Goal: Task Accomplishment & Management: Complete application form

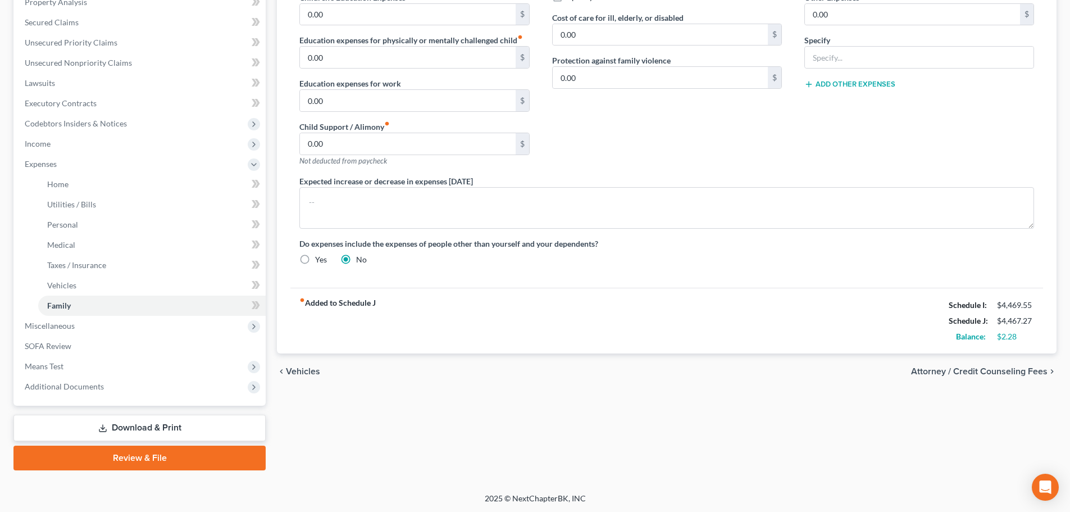
scroll to position [227, 0]
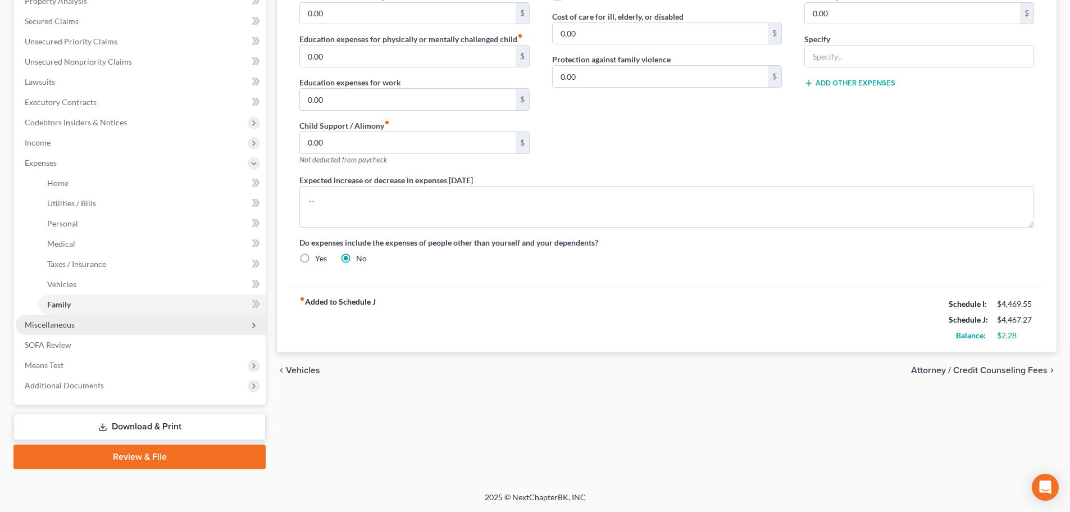
click at [70, 334] on span "Miscellaneous" at bounding box center [141, 324] width 250 height 20
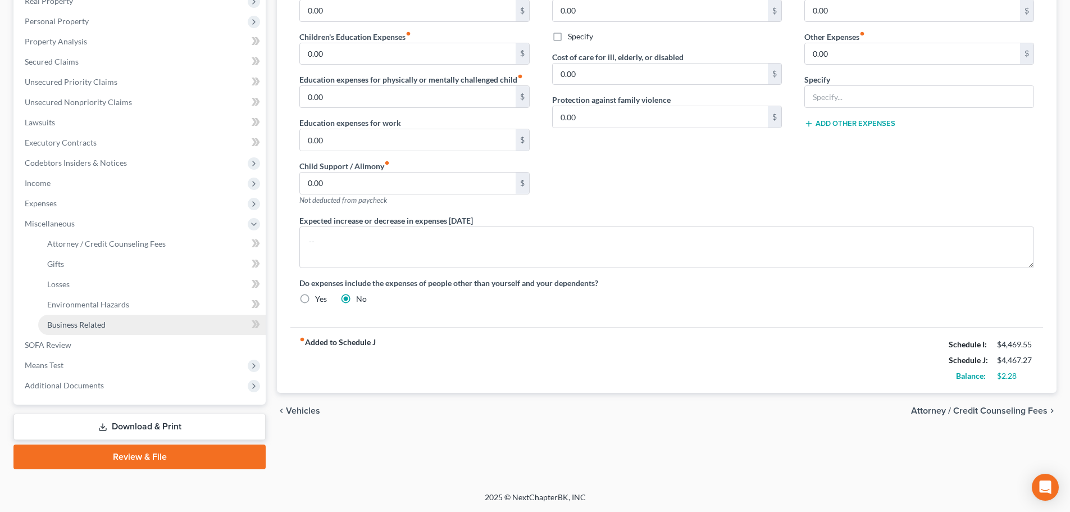
scroll to position [186, 0]
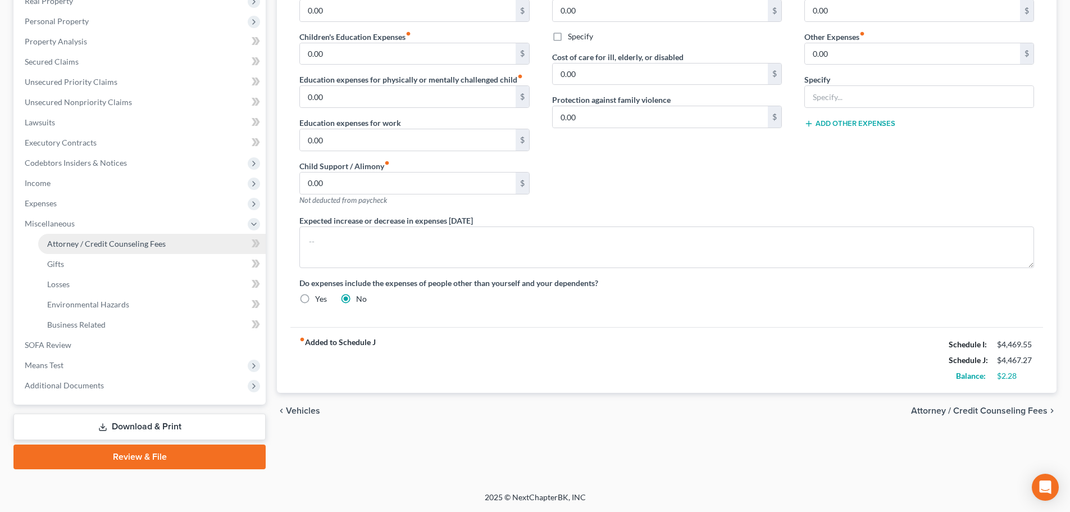
click at [126, 243] on span "Attorney / Credit Counseling Fees" at bounding box center [106, 244] width 118 height 10
select select "1"
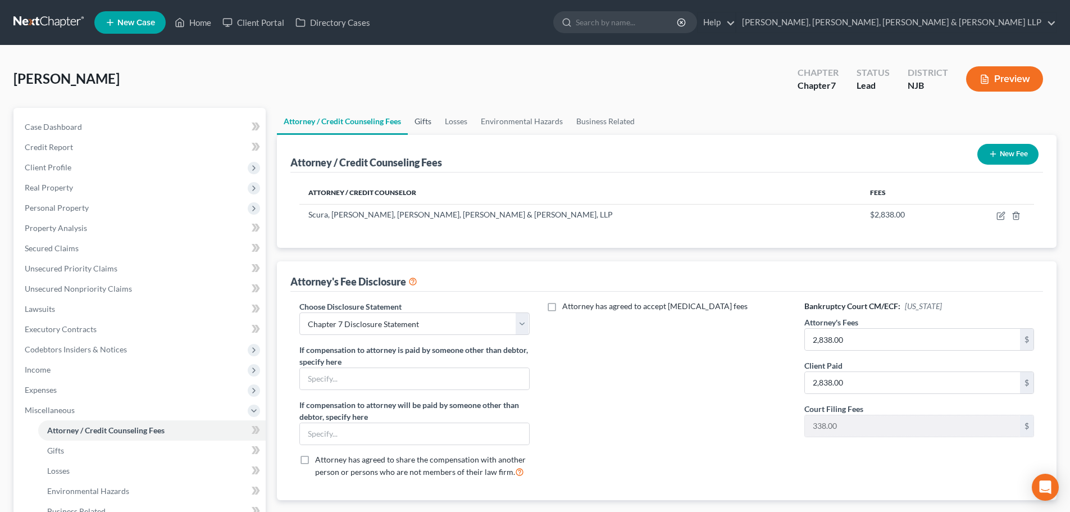
click at [422, 117] on link "Gifts" at bounding box center [423, 121] width 30 height 27
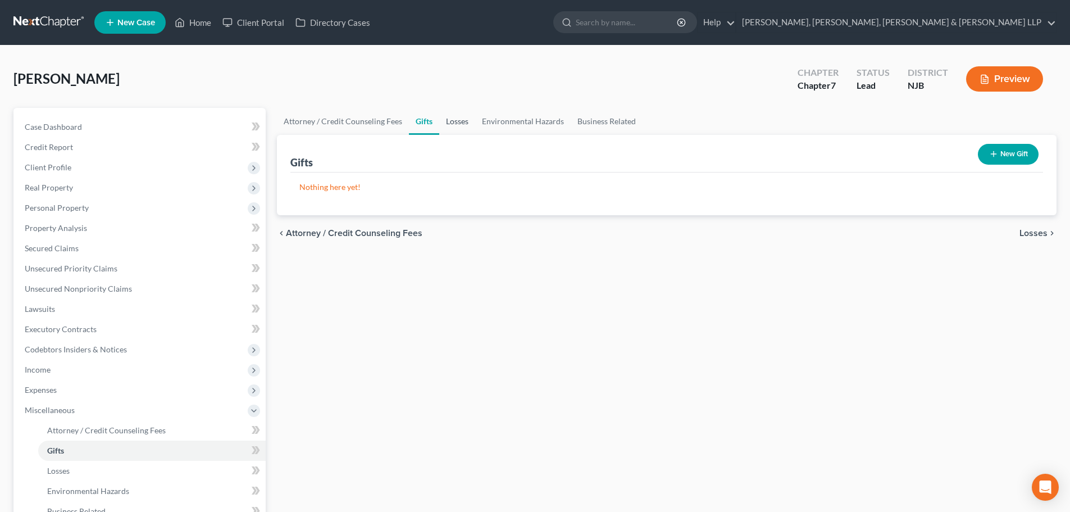
click at [459, 121] on link "Losses" at bounding box center [457, 121] width 36 height 27
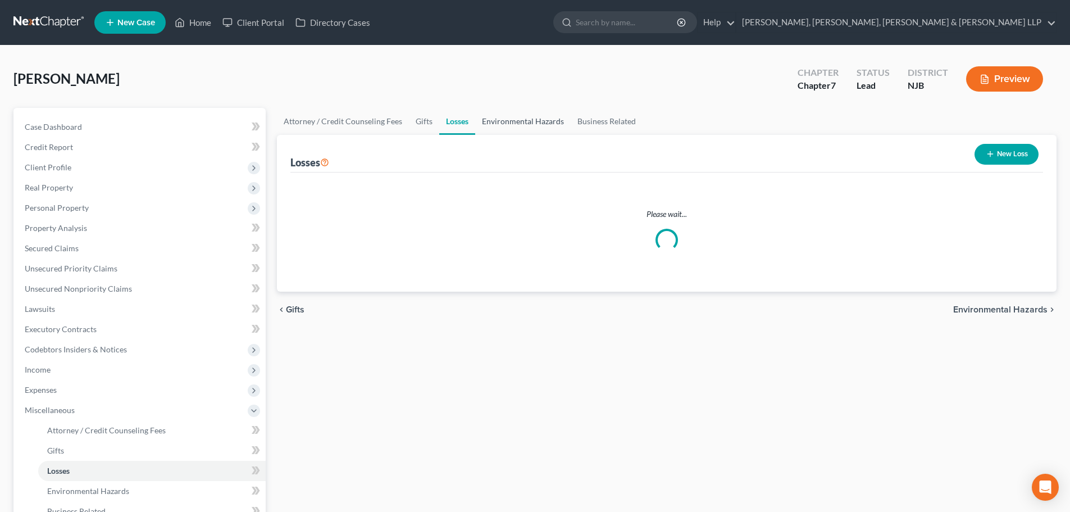
click at [513, 122] on link "Environmental Hazards" at bounding box center [522, 121] width 95 height 27
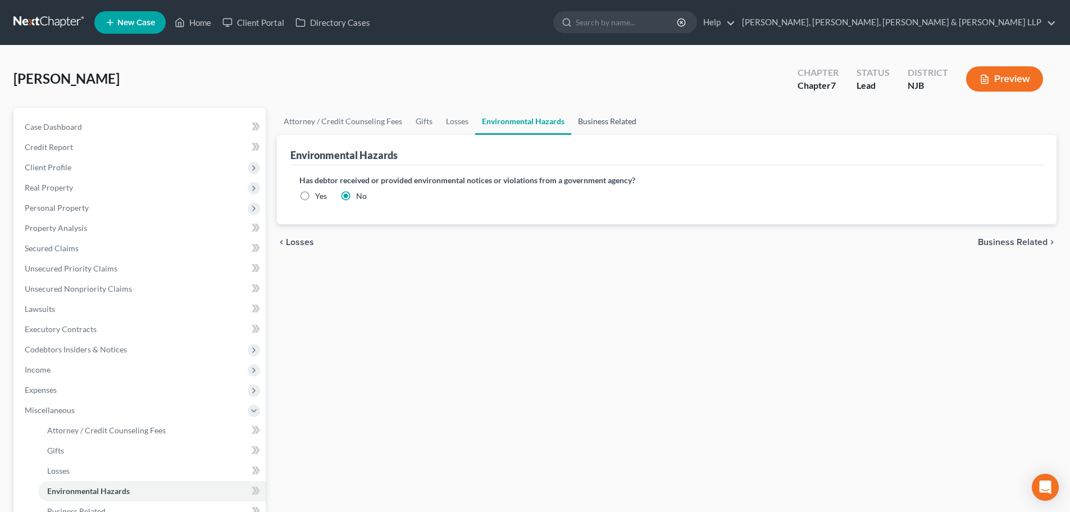
click at [578, 123] on link "Business Related" at bounding box center [607, 121] width 72 height 27
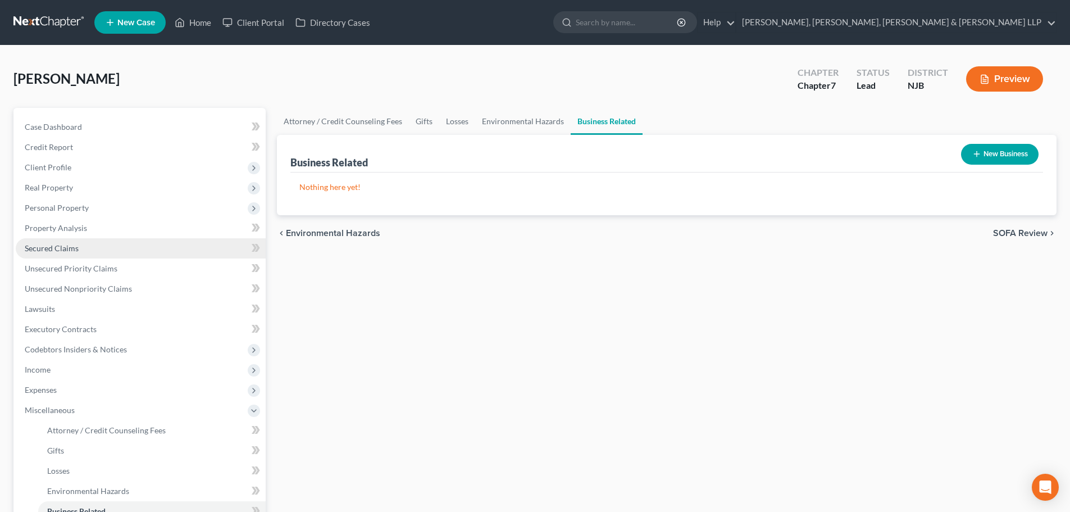
click at [57, 247] on span "Secured Claims" at bounding box center [52, 248] width 54 height 10
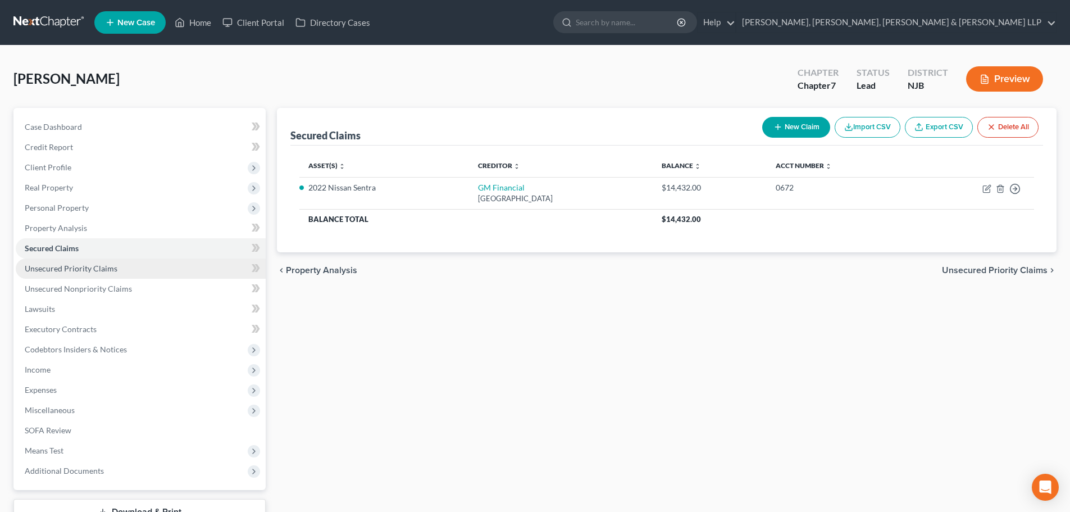
click at [75, 266] on span "Unsecured Priority Claims" at bounding box center [71, 268] width 93 height 10
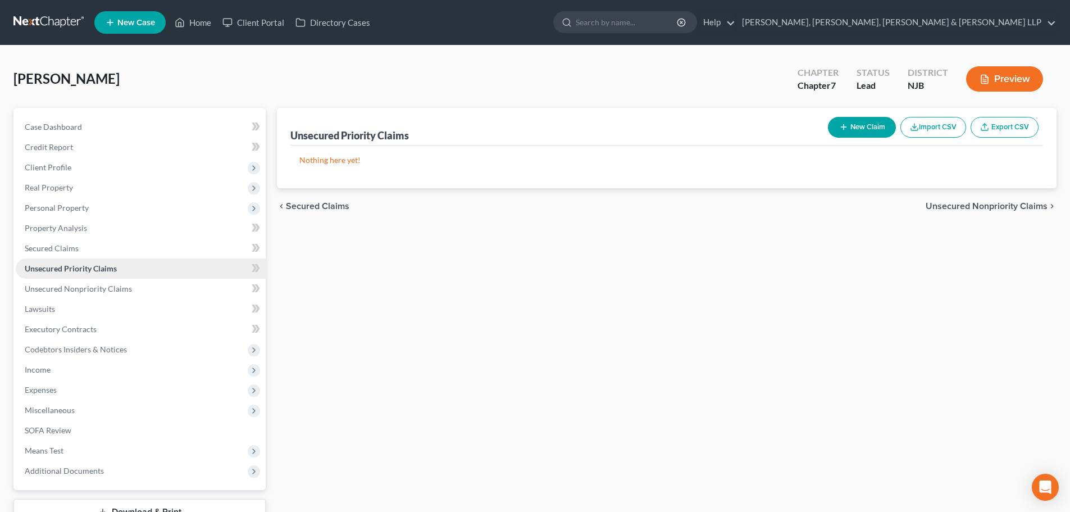
click at [82, 275] on link "Unsecured Priority Claims" at bounding box center [141, 268] width 250 height 20
click at [95, 296] on link "Unsecured Nonpriority Claims" at bounding box center [141, 289] width 250 height 20
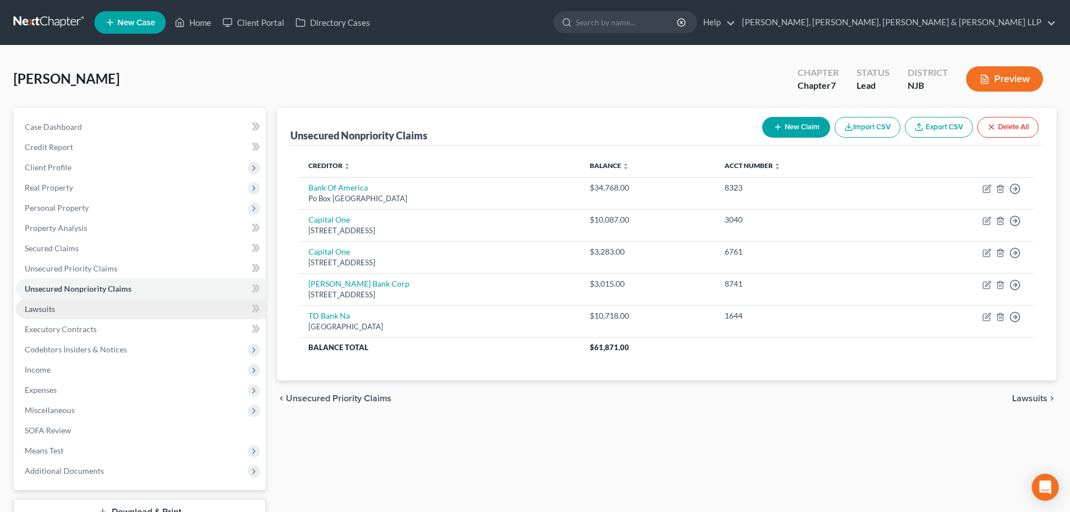
click at [72, 314] on link "Lawsuits" at bounding box center [141, 309] width 250 height 20
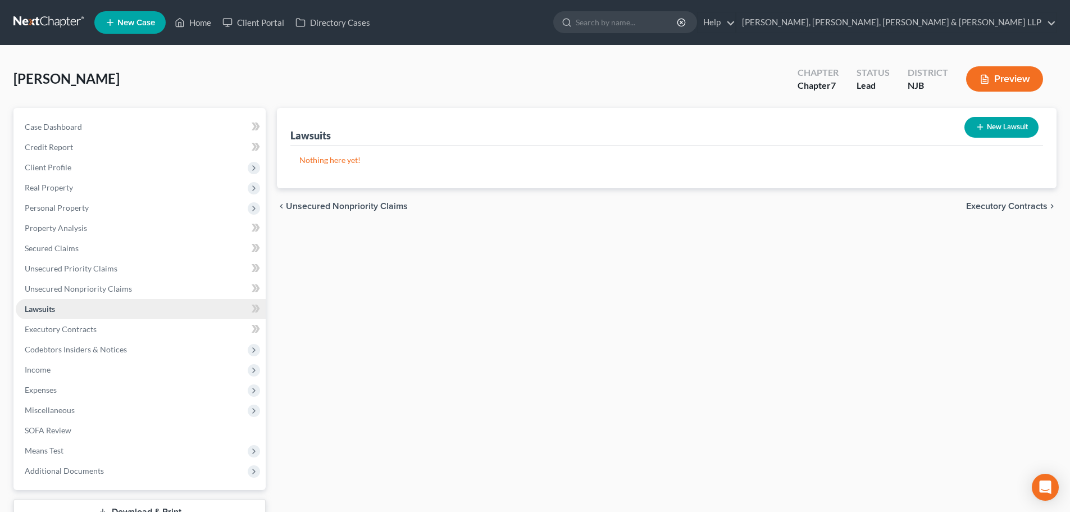
click at [76, 309] on link "Lawsuits" at bounding box center [141, 309] width 250 height 20
click at [85, 331] on span "Executory Contracts" at bounding box center [61, 329] width 72 height 10
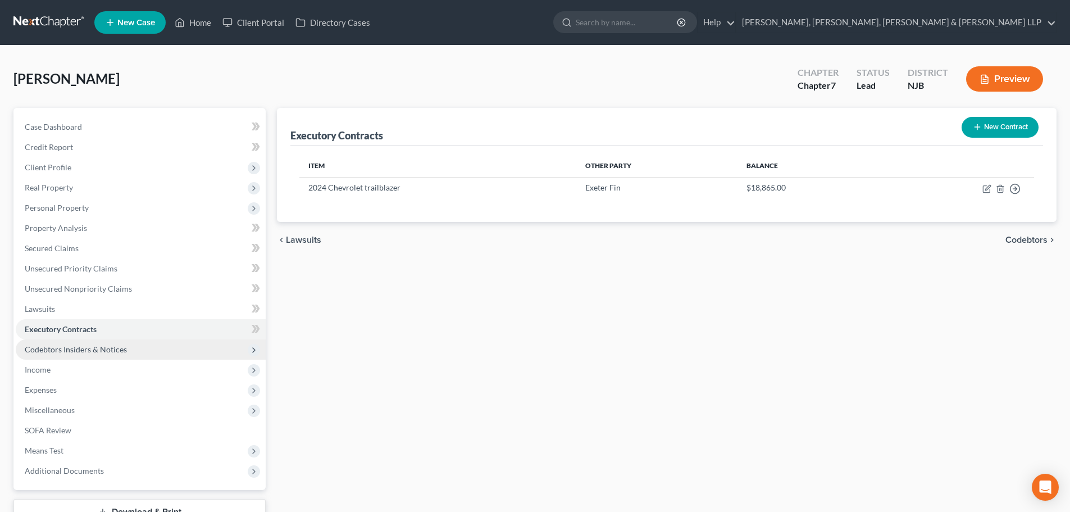
click at [90, 340] on span "Codebtors Insiders & Notices" at bounding box center [141, 349] width 250 height 20
click at [90, 352] on span "Codebtors Insiders & Notices" at bounding box center [76, 349] width 102 height 10
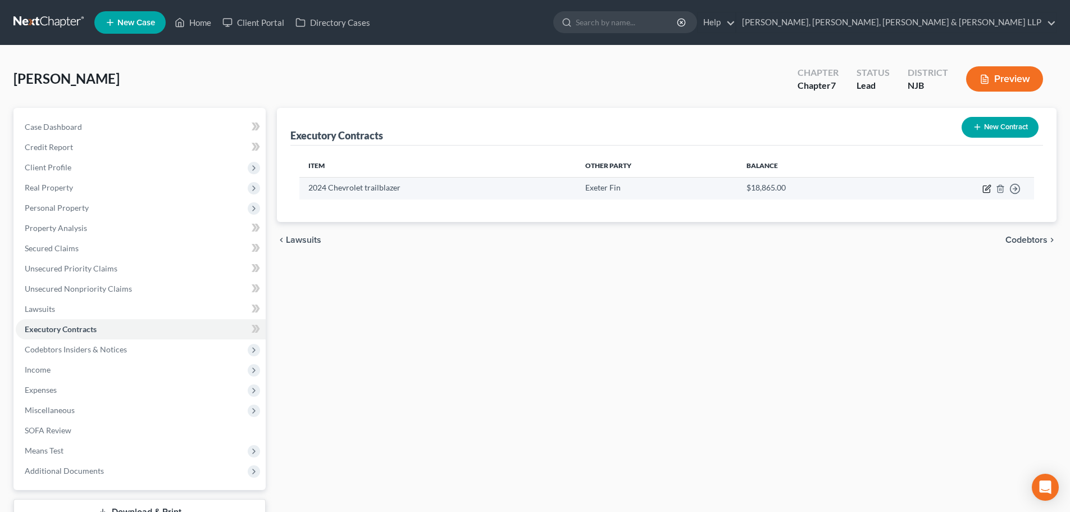
click at [985, 186] on icon "button" at bounding box center [986, 189] width 7 height 7
select select "45"
select select "0"
select select "1"
select select "0"
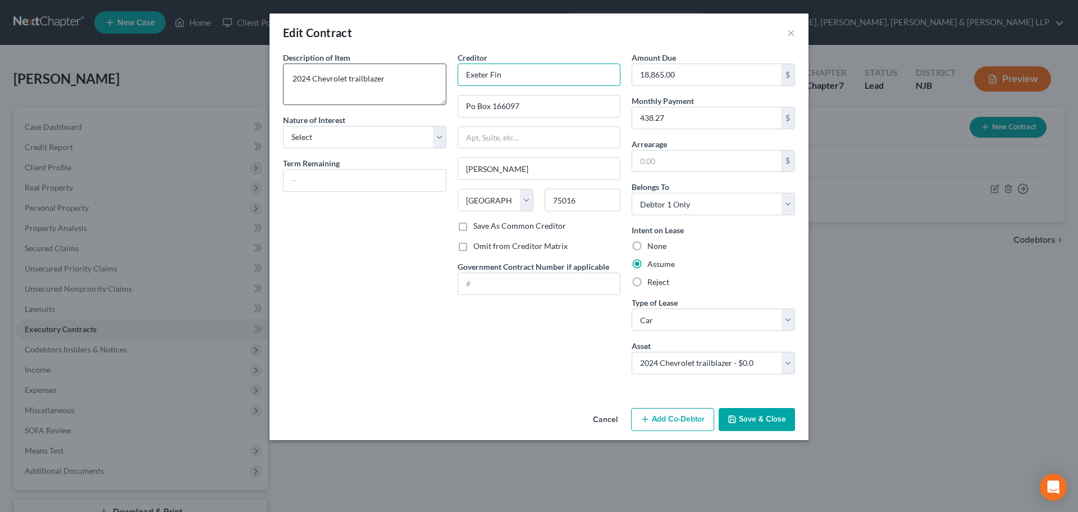
click at [435, 75] on div "Description of non-residential real property * Description of Item * 2024 Chevr…" at bounding box center [538, 217] width 523 height 331
click at [528, 81] on input "Exeter Fin" at bounding box center [539, 74] width 163 height 22
drag, startPoint x: 528, startPoint y: 75, endPoint x: 503, endPoint y: 100, distance: 35.7
click at [425, 76] on div "Description of non-residential real property * Description of Item * 2024 Chevr…" at bounding box center [538, 217] width 523 height 331
paste input "ance"
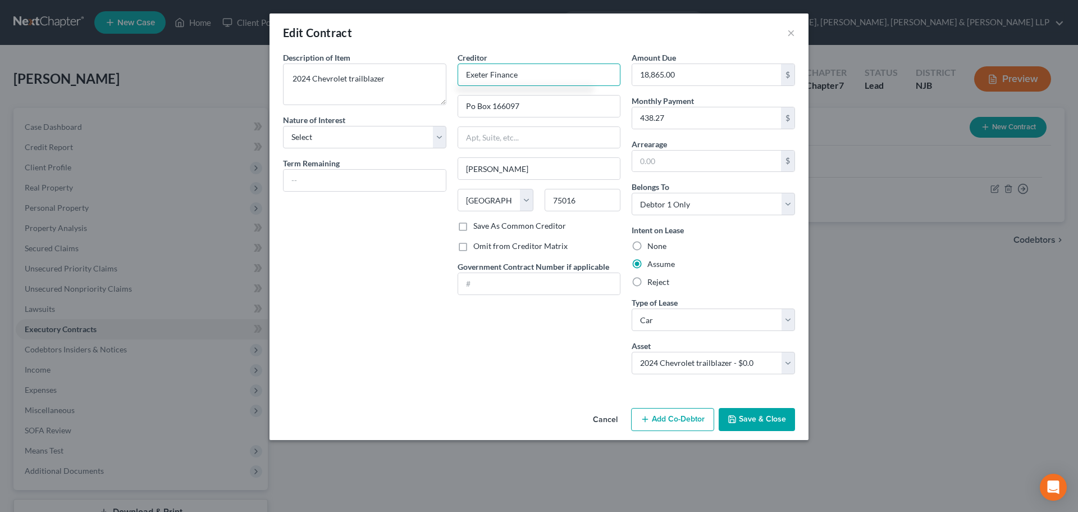
type input "Exeter Finance"
click at [765, 416] on button "Save & Close" at bounding box center [757, 420] width 76 height 24
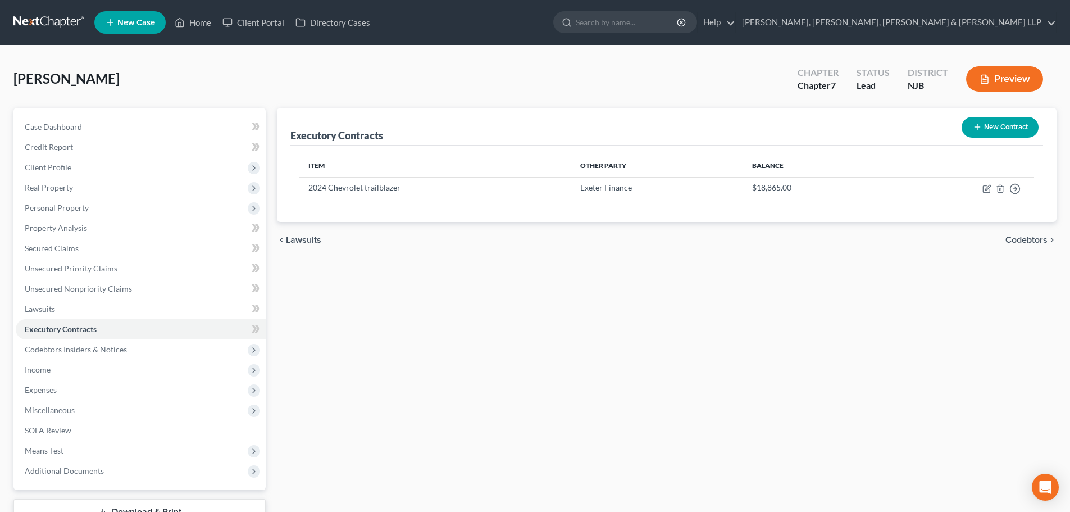
click at [209, 11] on ul "New Case Home Client Portal Directory Cases - No Result - See all results Or Pr…" at bounding box center [575, 22] width 962 height 29
drag, startPoint x: 198, startPoint y: 21, endPoint x: 165, endPoint y: 25, distance: 33.3
click at [198, 21] on link "Home" at bounding box center [193, 22] width 48 height 20
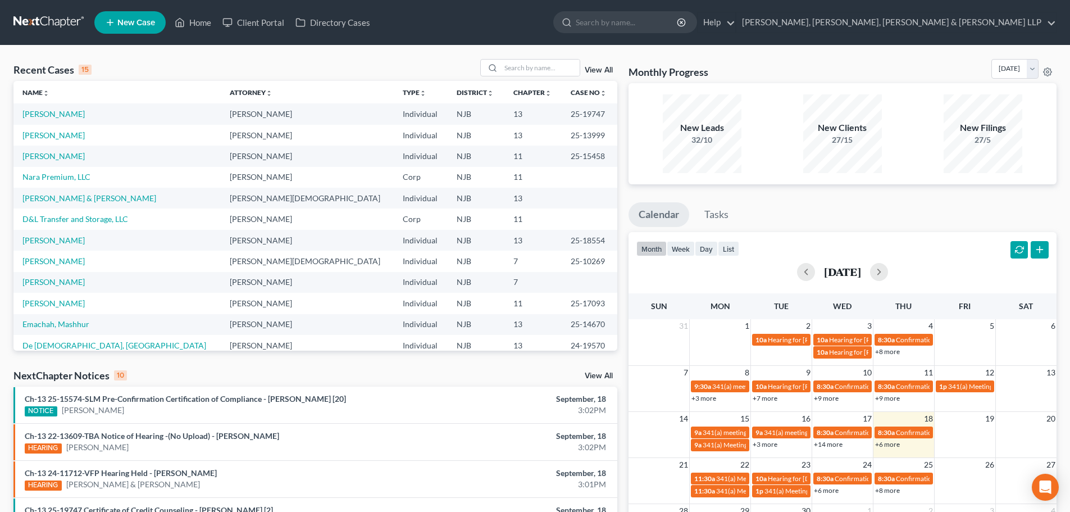
click at [135, 21] on span "New Case" at bounding box center [136, 23] width 38 height 8
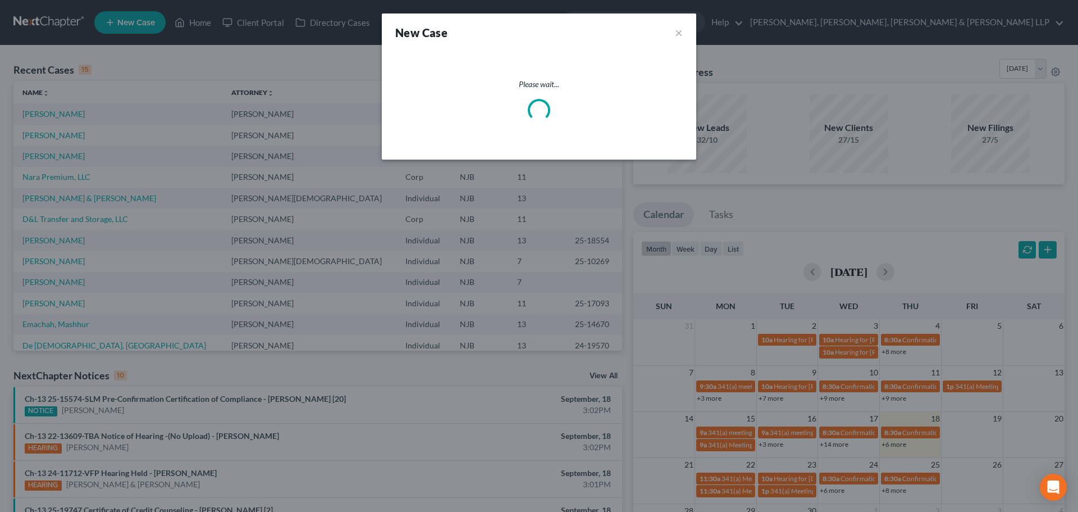
select select "51"
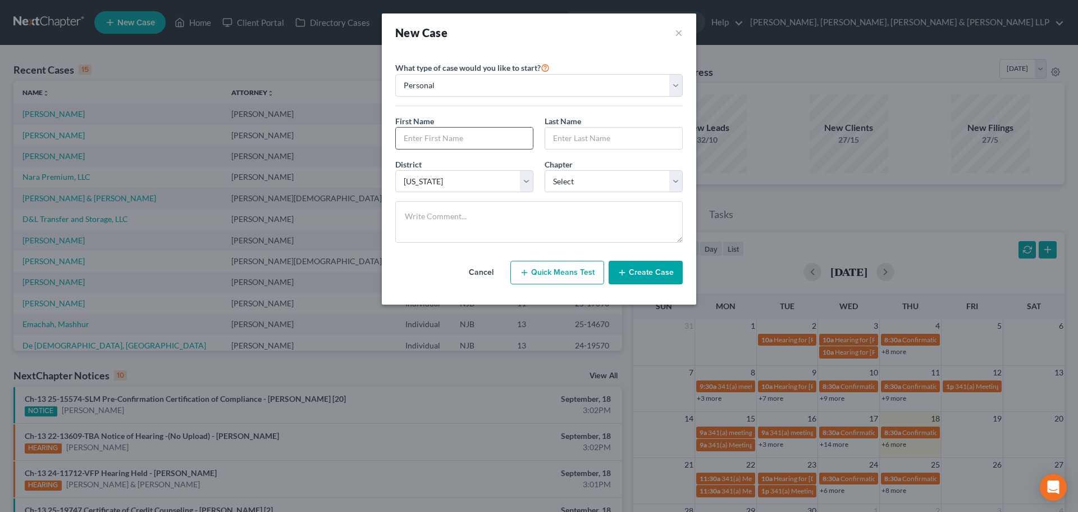
click at [439, 133] on input "text" at bounding box center [464, 137] width 137 height 21
type input "[PERSON_NAME]"
click at [622, 142] on input "text" at bounding box center [613, 137] width 137 height 21
type input "Bua"
click at [575, 186] on select "Select 7 11 12 13" at bounding box center [614, 181] width 138 height 22
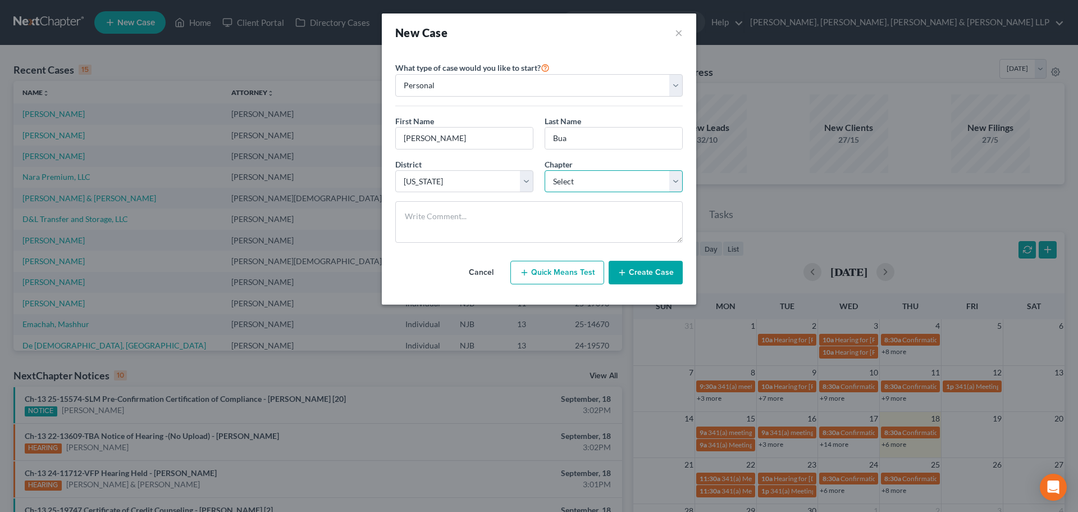
select select "0"
click at [545, 170] on select "Select 7 11 12 13" at bounding box center [614, 181] width 138 height 22
click at [626, 269] on icon "button" at bounding box center [622, 272] width 9 height 9
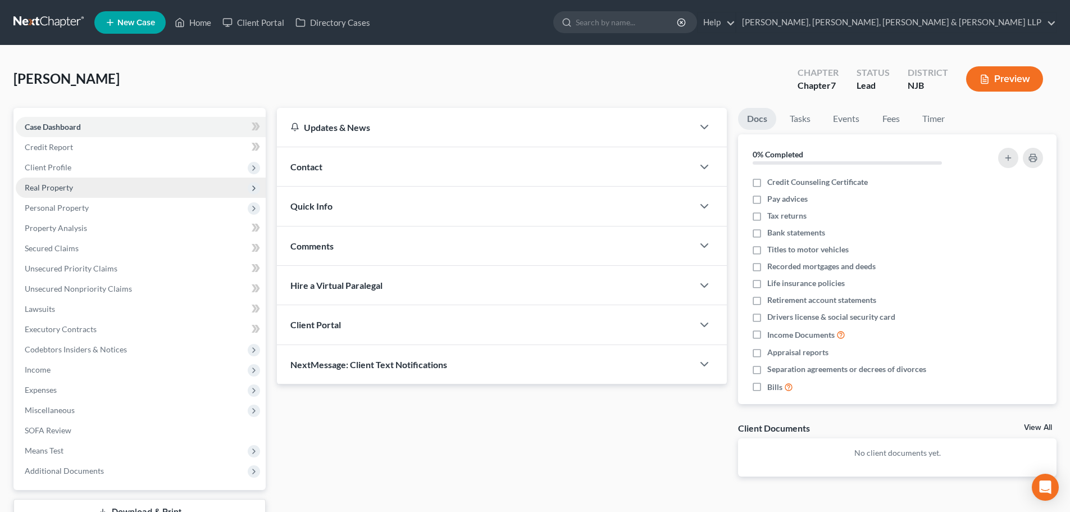
drag, startPoint x: 94, startPoint y: 168, endPoint x: 74, endPoint y: 184, distance: 24.8
click at [94, 168] on span "Client Profile" at bounding box center [141, 167] width 250 height 20
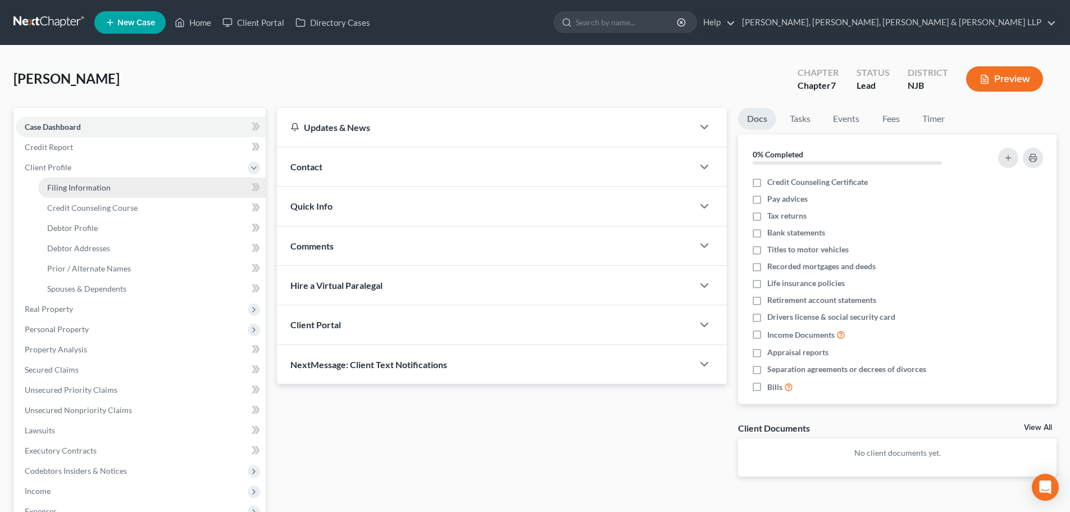
click at [69, 189] on span "Filing Information" at bounding box center [78, 187] width 63 height 10
select select "1"
select select "0"
select select "51"
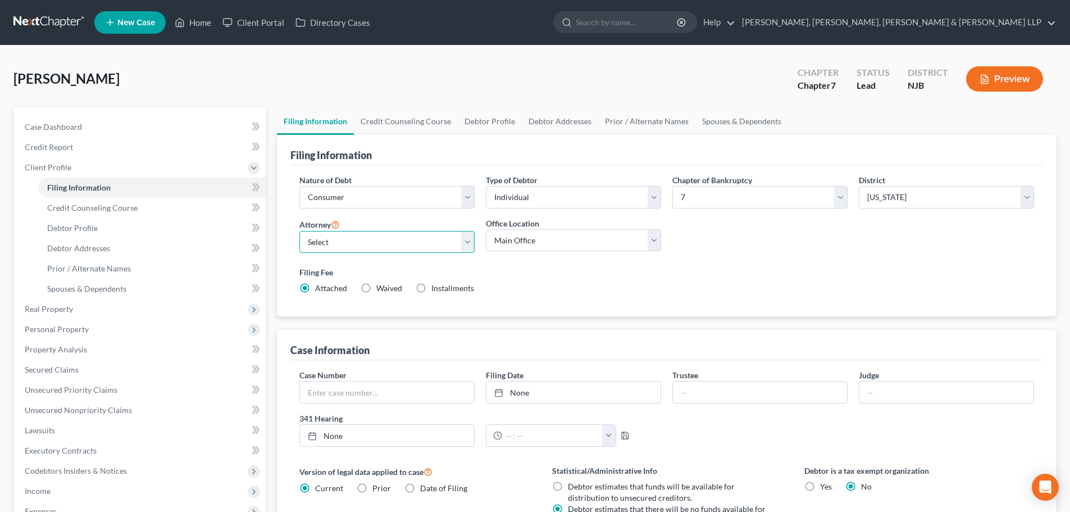
drag, startPoint x: 375, startPoint y: 237, endPoint x: 365, endPoint y: 252, distance: 18.2
click at [375, 237] on select "Select [PERSON_NAME] - NJB [PERSON_NAME] - NYNB [PERSON_NAME] - NYEB [PERSON_NA…" at bounding box center [386, 242] width 175 height 22
select select "4"
click at [299, 231] on select "Select [PERSON_NAME] - NJB [PERSON_NAME] - NYNB [PERSON_NAME] - NYEB [PERSON_NA…" at bounding box center [386, 242] width 175 height 22
click at [524, 236] on select "Main Office Scura, [GEOGRAPHIC_DATA], [PERSON_NAME], [PERSON_NAME] & [PERSON_NA…" at bounding box center [573, 240] width 175 height 22
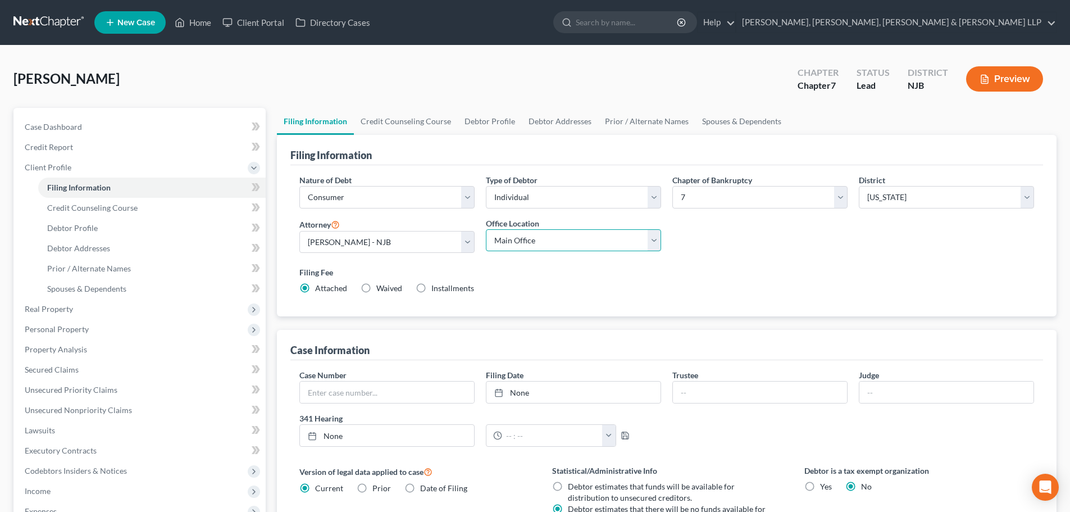
select select "0"
click at [486, 229] on select "Main Office Scura, [GEOGRAPHIC_DATA], [PERSON_NAME], [PERSON_NAME] & [PERSON_NA…" at bounding box center [573, 240] width 175 height 22
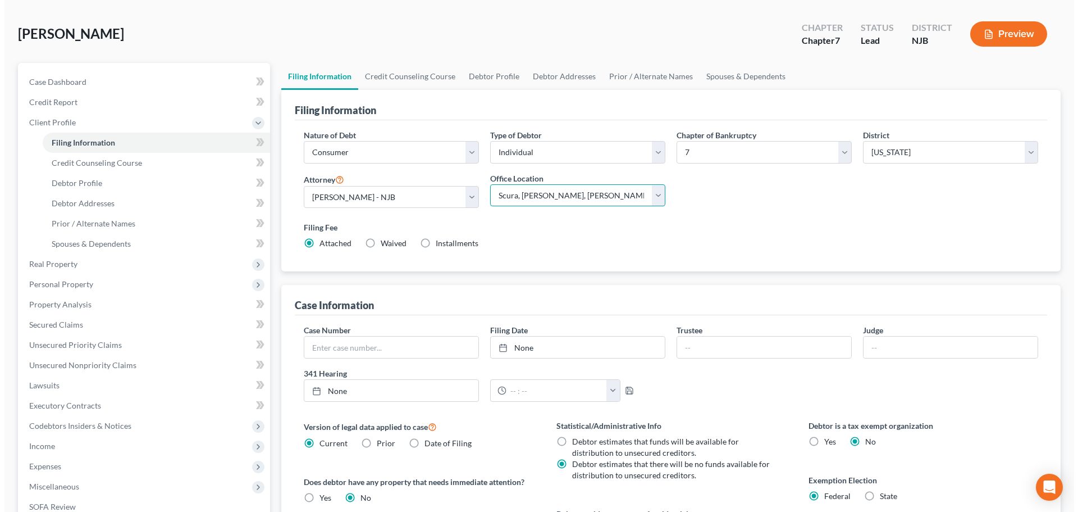
scroll to position [225, 0]
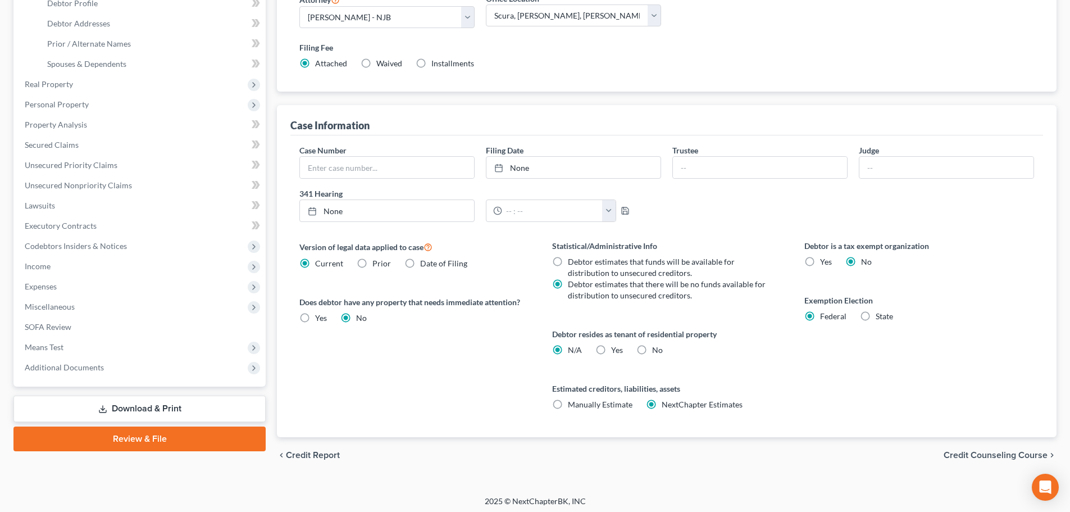
click at [611, 346] on label "Yes Yes" at bounding box center [617, 349] width 12 height 11
click at [615, 346] on input "Yes Yes" at bounding box center [618, 347] width 7 height 7
radio input "true"
radio input "false"
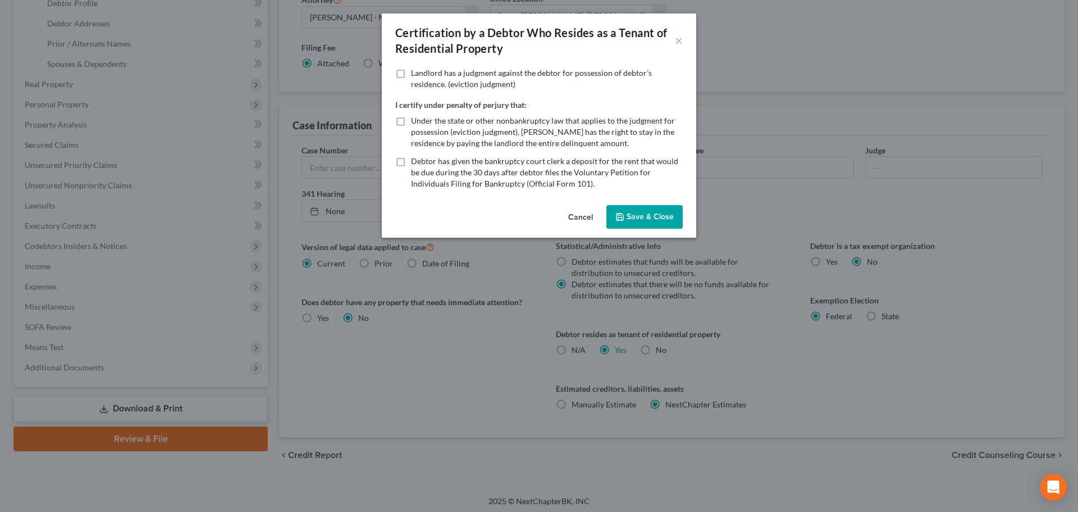
click at [651, 209] on button "Save & Close" at bounding box center [644, 217] width 76 height 24
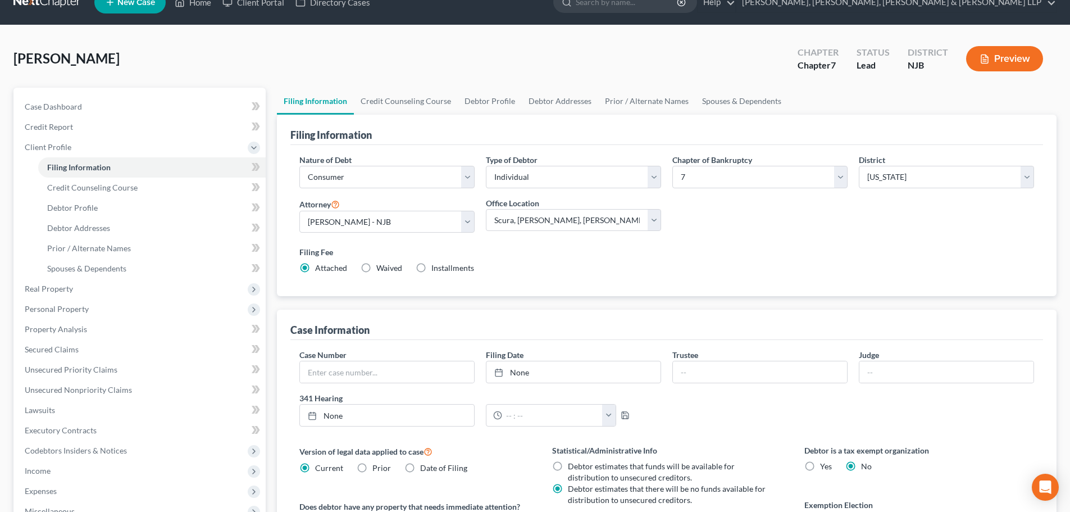
scroll to position [0, 0]
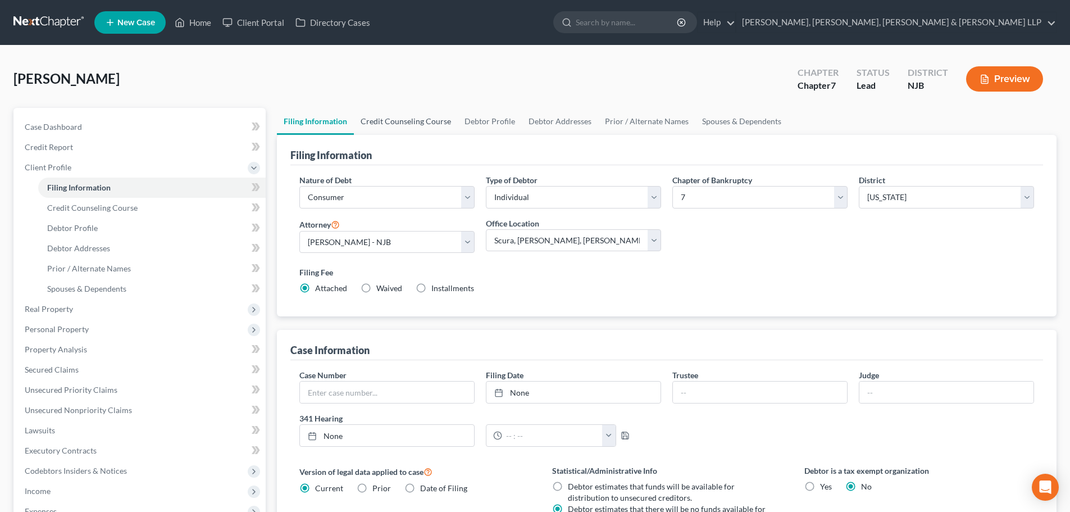
click at [418, 122] on link "Credit Counseling Course" at bounding box center [406, 121] width 104 height 27
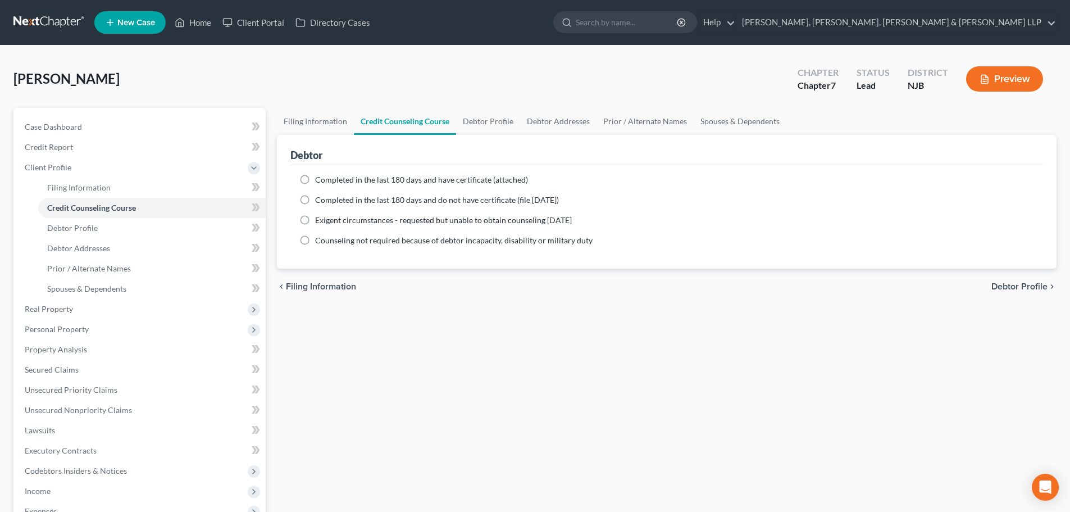
click at [331, 176] on span "Completed in the last 180 days and have certificate (attached)" at bounding box center [421, 180] width 213 height 10
click at [327, 176] on input "Completed in the last 180 days and have certificate (attached)" at bounding box center [323, 177] width 7 height 7
radio input "true"
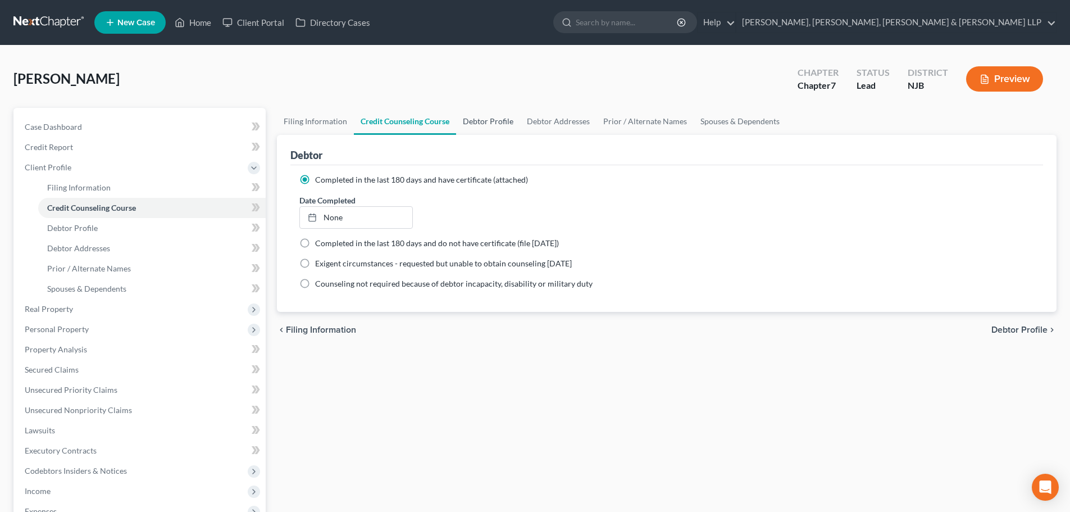
click at [488, 122] on link "Debtor Profile" at bounding box center [488, 121] width 64 height 27
select select "0"
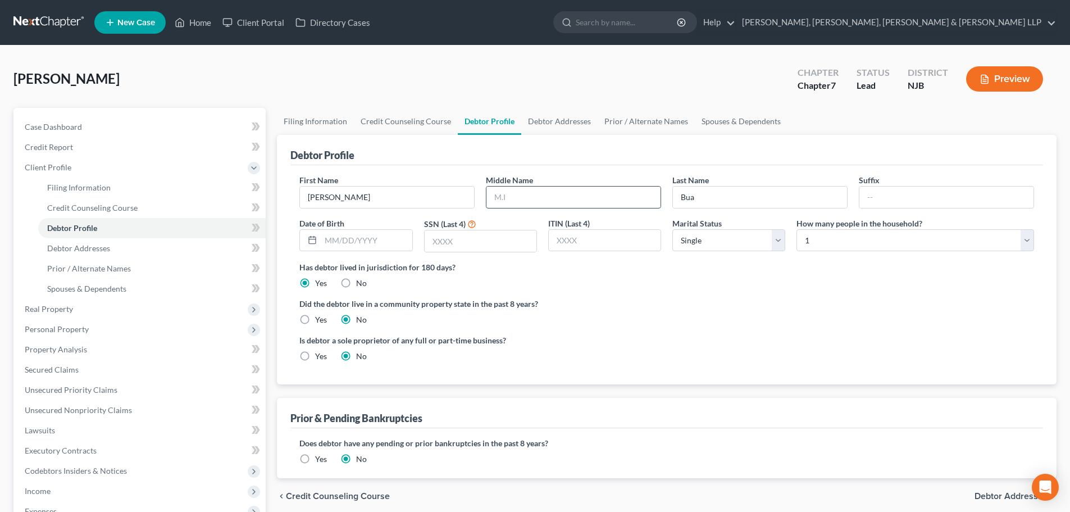
click at [528, 198] on input "text" at bounding box center [573, 196] width 174 height 21
type input "[PERSON_NAME]"
click at [375, 238] on input "text" at bounding box center [366, 240] width 91 height 21
type input "[DATE]"
click at [480, 240] on input "text" at bounding box center [481, 240] width 112 height 21
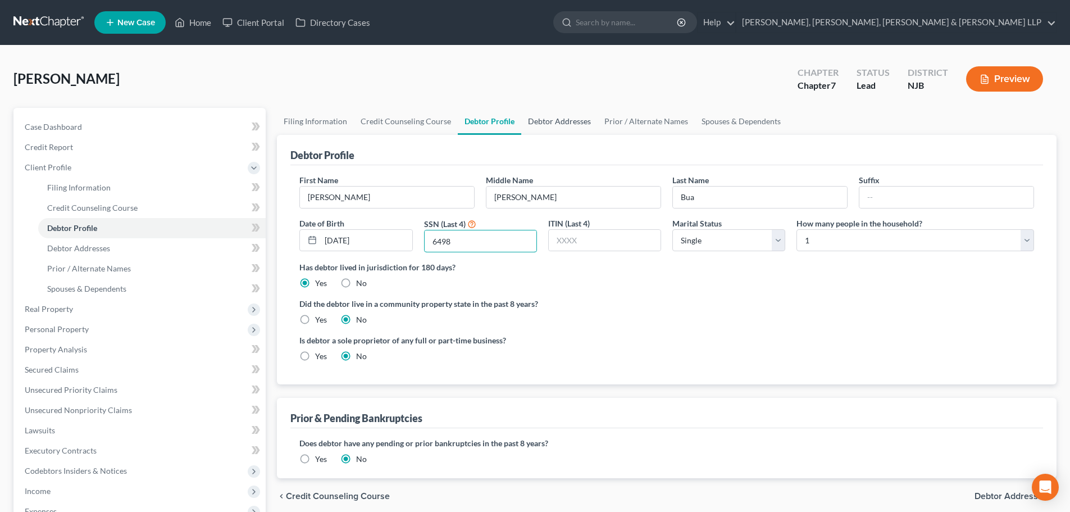
type input "6498"
click at [565, 126] on link "Debtor Addresses" at bounding box center [559, 121] width 76 height 27
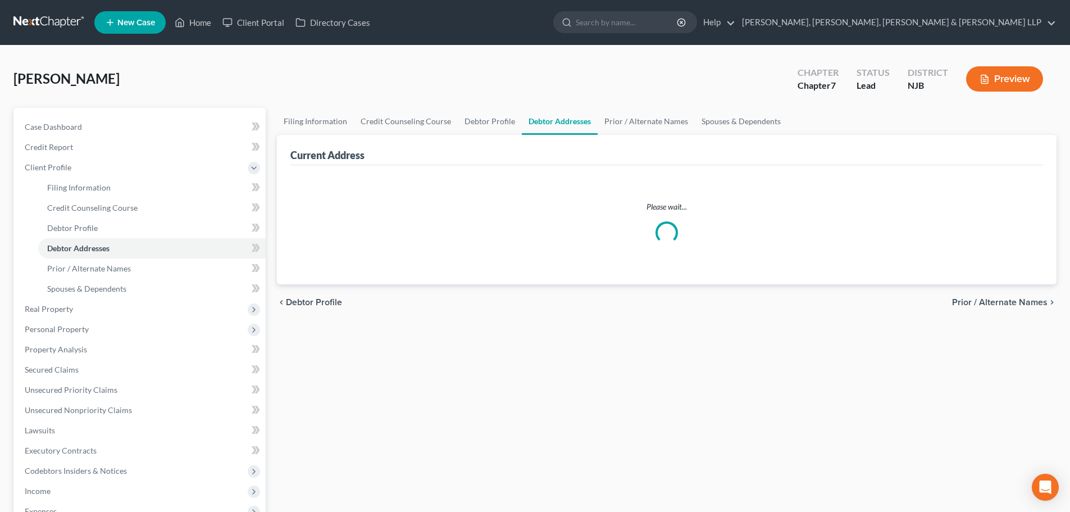
select select "0"
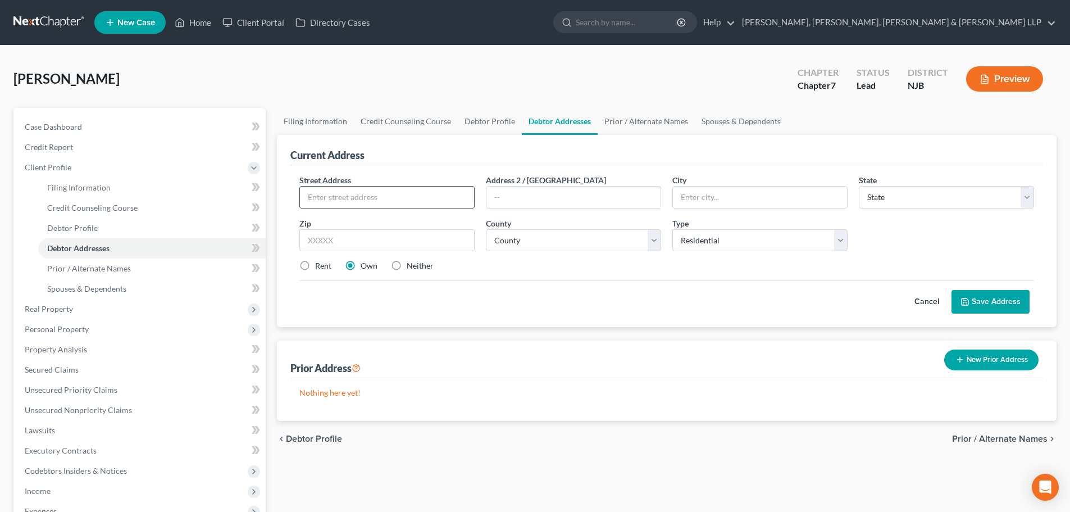
click at [372, 202] on input "text" at bounding box center [387, 196] width 174 height 21
type input "[STREET_ADDRESS]"
click at [359, 236] on input "text" at bounding box center [386, 240] width 175 height 22
type input "07675"
click at [323, 269] on label "Rent" at bounding box center [323, 265] width 16 height 11
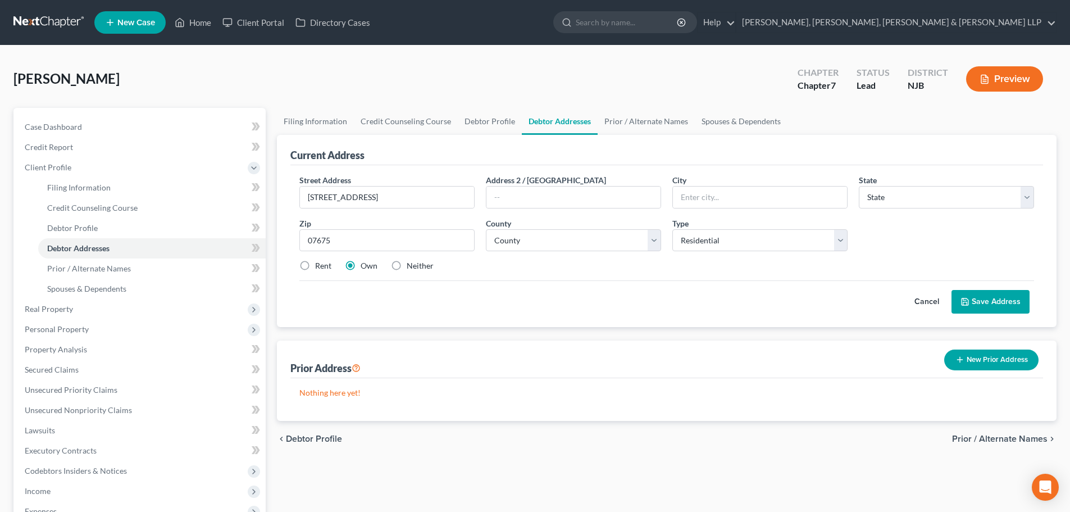
click at [323, 267] on input "Rent" at bounding box center [323, 263] width 7 height 7
radio input "true"
type input "Westwood"
select select "33"
click at [559, 241] on select "County [GEOGRAPHIC_DATA] [GEOGRAPHIC_DATA] [GEOGRAPHIC_DATA] [GEOGRAPHIC_DATA] …" at bounding box center [573, 240] width 175 height 22
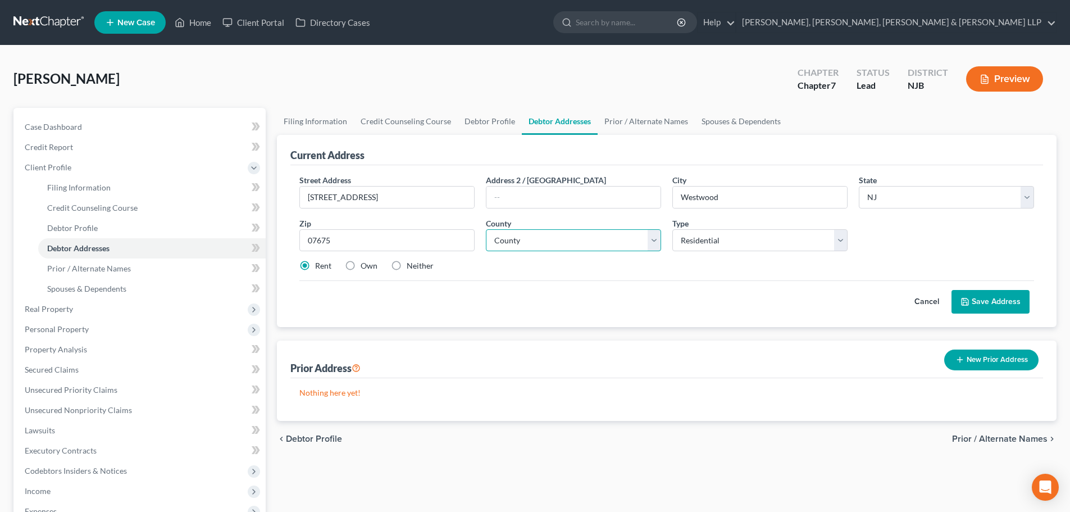
select select "1"
click at [486, 229] on select "County [GEOGRAPHIC_DATA] [GEOGRAPHIC_DATA] [GEOGRAPHIC_DATA] [GEOGRAPHIC_DATA] …" at bounding box center [573, 240] width 175 height 22
click at [429, 197] on input "[STREET_ADDRESS]" at bounding box center [387, 196] width 174 height 21
type input "[STREET_ADDRESS]"
click at [998, 300] on button "Save Address" at bounding box center [990, 302] width 78 height 24
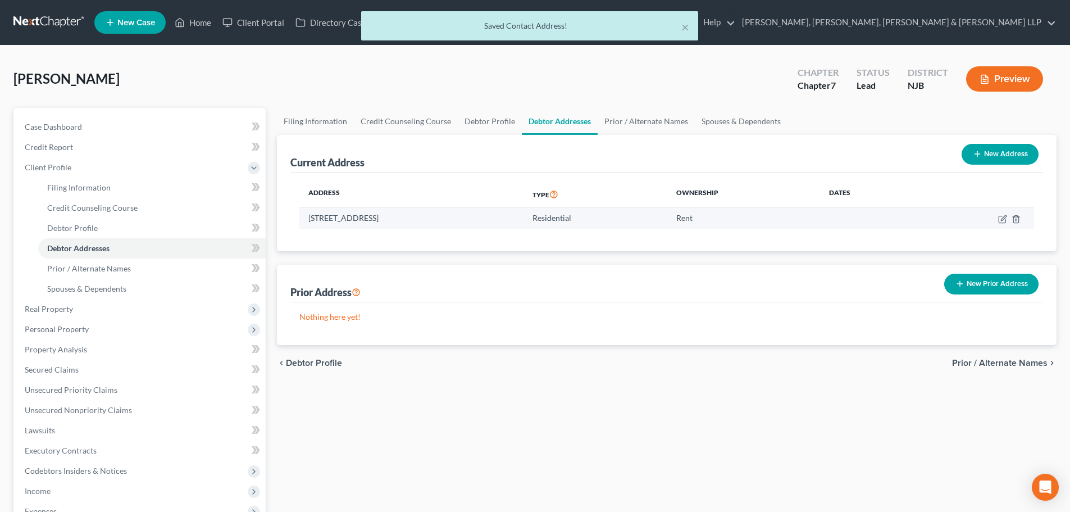
drag, startPoint x: 423, startPoint y: 221, endPoint x: 302, endPoint y: 215, distance: 122.0
click at [302, 215] on td "[STREET_ADDRESS]" at bounding box center [411, 217] width 224 height 21
copy td "[STREET_ADDRESS]"
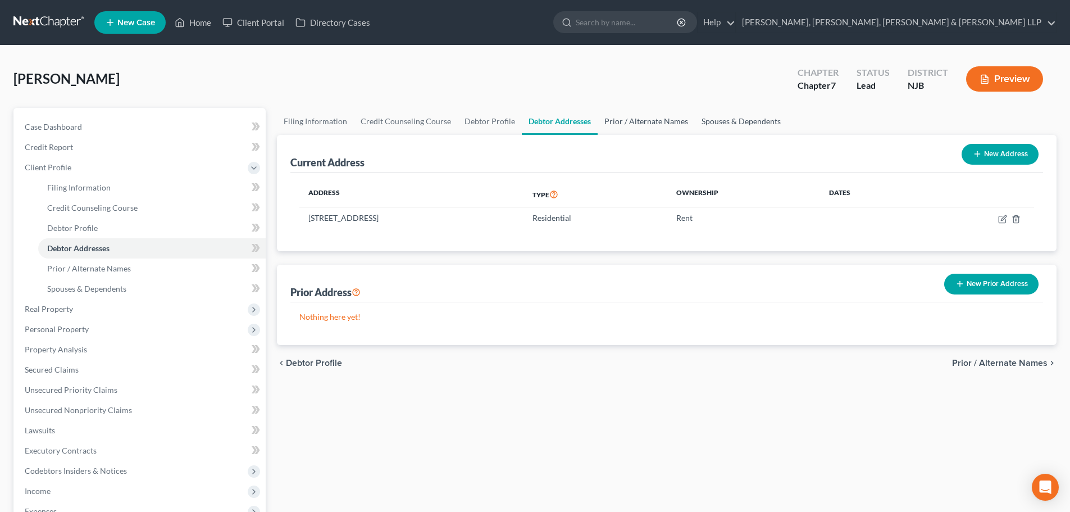
drag, startPoint x: 655, startPoint y: 118, endPoint x: 722, endPoint y: 115, distance: 66.3
click at [655, 118] on link "Prior / Alternate Names" at bounding box center [645, 121] width 97 height 27
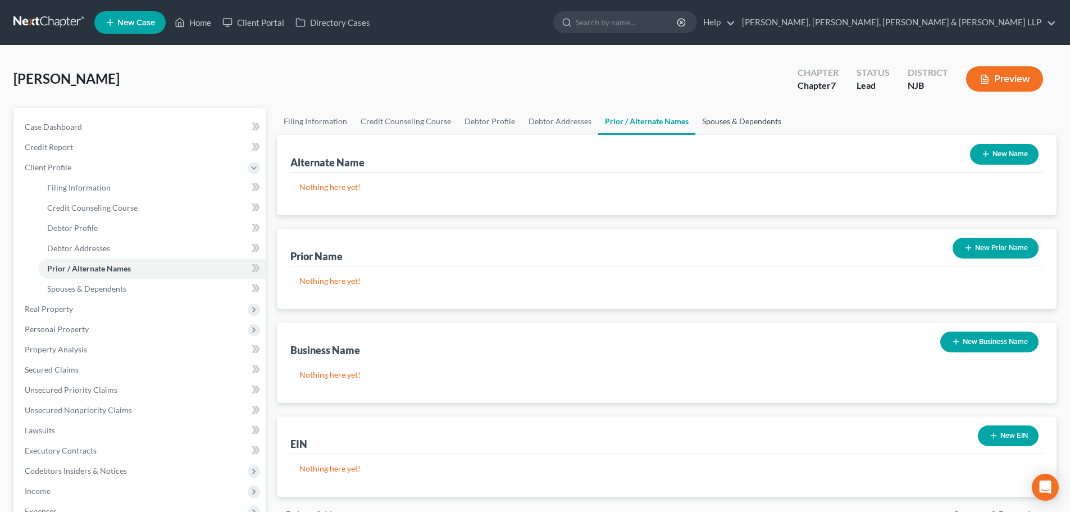
click at [737, 118] on link "Spouses & Dependents" at bounding box center [741, 121] width 93 height 27
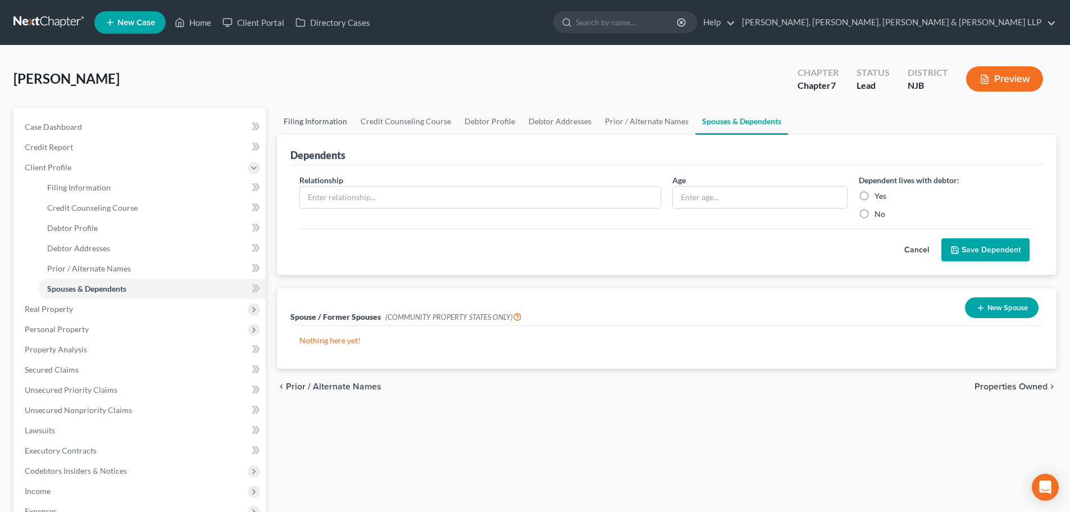
click at [332, 124] on link "Filing Information" at bounding box center [315, 121] width 77 height 27
select select "1"
select select "0"
select select "51"
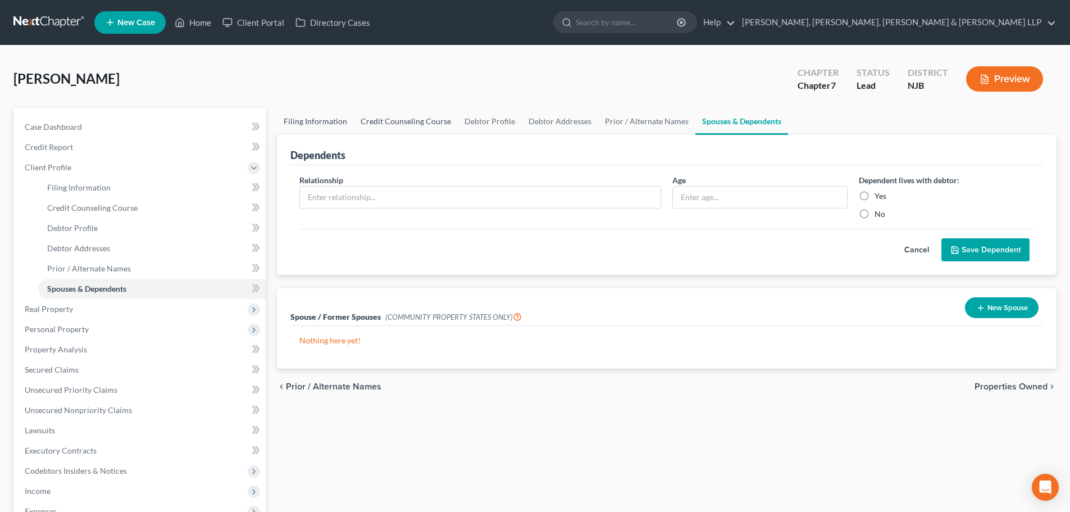
select select "4"
select select "0"
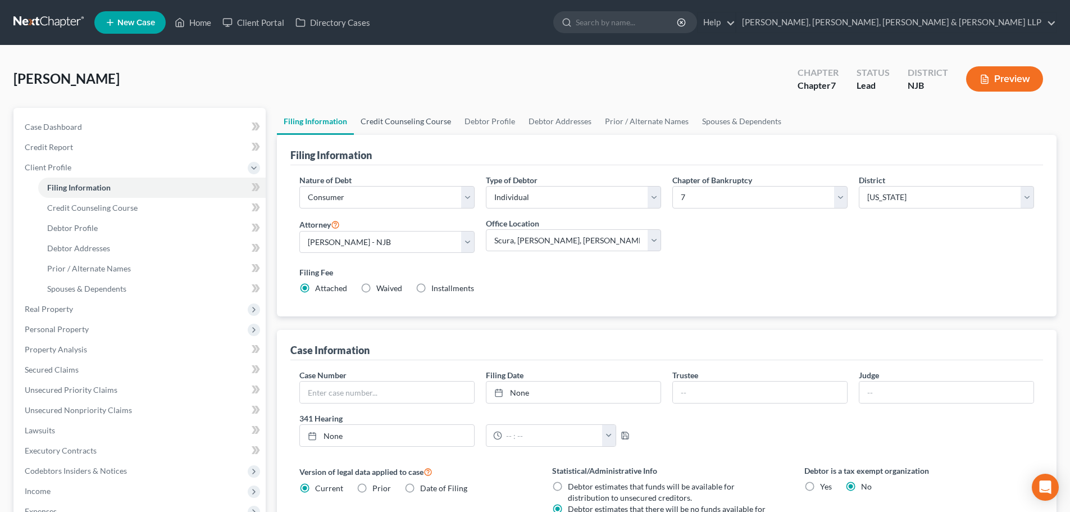
click at [393, 124] on link "Credit Counseling Course" at bounding box center [406, 121] width 104 height 27
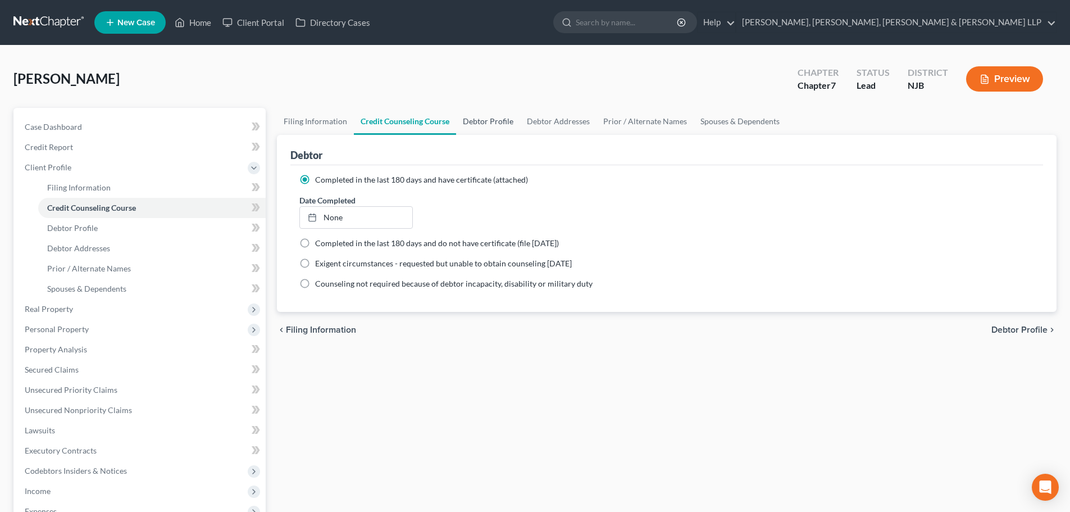
click at [470, 118] on link "Debtor Profile" at bounding box center [488, 121] width 64 height 27
select select "0"
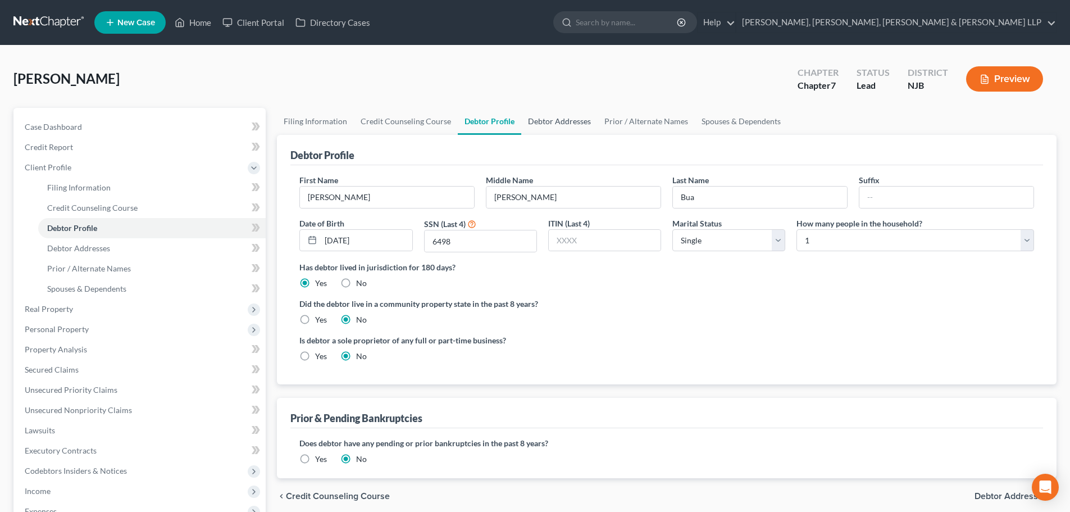
click at [552, 122] on link "Debtor Addresses" at bounding box center [559, 121] width 76 height 27
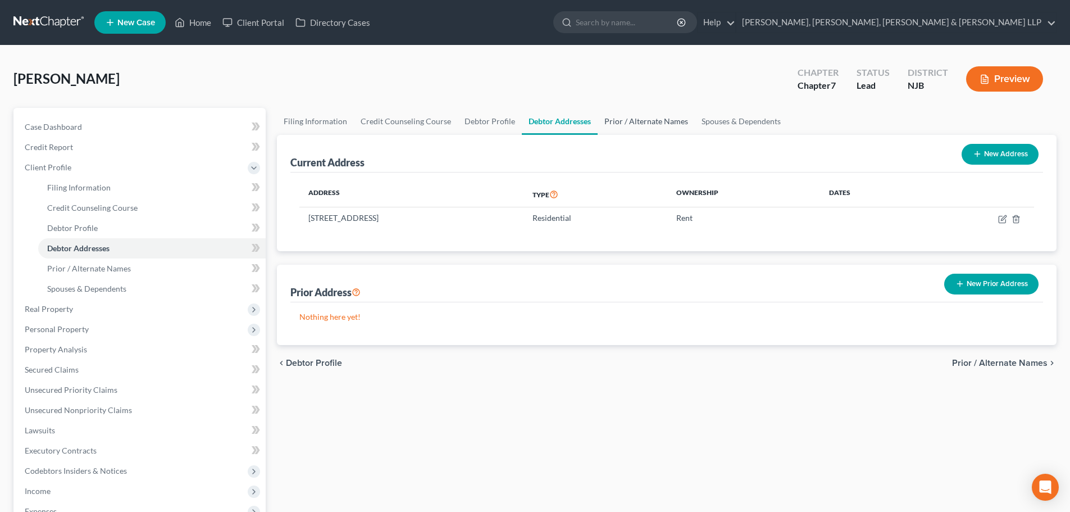
click at [639, 123] on link "Prior / Alternate Names" at bounding box center [645, 121] width 97 height 27
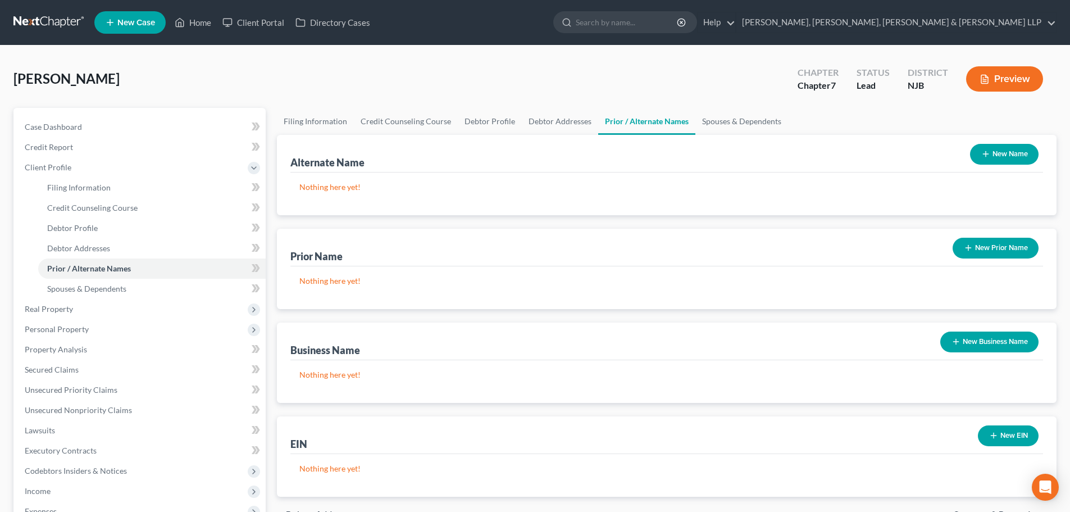
click at [994, 162] on button "New Name" at bounding box center [1004, 154] width 69 height 21
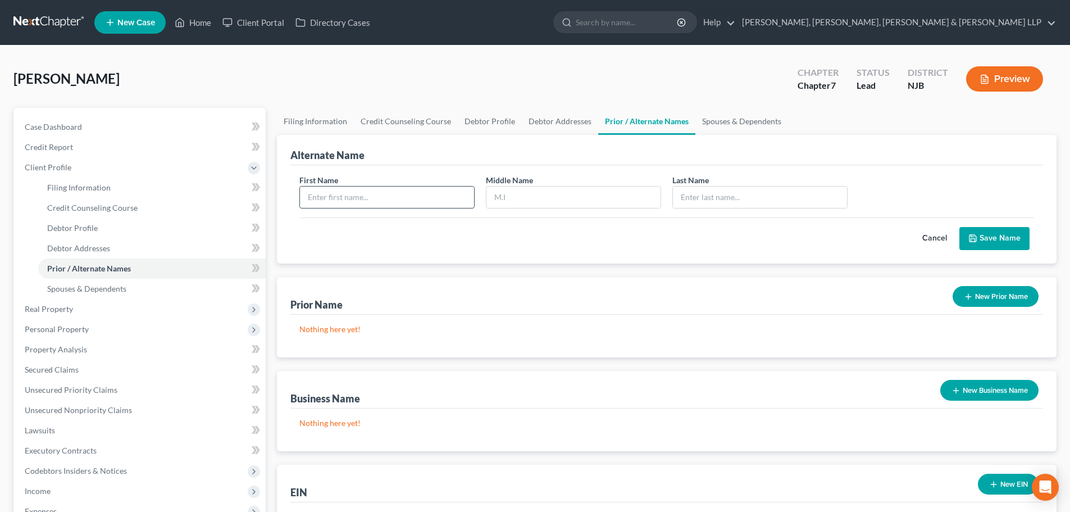
click at [436, 186] on input "text" at bounding box center [387, 196] width 174 height 21
type input "[PERSON_NAME]"
click at [695, 202] on input "text" at bounding box center [760, 196] width 174 height 21
type input "Bua"
click at [1002, 235] on button "Save Name" at bounding box center [994, 239] width 70 height 24
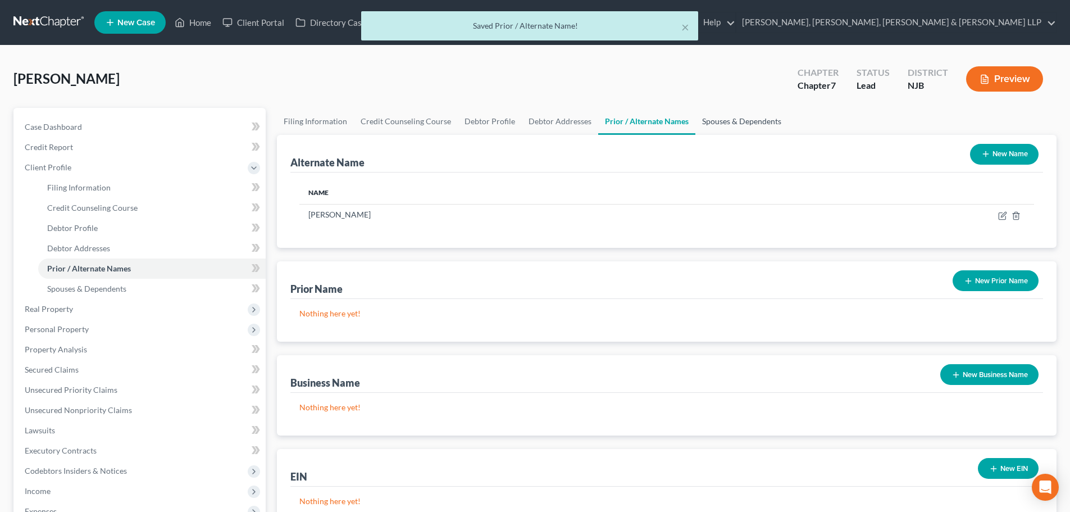
click at [722, 120] on link "Spouses & Dependents" at bounding box center [741, 121] width 93 height 27
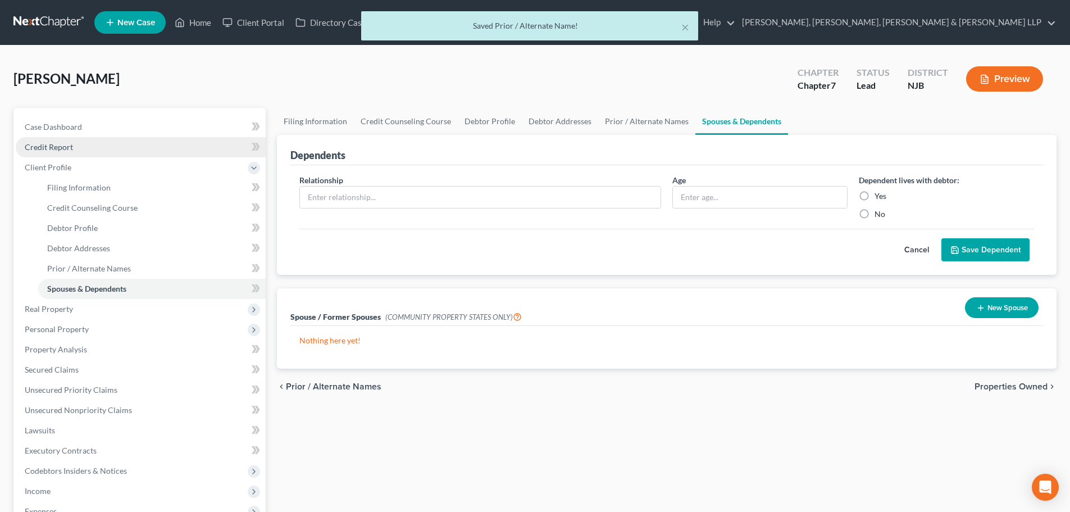
click at [106, 150] on link "Credit Report" at bounding box center [141, 147] width 250 height 20
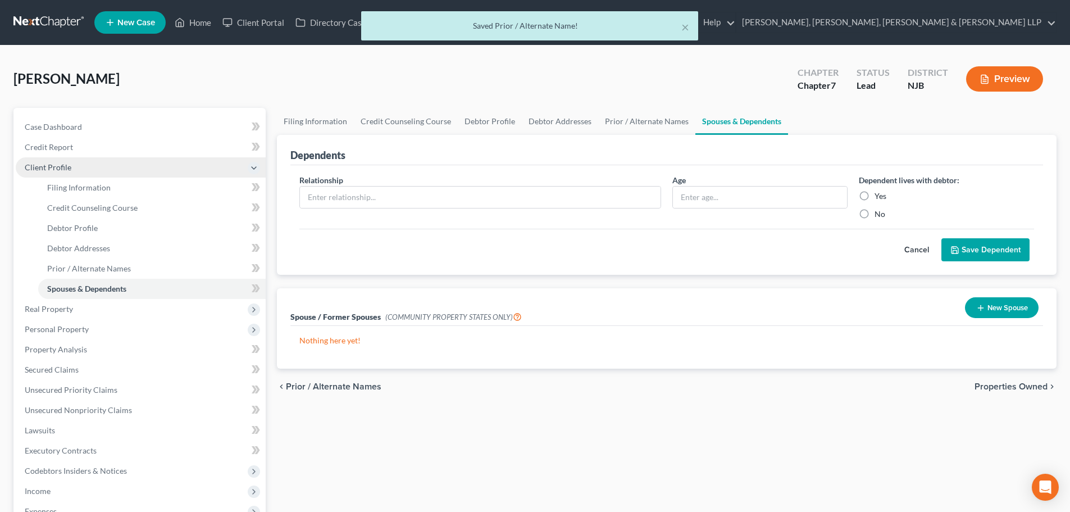
click at [88, 168] on span "Client Profile" at bounding box center [141, 167] width 250 height 20
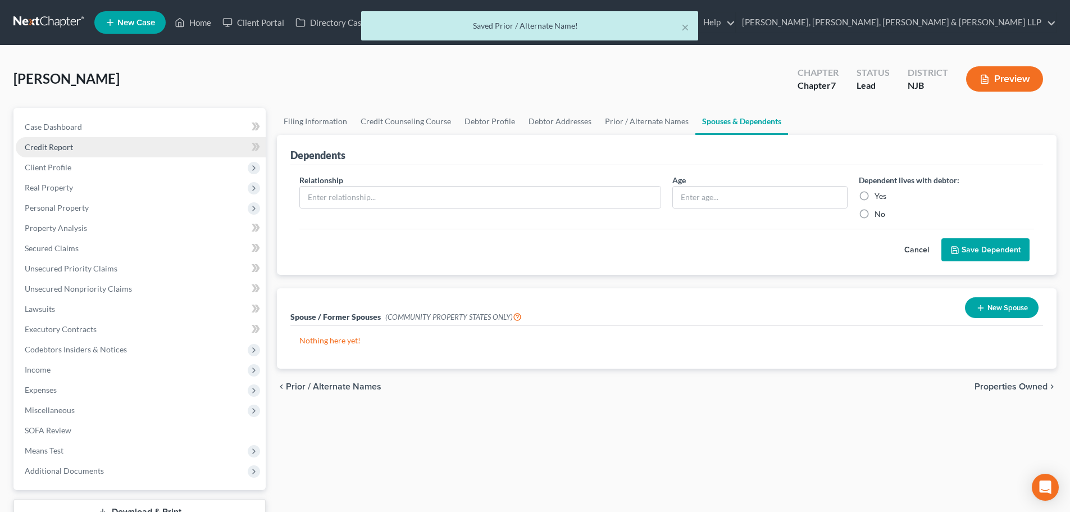
click at [95, 150] on link "Credit Report" at bounding box center [141, 147] width 250 height 20
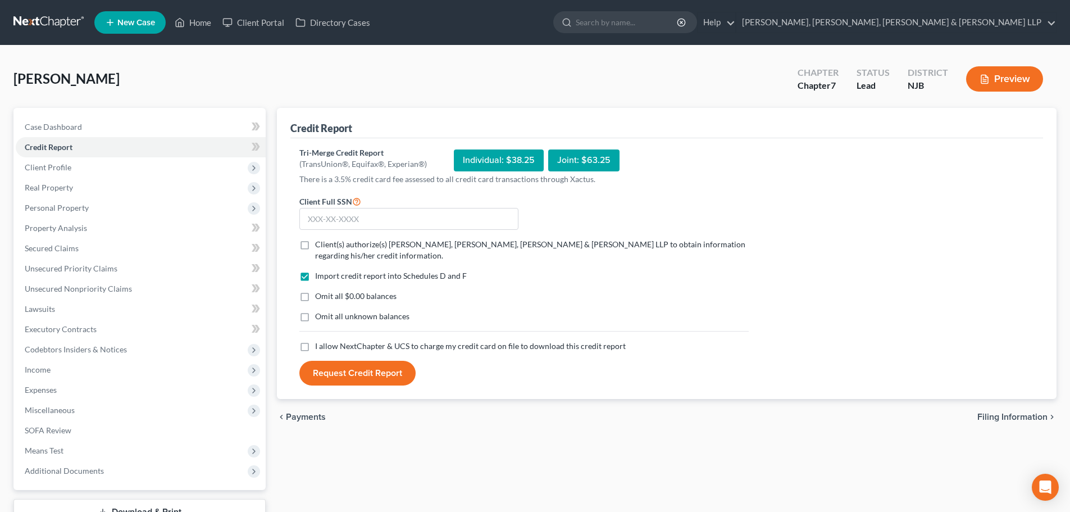
click at [315, 243] on label "Client(s) authorize(s) [PERSON_NAME], [PERSON_NAME], [PERSON_NAME] & [PERSON_NA…" at bounding box center [531, 250] width 433 height 22
click at [320, 243] on input "Client(s) authorize(s) [PERSON_NAME], [PERSON_NAME], [PERSON_NAME] & [PERSON_NA…" at bounding box center [323, 242] width 7 height 7
checkbox input "true"
click at [315, 343] on label "I allow NextChapter & UCS to charge my credit card on file to download this cre…" at bounding box center [470, 345] width 311 height 11
click at [320, 343] on input "I allow NextChapter & UCS to charge my credit card on file to download this cre…" at bounding box center [323, 343] width 7 height 7
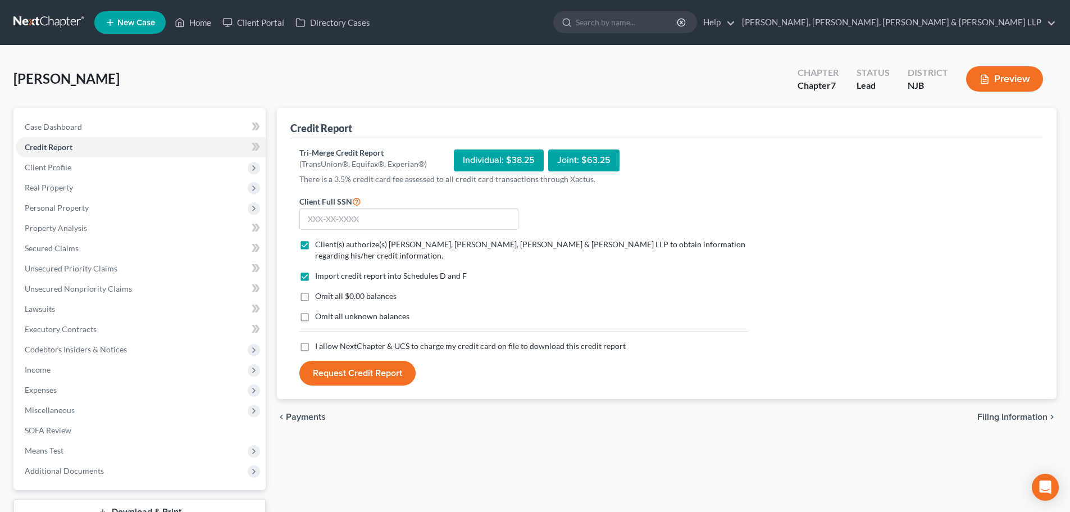
checkbox input "true"
click at [335, 213] on input "text" at bounding box center [408, 219] width 219 height 22
type input "072-70-6498"
click at [345, 370] on button "Request Credit Report" at bounding box center [357, 373] width 116 height 25
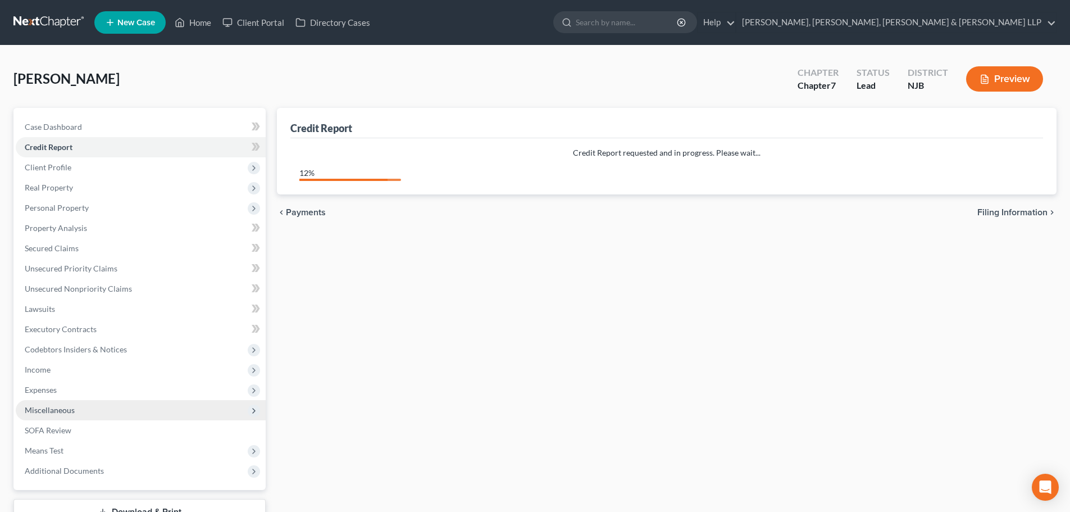
click at [116, 411] on span "Miscellaneous" at bounding box center [141, 410] width 250 height 20
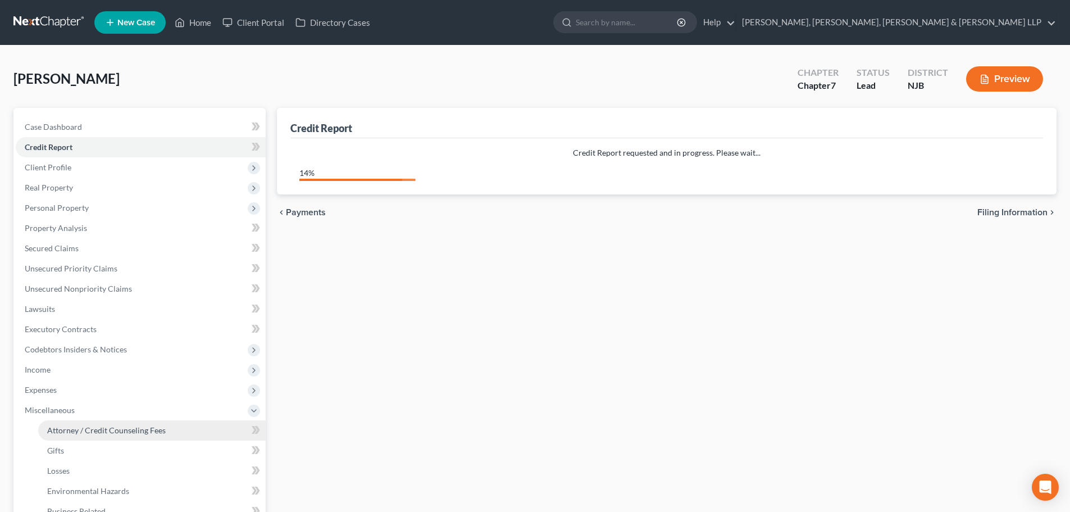
drag, startPoint x: 110, startPoint y: 422, endPoint x: 248, endPoint y: 405, distance: 138.6
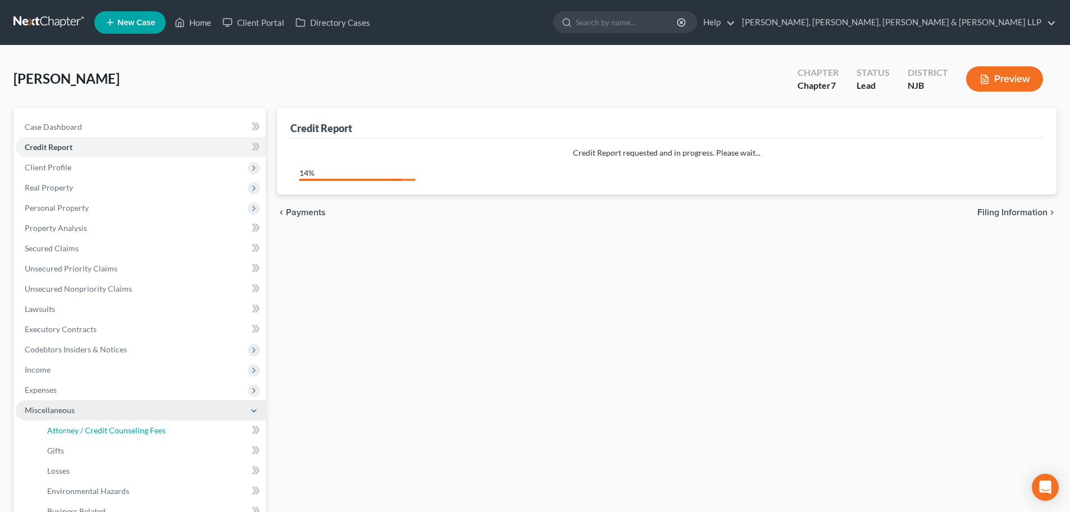
click at [111, 422] on link "Attorney / Credit Counseling Fees" at bounding box center [151, 430] width 227 height 20
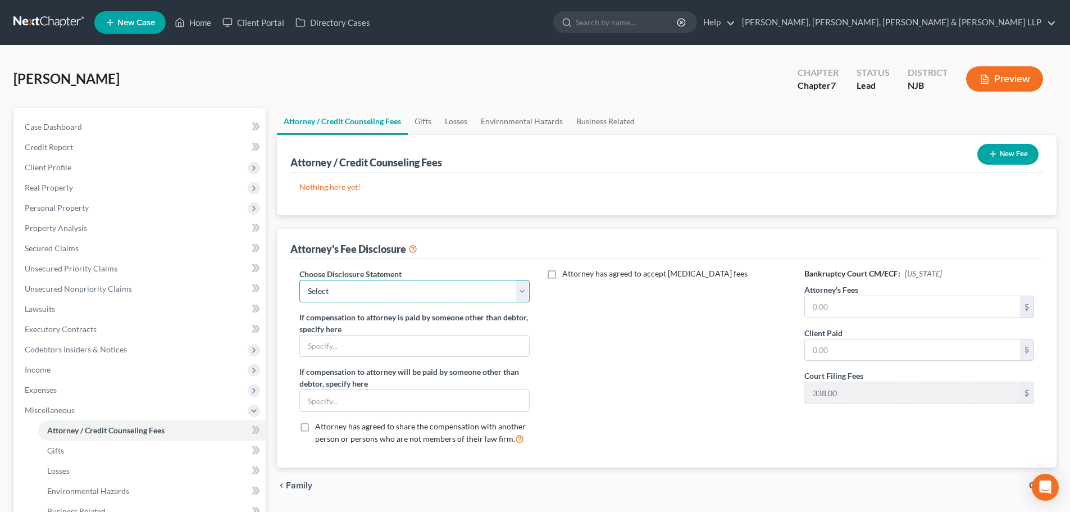
drag, startPoint x: 481, startPoint y: 289, endPoint x: 475, endPoint y: 302, distance: 14.3
click at [481, 289] on select "Select Chapter 13 Disclosure Statement Chapter 7 Disclosure Statement" at bounding box center [414, 291] width 230 height 22
select select "1"
click at [299, 280] on select "Select Chapter 13 Disclosure Statement Chapter 7 Disclosure Statement" at bounding box center [414, 291] width 230 height 22
click at [834, 303] on input "text" at bounding box center [912, 306] width 215 height 21
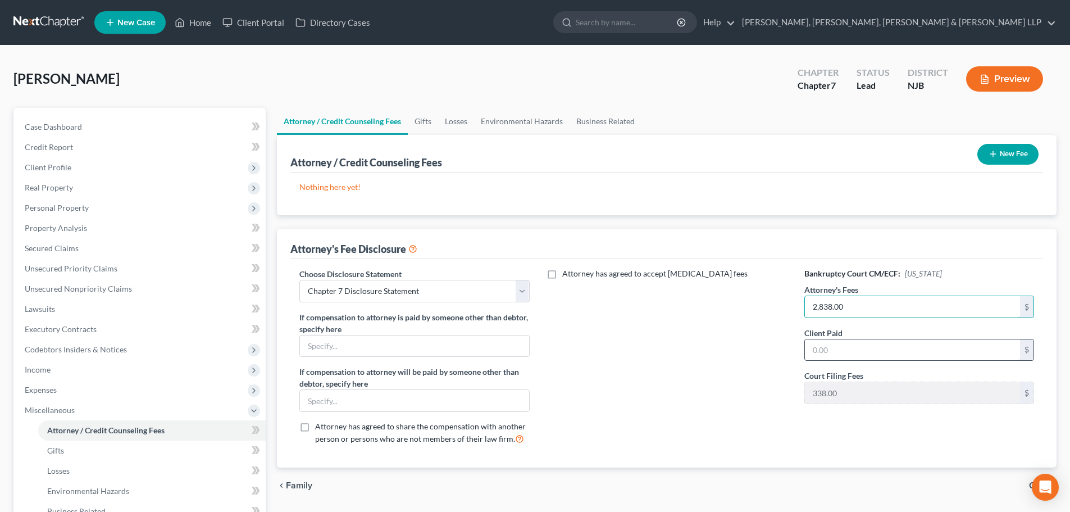
type input "2,838.00"
click at [838, 355] on input "text" at bounding box center [912, 349] width 215 height 21
type input "2,838.00"
click at [1005, 158] on button "New Fee" at bounding box center [1007, 154] width 61 height 21
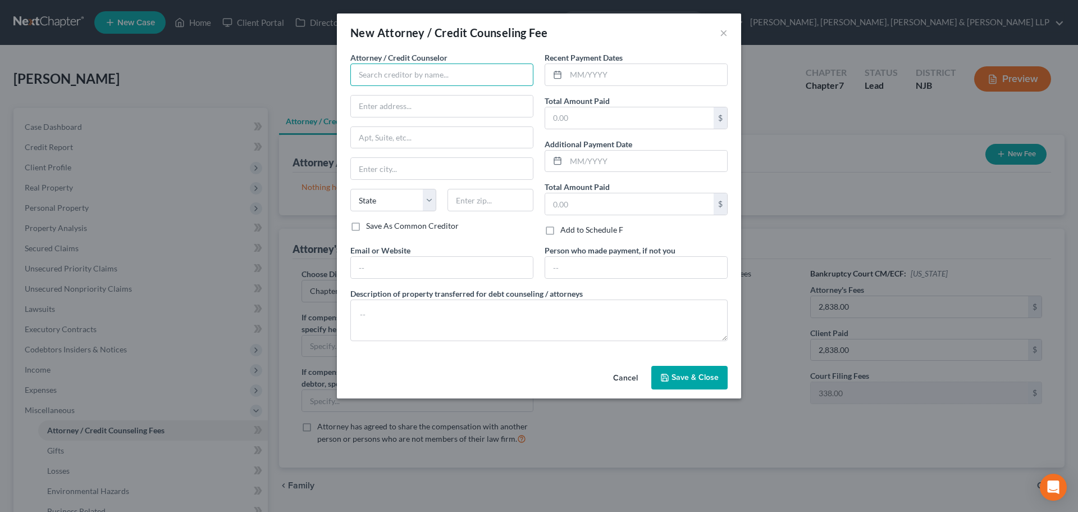
click at [387, 76] on input "text" at bounding box center [441, 74] width 183 height 22
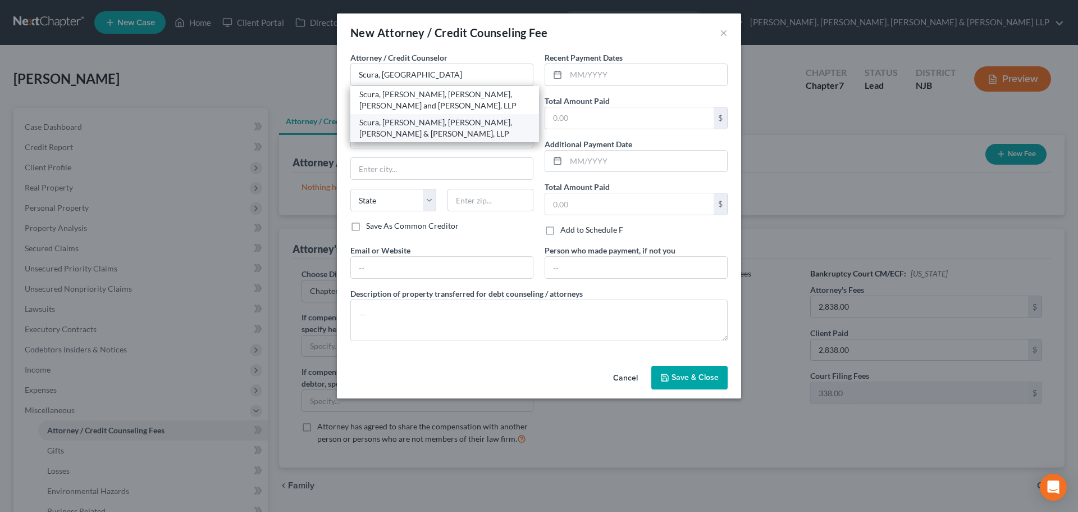
click at [460, 124] on div "Scura, [PERSON_NAME], [PERSON_NAME], [PERSON_NAME] & [PERSON_NAME], LLP" at bounding box center [444, 128] width 171 height 22
type input "Scura, [PERSON_NAME], [PERSON_NAME], [PERSON_NAME] & [PERSON_NAME], LLP"
type input "1599 Hamburg turnpike"
type input "[PERSON_NAME]"
select select "33"
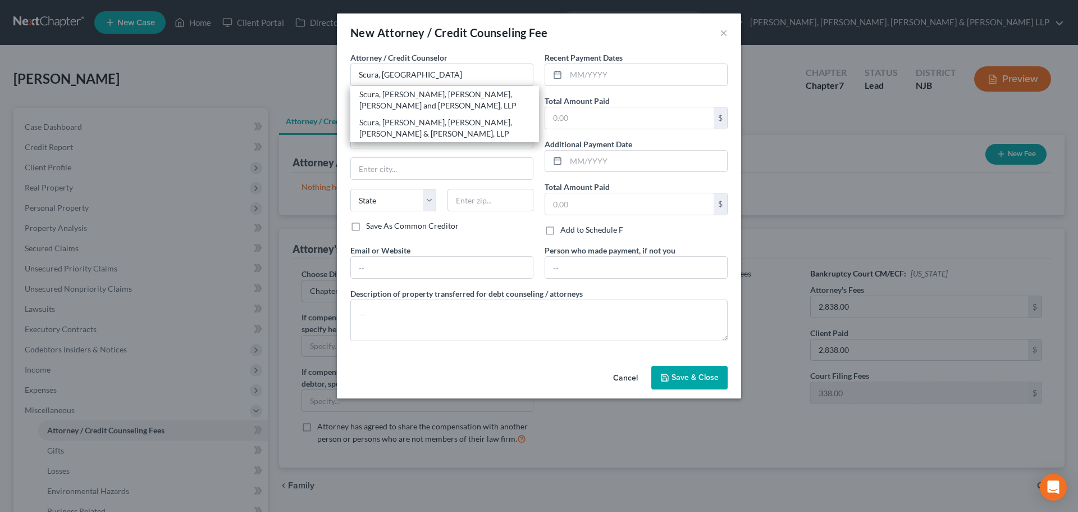
type input "07470"
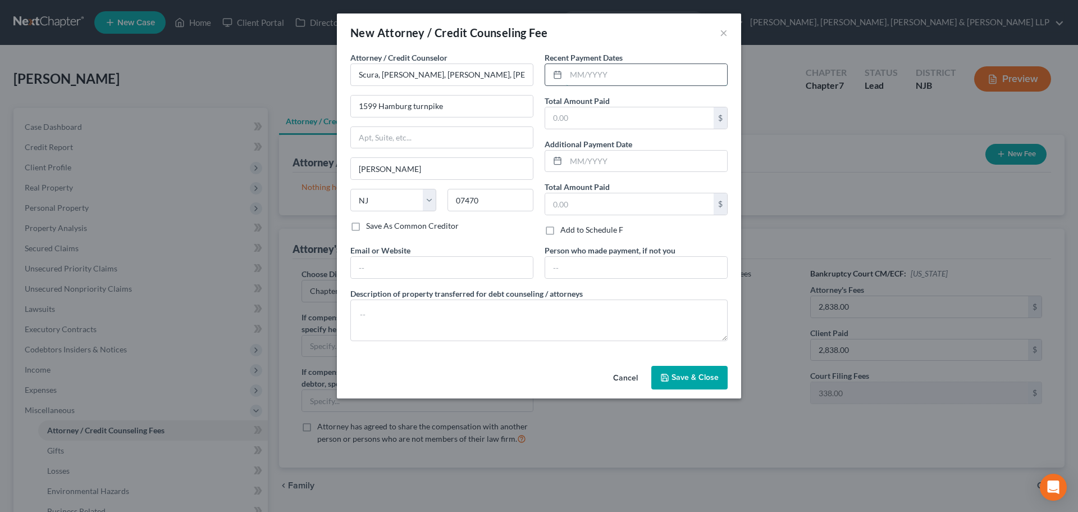
click at [592, 82] on input "text" at bounding box center [646, 74] width 161 height 21
type input "09/2025"
click at [588, 120] on input "text" at bounding box center [629, 117] width 168 height 21
type input "2,838.00"
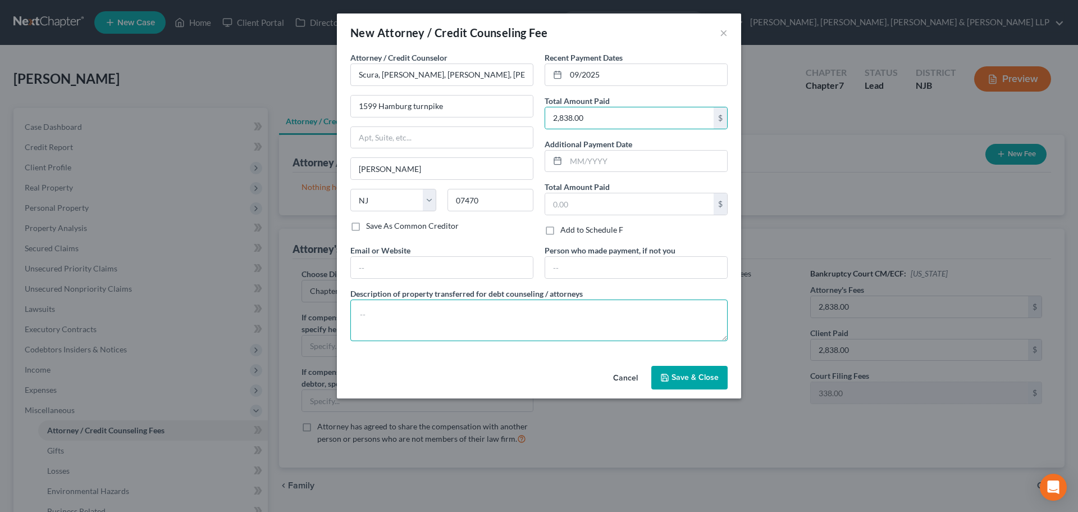
click at [417, 308] on textarea at bounding box center [538, 320] width 377 height 42
type textarea "Legal fees plus filing fee."
click at [688, 371] on button "Save & Close" at bounding box center [689, 378] width 76 height 24
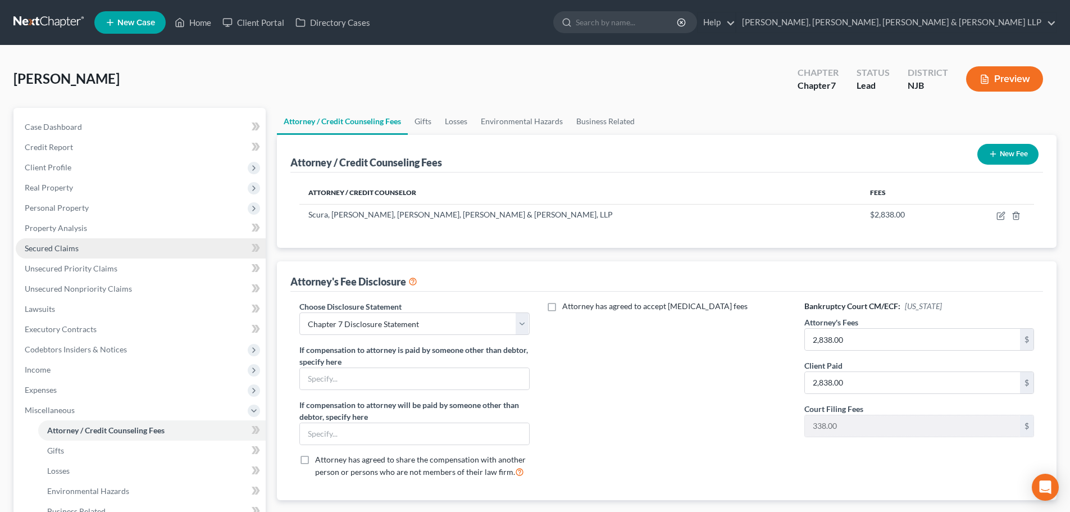
click at [60, 243] on span "Secured Claims" at bounding box center [52, 248] width 54 height 10
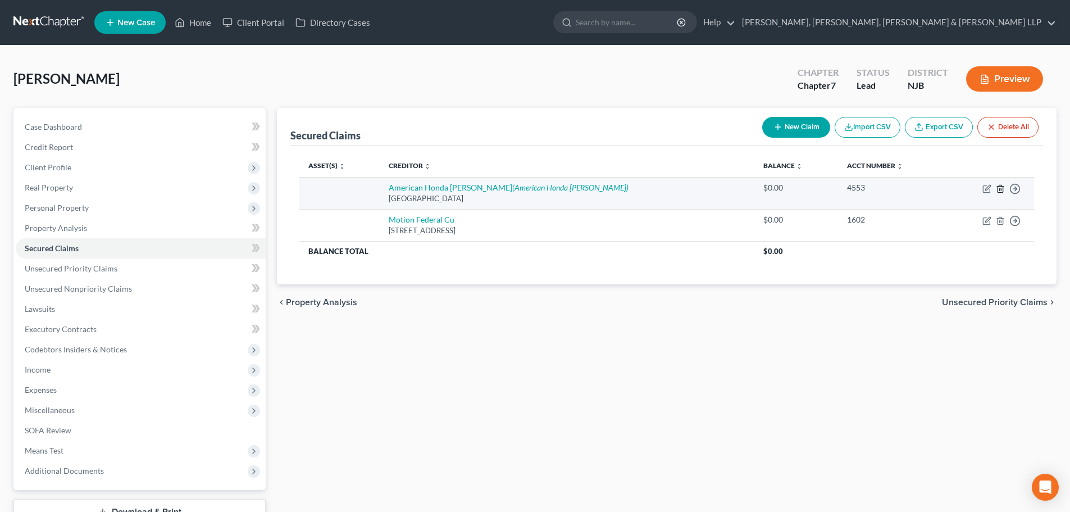
click at [1002, 190] on icon "button" at bounding box center [999, 188] width 5 height 7
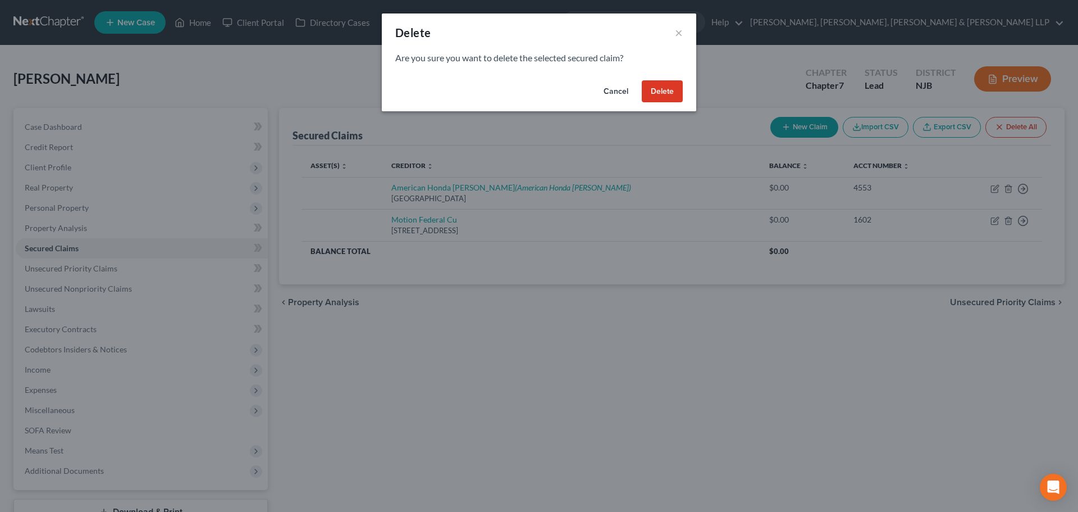
click at [673, 90] on button "Delete" at bounding box center [662, 91] width 41 height 22
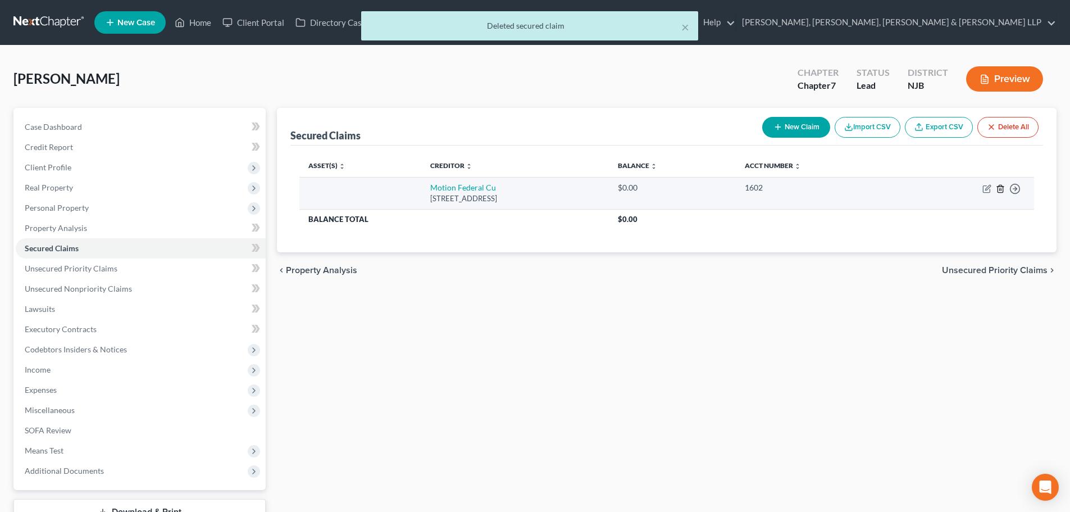
click at [1001, 186] on icon "button" at bounding box center [1000, 188] width 9 height 9
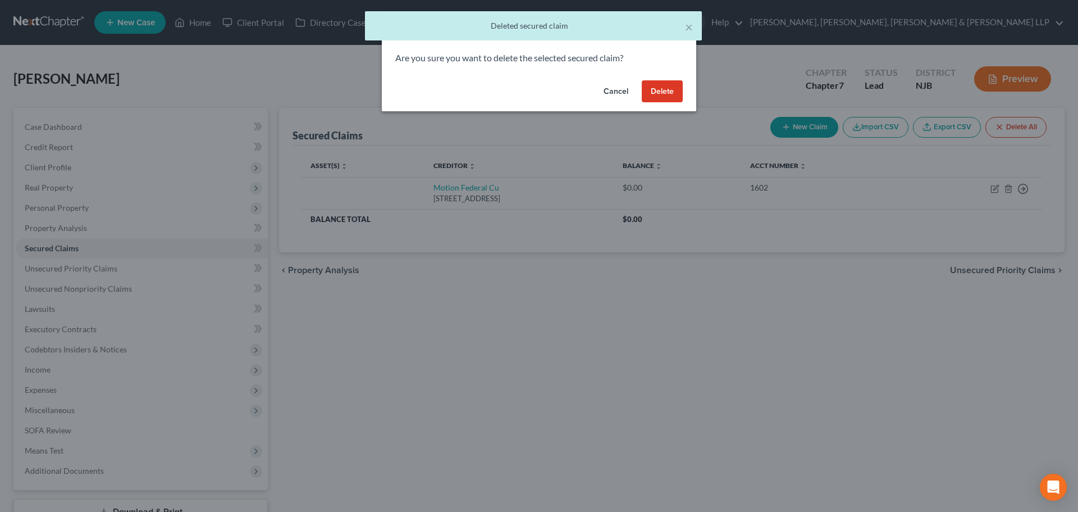
click at [669, 99] on button "Delete" at bounding box center [662, 91] width 41 height 22
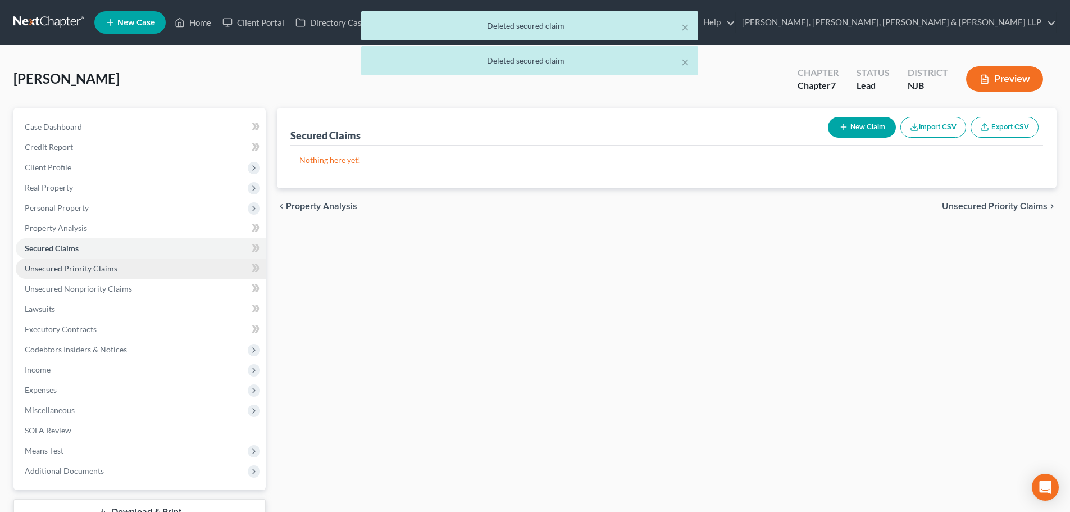
click at [167, 271] on link "Unsecured Priority Claims" at bounding box center [141, 268] width 250 height 20
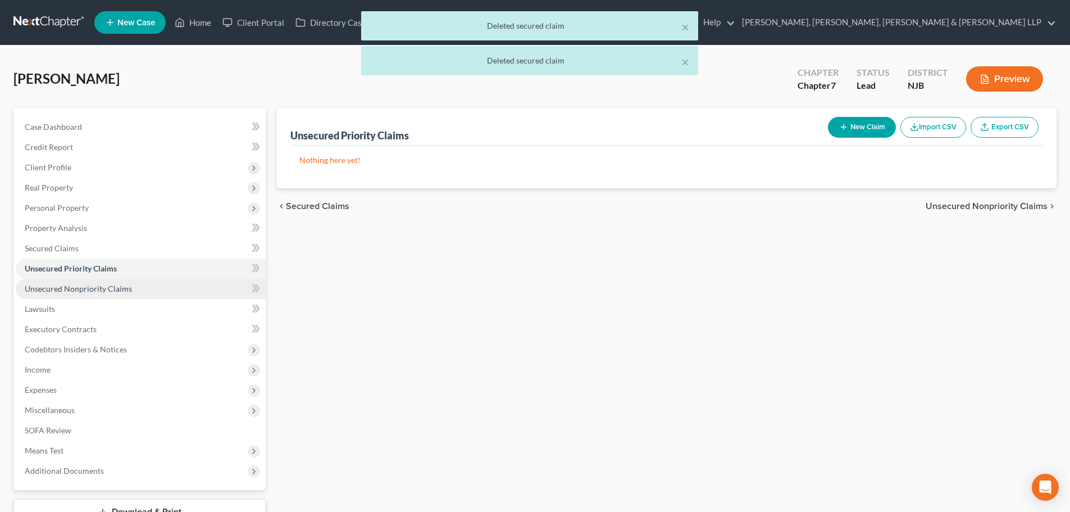
click at [133, 288] on link "Unsecured Nonpriority Claims" at bounding box center [141, 289] width 250 height 20
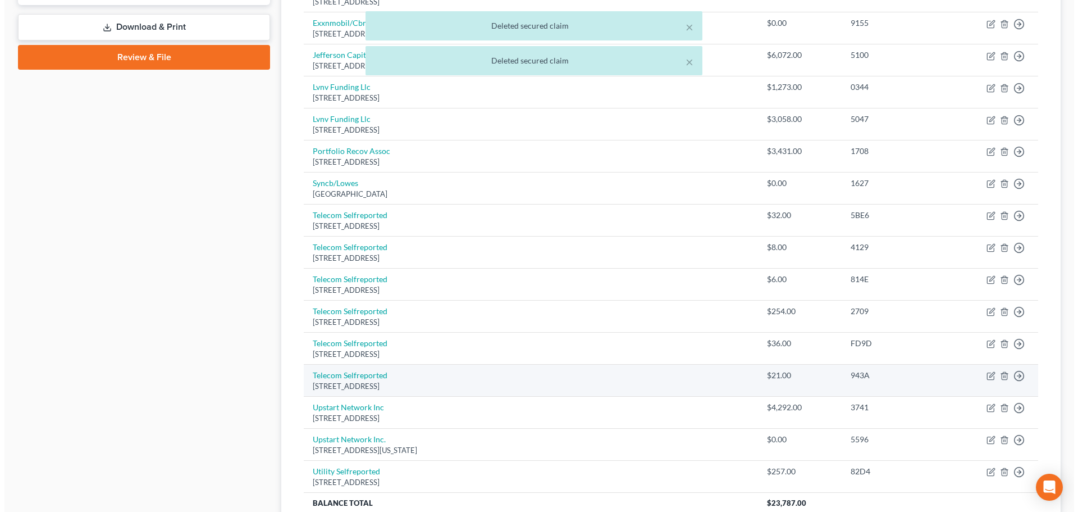
scroll to position [587, 0]
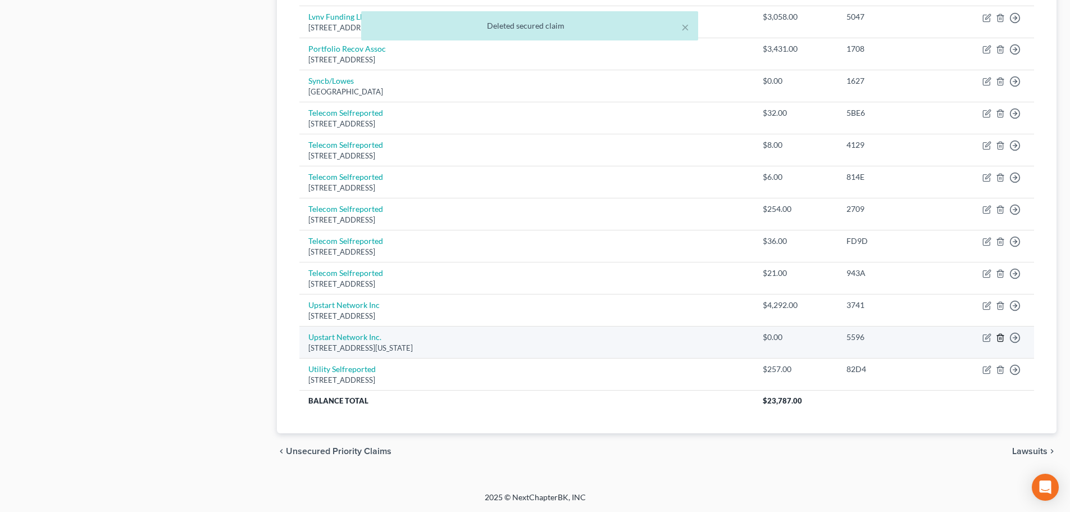
click at [1001, 340] on line "button" at bounding box center [1001, 338] width 0 height 2
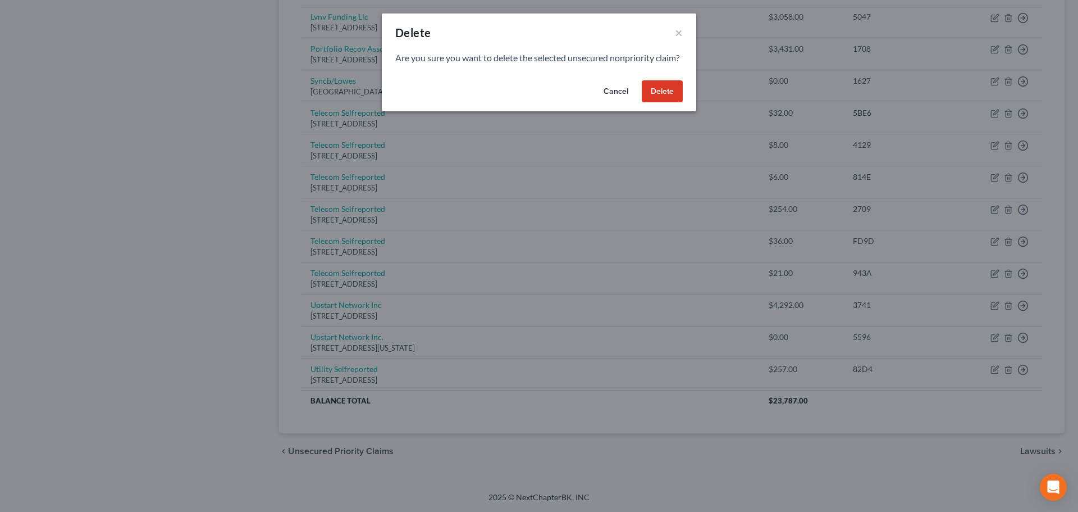
click at [656, 103] on button "Delete" at bounding box center [662, 91] width 41 height 22
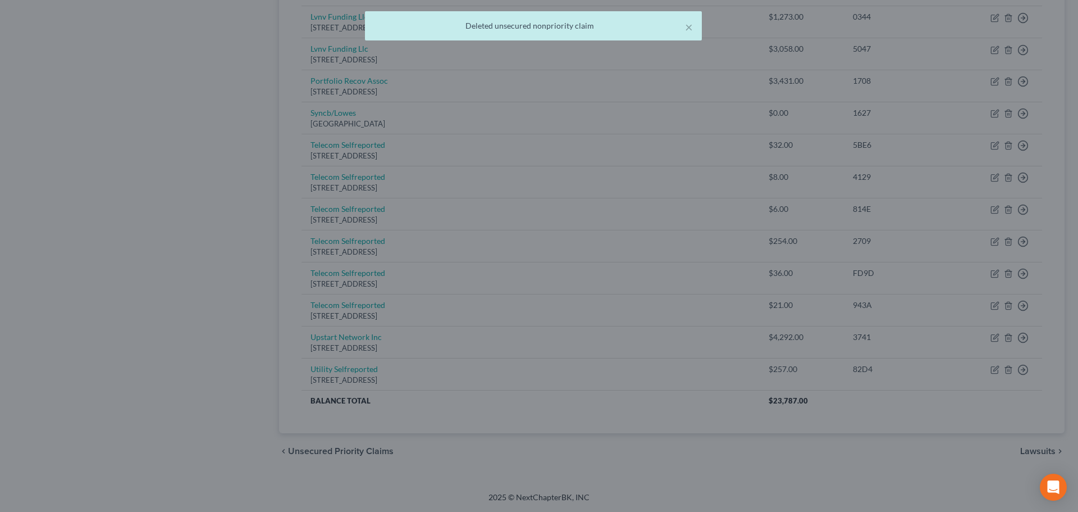
scroll to position [555, 0]
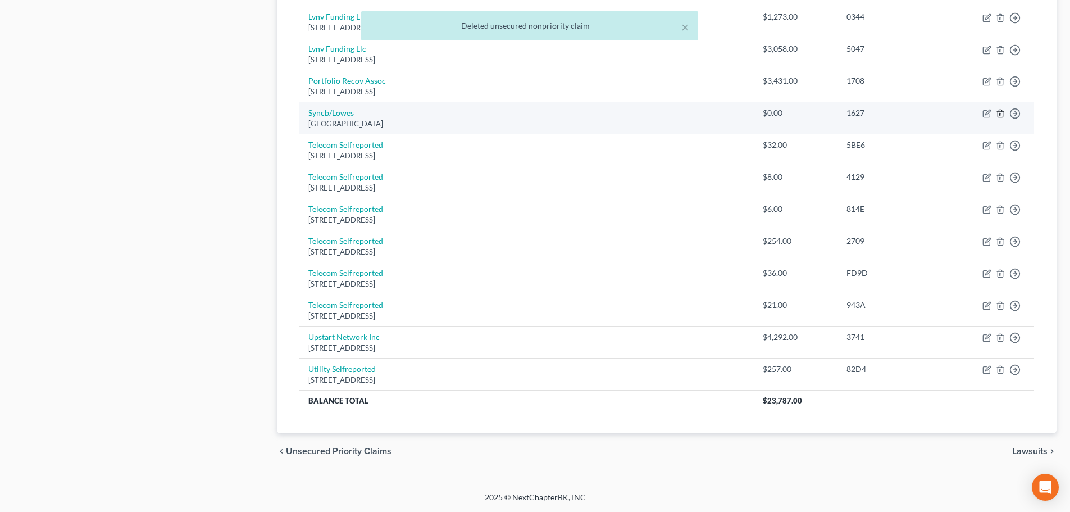
click at [1004, 109] on icon "button" at bounding box center [1000, 113] width 9 height 9
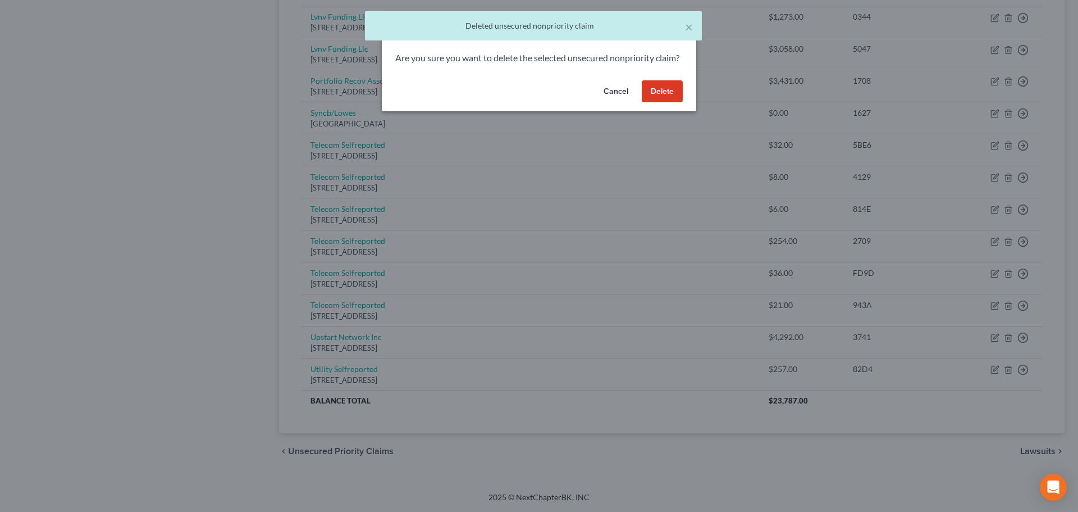
click at [661, 101] on button "Delete" at bounding box center [662, 91] width 41 height 22
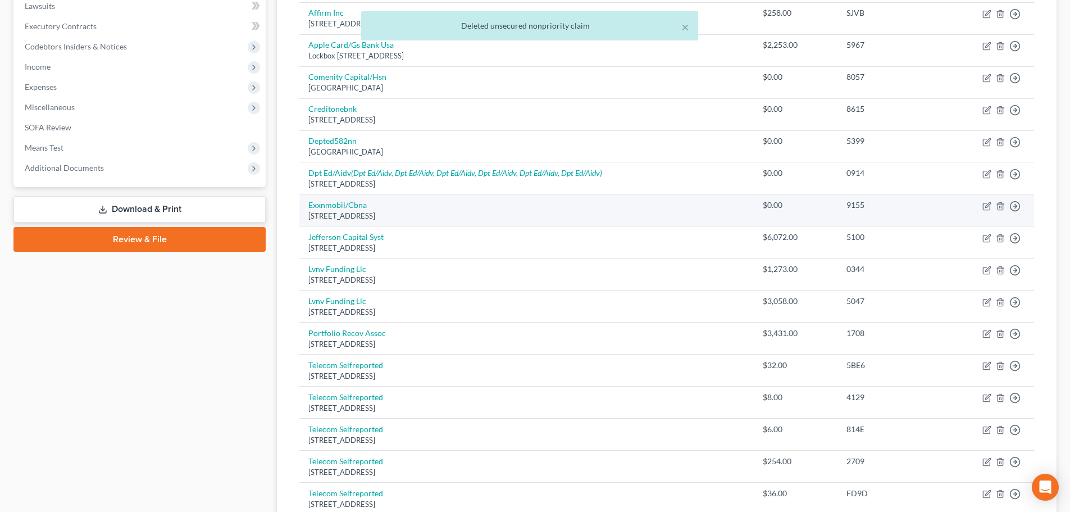
scroll to position [298, 0]
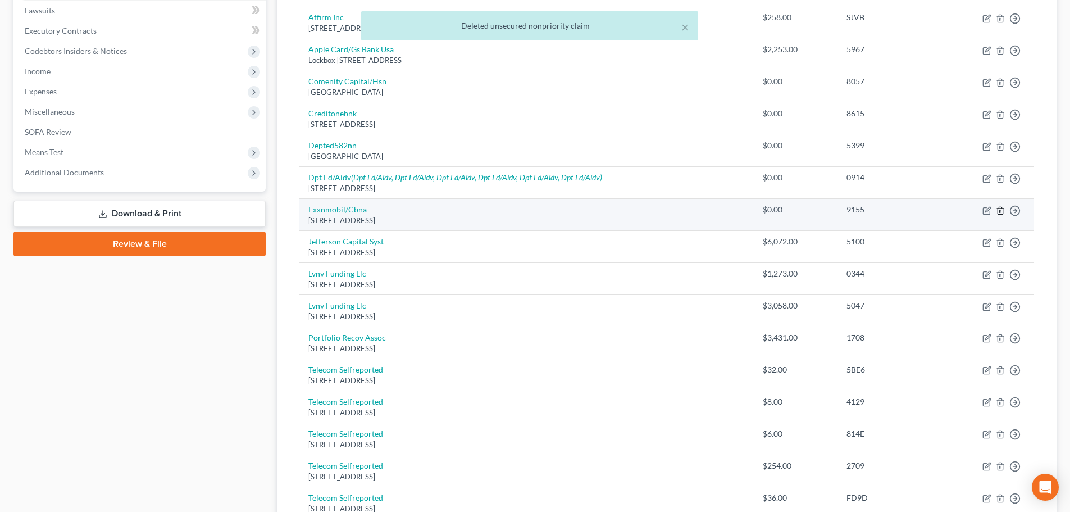
click at [1002, 211] on icon "button" at bounding box center [999, 210] width 5 height 7
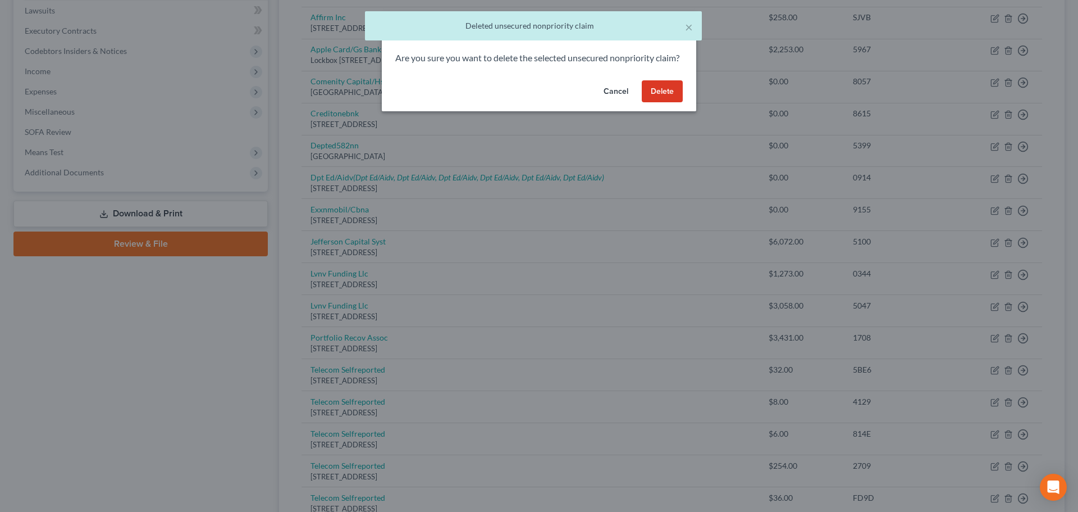
click at [655, 103] on button "Delete" at bounding box center [662, 91] width 41 height 22
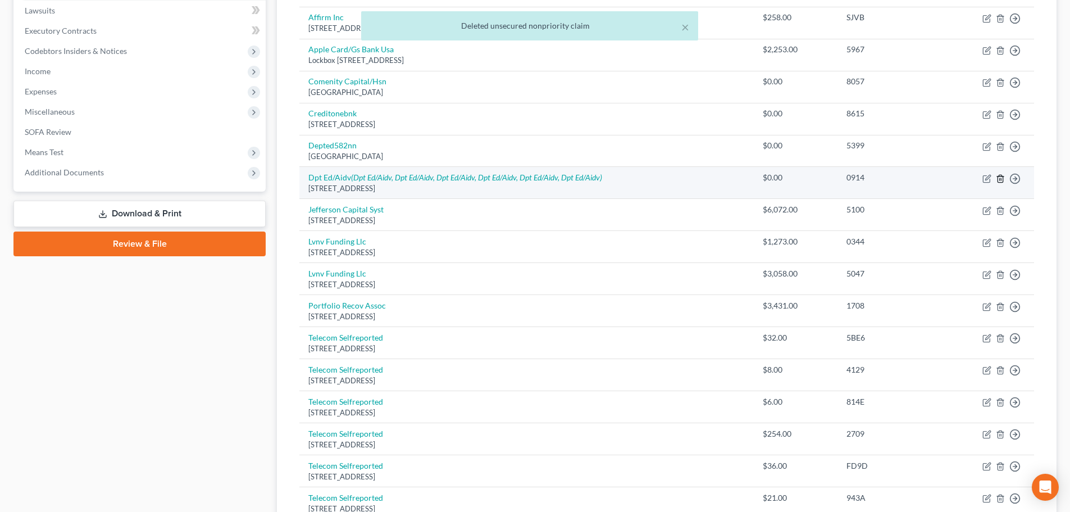
click at [998, 176] on icon "button" at bounding box center [999, 178] width 5 height 7
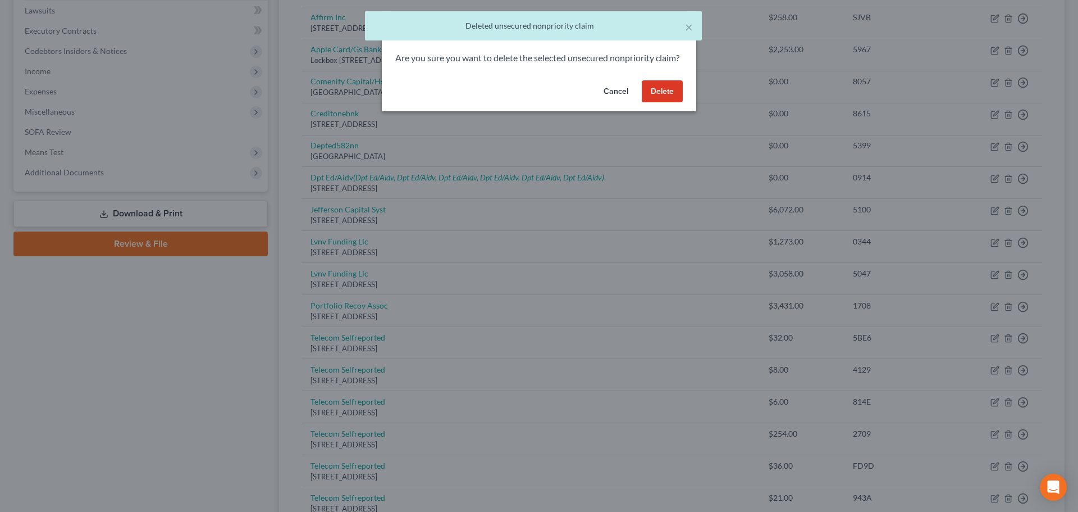
click at [652, 103] on button "Delete" at bounding box center [662, 91] width 41 height 22
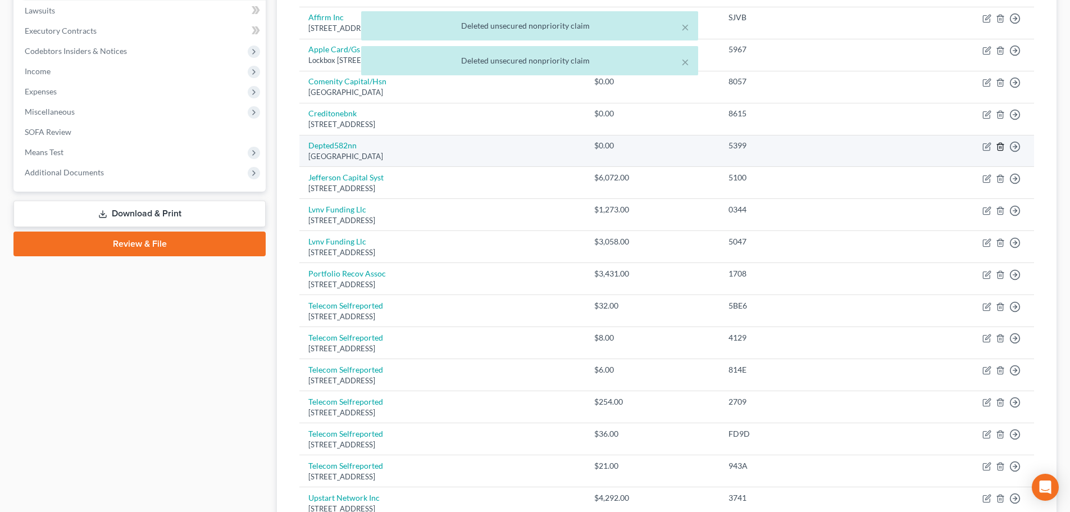
click at [1001, 148] on line "button" at bounding box center [1001, 147] width 0 height 2
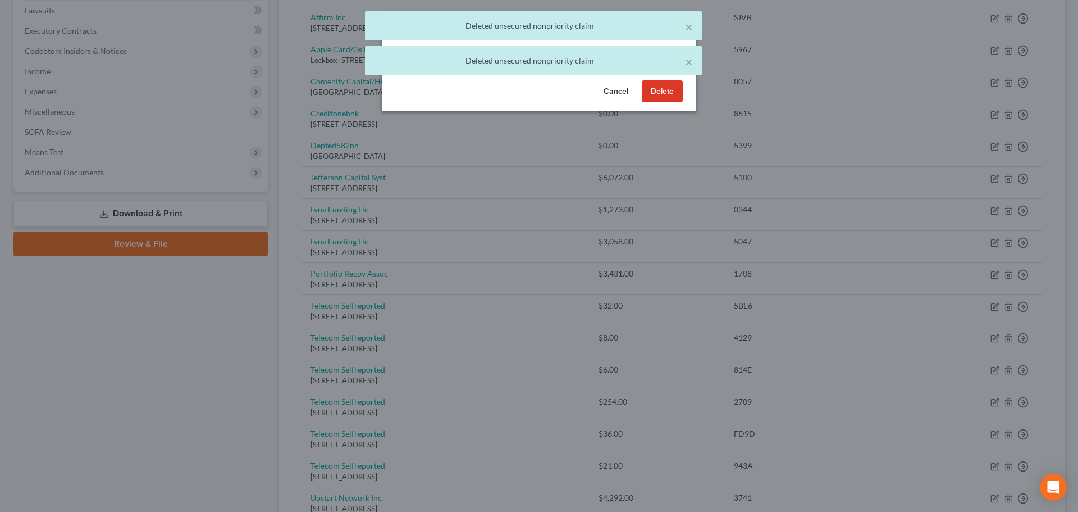
drag, startPoint x: 659, startPoint y: 106, endPoint x: 695, endPoint y: 170, distance: 73.4
click at [659, 103] on button "Delete" at bounding box center [662, 91] width 41 height 22
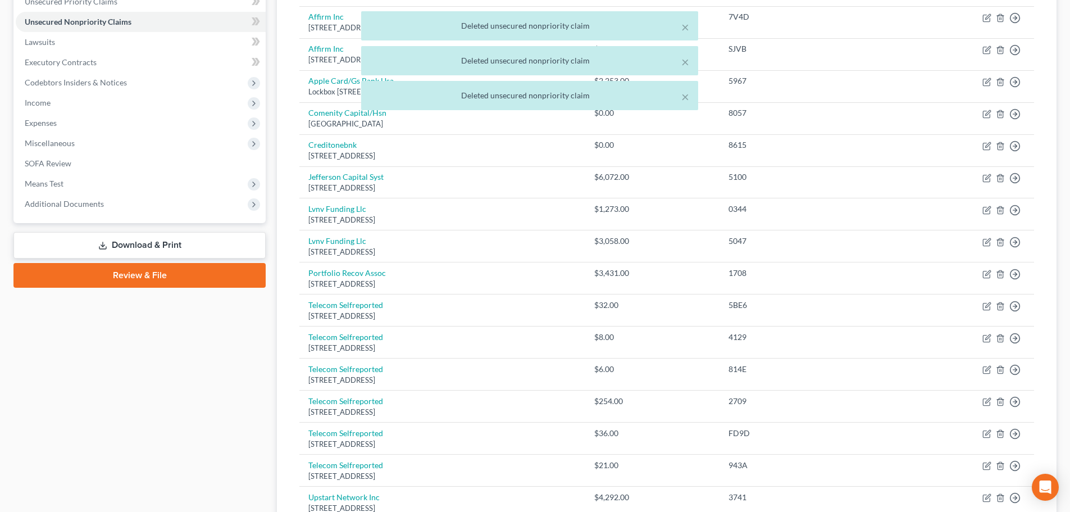
scroll to position [242, 0]
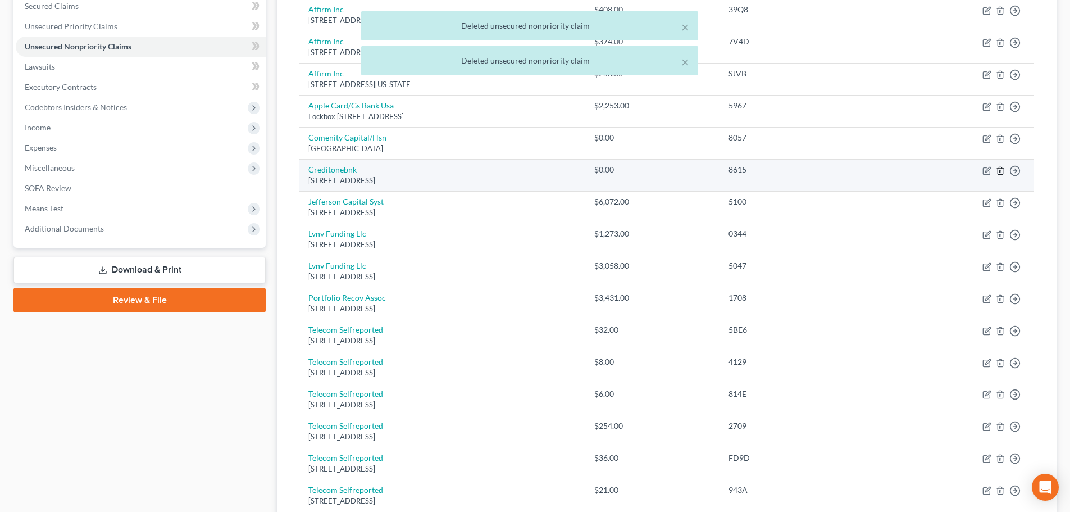
click at [997, 171] on icon "button" at bounding box center [1000, 170] width 9 height 9
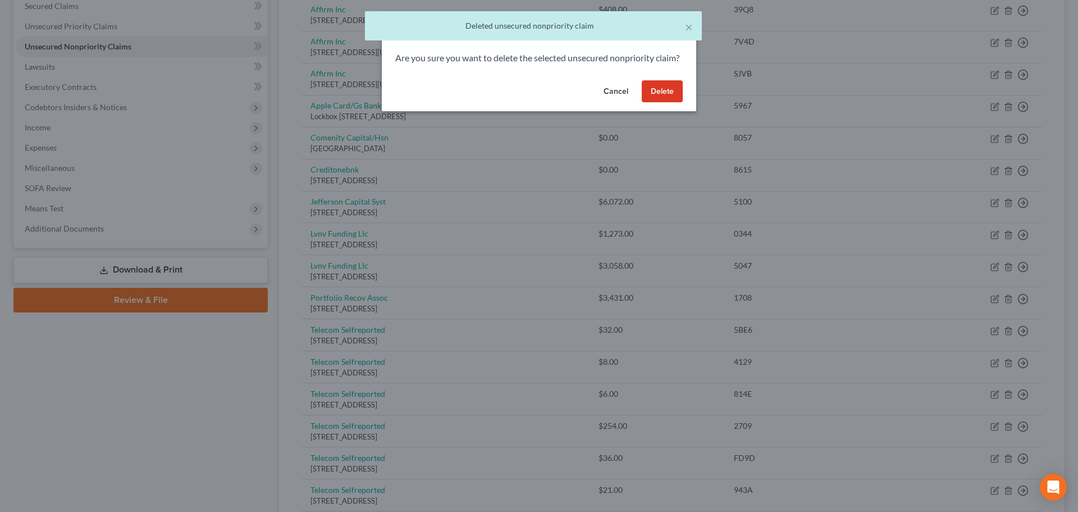
click at [662, 103] on button "Delete" at bounding box center [662, 91] width 41 height 22
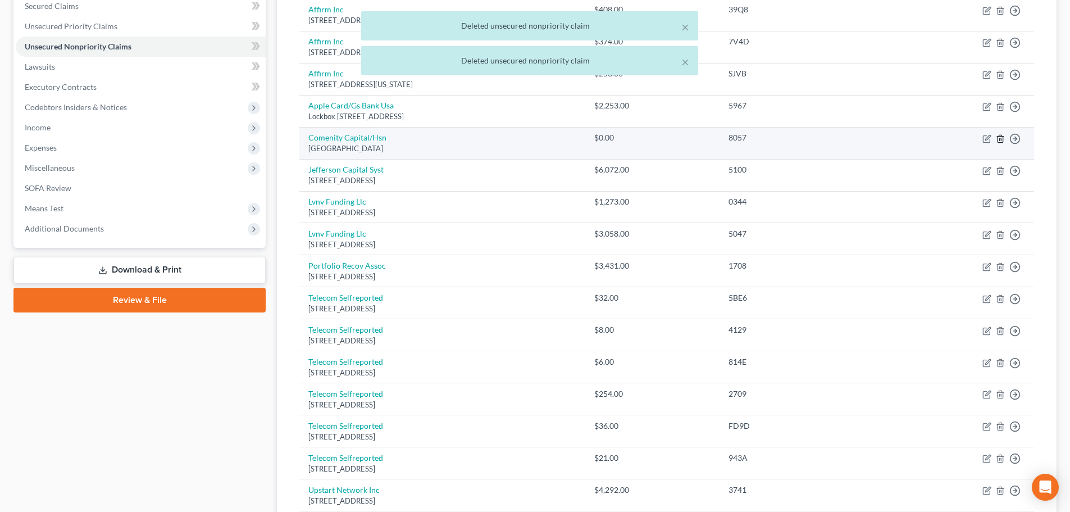
click at [1000, 139] on icon "button" at bounding box center [1000, 138] width 9 height 9
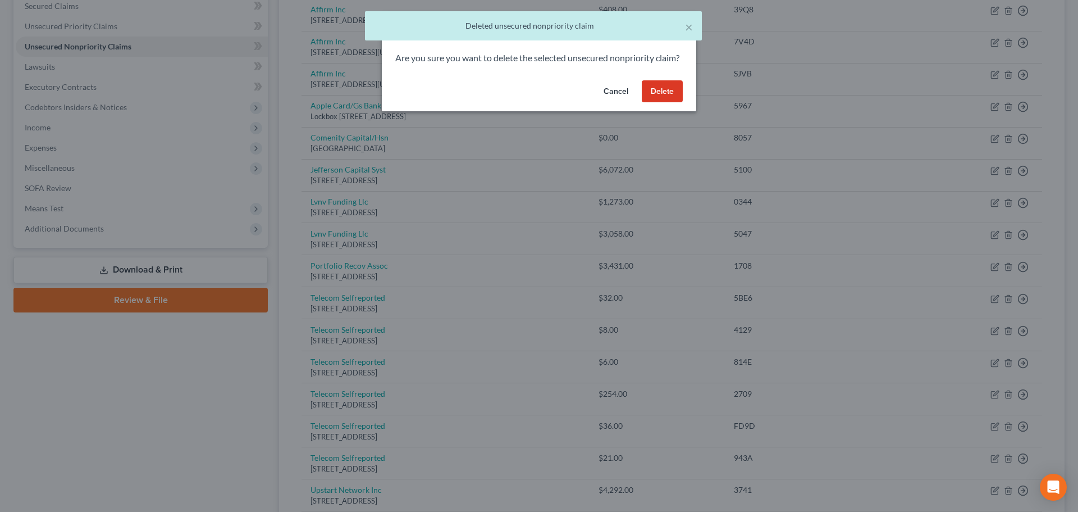
click at [668, 102] on button "Delete" at bounding box center [662, 91] width 41 height 22
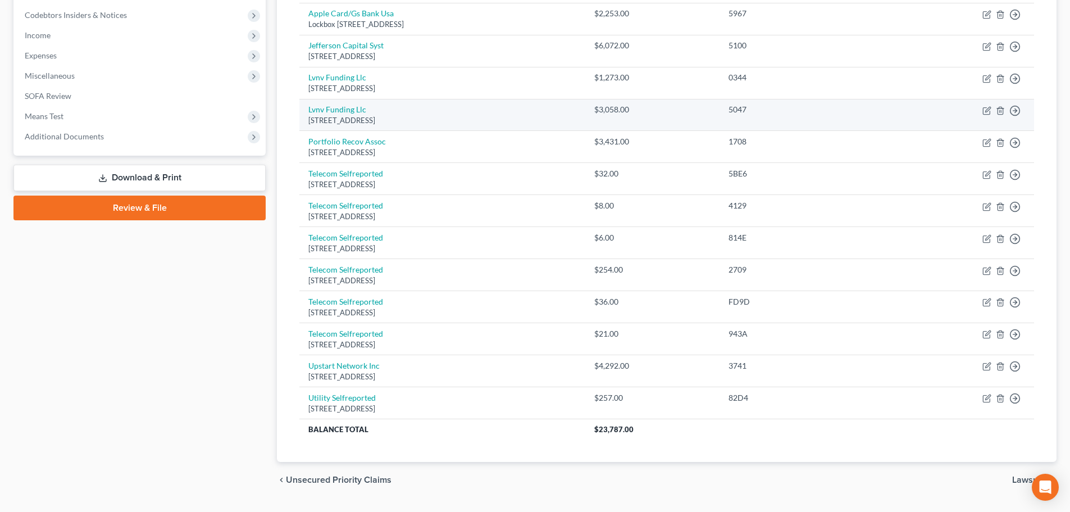
scroll to position [194, 0]
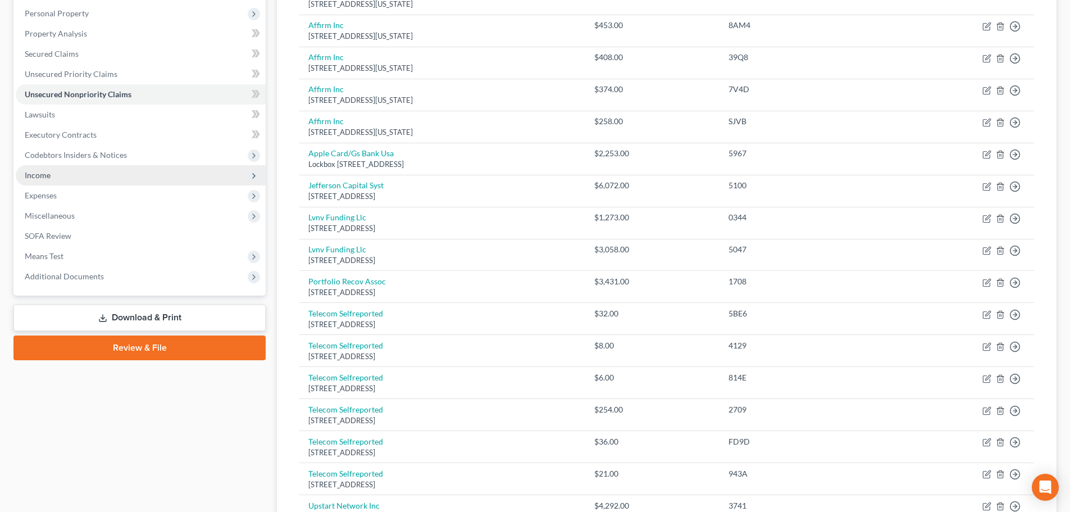
click at [127, 184] on span "Income" at bounding box center [141, 175] width 250 height 20
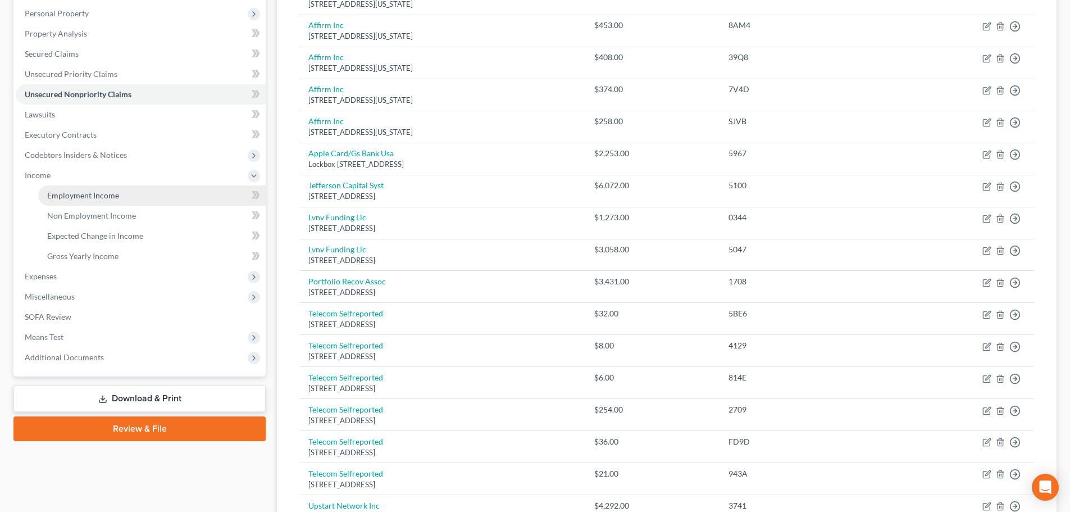
click at [101, 198] on span "Employment Income" at bounding box center [83, 195] width 72 height 10
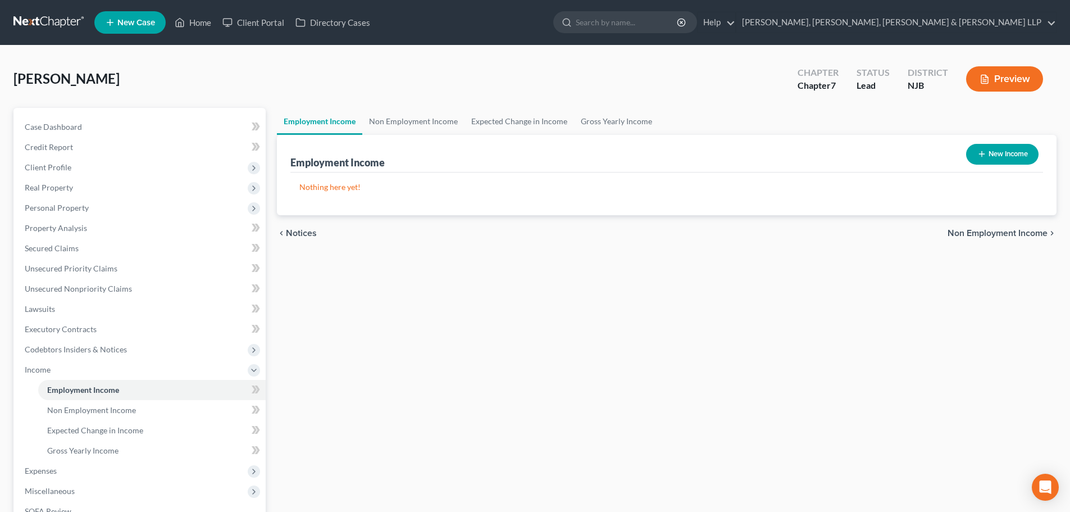
click at [1033, 156] on button "New Income" at bounding box center [1002, 154] width 72 height 21
select select "0"
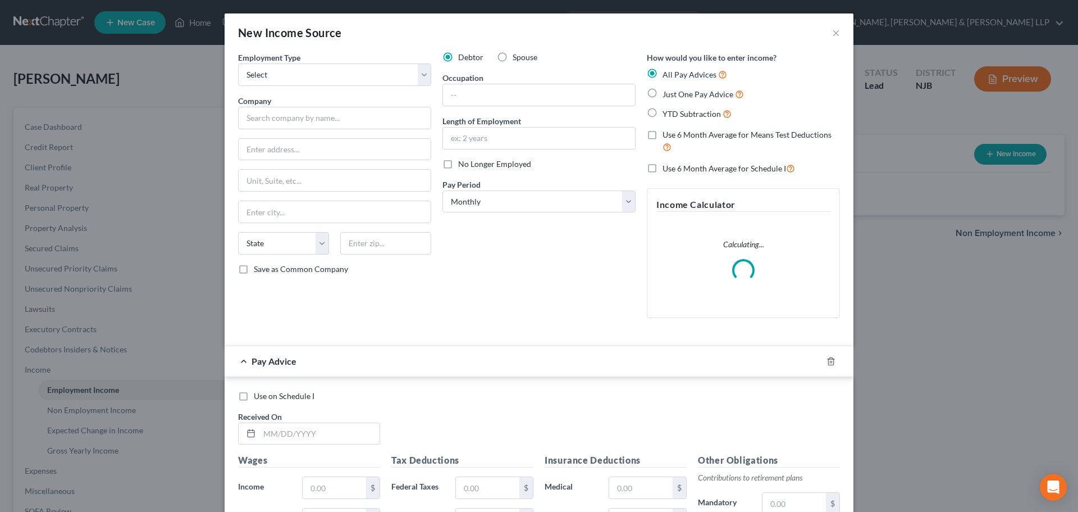
click at [326, 86] on div "Employment Type * Select Full or [DEMOGRAPHIC_DATA] Employment Self Employment …" at bounding box center [334, 189] width 204 height 275
drag, startPoint x: 334, startPoint y: 67, endPoint x: 318, endPoint y: 85, distance: 23.9
click at [335, 67] on select "Select Full or [DEMOGRAPHIC_DATA] Employment Self Employment" at bounding box center [334, 74] width 193 height 22
select select "0"
click at [238, 63] on select "Select Full or [DEMOGRAPHIC_DATA] Employment Self Employment" at bounding box center [334, 74] width 193 height 22
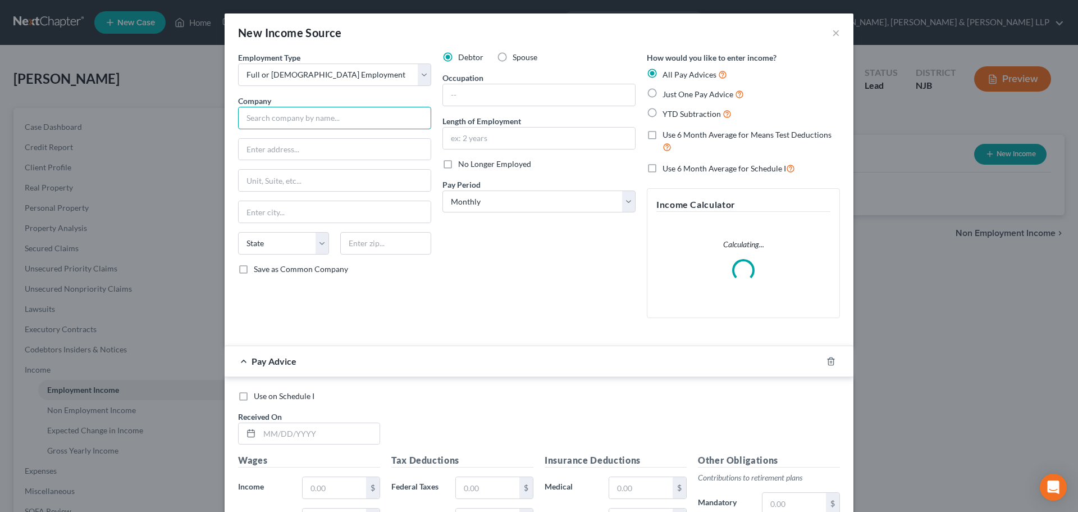
click at [281, 118] on input "text" at bounding box center [334, 118] width 193 height 22
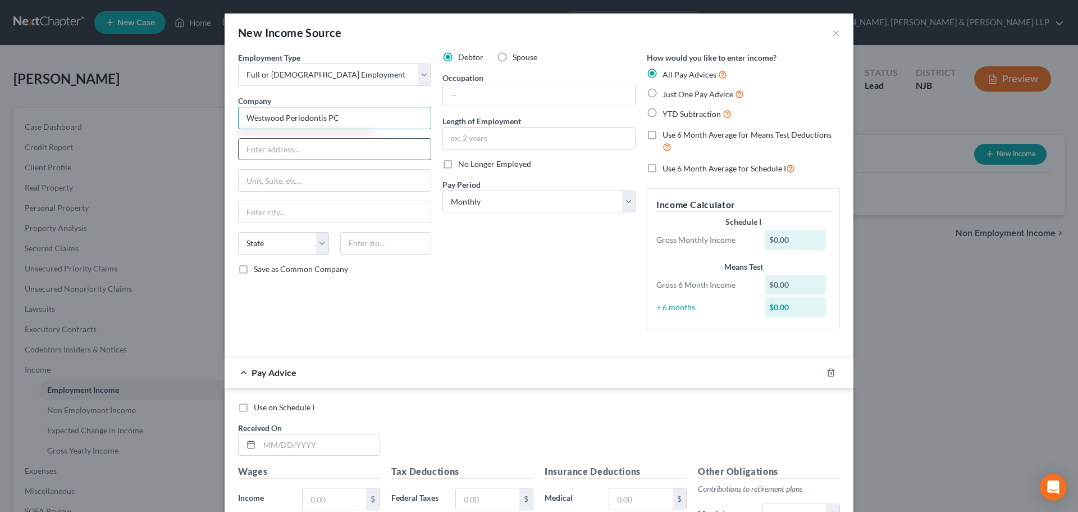
type input "Westwood Periodontis PC"
click at [304, 155] on input "text" at bounding box center [335, 149] width 192 height 21
type input "[STREET_ADDRESS]"
click at [368, 244] on input "text" at bounding box center [385, 243] width 91 height 22
type input "07675"
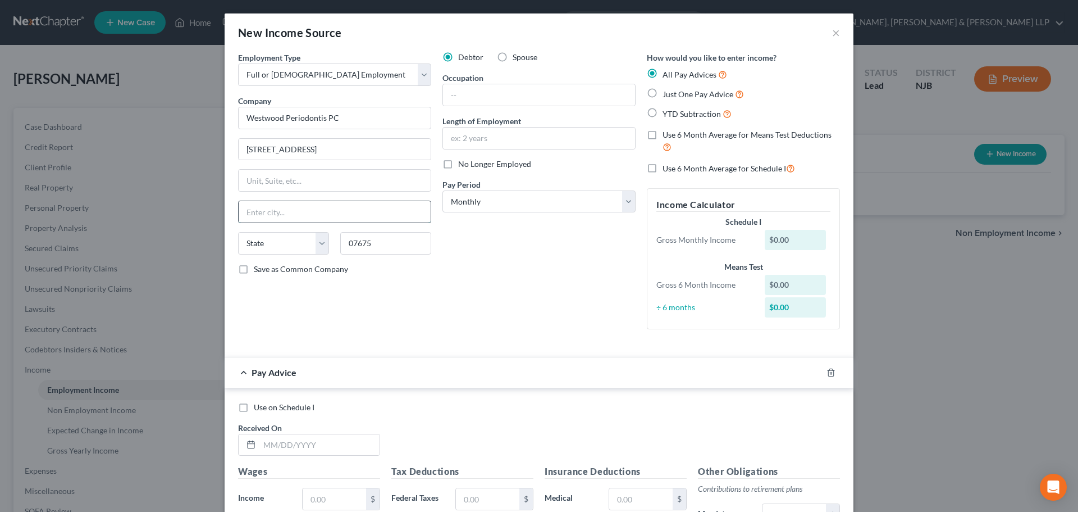
type input "Westwood"
select select "33"
click at [374, 207] on input "Westwood" at bounding box center [335, 211] width 192 height 21
click at [498, 96] on input "text" at bounding box center [539, 94] width 192 height 21
type input "S"
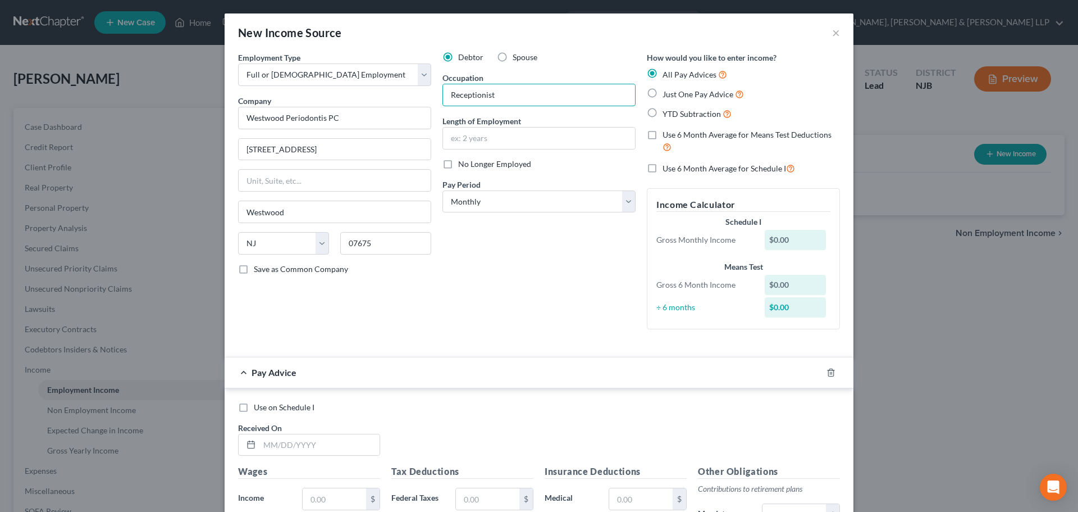
type input "Receptionist"
click at [489, 125] on label "Length of Employment" at bounding box center [481, 121] width 79 height 12
click at [490, 142] on input "text" at bounding box center [539, 137] width 192 height 21
type input "6 Months"
click at [485, 201] on select "Select Monthly Twice Monthly Every Other Week Weekly" at bounding box center [538, 201] width 193 height 22
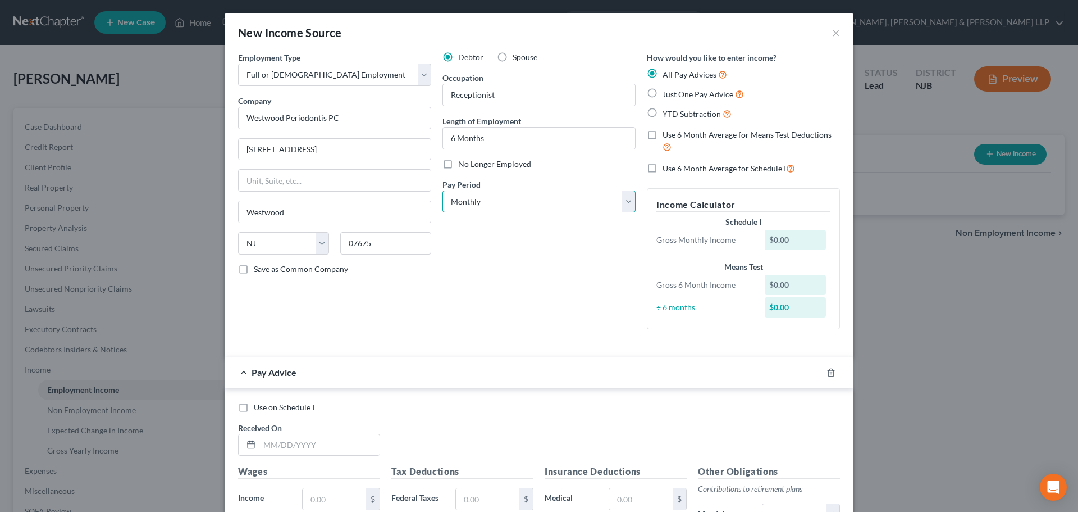
select select "2"
click at [442, 190] on select "Select Monthly Twice Monthly Every Other Week Weekly" at bounding box center [538, 201] width 193 height 22
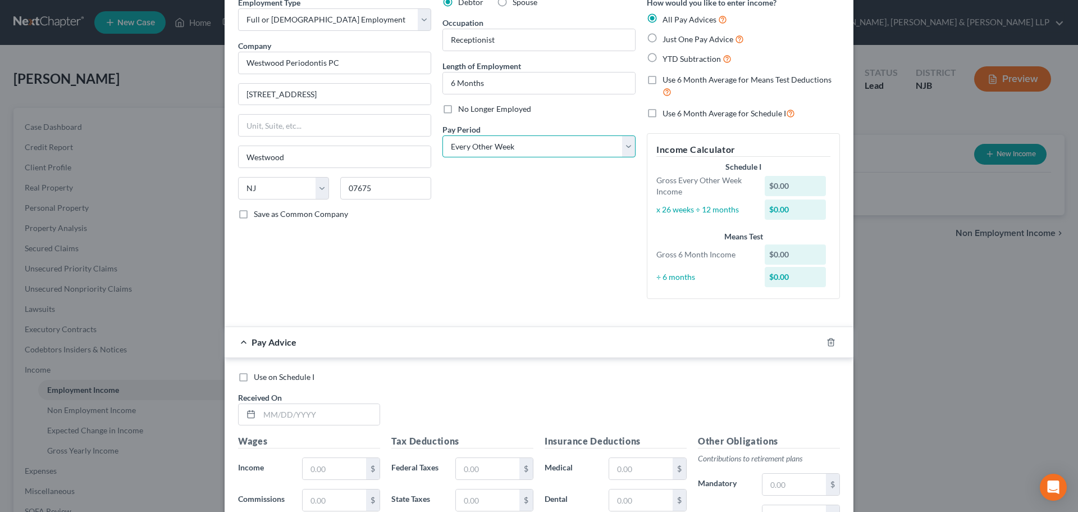
scroll to position [225, 0]
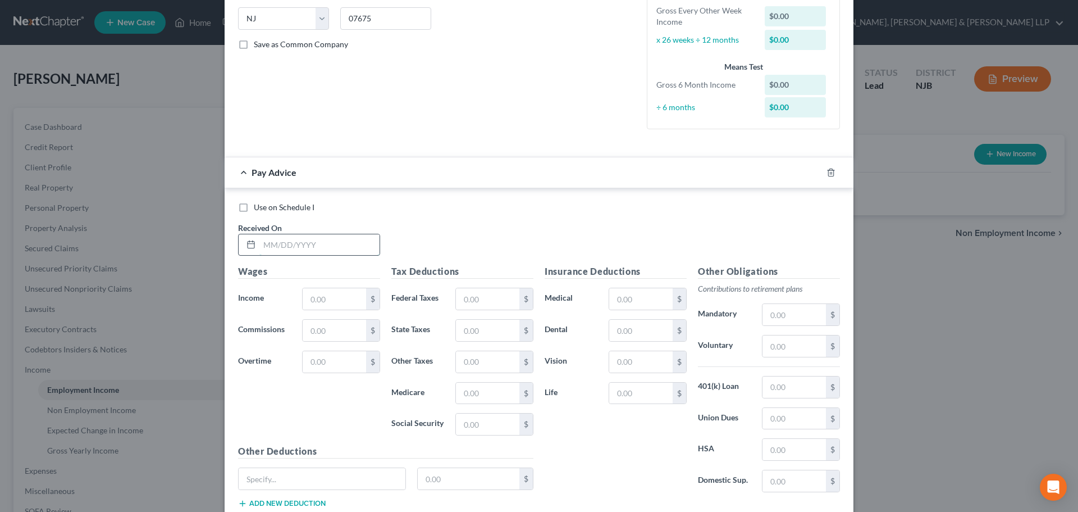
click at [314, 247] on input "text" at bounding box center [319, 244] width 120 height 21
type input "[DATE]"
click at [318, 300] on input "text" at bounding box center [334, 298] width 63 height 21
type input "400.75"
click at [477, 295] on input "text" at bounding box center [487, 298] width 63 height 21
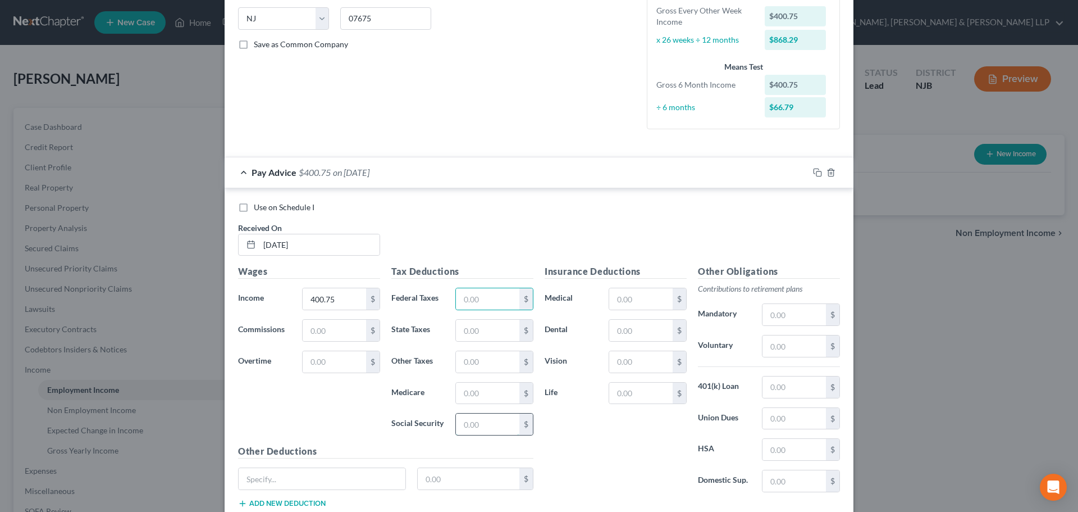
click at [458, 422] on input "text" at bounding box center [487, 423] width 63 height 21
type input "24.85"
click at [486, 386] on input "text" at bounding box center [487, 392] width 63 height 21
type input "5.82"
click at [483, 335] on input "text" at bounding box center [487, 330] width 63 height 21
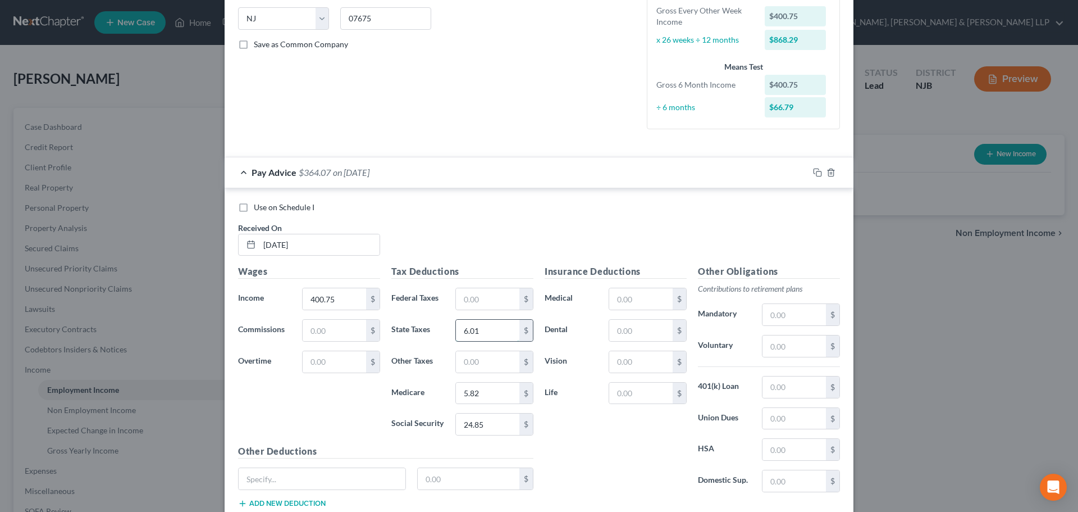
type input "6.01"
click at [513, 367] on input "text" at bounding box center [487, 361] width 63 height 21
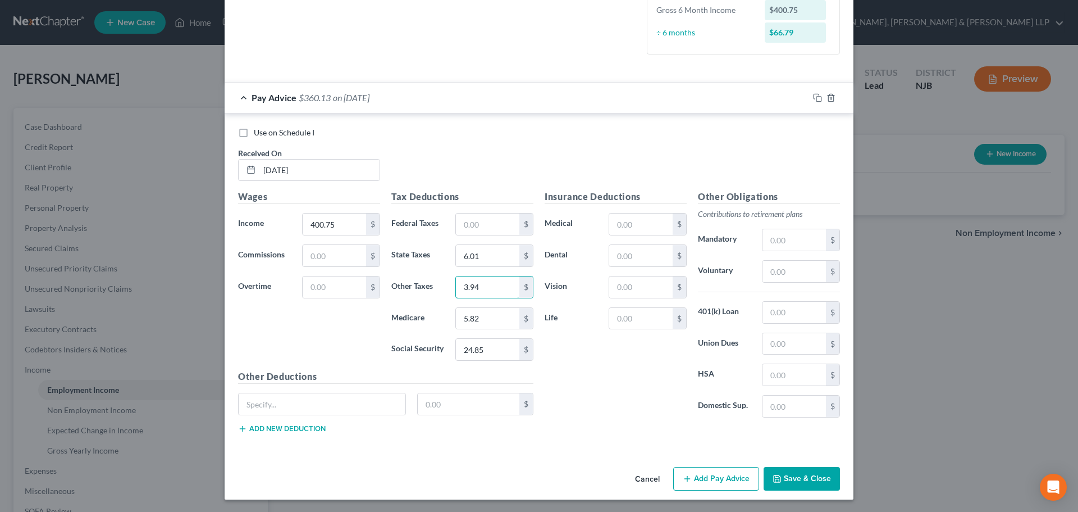
scroll to position [300, 0]
type input "3.94"
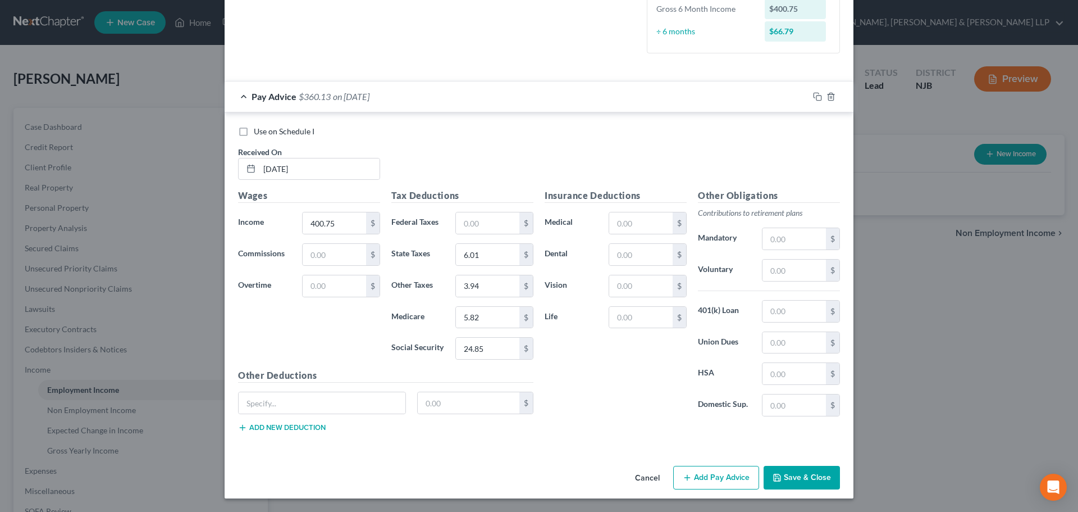
click at [696, 474] on button "Add Pay Advice" at bounding box center [716, 478] width 86 height 24
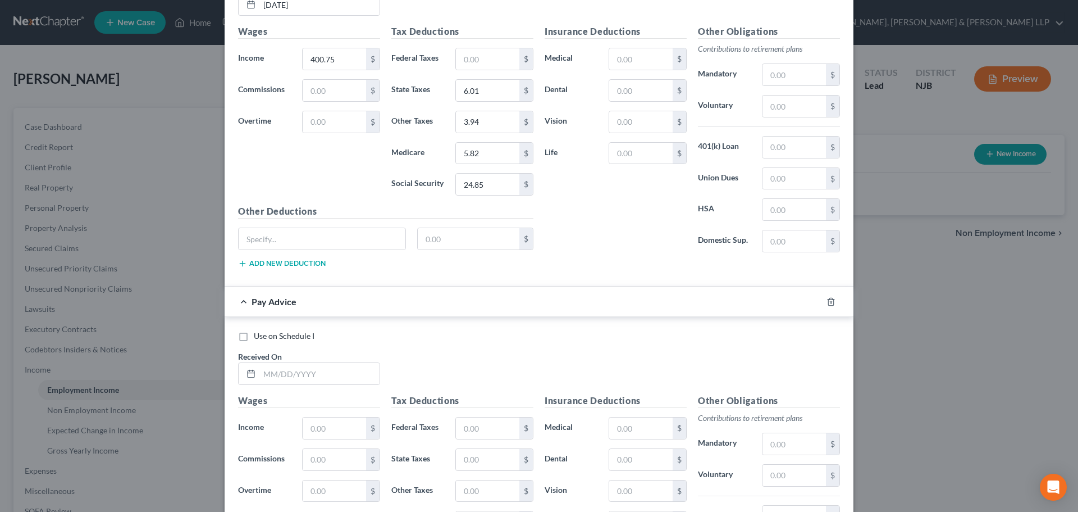
scroll to position [469, 0]
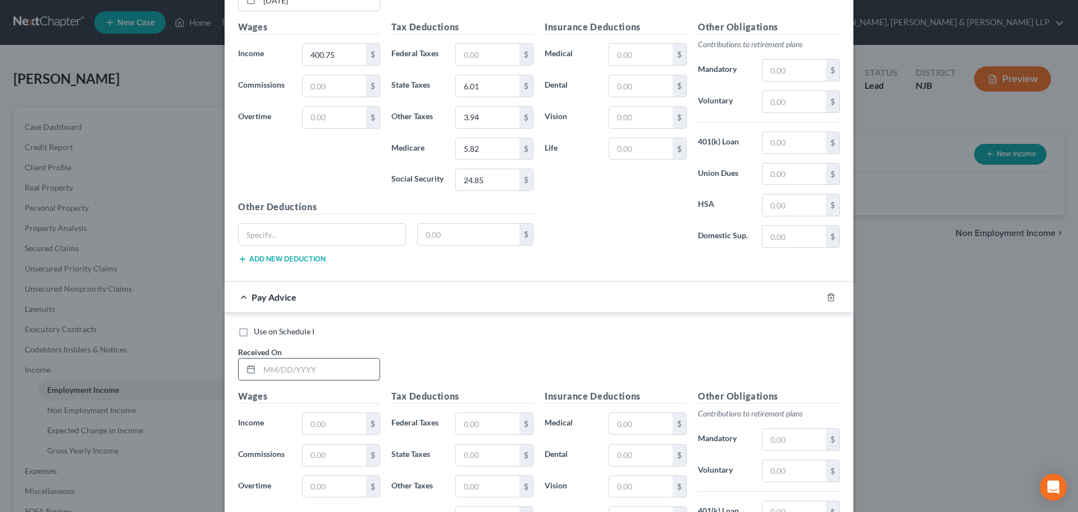
click at [313, 365] on input "text" at bounding box center [319, 368] width 120 height 21
type input "[DATE]"
click at [320, 427] on input "text" at bounding box center [334, 423] width 63 height 21
type input "675.50"
click at [472, 430] on input "text" at bounding box center [487, 423] width 63 height 21
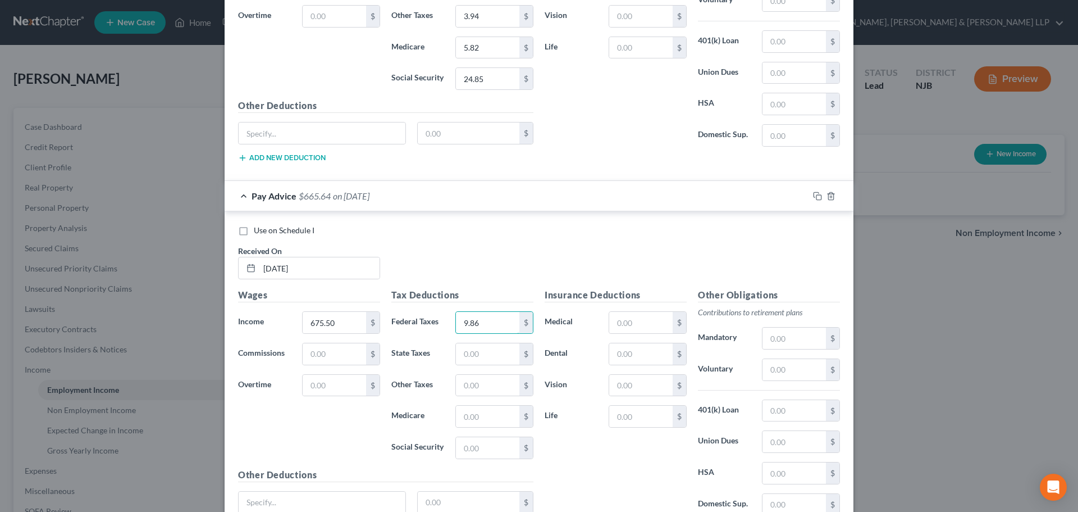
scroll to position [581, 0]
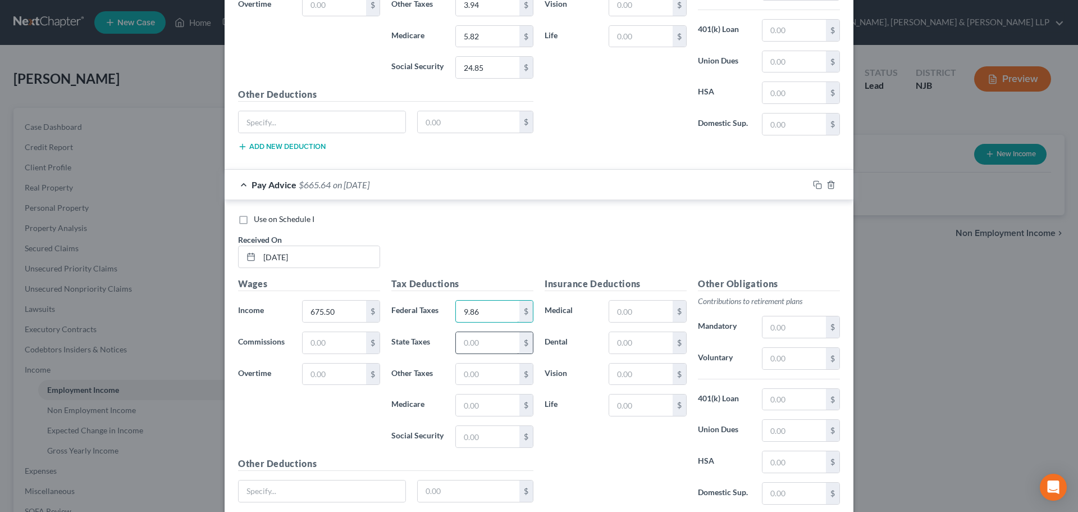
type input "9.86"
click at [471, 343] on input "text" at bounding box center [487, 342] width 63 height 21
type input "10.13"
click at [493, 408] on input "text" at bounding box center [487, 404] width 63 height 21
type input "9.79"
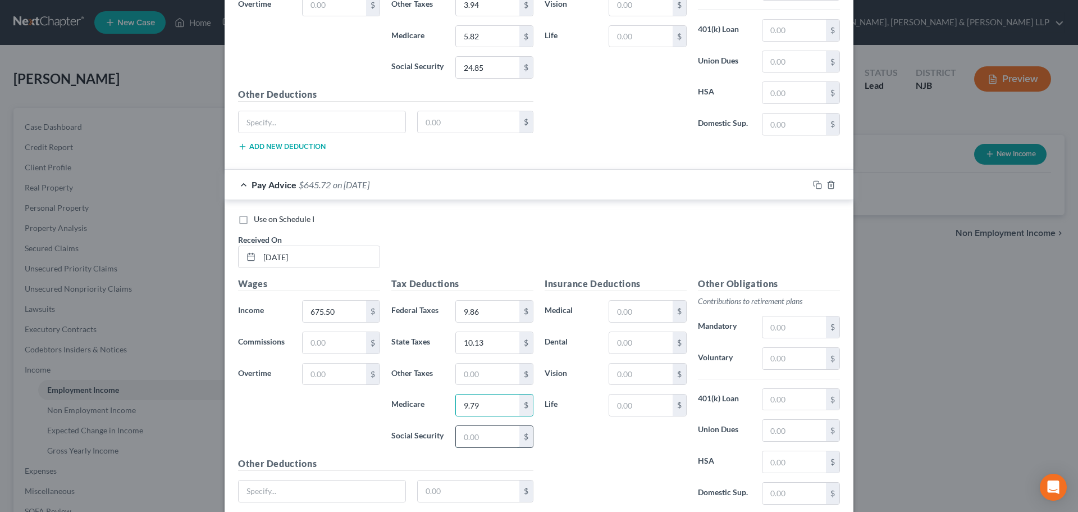
click at [498, 438] on input "text" at bounding box center [487, 436] width 63 height 21
type input "41.88"
click at [467, 381] on input "text" at bounding box center [487, 373] width 63 height 21
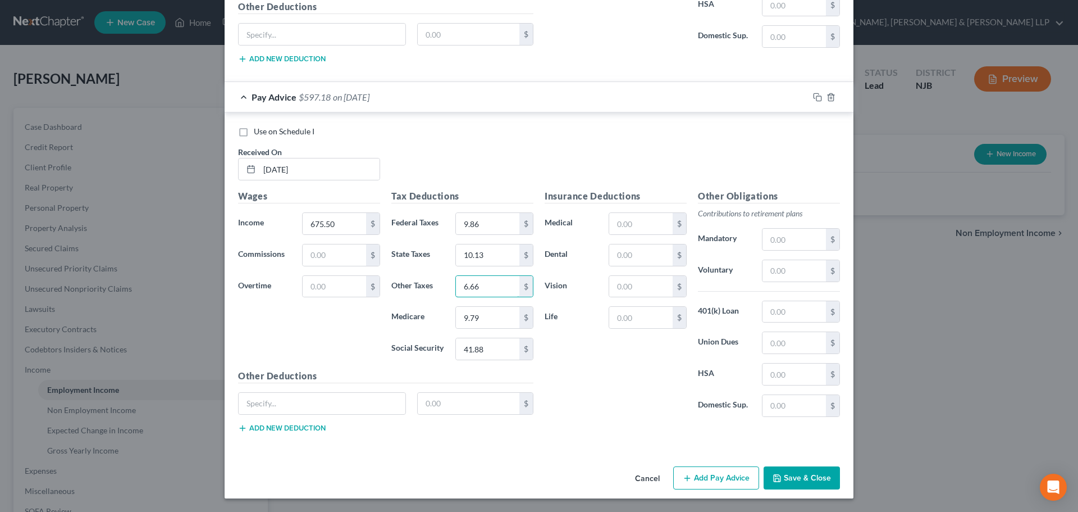
type input "6.66"
click at [723, 477] on button "Add Pay Advice" at bounding box center [716, 478] width 86 height 24
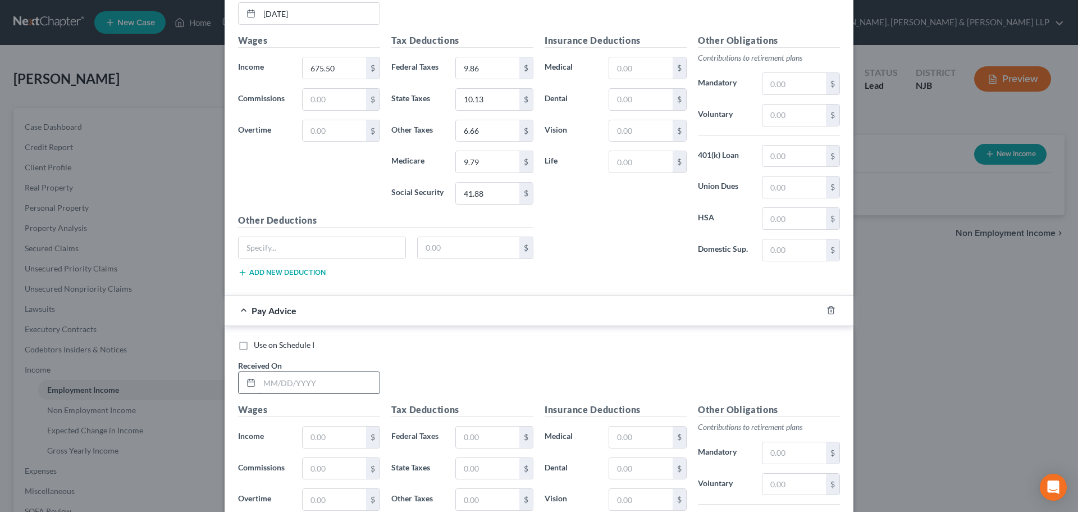
scroll to position [837, 0]
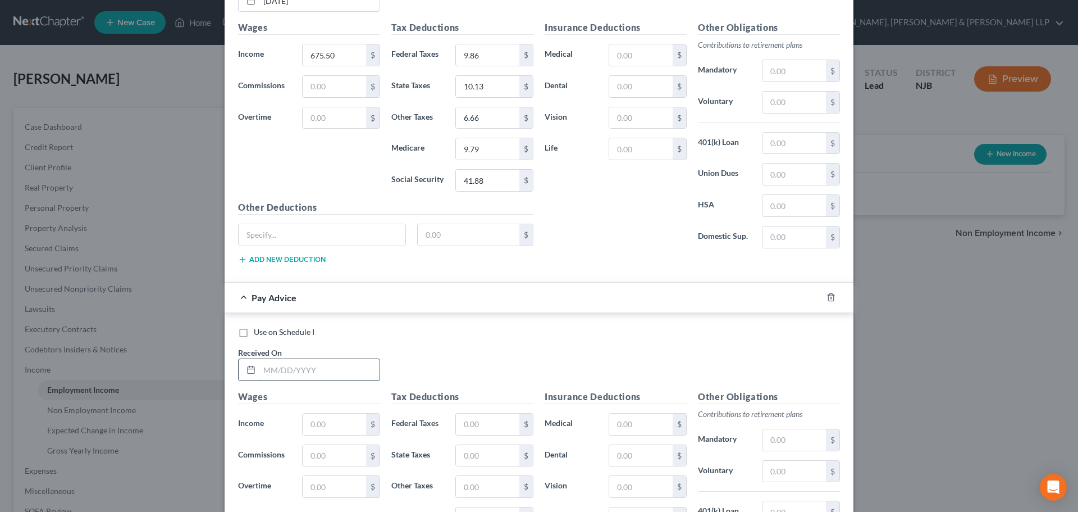
click at [308, 375] on input "text" at bounding box center [319, 369] width 120 height 21
type input "[DATE]"
click at [317, 430] on input "text" at bounding box center [334, 423] width 63 height 21
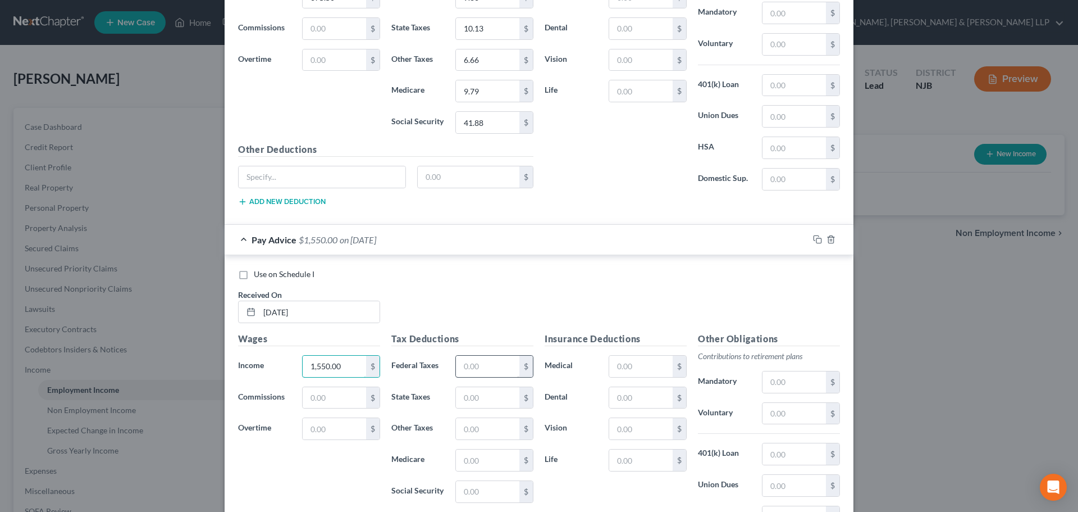
scroll to position [950, 0]
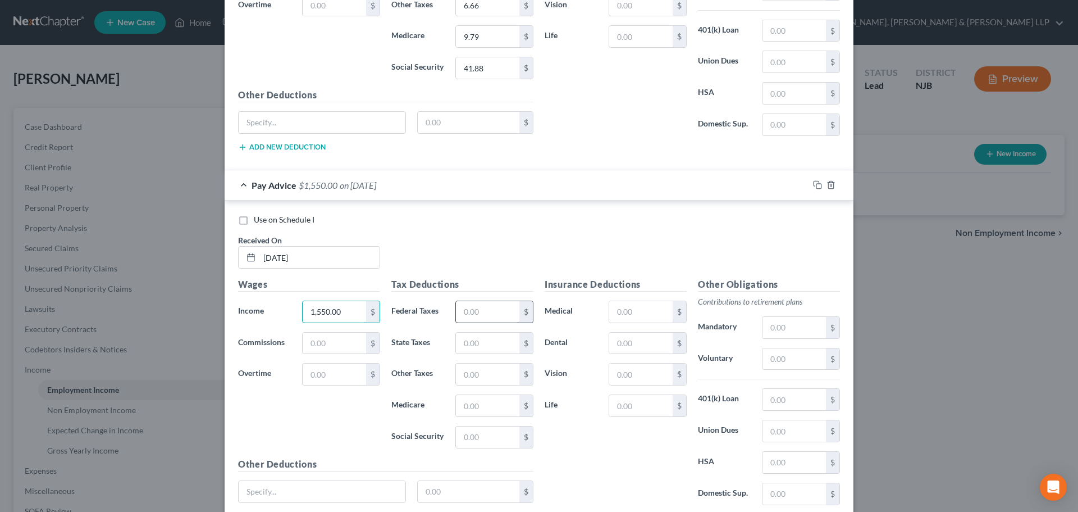
type input "1,550.00"
click at [474, 308] on input "text" at bounding box center [487, 311] width 63 height 21
drag, startPoint x: 483, startPoint y: 311, endPoint x: 437, endPoint y: 313, distance: 46.1
click at [437, 313] on div "Federal Taxes 10,760 $" at bounding box center [462, 311] width 153 height 22
type input "107.60"
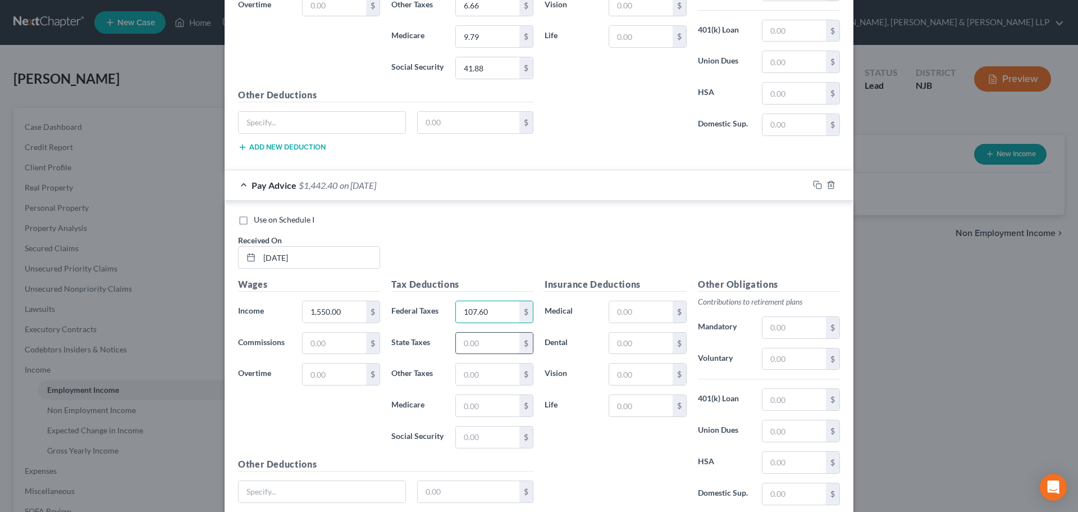
click at [459, 340] on input "text" at bounding box center [487, 342] width 63 height 21
type input "31.28"
click at [471, 403] on input "text" at bounding box center [487, 405] width 63 height 21
type input "22.47"
click at [469, 436] on input "text" at bounding box center [487, 436] width 63 height 21
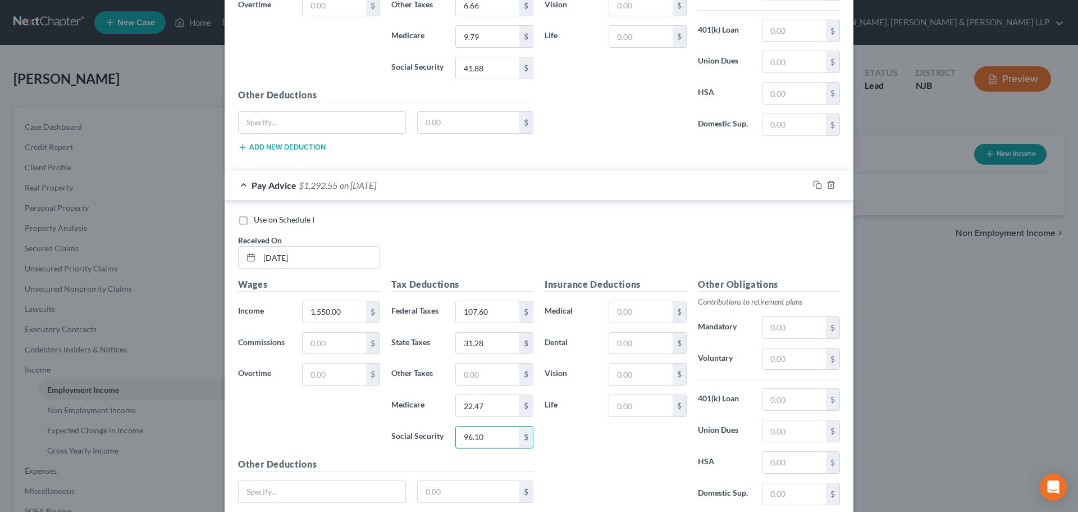
type input "96.10"
drag, startPoint x: 485, startPoint y: 384, endPoint x: 486, endPoint y: 377, distance: 7.3
click at [485, 383] on input "text" at bounding box center [487, 373] width 63 height 21
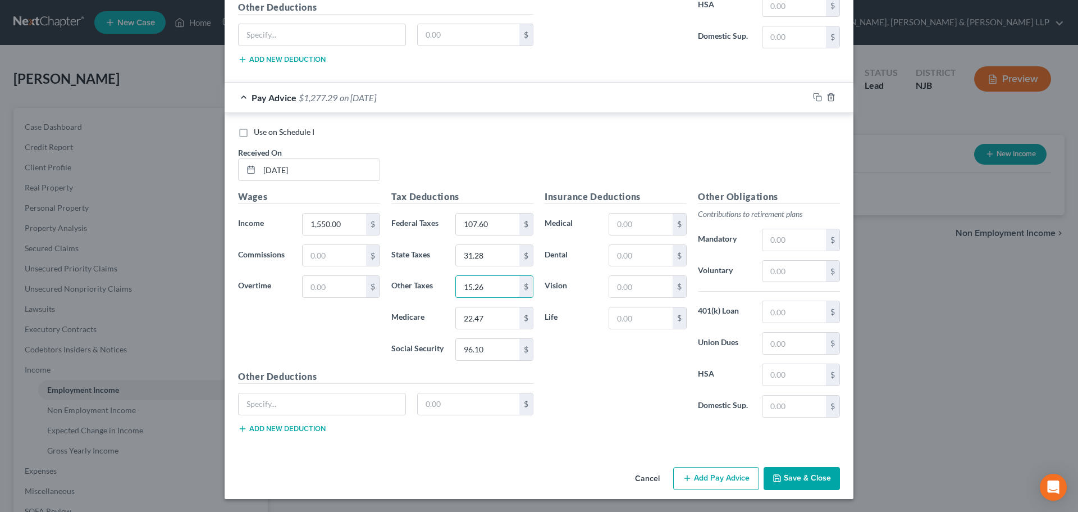
scroll to position [1038, 0]
type input "15.26"
click at [728, 477] on button "Add Pay Advice" at bounding box center [716, 478] width 86 height 24
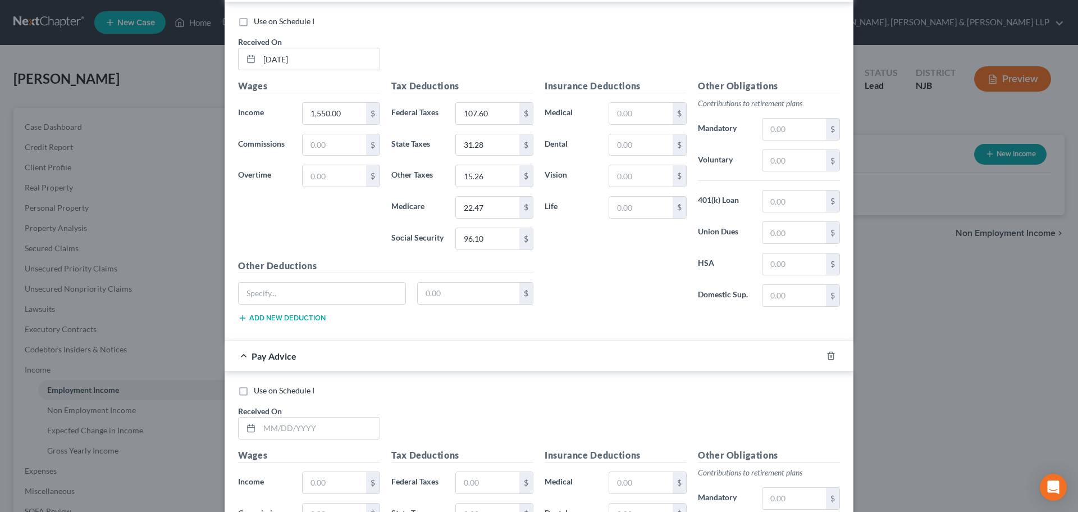
scroll to position [1318, 0]
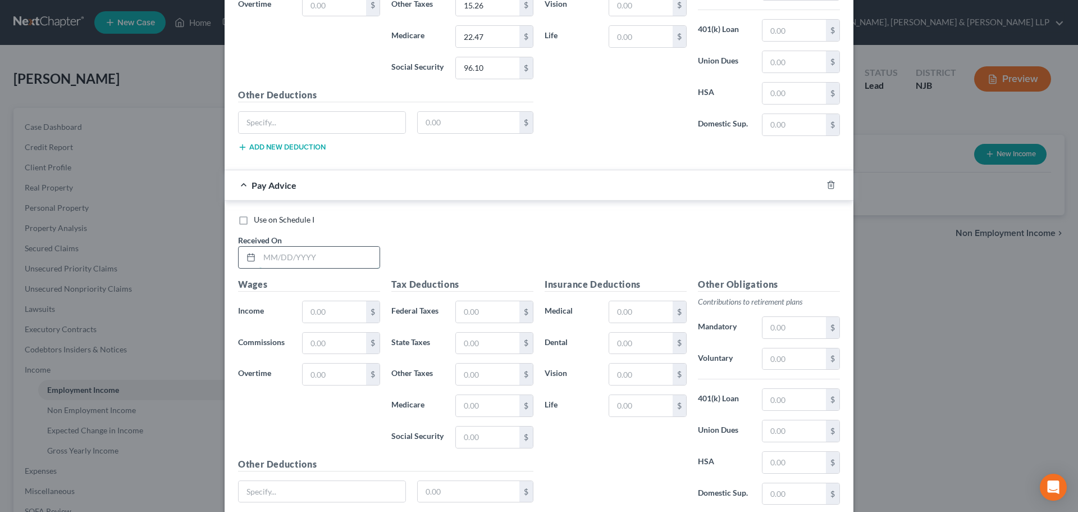
click at [313, 259] on input "text" at bounding box center [319, 257] width 120 height 21
type input "[DATE]"
click at [315, 312] on input "text" at bounding box center [334, 311] width 63 height 21
type input "457.50"
click at [465, 309] on input "text" at bounding box center [487, 311] width 63 height 21
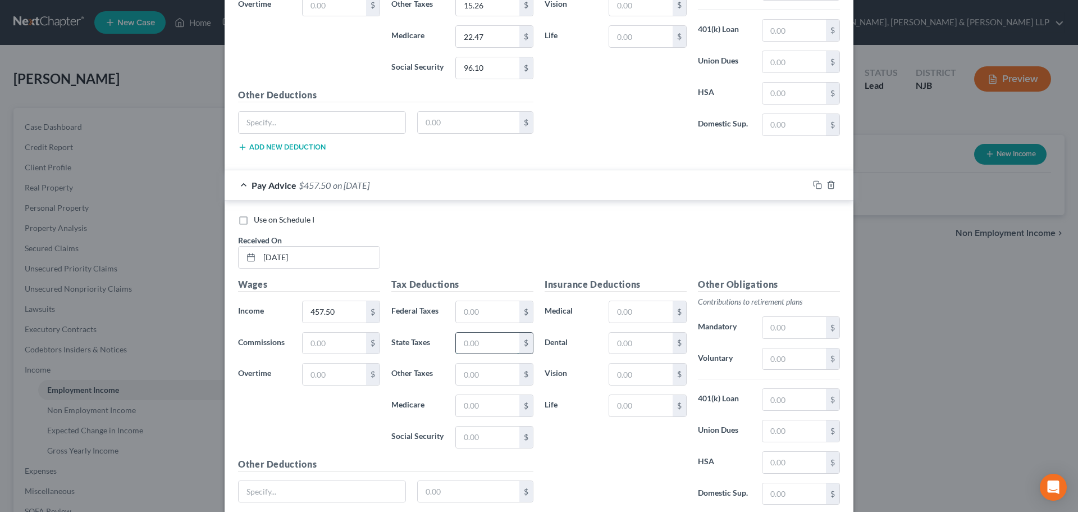
click at [463, 338] on input "text" at bounding box center [487, 342] width 63 height 21
type input "6.86"
click at [481, 404] on input "text" at bounding box center [487, 405] width 63 height 21
type input "6.63"
click at [472, 435] on input "text" at bounding box center [487, 436] width 63 height 21
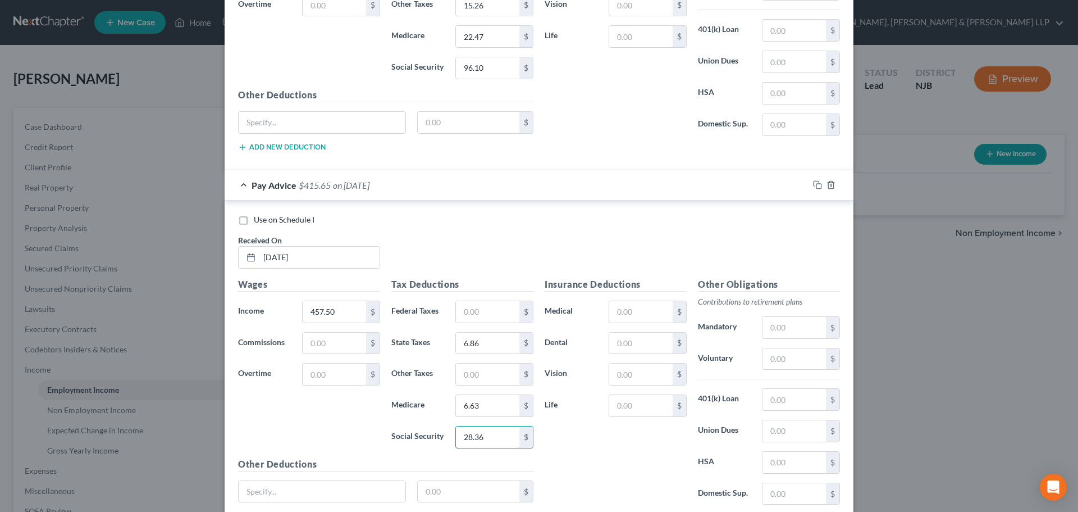
type input "28.36"
click at [472, 376] on input "text" at bounding box center [487, 373] width 63 height 21
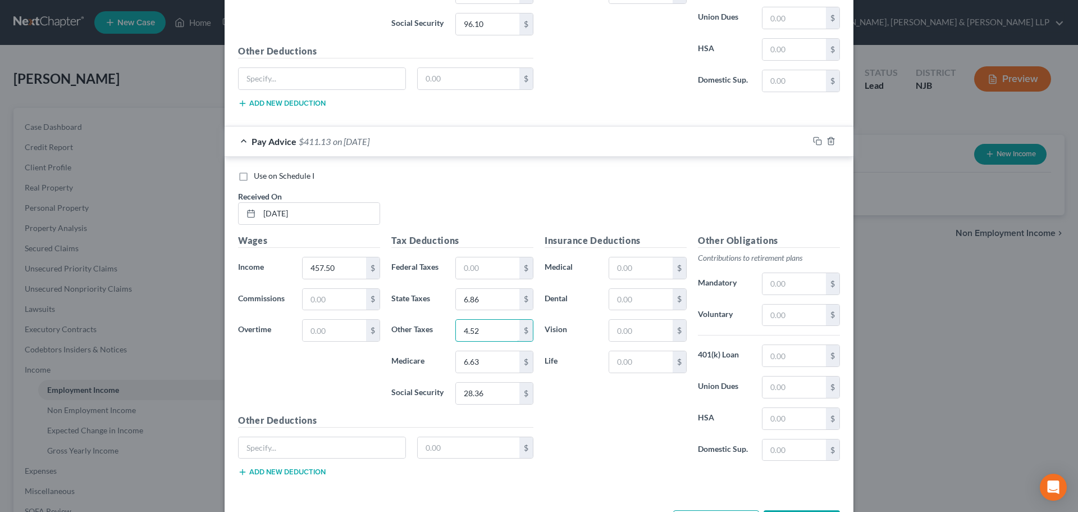
scroll to position [1407, 0]
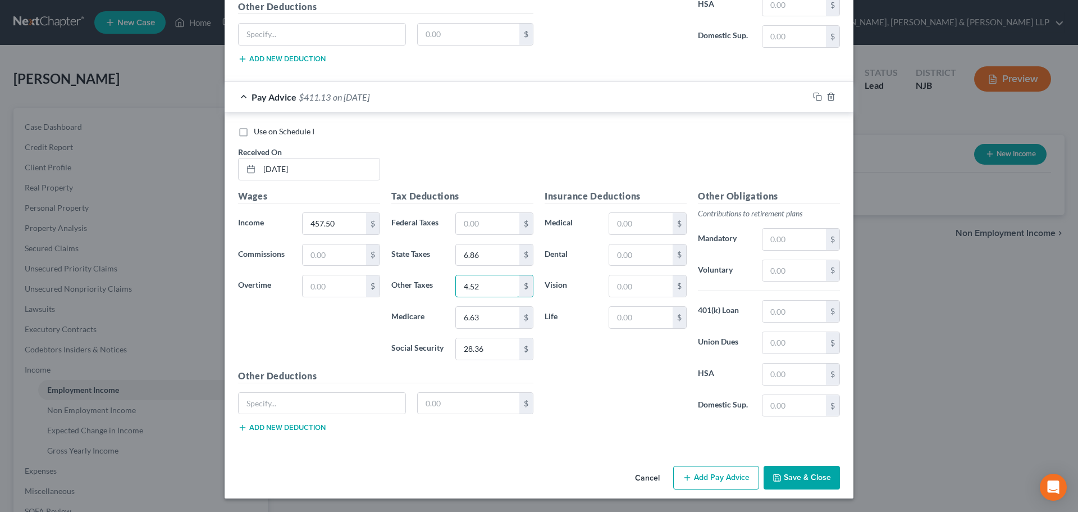
type input "4.52"
click at [697, 474] on button "Add Pay Advice" at bounding box center [716, 478] width 86 height 24
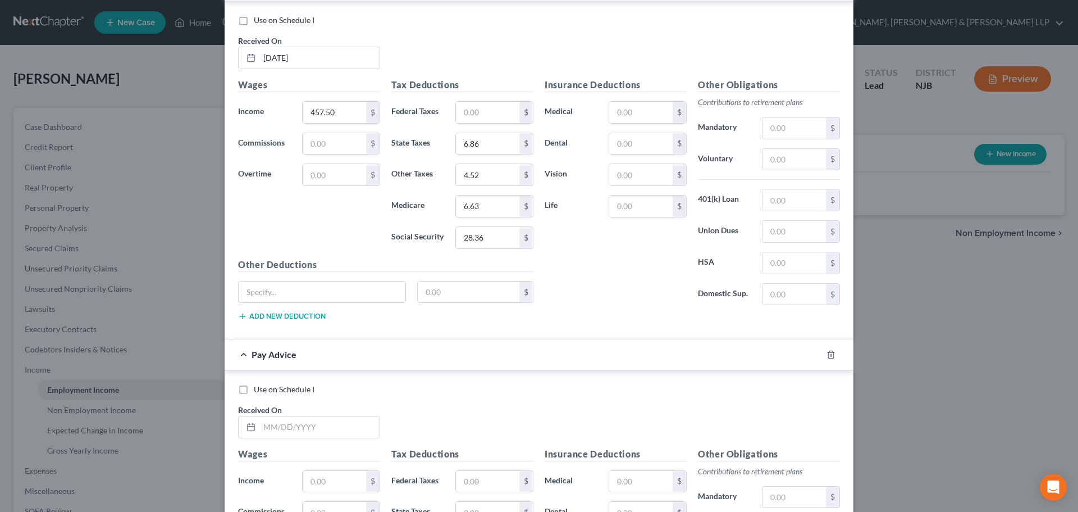
scroll to position [1519, 0]
click at [308, 424] on input "text" at bounding box center [319, 425] width 120 height 21
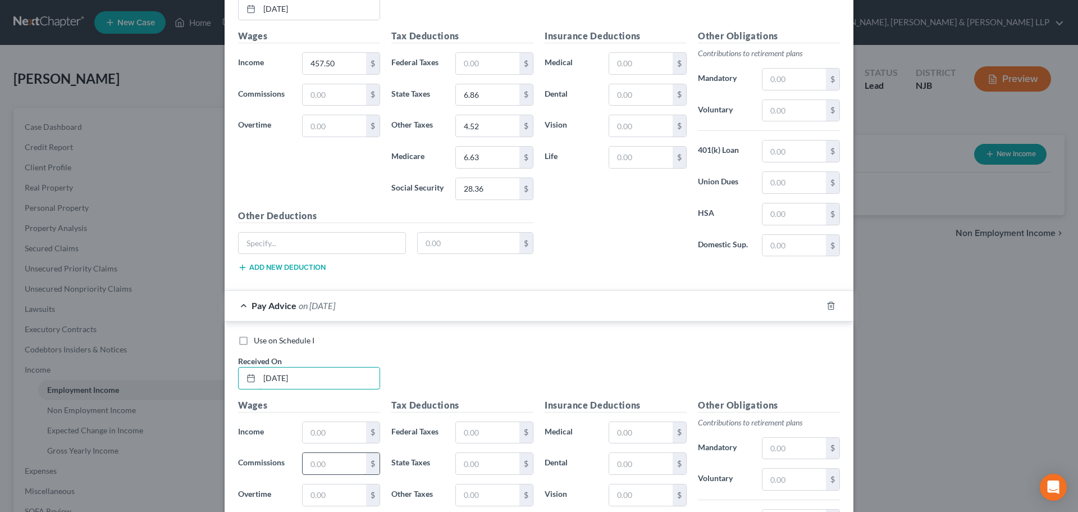
scroll to position [1631, 0]
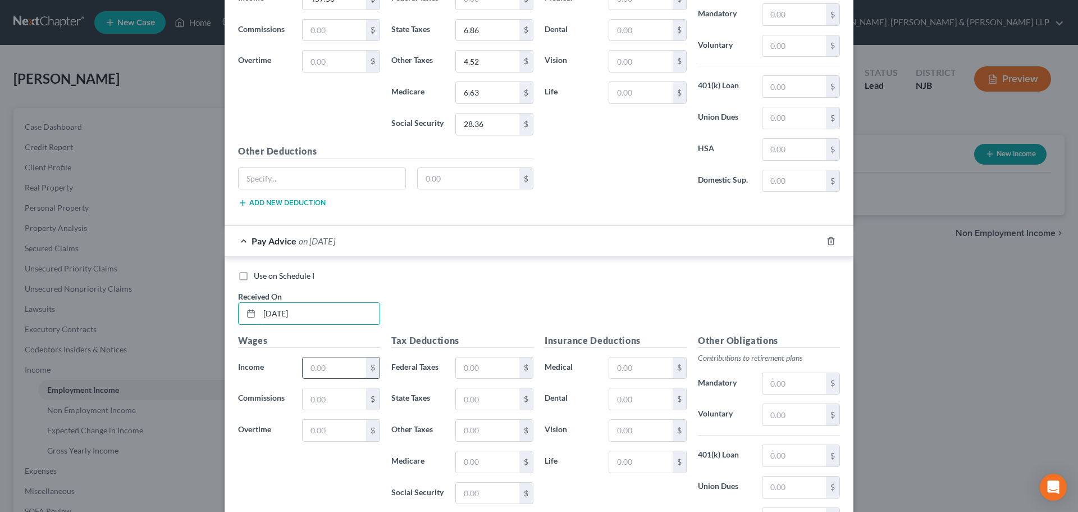
type input "[DATE]"
click at [322, 368] on input "text" at bounding box center [334, 367] width 63 height 21
type input "281.75"
click at [483, 384] on div "Tax Deductions Federal Taxes $ State Taxes $ Other Taxes $ Medicare $ Social Se…" at bounding box center [462, 424] width 153 height 180
click at [485, 372] on input "text" at bounding box center [487, 367] width 63 height 21
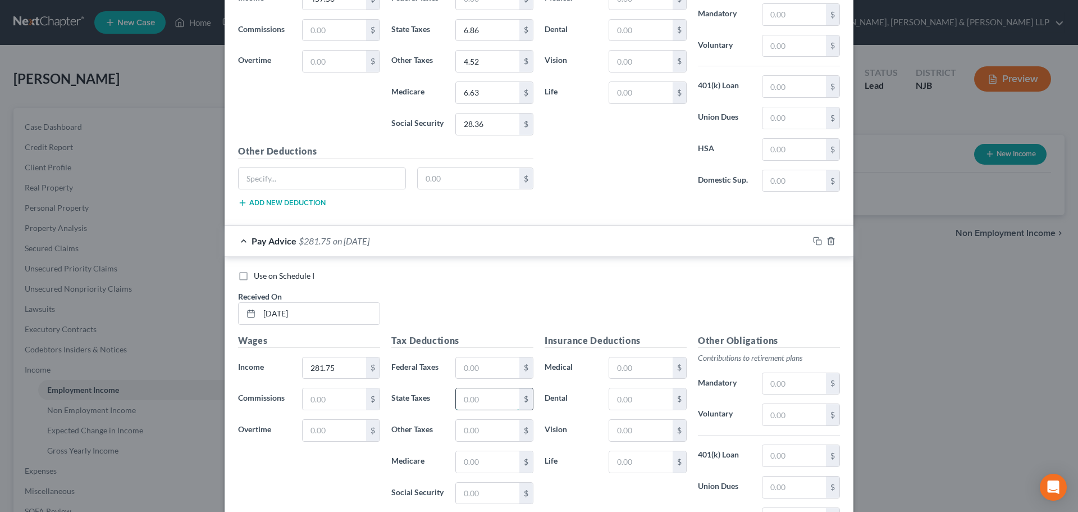
click at [463, 398] on input "text" at bounding box center [487, 398] width 63 height 21
type input "4.23"
click at [458, 464] on input "text" at bounding box center [487, 461] width 63 height 21
type input "4.09"
click at [467, 488] on input "text" at bounding box center [487, 492] width 63 height 21
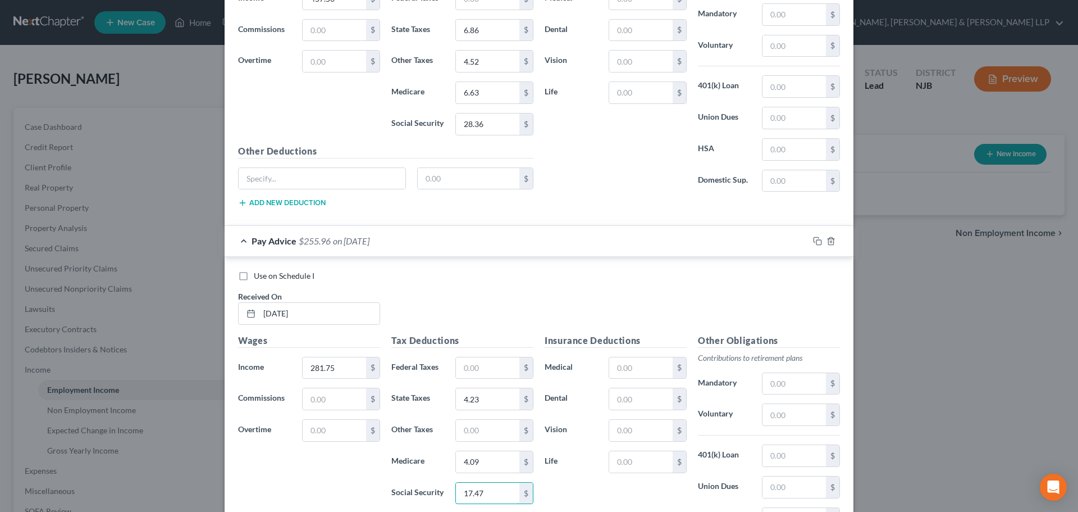
type input "17.47"
click at [471, 439] on input "text" at bounding box center [487, 429] width 63 height 21
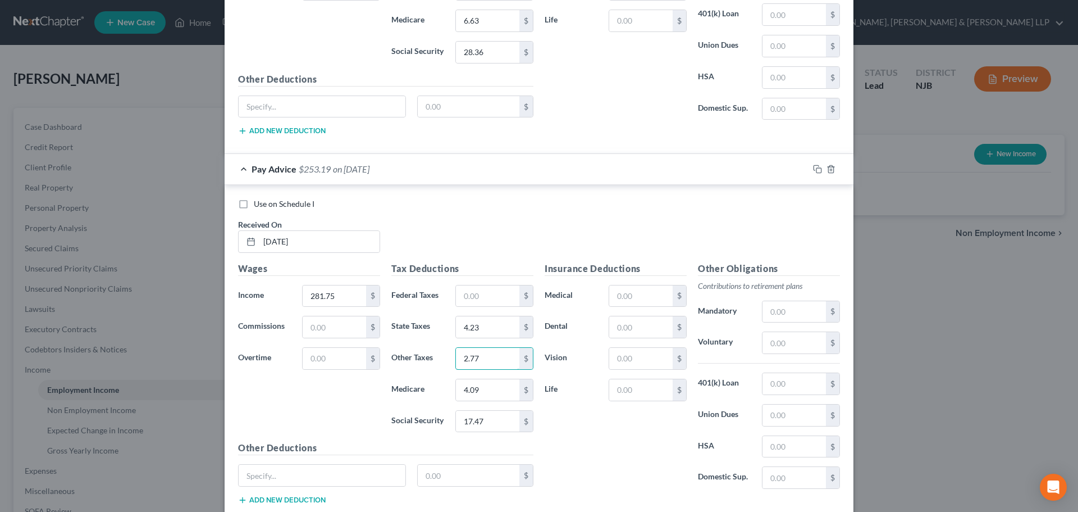
scroll to position [1776, 0]
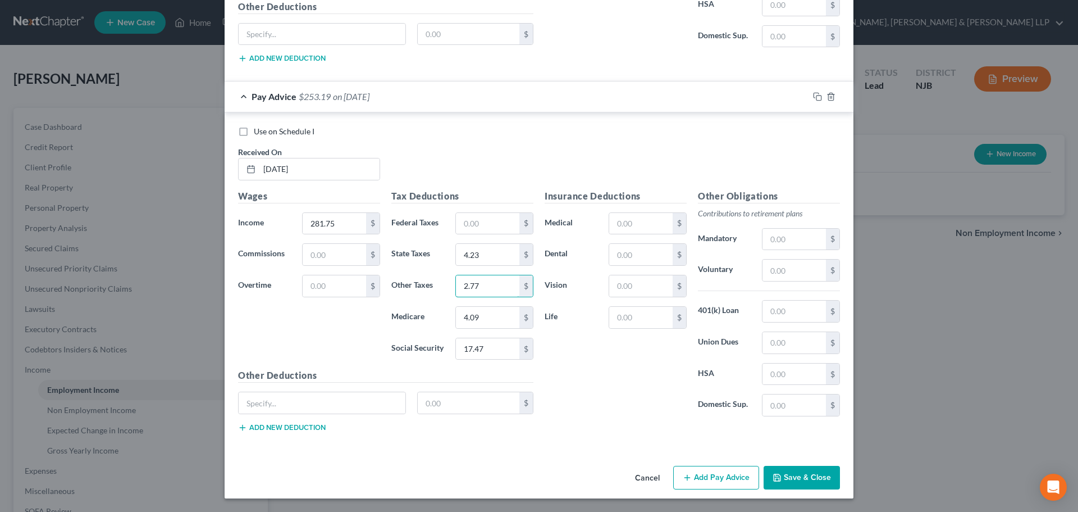
type input "2.77"
click at [695, 475] on button "Add Pay Advice" at bounding box center [716, 478] width 86 height 24
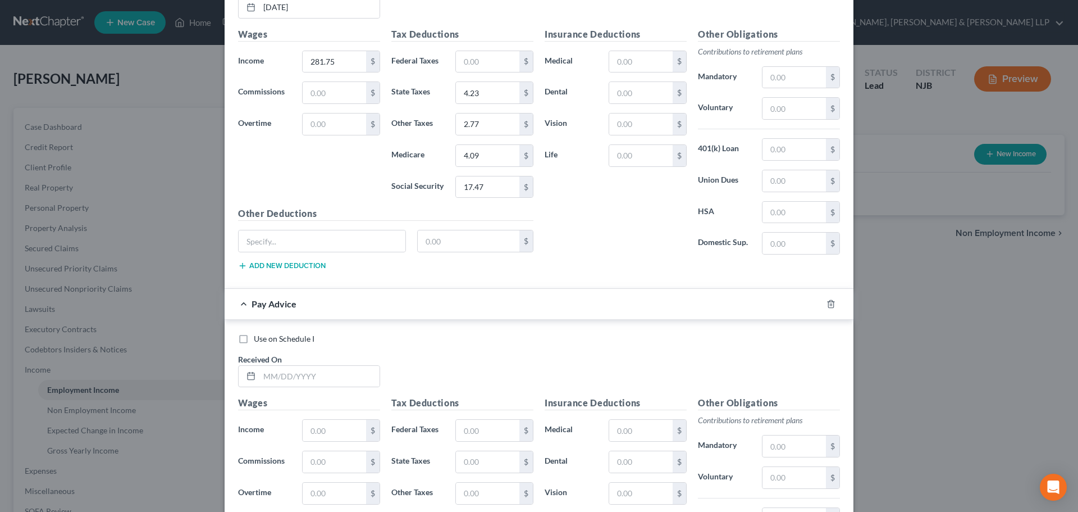
scroll to position [1944, 0]
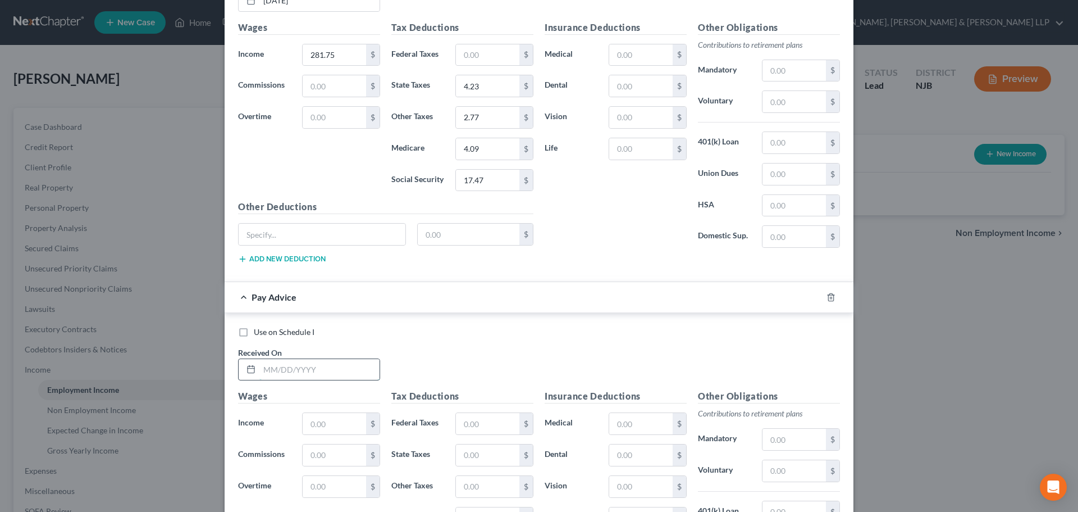
click at [340, 366] on input "text" at bounding box center [319, 369] width 120 height 21
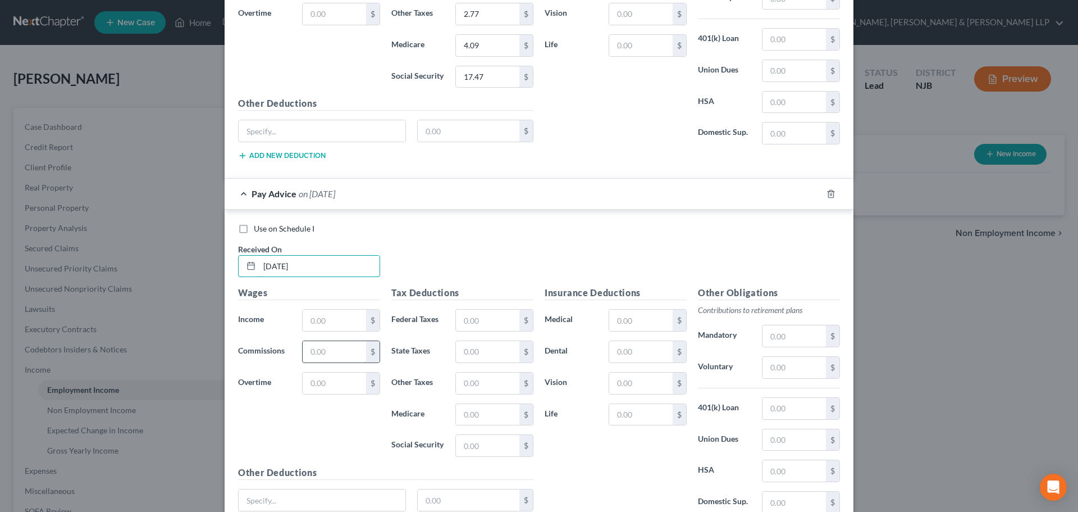
scroll to position [2056, 0]
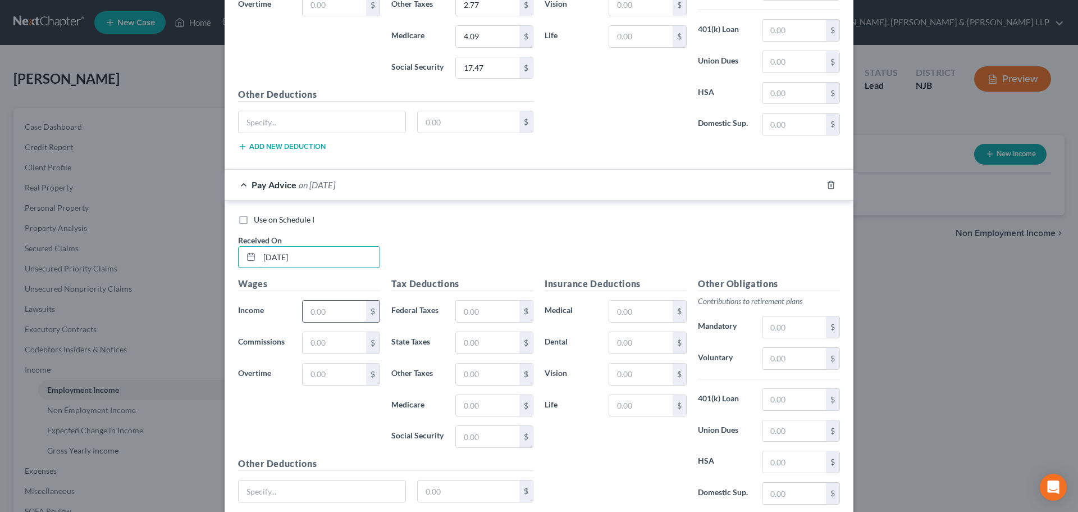
type input "[DATE]"
click at [337, 310] on input "text" at bounding box center [334, 310] width 63 height 21
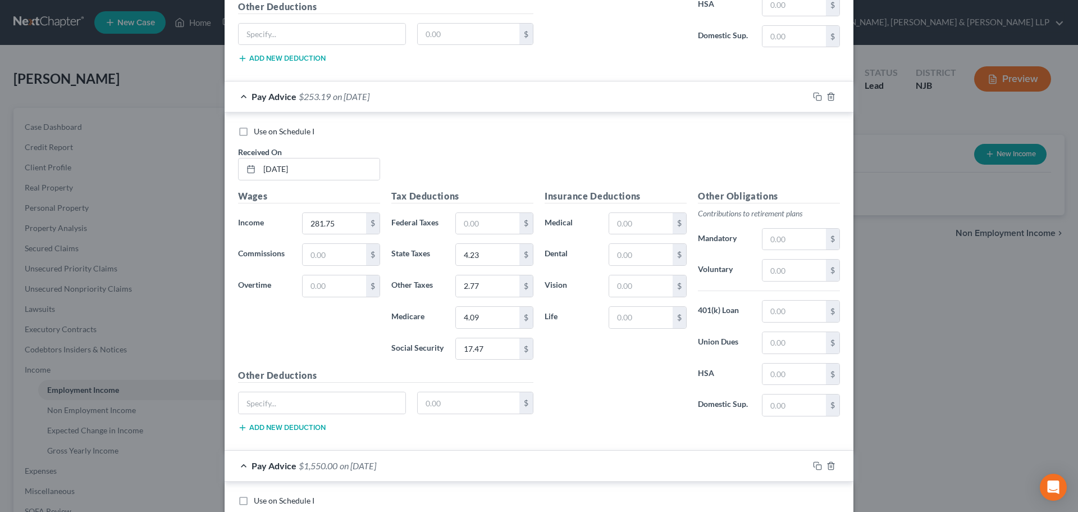
scroll to position [1944, 0]
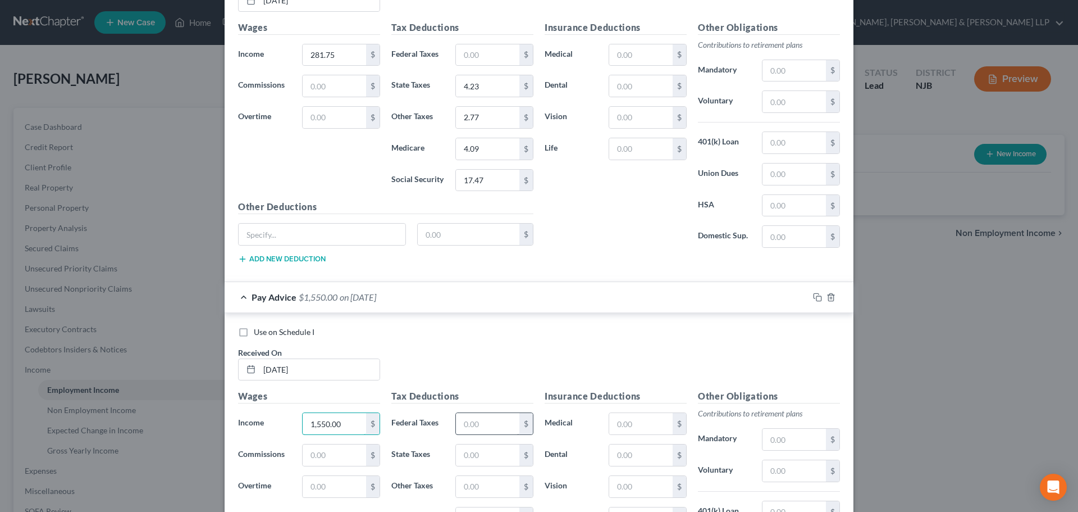
type input "1,550.00"
click at [476, 426] on input "text" at bounding box center [487, 423] width 63 height 21
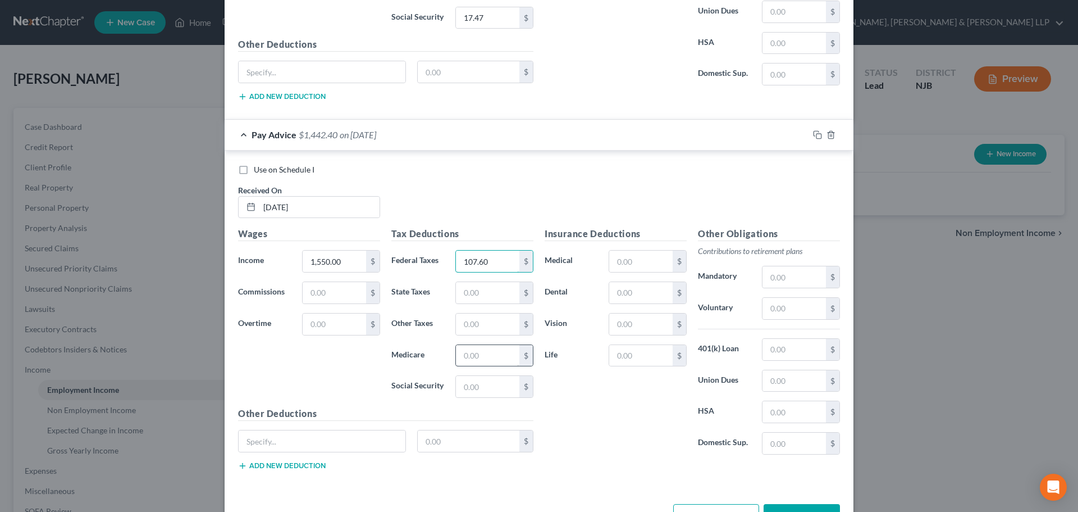
scroll to position [2112, 0]
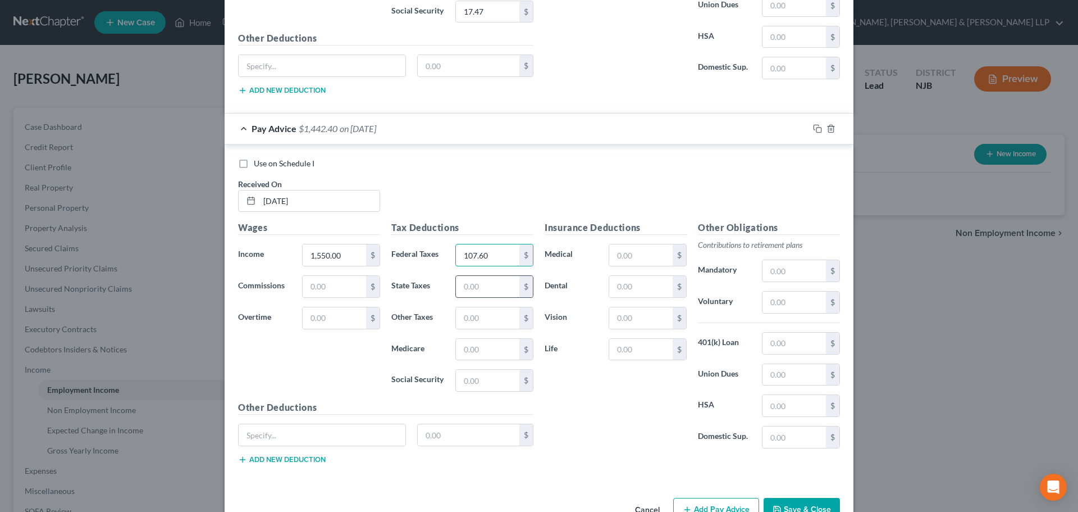
type input "107.60"
click at [477, 284] on input "text" at bounding box center [487, 286] width 63 height 21
type input "31.28"
click at [487, 349] on input "text" at bounding box center [487, 349] width 63 height 21
type input "22.48"
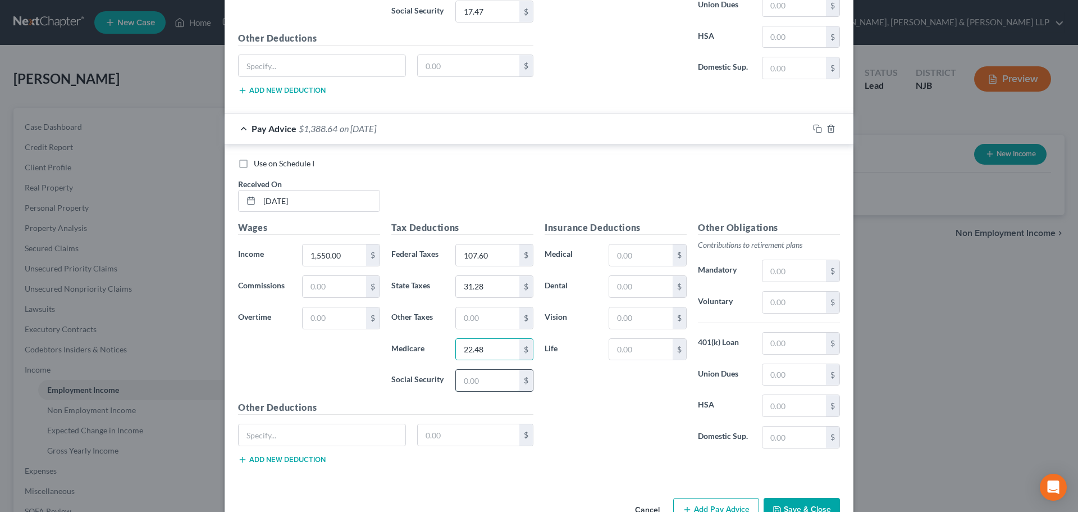
click at [489, 379] on input "text" at bounding box center [487, 379] width 63 height 21
type input "96.10"
click at [455, 322] on div "$" at bounding box center [494, 318] width 78 height 22
click at [467, 321] on input "text" at bounding box center [487, 317] width 63 height 21
click at [473, 319] on input "text" at bounding box center [487, 317] width 63 height 21
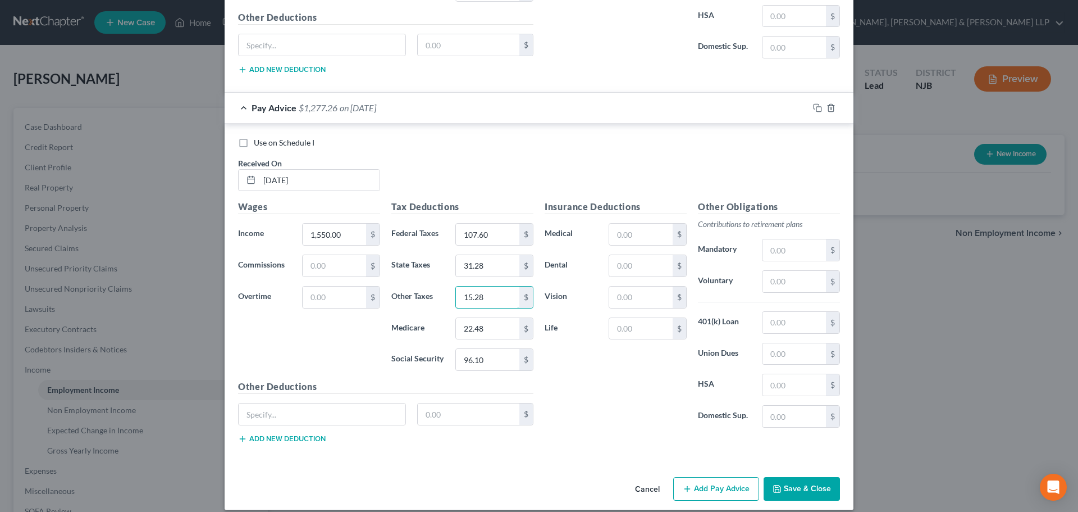
scroll to position [2144, 0]
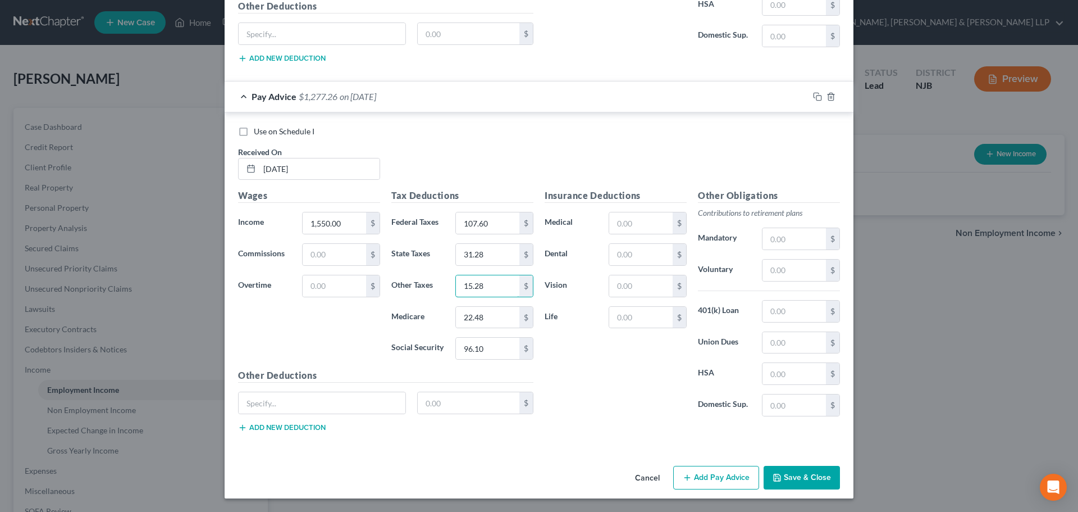
type input "15.28"
click at [807, 474] on button "Save & Close" at bounding box center [802, 478] width 76 height 24
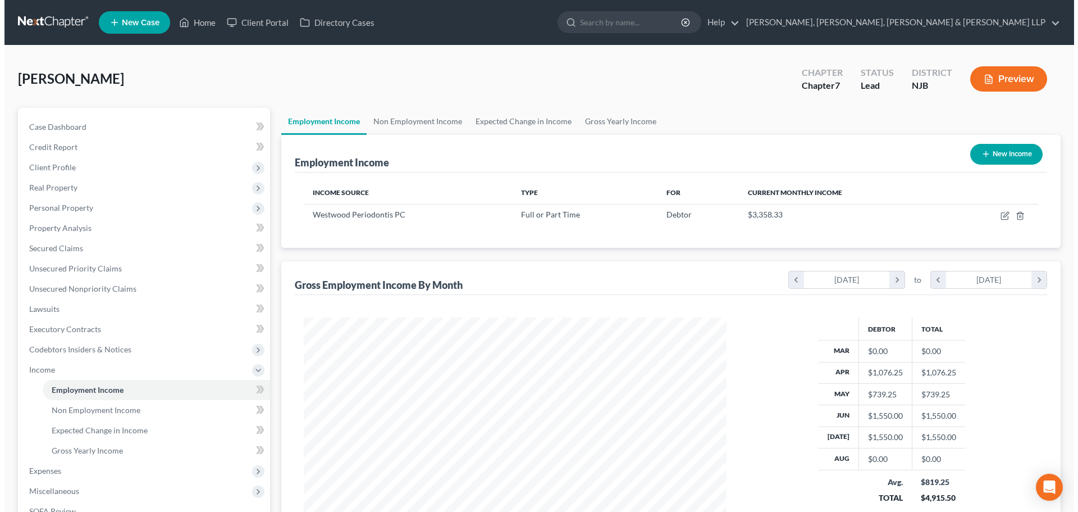
scroll to position [561319, 561087]
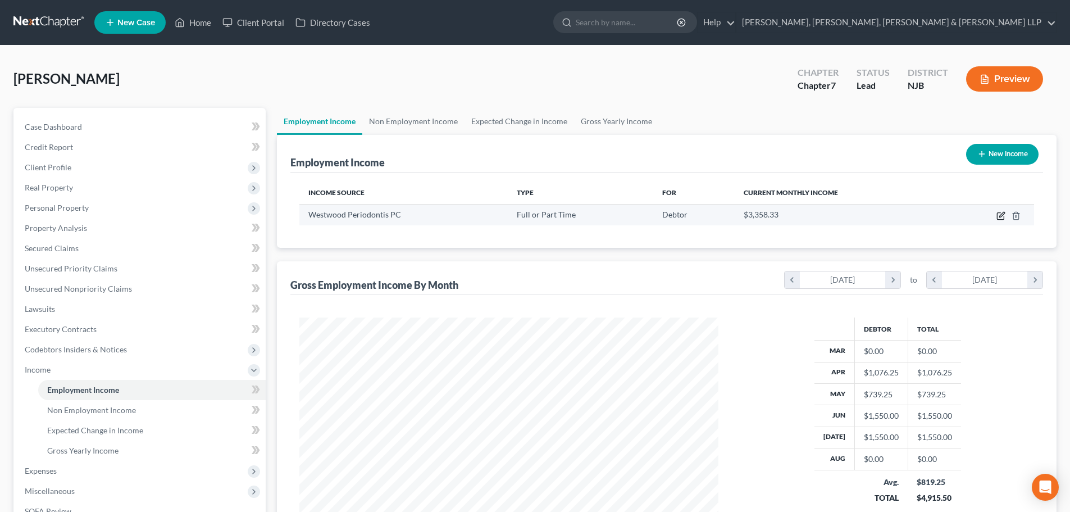
click at [1001, 214] on icon "button" at bounding box center [1000, 215] width 9 height 9
select select "0"
select select "33"
select select "2"
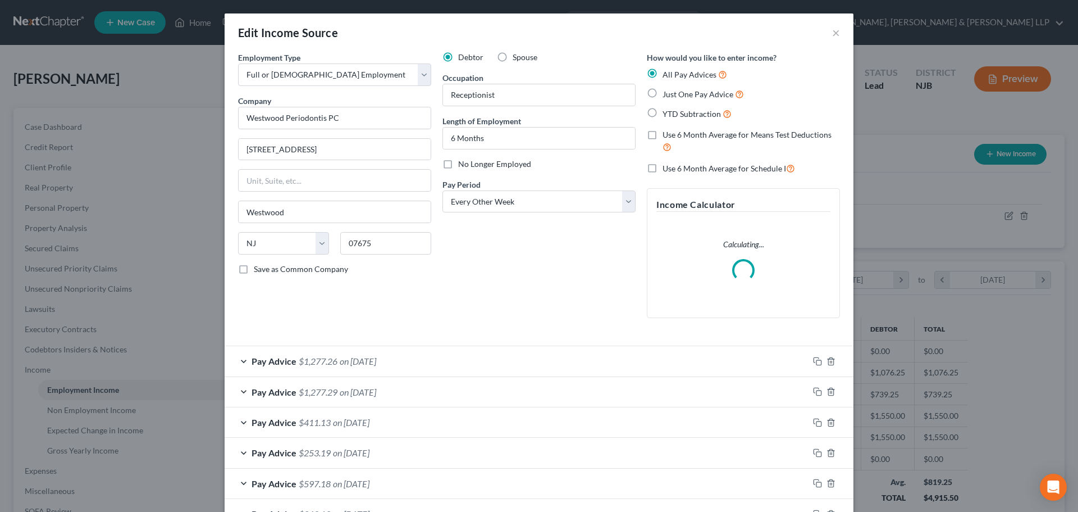
scroll to position [79, 0]
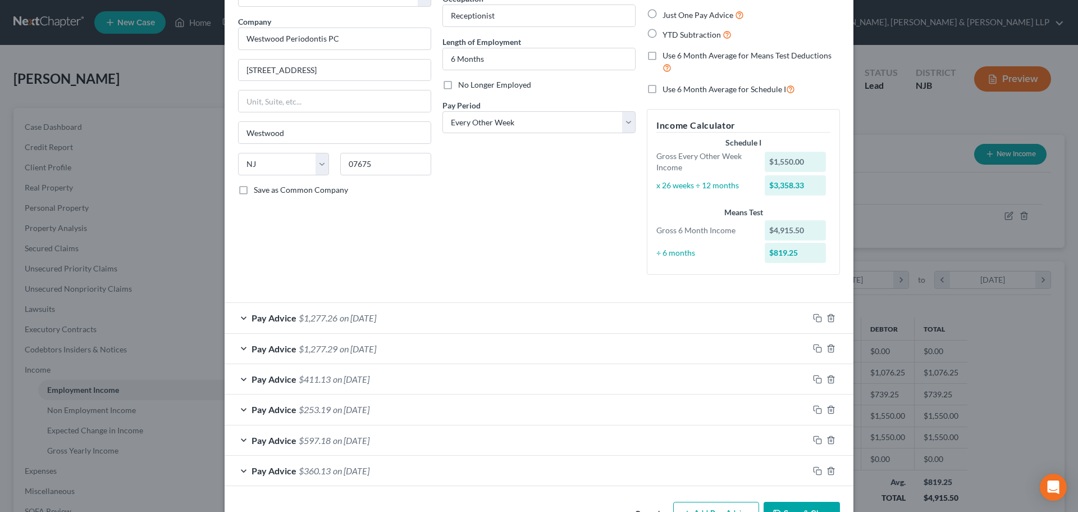
drag, startPoint x: 354, startPoint y: 389, endPoint x: 247, endPoint y: 412, distance: 109.6
click at [354, 389] on div "Pay Advice $411.13 on [DATE]" at bounding box center [517, 379] width 584 height 30
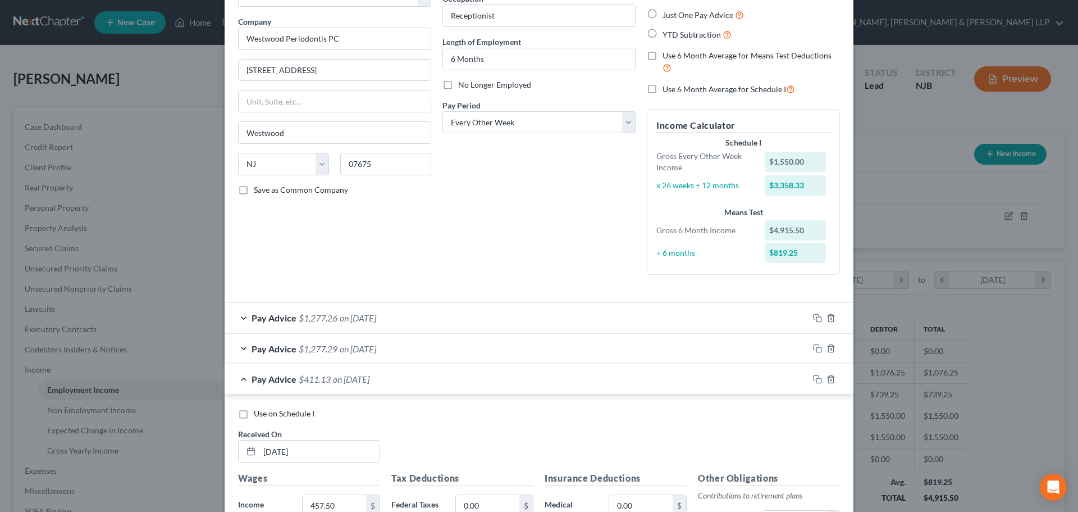
click at [254, 411] on label "Use on Schedule I" at bounding box center [284, 413] width 61 height 11
click at [258, 411] on input "Use on Schedule I" at bounding box center [261, 411] width 7 height 7
checkbox input "true"
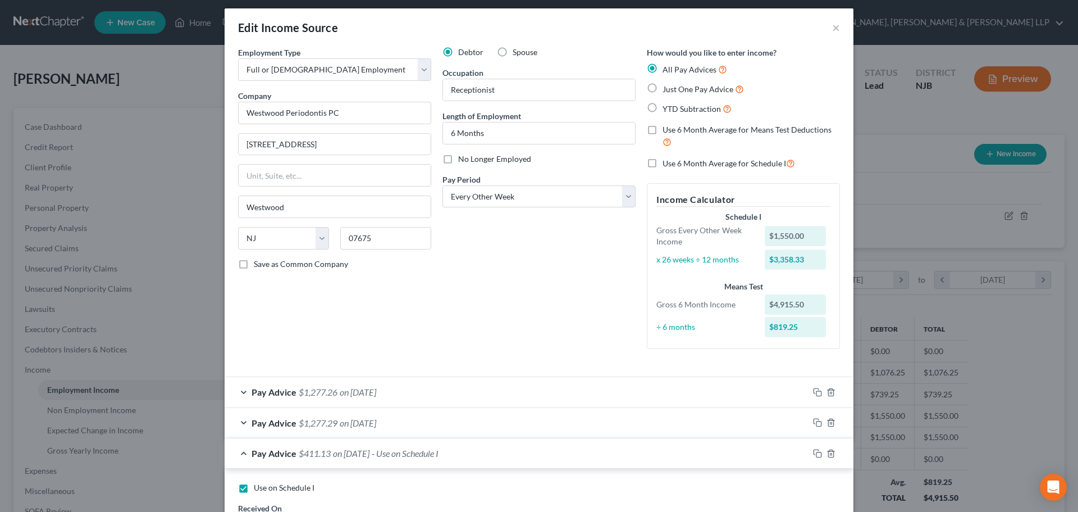
scroll to position [0, 0]
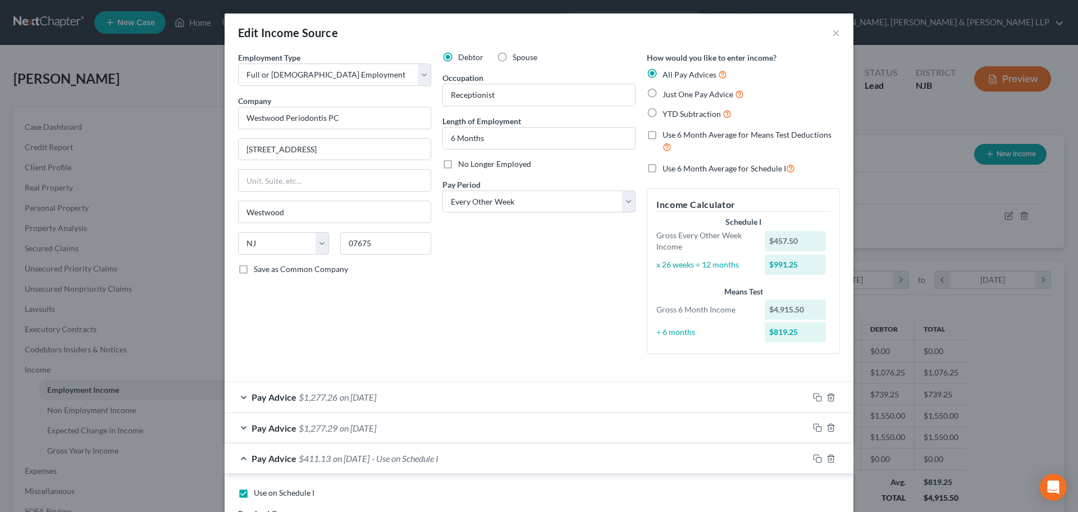
click at [663, 136] on label "Use 6 Month Average for Means Test Deductions" at bounding box center [751, 141] width 177 height 24
click at [667, 136] on input "Use 6 Month Average for Means Test Deductions" at bounding box center [670, 132] width 7 height 7
checkbox input "true"
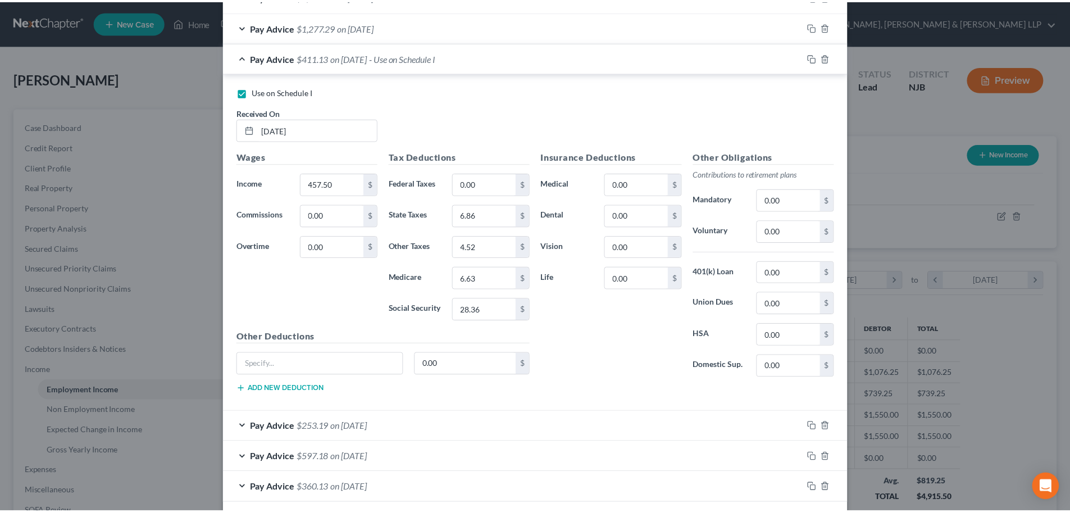
scroll to position [453, 0]
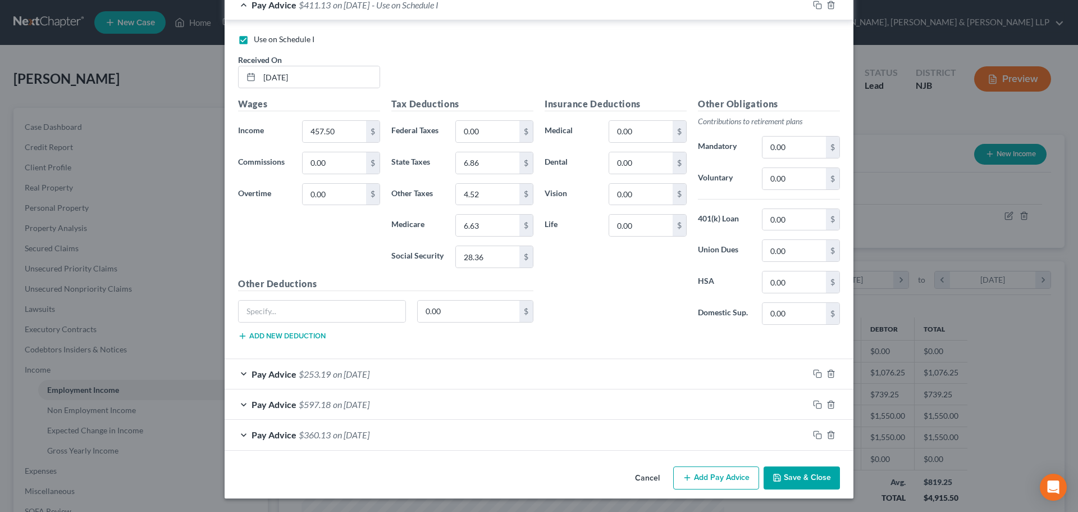
click at [806, 487] on button "Save & Close" at bounding box center [802, 478] width 76 height 24
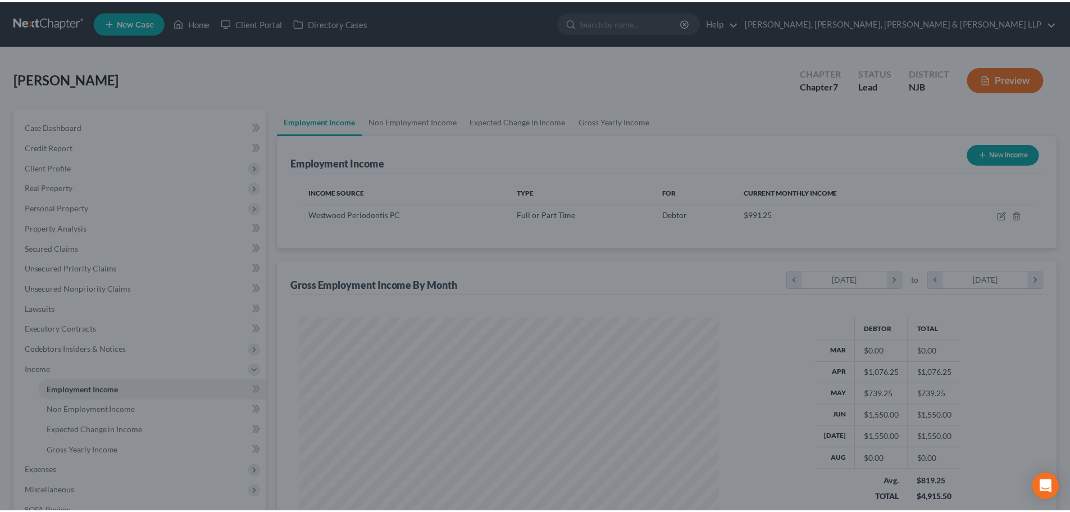
scroll to position [561319, 561087]
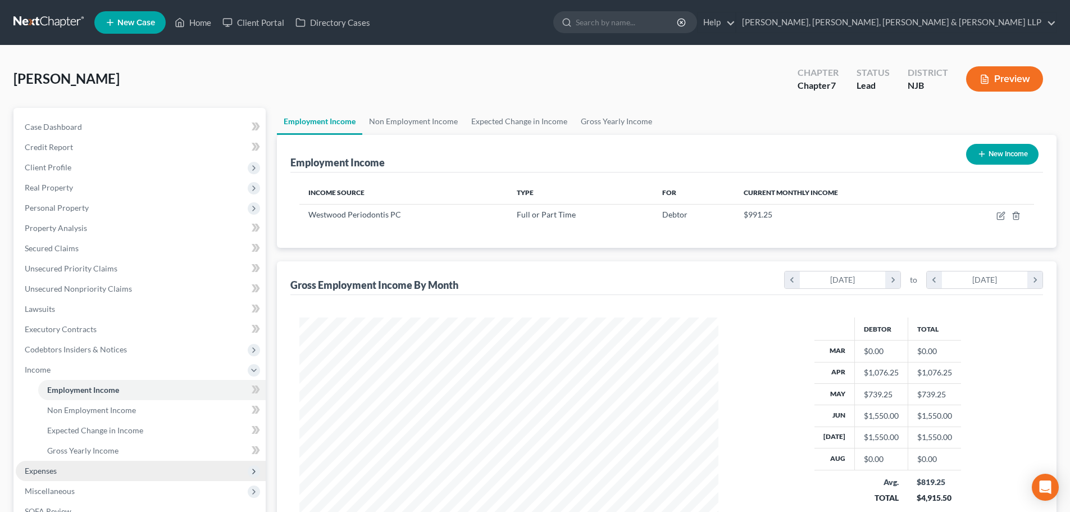
click at [53, 471] on span "Expenses" at bounding box center [41, 471] width 32 height 10
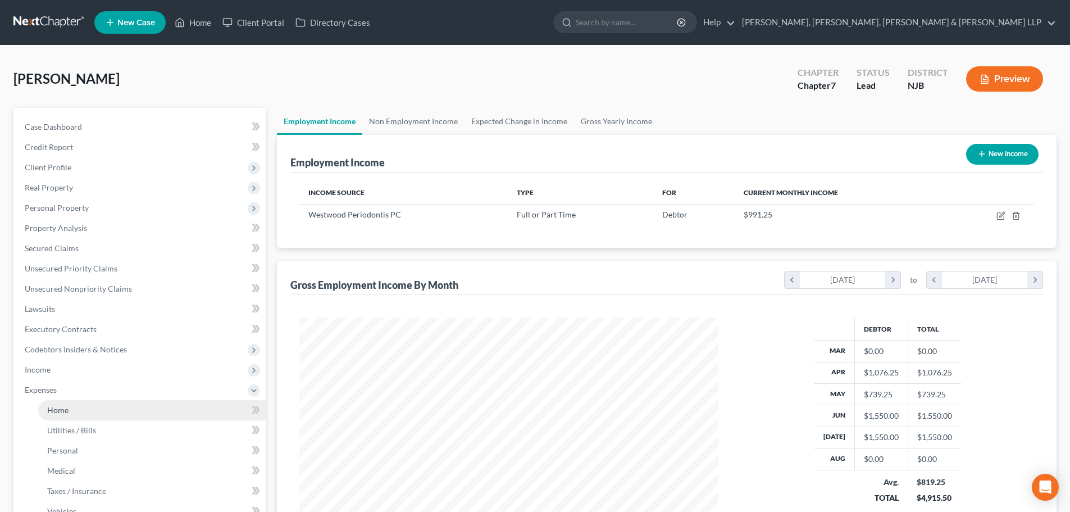
click at [83, 408] on link "Home" at bounding box center [151, 410] width 227 height 20
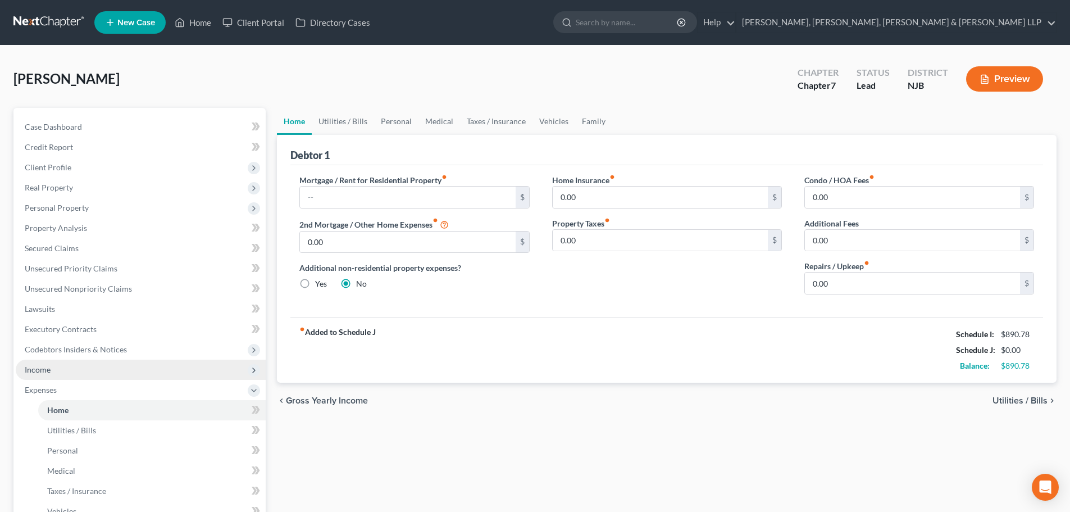
click at [113, 373] on span "Income" at bounding box center [141, 369] width 250 height 20
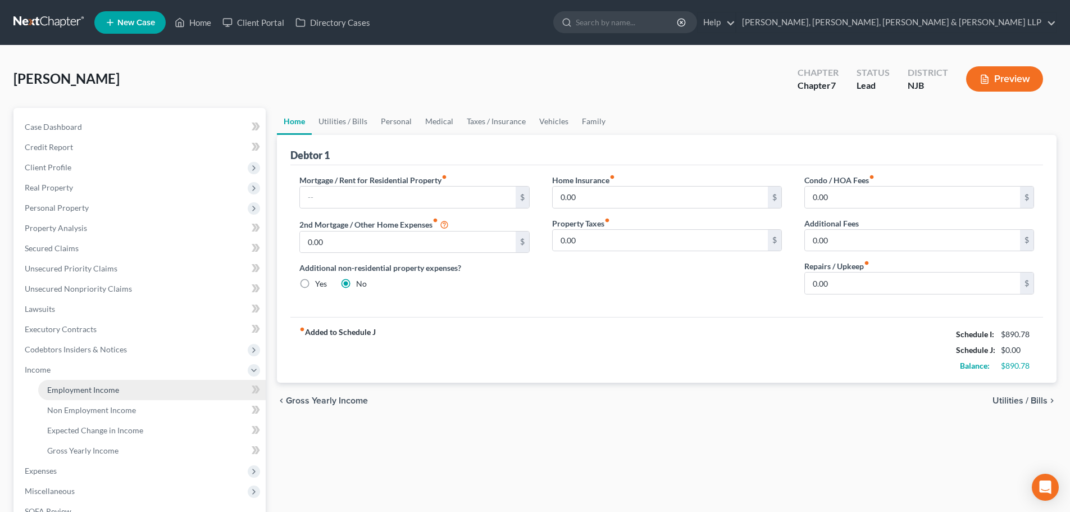
click at [115, 386] on span "Employment Income" at bounding box center [83, 390] width 72 height 10
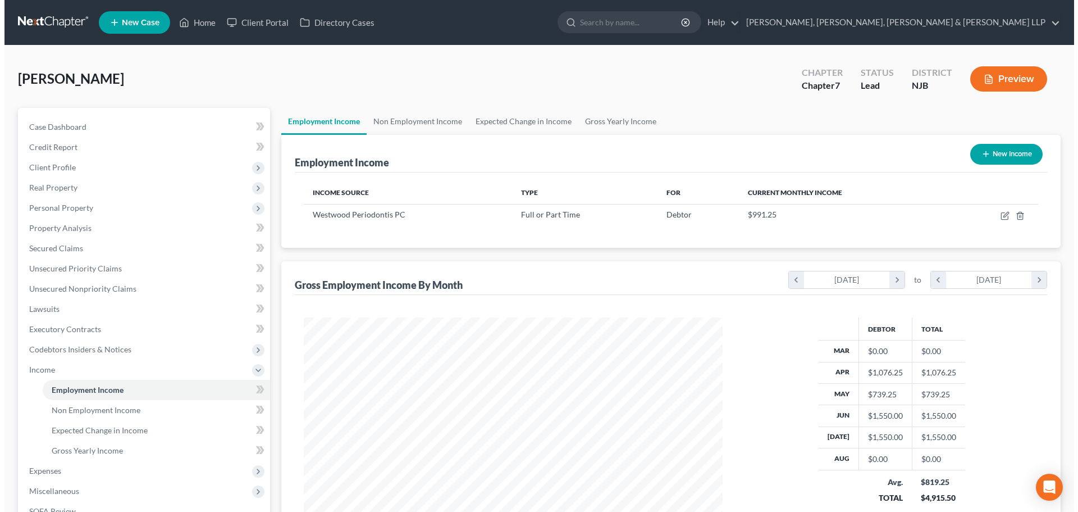
scroll to position [209, 441]
click at [419, 142] on div "Employment Income New Income" at bounding box center [666, 154] width 752 height 38
click at [428, 122] on link "Non Employment Income" at bounding box center [413, 121] width 102 height 27
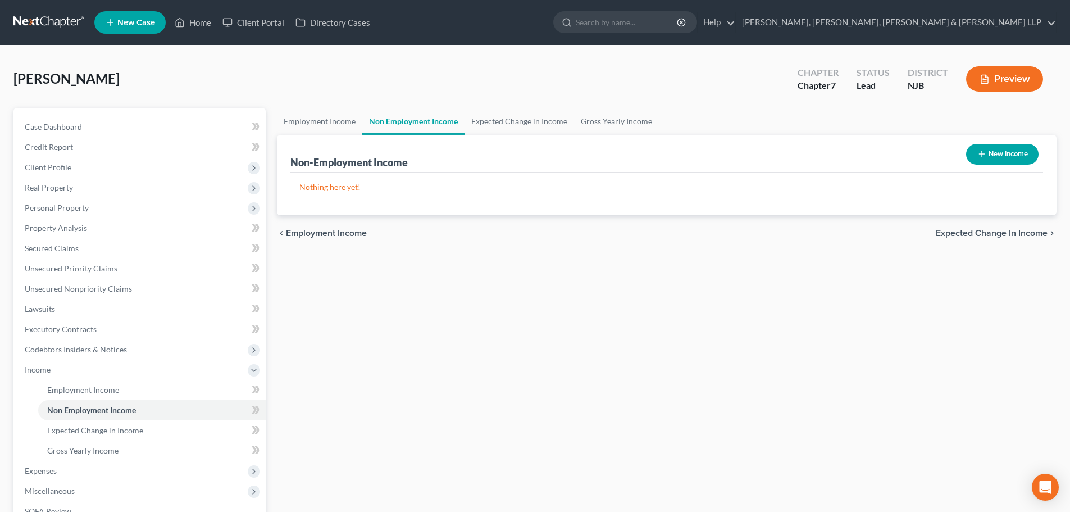
click at [986, 152] on button "New Income" at bounding box center [1002, 154] width 72 height 21
select select "0"
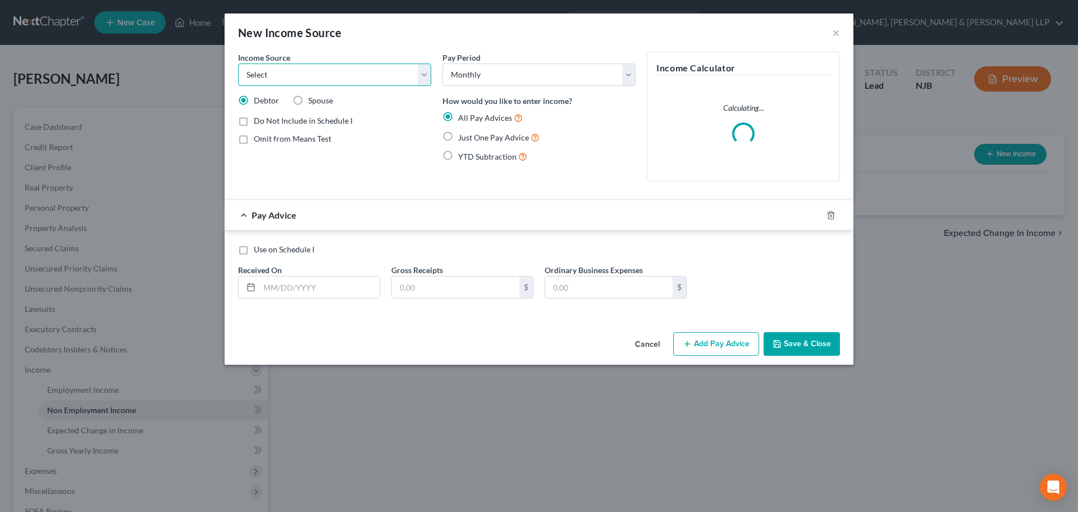
drag, startPoint x: 336, startPoint y: 80, endPoint x: 332, endPoint y: 85, distance: 6.5
click at [336, 80] on select "Select Unemployment Disability (from employer) Pension Retirement Social Securi…" at bounding box center [334, 74] width 193 height 22
select select "4"
click at [238, 63] on select "Select Unemployment Disability (from employer) Pension Retirement Social Securi…" at bounding box center [334, 74] width 193 height 22
click at [288, 283] on input "text" at bounding box center [319, 286] width 120 height 21
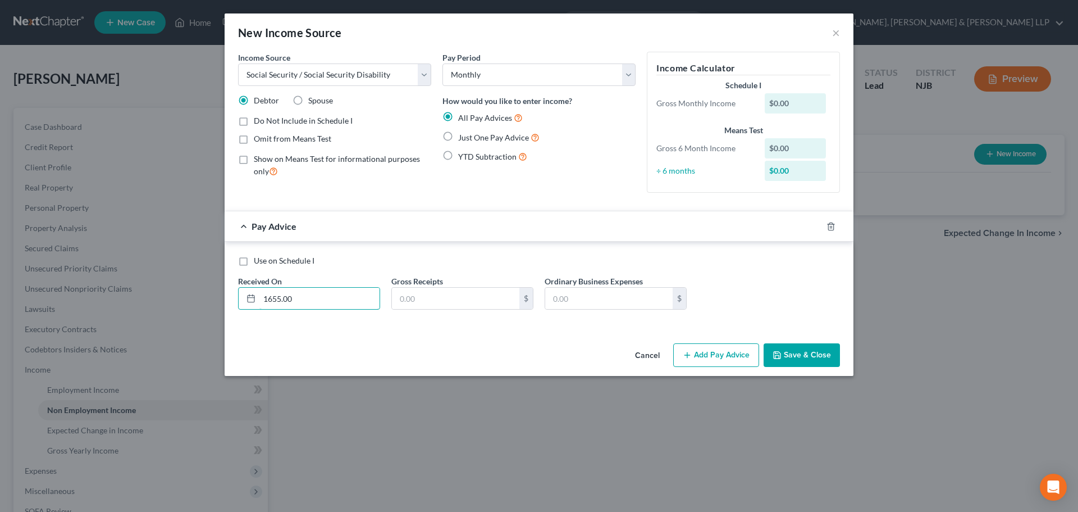
type input "1655.00"
click at [806, 353] on button "Save & Close" at bounding box center [802, 355] width 76 height 24
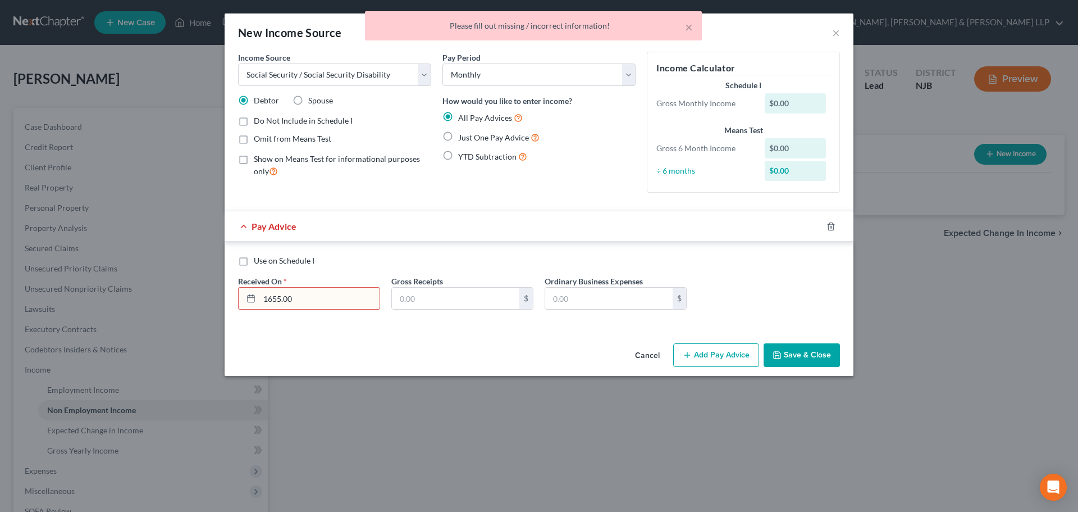
drag, startPoint x: 323, startPoint y: 294, endPoint x: 526, endPoint y: 125, distance: 263.9
click at [211, 295] on div "New Income Source × Income Source * Select Unemployment Disability (from employ…" at bounding box center [539, 256] width 1078 height 512
click at [429, 135] on div "Omit from Means Test" at bounding box center [334, 138] width 193 height 11
drag, startPoint x: 448, startPoint y: 136, endPoint x: 340, endPoint y: 235, distance: 146.3
click at [458, 136] on label "Just One Pay Advice" at bounding box center [498, 137] width 81 height 13
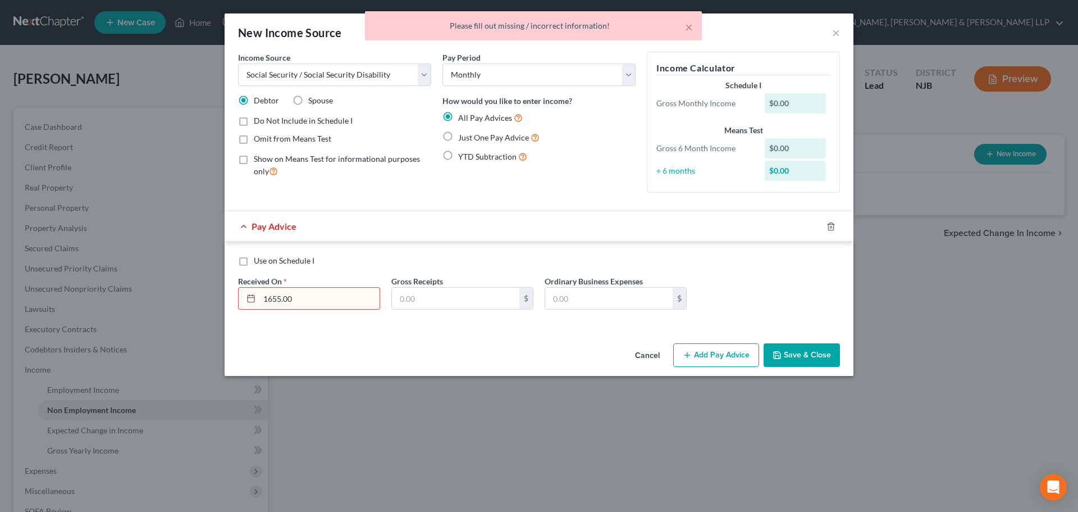
click at [463, 136] on input "Just One Pay Advice" at bounding box center [466, 134] width 7 height 7
radio input "true"
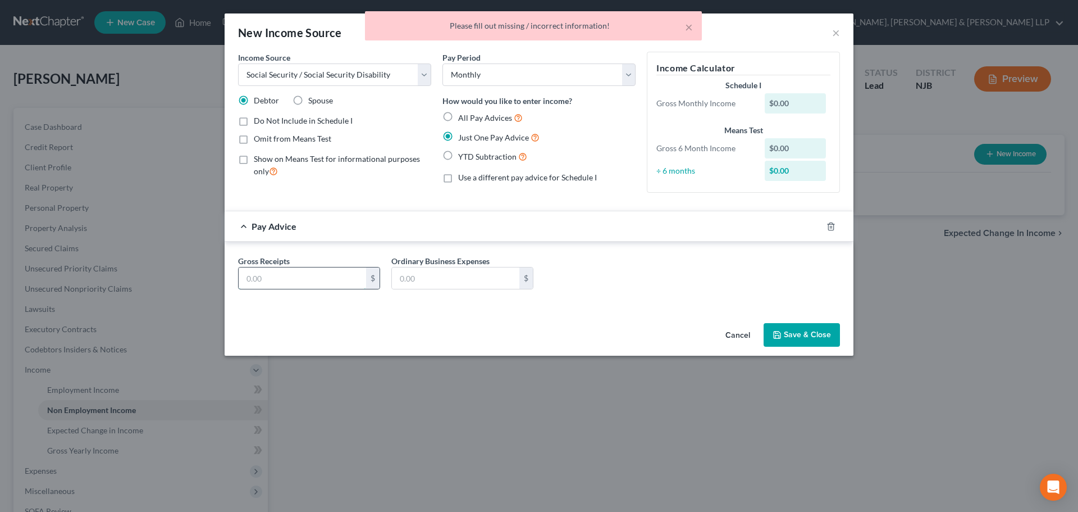
click at [299, 278] on input "text" at bounding box center [302, 277] width 127 height 21
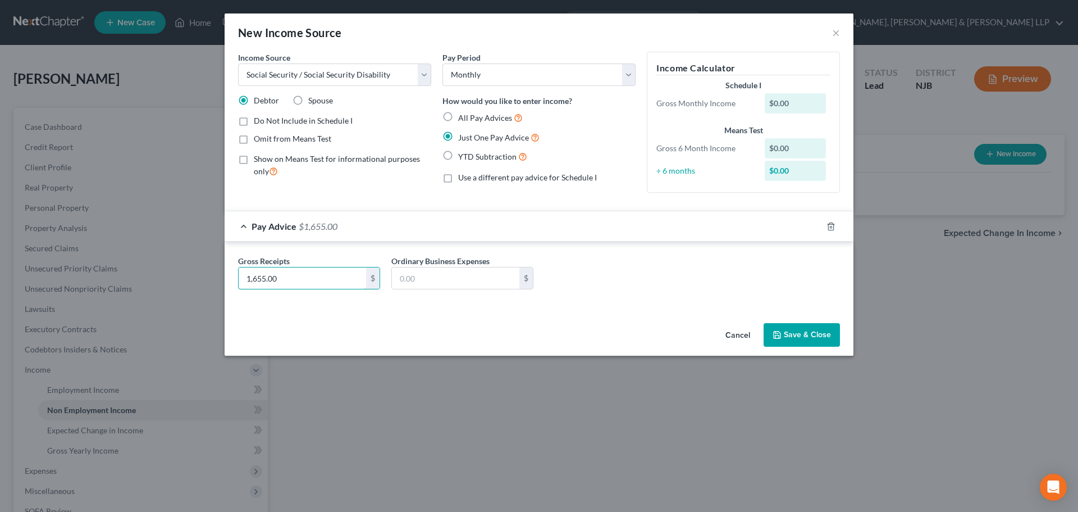
type input "1,655.00"
click at [786, 330] on button "Save & Close" at bounding box center [802, 335] width 76 height 24
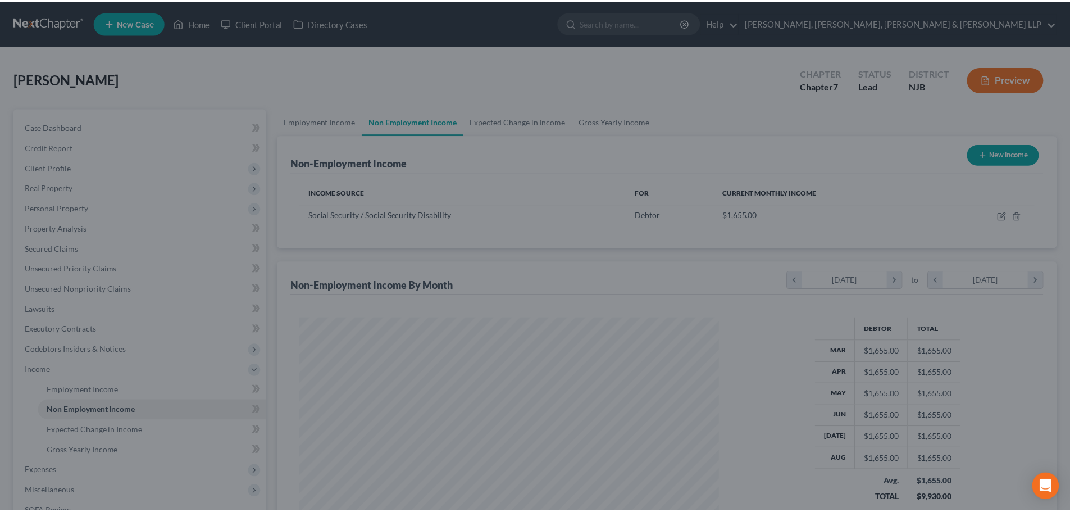
scroll to position [209, 441]
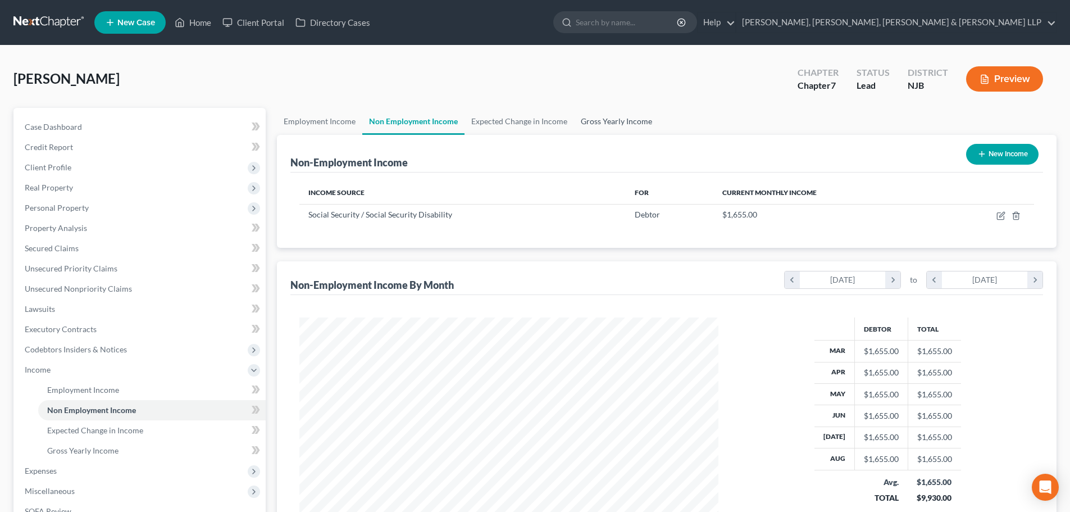
drag, startPoint x: 592, startPoint y: 124, endPoint x: 746, endPoint y: 193, distance: 168.4
click at [592, 124] on link "Gross Yearly Income" at bounding box center [616, 121] width 85 height 27
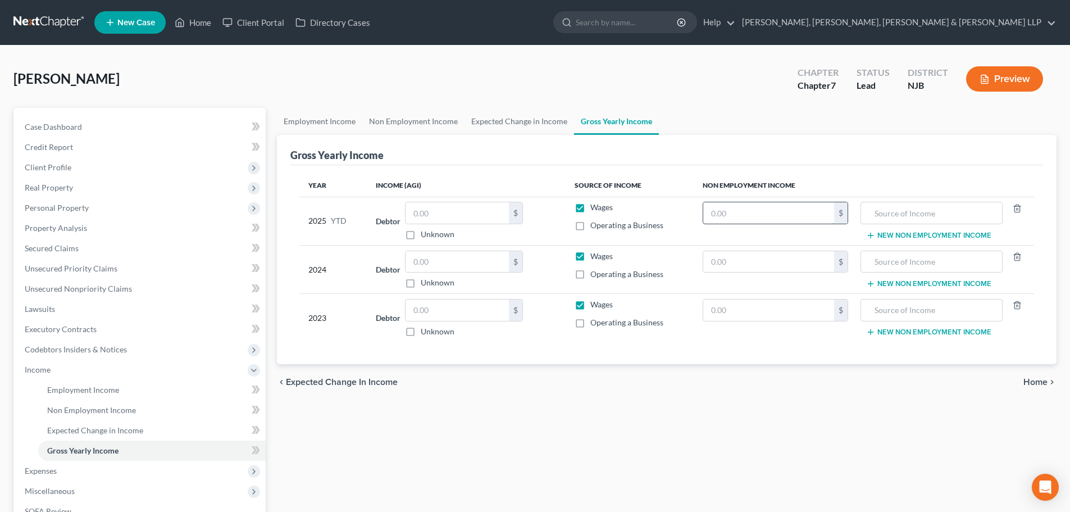
click at [739, 216] on input "text" at bounding box center [768, 212] width 131 height 21
paste input "14,895"
type input "14,895"
click at [883, 212] on input "text" at bounding box center [930, 212] width 129 height 21
type input "Social security Income"
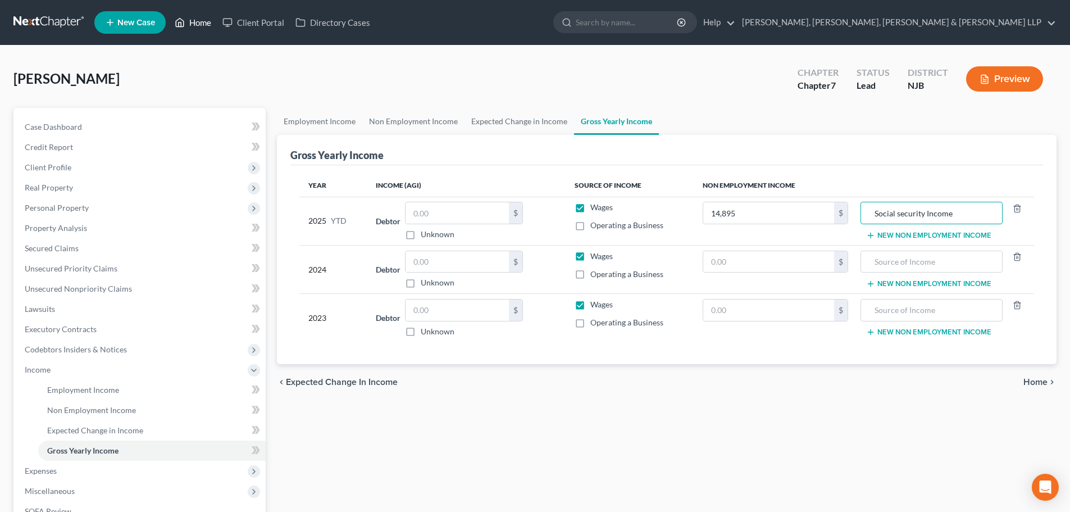
click at [194, 18] on link "Home" at bounding box center [193, 22] width 48 height 20
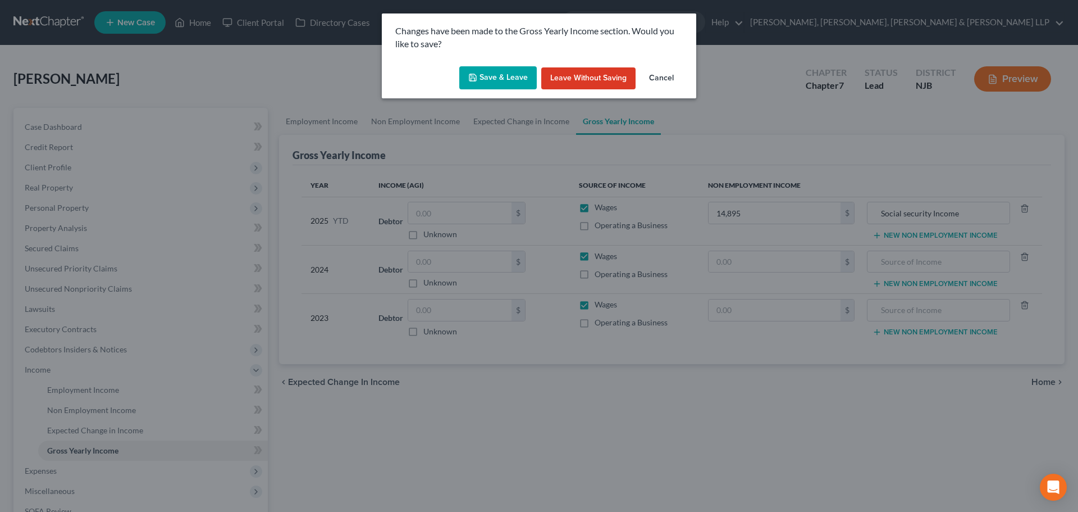
click at [508, 75] on button "Save & Leave" at bounding box center [497, 78] width 77 height 24
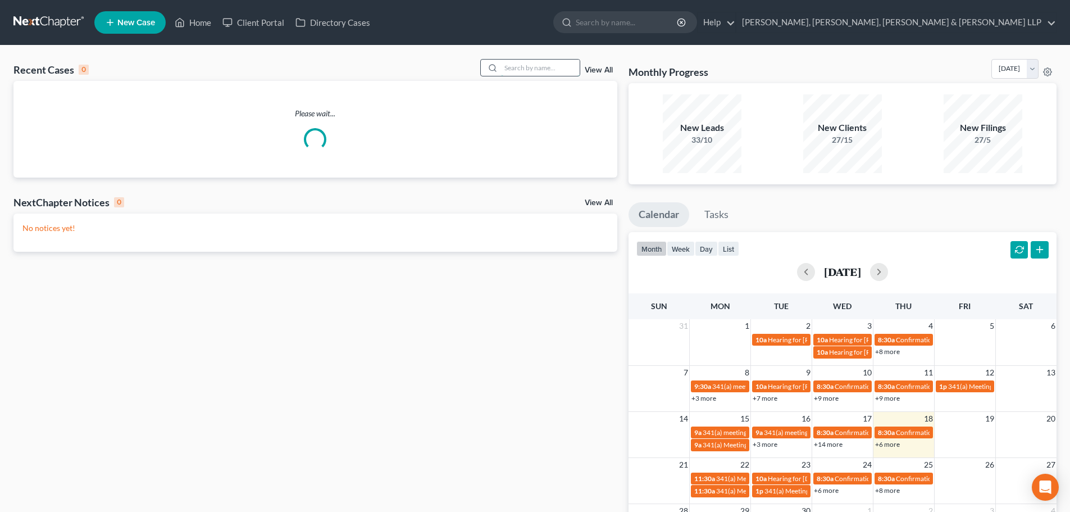
click at [507, 69] on input "search" at bounding box center [540, 68] width 79 height 16
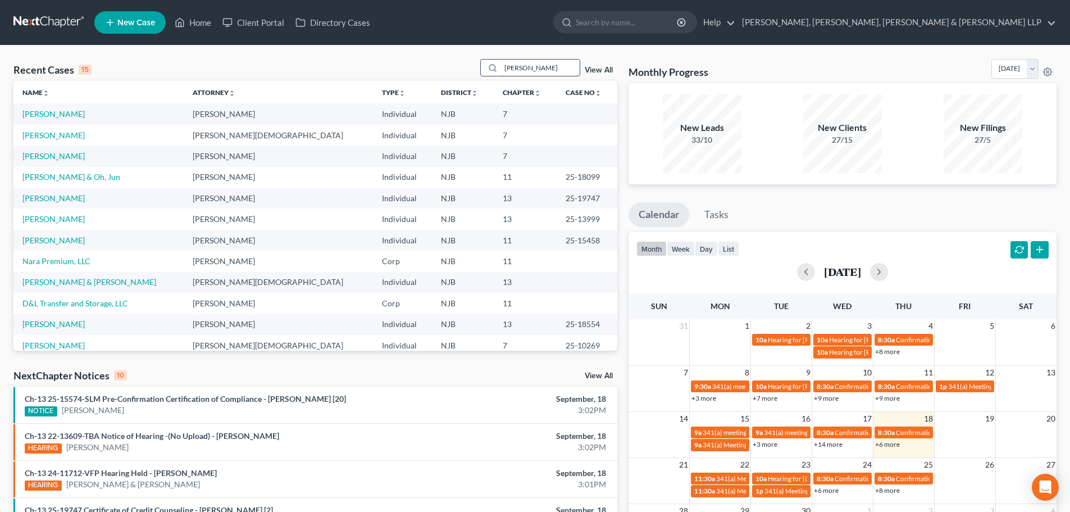
type input "[PERSON_NAME]"
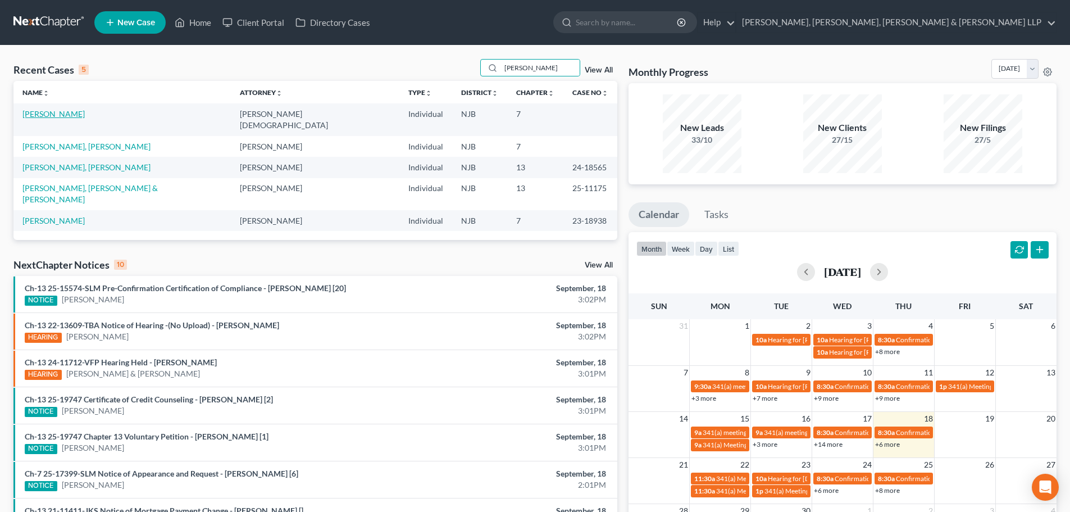
click at [38, 114] on link "[PERSON_NAME]" at bounding box center [53, 114] width 62 height 10
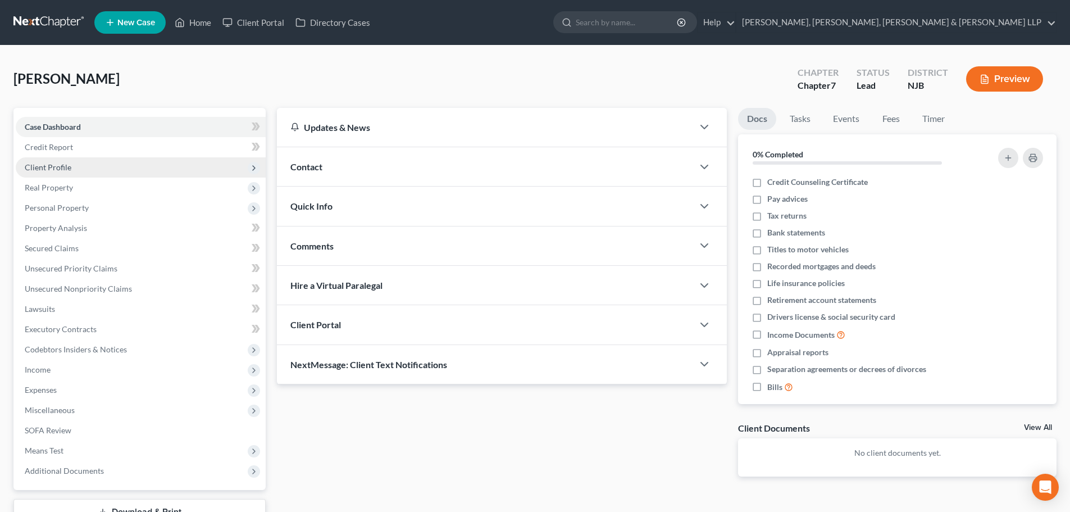
click at [74, 172] on span "Client Profile" at bounding box center [141, 167] width 250 height 20
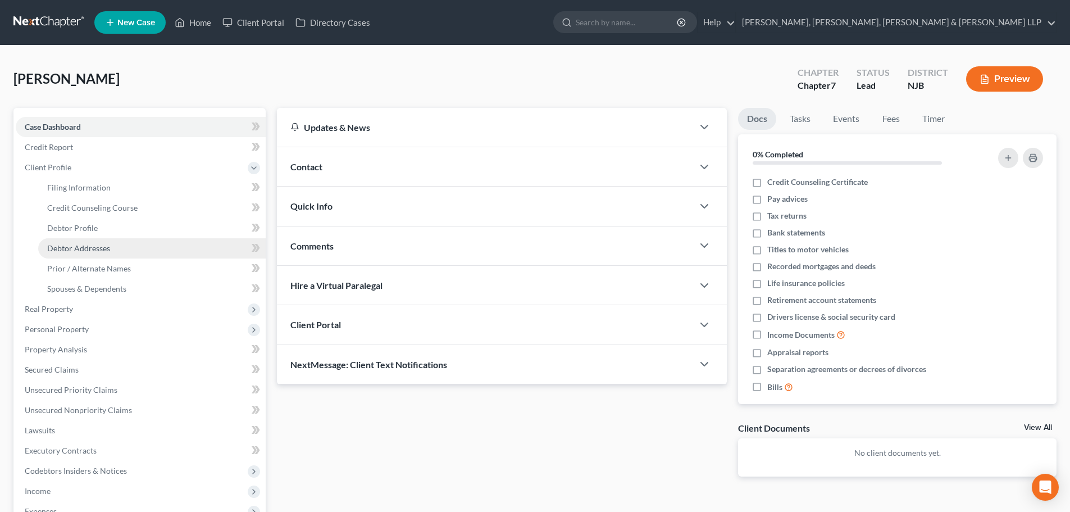
click at [97, 245] on span "Debtor Addresses" at bounding box center [78, 248] width 63 height 10
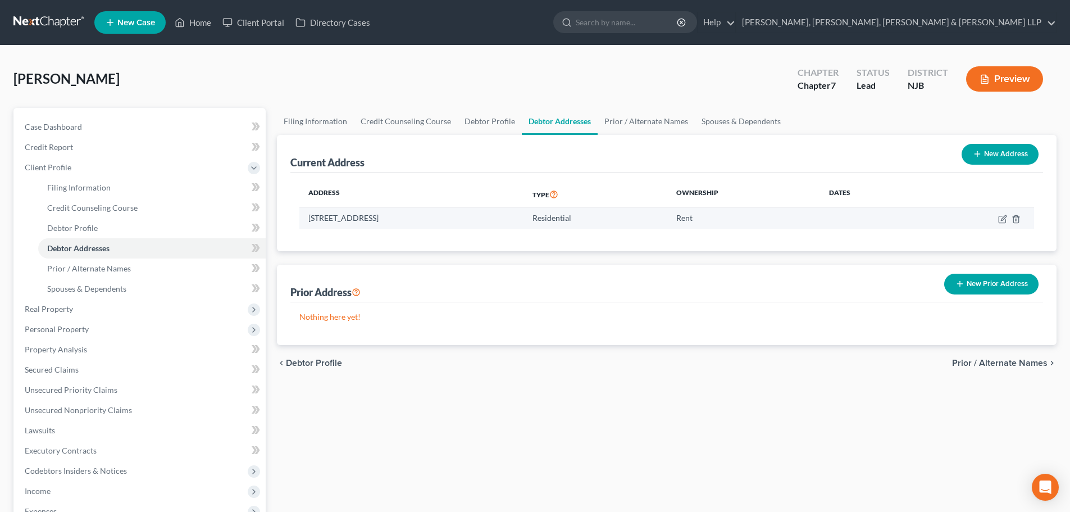
drag, startPoint x: 468, startPoint y: 221, endPoint x: 300, endPoint y: 223, distance: 167.4
click at [300, 223] on td "[STREET_ADDRESS]" at bounding box center [411, 217] width 224 height 21
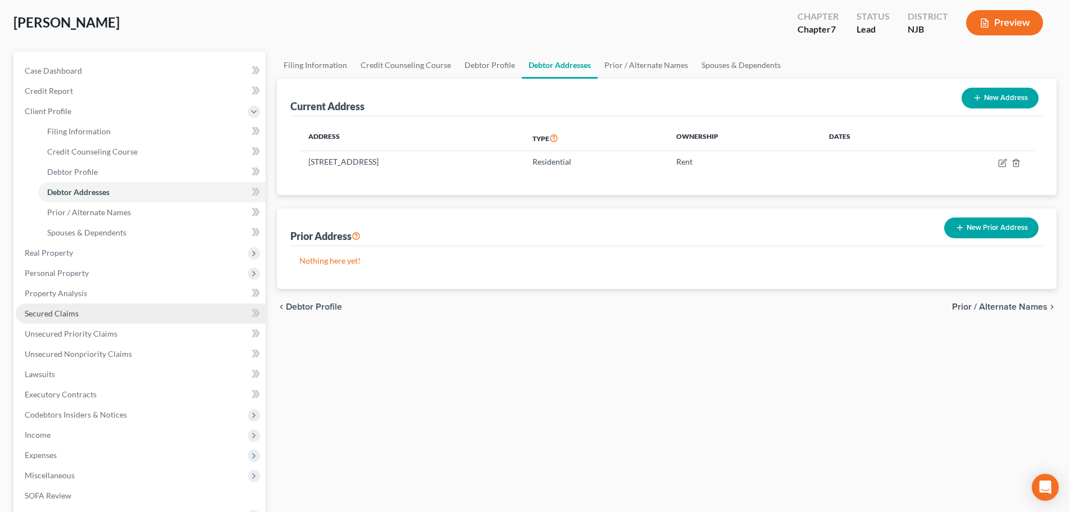
click at [66, 312] on span "Secured Claims" at bounding box center [52, 313] width 54 height 10
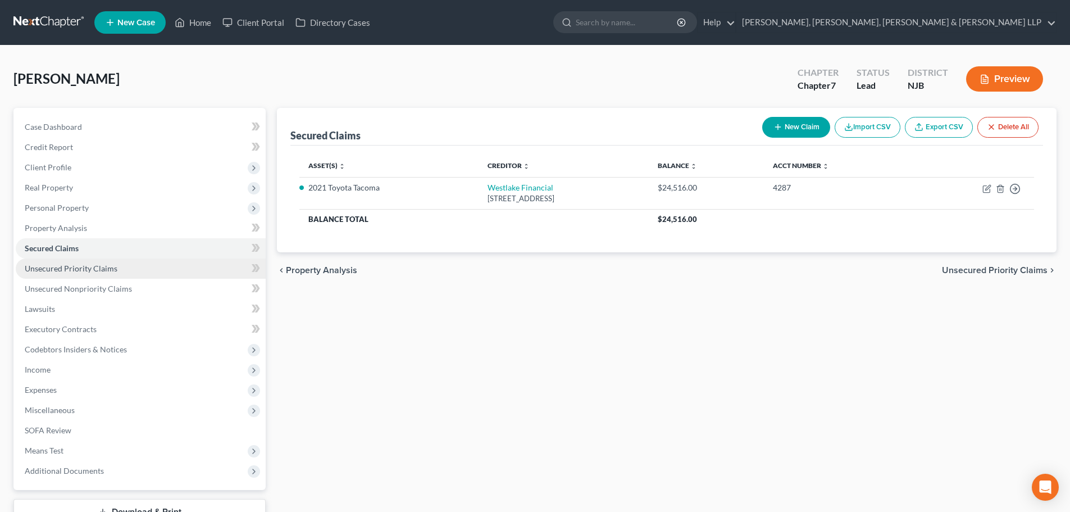
click at [106, 272] on span "Unsecured Priority Claims" at bounding box center [71, 268] width 93 height 10
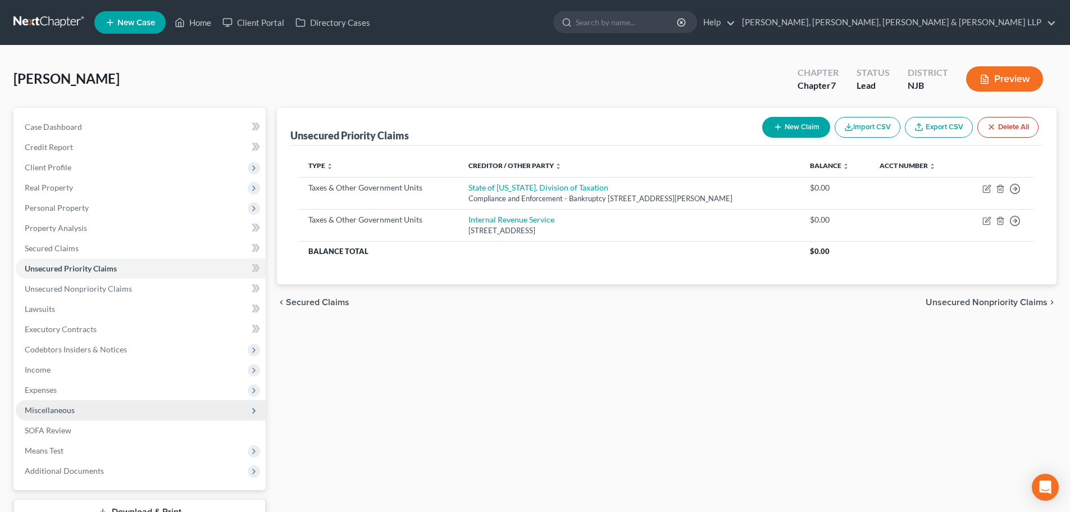
drag, startPoint x: 57, startPoint y: 391, endPoint x: 64, endPoint y: 404, distance: 14.1
click at [57, 391] on span "Expenses" at bounding box center [141, 390] width 250 height 20
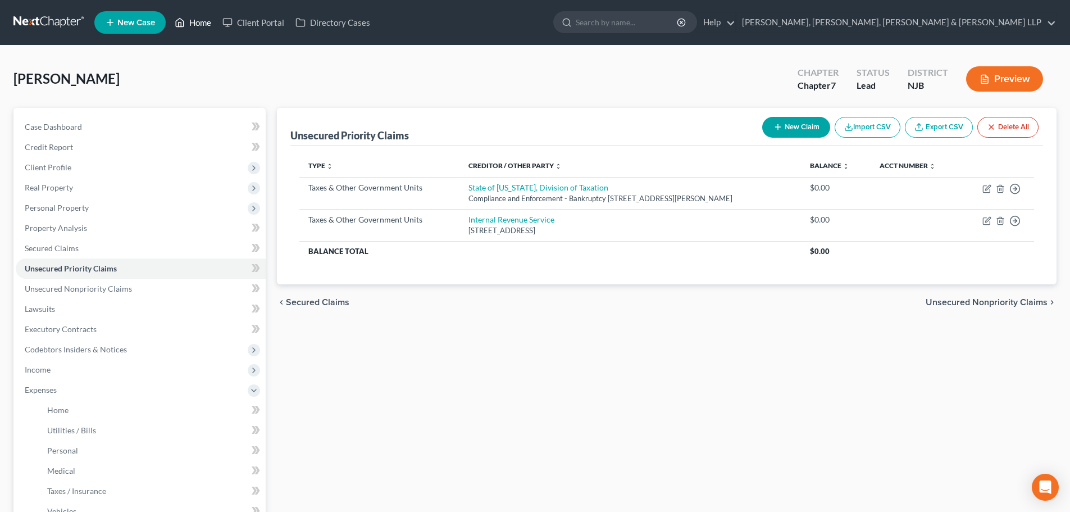
click at [194, 19] on link "Home" at bounding box center [193, 22] width 48 height 20
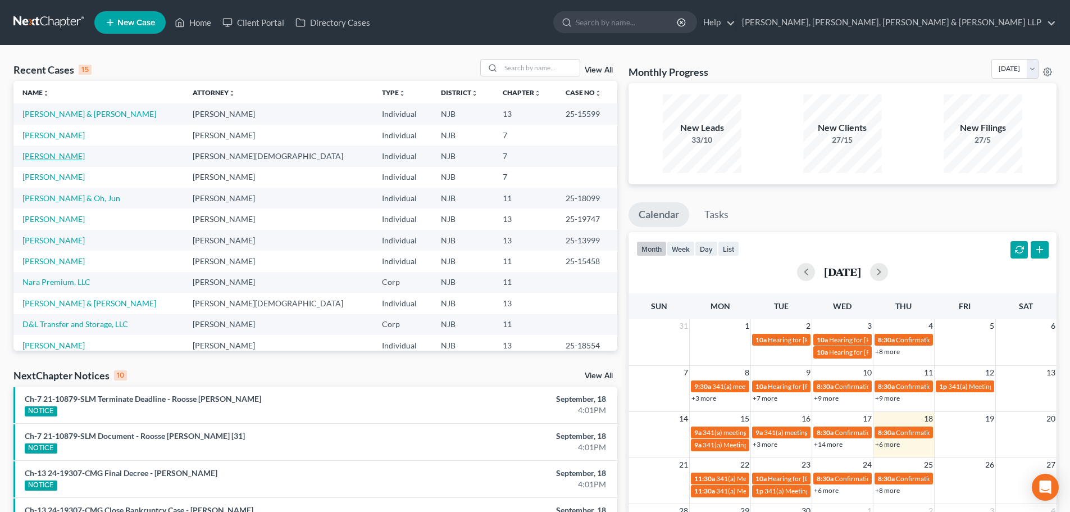
click at [51, 152] on link "[PERSON_NAME]" at bounding box center [53, 156] width 62 height 10
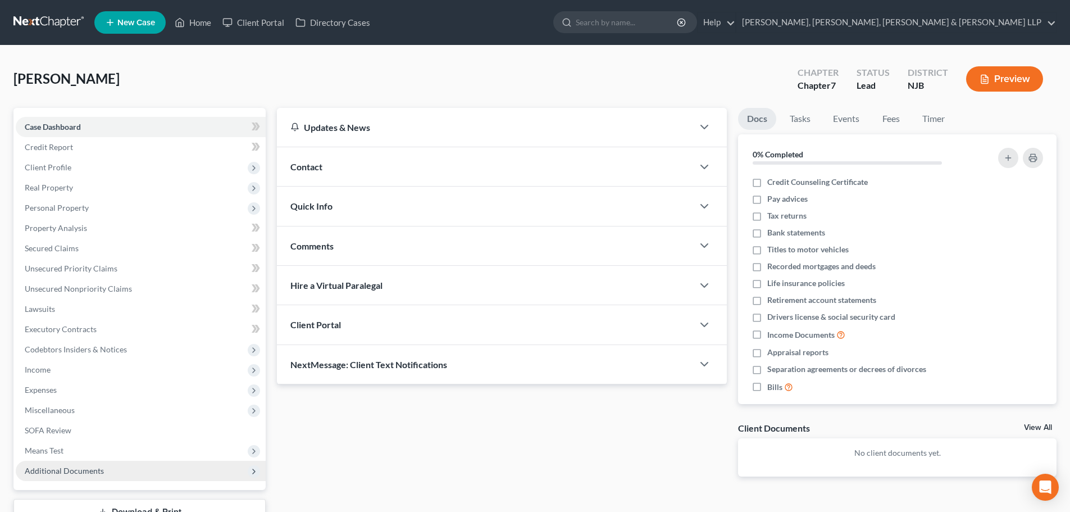
click at [85, 469] on span "Additional Documents" at bounding box center [64, 471] width 79 height 10
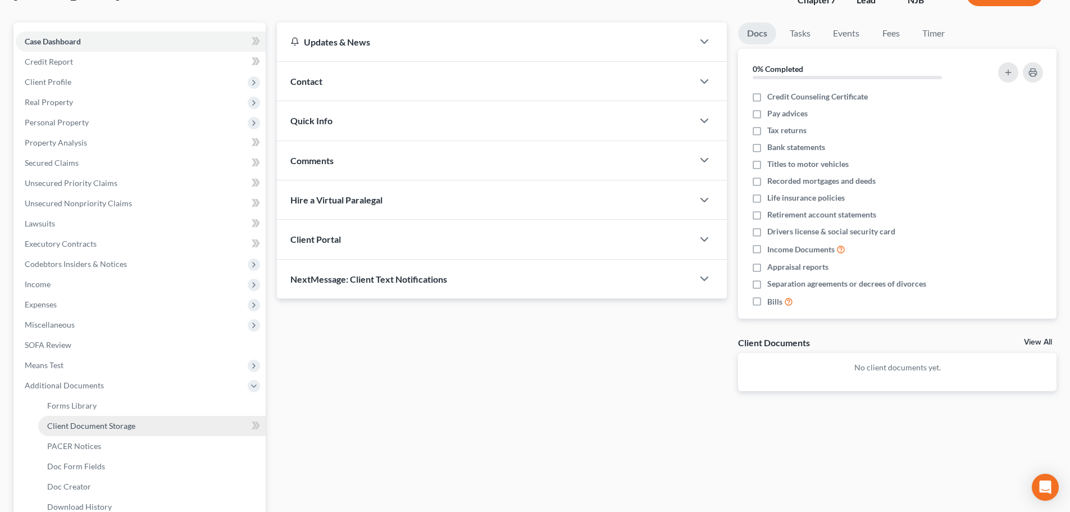
click at [107, 424] on span "Client Document Storage" at bounding box center [91, 426] width 88 height 10
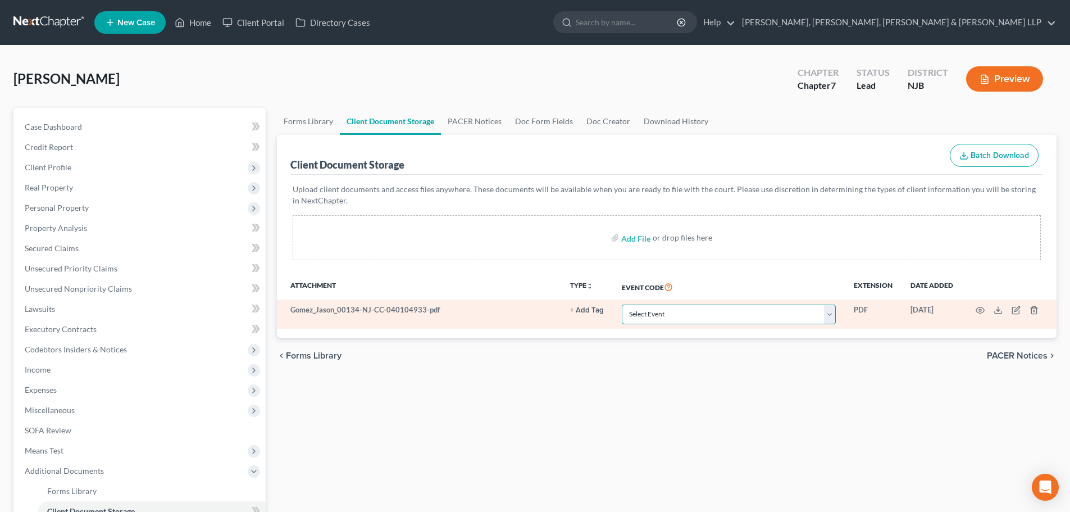
click at [654, 309] on select "Select Event 20 Largest Unsecured Creditors Amended Attorney Compensation State…" at bounding box center [729, 314] width 214 height 20
select select "9"
click at [622, 304] on select "Select Event 20 Largest Unsecured Creditors Amended Attorney Compensation State…" at bounding box center [729, 314] width 214 height 20
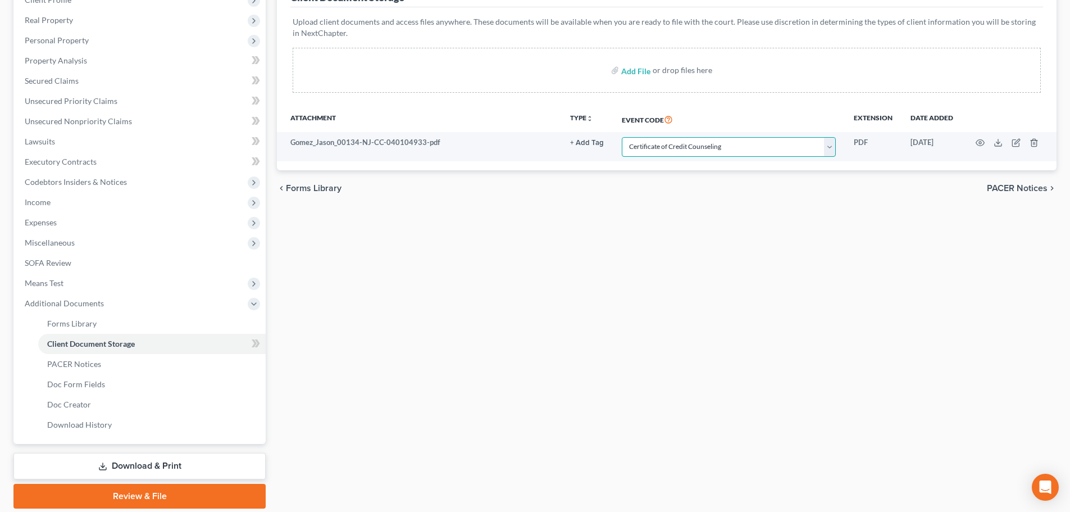
scroll to position [168, 0]
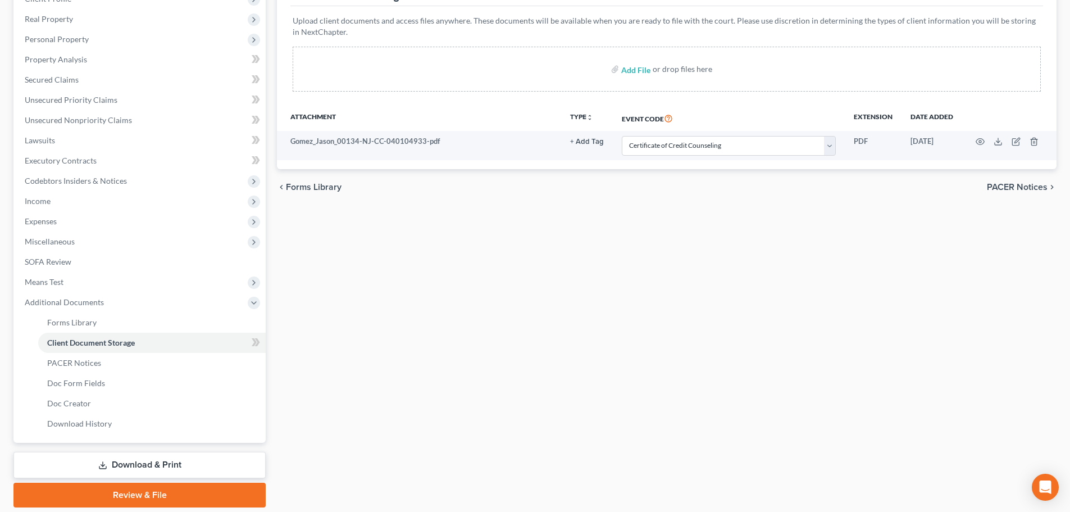
drag, startPoint x: 145, startPoint y: 491, endPoint x: 356, endPoint y: 260, distance: 312.8
click at [144, 491] on link "Review & File" at bounding box center [139, 494] width 252 height 25
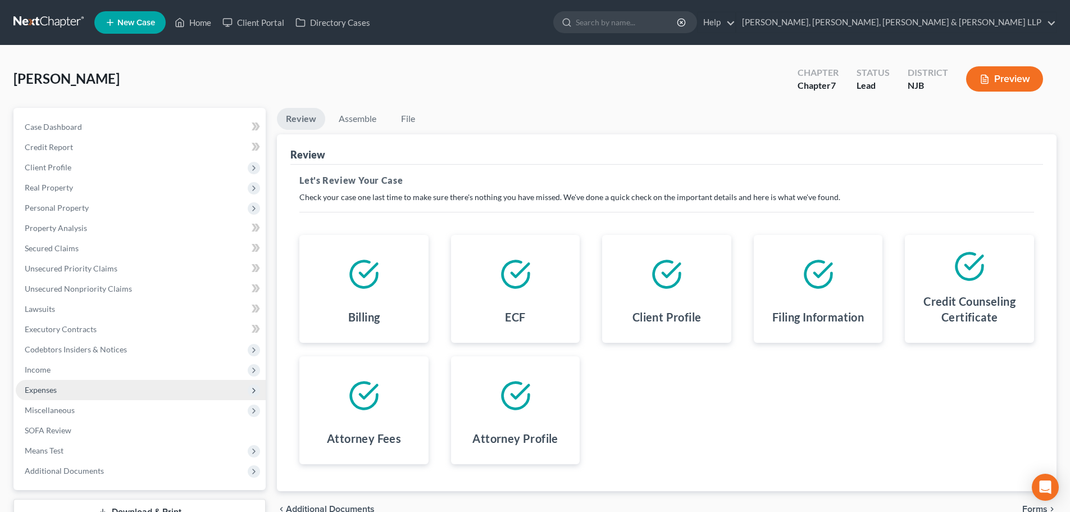
click at [49, 388] on span "Expenses" at bounding box center [41, 390] width 32 height 10
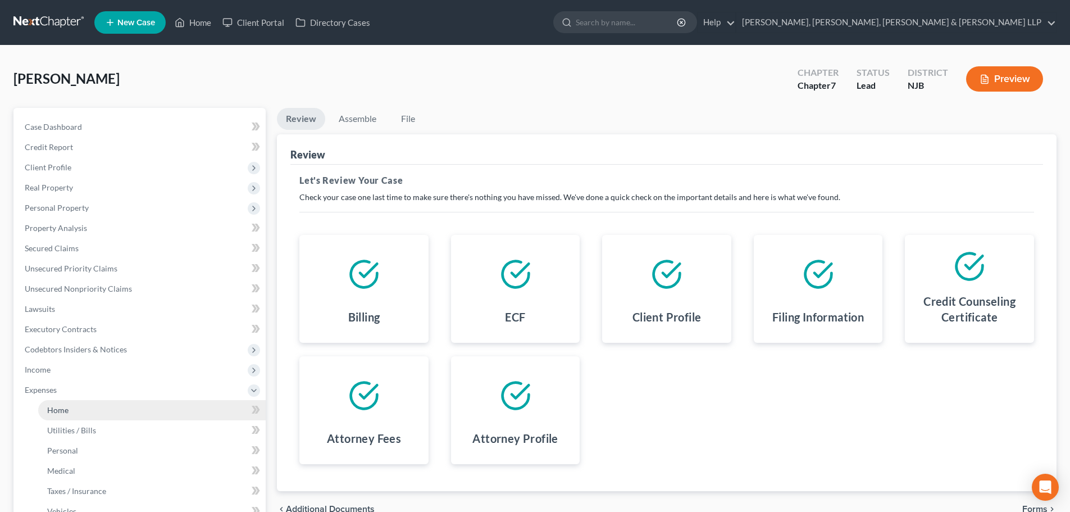
click at [62, 404] on link "Home" at bounding box center [151, 410] width 227 height 20
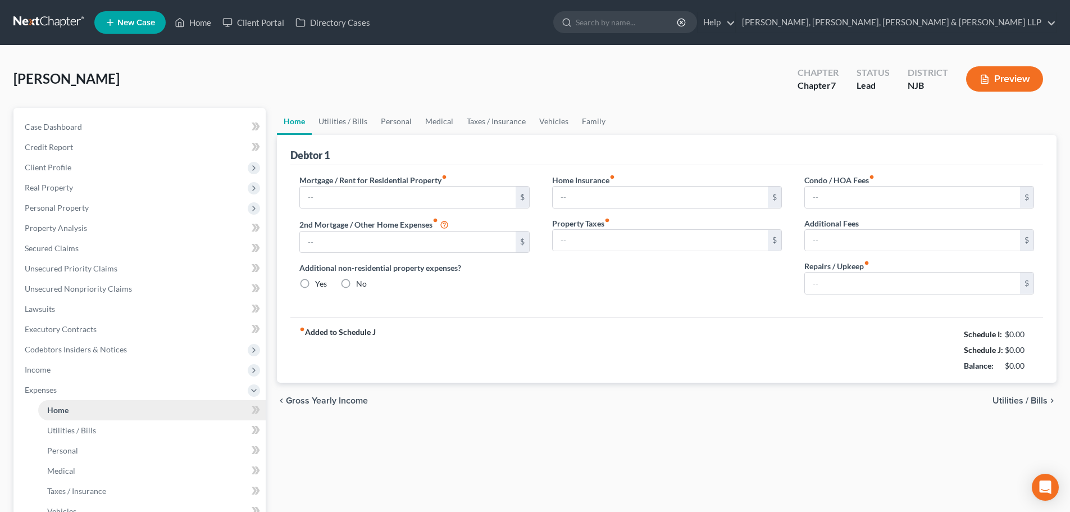
type input "2,700.00"
type input "0.00"
radio input "true"
type input "0.00"
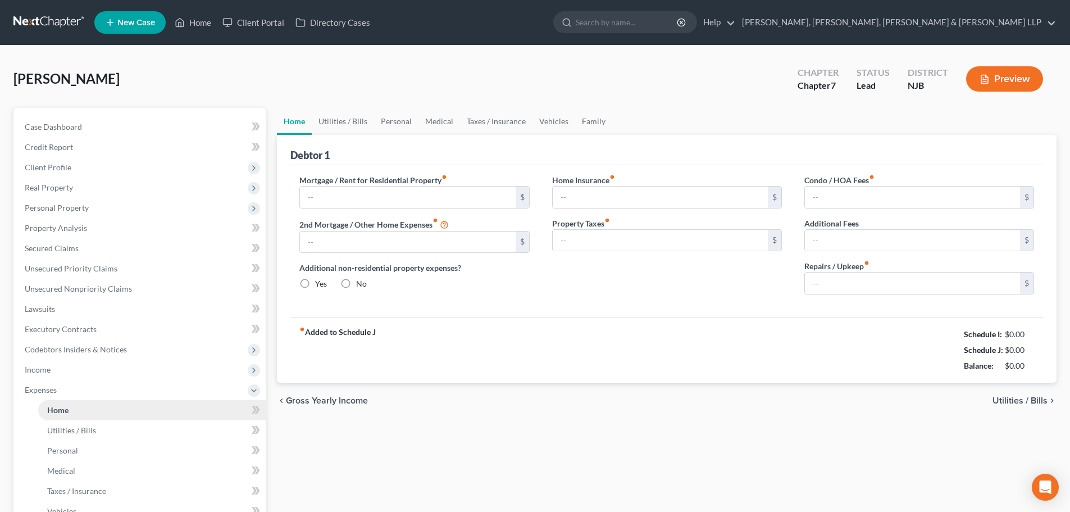
type input "0.00"
type input "50.00"
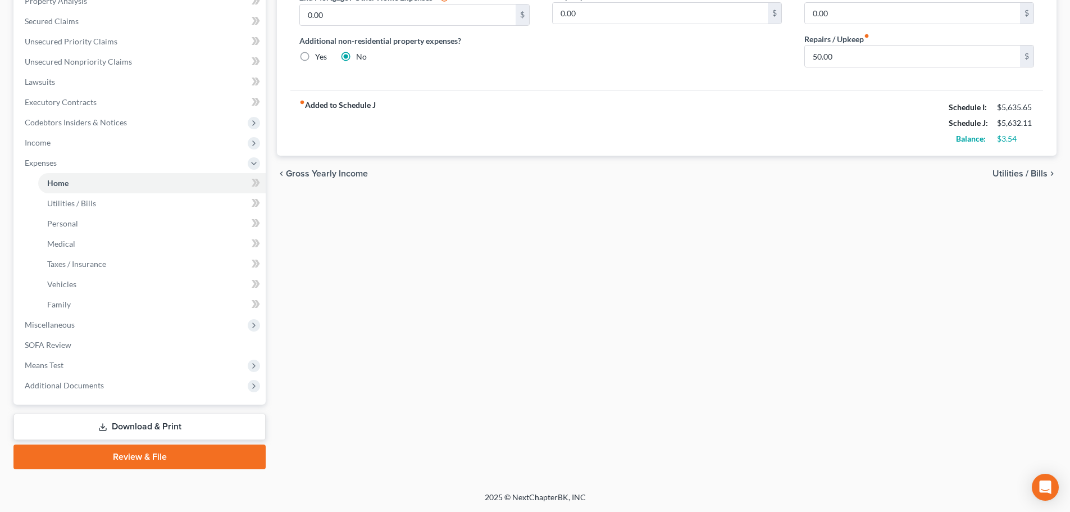
click at [144, 455] on link "Review & File" at bounding box center [139, 456] width 252 height 25
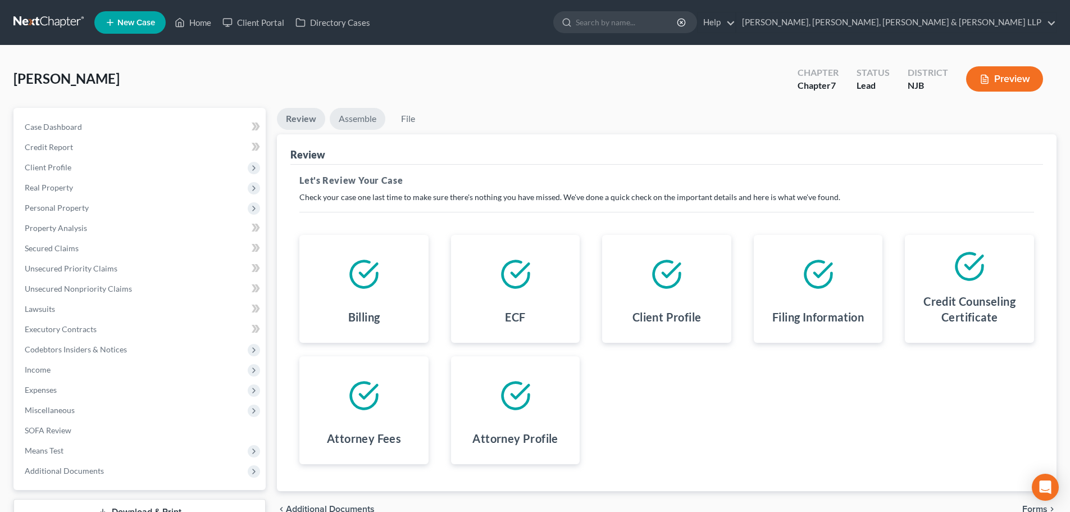
click at [345, 113] on link "Assemble" at bounding box center [358, 119] width 56 height 22
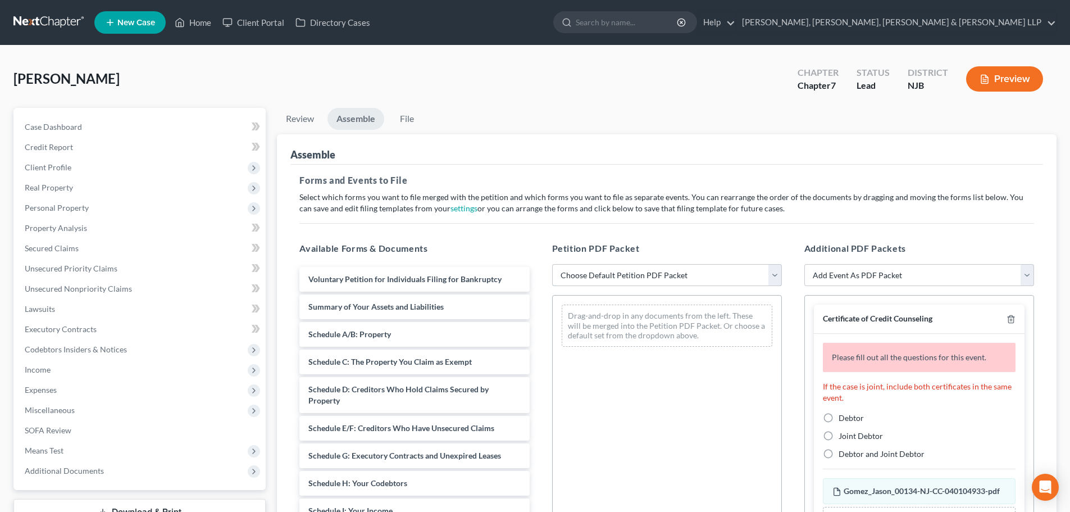
drag, startPoint x: 608, startPoint y: 274, endPoint x: 609, endPoint y: 284, distance: 10.2
click at [607, 275] on select "Choose Default Petition PDF Packet Complete Bankruptcy Petition (all forms and …" at bounding box center [667, 275] width 230 height 22
select select "0"
click at [552, 264] on select "Choose Default Petition PDF Packet Complete Bankruptcy Petition (all forms and …" at bounding box center [667, 275] width 230 height 22
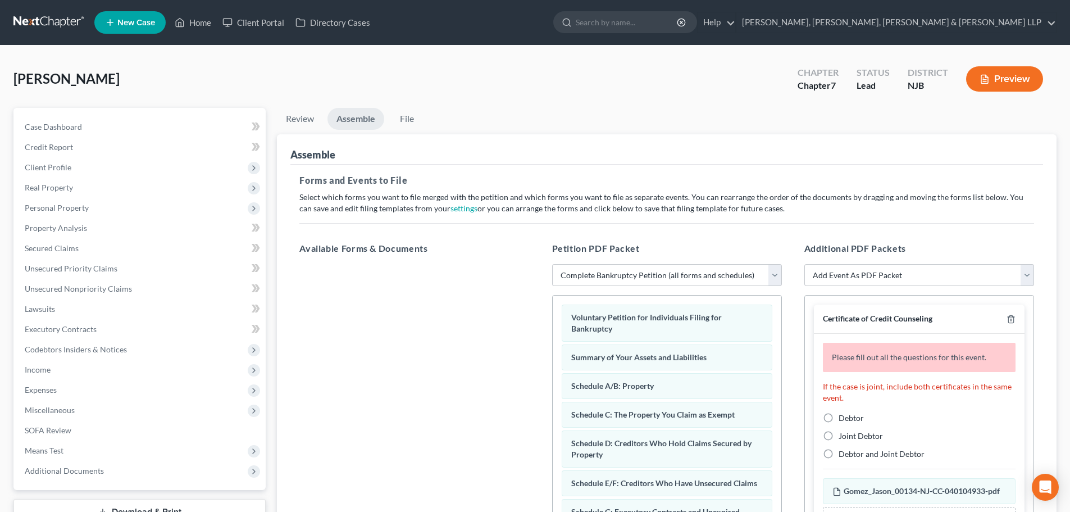
click at [838, 417] on label "Debtor" at bounding box center [850, 417] width 25 height 11
click at [843, 417] on input "Debtor" at bounding box center [846, 415] width 7 height 7
radio input "true"
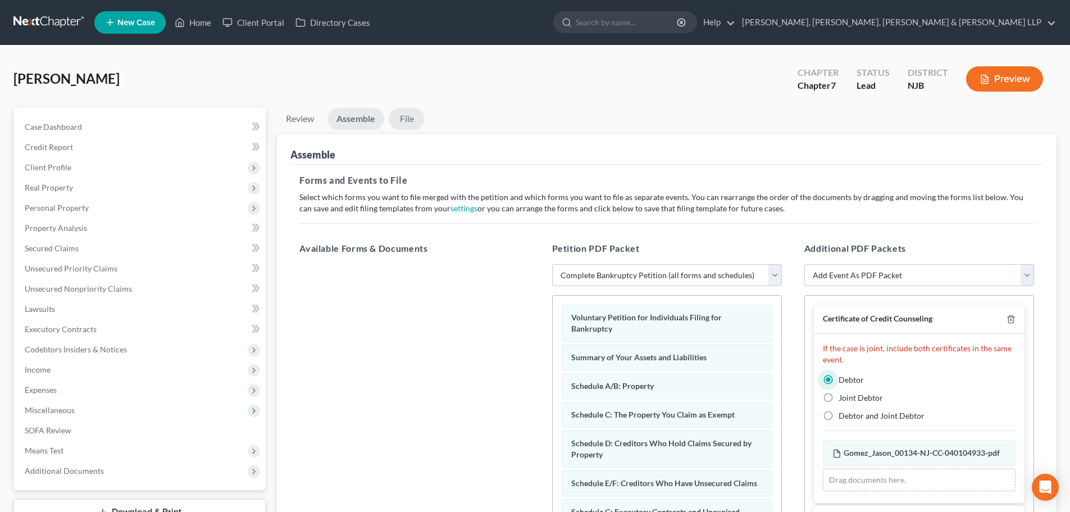
click at [402, 123] on link "File" at bounding box center [407, 119] width 36 height 22
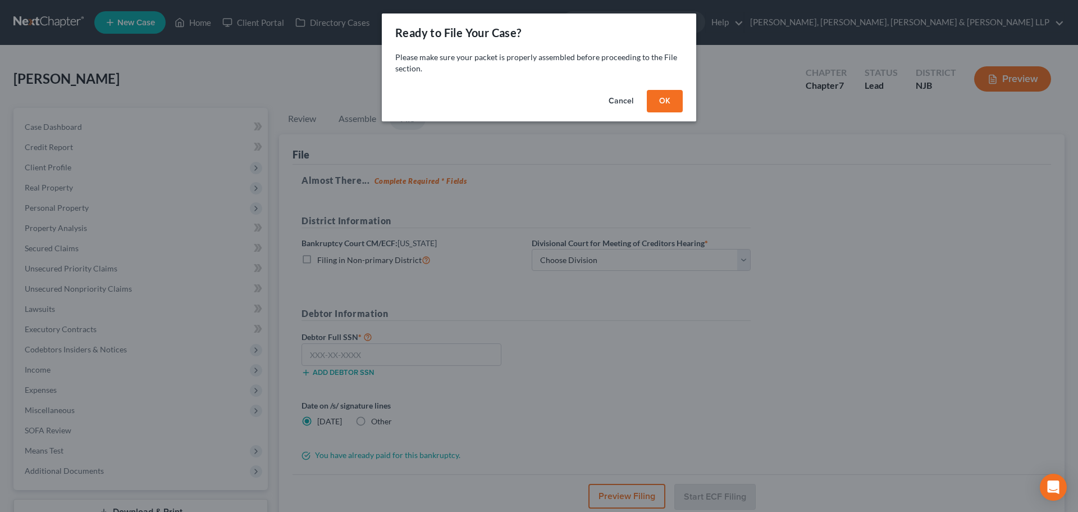
click at [656, 102] on button "OK" at bounding box center [665, 101] width 36 height 22
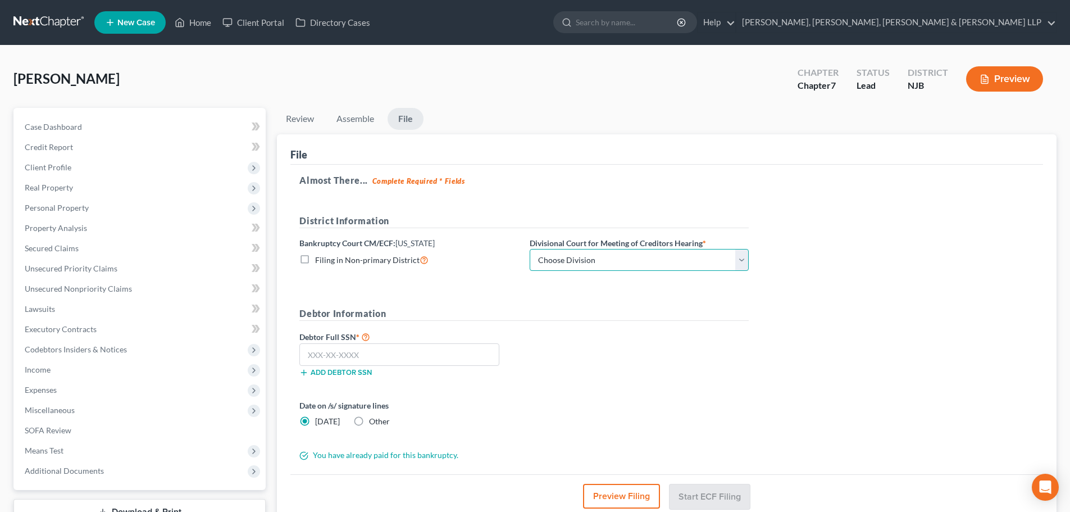
drag, startPoint x: 570, startPoint y: 257, endPoint x: 572, endPoint y: 270, distance: 13.7
click at [570, 257] on select "Choose Division [GEOGRAPHIC_DATA] [GEOGRAPHIC_DATA]/[GEOGRAPHIC_DATA] [GEOGRAPH…" at bounding box center [639, 260] width 219 height 22
select select "2"
click at [530, 249] on select "Choose Division [GEOGRAPHIC_DATA] [GEOGRAPHIC_DATA]/[GEOGRAPHIC_DATA] [GEOGRAPH…" at bounding box center [639, 260] width 219 height 22
click at [361, 362] on input "text" at bounding box center [399, 354] width 200 height 22
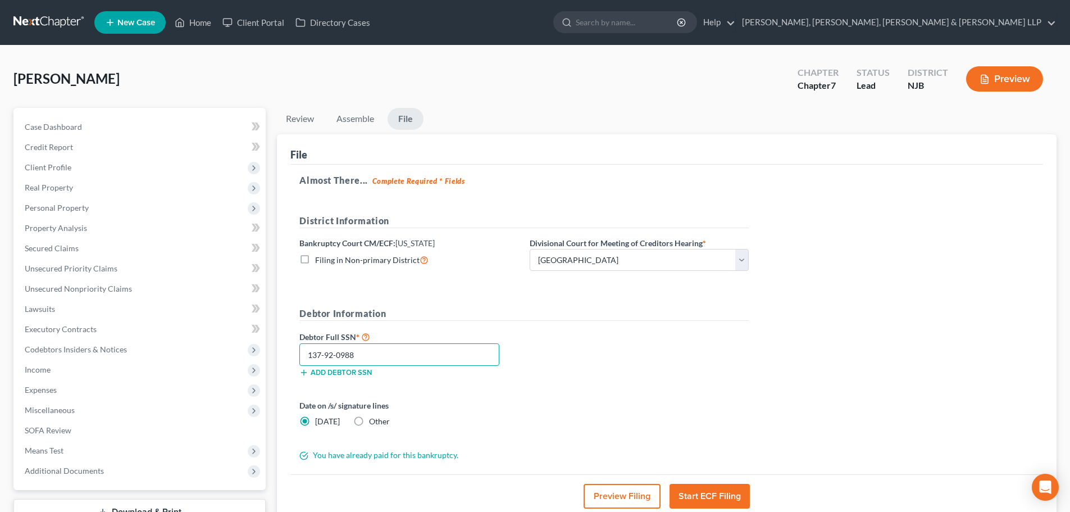
type input "137-92-0988"
click at [717, 498] on button "Start ECF Filing" at bounding box center [709, 495] width 80 height 25
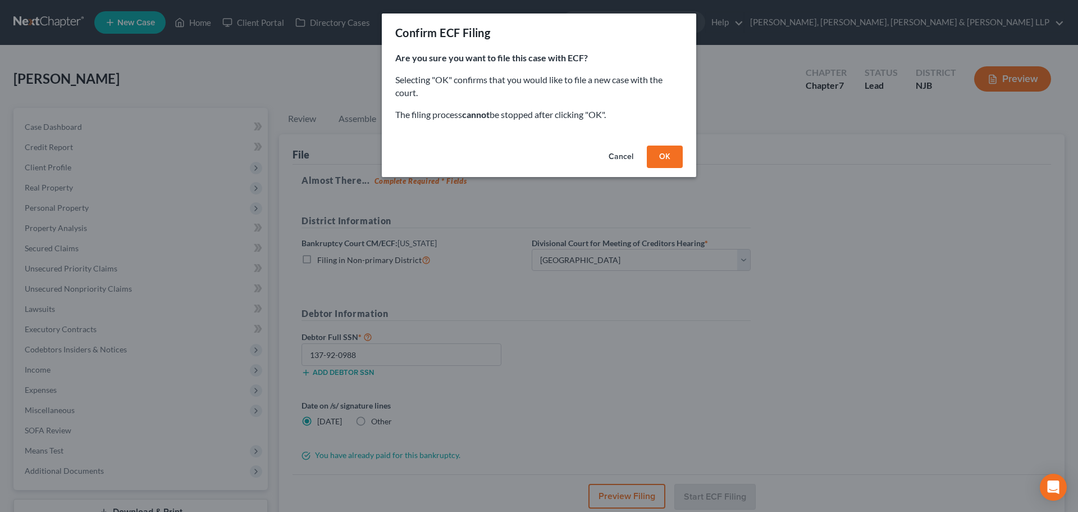
click at [656, 156] on button "OK" at bounding box center [665, 156] width 36 height 22
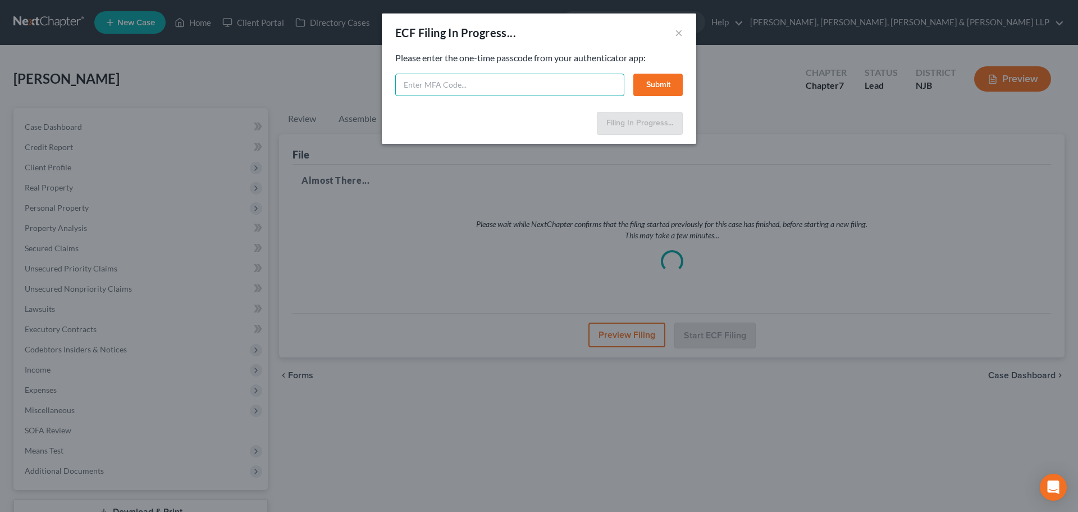
click at [515, 85] on input "text" at bounding box center [509, 85] width 229 height 22
type input "003856"
click at [632, 92] on div "003856 Submit" at bounding box center [539, 85] width 288 height 22
click at [644, 88] on button "Submit" at bounding box center [657, 85] width 49 height 22
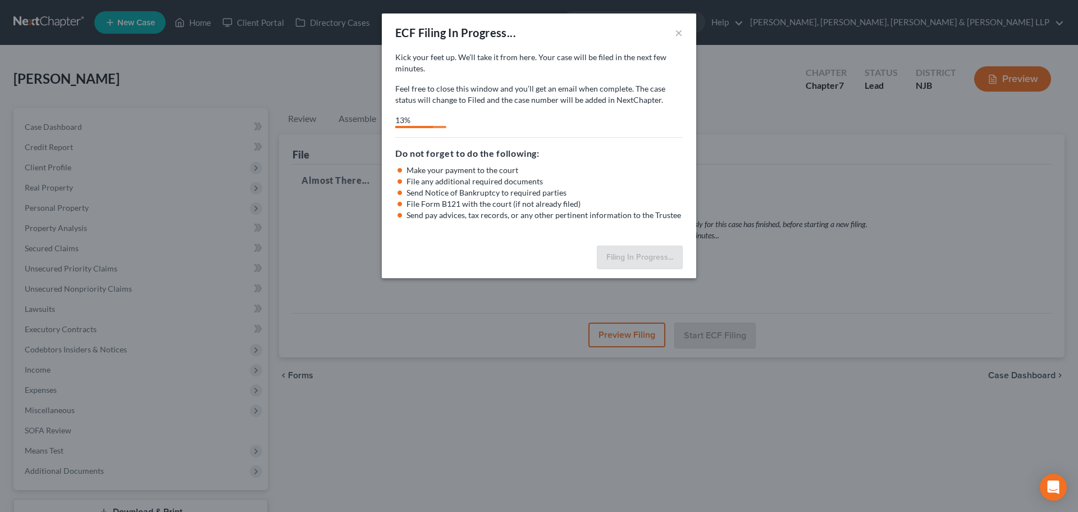
select select "2"
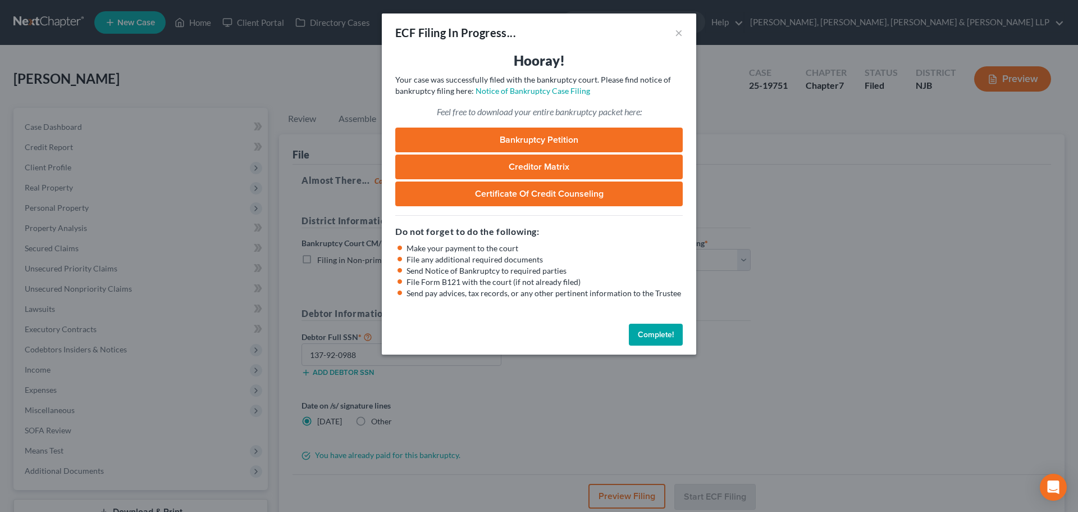
click at [229, 85] on div "ECF Filing In Progress... × Hooray! Your case was successfully filed with the b…" at bounding box center [539, 256] width 1078 height 512
click at [682, 34] on button "×" at bounding box center [679, 32] width 8 height 13
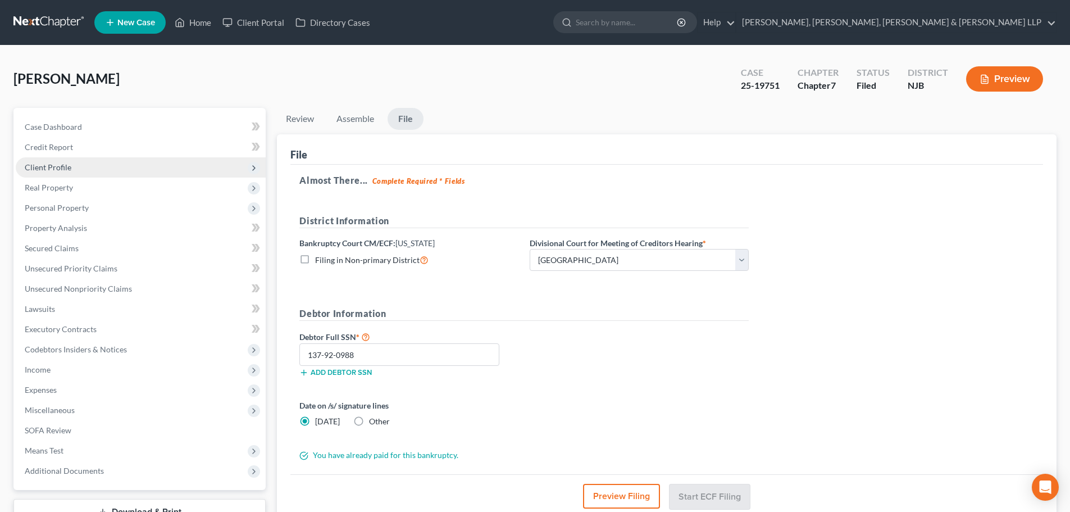
click at [75, 165] on span "Client Profile" at bounding box center [141, 167] width 250 height 20
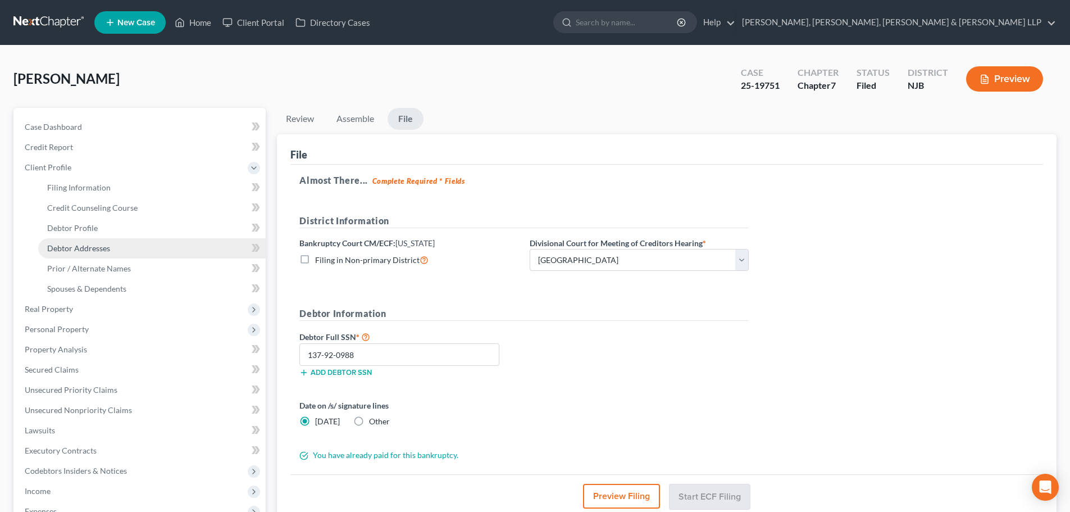
click at [89, 249] on span "Debtor Addresses" at bounding box center [78, 248] width 63 height 10
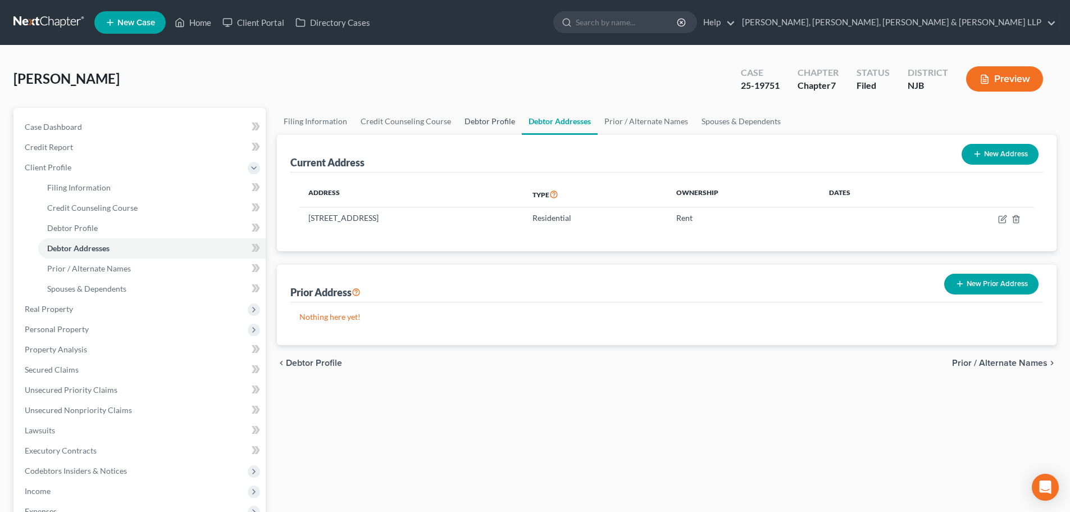
click at [499, 118] on link "Debtor Profile" at bounding box center [490, 121] width 64 height 27
select select "0"
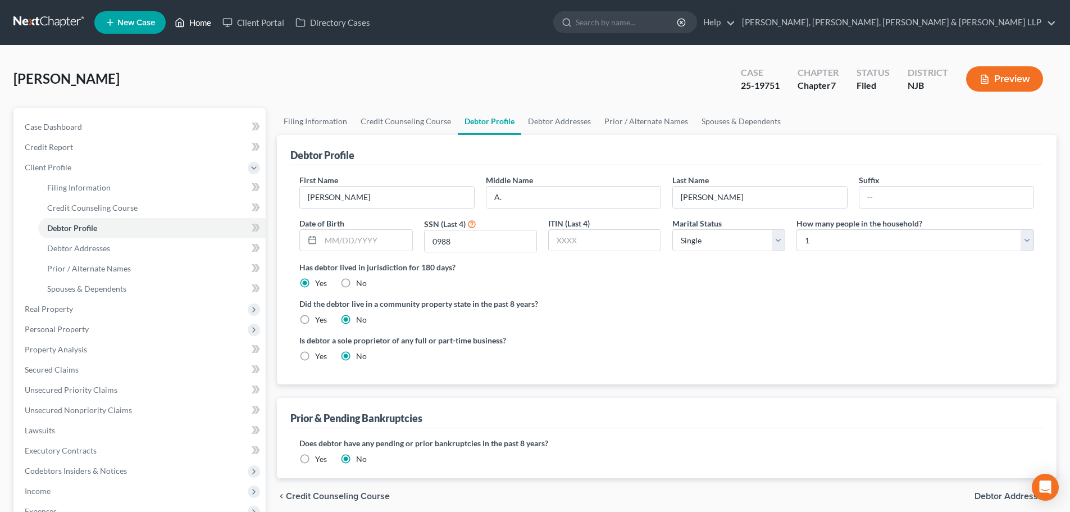
drag, startPoint x: 191, startPoint y: 17, endPoint x: 382, endPoint y: 80, distance: 201.0
click at [191, 17] on link "Home" at bounding box center [193, 22] width 48 height 20
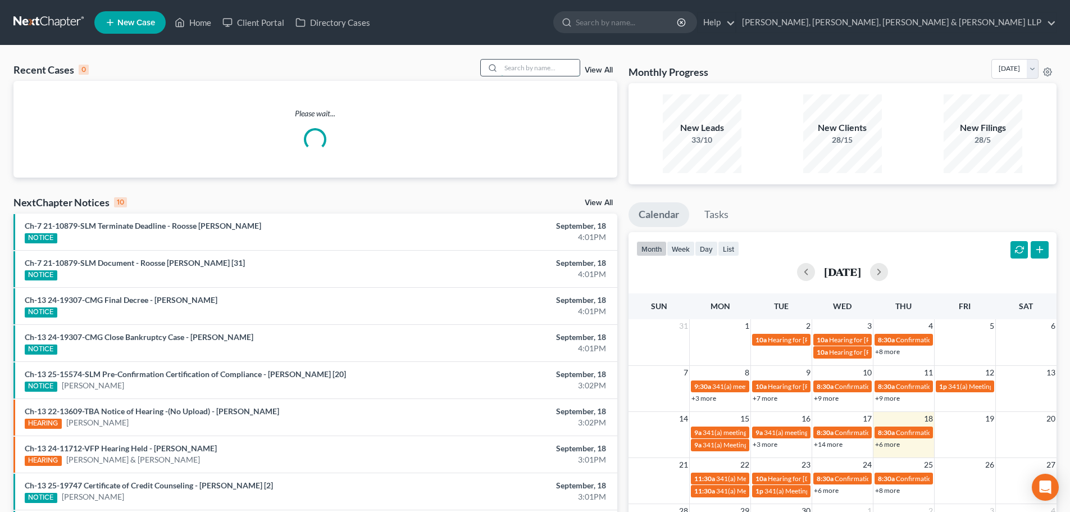
click at [530, 70] on input "search" at bounding box center [540, 68] width 79 height 16
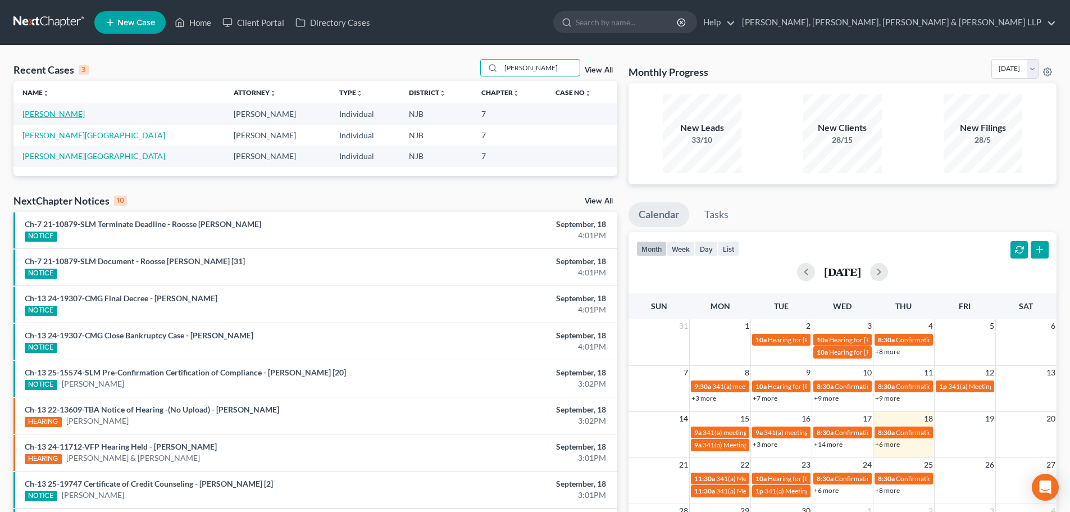
type input "[PERSON_NAME]"
click at [56, 111] on link "[PERSON_NAME]" at bounding box center [53, 114] width 62 height 10
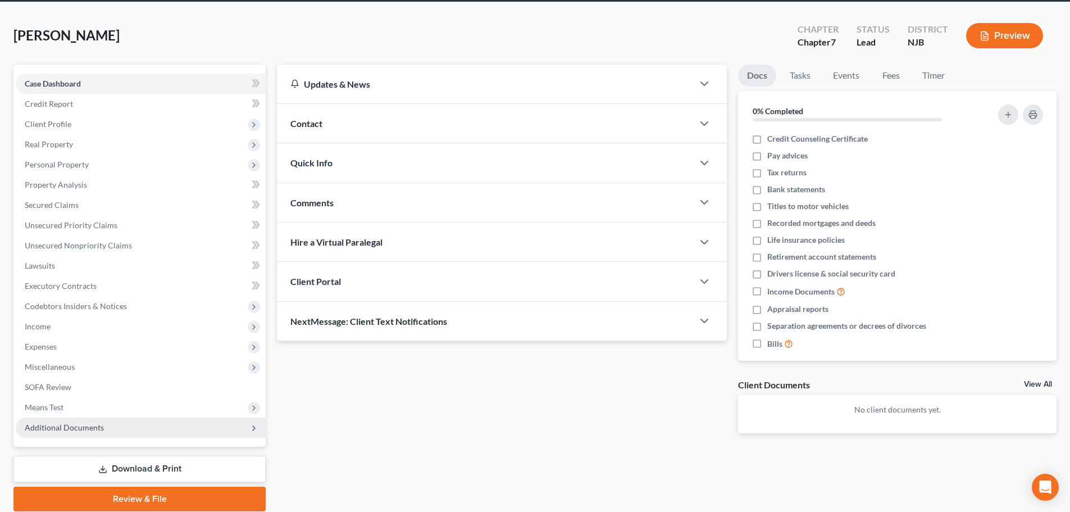
scroll to position [85, 0]
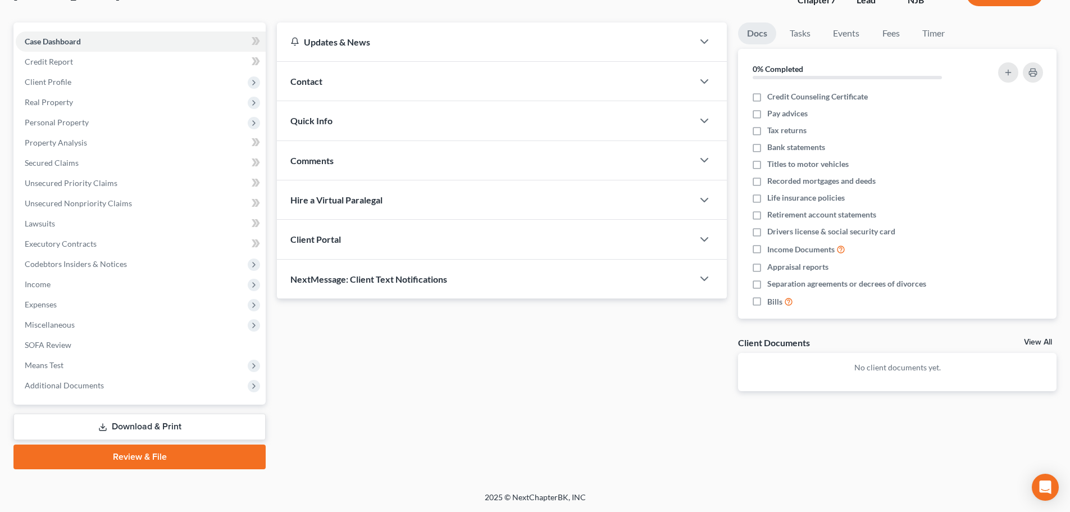
click at [147, 418] on link "Download & Print" at bounding box center [139, 426] width 252 height 26
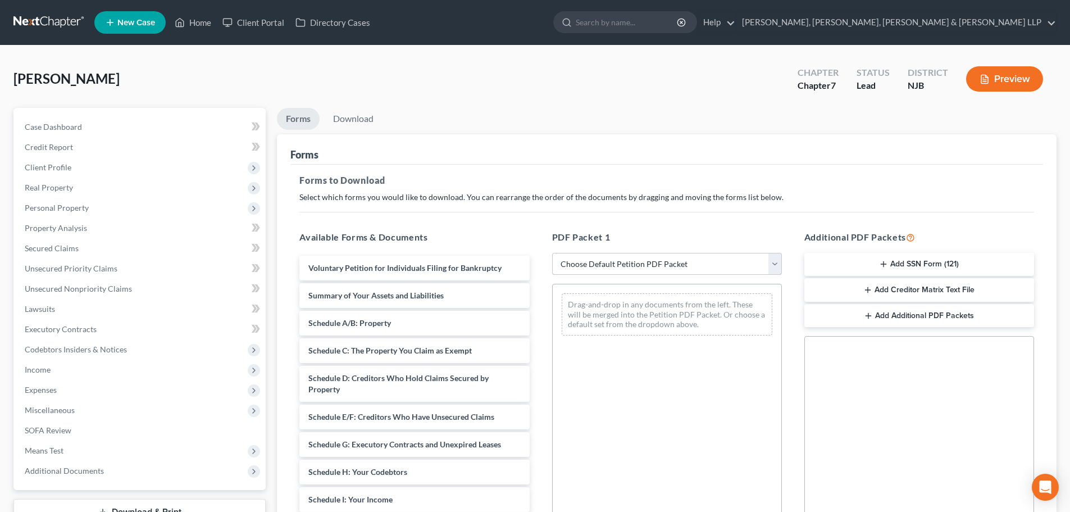
drag, startPoint x: 597, startPoint y: 261, endPoint x: 604, endPoint y: 274, distance: 14.6
click at [597, 261] on select "Choose Default Petition PDF Packet Complete Bankruptcy Petition (all forms and …" at bounding box center [667, 264] width 230 height 22
select select "0"
click at [552, 253] on select "Choose Default Petition PDF Packet Complete Bankruptcy Petition (all forms and …" at bounding box center [667, 264] width 230 height 22
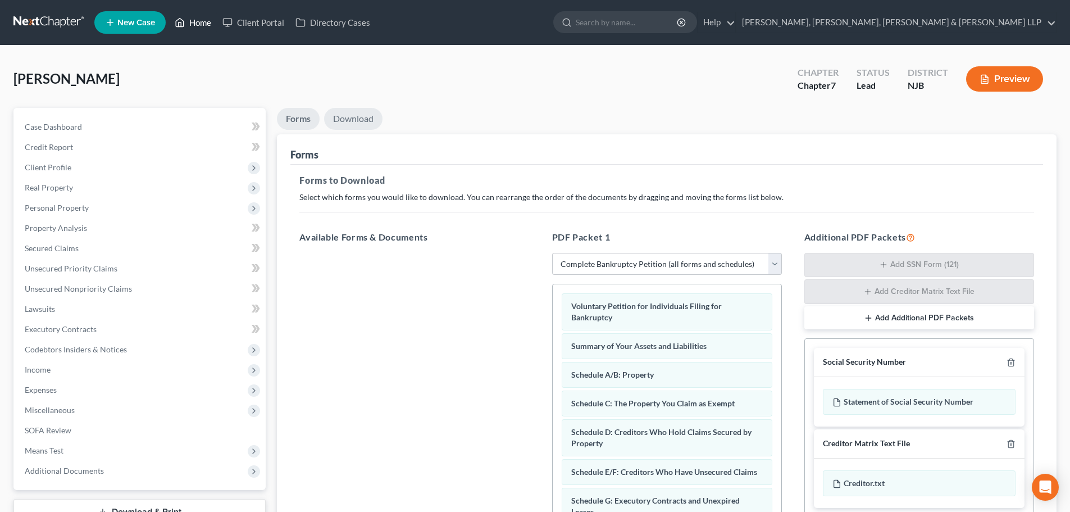
click at [350, 120] on link "Download" at bounding box center [353, 119] width 58 height 22
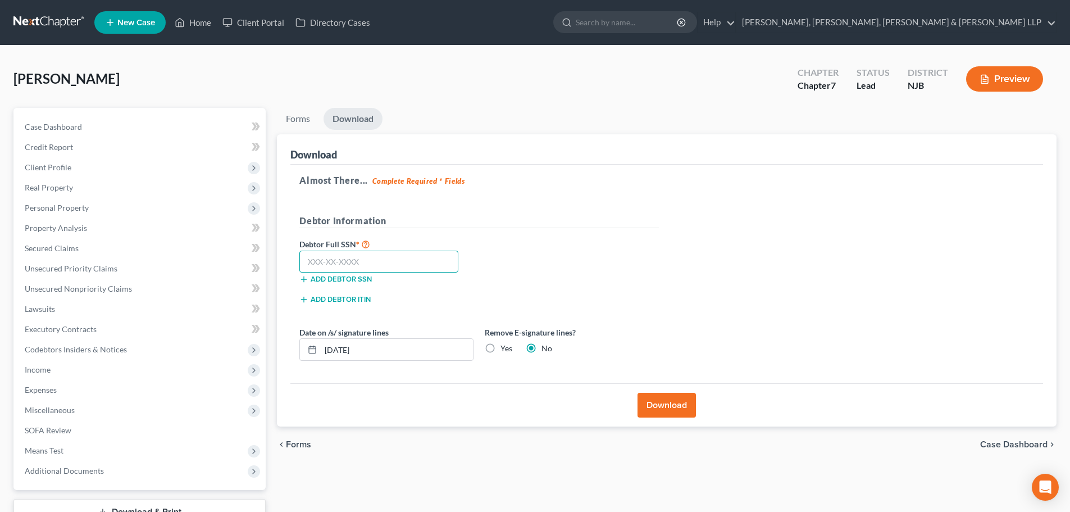
click at [343, 268] on input "text" at bounding box center [378, 261] width 159 height 22
type input "155-56-4756"
click at [665, 403] on button "Download" at bounding box center [666, 405] width 58 height 25
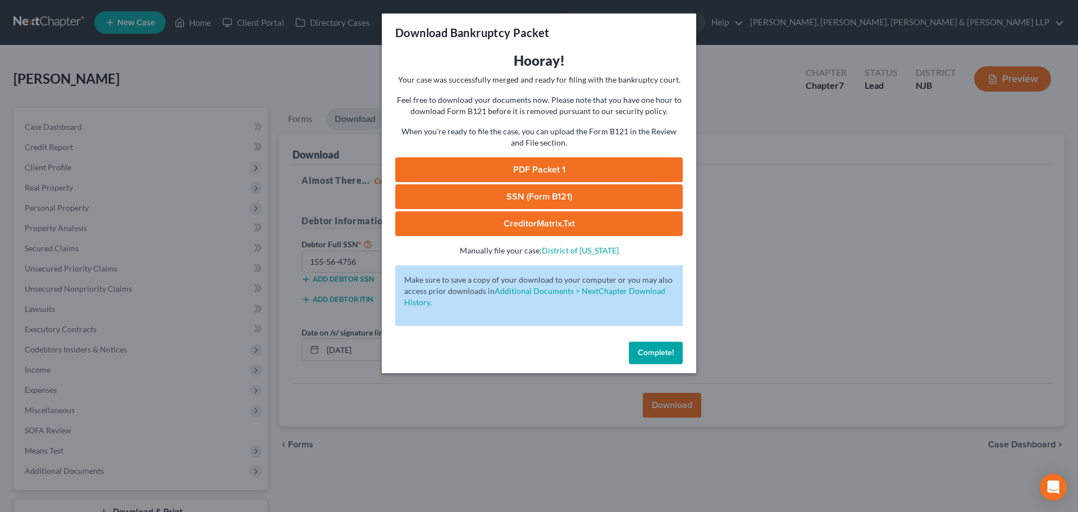
click at [658, 174] on link "PDF Packet 1" at bounding box center [539, 169] width 288 height 25
drag, startPoint x: 494, startPoint y: 185, endPoint x: 935, endPoint y: 117, distance: 446.6
click at [494, 185] on link "SSN (Form B121)" at bounding box center [539, 196] width 288 height 25
click at [353, 67] on div "Download Bankruptcy Packet Hooray! Your case was successfully merged and ready …" at bounding box center [539, 256] width 1078 height 512
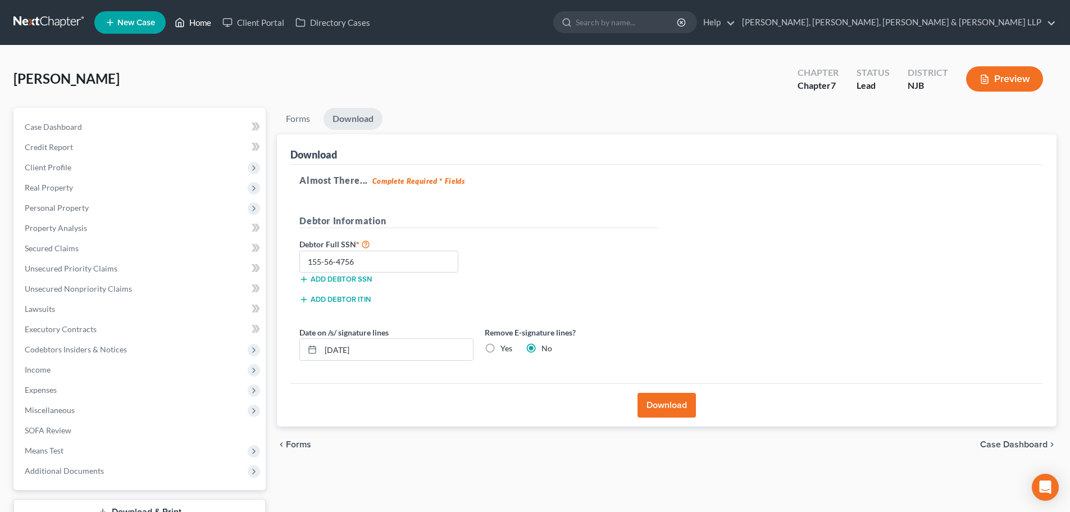
click at [195, 23] on link "Home" at bounding box center [193, 22] width 48 height 20
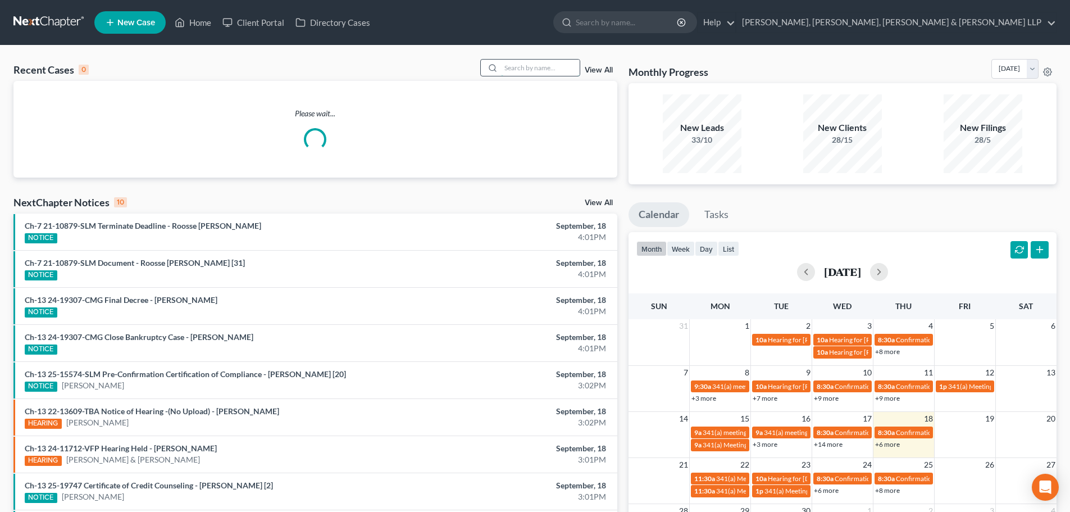
click at [532, 66] on input "search" at bounding box center [540, 68] width 79 height 16
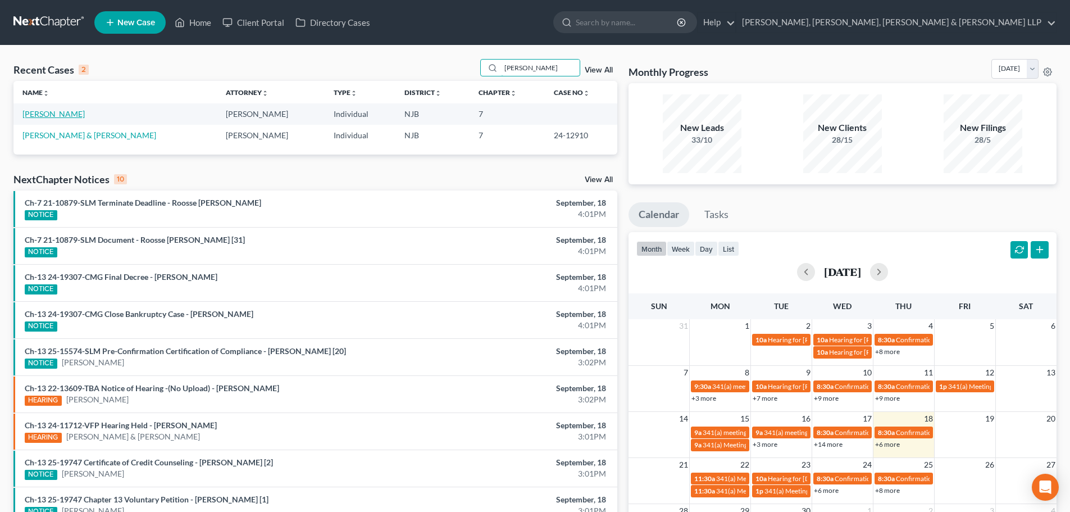
type input "[PERSON_NAME]"
click at [67, 112] on link "[PERSON_NAME]" at bounding box center [53, 114] width 62 height 10
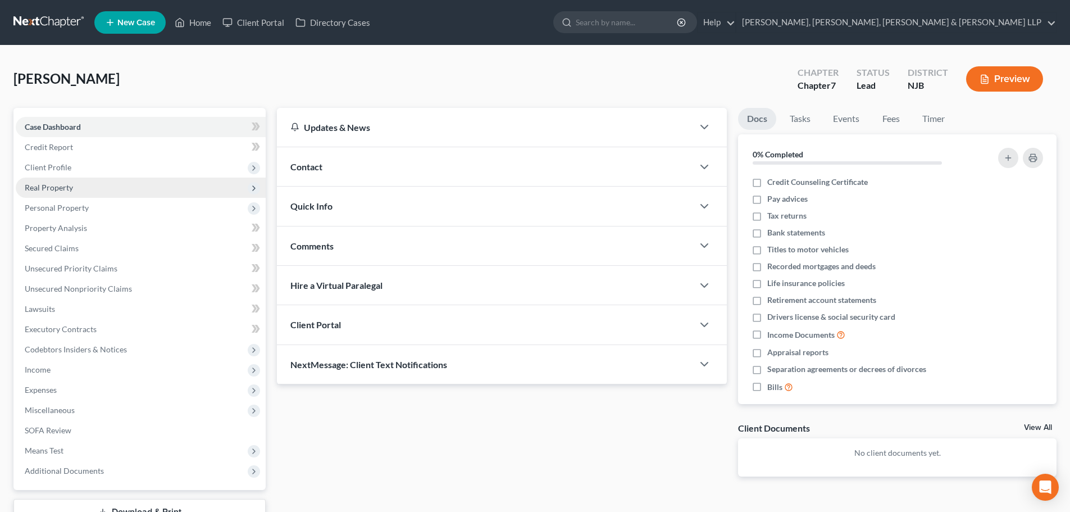
drag, startPoint x: 70, startPoint y: 171, endPoint x: 80, endPoint y: 188, distance: 19.9
click at [70, 171] on span "Client Profile" at bounding box center [48, 167] width 47 height 10
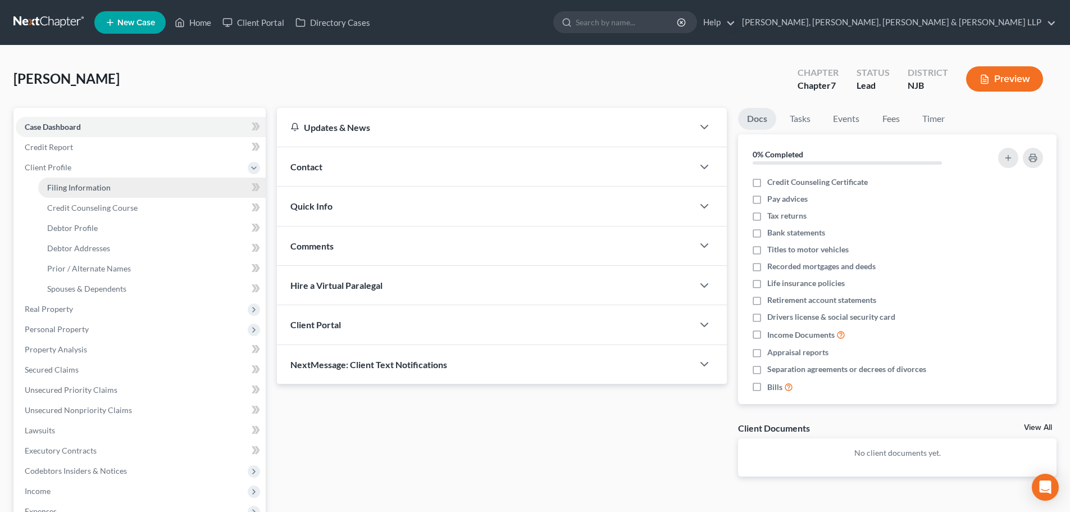
click at [81, 186] on span "Filing Information" at bounding box center [78, 187] width 63 height 10
select select "1"
select select "0"
select select "51"
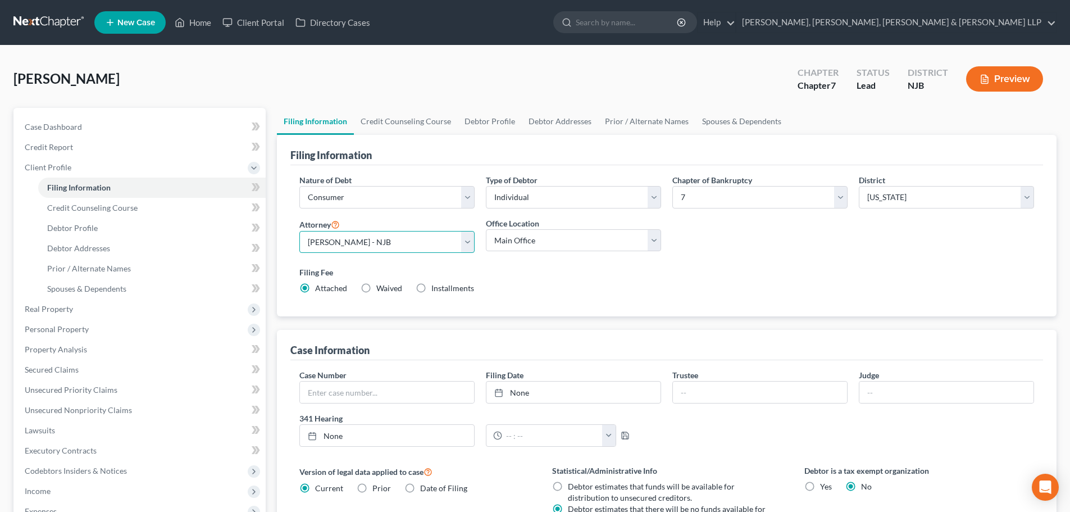
click at [396, 240] on select "Select [PERSON_NAME] - NJB [PERSON_NAME] - NYNB [PERSON_NAME] - NYEB [PERSON_NA…" at bounding box center [386, 242] width 175 height 22
select select "4"
click at [299, 231] on select "Select [PERSON_NAME] - NJB [PERSON_NAME] - NYNB [PERSON_NAME] - NYEB [PERSON_NA…" at bounding box center [386, 242] width 175 height 22
drag, startPoint x: 552, startPoint y: 242, endPoint x: 546, endPoint y: 250, distance: 10.1
click at [552, 242] on select "Main Office Scura, [GEOGRAPHIC_DATA], [PERSON_NAME], [PERSON_NAME] & [PERSON_NA…" at bounding box center [573, 240] width 175 height 22
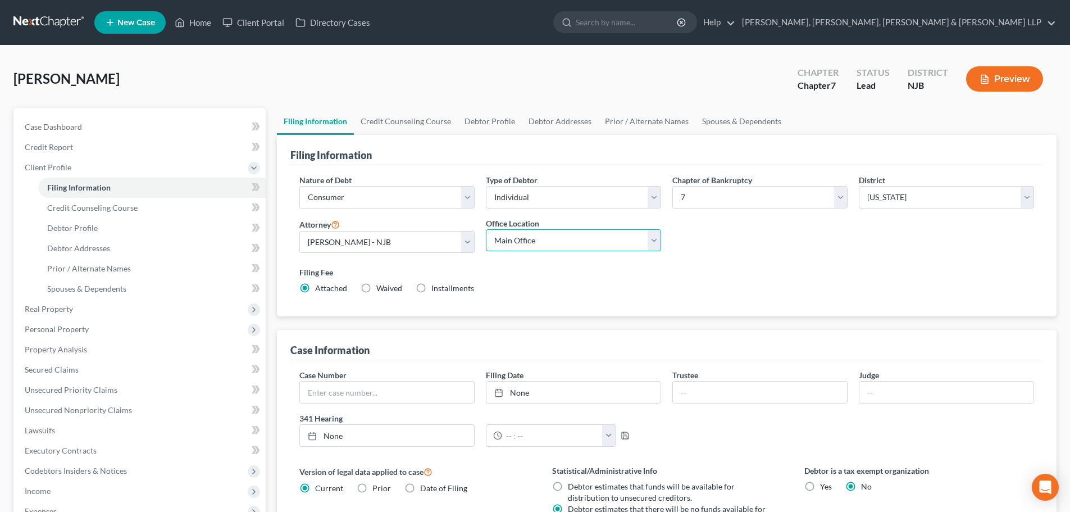
select select "0"
click at [486, 229] on select "Main Office Scura, [GEOGRAPHIC_DATA], [PERSON_NAME], [PERSON_NAME] & [PERSON_NA…" at bounding box center [573, 240] width 175 height 22
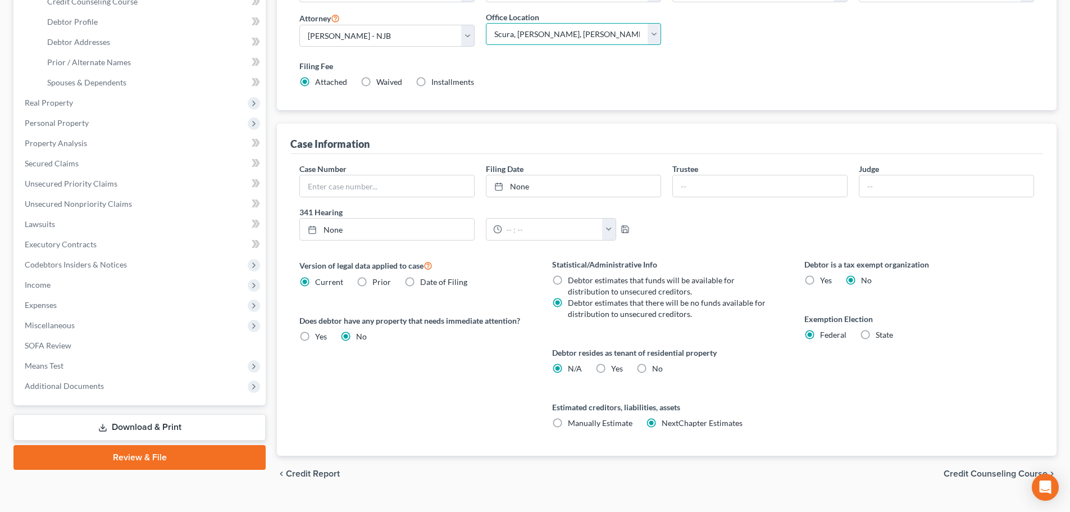
scroll to position [225, 0]
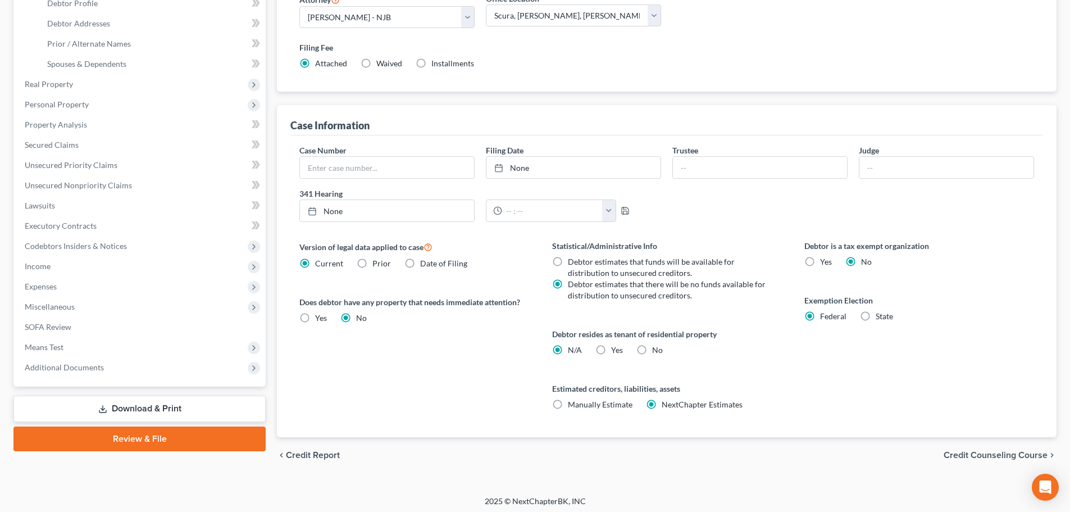
click at [611, 344] on label "Yes Yes" at bounding box center [617, 349] width 12 height 11
click at [615, 344] on input "Yes Yes" at bounding box center [618, 347] width 7 height 7
radio input "true"
radio input "false"
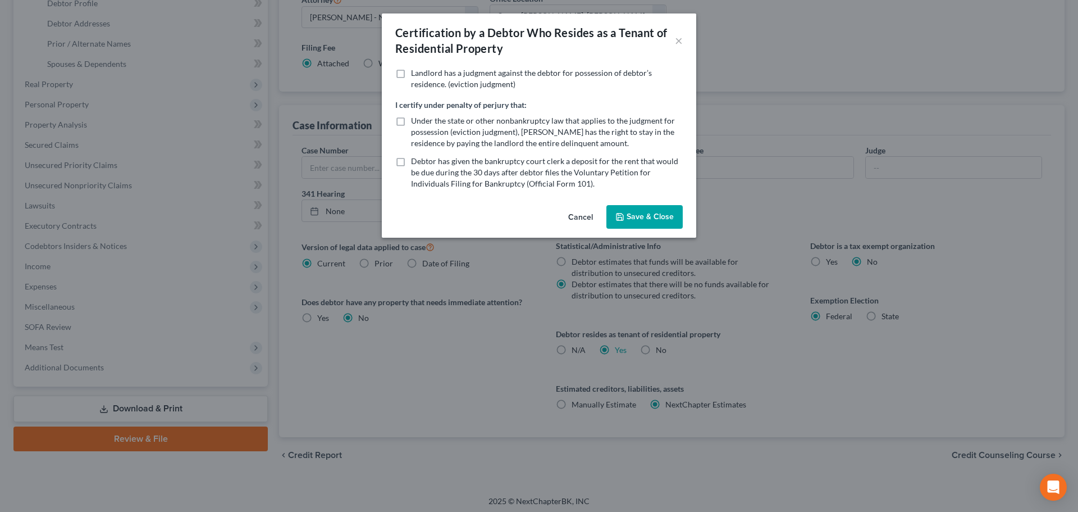
click at [657, 216] on button "Save & Close" at bounding box center [644, 217] width 76 height 24
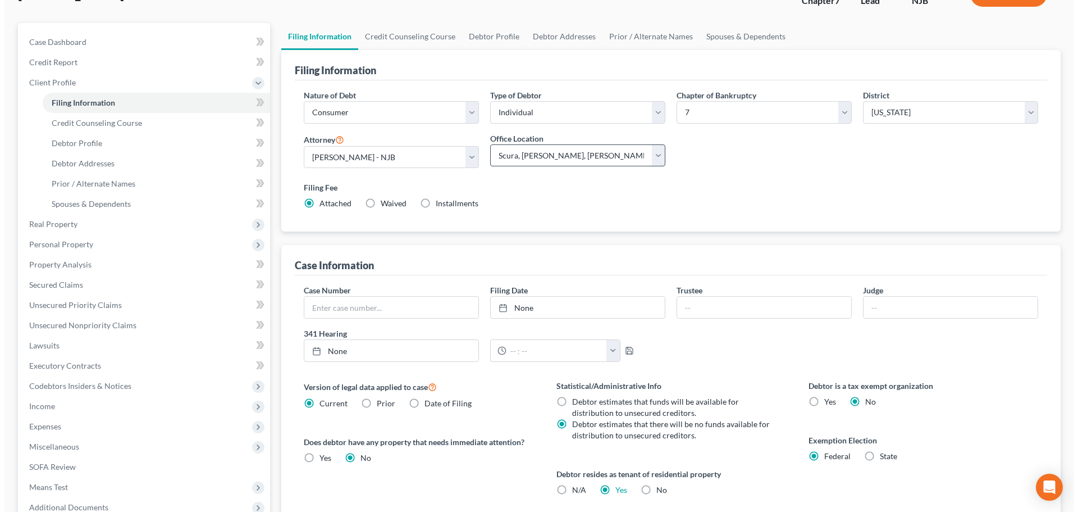
scroll to position [0, 0]
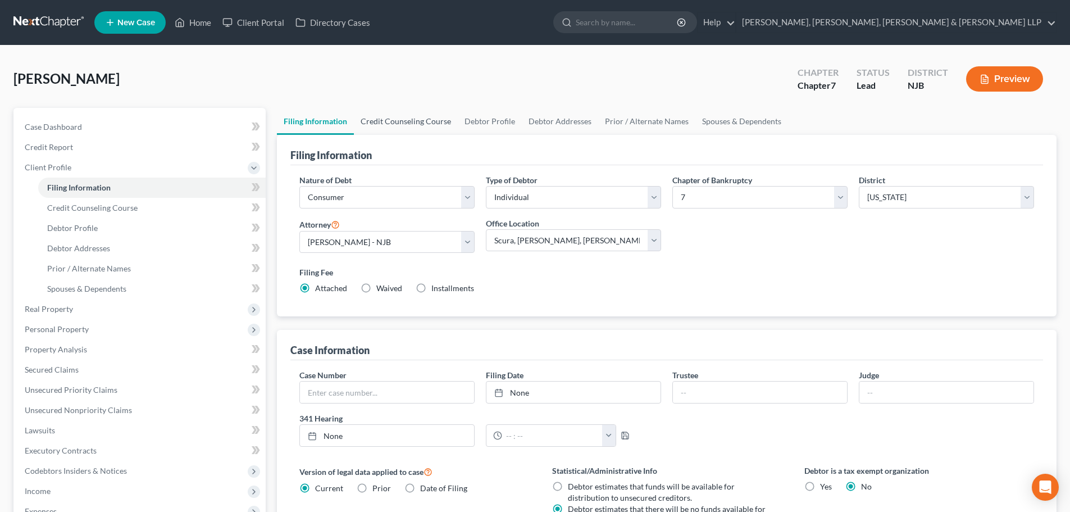
click at [396, 124] on link "Credit Counseling Course" at bounding box center [406, 121] width 104 height 27
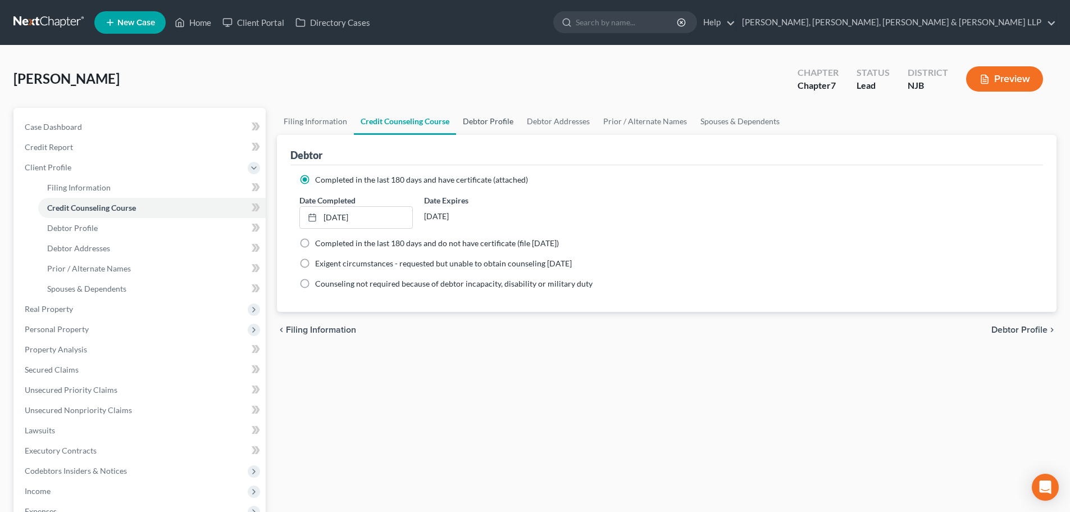
click at [492, 129] on link "Debtor Profile" at bounding box center [488, 121] width 64 height 27
select select "0"
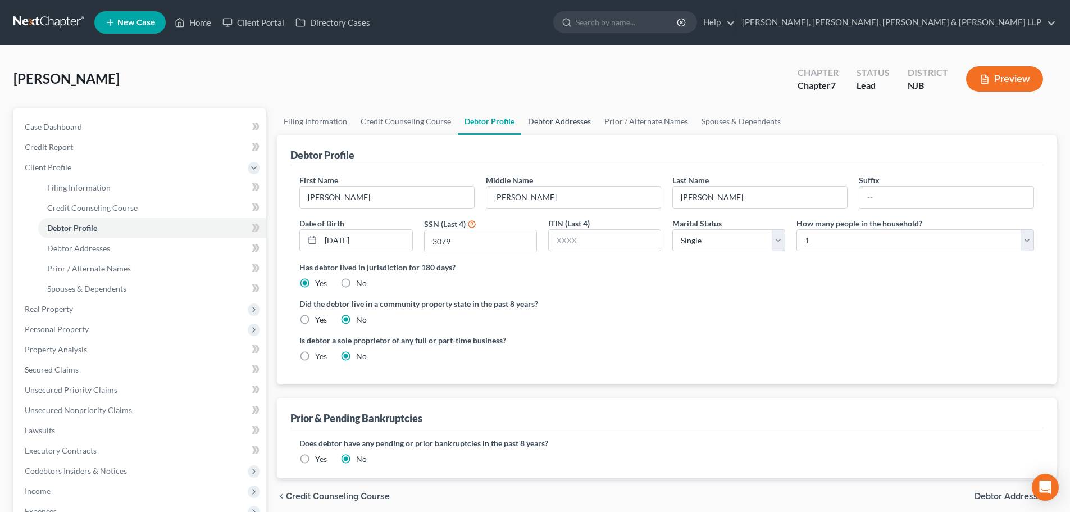
click at [551, 123] on link "Debtor Addresses" at bounding box center [559, 121] width 76 height 27
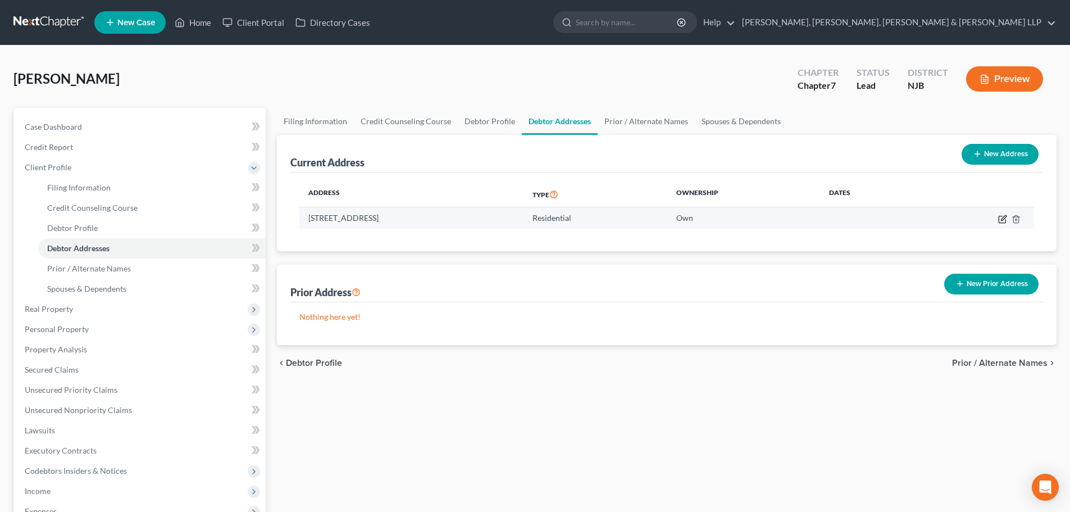
click at [1001, 218] on icon "button" at bounding box center [1002, 219] width 9 height 9
select select "33"
select select "19"
select select "0"
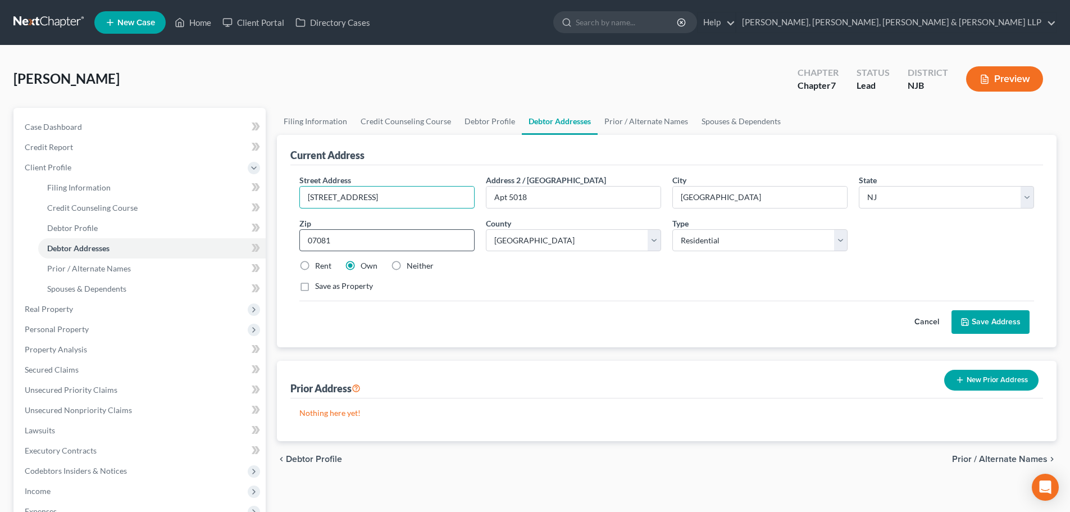
drag, startPoint x: 400, startPoint y: 200, endPoint x: 468, endPoint y: 244, distance: 80.5
click at [290, 198] on div "Street Address * [STREET_ADDRESS] * [GEOGRAPHIC_DATA] * State [US_STATE] AK AR …" at bounding box center [666, 256] width 752 height 182
drag, startPoint x: 726, startPoint y: 199, endPoint x: 620, endPoint y: 202, distance: 105.6
click at [620, 202] on div "Street Address * [STREET_ADDRESS] * [GEOGRAPHIC_DATA] * State [US_STATE] AK AR …" at bounding box center [667, 237] width 746 height 127
click at [327, 268] on label "Rent" at bounding box center [323, 265] width 16 height 11
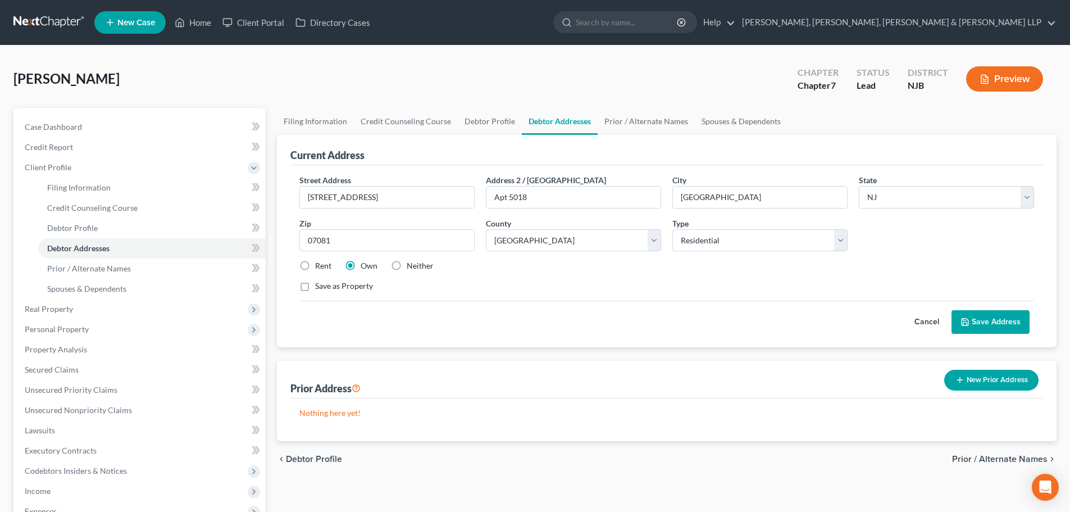
click at [327, 267] on input "Rent" at bounding box center [323, 263] width 7 height 7
radio input "true"
click at [991, 316] on button "Save Address" at bounding box center [990, 322] width 78 height 24
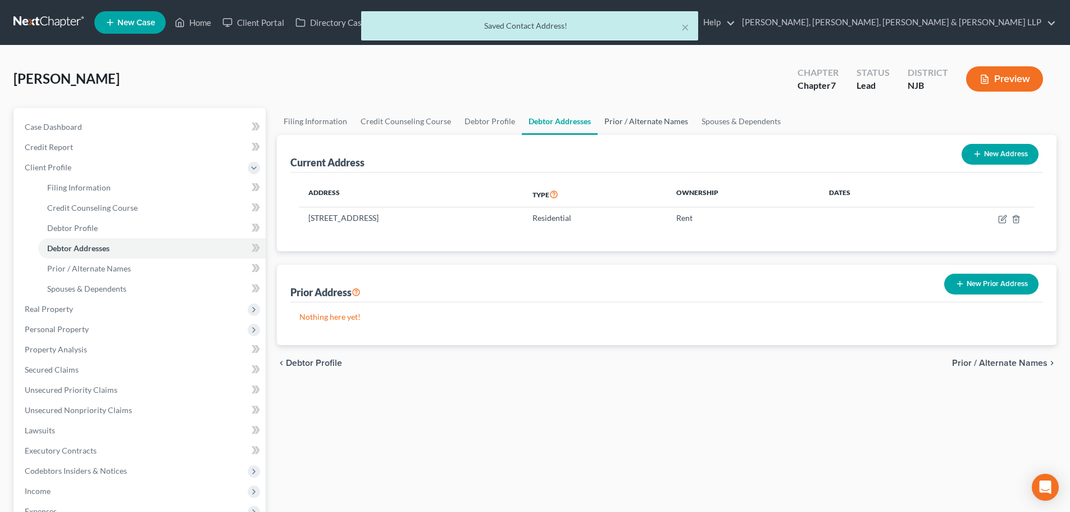
click at [634, 122] on link "Prior / Alternate Names" at bounding box center [645, 121] width 97 height 27
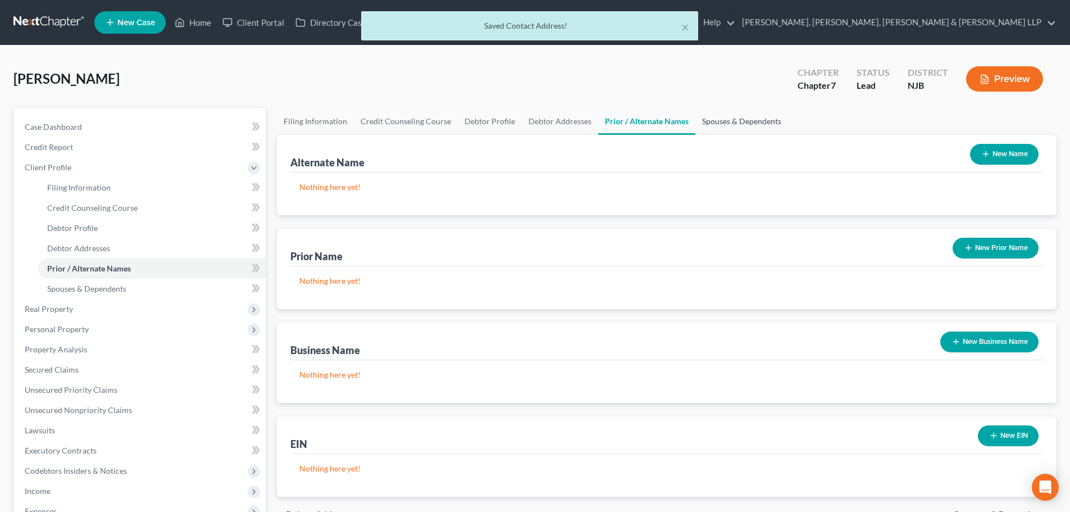
click at [706, 121] on link "Spouses & Dependents" at bounding box center [741, 121] width 93 height 27
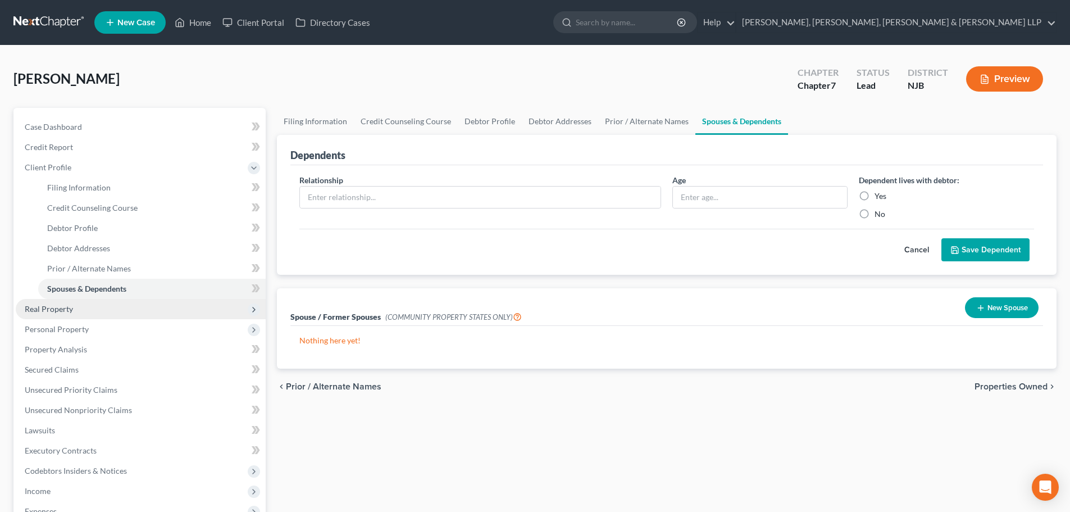
click at [67, 310] on span "Real Property" at bounding box center [49, 309] width 48 height 10
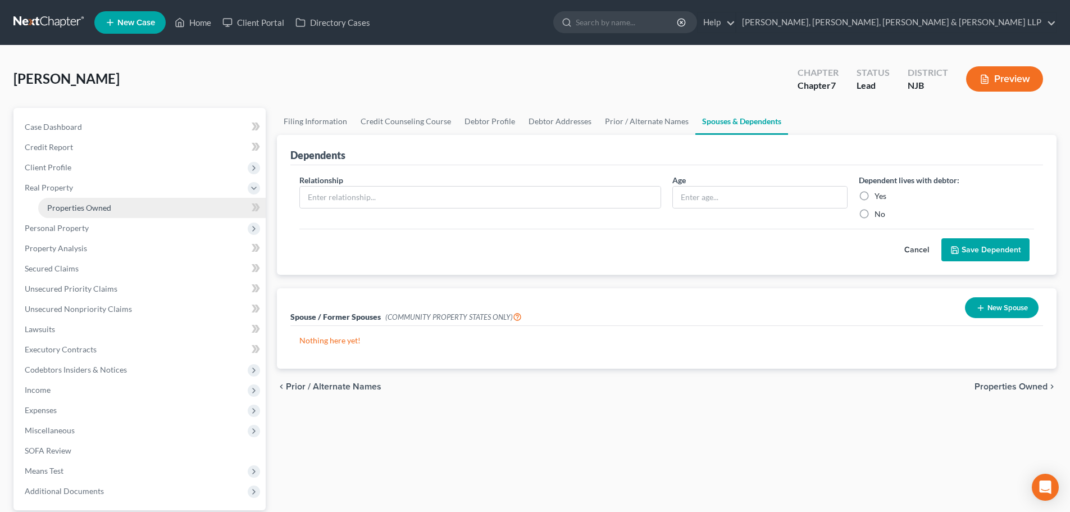
click at [105, 207] on span "Properties Owned" at bounding box center [79, 208] width 64 height 10
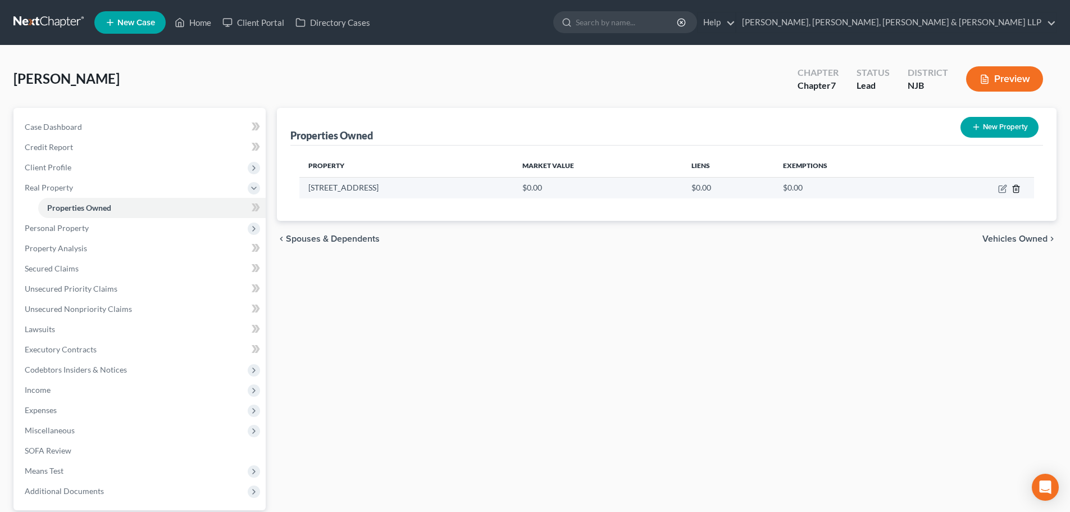
click at [1016, 186] on polyline "button" at bounding box center [1015, 186] width 7 height 0
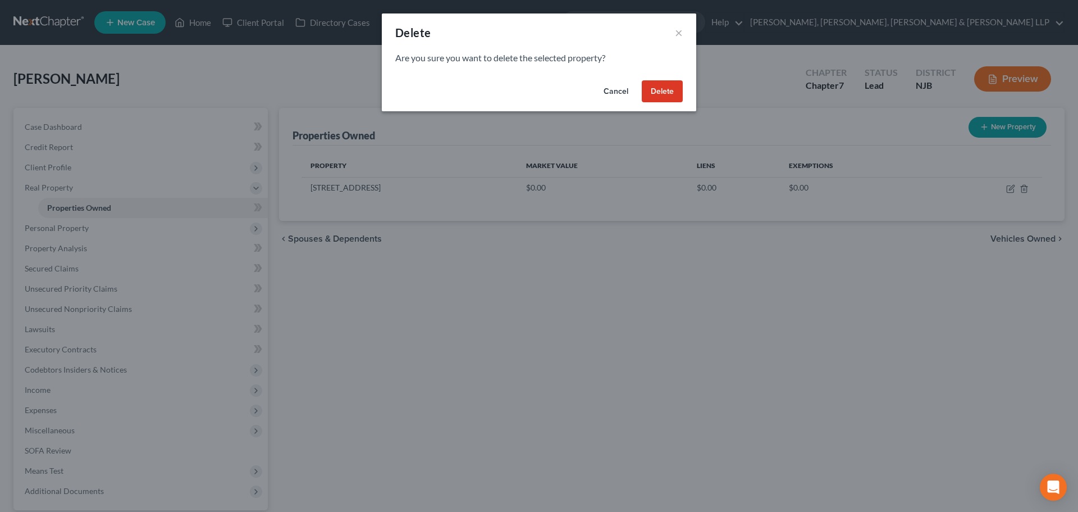
click at [656, 86] on button "Delete" at bounding box center [662, 91] width 41 height 22
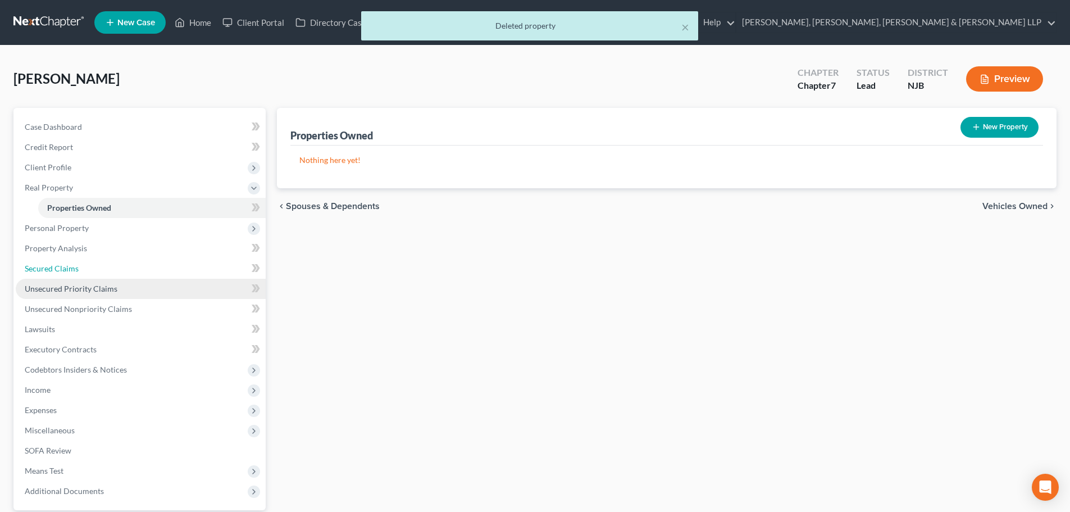
click at [89, 272] on link "Secured Claims" at bounding box center [141, 268] width 250 height 20
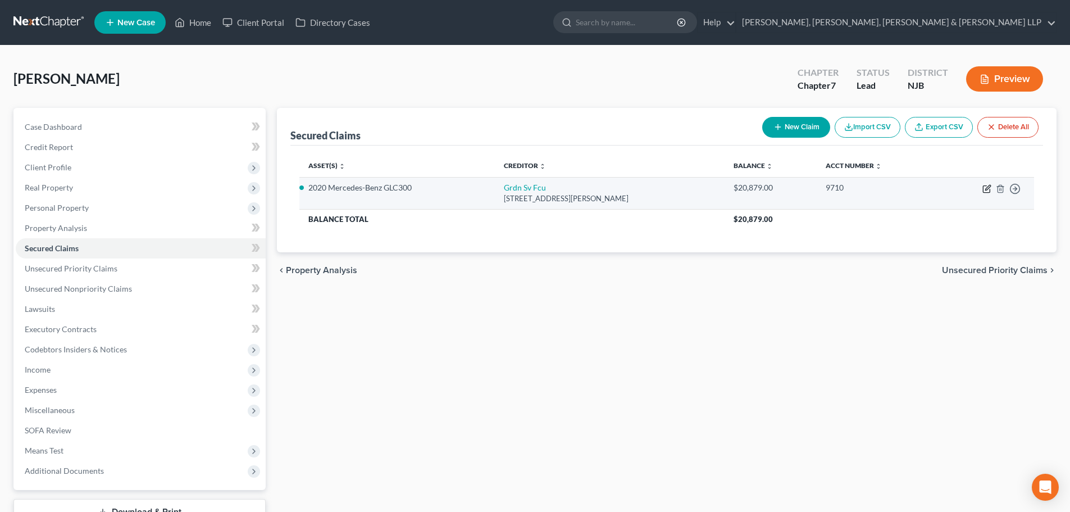
click at [983, 191] on icon "button" at bounding box center [986, 189] width 7 height 7
select select "33"
select select "5"
select select "0"
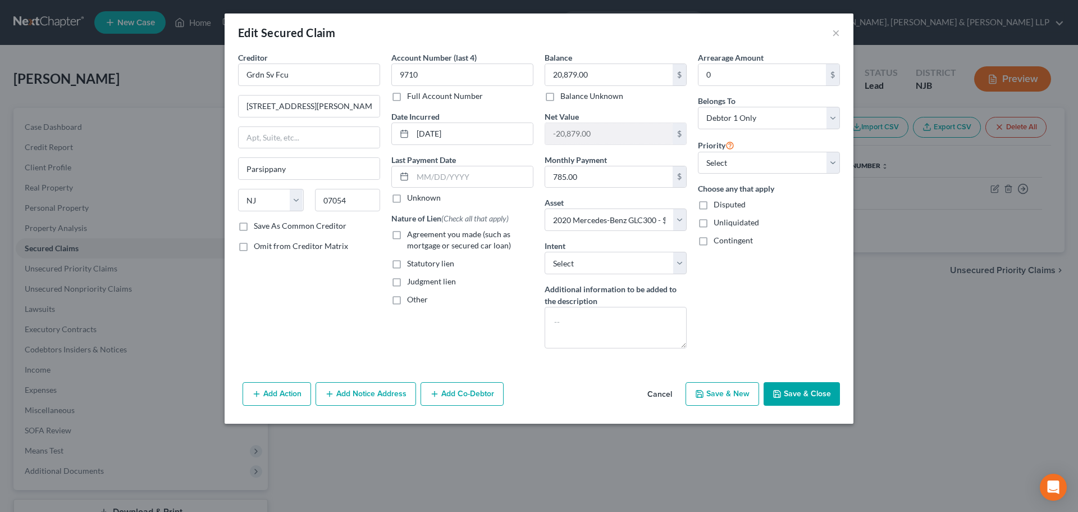
click at [407, 234] on label "Agreement you made (such as mortgage or secured car loan)" at bounding box center [470, 240] width 126 height 22
click at [412, 234] on input "Agreement you made (such as mortgage or secured car loan)" at bounding box center [415, 232] width 7 height 7
checkbox input "true"
drag, startPoint x: 606, startPoint y: 266, endPoint x: 605, endPoint y: 273, distance: 7.4
click at [606, 266] on select "Select Surrender Redeem Reaffirm Avoid Other" at bounding box center [616, 263] width 142 height 22
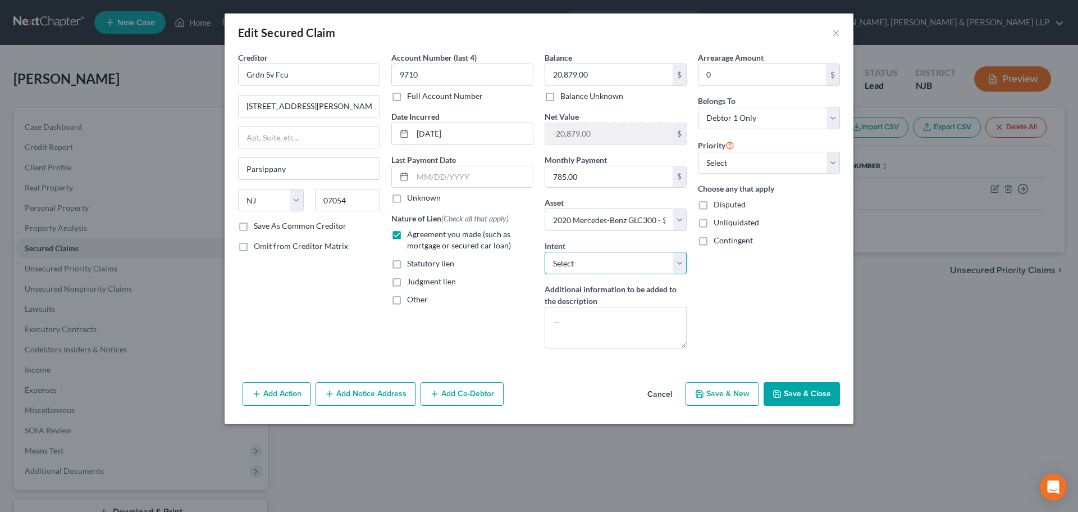
select select "2"
click at [545, 252] on select "Select Surrender Redeem Reaffirm Avoid Other" at bounding box center [616, 263] width 142 height 22
click at [801, 389] on button "Save & Close" at bounding box center [802, 394] width 76 height 24
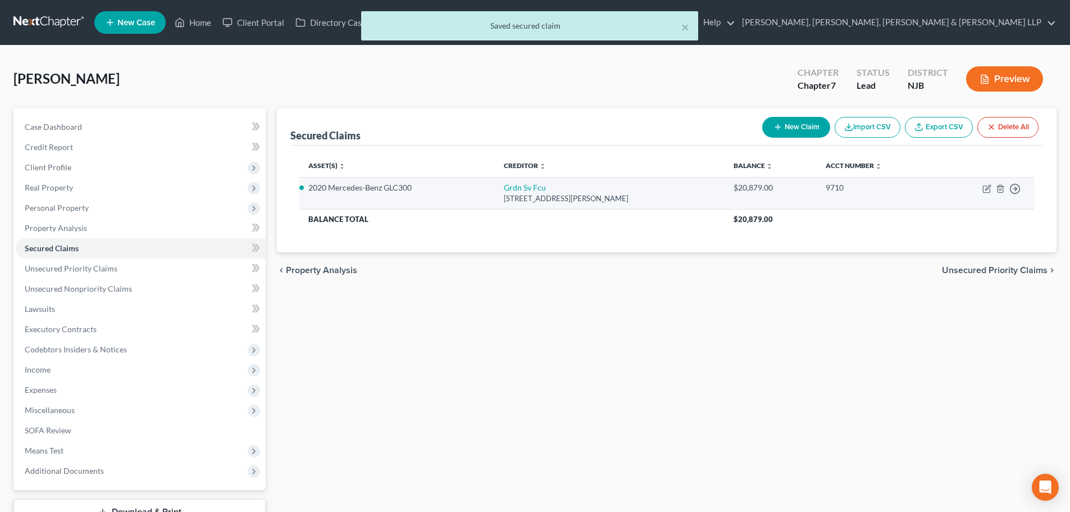
drag, startPoint x: 592, startPoint y: 198, endPoint x: 495, endPoint y: 189, distance: 97.6
click at [495, 189] on tr "2020 Mercedes-Benz GLC300 Grdn Sv Fcu [STREET_ADDRESS][PERSON_NAME] $20,879.00 …" at bounding box center [666, 193] width 734 height 32
copy tr "Grdn Sv Fcu [STREET_ADDRESS][PERSON_NAME]"
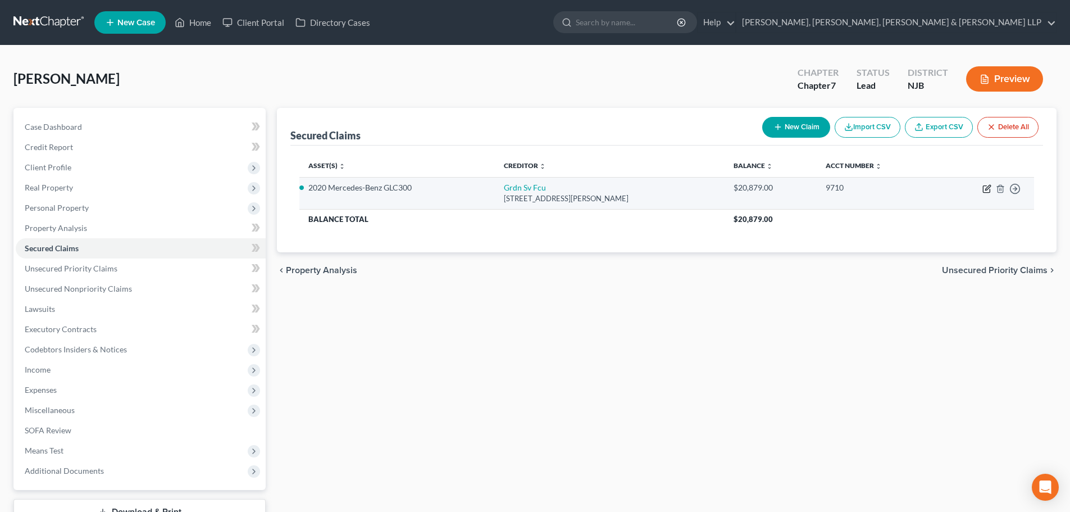
click at [986, 186] on icon "button" at bounding box center [986, 189] width 7 height 7
select select "33"
select select "5"
select select "2"
select select "0"
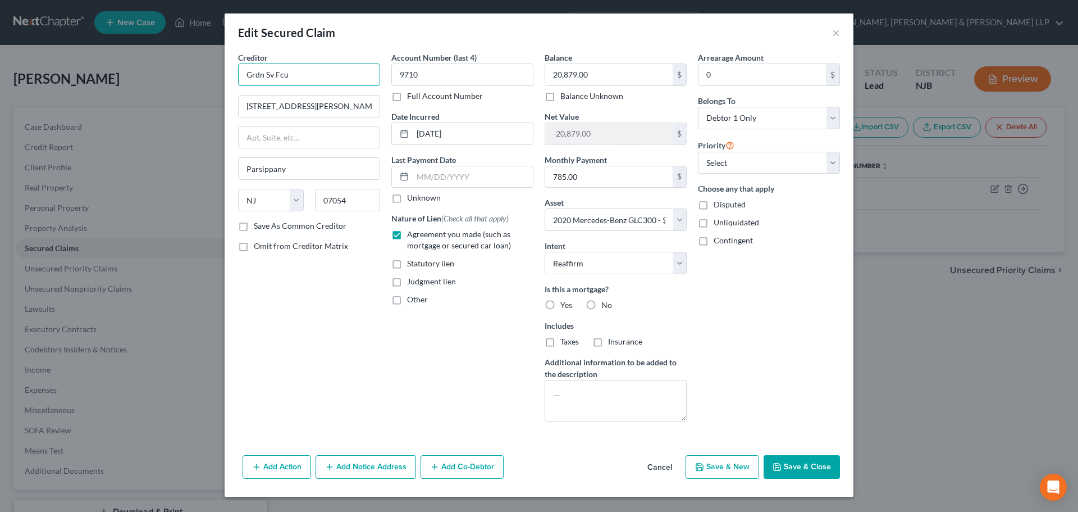
drag, startPoint x: 321, startPoint y: 79, endPoint x: 591, endPoint y: 244, distance: 316.3
click at [189, 82] on div "Edit Secured Claim × Creditor * Grdn Sv Fcu [STREET_ADDRESS][GEOGRAPHIC_DATA][P…" at bounding box center [539, 256] width 1078 height 512
paste input "arden Savings Federal Credit Union"
type input "Garden Savings Federal Credit Union"
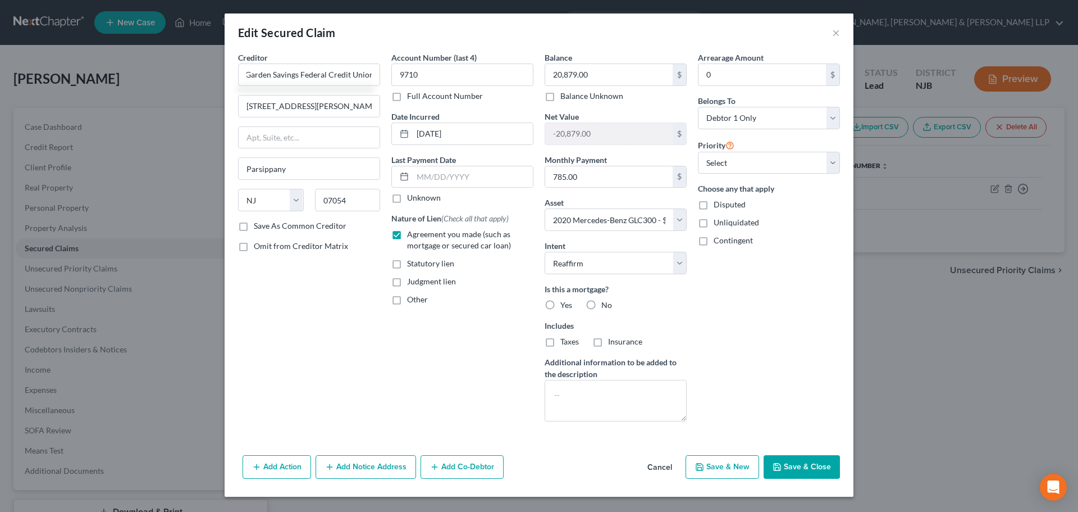
click at [793, 464] on button "Save & Close" at bounding box center [802, 467] width 76 height 24
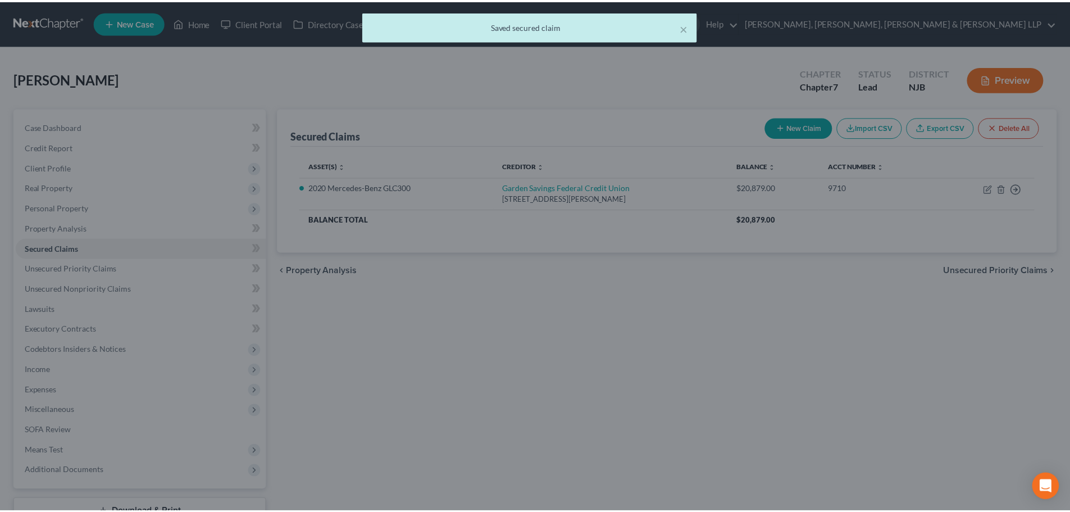
scroll to position [0, 0]
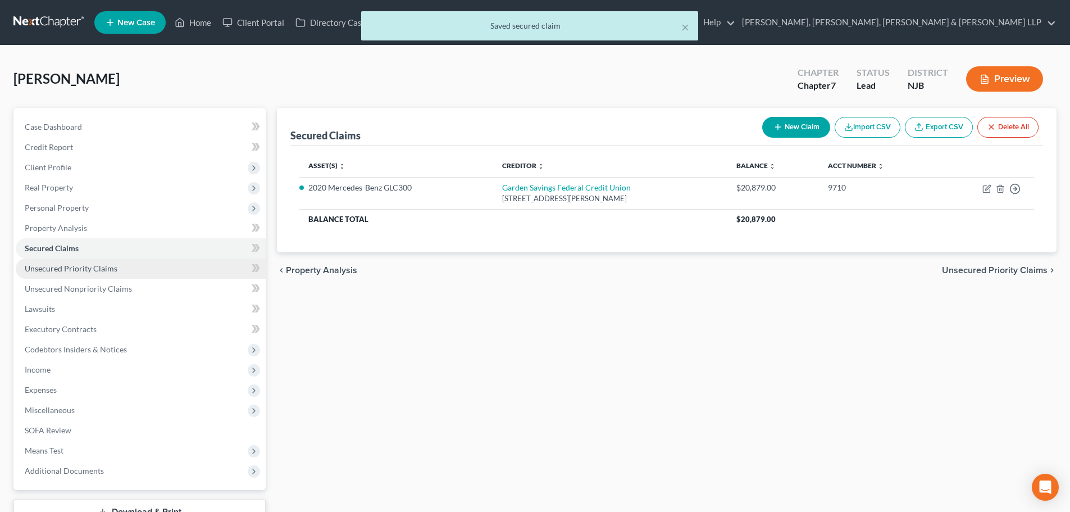
click at [72, 267] on span "Unsecured Priority Claims" at bounding box center [71, 268] width 93 height 10
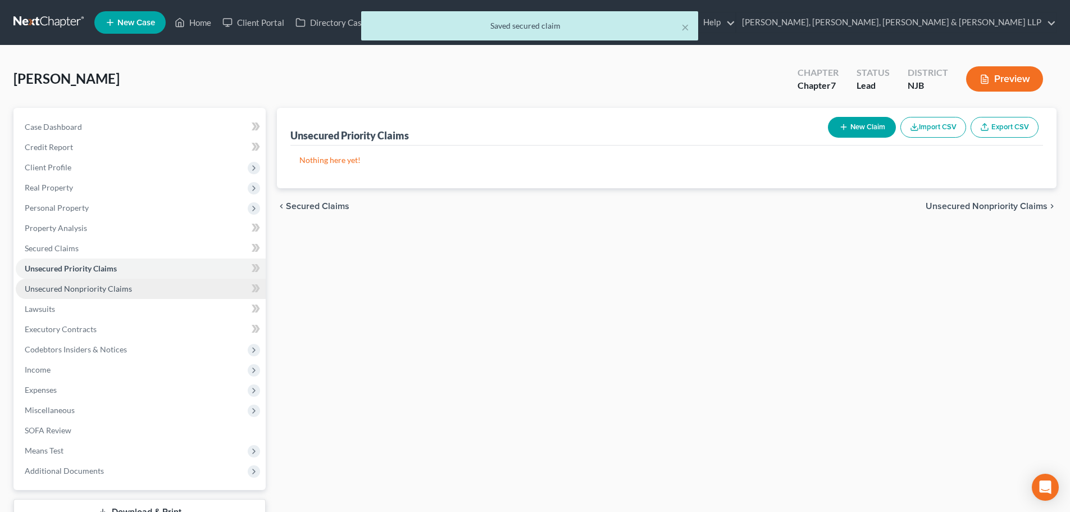
click at [89, 286] on span "Unsecured Nonpriority Claims" at bounding box center [78, 289] width 107 height 10
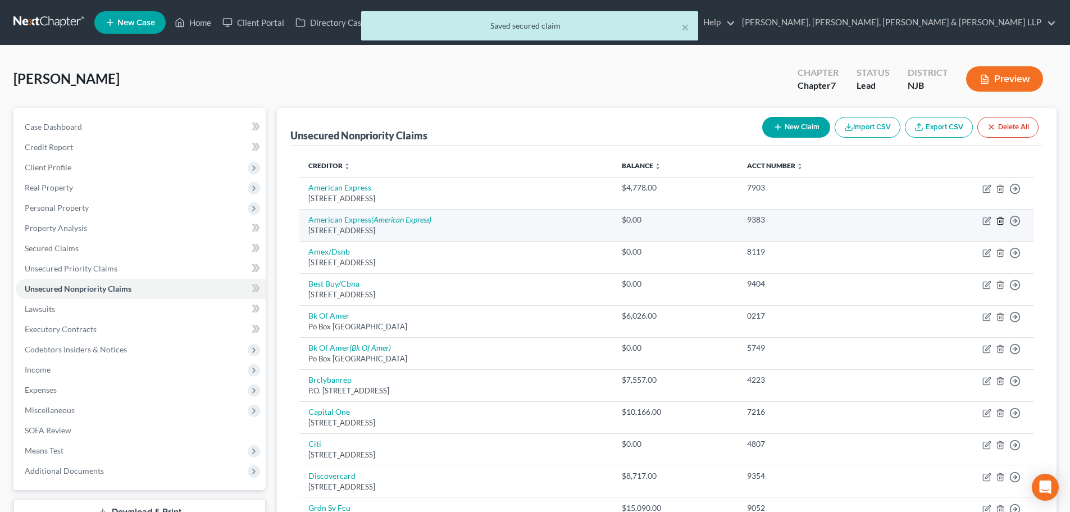
click at [1000, 223] on icon "button" at bounding box center [1000, 220] width 9 height 9
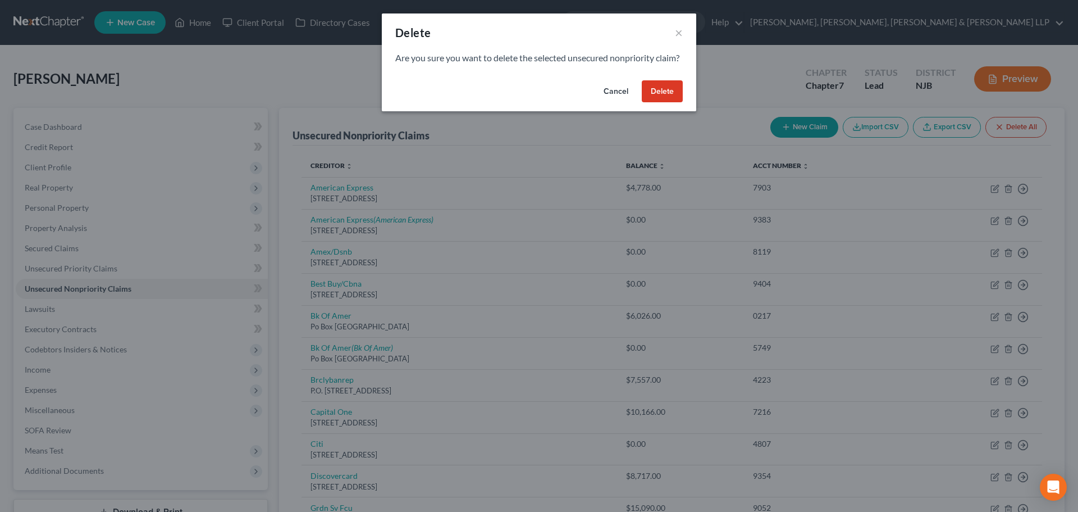
click at [660, 101] on button "Delete" at bounding box center [662, 91] width 41 height 22
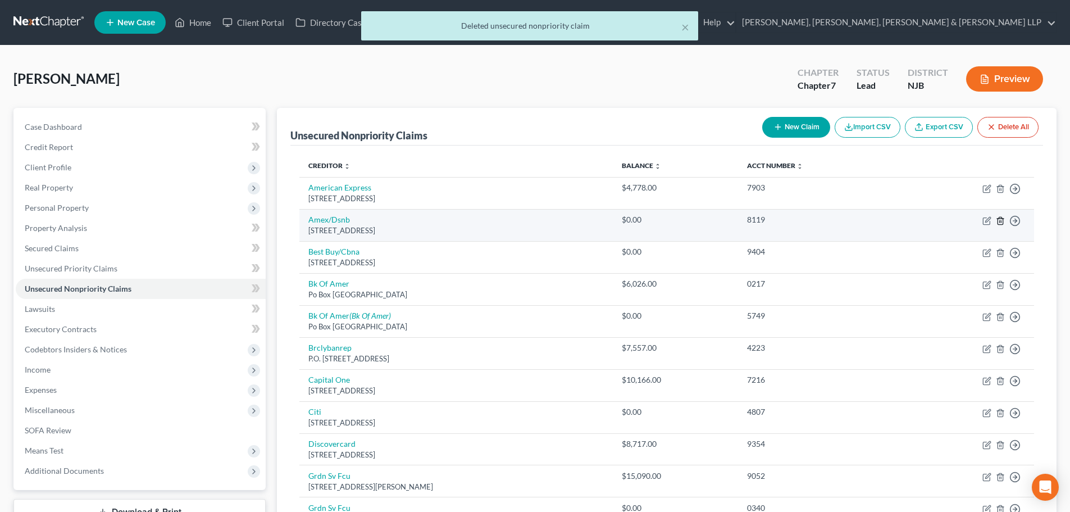
click at [1000, 220] on icon "button" at bounding box center [1000, 220] width 9 height 9
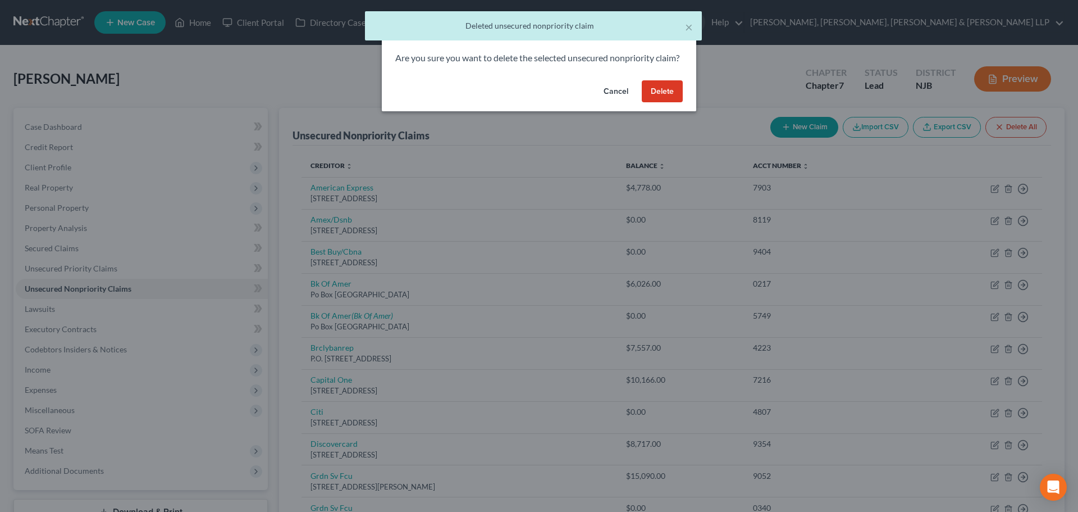
click at [663, 99] on button "Delete" at bounding box center [662, 91] width 41 height 22
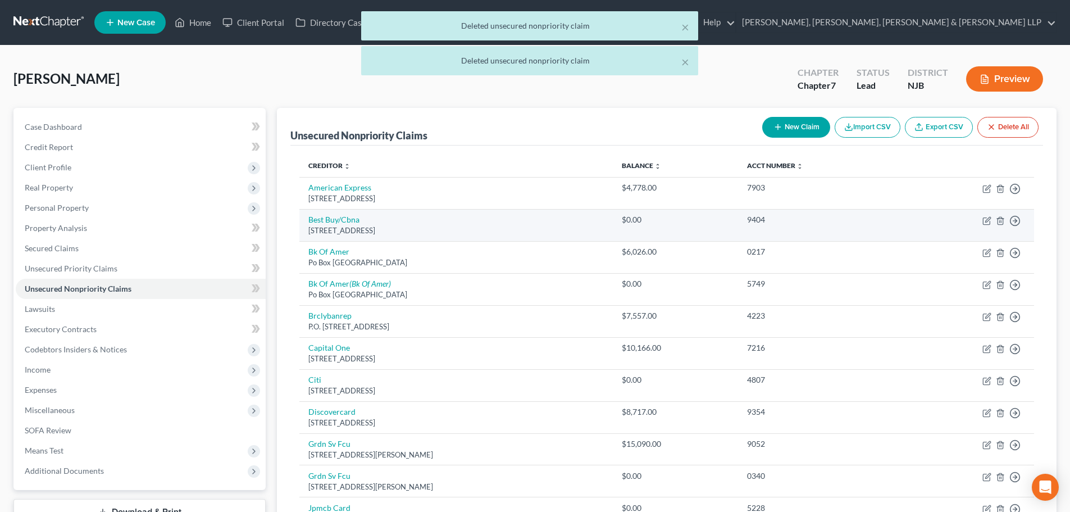
click at [995, 218] on td "Move to D Move to E Move to G Move to Notice Only" at bounding box center [967, 225] width 133 height 32
click at [998, 220] on icon "button" at bounding box center [1000, 220] width 9 height 9
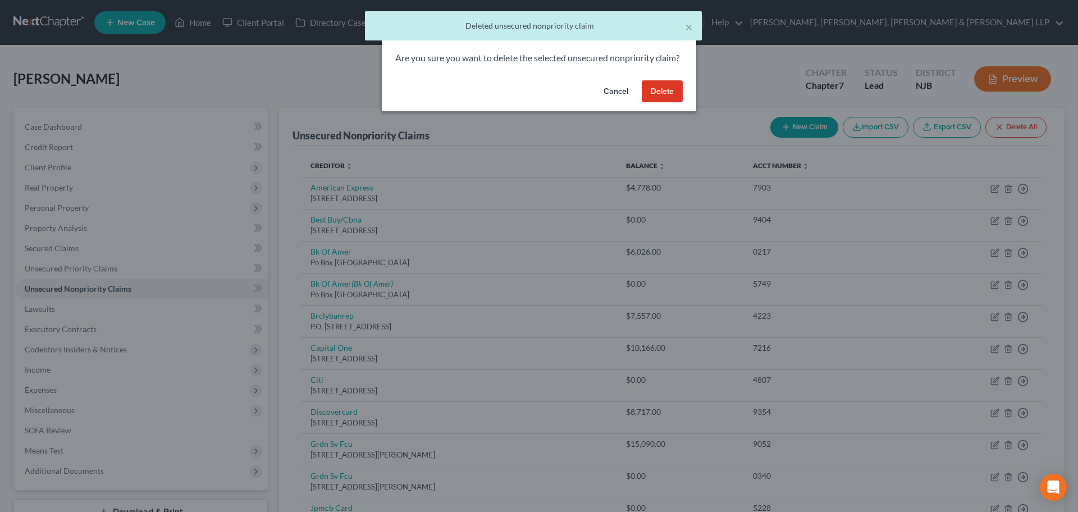
click at [661, 103] on button "Delete" at bounding box center [662, 91] width 41 height 22
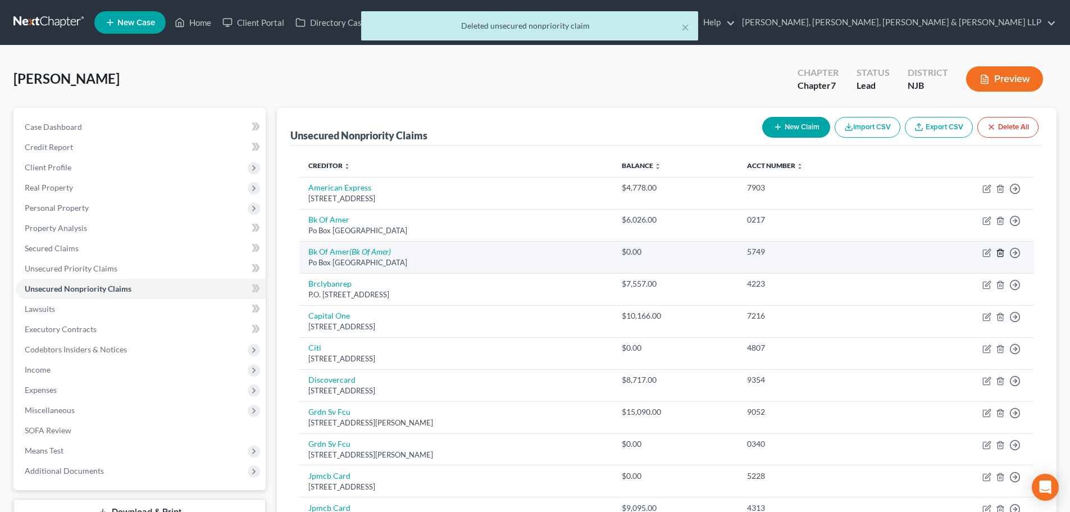
click at [1001, 255] on icon "button" at bounding box center [1000, 252] width 9 height 9
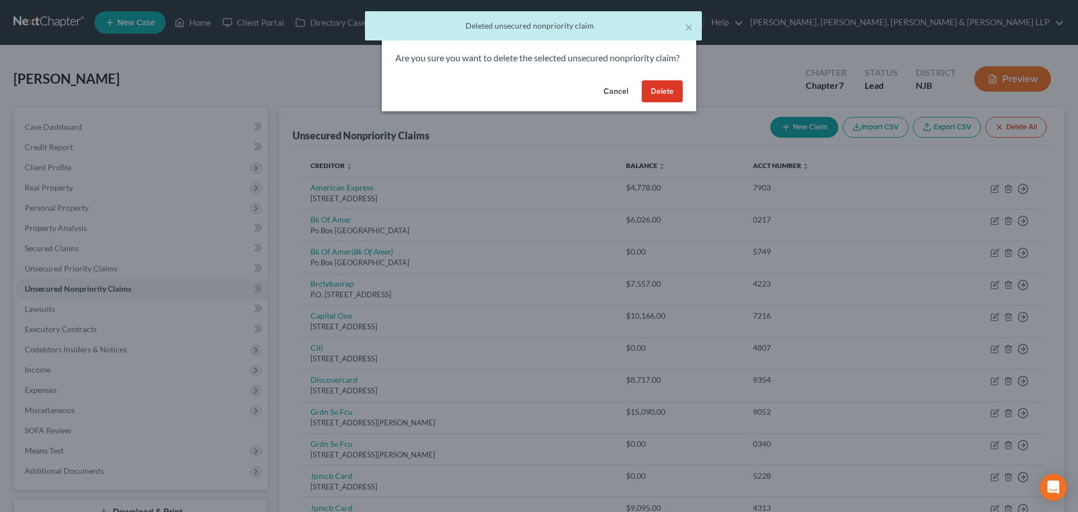
click at [661, 103] on button "Delete" at bounding box center [662, 91] width 41 height 22
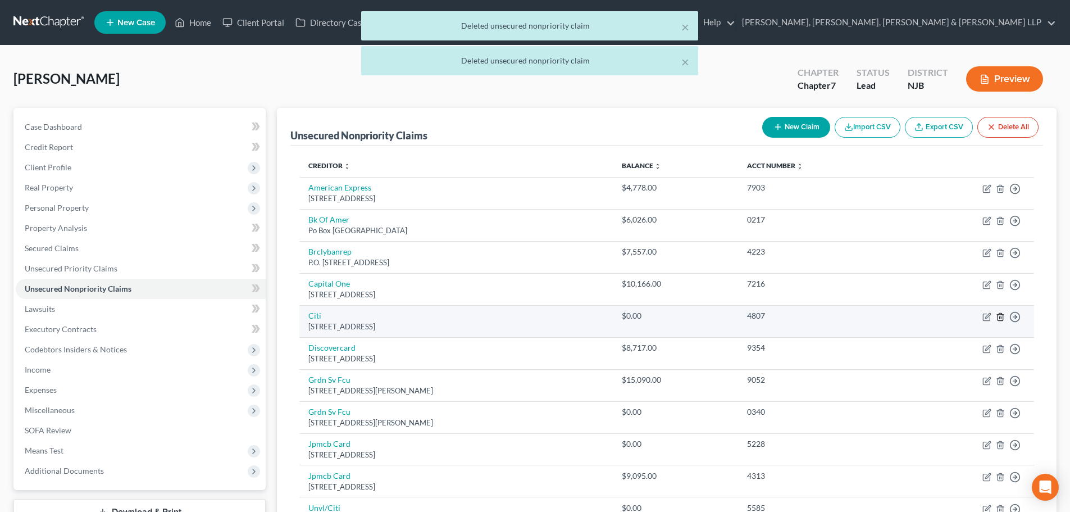
click at [998, 318] on icon "button" at bounding box center [1000, 316] width 9 height 9
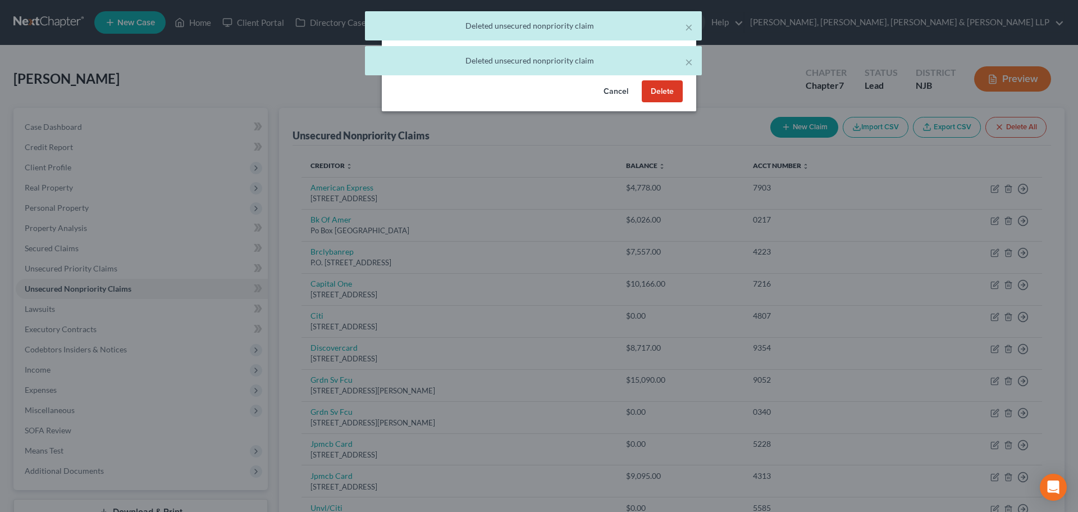
click at [660, 103] on button "Delete" at bounding box center [662, 91] width 41 height 22
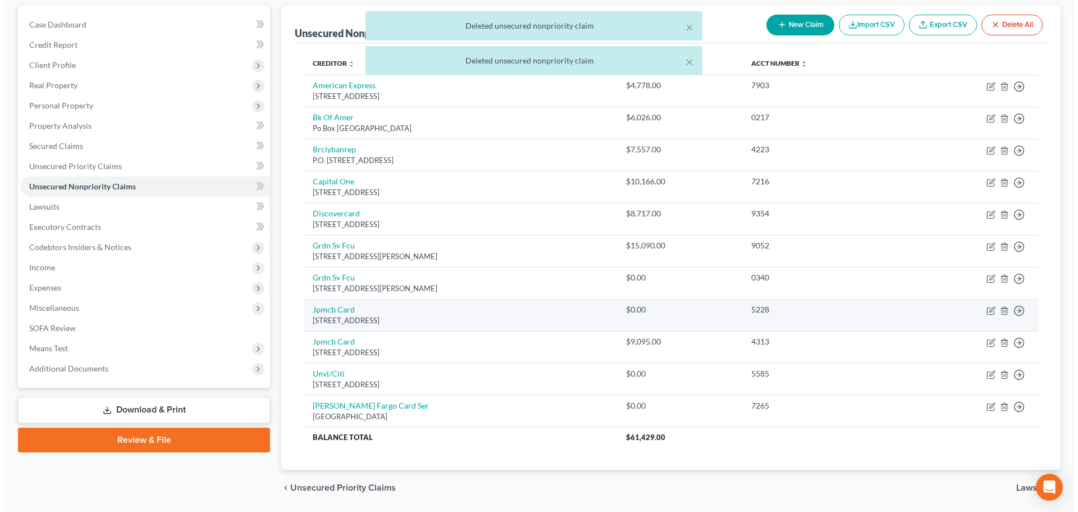
scroll to position [112, 0]
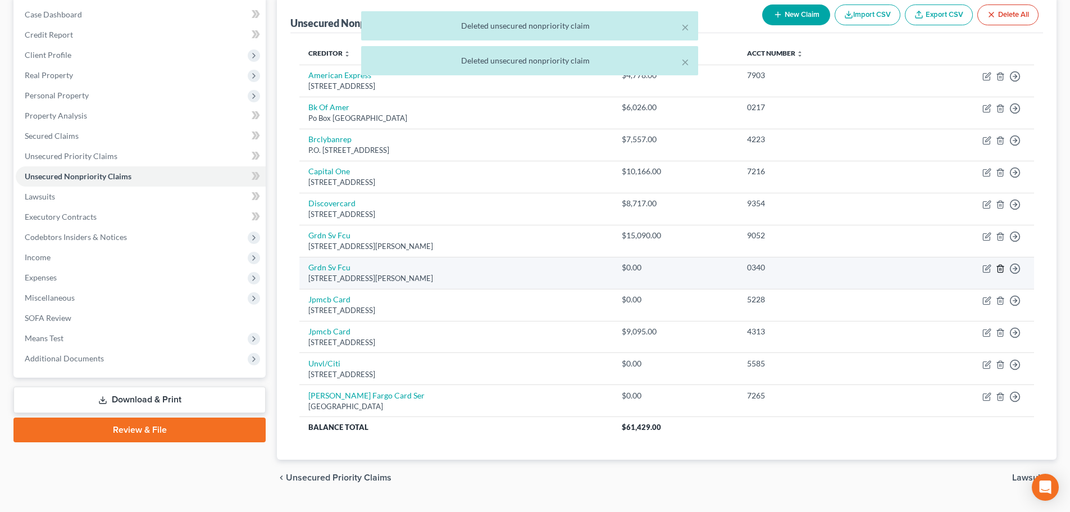
click at [998, 266] on icon "button" at bounding box center [999, 267] width 5 height 7
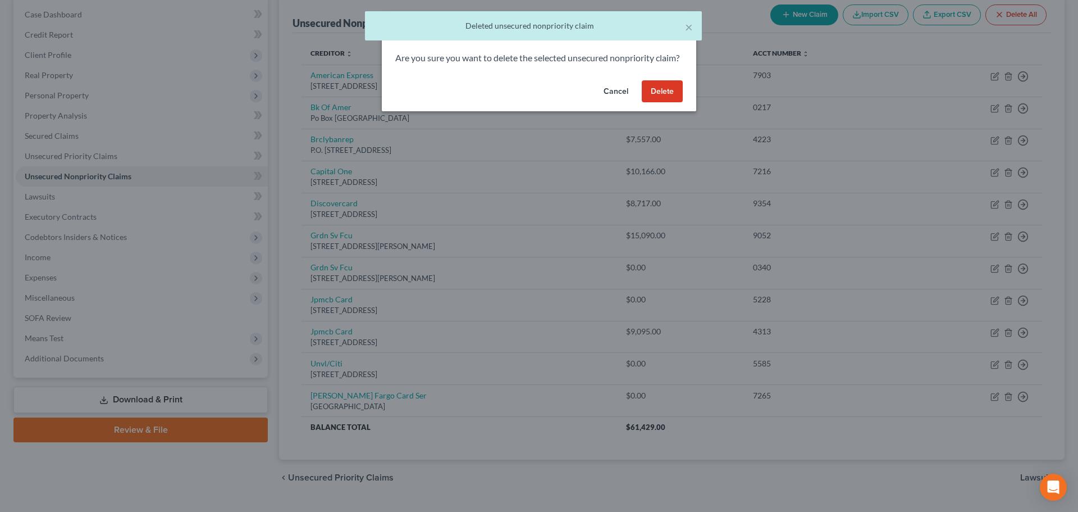
click at [662, 103] on button "Delete" at bounding box center [662, 91] width 41 height 22
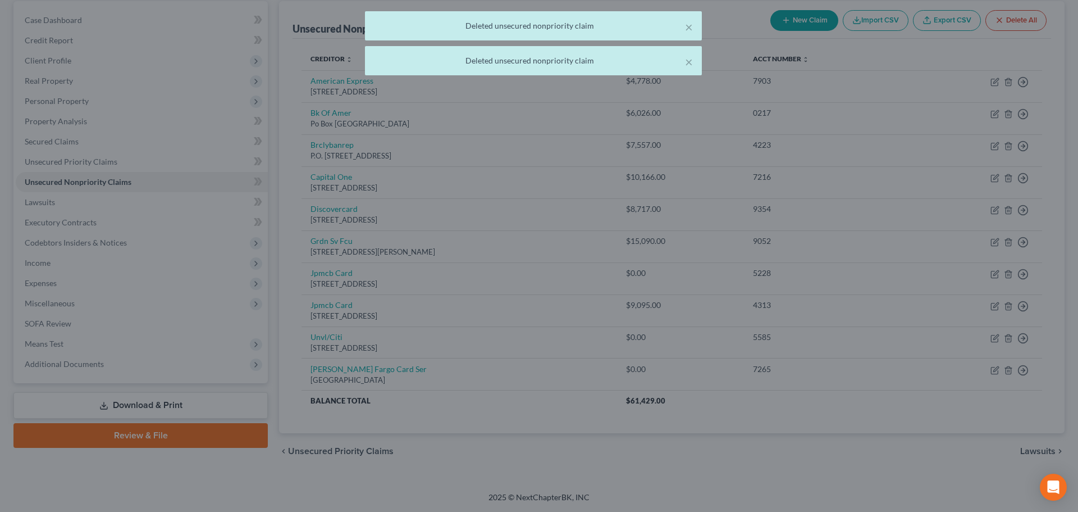
scroll to position [107, 0]
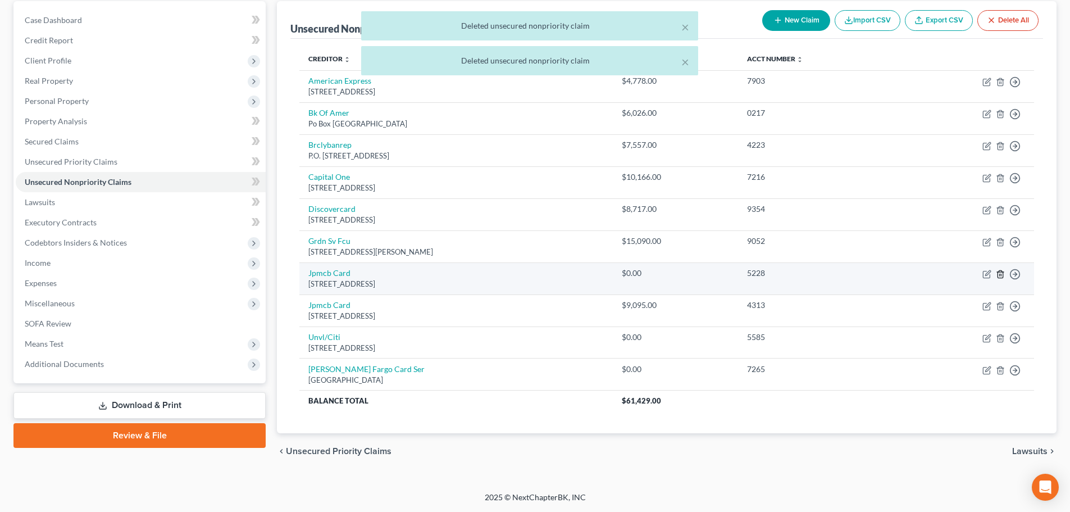
click at [1002, 272] on icon "button" at bounding box center [999, 273] width 5 height 7
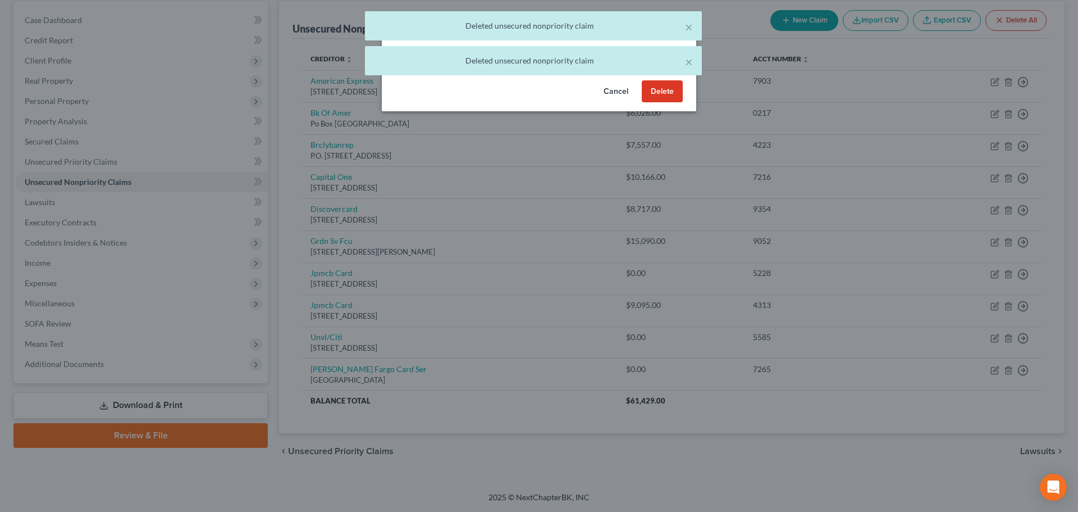
click at [679, 103] on button "Delete" at bounding box center [662, 91] width 41 height 22
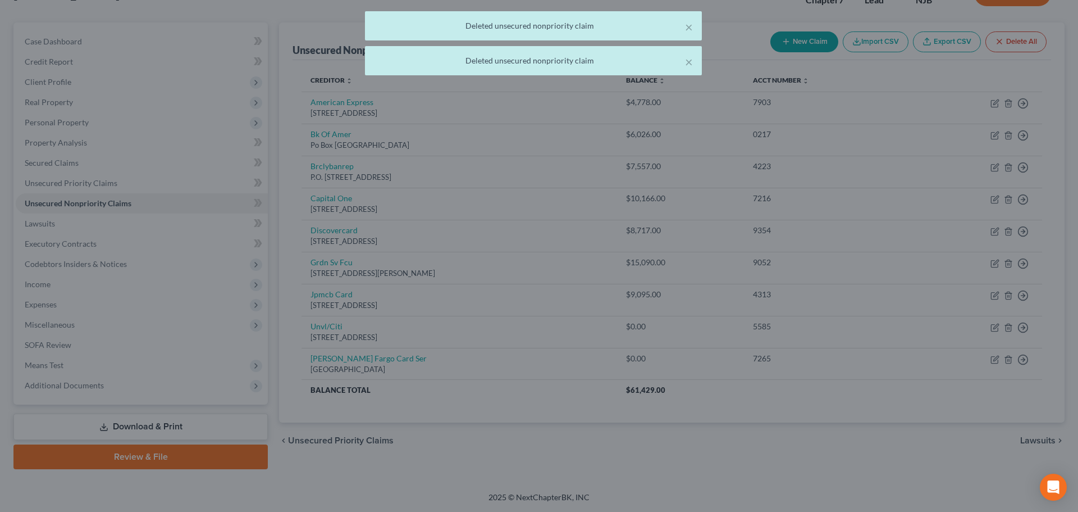
scroll to position [85, 0]
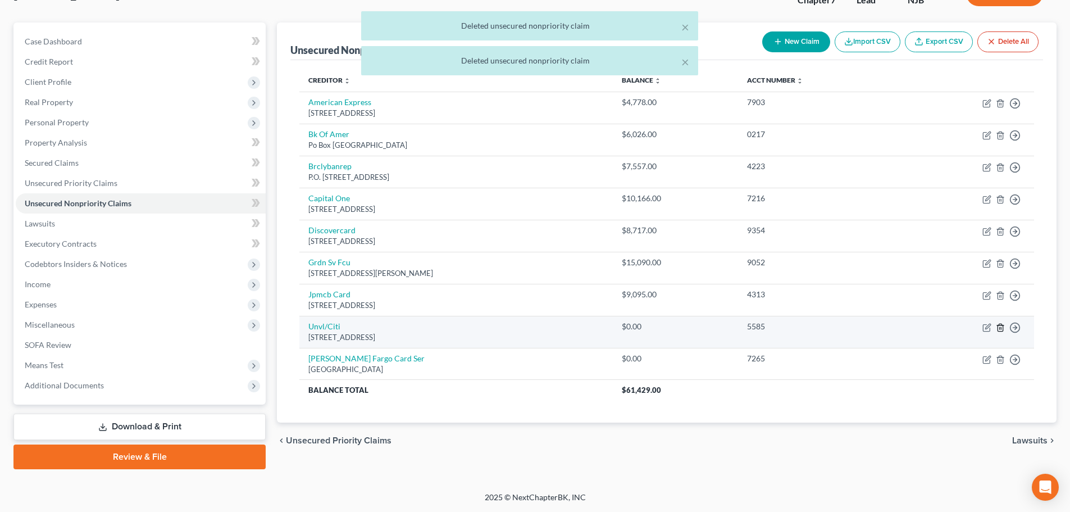
click at [1000, 327] on icon "button" at bounding box center [1000, 327] width 9 height 9
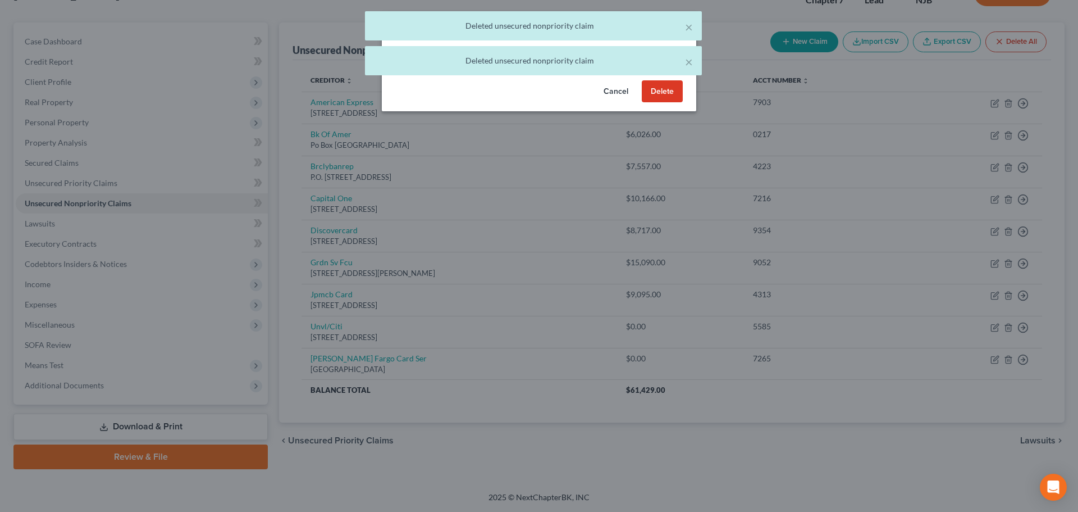
click at [652, 99] on button "Delete" at bounding box center [662, 91] width 41 height 22
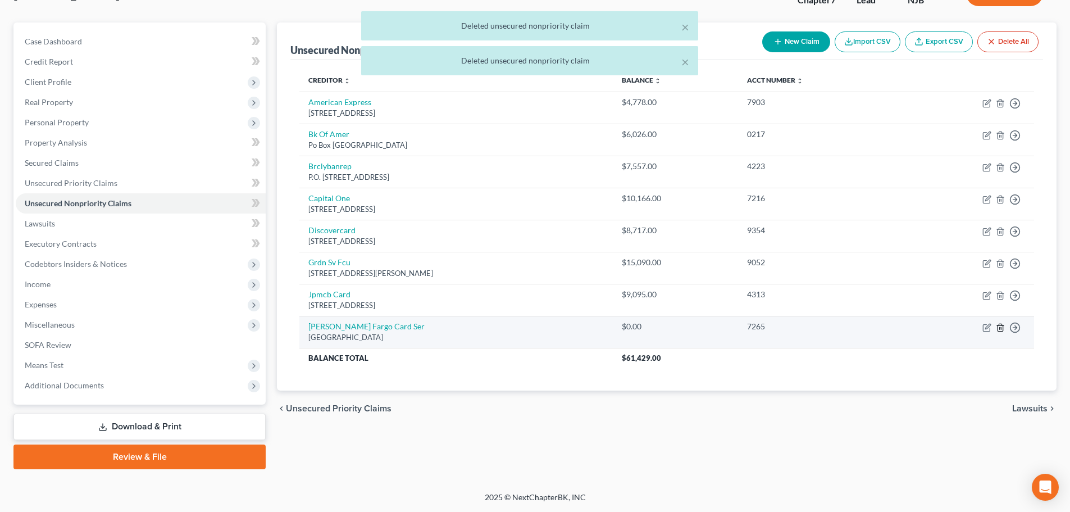
click at [997, 328] on icon "button" at bounding box center [1000, 327] width 9 height 9
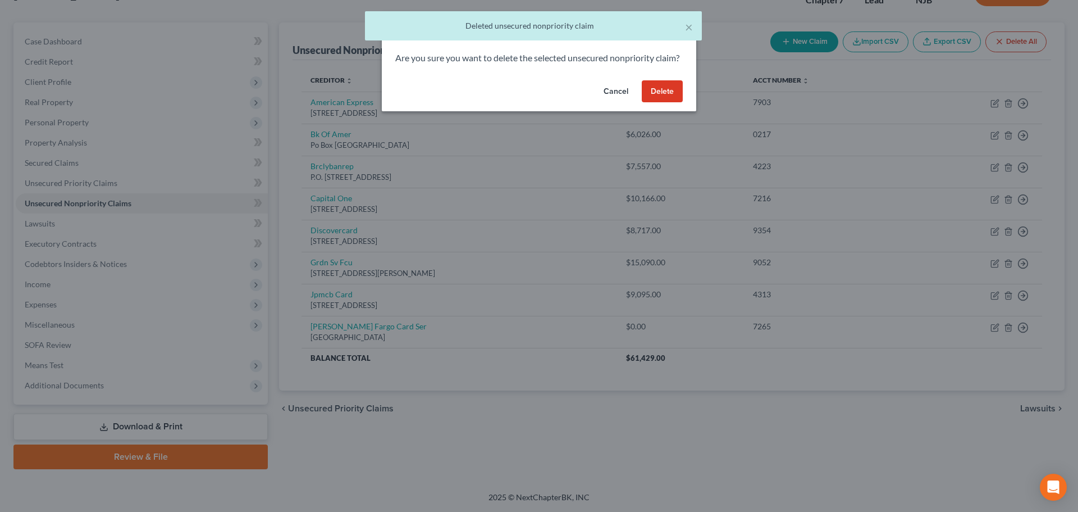
click at [669, 103] on button "Delete" at bounding box center [662, 91] width 41 height 22
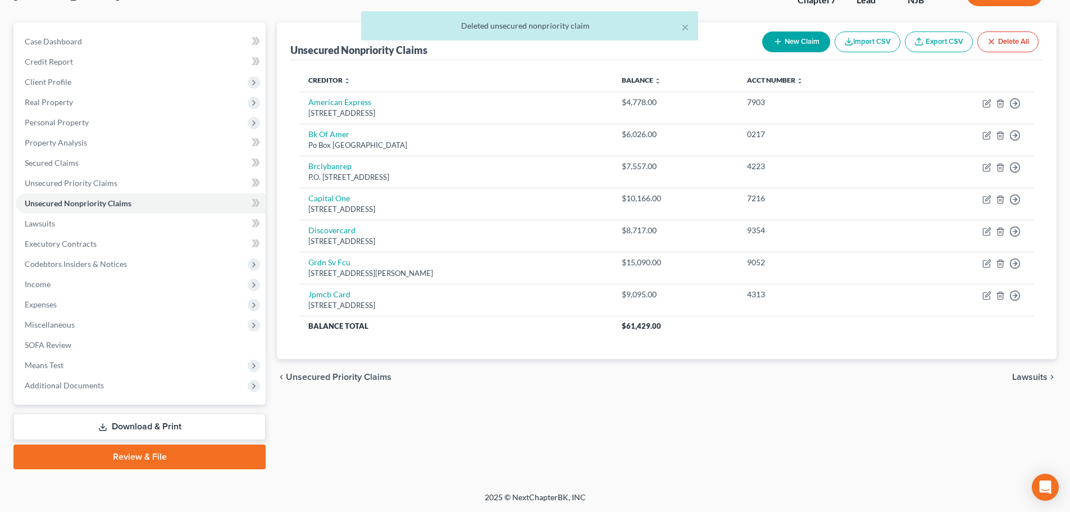
drag, startPoint x: 463, startPoint y: 306, endPoint x: 1078, endPoint y: 232, distance: 619.3
click at [303, 298] on td "Jpmcb Card [STREET_ADDRESS]" at bounding box center [455, 300] width 313 height 32
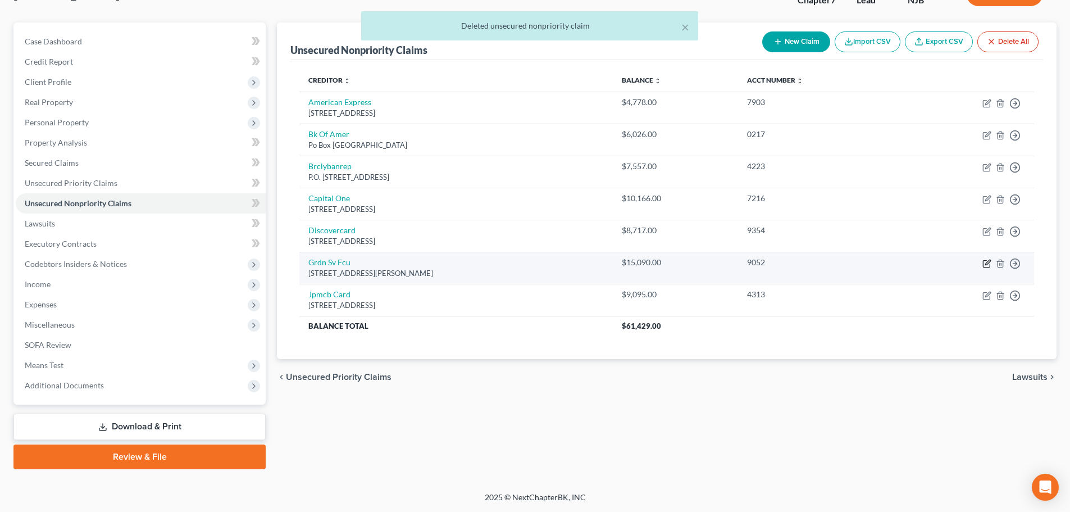
click at [988, 262] on icon "button" at bounding box center [986, 263] width 9 height 9
select select "33"
select select "2"
select select "0"
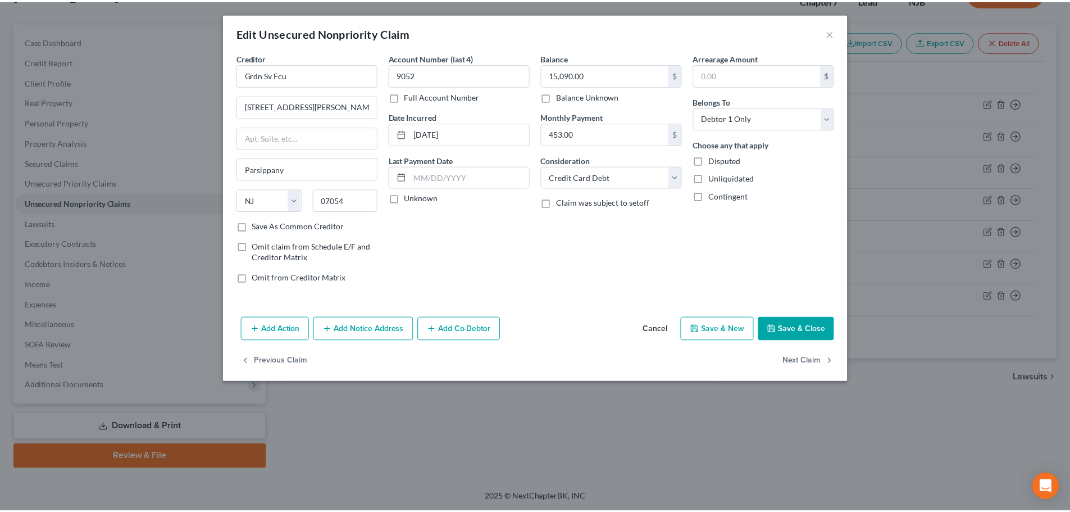
scroll to position [63, 0]
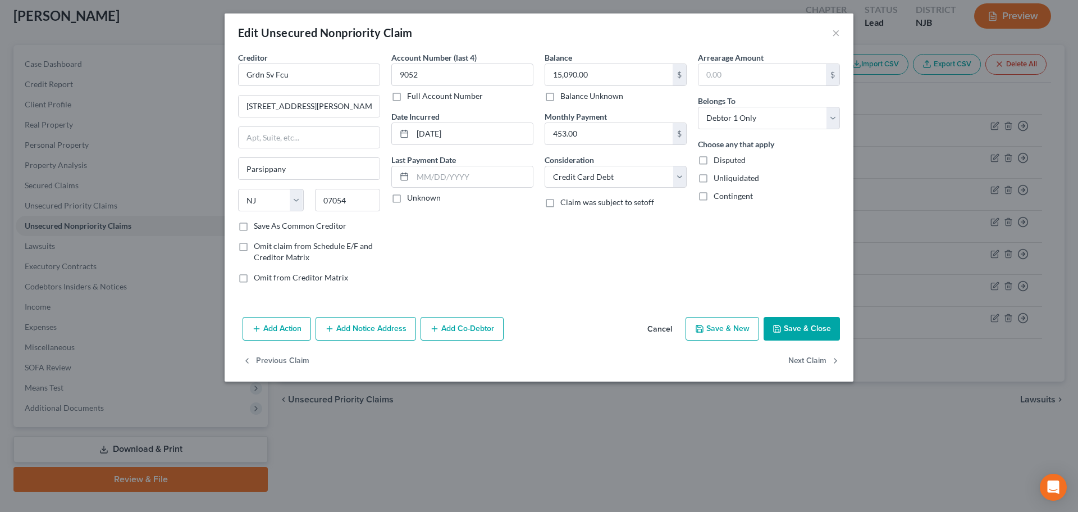
drag, startPoint x: 797, startPoint y: 332, endPoint x: 797, endPoint y: 307, distance: 25.3
click at [797, 332] on button "Save & Close" at bounding box center [802, 329] width 76 height 24
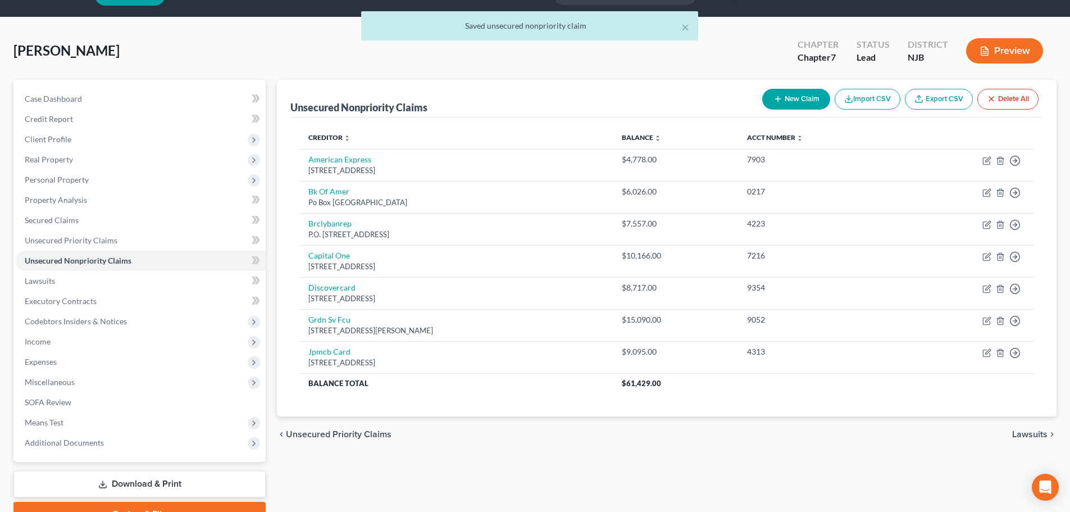
scroll to position [0, 0]
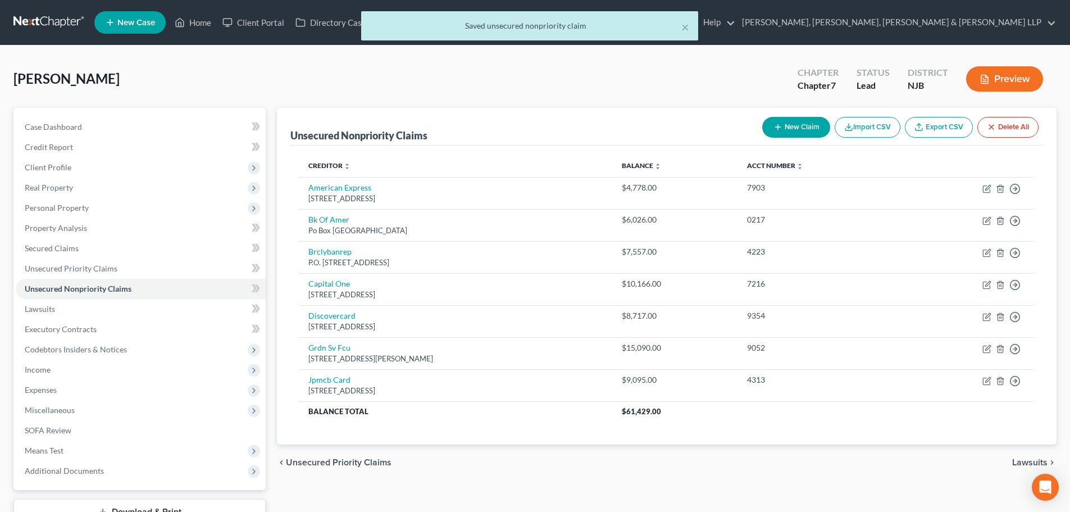
click at [201, 24] on div "× Saved unsecured nonpriority claim" at bounding box center [529, 28] width 1070 height 35
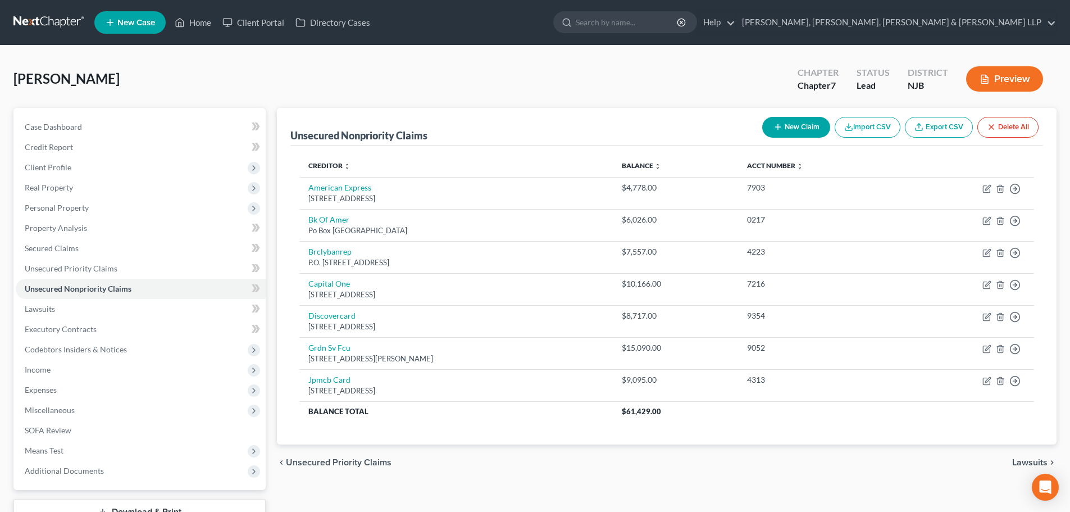
click at [576, 29] on div at bounding box center [565, 22] width 22 height 21
click at [202, 20] on link "Home" at bounding box center [193, 22] width 48 height 20
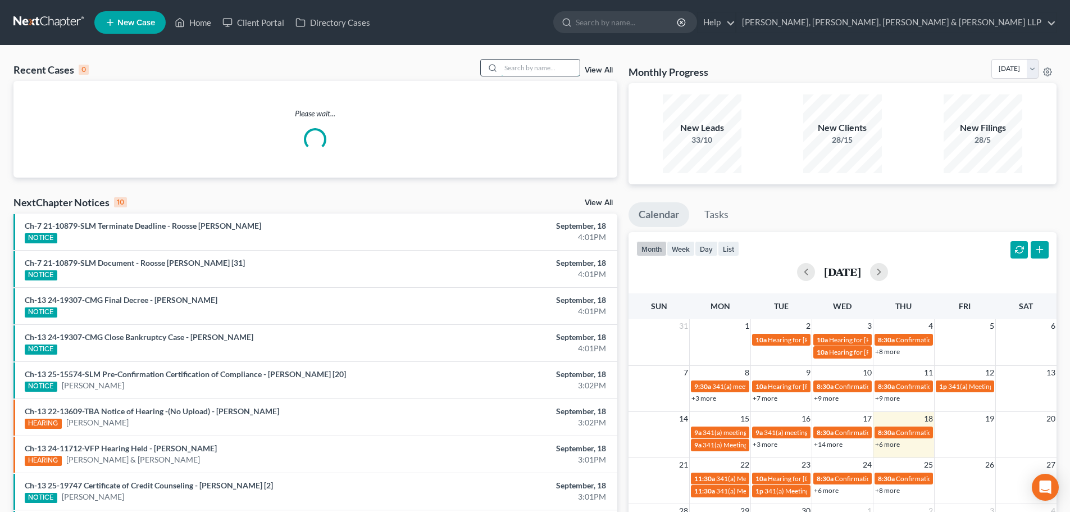
click at [508, 66] on input "search" at bounding box center [540, 68] width 79 height 16
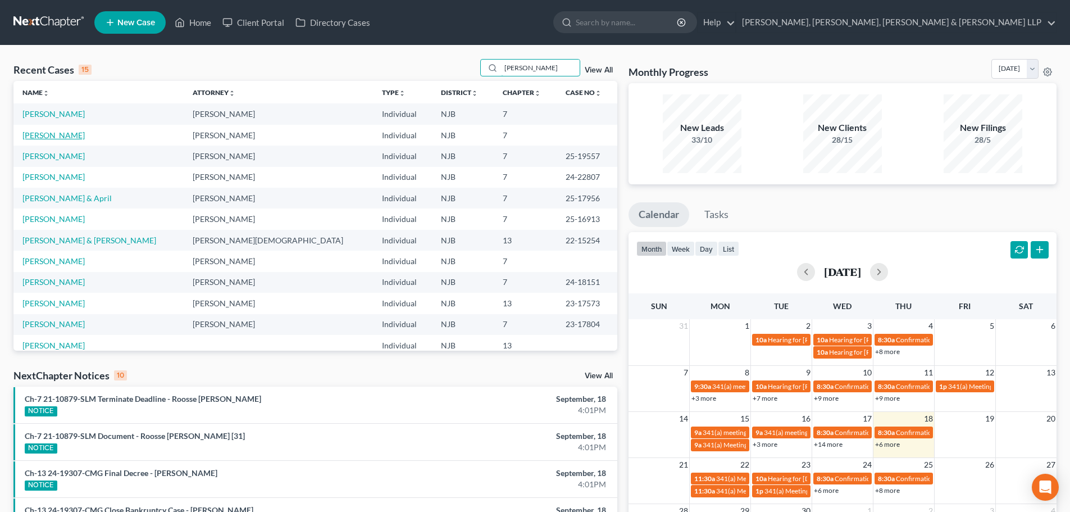
type input "[PERSON_NAME]"
click at [65, 139] on link "[PERSON_NAME]" at bounding box center [53, 135] width 62 height 10
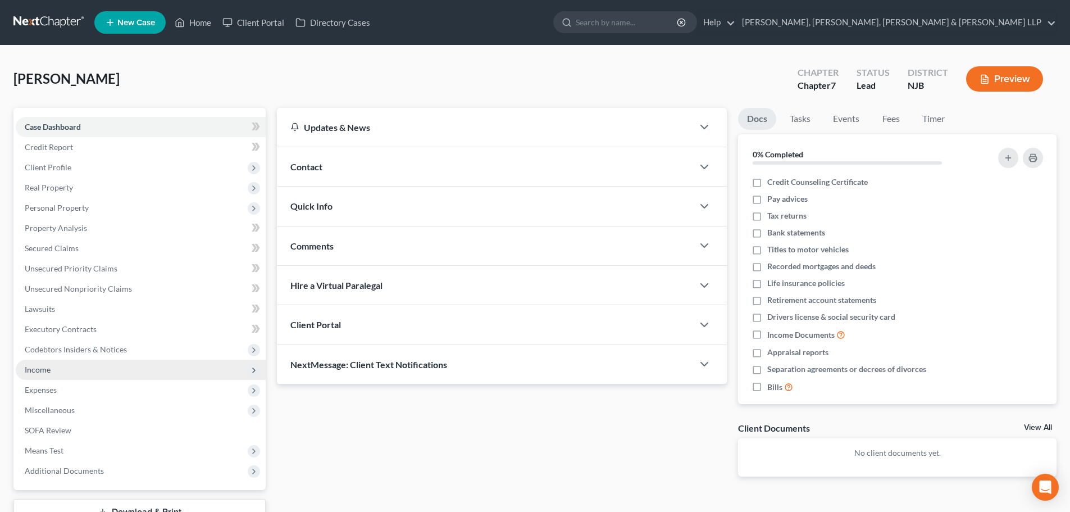
click at [40, 370] on span "Income" at bounding box center [38, 369] width 26 height 10
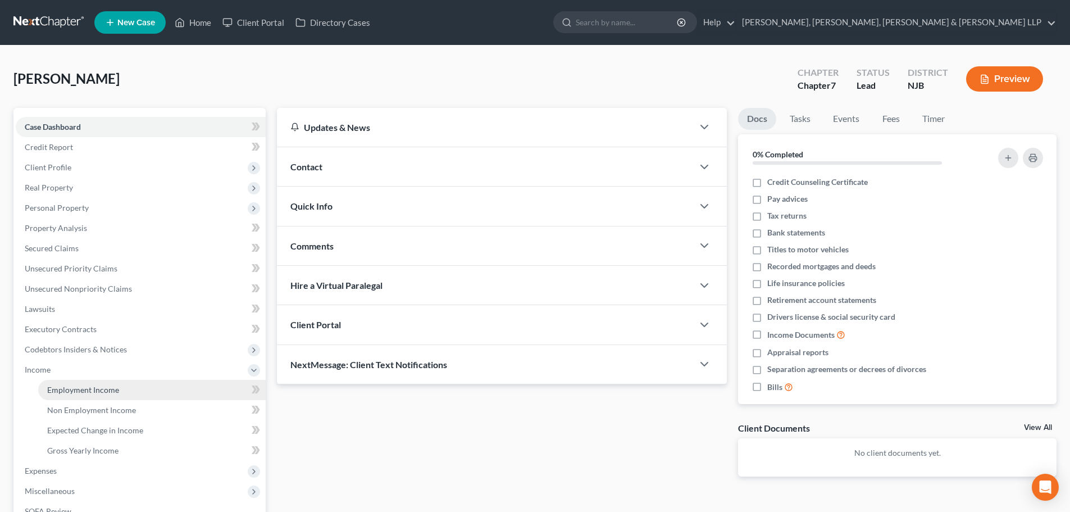
click at [86, 387] on span "Employment Income" at bounding box center [83, 390] width 72 height 10
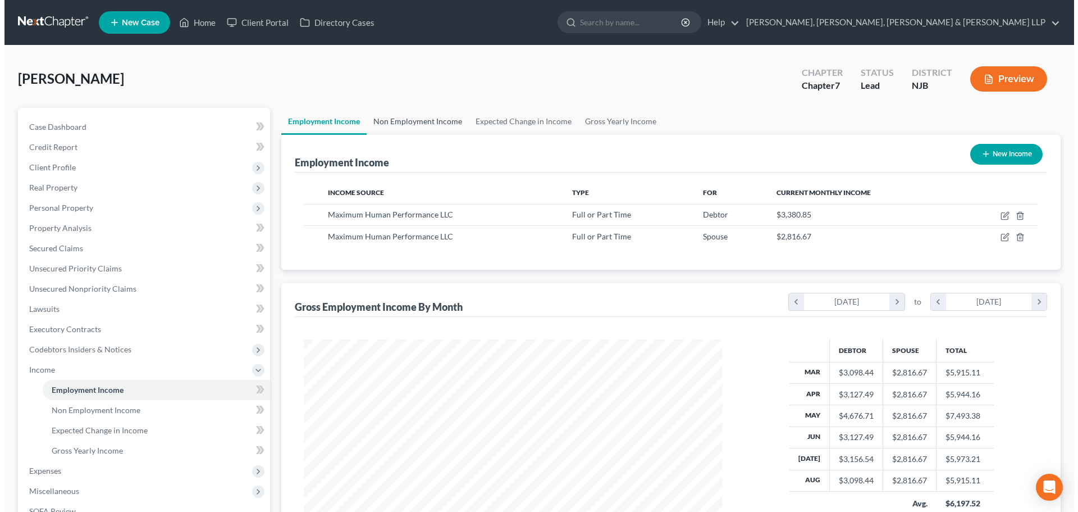
scroll to position [209, 441]
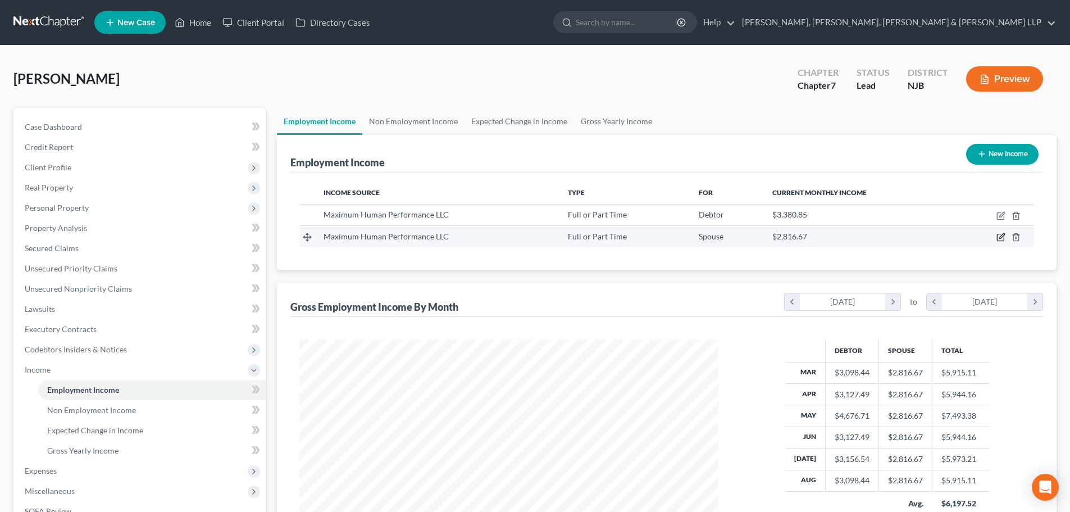
click at [997, 239] on icon "button" at bounding box center [1000, 237] width 7 height 7
select select "0"
select select "33"
select select "2"
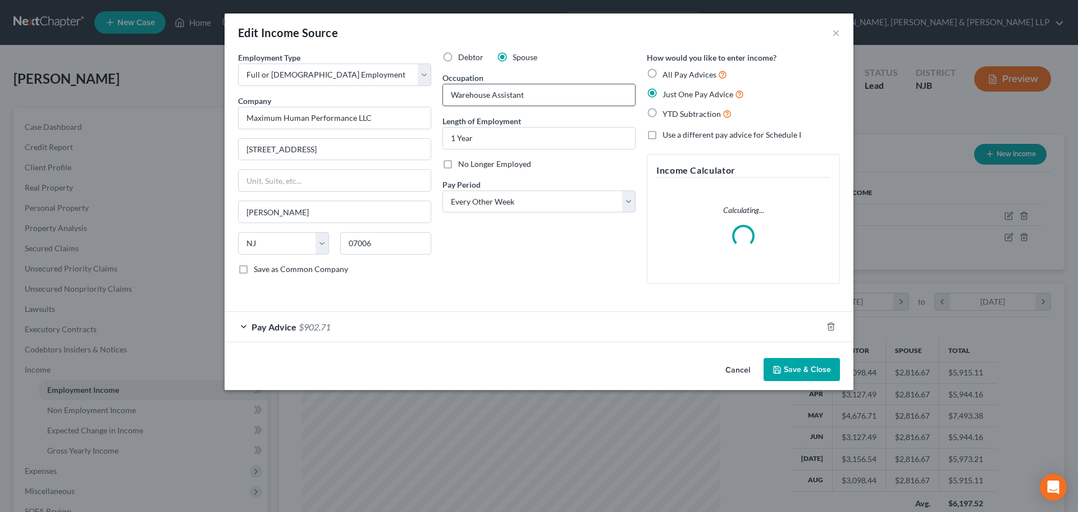
scroll to position [211, 445]
click at [455, 141] on input "1 Year" at bounding box center [539, 137] width 192 height 21
click at [489, 138] on input "4 Year" at bounding box center [539, 137] width 192 height 21
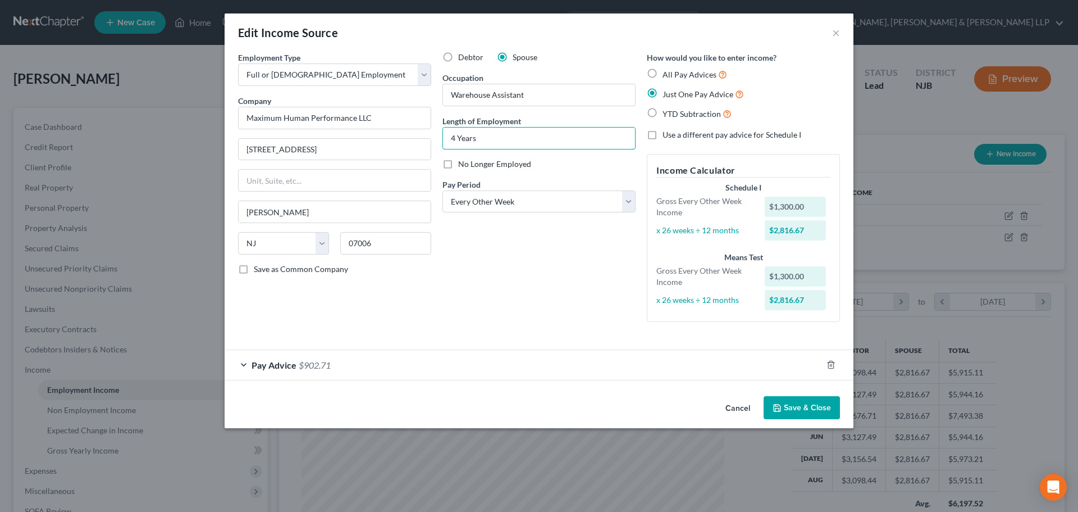
type input "4 Years"
click at [413, 362] on div "Pay Advice $902.71" at bounding box center [523, 365] width 597 height 30
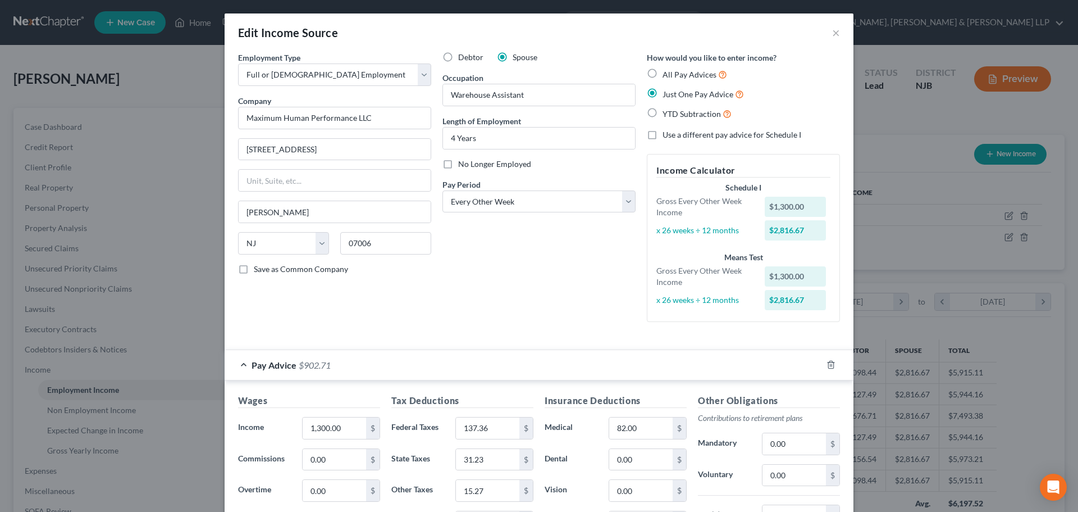
scroll to position [56, 0]
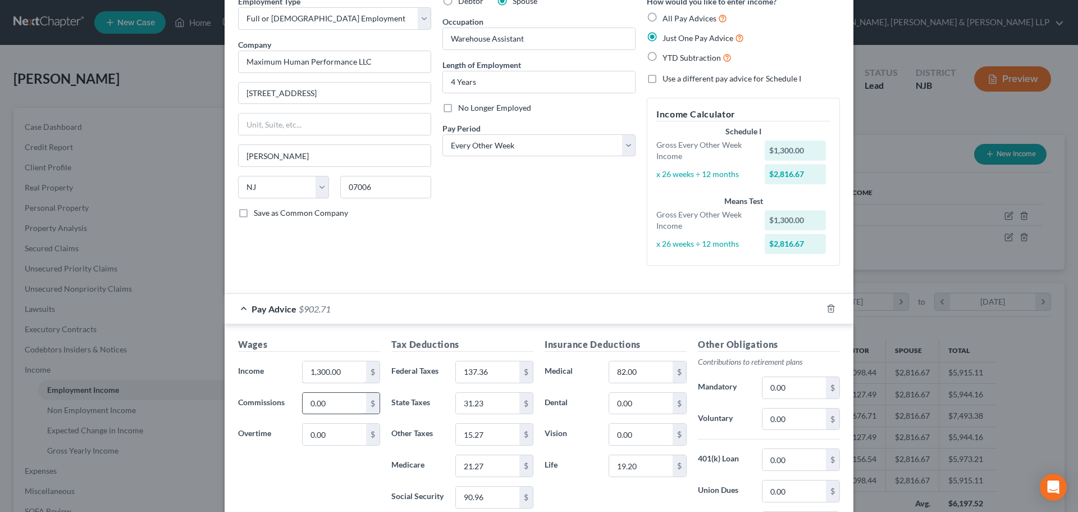
drag, startPoint x: 314, startPoint y: 373, endPoint x: 354, endPoint y: 407, distance: 53.0
click at [314, 373] on input "1,300.00" at bounding box center [334, 371] width 63 height 21
click at [316, 372] on input "1,300.00" at bounding box center [334, 371] width 63 height 21
type input "1"
type input "1,400.00"
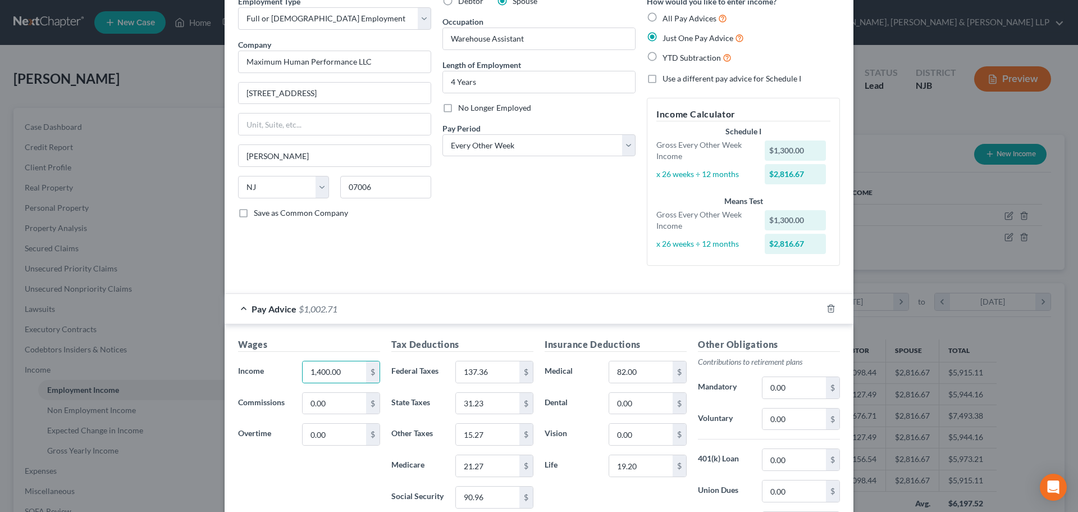
click at [240, 311] on div "Pay Advice $1,002.71" at bounding box center [523, 309] width 597 height 30
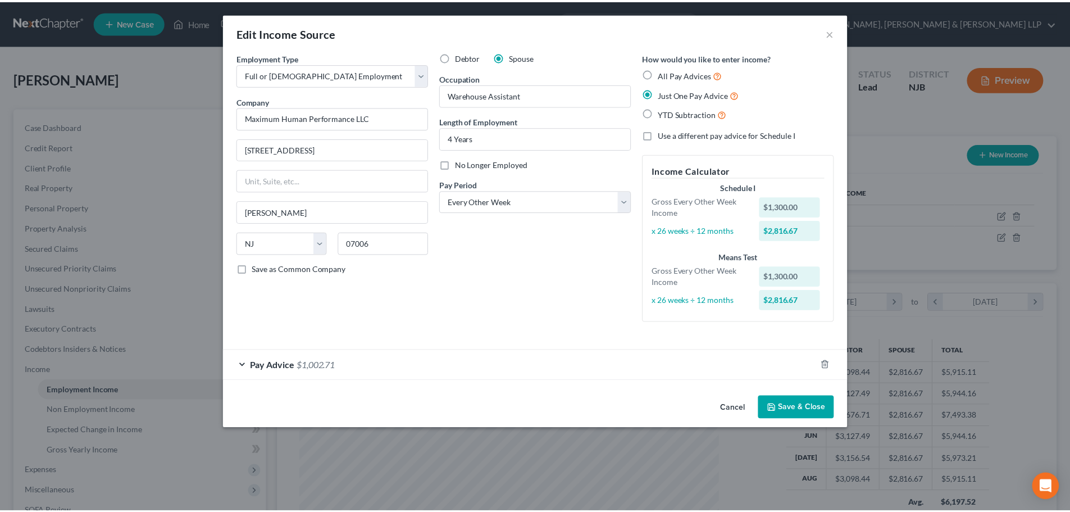
scroll to position [0, 0]
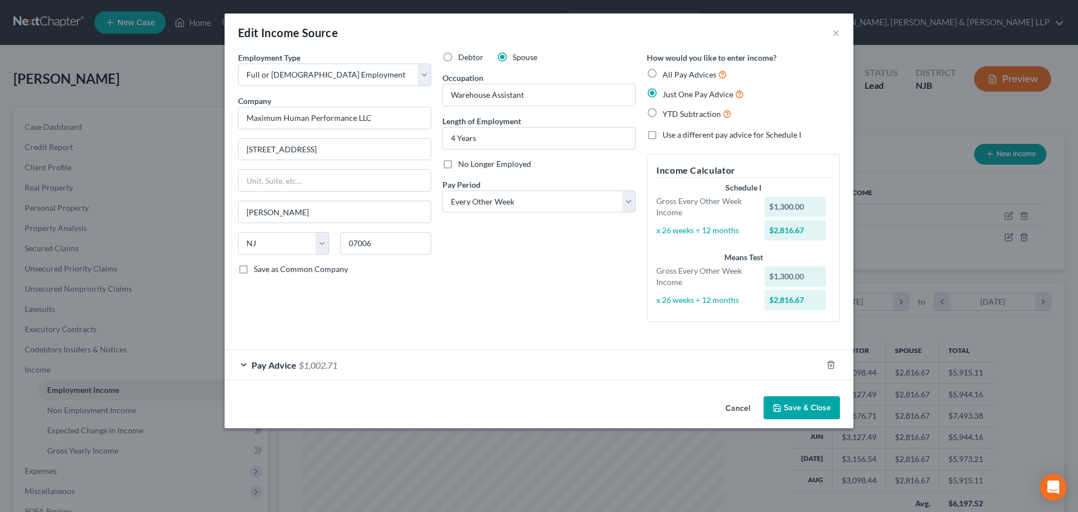
click at [815, 408] on button "Save & Close" at bounding box center [802, 408] width 76 height 24
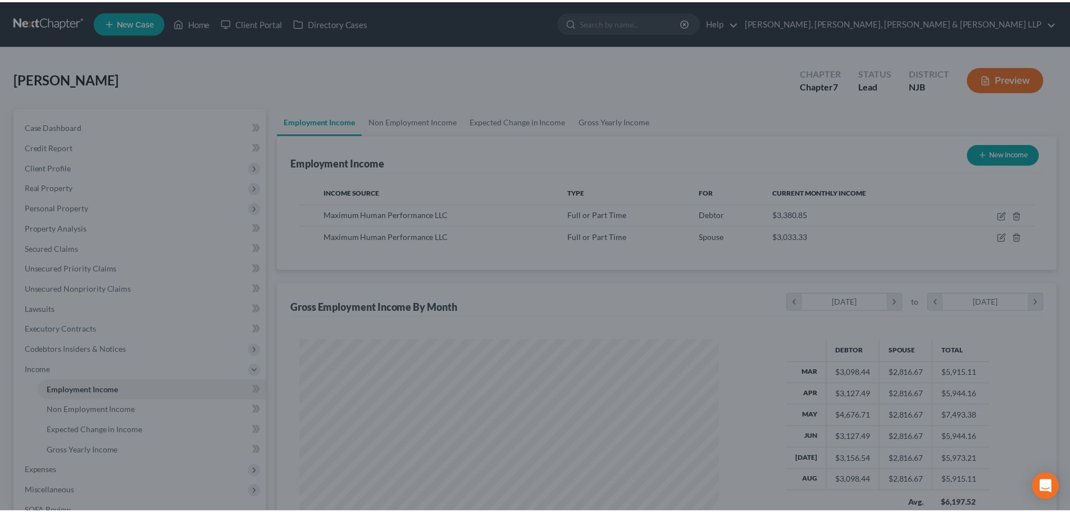
scroll to position [561319, 561087]
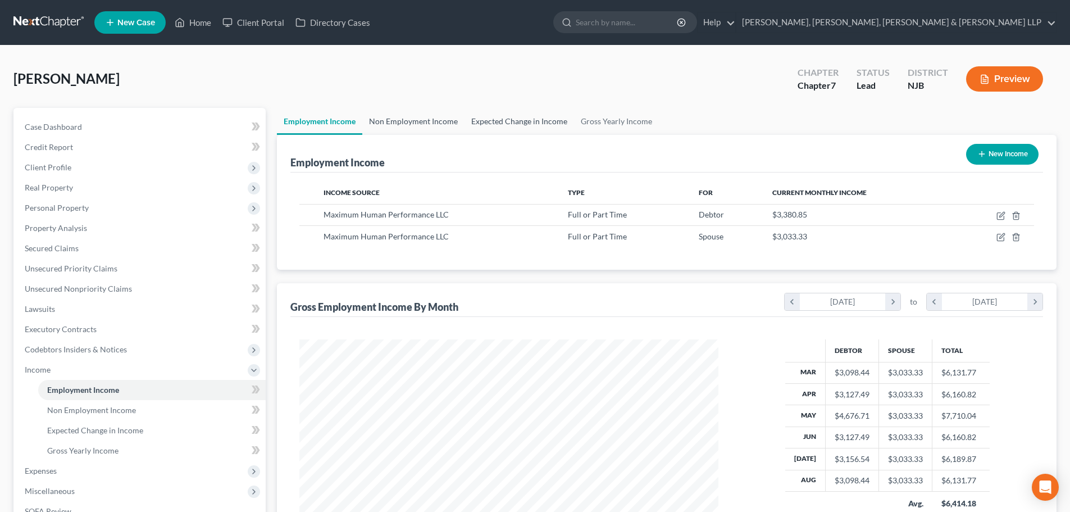
drag, startPoint x: 434, startPoint y: 126, endPoint x: 504, endPoint y: 125, distance: 70.2
click at [434, 126] on link "Non Employment Income" at bounding box center [413, 121] width 102 height 27
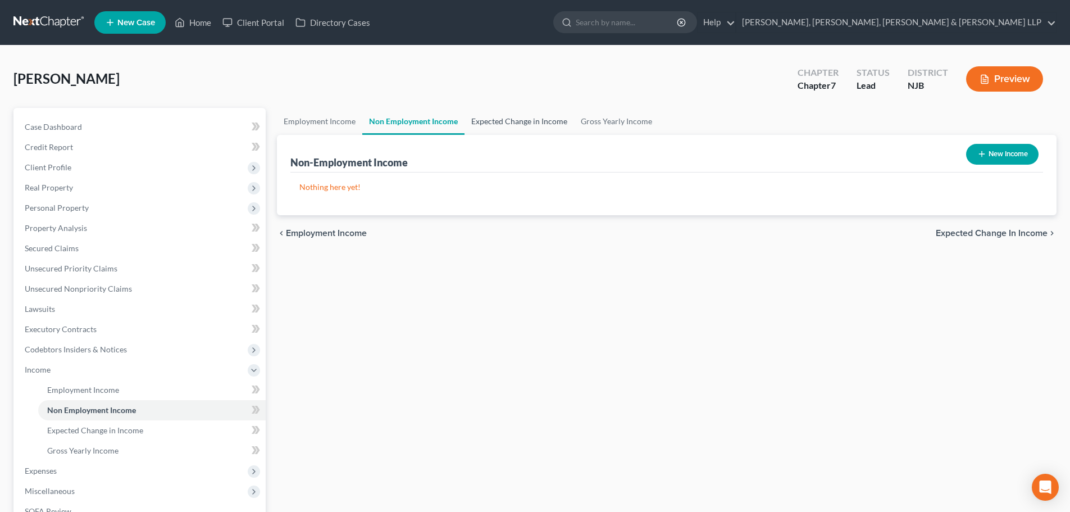
click at [504, 125] on link "Expected Change in Income" at bounding box center [518, 121] width 109 height 27
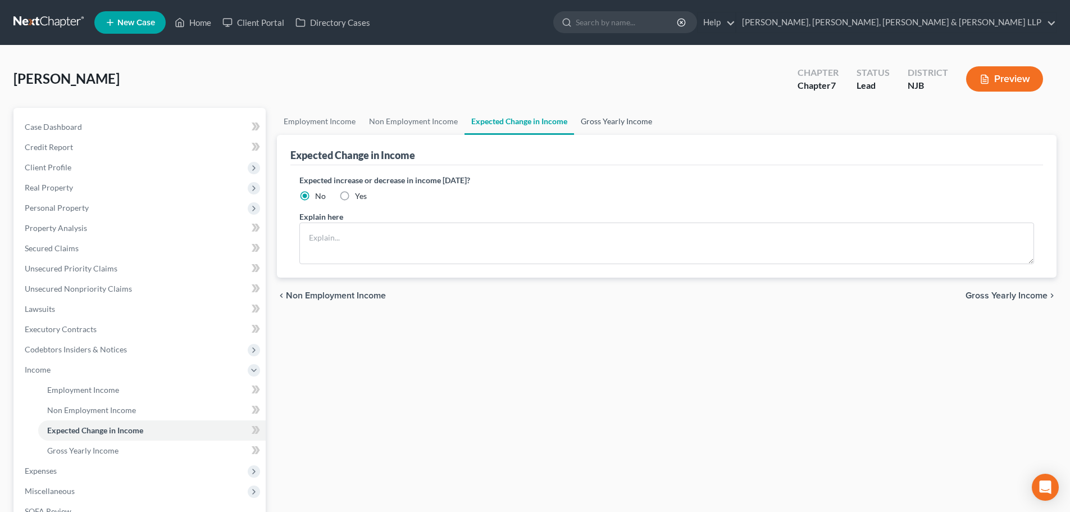
click at [606, 124] on link "Gross Yearly Income" at bounding box center [616, 121] width 85 height 27
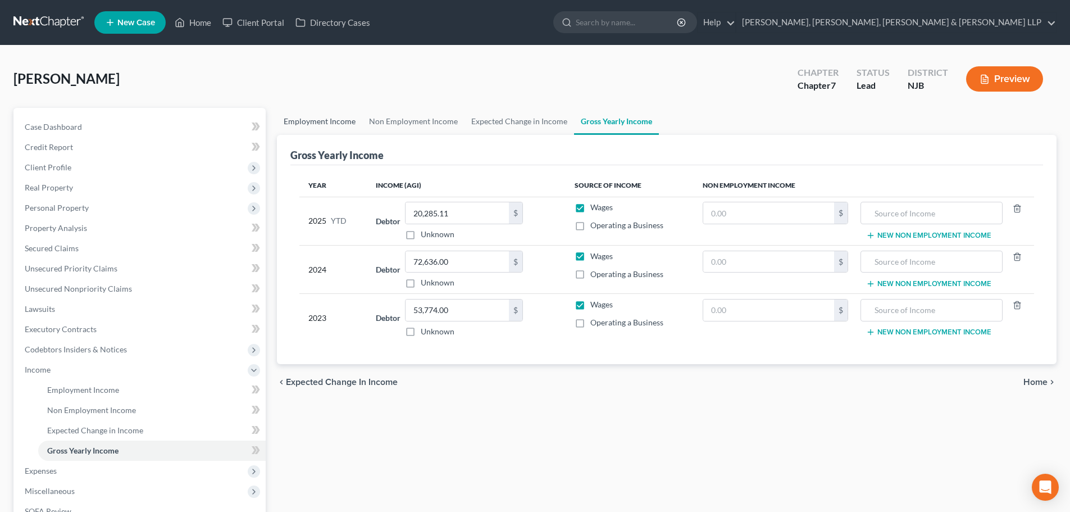
click at [339, 129] on link "Employment Income" at bounding box center [319, 121] width 85 height 27
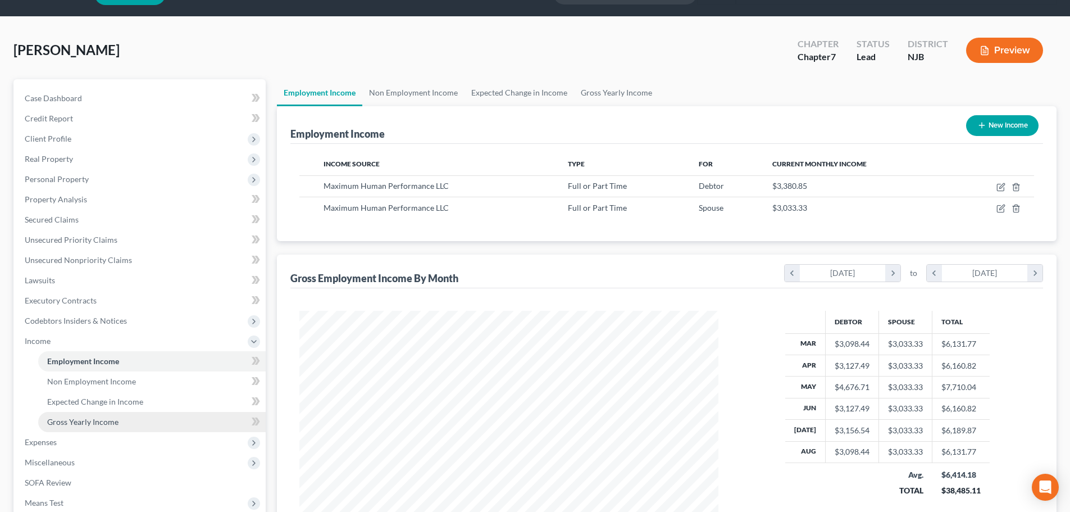
scroll to position [112, 0]
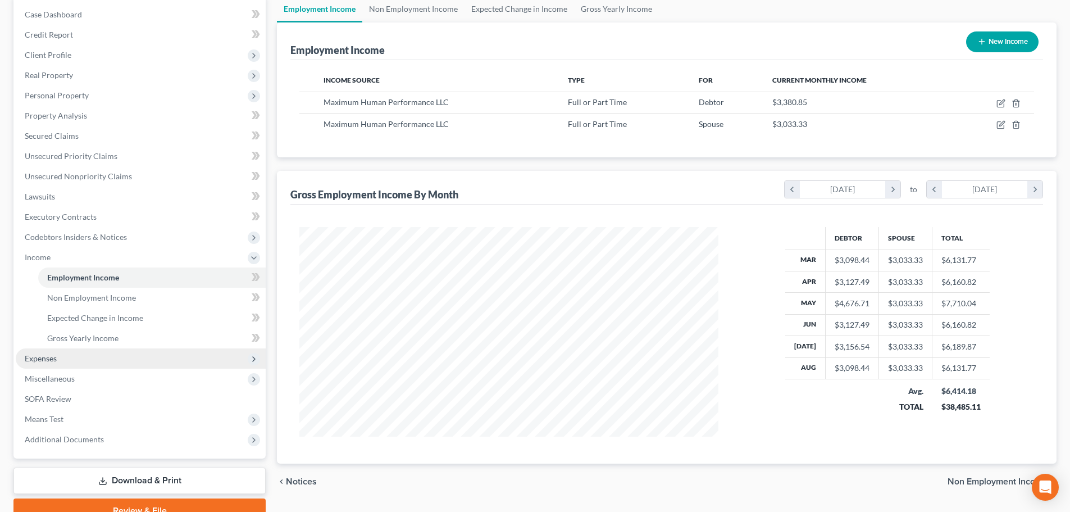
click at [79, 357] on span "Expenses" at bounding box center [141, 358] width 250 height 20
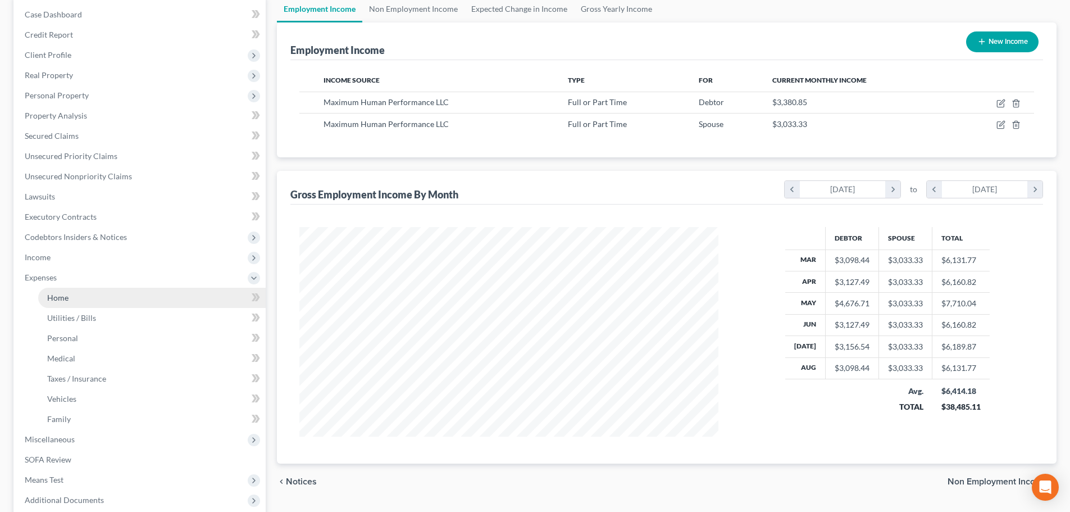
click at [85, 302] on link "Home" at bounding box center [151, 298] width 227 height 20
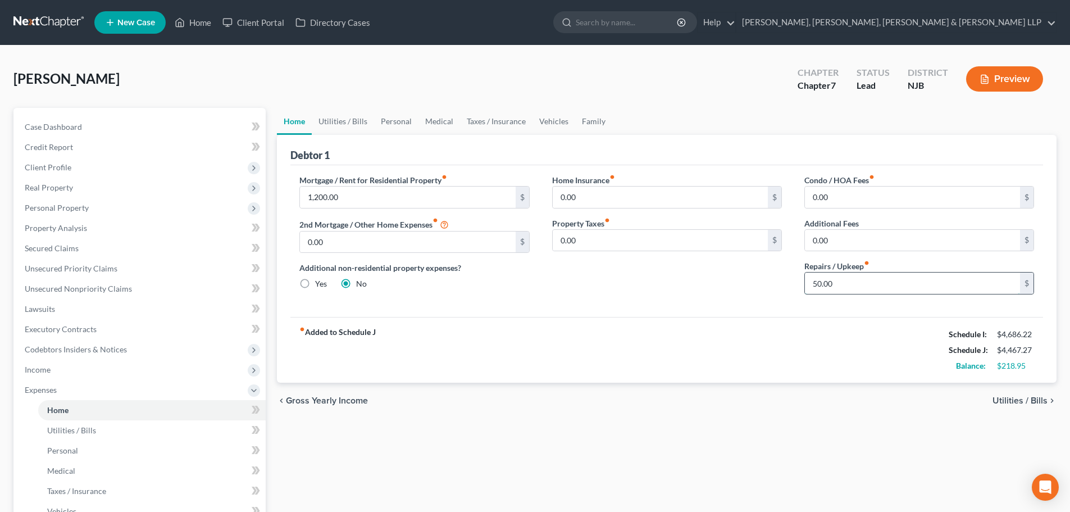
click at [841, 281] on input "50.00" at bounding box center [912, 282] width 215 height 21
type input "100"
click at [349, 121] on link "Utilities / Bills" at bounding box center [343, 121] width 62 height 27
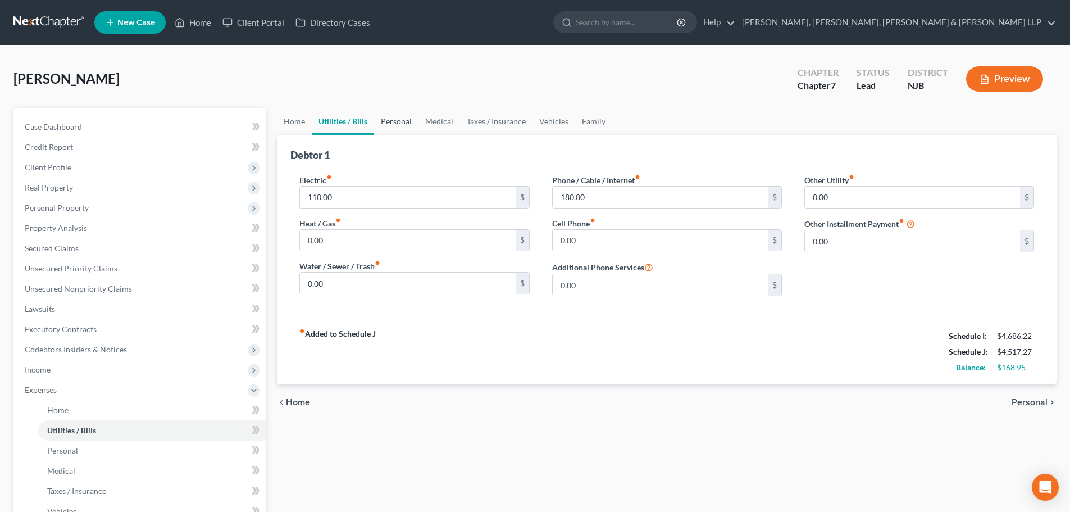
click at [400, 122] on link "Personal" at bounding box center [396, 121] width 44 height 27
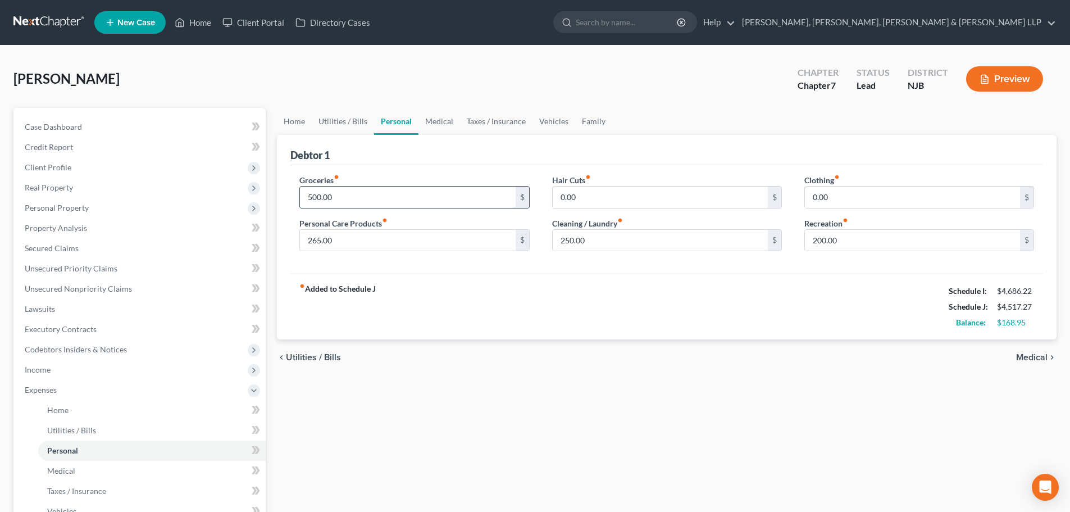
click at [344, 199] on input "500.00" at bounding box center [407, 196] width 215 height 21
type input "650"
drag, startPoint x: 432, startPoint y: 122, endPoint x: 317, endPoint y: 250, distance: 172.6
click at [432, 122] on link "Medical" at bounding box center [439, 121] width 42 height 27
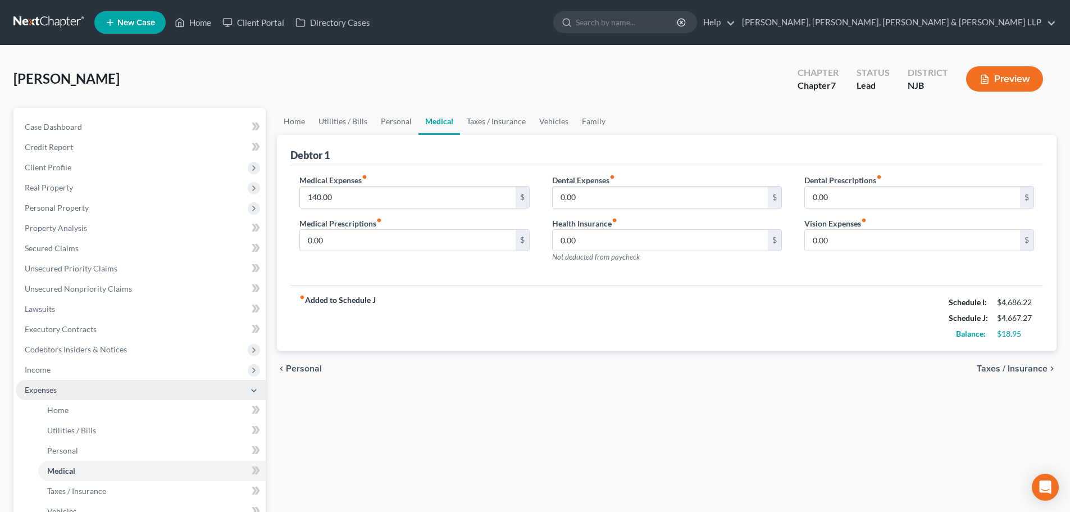
drag, startPoint x: 72, startPoint y: 372, endPoint x: 99, endPoint y: 380, distance: 27.5
click at [72, 372] on span "Income" at bounding box center [141, 369] width 250 height 20
click at [101, 385] on span "Employment Income" at bounding box center [83, 390] width 72 height 10
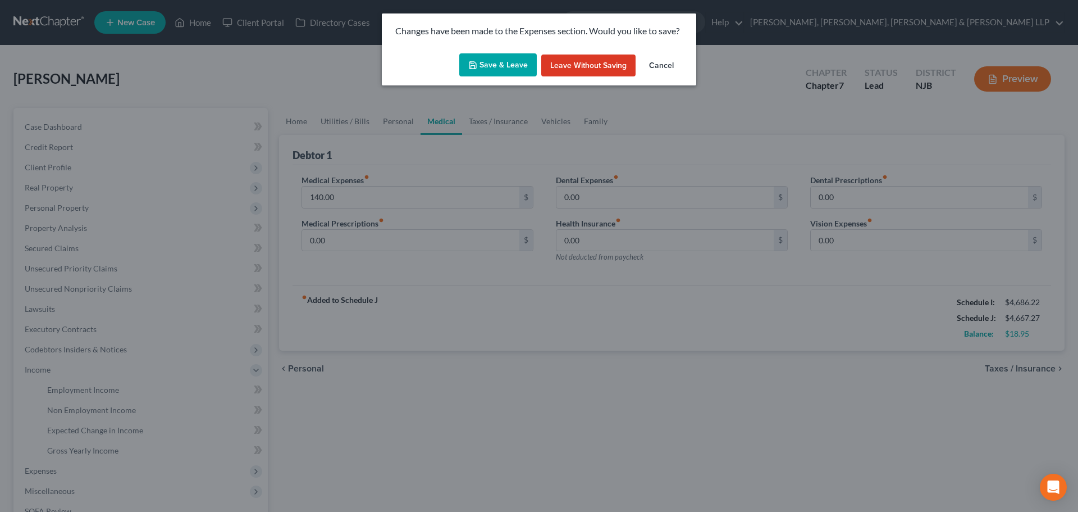
click at [517, 65] on button "Save & Leave" at bounding box center [497, 65] width 77 height 24
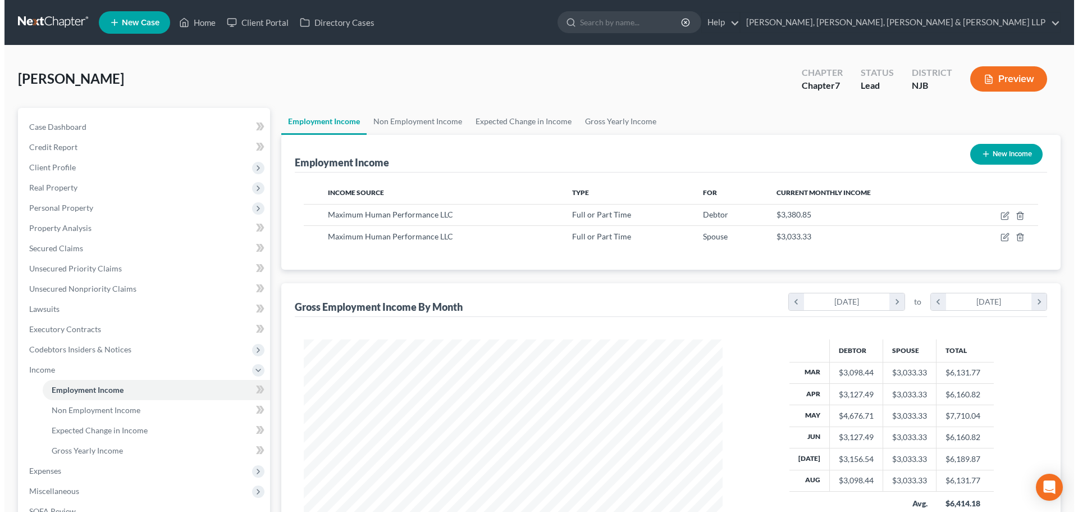
scroll to position [209, 441]
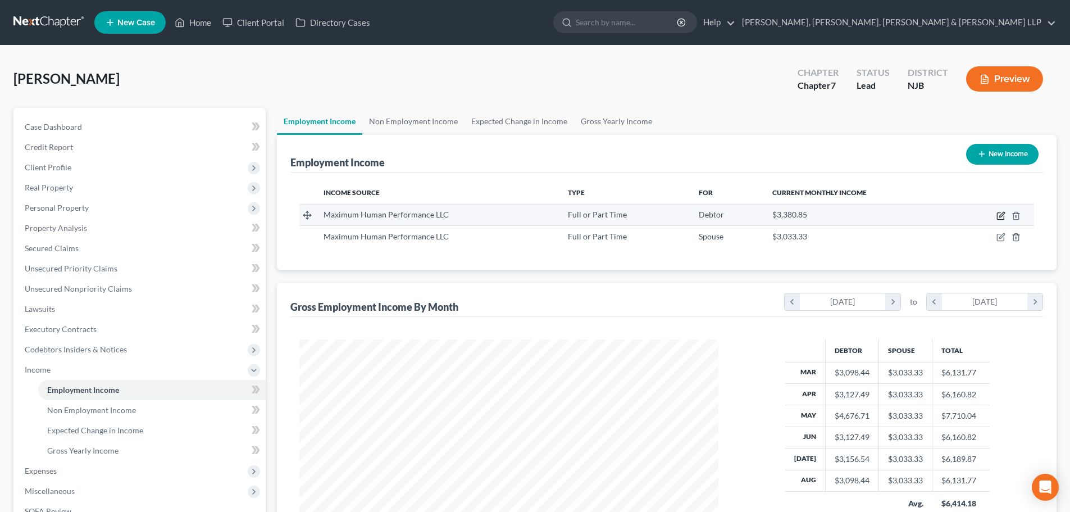
click at [1002, 215] on icon "button" at bounding box center [1000, 215] width 9 height 9
select select "0"
select select "33"
select select "0"
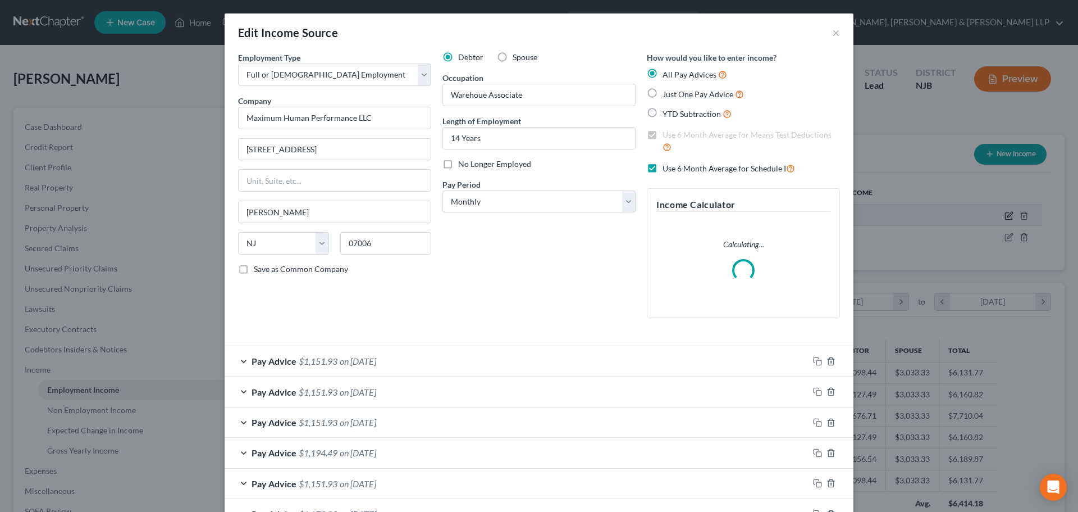
scroll to position [211, 445]
drag, startPoint x: 216, startPoint y: 153, endPoint x: 750, endPoint y: 1, distance: 554.9
click at [179, 153] on div "Edit Income Source × Employment Type * Select Full or [DEMOGRAPHIC_DATA] Employ…" at bounding box center [539, 256] width 1078 height 512
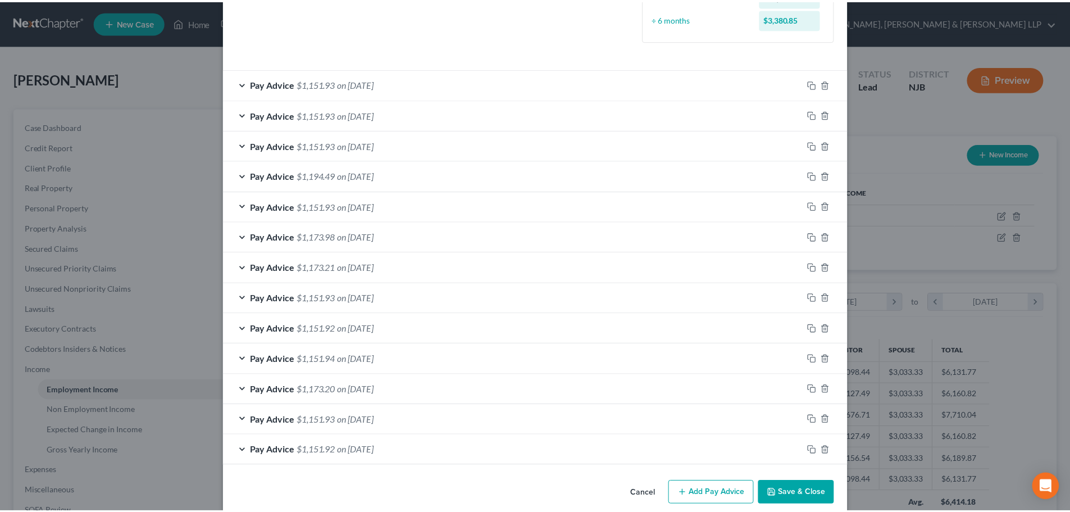
scroll to position [326, 0]
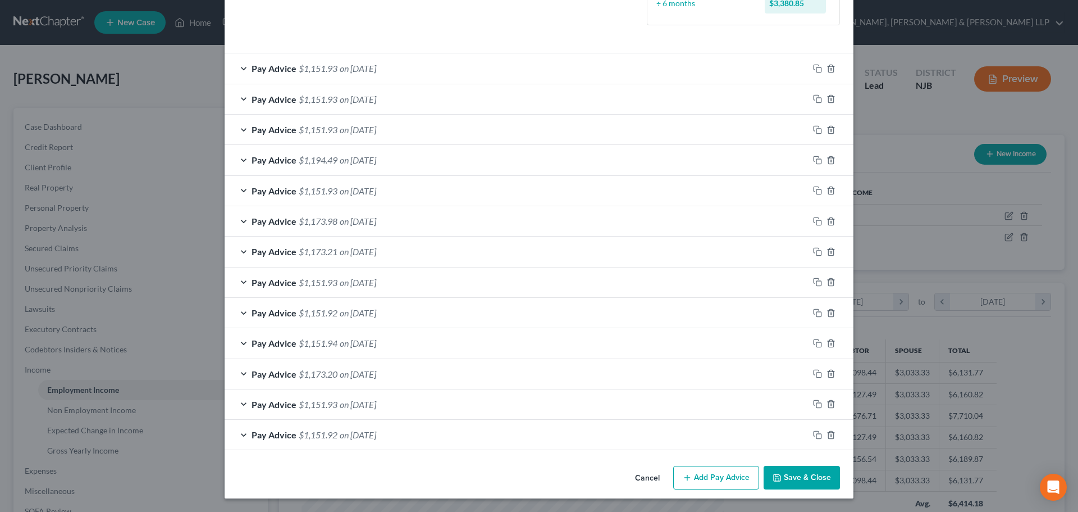
click at [792, 477] on button "Save & Close" at bounding box center [802, 478] width 76 height 24
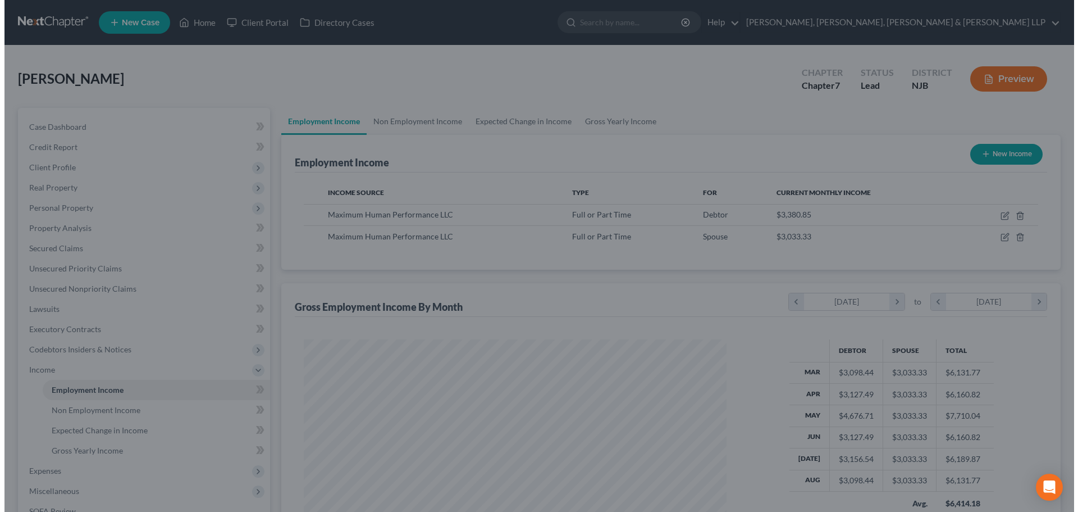
scroll to position [561319, 561087]
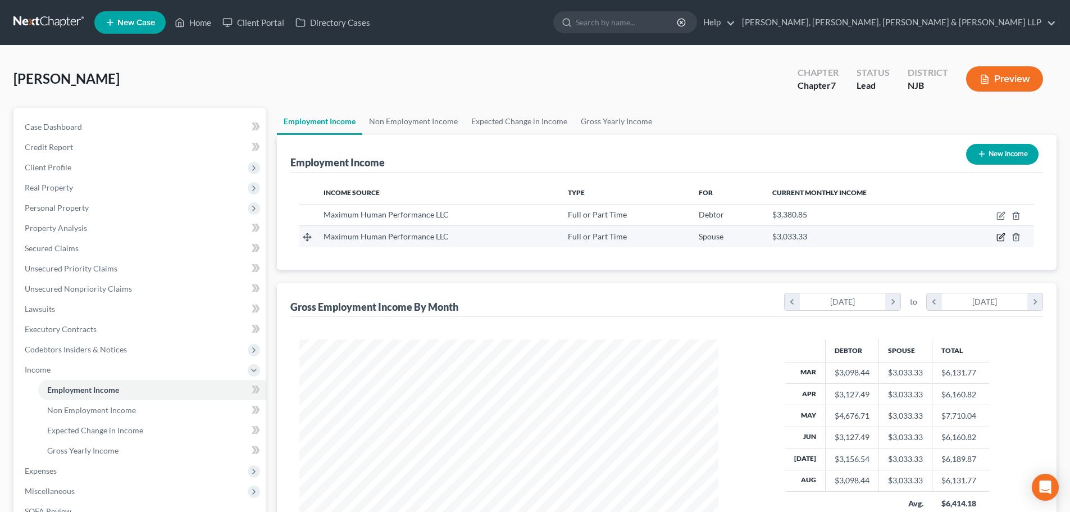
click at [997, 234] on icon "button" at bounding box center [1000, 237] width 7 height 7
select select "0"
select select "33"
select select "2"
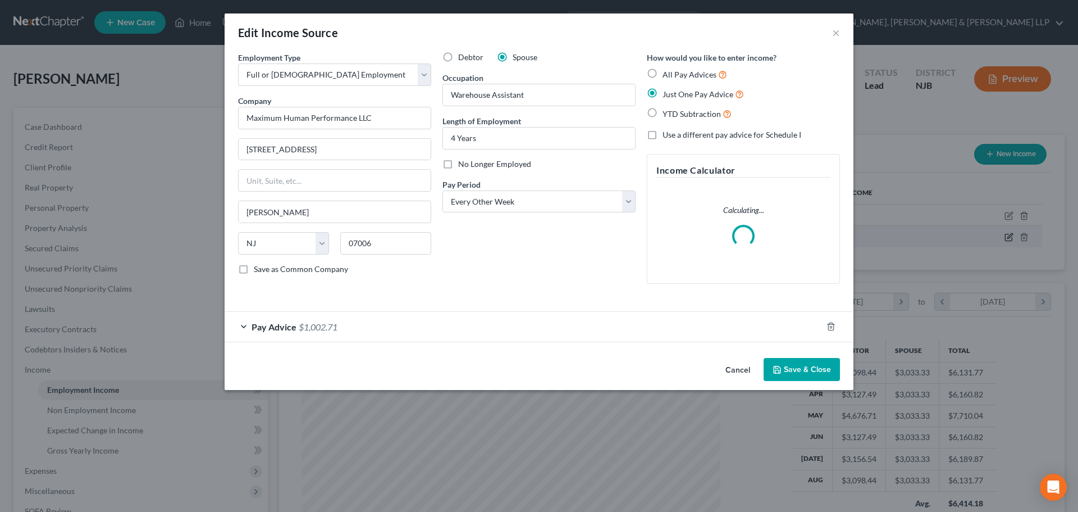
scroll to position [211, 445]
click at [439, 326] on div "Pay Advice $1,002.71" at bounding box center [523, 327] width 597 height 30
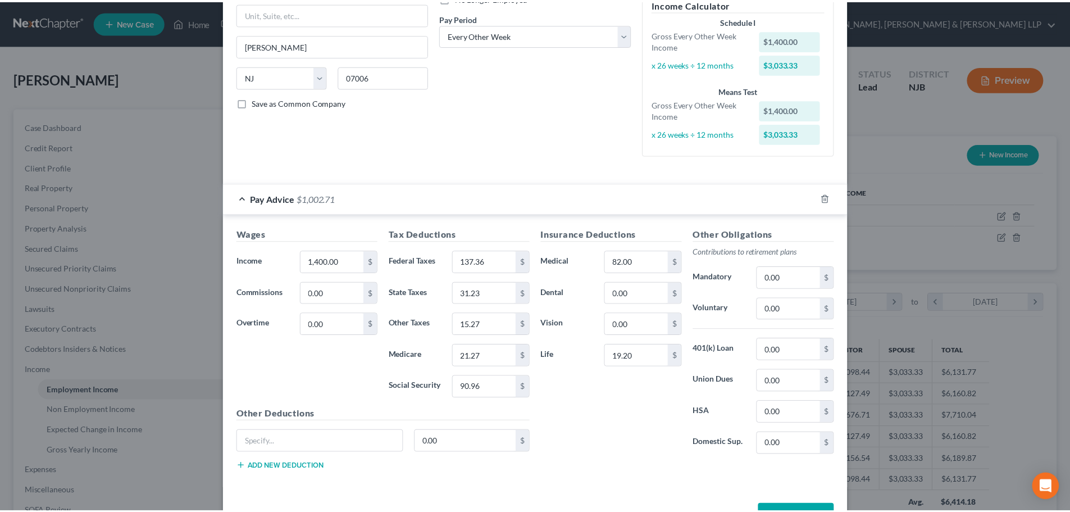
scroll to position [204, 0]
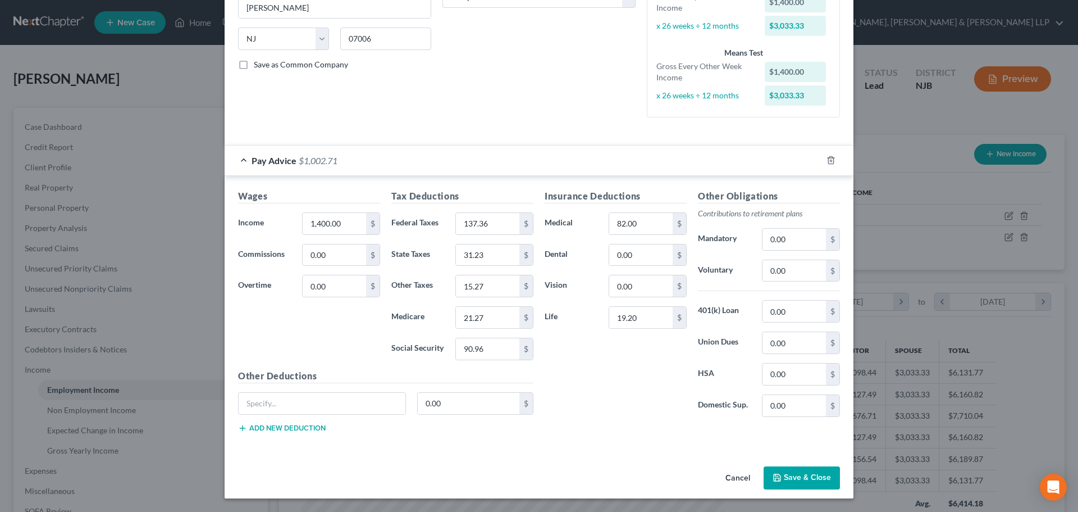
click at [801, 470] on button "Save & Close" at bounding box center [802, 478] width 76 height 24
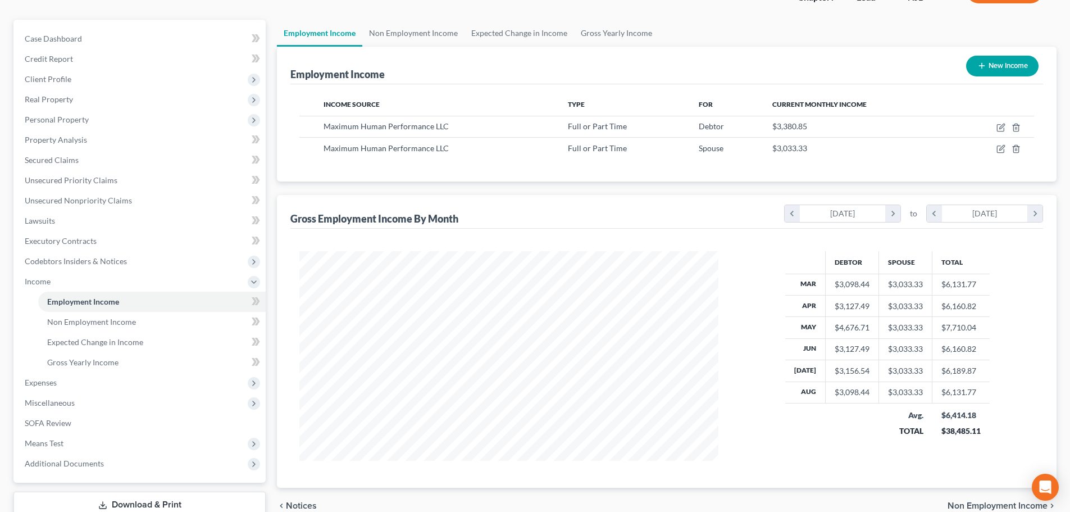
scroll to position [166, 0]
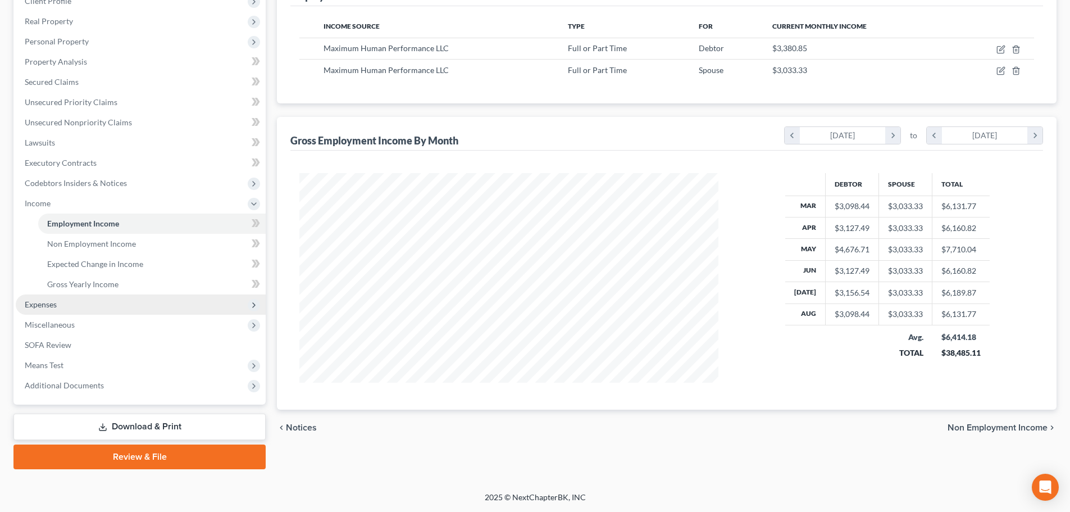
click at [67, 300] on span "Expenses" at bounding box center [141, 304] width 250 height 20
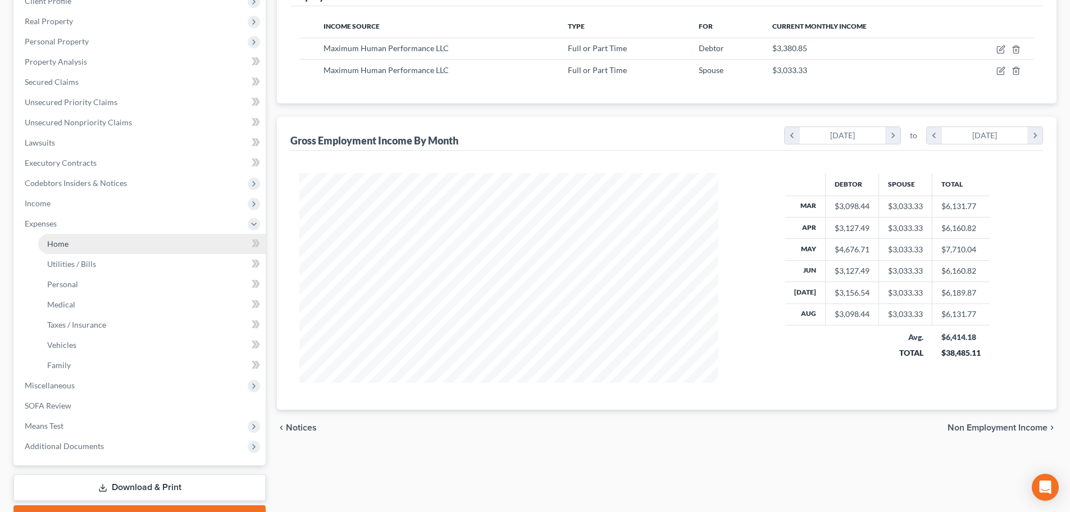
click at [72, 240] on link "Home" at bounding box center [151, 244] width 227 height 20
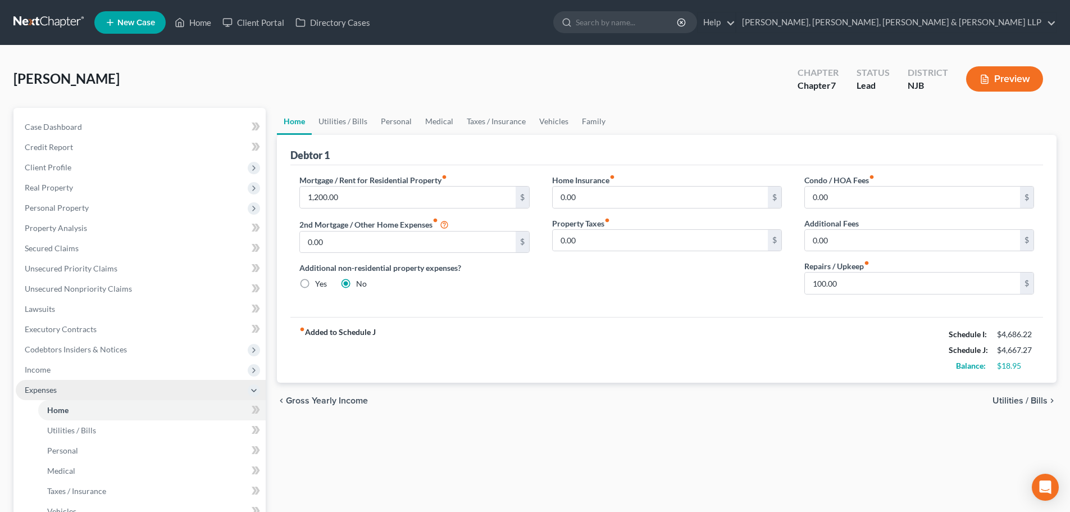
drag, startPoint x: 97, startPoint y: 368, endPoint x: 92, endPoint y: 393, distance: 25.1
click at [96, 368] on span "Income" at bounding box center [141, 369] width 250 height 20
click at [92, 392] on span "Employment Income" at bounding box center [83, 390] width 72 height 10
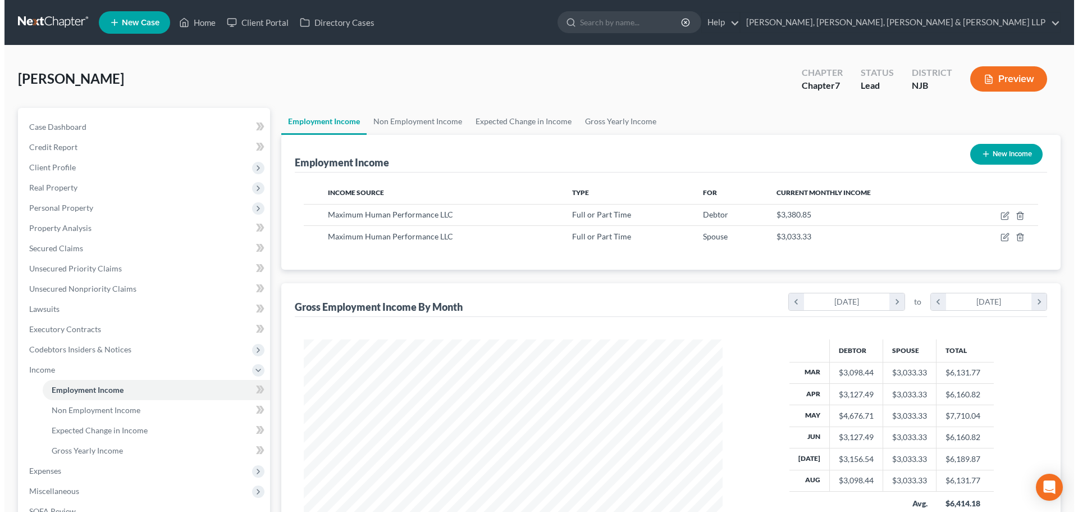
scroll to position [209, 441]
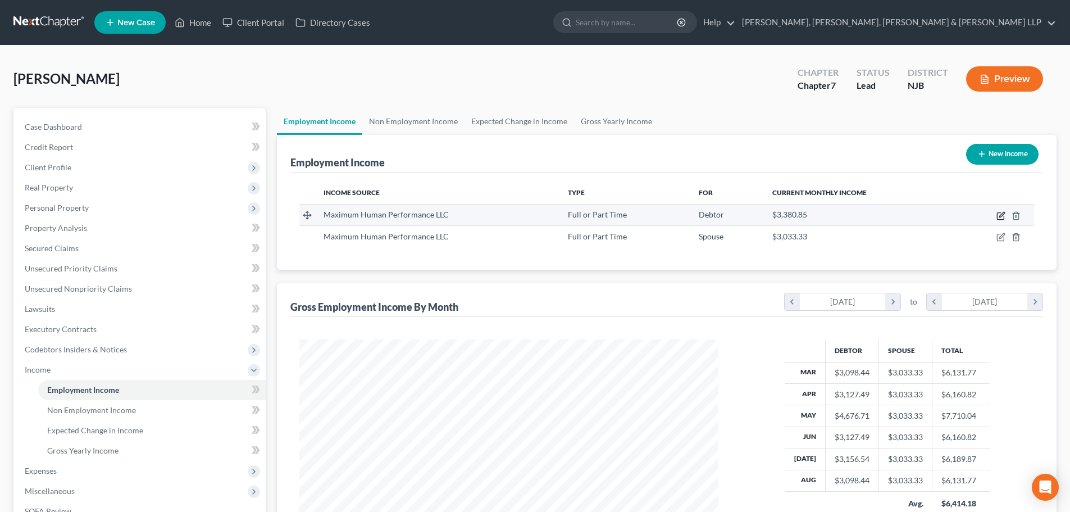
click at [1002, 216] on icon "button" at bounding box center [1000, 215] width 9 height 9
select select "0"
select select "33"
select select "0"
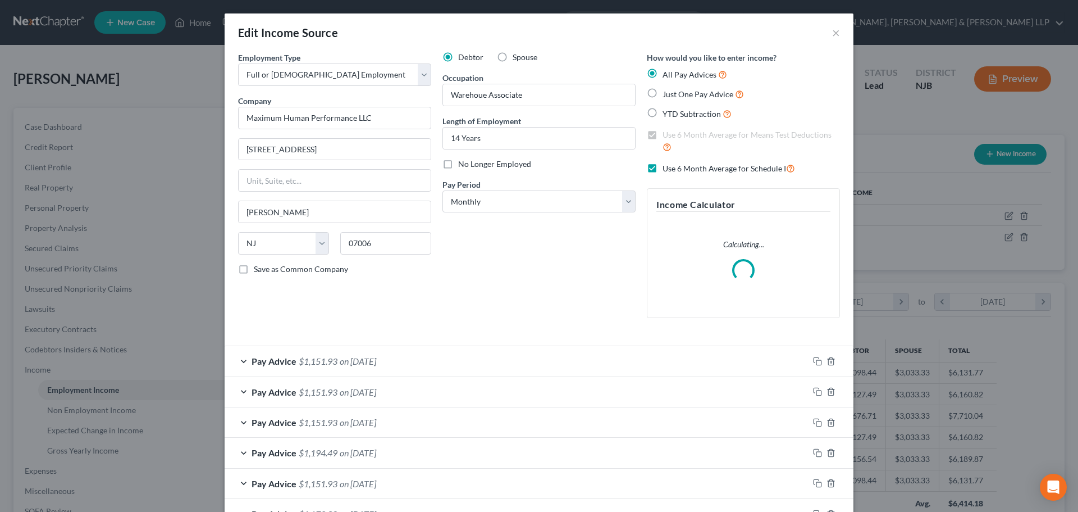
scroll to position [211, 445]
drag, startPoint x: 509, startPoint y: 94, endPoint x: 521, endPoint y: 97, distance: 12.3
click at [419, 102] on div "Employment Type * Select Full or [DEMOGRAPHIC_DATA] Employment Self Employment …" at bounding box center [538, 194] width 613 height 285
click at [399, 100] on div "Employment Type * Select Full or [DEMOGRAPHIC_DATA] Employment Self Employment …" at bounding box center [538, 194] width 613 height 285
click at [562, 83] on div "Occupation Warehoue Associate" at bounding box center [538, 89] width 193 height 34
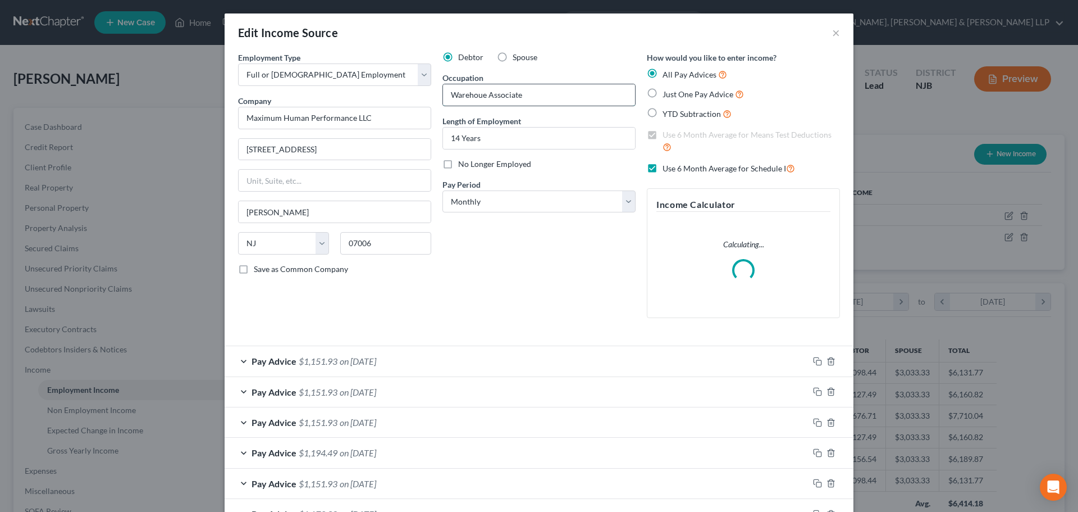
click at [524, 94] on input "Warehoue Associate" at bounding box center [539, 94] width 192 height 21
click at [529, 99] on input "Warehoue Associate" at bounding box center [539, 94] width 192 height 21
click at [392, 101] on div "Employment Type * Select Full or [DEMOGRAPHIC_DATA] Employment Self Employment …" at bounding box center [538, 194] width 613 height 285
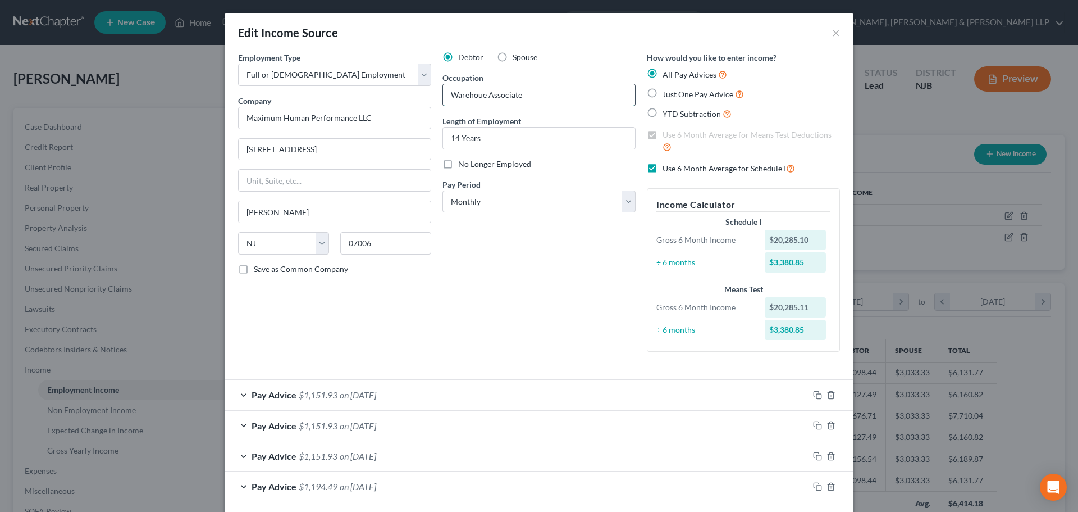
drag, startPoint x: 478, startPoint y: 101, endPoint x: 519, endPoint y: 97, distance: 41.1
click at [478, 101] on input "Warehoue Associate" at bounding box center [539, 94] width 192 height 21
click at [482, 96] on input "Warehoue Associate" at bounding box center [539, 94] width 192 height 21
drag, startPoint x: 439, startPoint y: 94, endPoint x: 464, endPoint y: 99, distance: 25.8
click at [413, 94] on div "Employment Type * Select Full or [DEMOGRAPHIC_DATA] Employment Self Employment …" at bounding box center [538, 211] width 613 height 318
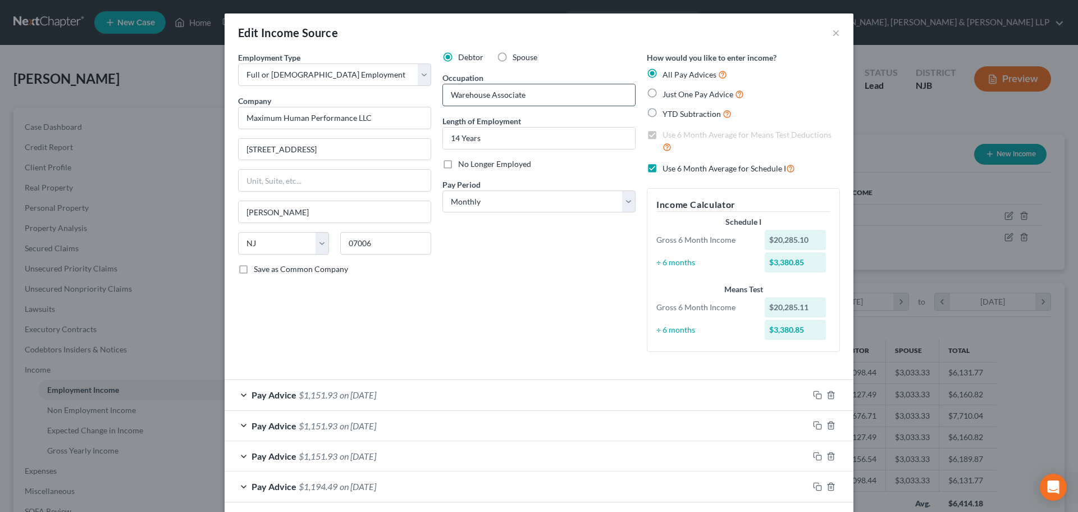
paste input "warehouse associate"
click at [455, 97] on input "warehouse Associate" at bounding box center [539, 94] width 192 height 21
drag, startPoint x: 535, startPoint y: 98, endPoint x: 410, endPoint y: 98, distance: 124.1
click at [410, 98] on div "Employment Type * Select Full or [DEMOGRAPHIC_DATA] Employment Self Employment …" at bounding box center [538, 211] width 613 height 318
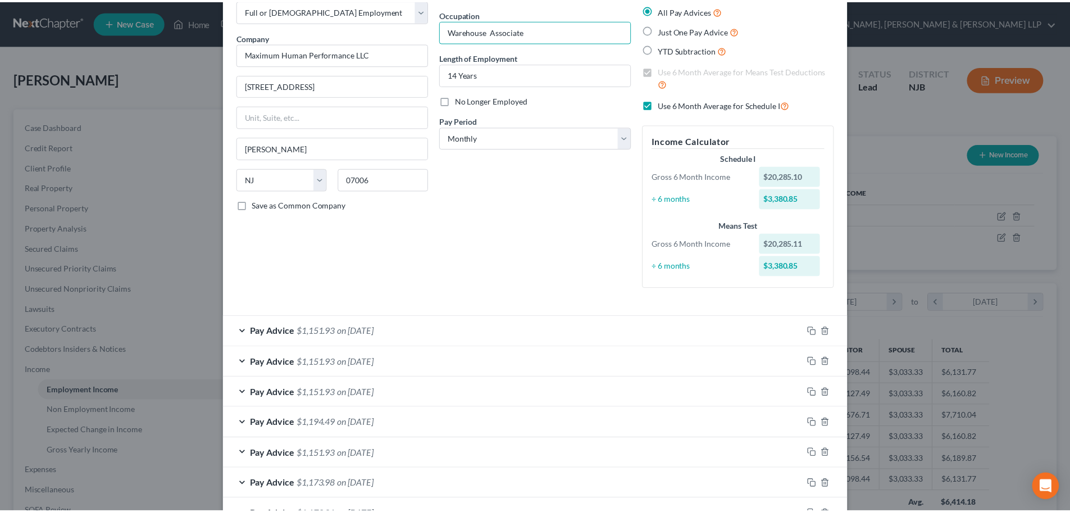
scroll to position [326, 0]
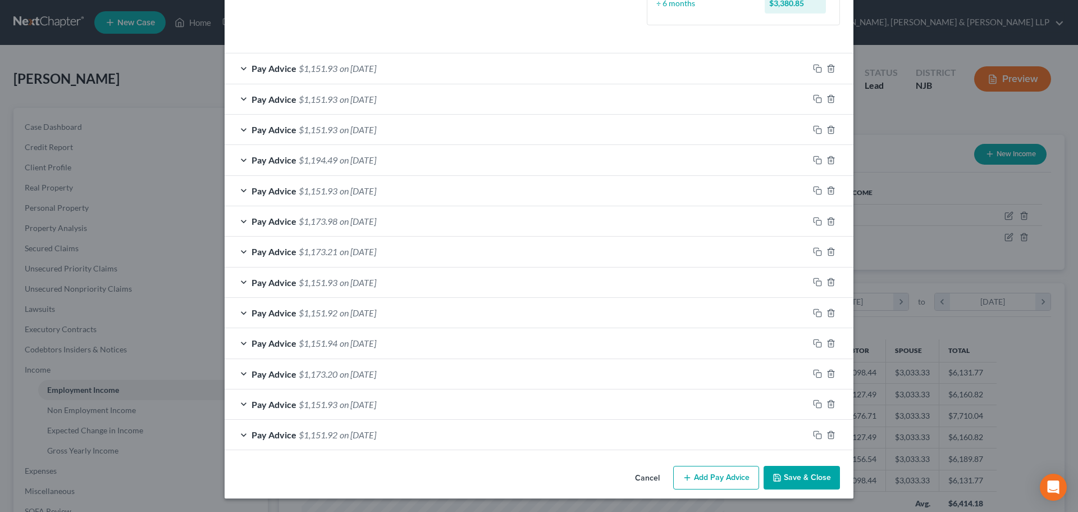
type input "Warehouse Associate"
click at [783, 473] on button "Save & Close" at bounding box center [802, 478] width 76 height 24
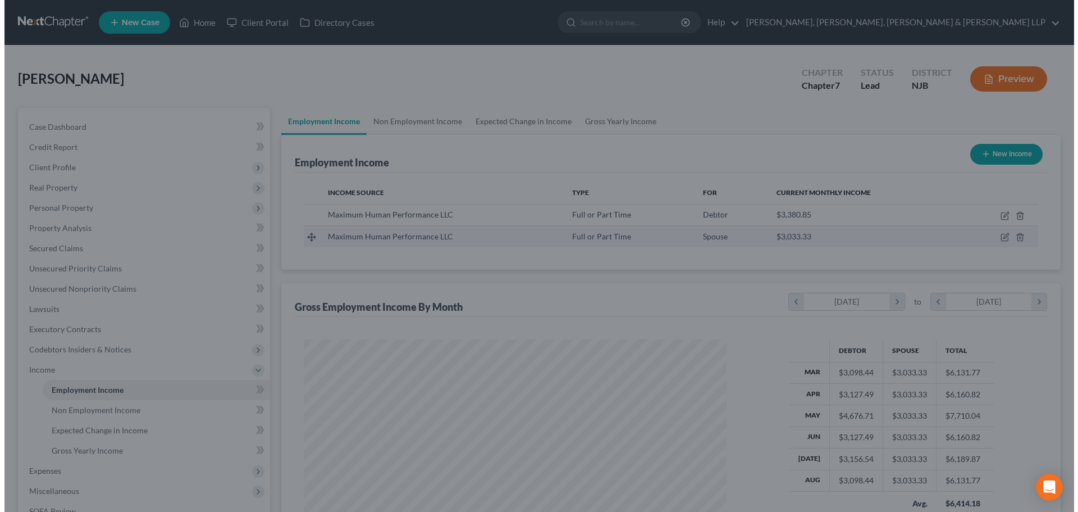
scroll to position [561319, 561087]
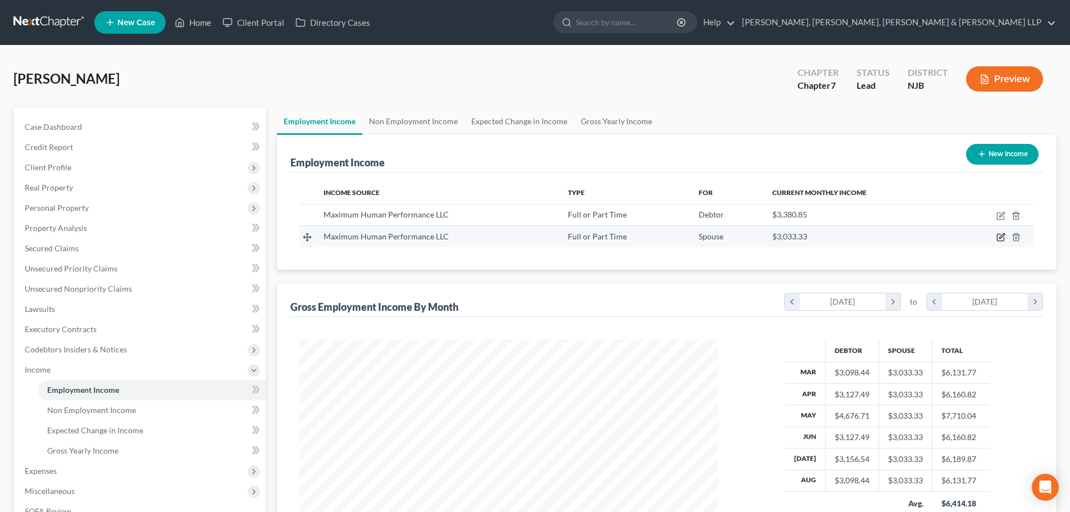
click at [1002, 237] on icon "button" at bounding box center [1001, 236] width 5 height 5
select select "0"
select select "33"
select select "2"
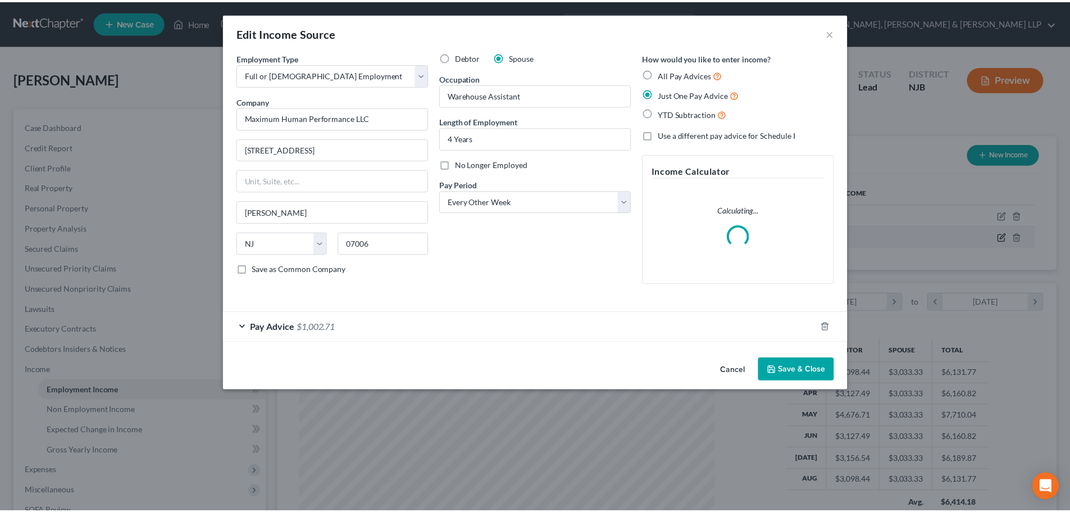
scroll to position [211, 445]
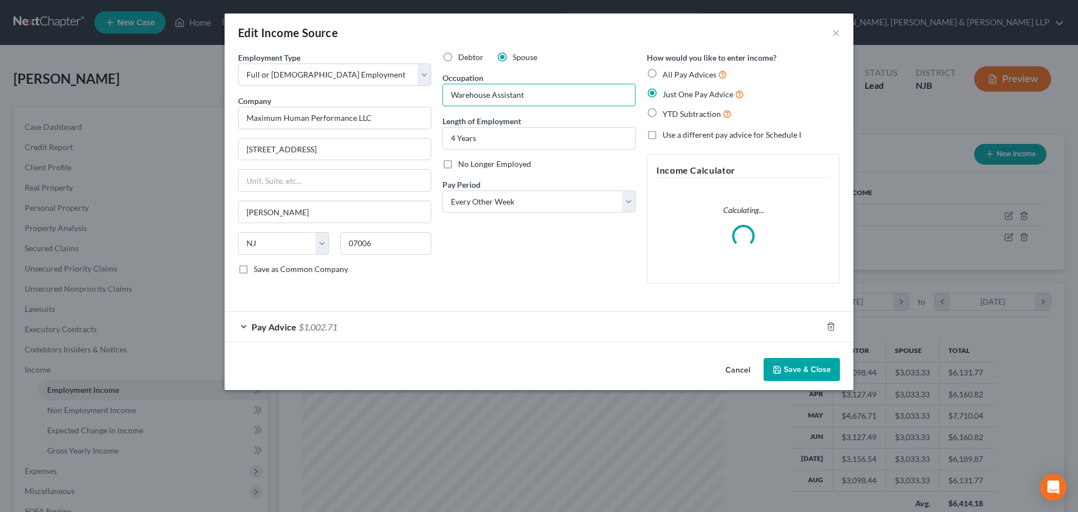
drag, startPoint x: 489, startPoint y: 97, endPoint x: 440, endPoint y: 106, distance: 49.8
click at [433, 103] on div "Employment Type * Select Full or [DEMOGRAPHIC_DATA] Employment Self Employment …" at bounding box center [538, 177] width 613 height 250
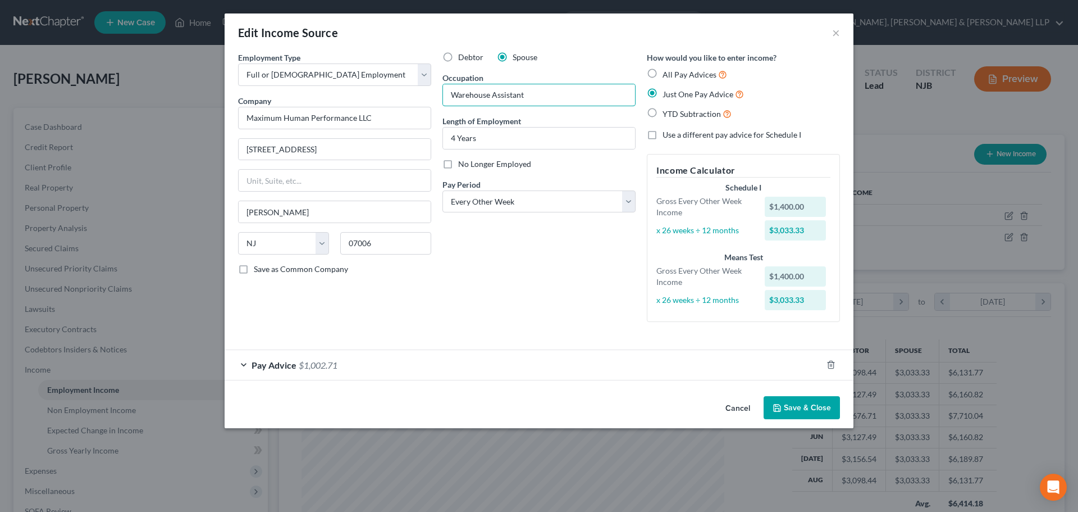
paste input "Associate"
type input "Warehouse Assistant"
click at [806, 400] on button "Save & Close" at bounding box center [802, 408] width 76 height 24
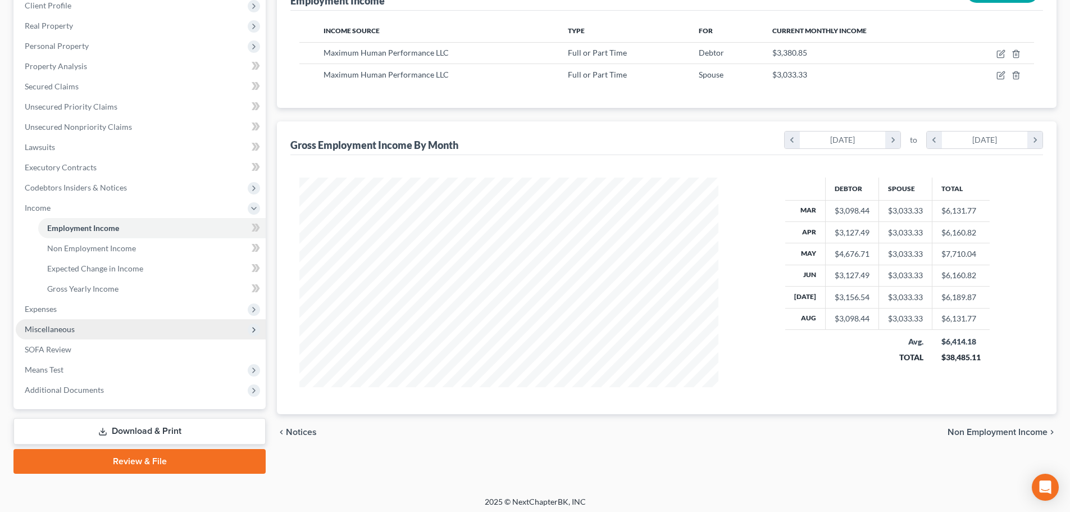
scroll to position [166, 0]
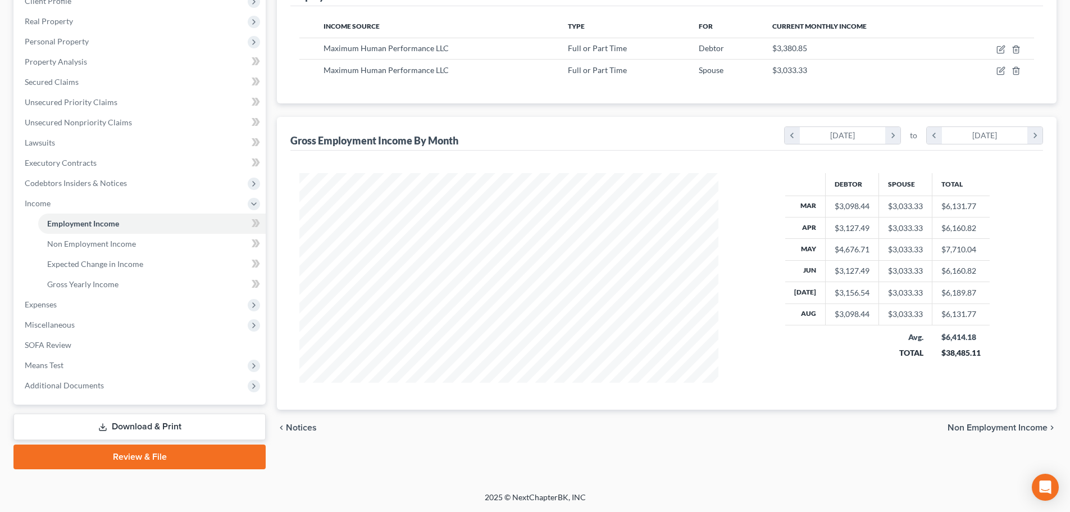
click at [168, 425] on link "Download & Print" at bounding box center [139, 426] width 252 height 26
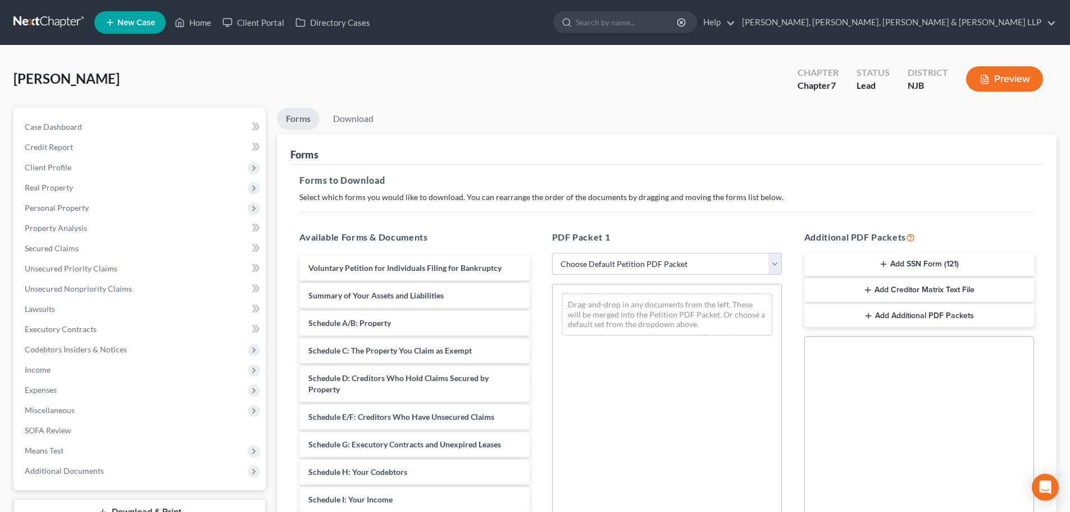
click at [590, 265] on select "Choose Default Petition PDF Packet Complete Bankruptcy Petition (all forms and …" at bounding box center [667, 264] width 230 height 22
select select "0"
click at [552, 253] on select "Choose Default Petition PDF Packet Complete Bankruptcy Petition (all forms and …" at bounding box center [667, 264] width 230 height 22
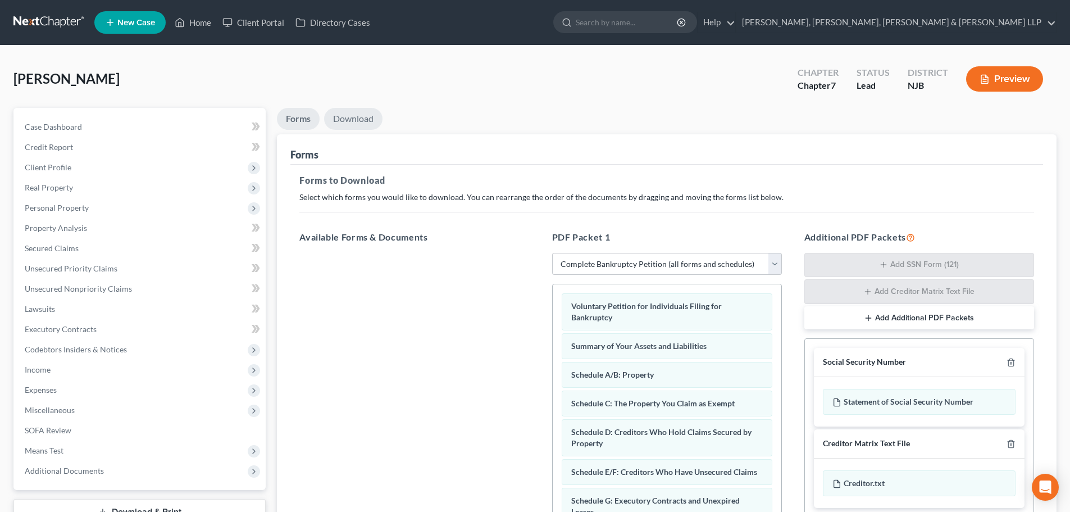
click at [363, 117] on link "Download" at bounding box center [353, 119] width 58 height 22
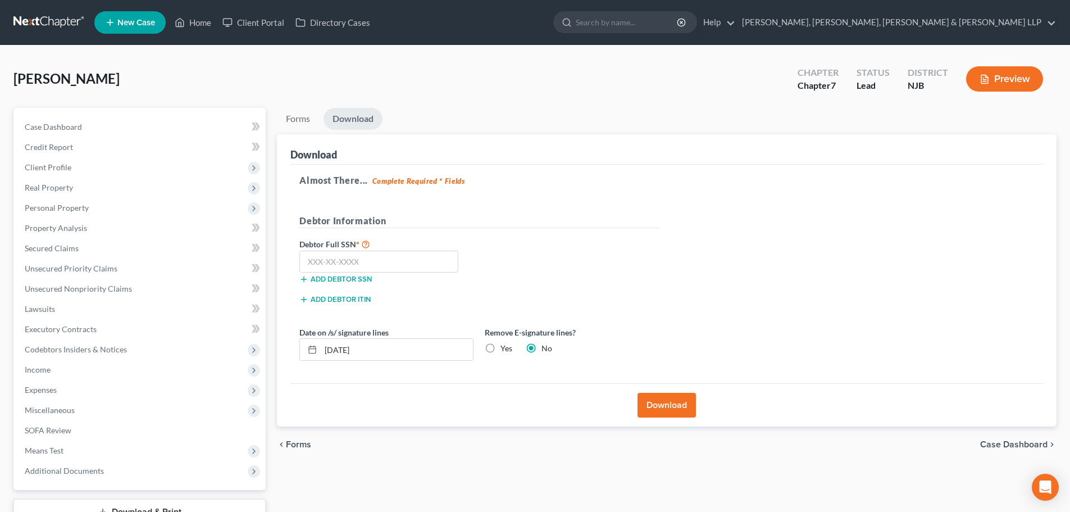
click at [500, 350] on label "Yes" at bounding box center [506, 348] width 12 height 11
click at [505, 350] on input "Yes" at bounding box center [508, 346] width 7 height 7
radio input "true"
radio input "false"
click at [345, 353] on input "[DATE]" at bounding box center [397, 349] width 152 height 21
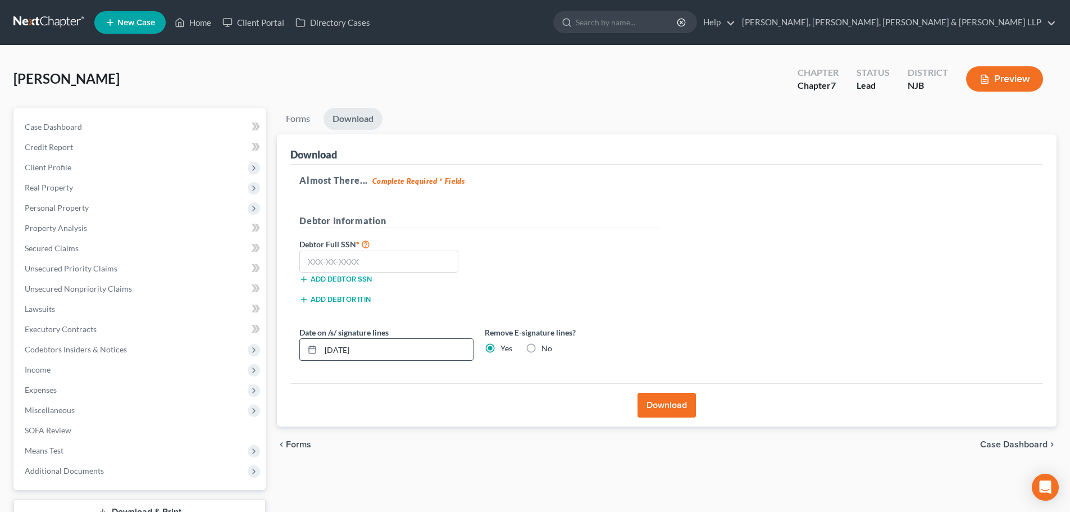
drag, startPoint x: 375, startPoint y: 351, endPoint x: 303, endPoint y: 350, distance: 72.4
click at [303, 350] on div "[DATE]" at bounding box center [386, 349] width 174 height 22
type input "[DATE]"
click at [362, 267] on input "text" at bounding box center [378, 261] width 159 height 22
type input "155-56-4756"
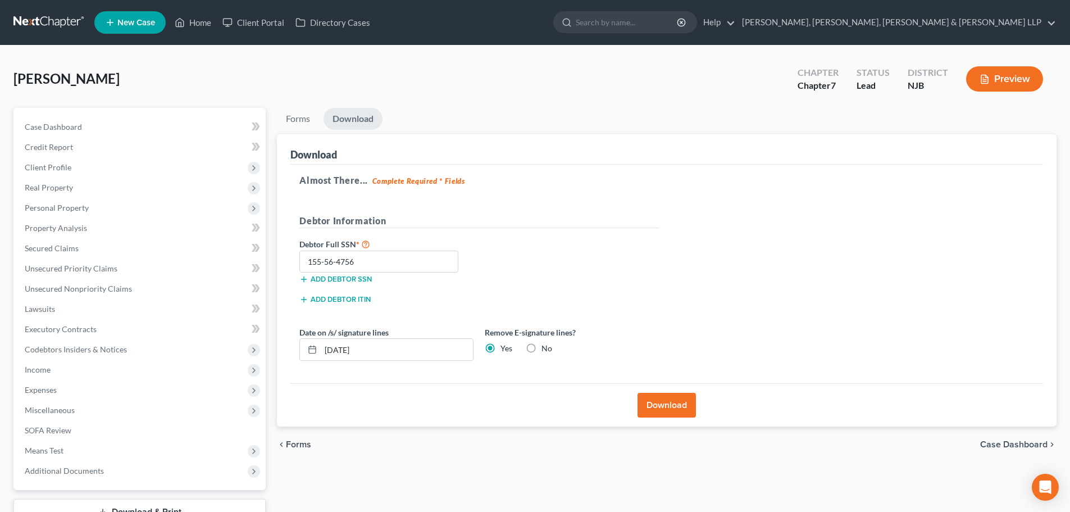
click at [659, 407] on button "Download" at bounding box center [666, 405] width 58 height 25
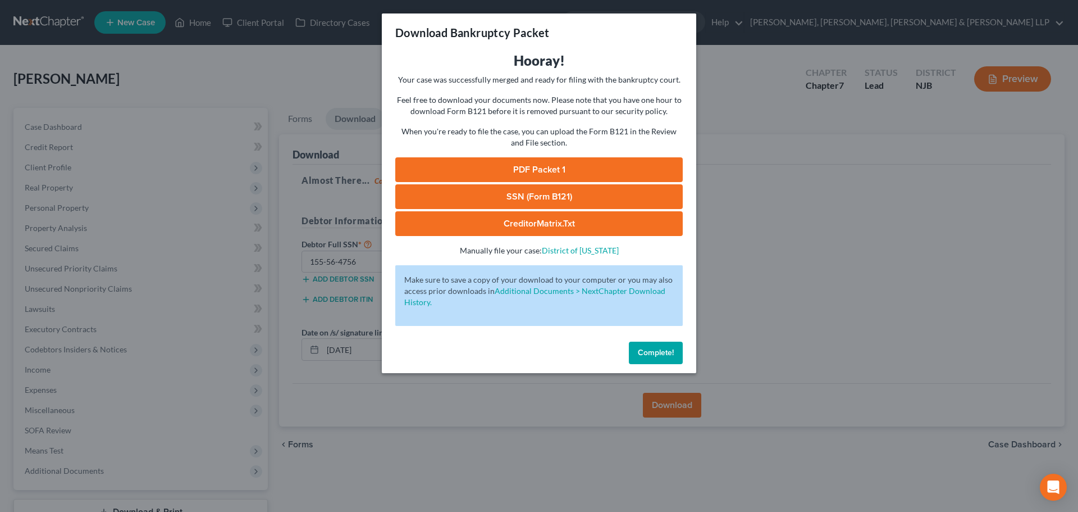
click at [507, 167] on link "PDF Packet 1" at bounding box center [539, 169] width 288 height 25
drag, startPoint x: 569, startPoint y: 193, endPoint x: 680, endPoint y: 170, distance: 113.1
click at [569, 193] on link "SSN (Form B121)" at bounding box center [539, 196] width 288 height 25
click at [284, 44] on div "Download Bankruptcy Packet Hooray! Your case was successfully merged and ready …" at bounding box center [539, 256] width 1078 height 512
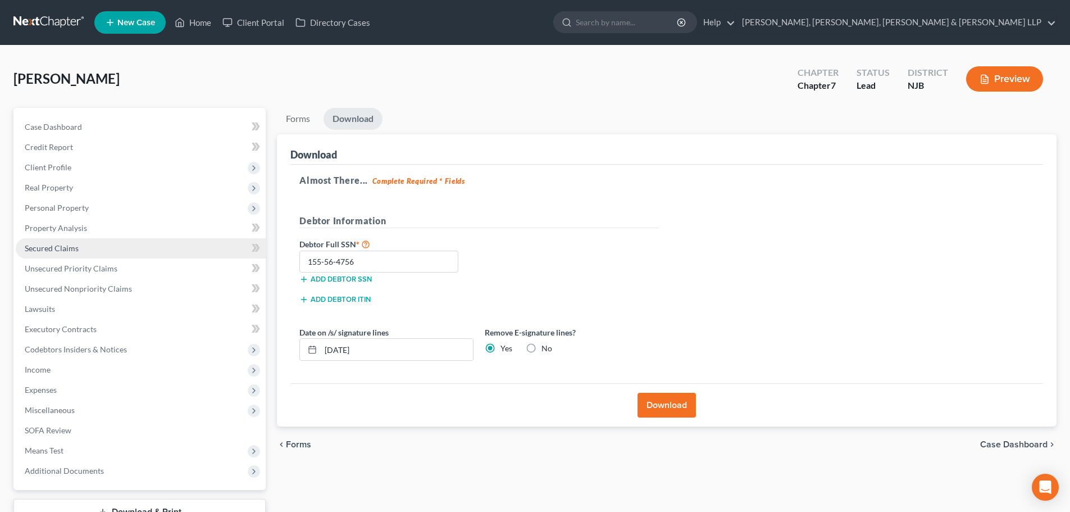
click at [88, 252] on link "Secured Claims" at bounding box center [141, 248] width 250 height 20
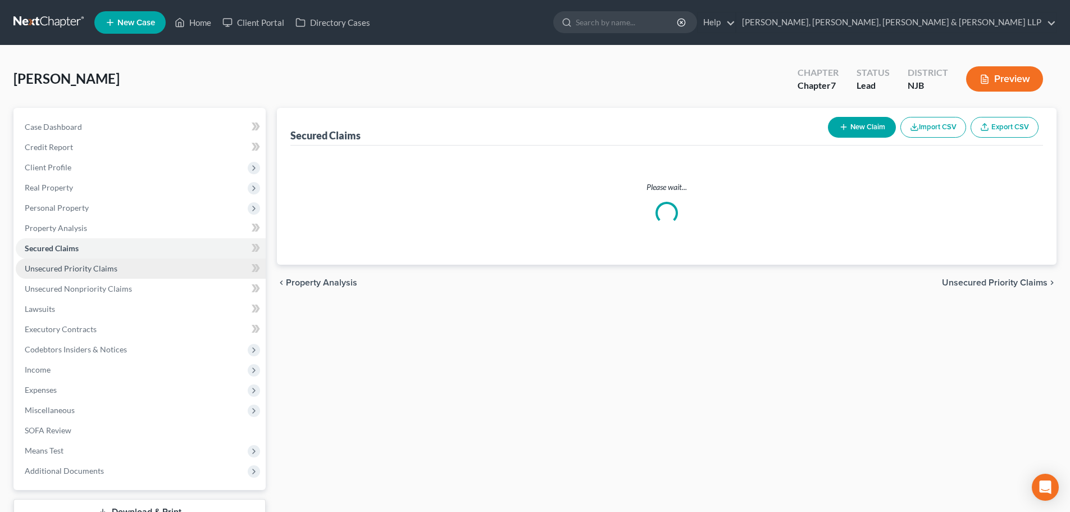
click at [97, 266] on span "Unsecured Priority Claims" at bounding box center [71, 268] width 93 height 10
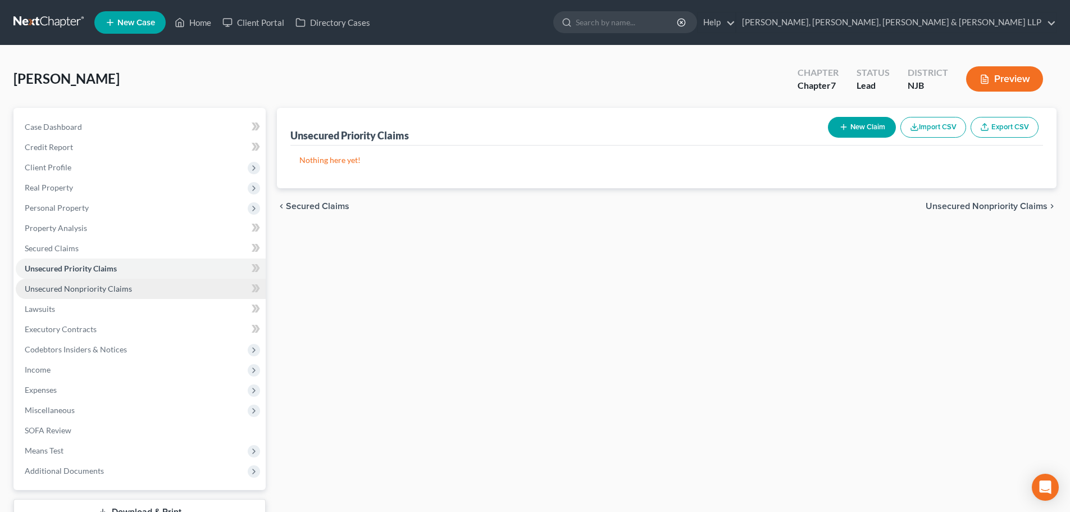
click at [99, 290] on span "Unsecured Nonpriority Claims" at bounding box center [78, 289] width 107 height 10
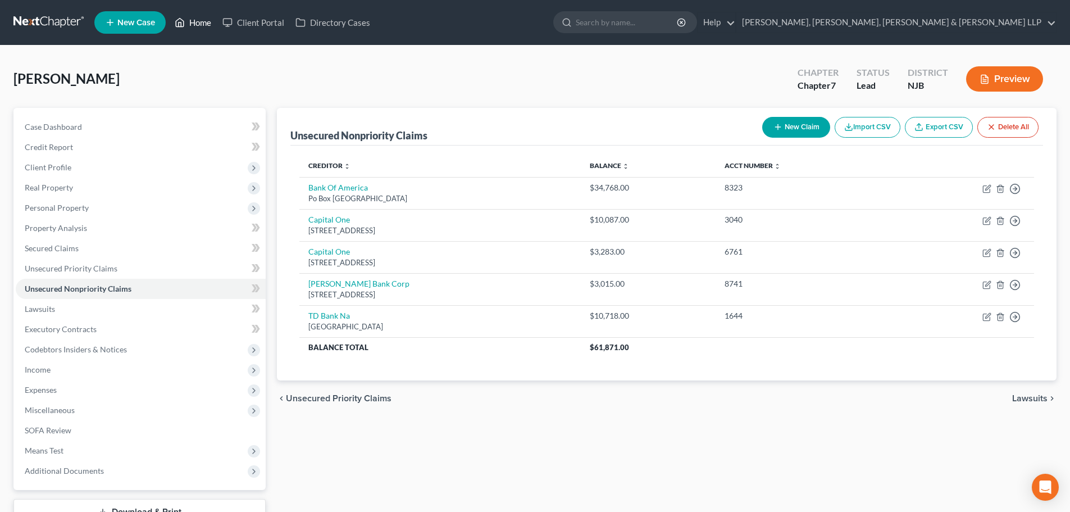
click at [208, 16] on link "Home" at bounding box center [193, 22] width 48 height 20
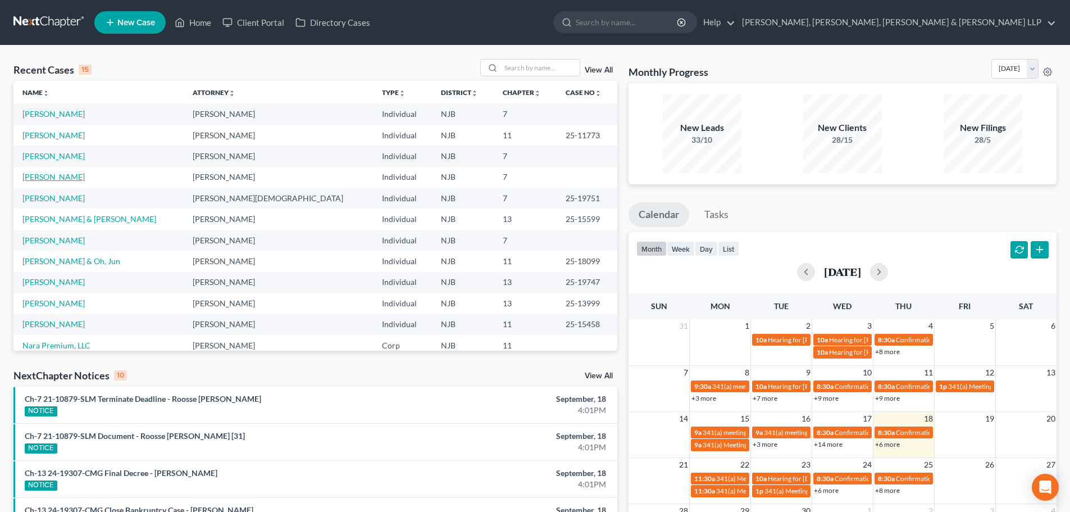
click at [62, 174] on link "[PERSON_NAME]" at bounding box center [53, 177] width 62 height 10
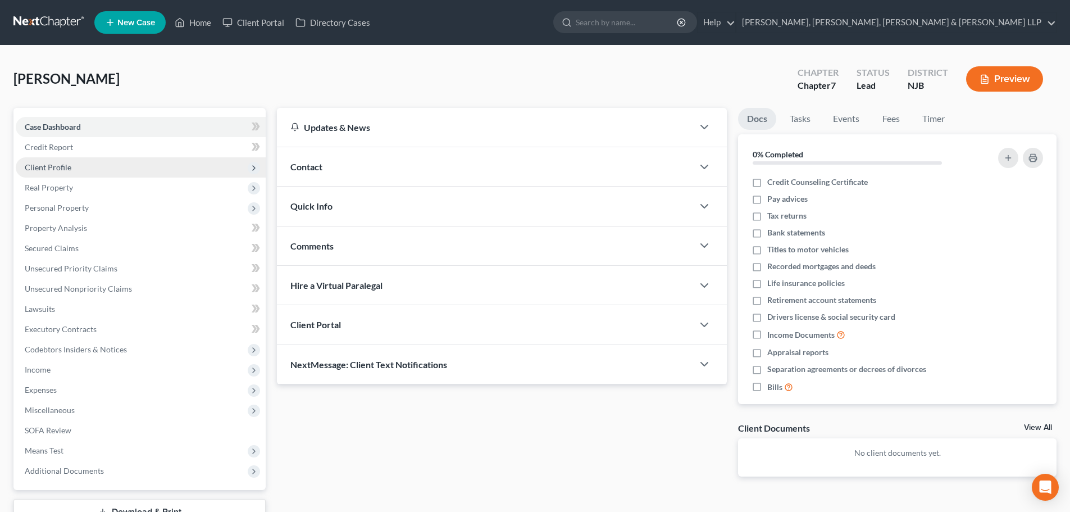
click at [76, 176] on span "Client Profile" at bounding box center [141, 167] width 250 height 20
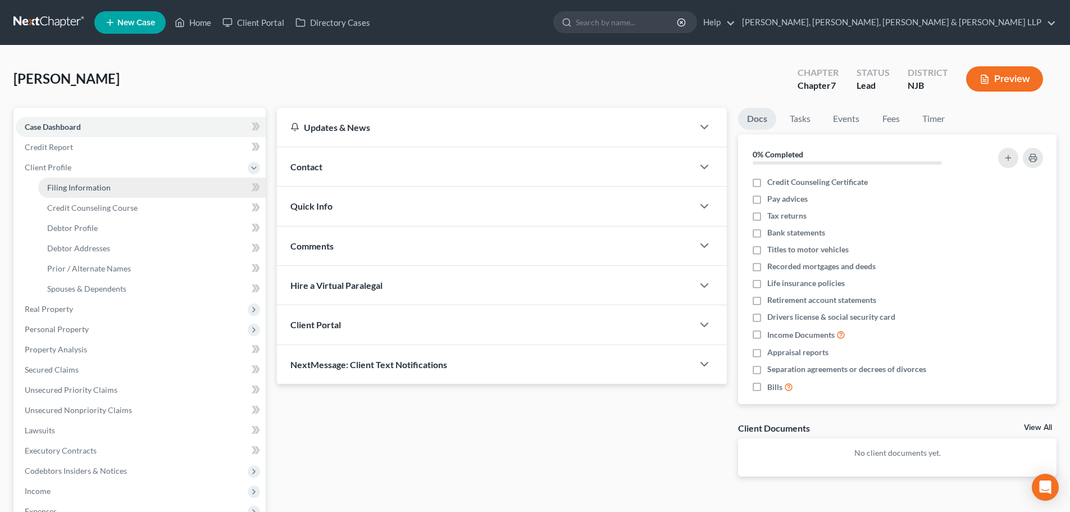
click at [73, 184] on span "Filing Information" at bounding box center [78, 187] width 63 height 10
select select "1"
select select "0"
select select "51"
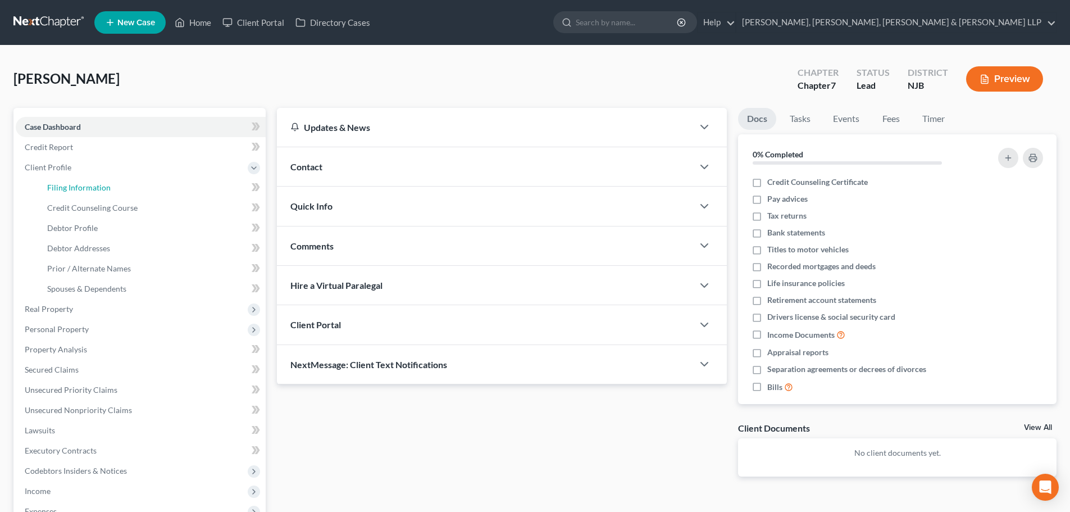
select select "4"
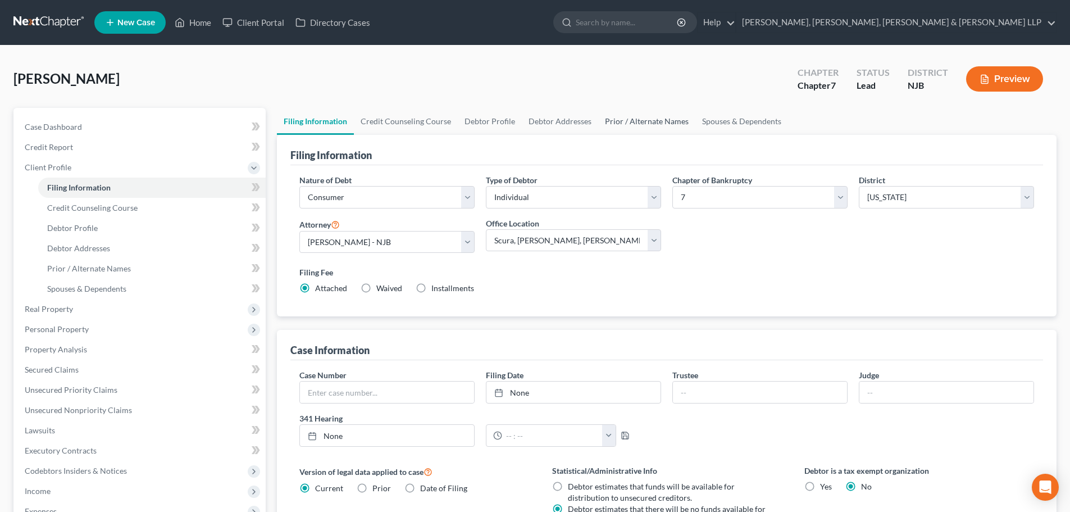
click at [662, 125] on link "Prior / Alternate Names" at bounding box center [646, 121] width 97 height 27
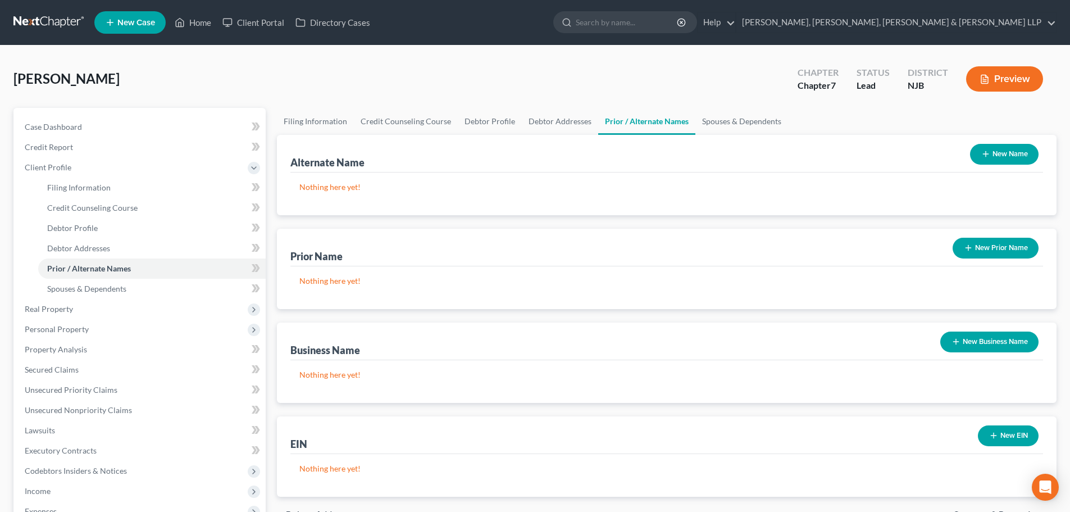
click at [1007, 153] on button "New Name" at bounding box center [1004, 154] width 69 height 21
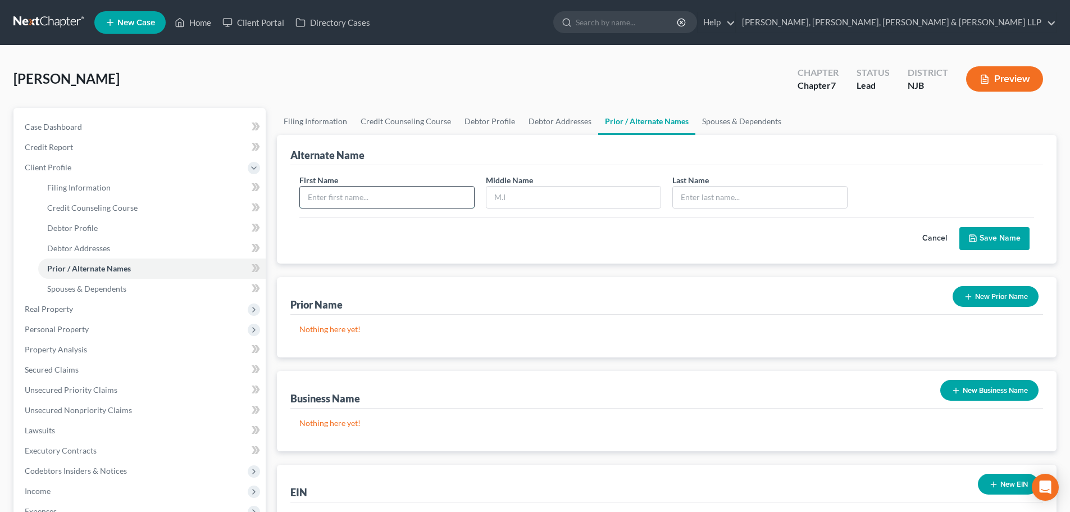
click at [350, 198] on input "text" at bounding box center [387, 196] width 174 height 21
click at [493, 205] on input "text" at bounding box center [573, 196] width 174 height 21
click at [706, 200] on input "text" at bounding box center [760, 196] width 174 height 21
click at [998, 234] on button "Save Name" at bounding box center [994, 239] width 70 height 24
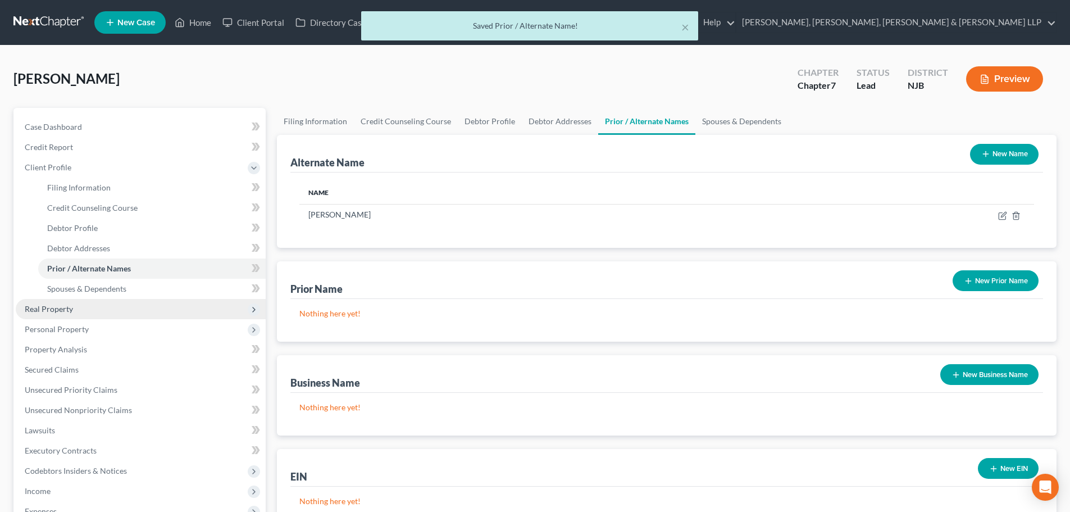
click at [95, 318] on span "Real Property" at bounding box center [141, 309] width 250 height 20
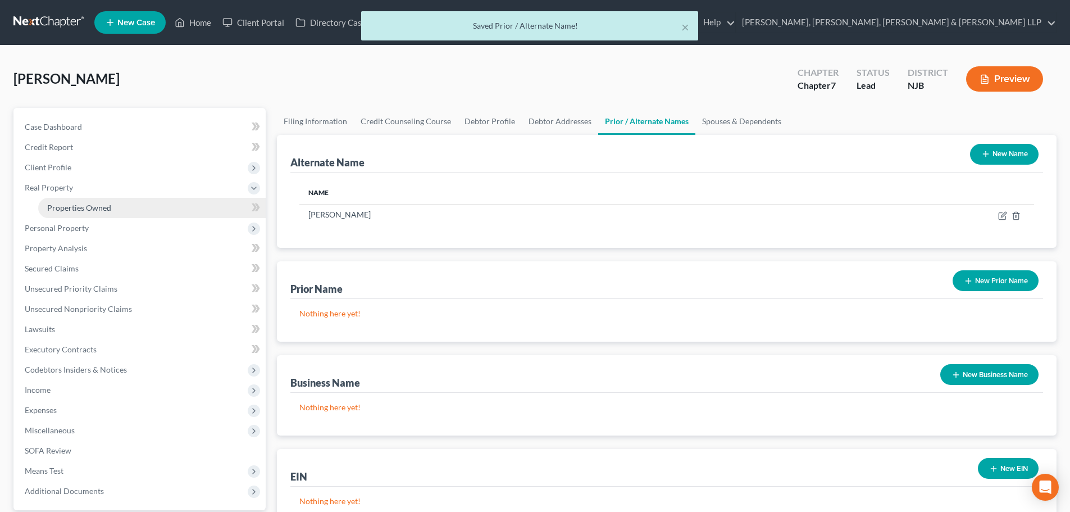
click at [113, 209] on link "Properties Owned" at bounding box center [151, 208] width 227 height 20
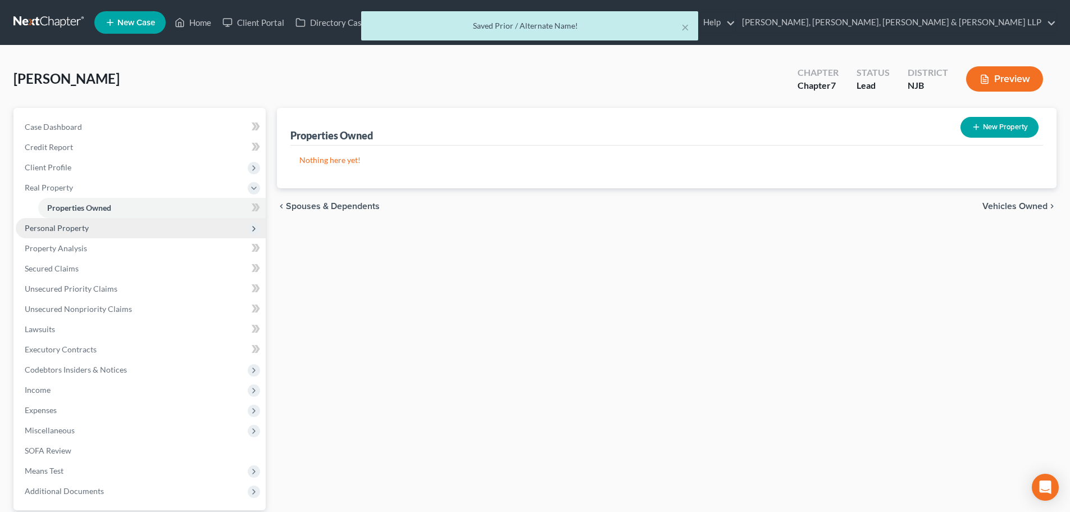
click at [97, 226] on span "Personal Property" at bounding box center [141, 228] width 250 height 20
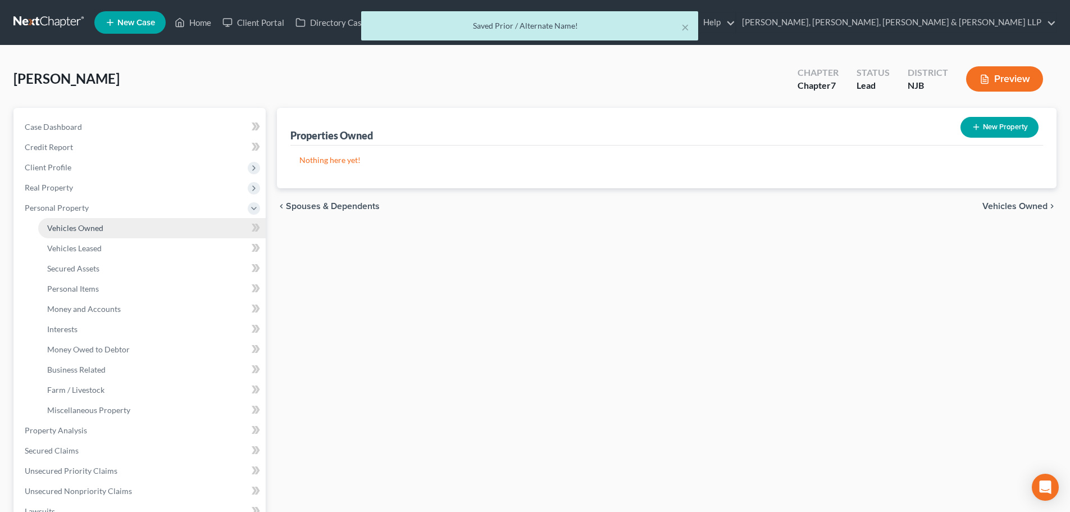
click at [99, 229] on span "Vehicles Owned" at bounding box center [75, 228] width 56 height 10
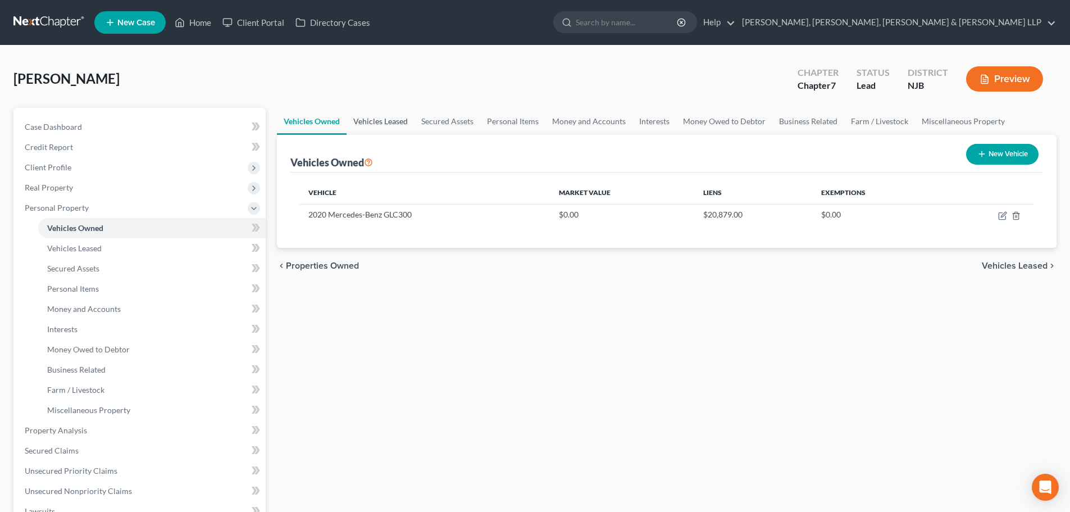
click at [375, 129] on link "Vehicles Leased" at bounding box center [380, 121] width 68 height 27
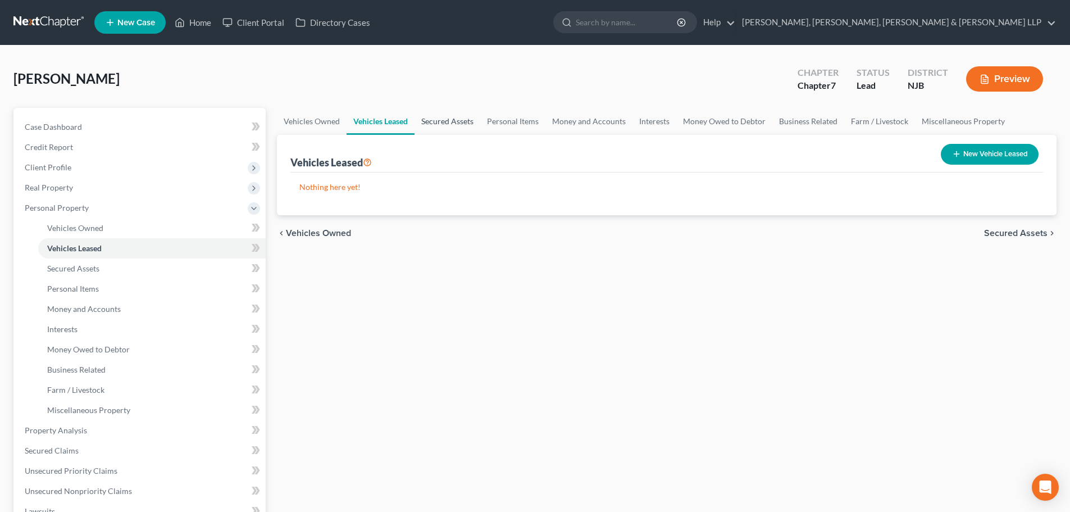
click at [439, 125] on link "Secured Assets" at bounding box center [447, 121] width 66 height 27
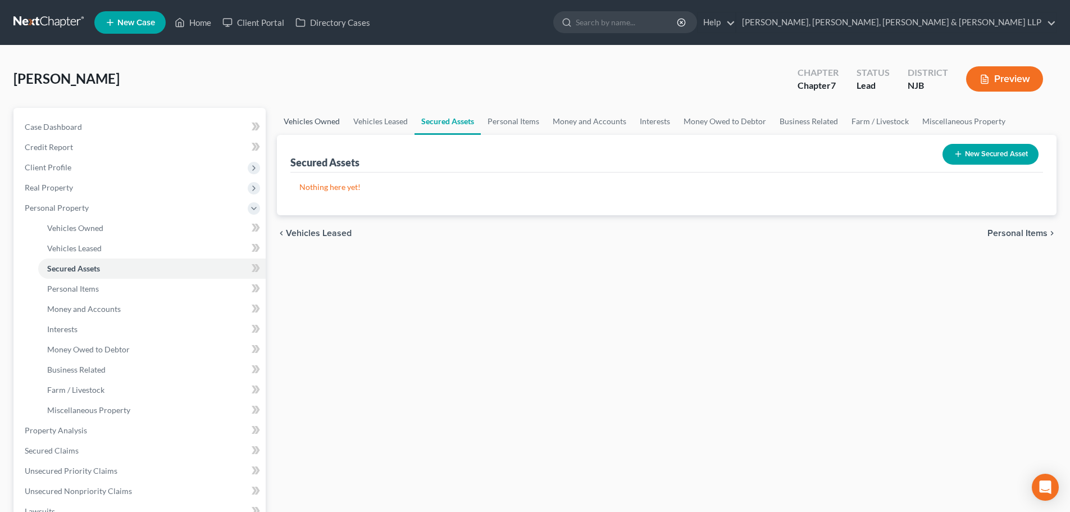
click at [313, 117] on link "Vehicles Owned" at bounding box center [312, 121] width 70 height 27
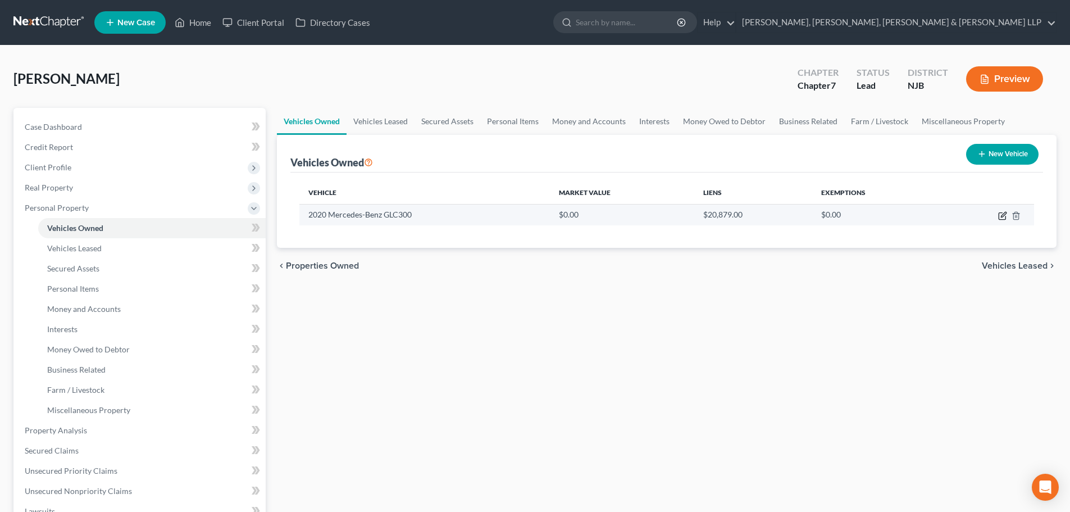
click at [1006, 215] on icon "button" at bounding box center [1002, 215] width 9 height 9
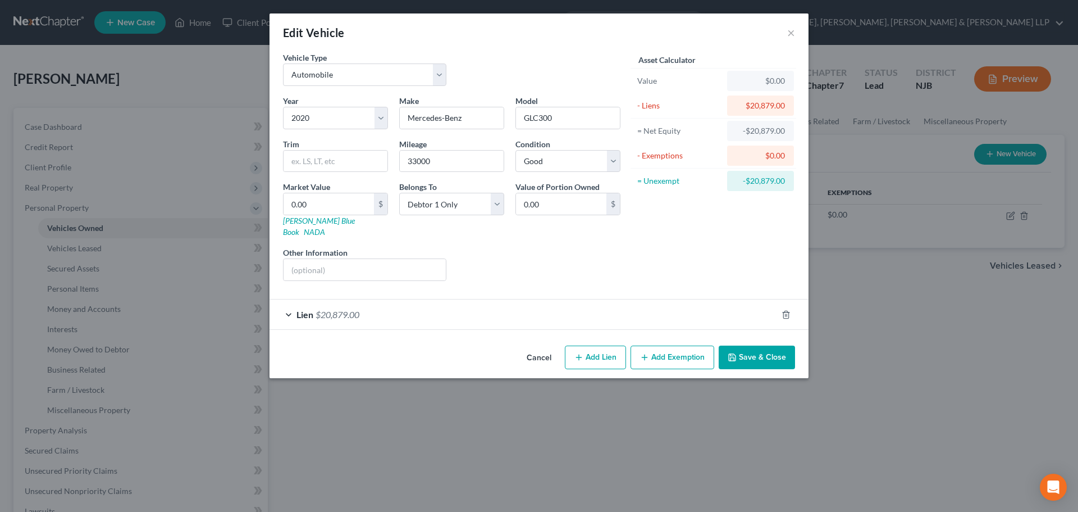
click at [422, 299] on div "Lien $20,879.00" at bounding box center [524, 314] width 508 height 30
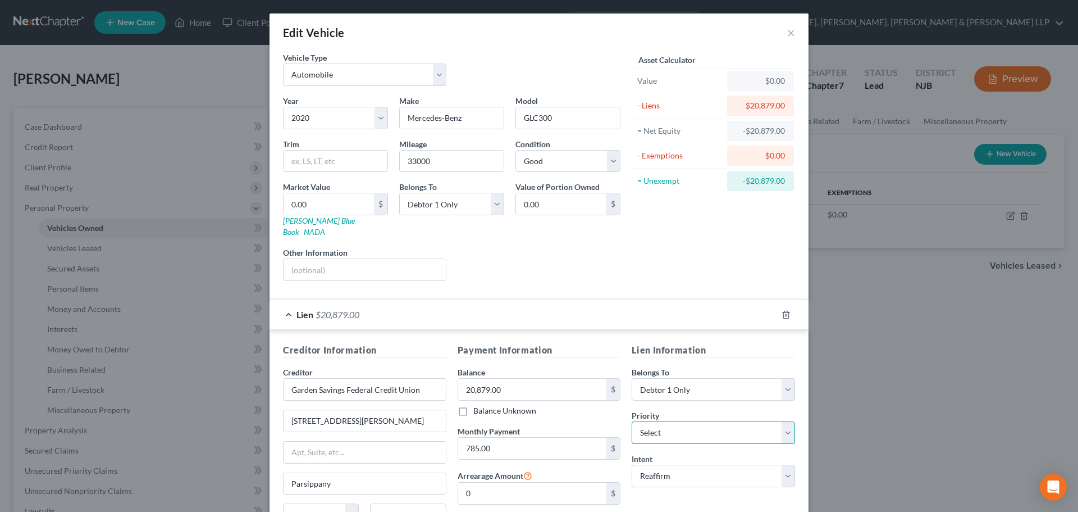
click at [652, 423] on select "Select 1st 2nd 3rd 4th 5th 6th 7th 8th 9th 10th 11th 12th 13th 14th 15th 16th 1…" at bounding box center [713, 432] width 163 height 22
click at [632, 421] on select "Select 1st 2nd 3rd 4th 5th 6th 7th 8th 9th 10th 11th 12th 13th 14th 15th 16th 1…" at bounding box center [713, 432] width 163 height 22
drag, startPoint x: 322, startPoint y: 206, endPoint x: 250, endPoint y: 201, distance: 71.5
click at [250, 201] on div "Edit Vehicle × Vehicle Type Select Automobile Truck Trailer Watercraft Aircraft…" at bounding box center [539, 256] width 1078 height 512
click at [346, 206] on input "37,370" at bounding box center [329, 203] width 90 height 21
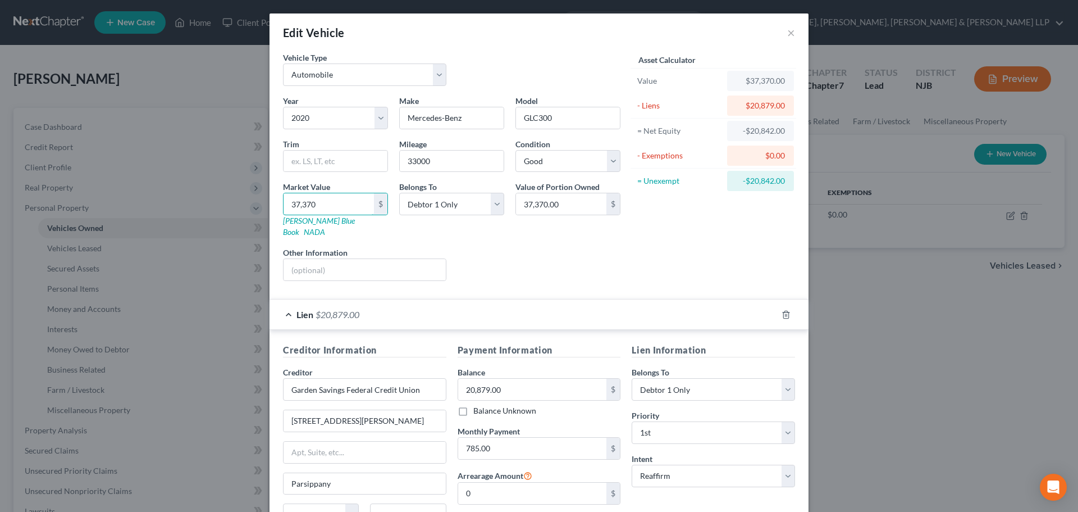
drag, startPoint x: 333, startPoint y: 205, endPoint x: 257, endPoint y: 205, distance: 76.4
click at [258, 205] on div "Edit Vehicle × Vehicle Type Select Automobile Truck Trailer Watercraft Aircraft…" at bounding box center [539, 256] width 1078 height 512
drag, startPoint x: 327, startPoint y: 205, endPoint x: 288, endPoint y: 1, distance: 208.1
click at [277, 208] on div "Market Value 34,737.00 $ [PERSON_NAME] Blue Book NADA" at bounding box center [335, 209] width 116 height 57
click at [337, 208] on input "34,737.00" at bounding box center [329, 203] width 90 height 21
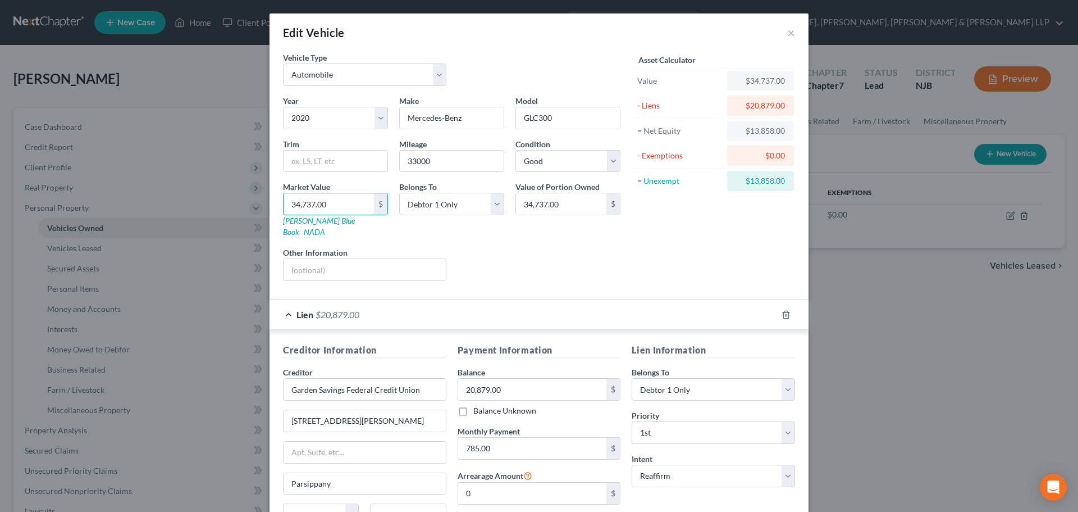
drag, startPoint x: 341, startPoint y: 202, endPoint x: 261, endPoint y: 209, distance: 80.6
click at [263, 209] on div "Edit Vehicle × Vehicle Type Select Automobile Truck Trailer Watercraft Aircraft…" at bounding box center [539, 256] width 1078 height 512
click at [288, 302] on div "Lien $20,879.00" at bounding box center [524, 314] width 508 height 30
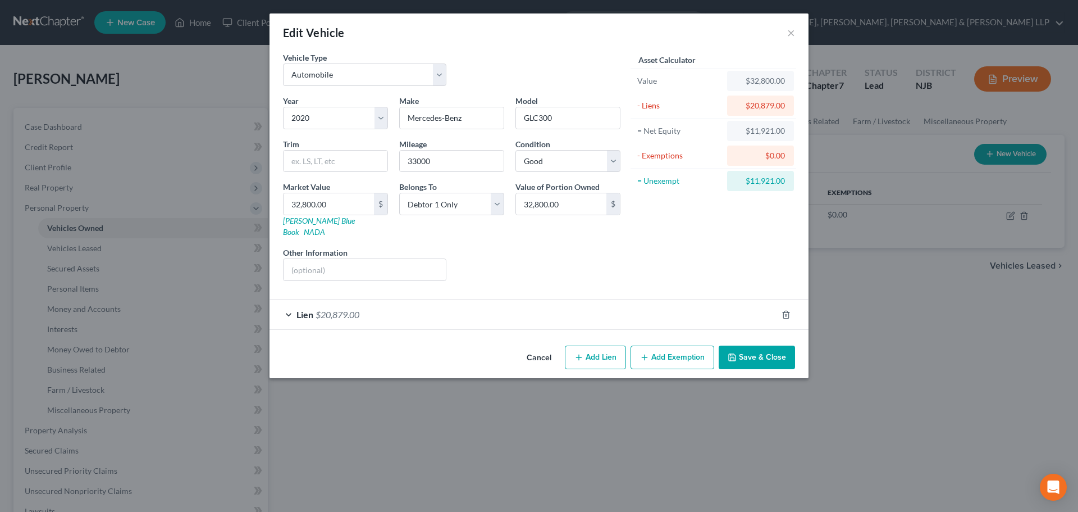
click at [659, 345] on button "Add Exemption" at bounding box center [673, 357] width 84 height 24
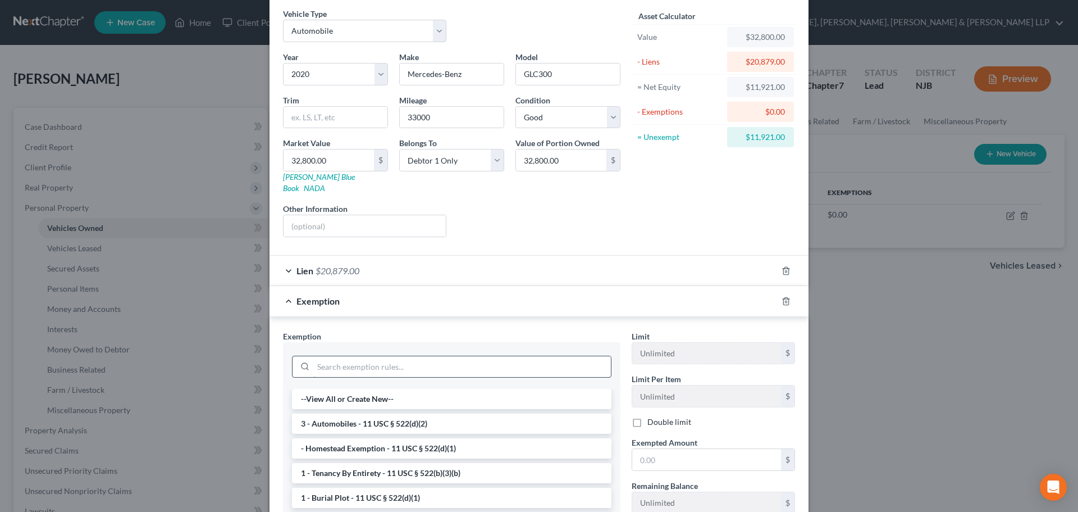
scroll to position [56, 0]
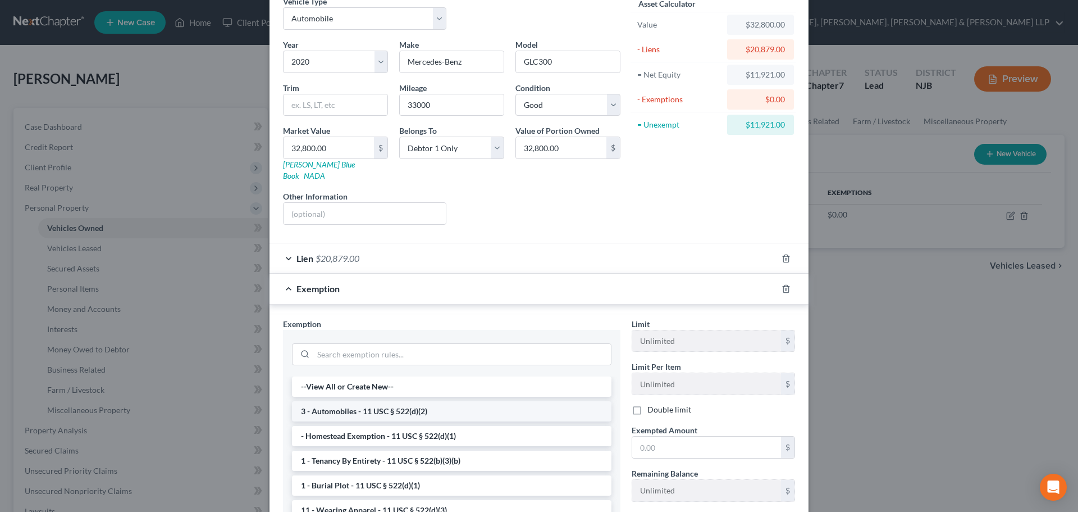
drag, startPoint x: 382, startPoint y: 403, endPoint x: 676, endPoint y: 430, distance: 294.4
click at [382, 403] on li "3 - Automobiles - 11 USC § 522(d)(2)" at bounding box center [452, 411] width 320 height 20
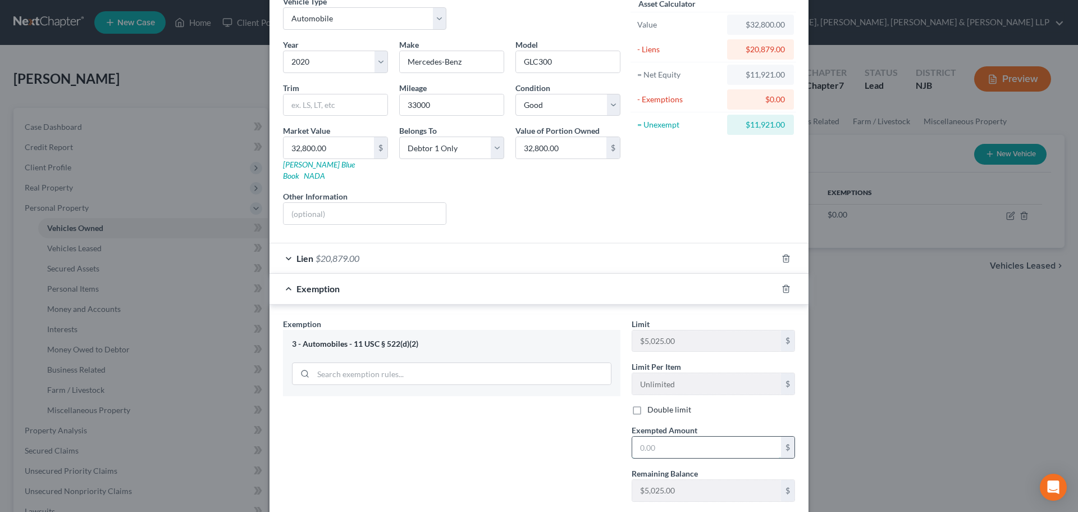
click at [659, 436] on input "text" at bounding box center [706, 446] width 149 height 21
click at [282, 279] on div "Exemption $5,025.00" at bounding box center [524, 288] width 508 height 30
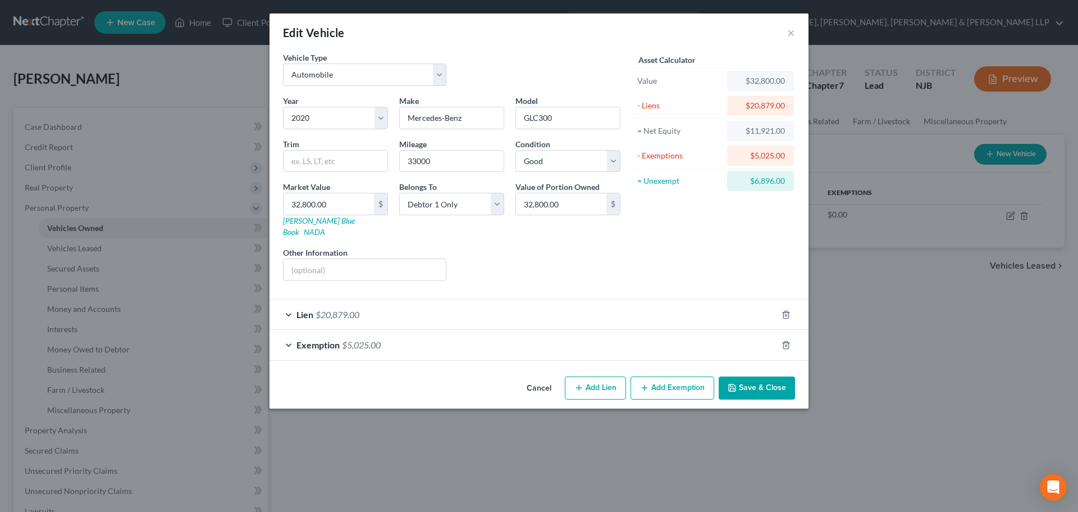
scroll to position [0, 0]
click at [673, 376] on button "Add Exemption" at bounding box center [673, 388] width 84 height 24
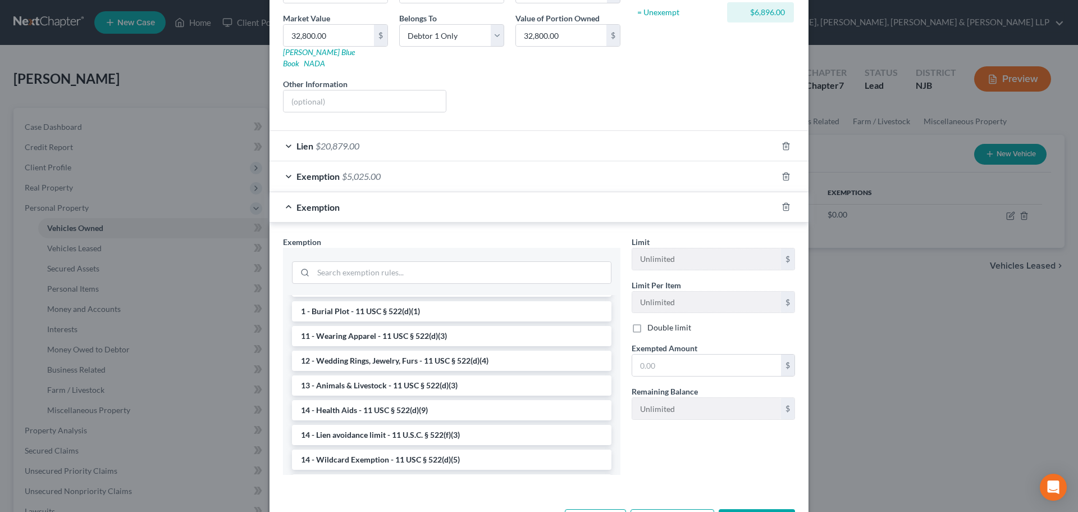
scroll to position [112, 0]
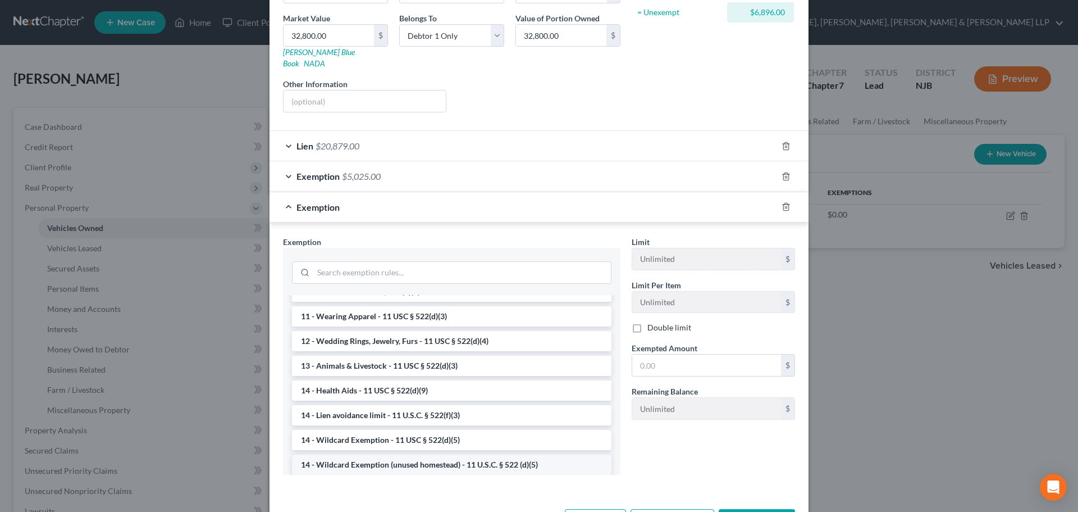
click at [371, 454] on li "14 - Wildcard Exemption (unused homestead) - 11 U.S.C. § 522 (d)(5)" at bounding box center [452, 464] width 320 height 20
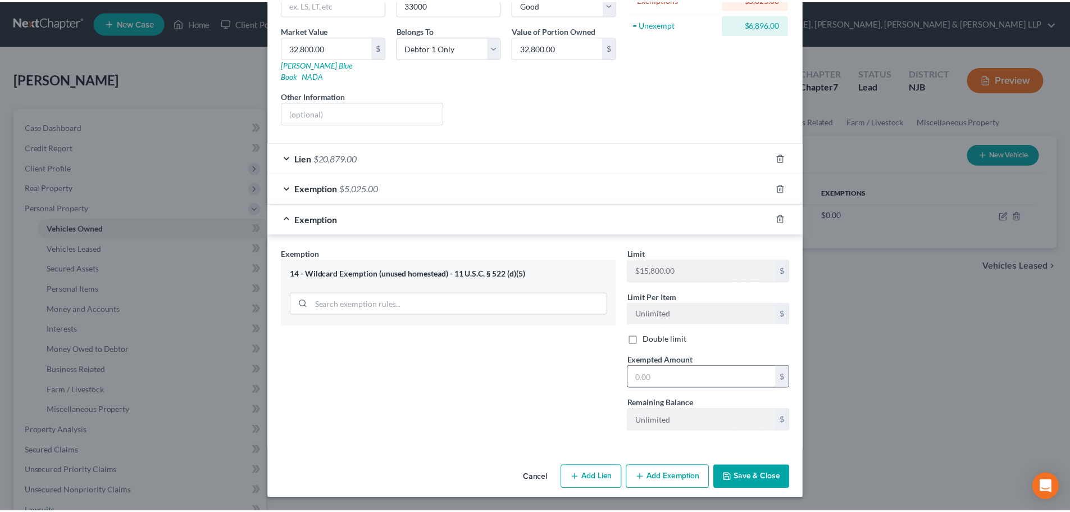
scroll to position [145, 0]
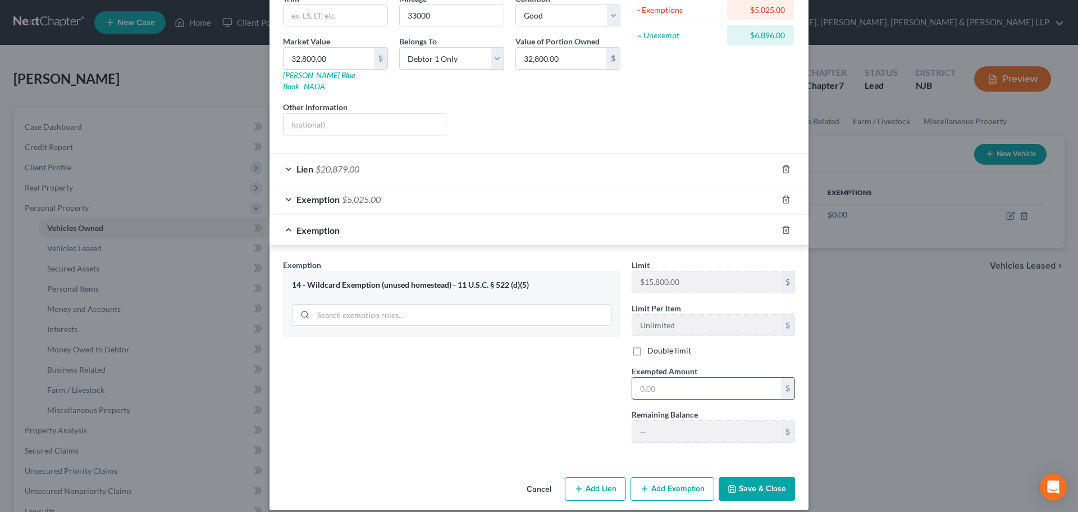
click at [667, 382] on input "text" at bounding box center [706, 387] width 149 height 21
click at [744, 482] on button "Save & Close" at bounding box center [757, 489] width 76 height 24
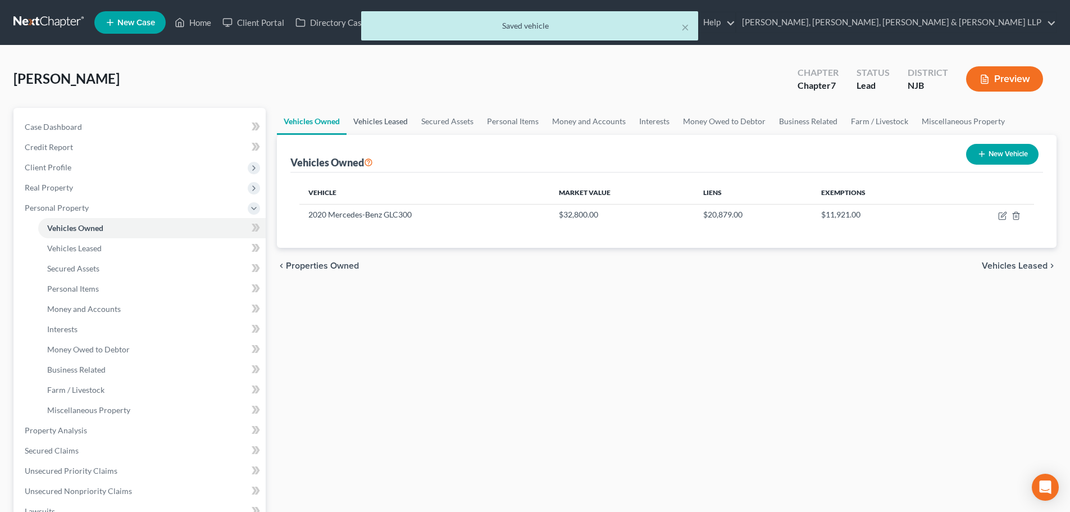
click at [401, 118] on link "Vehicles Leased" at bounding box center [380, 121] width 68 height 27
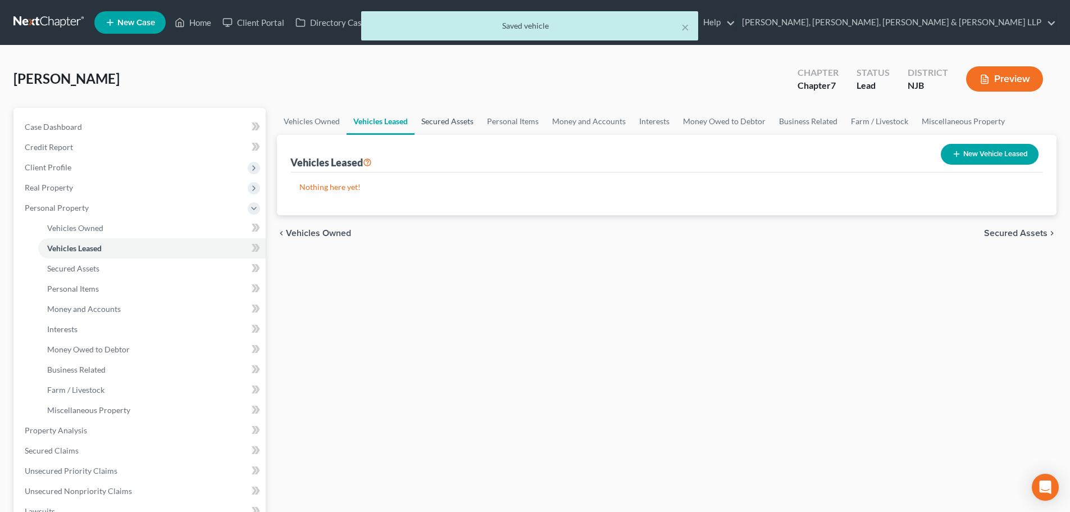
click at [446, 120] on link "Secured Assets" at bounding box center [447, 121] width 66 height 27
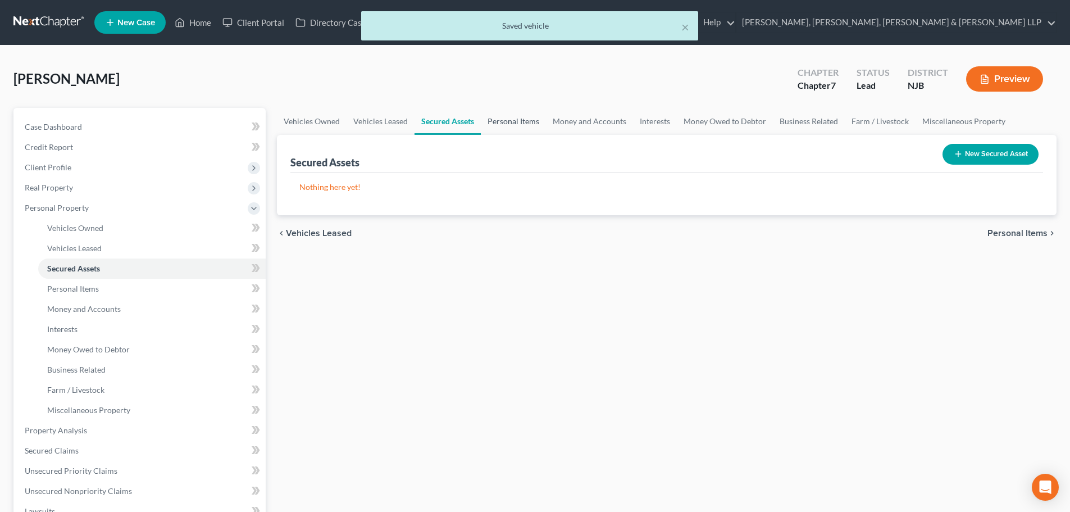
click at [506, 120] on link "Personal Items" at bounding box center [513, 121] width 65 height 27
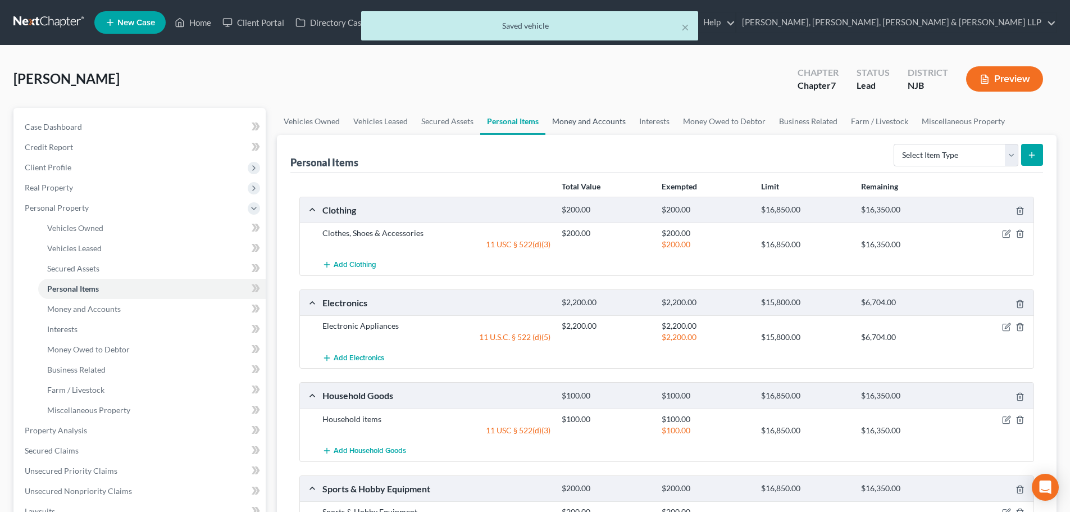
click at [556, 124] on link "Money and Accounts" at bounding box center [588, 121] width 87 height 27
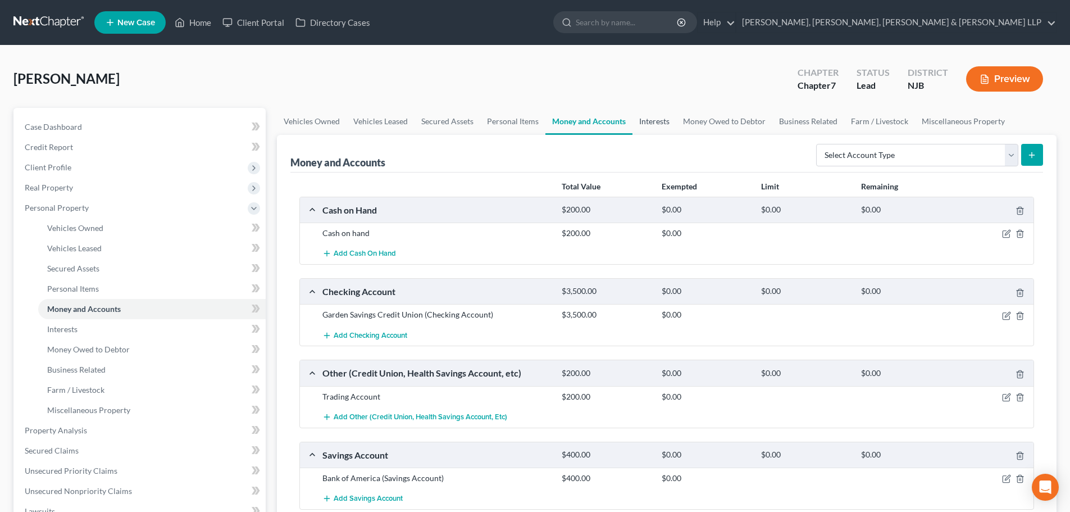
click at [656, 124] on link "Interests" at bounding box center [654, 121] width 44 height 27
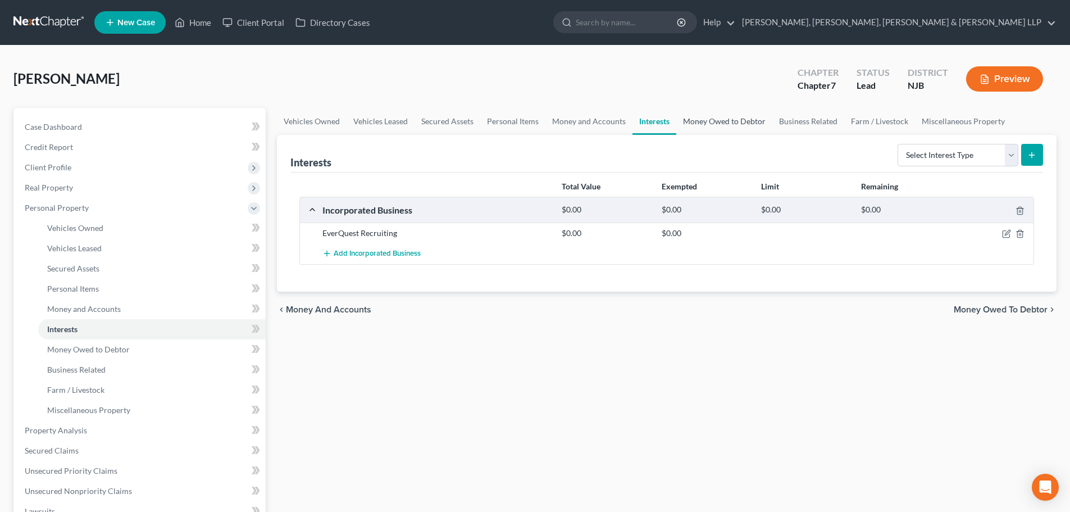
click at [705, 126] on link "Money Owed to Debtor" at bounding box center [724, 121] width 96 height 27
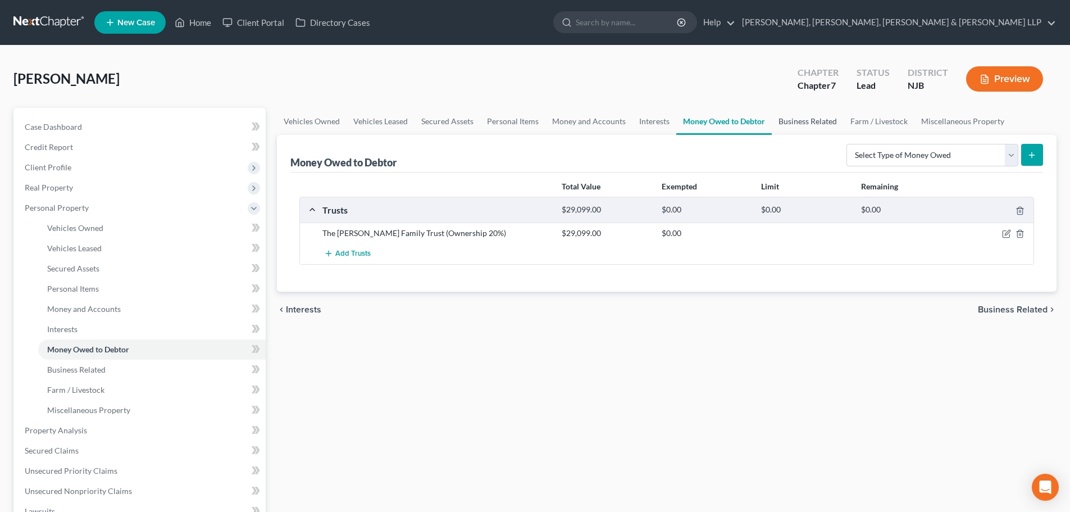
click at [787, 118] on link "Business Related" at bounding box center [808, 121] width 72 height 27
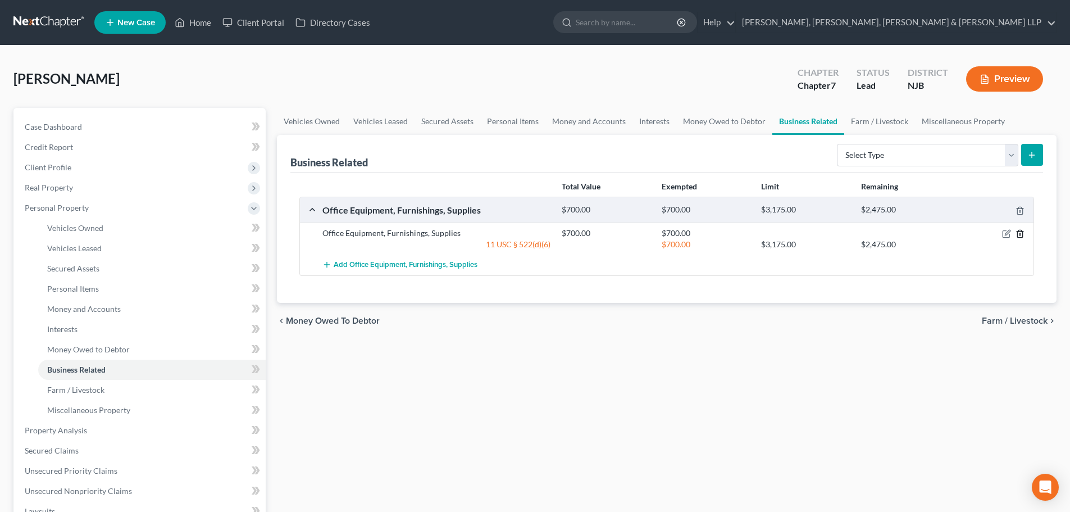
click at [1023, 231] on polyline "button" at bounding box center [1019, 231] width 7 height 0
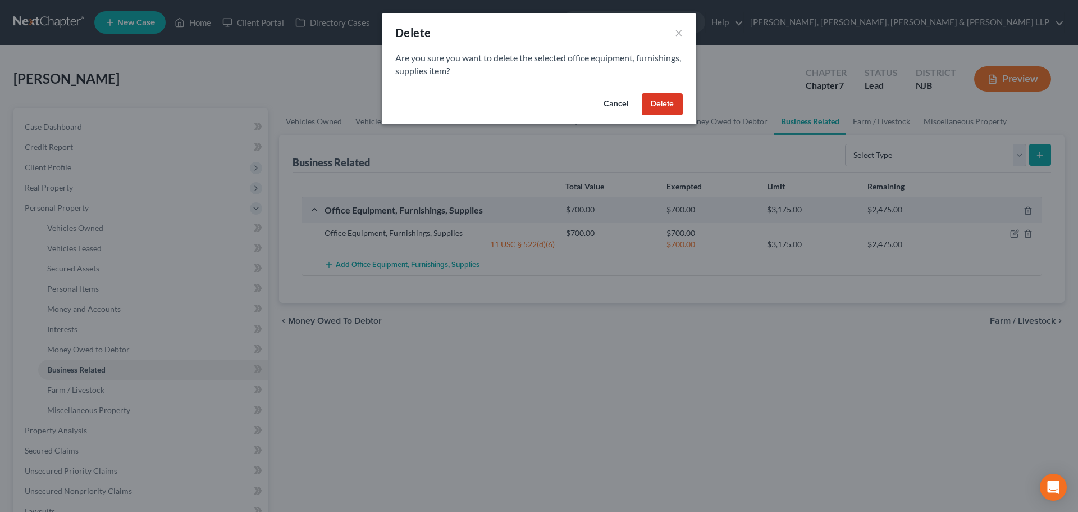
click at [678, 105] on button "Delete" at bounding box center [662, 104] width 41 height 22
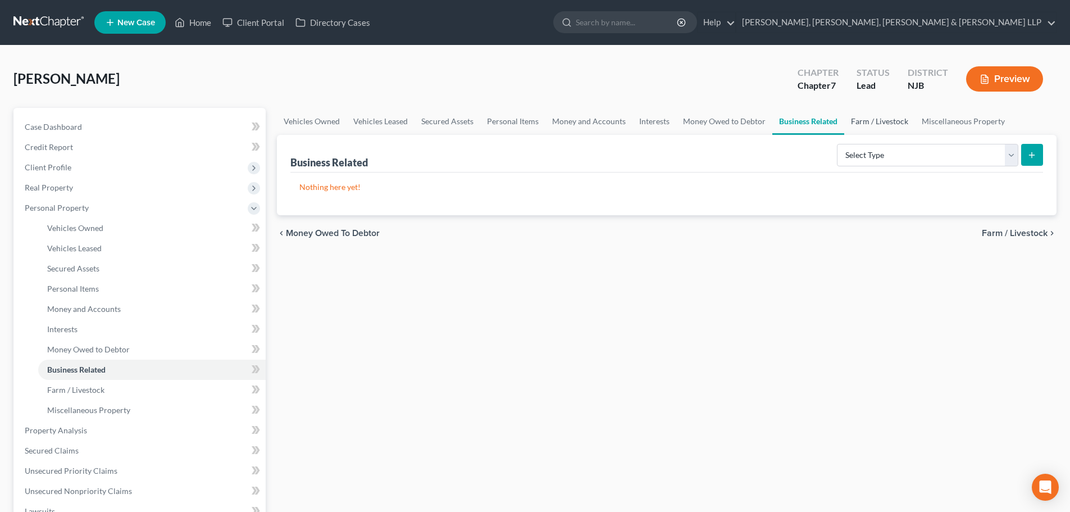
click at [865, 117] on link "Farm / Livestock" at bounding box center [879, 121] width 71 height 27
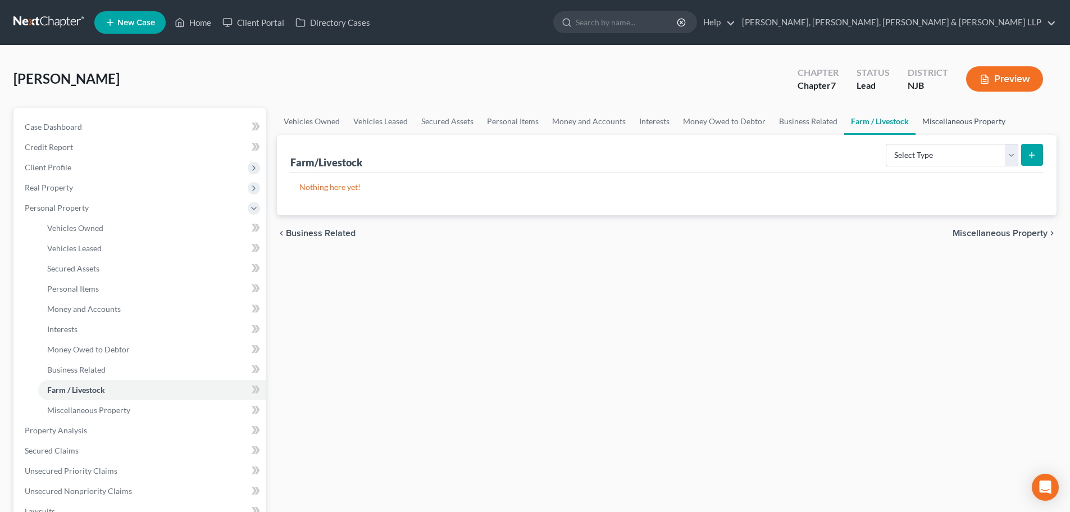
click at [937, 116] on link "Miscellaneous Property" at bounding box center [963, 121] width 97 height 27
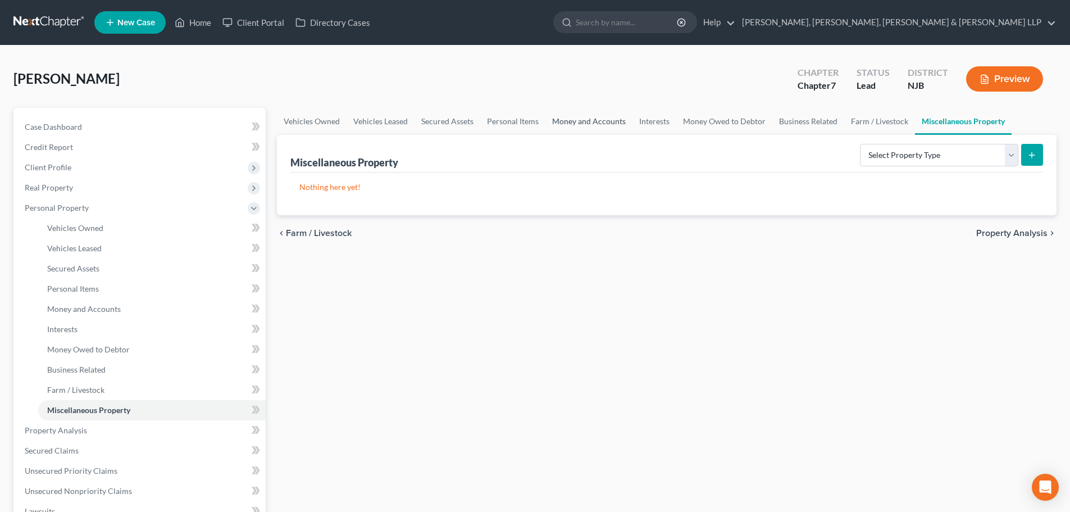
click at [599, 121] on link "Money and Accounts" at bounding box center [588, 121] width 87 height 27
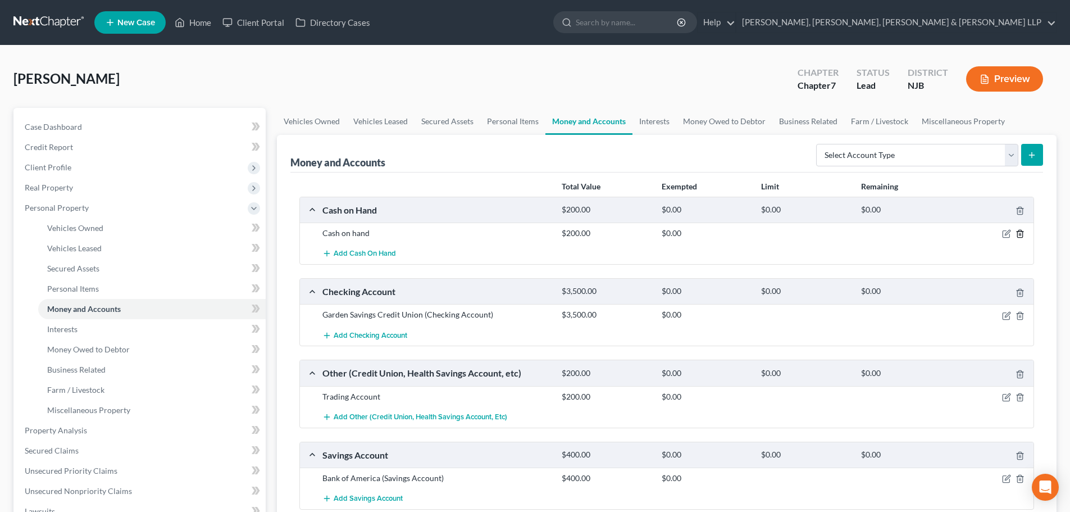
click at [1017, 231] on icon "button" at bounding box center [1019, 233] width 9 height 9
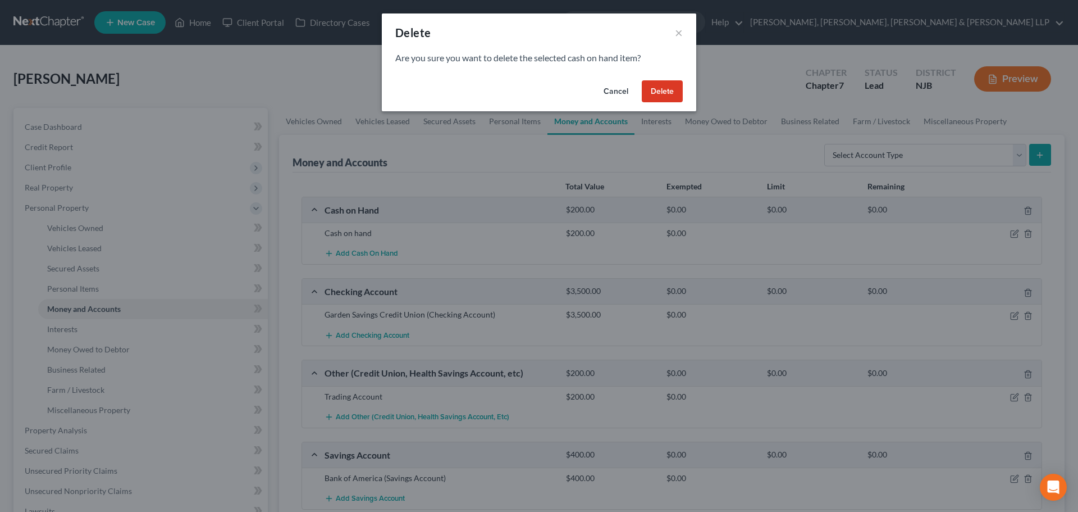
click at [672, 95] on button "Delete" at bounding box center [662, 91] width 41 height 22
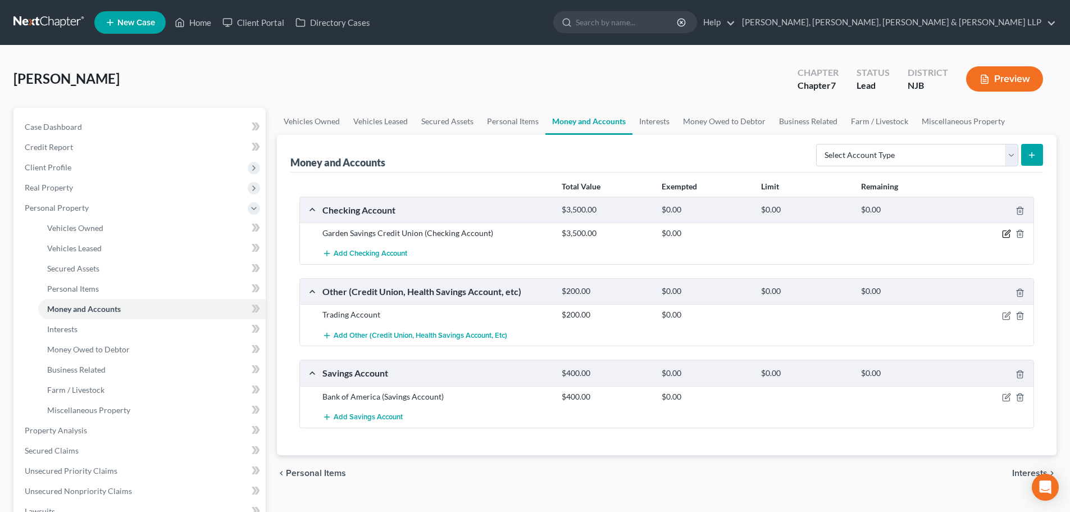
click at [1003, 232] on icon "button" at bounding box center [1006, 233] width 9 height 9
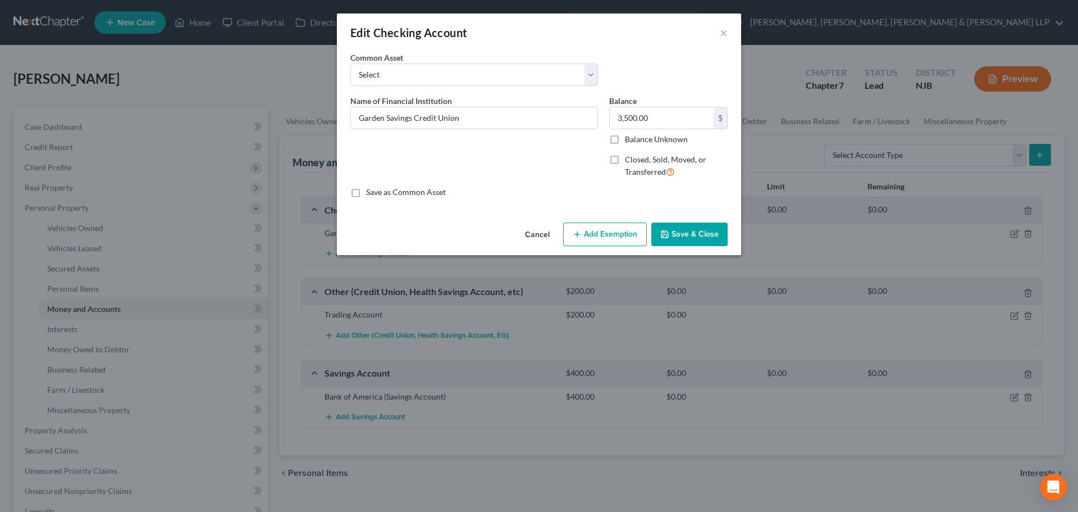
click at [601, 230] on button "Add Exemption" at bounding box center [605, 234] width 84 height 24
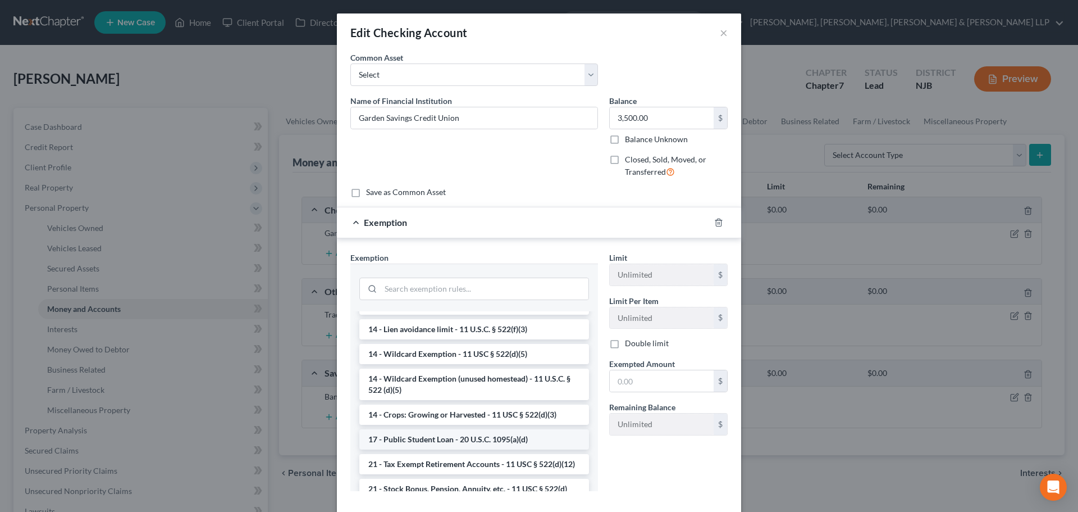
scroll to position [225, 0]
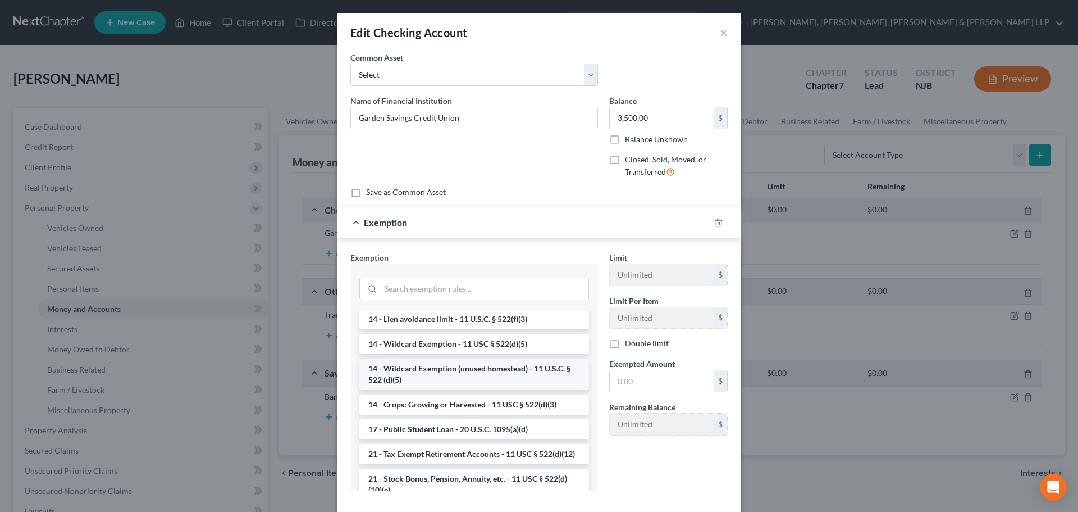
click at [449, 378] on li "14 - Wildcard Exemption (unused homestead) - 11 U.S.C. § 522 (d)(5)" at bounding box center [474, 373] width 230 height 31
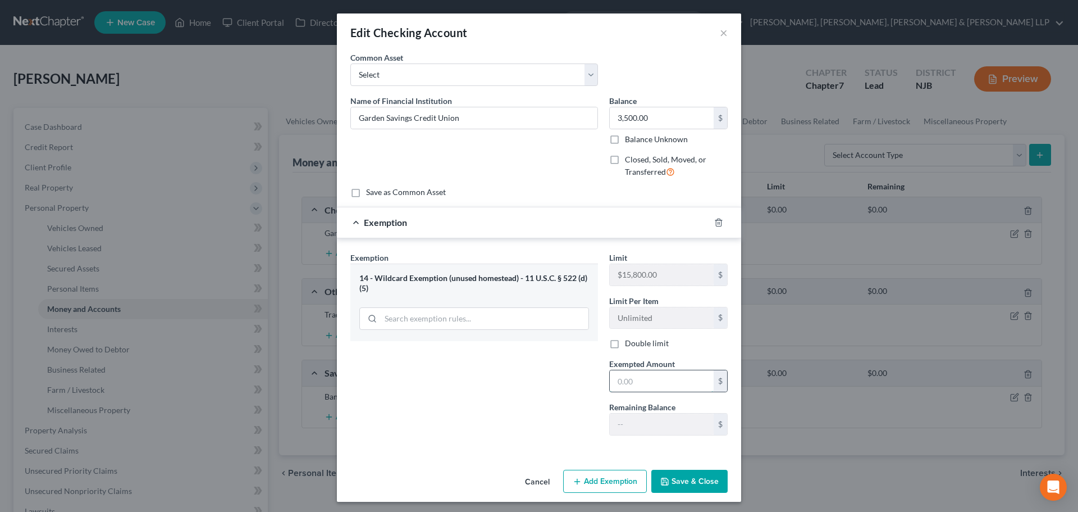
click at [642, 382] on input "text" at bounding box center [662, 380] width 104 height 21
click at [679, 485] on button "Save & Close" at bounding box center [689, 481] width 76 height 24
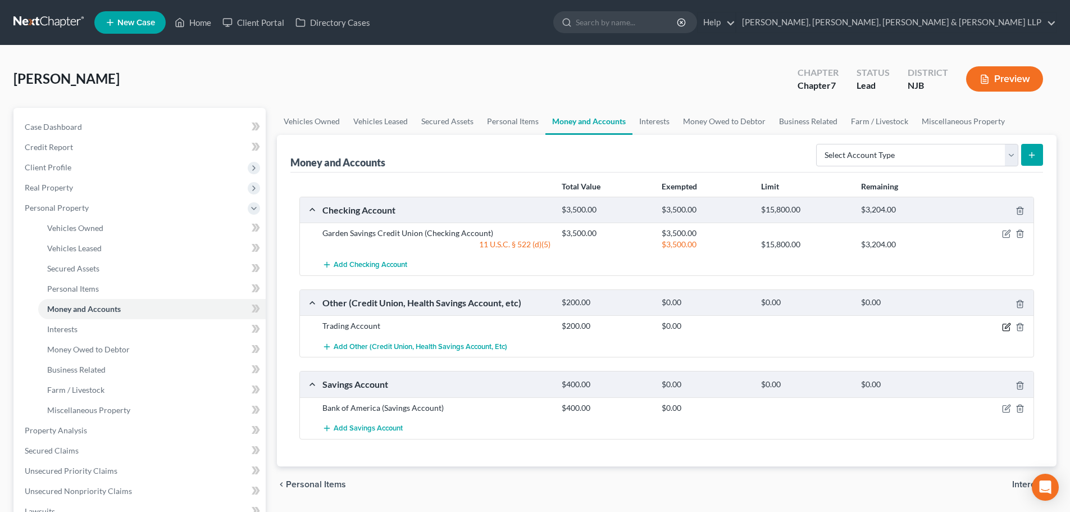
click at [1005, 326] on icon "button" at bounding box center [1006, 326] width 9 height 9
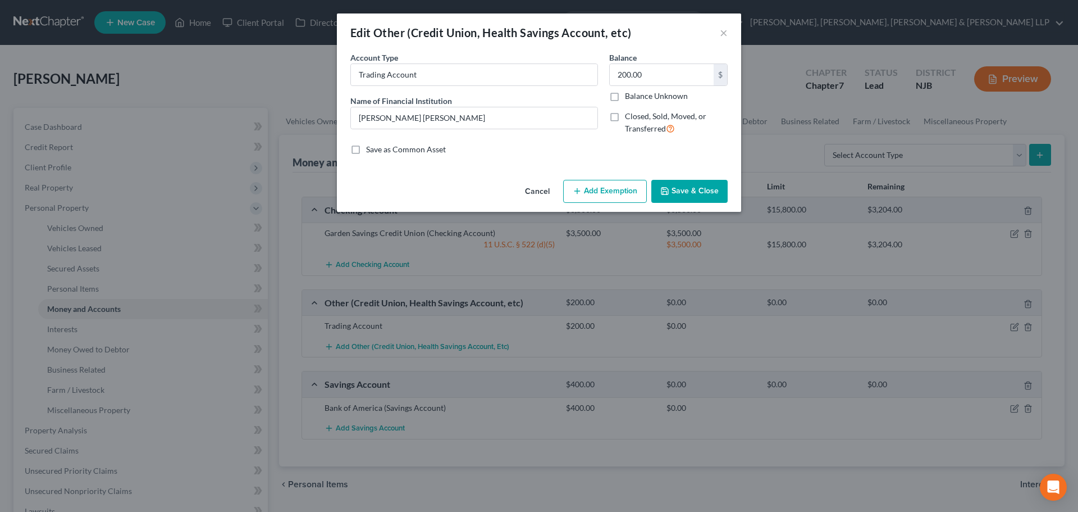
click at [595, 186] on button "Add Exemption" at bounding box center [605, 192] width 84 height 24
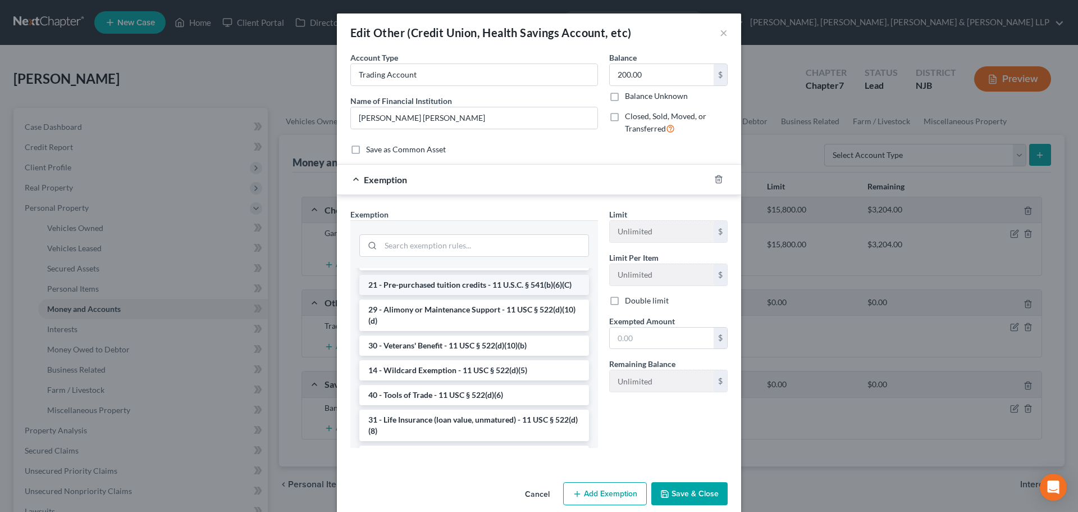
scroll to position [337, 0]
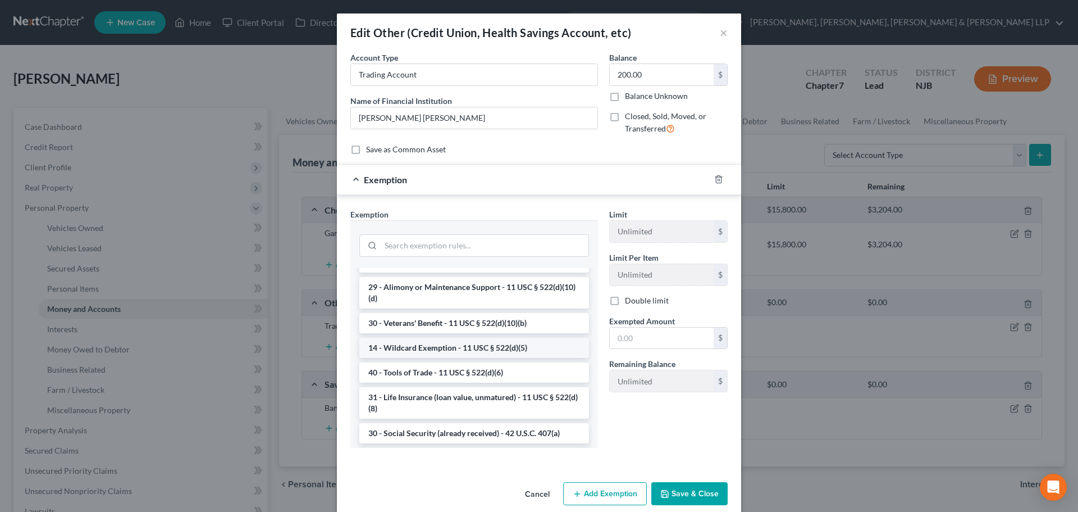
click at [440, 358] on li "14 - Wildcard Exemption - 11 USC § 522(d)(5)" at bounding box center [474, 347] width 230 height 20
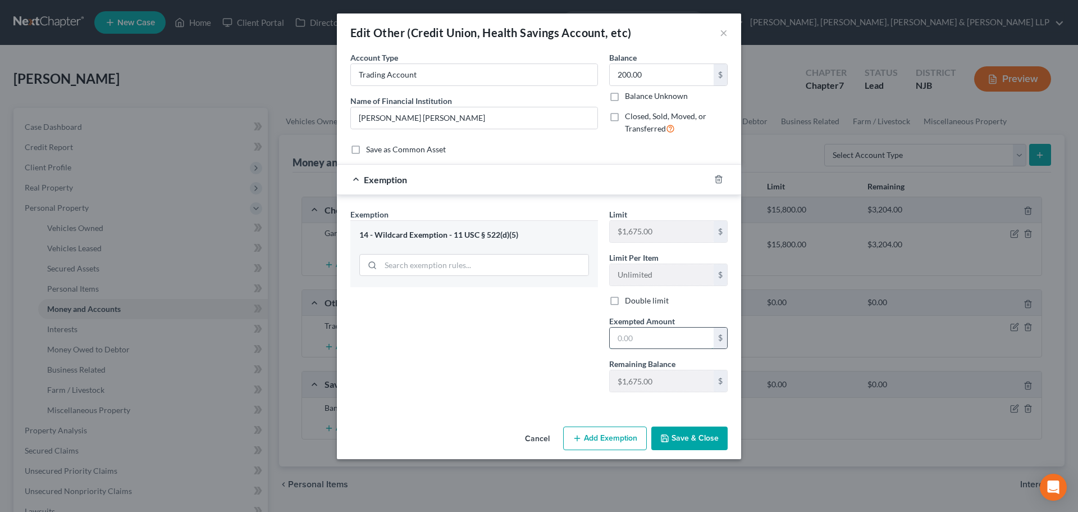
click at [642, 337] on input "text" at bounding box center [662, 337] width 104 height 21
click at [547, 394] on div "Exemption Set must be selected for CA. Exemption * 14 - Wildcard Exemption - 11…" at bounding box center [474, 304] width 259 height 193
click at [697, 445] on button "Save & Close" at bounding box center [689, 438] width 76 height 24
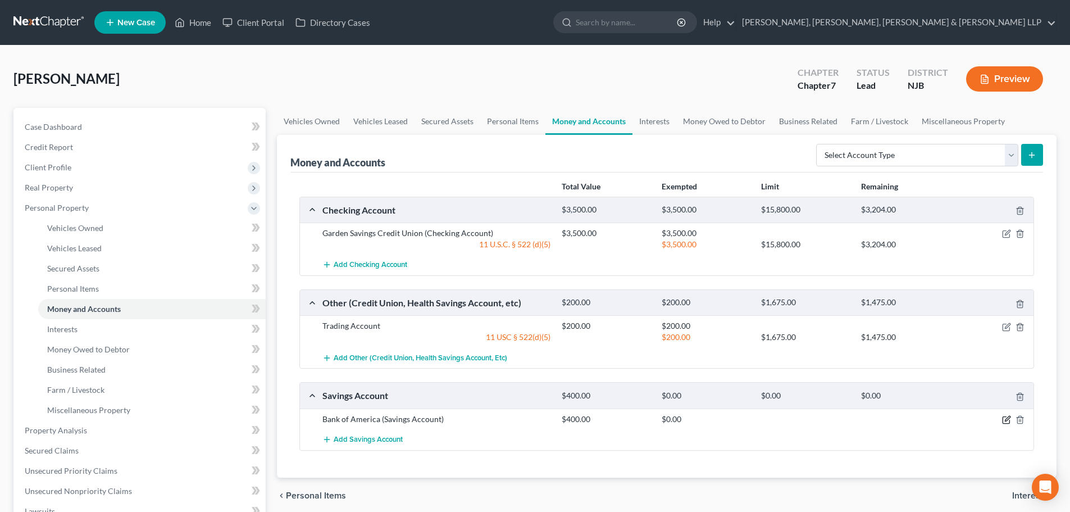
click at [1004, 421] on icon "button" at bounding box center [1006, 419] width 9 height 9
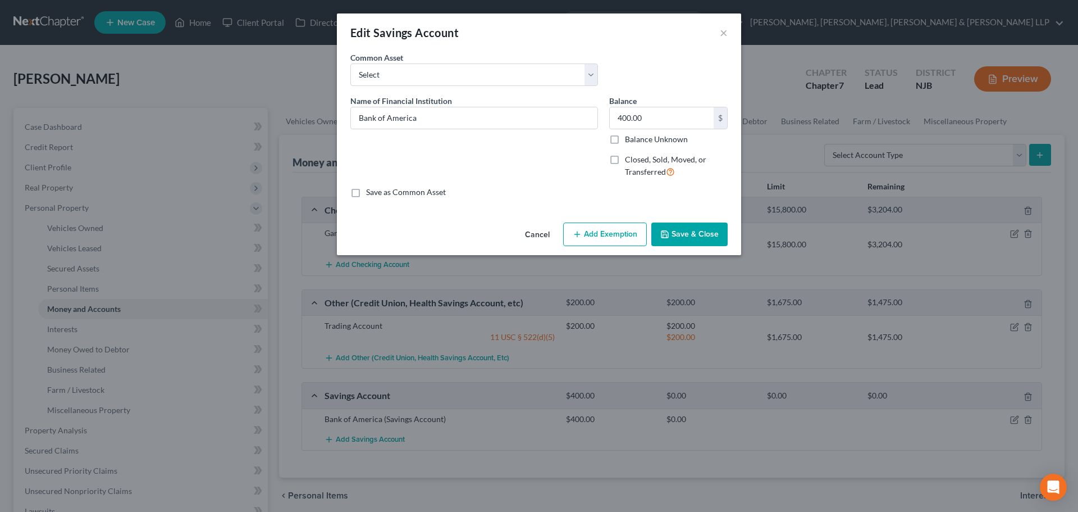
click at [614, 235] on button "Add Exemption" at bounding box center [605, 234] width 84 height 24
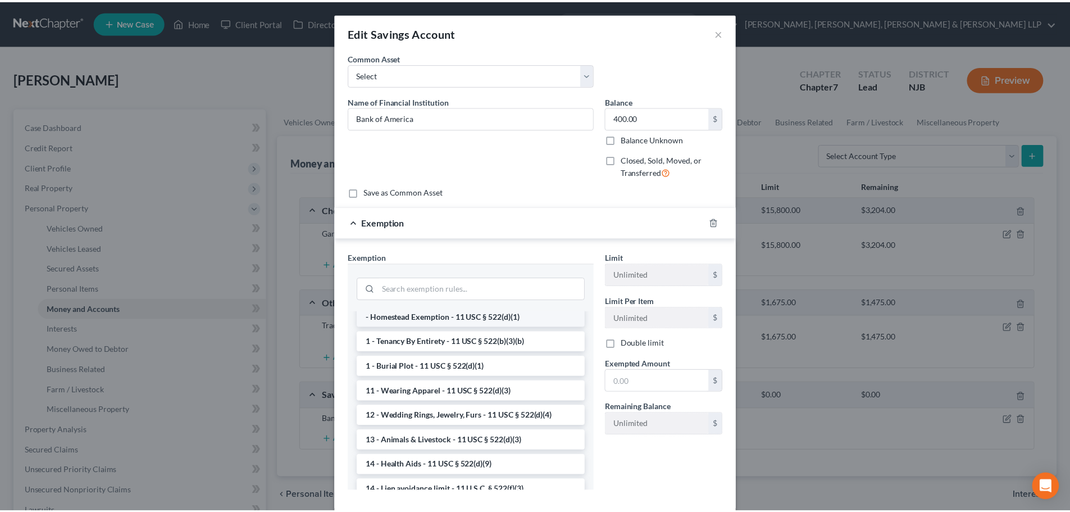
scroll to position [168, 0]
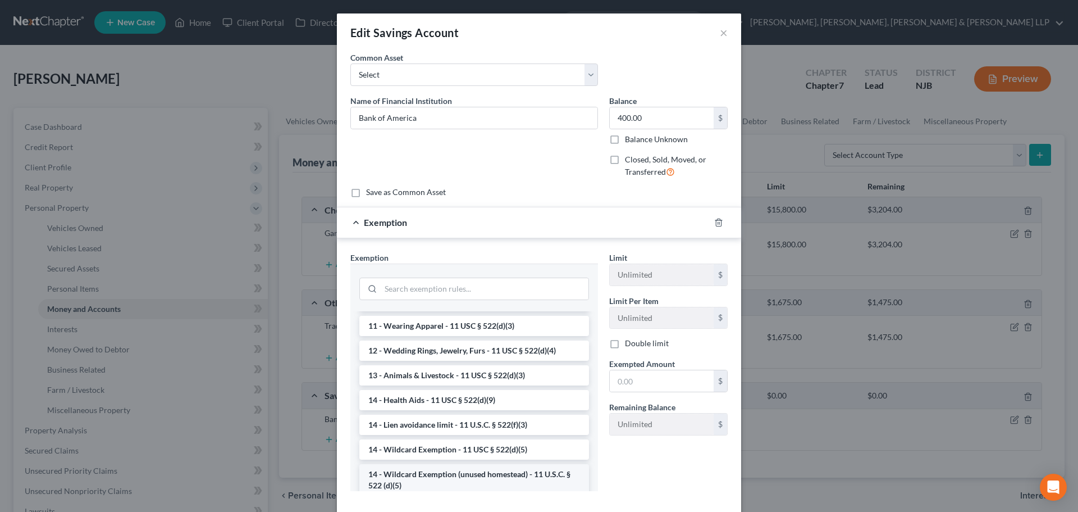
click at [456, 478] on li "14 - Wildcard Exemption (unused homestead) - 11 U.S.C. § 522 (d)(5)" at bounding box center [474, 479] width 230 height 31
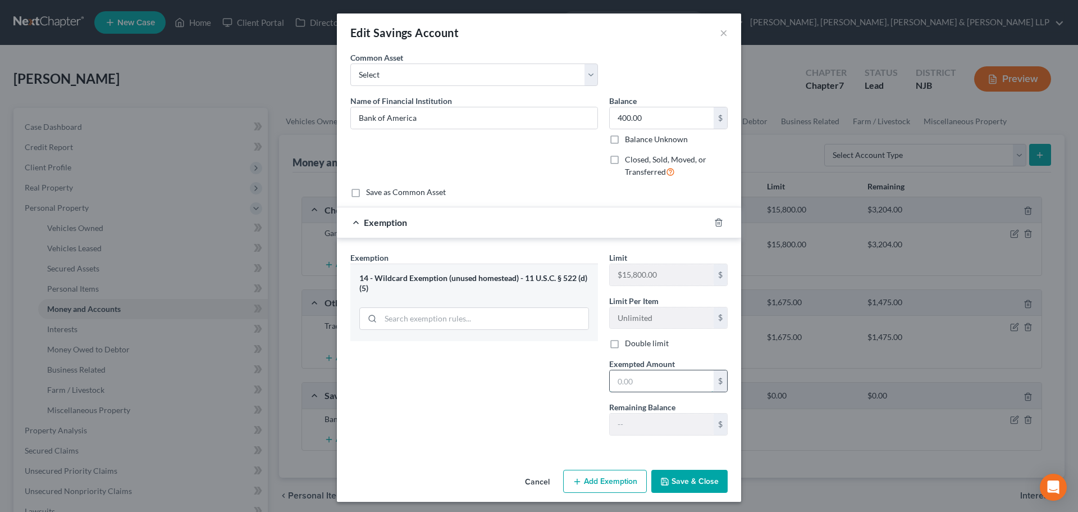
click at [627, 382] on input "text" at bounding box center [662, 380] width 104 height 21
drag, startPoint x: 523, startPoint y: 391, endPoint x: 685, endPoint y: 490, distance: 189.8
click at [523, 391] on div "Exemption Set must be selected for CA. Exemption * 14 - Wildcard Exemption (unu…" at bounding box center [474, 348] width 259 height 193
click at [685, 490] on button "Save & Close" at bounding box center [689, 481] width 76 height 24
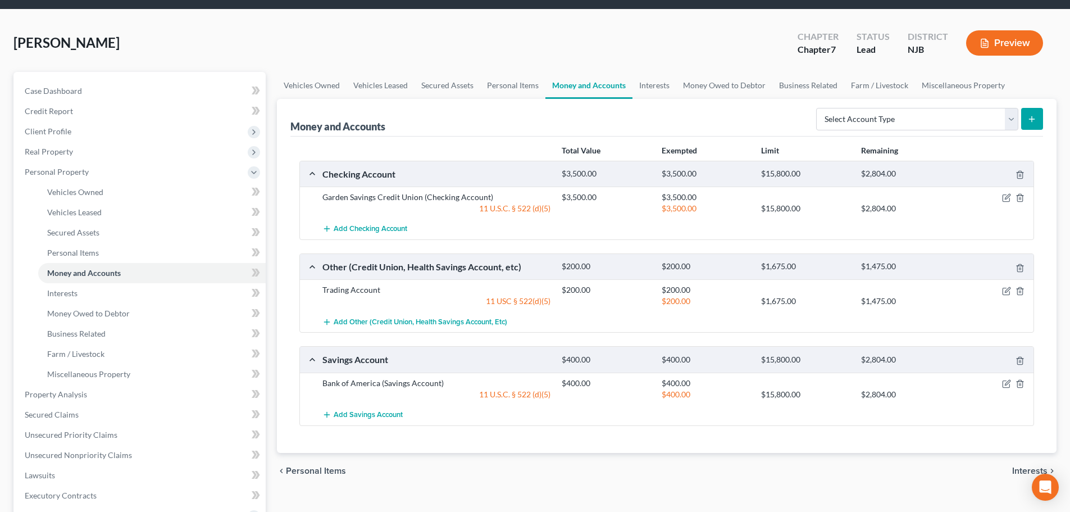
scroll to position [56, 0]
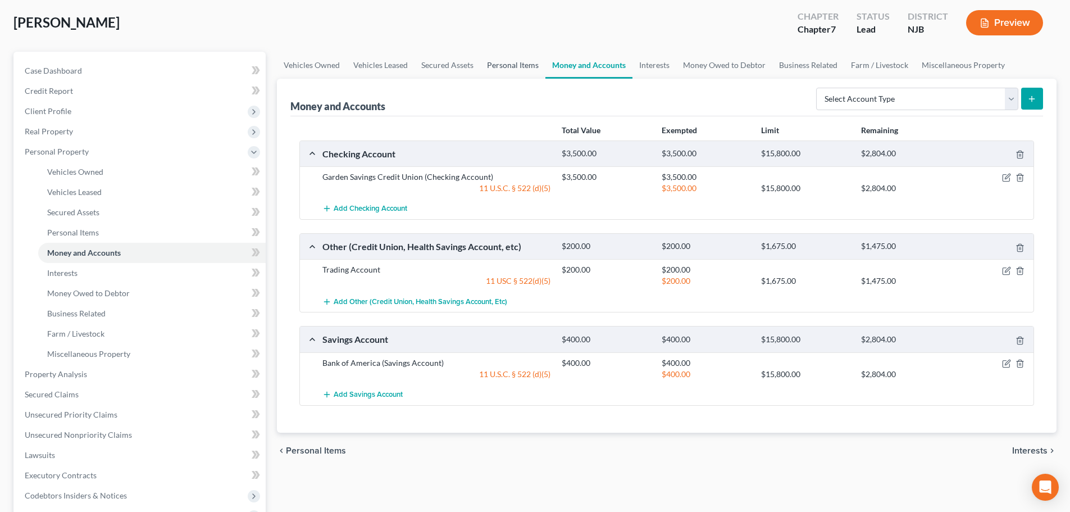
click at [508, 73] on link "Personal Items" at bounding box center [512, 65] width 65 height 27
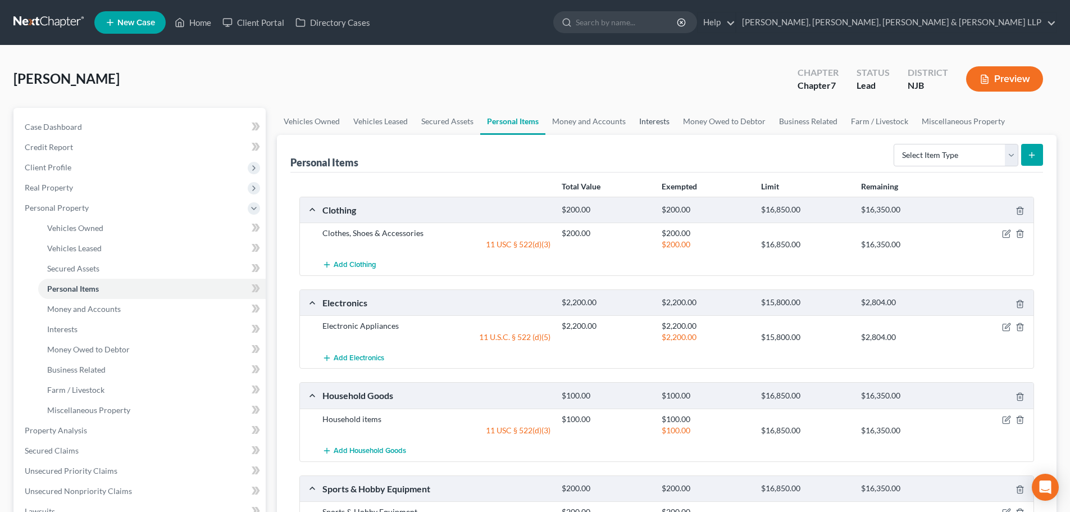
click at [648, 121] on link "Interests" at bounding box center [654, 121] width 44 height 27
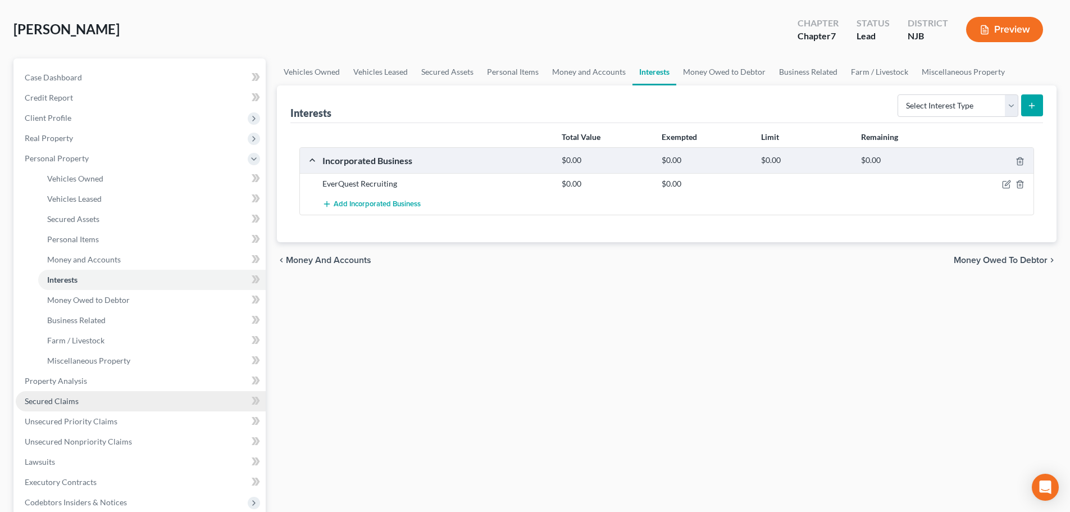
scroll to position [112, 0]
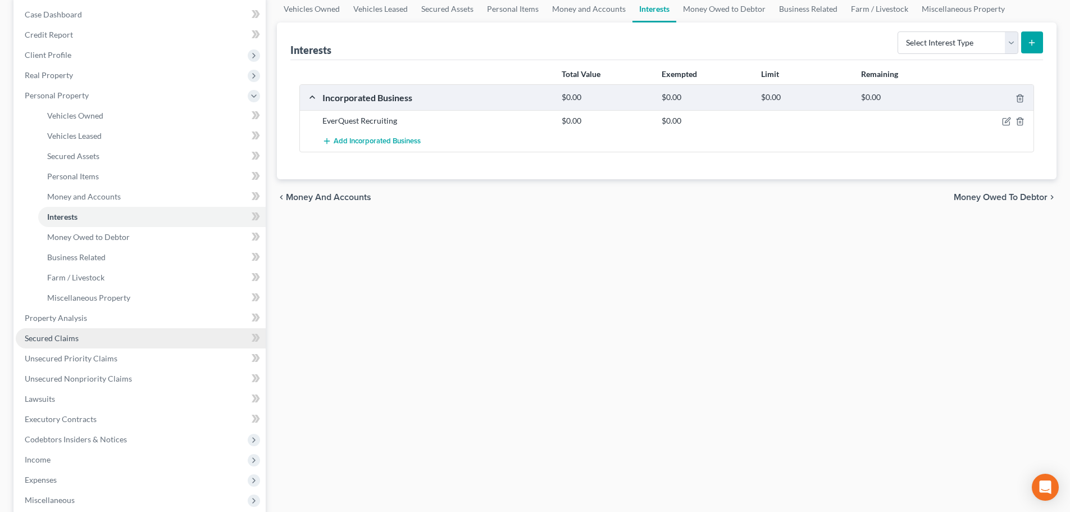
click at [56, 339] on span "Secured Claims" at bounding box center [52, 338] width 54 height 10
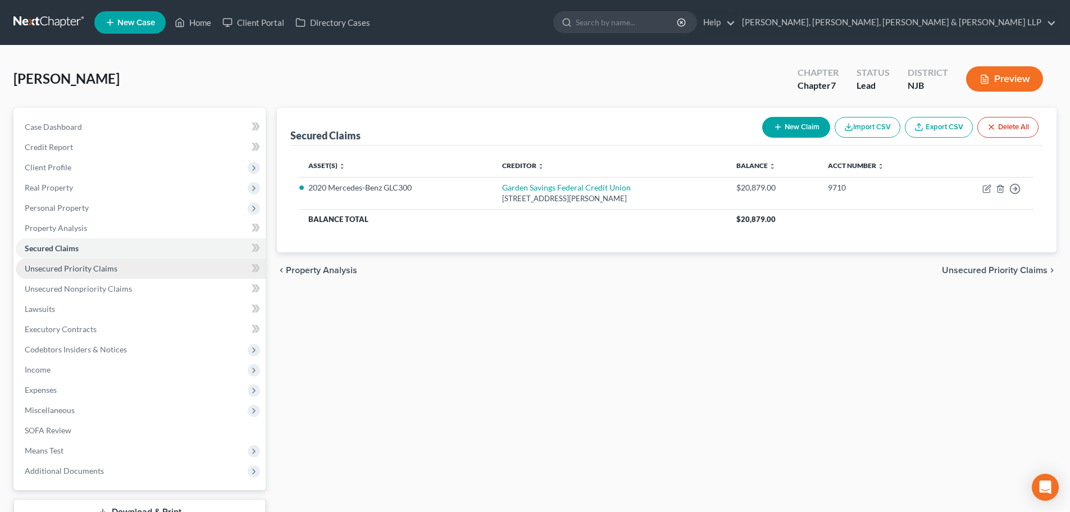
click at [97, 267] on span "Unsecured Priority Claims" at bounding box center [71, 268] width 93 height 10
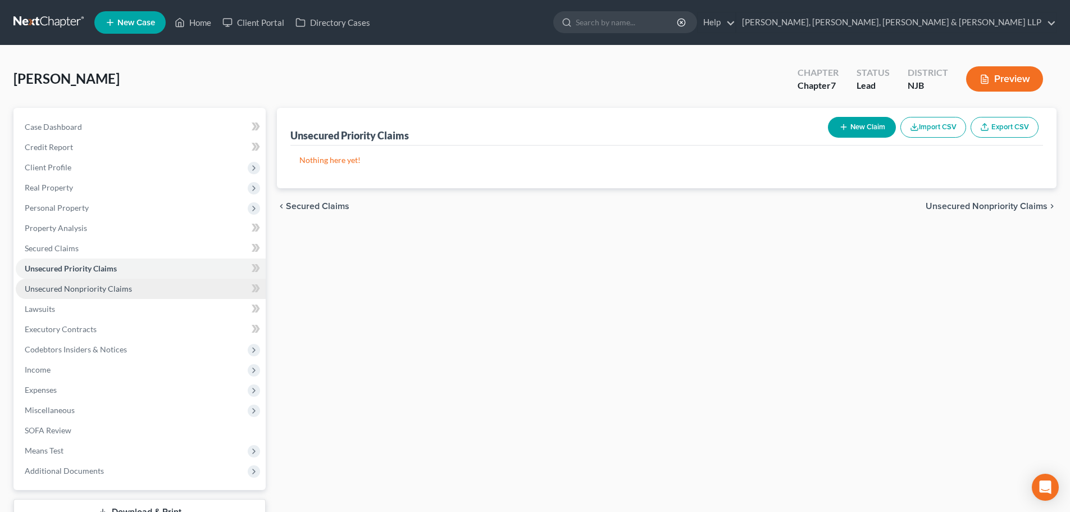
click at [102, 286] on span "Unsecured Nonpriority Claims" at bounding box center [78, 289] width 107 height 10
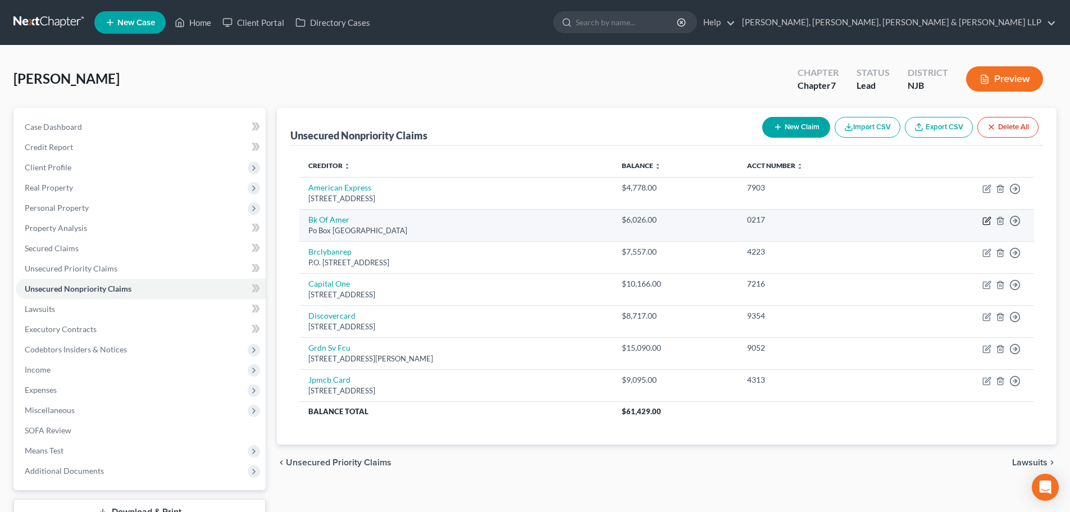
click at [987, 219] on icon "button" at bounding box center [987, 219] width 5 height 5
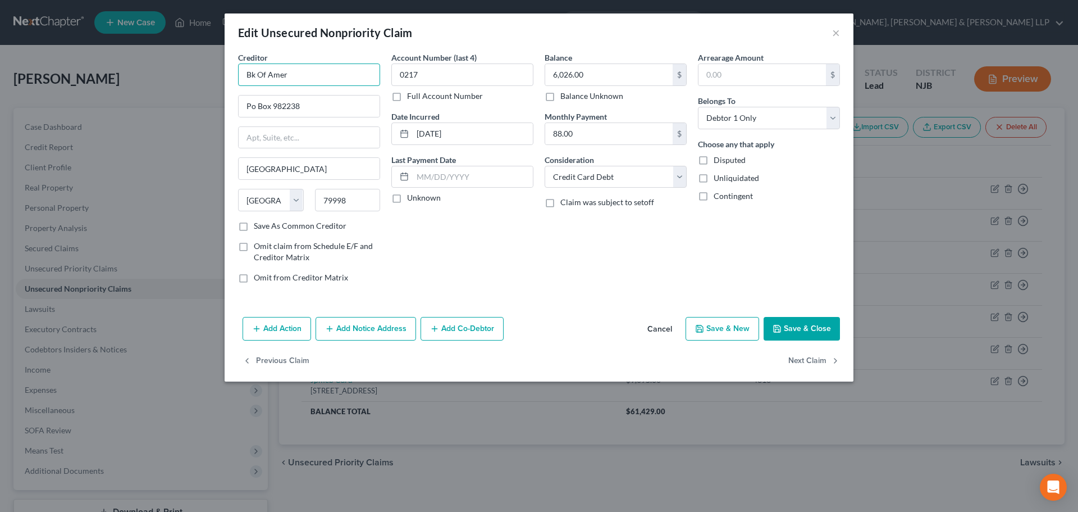
drag, startPoint x: 289, startPoint y: 74, endPoint x: 191, endPoint y: 73, distance: 98.3
click at [195, 74] on div "Edit Unsecured Nonpriority Claim × Creditor * Bk Of [GEOGRAPHIC_DATA] [GEOGRAPH…" at bounding box center [539, 256] width 1078 height 512
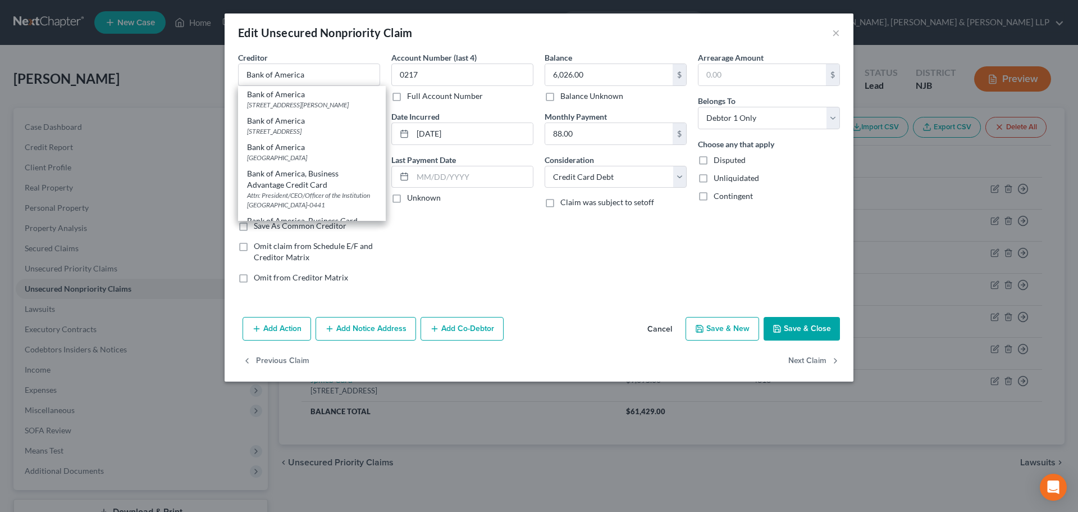
click at [800, 320] on button "Save & Close" at bounding box center [802, 329] width 76 height 24
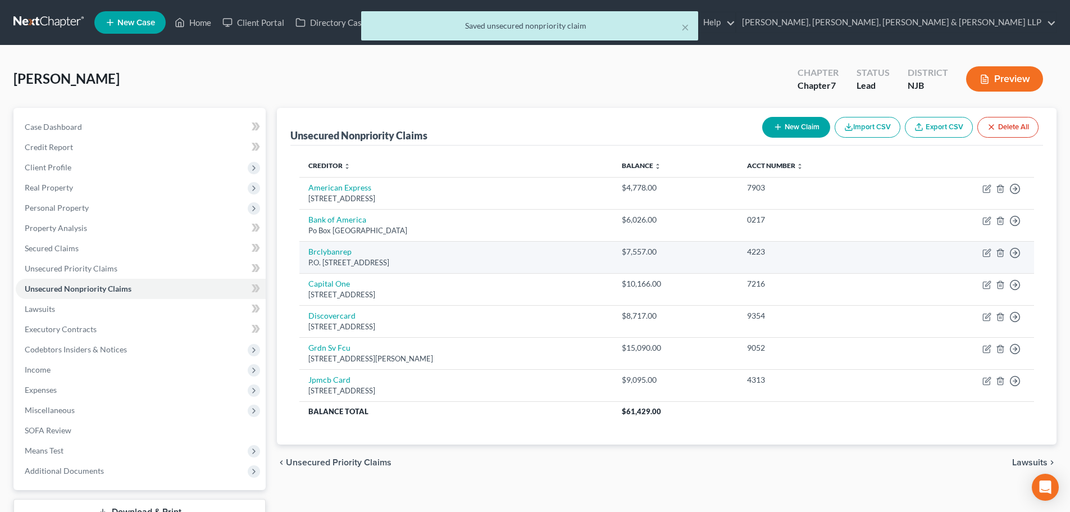
drag, startPoint x: 433, startPoint y: 261, endPoint x: 305, endPoint y: 254, distance: 128.2
click at [305, 254] on td "Brclybanrep P.O. [STREET_ADDRESS]" at bounding box center [455, 257] width 313 height 32
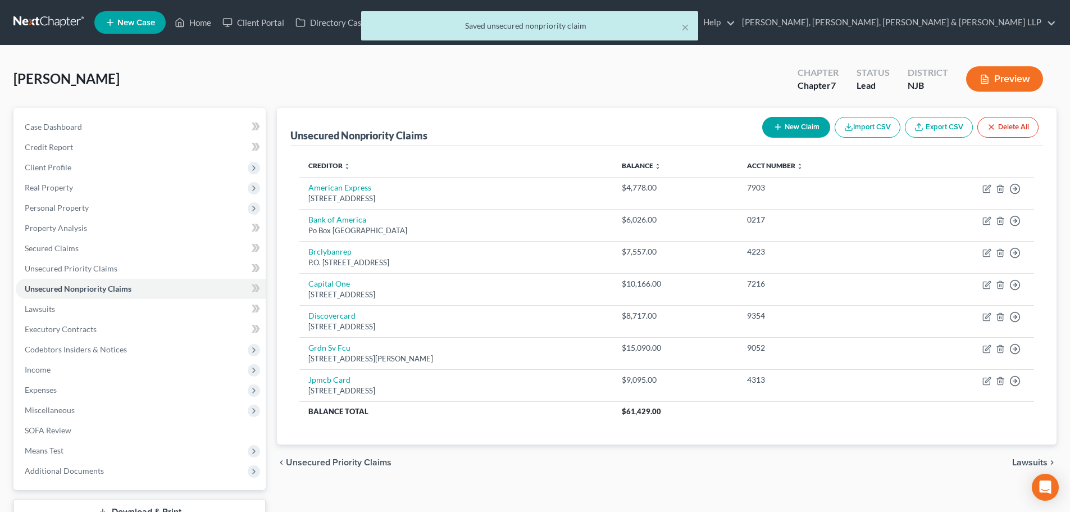
copy td "Brclybanrep P.O. [STREET_ADDRESS]"
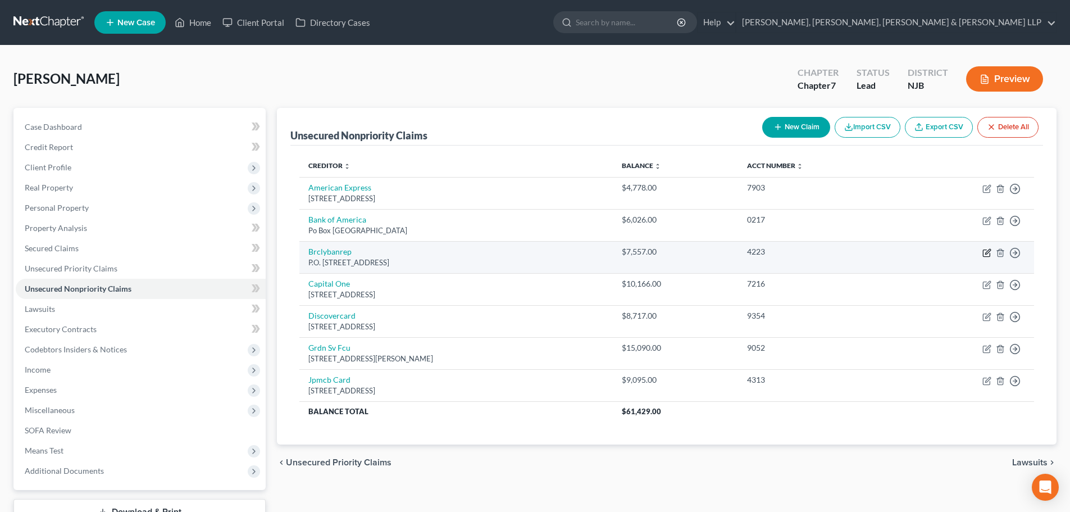
click at [985, 250] on icon "button" at bounding box center [986, 253] width 7 height 7
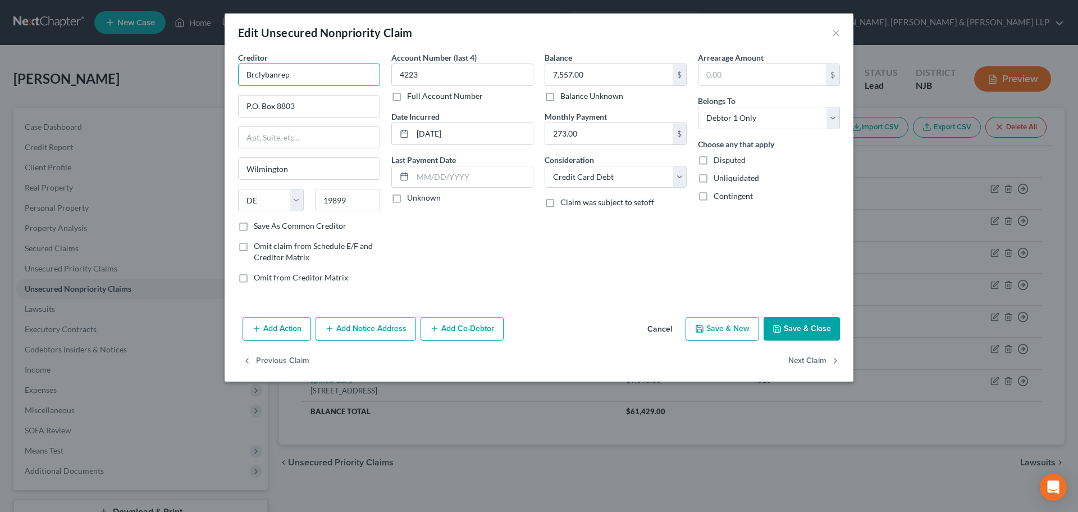
drag, startPoint x: 285, startPoint y: 79, endPoint x: 531, endPoint y: 212, distance: 279.2
click at [195, 80] on div "Edit Unsecured Nonpriority Claim × Creditor * Brclybanrep P.O. [GEOGRAPHIC_DATA…" at bounding box center [539, 256] width 1078 height 512
paste input "arclays Bank [US_STATE]"
click at [802, 323] on button "Save & Close" at bounding box center [802, 329] width 76 height 24
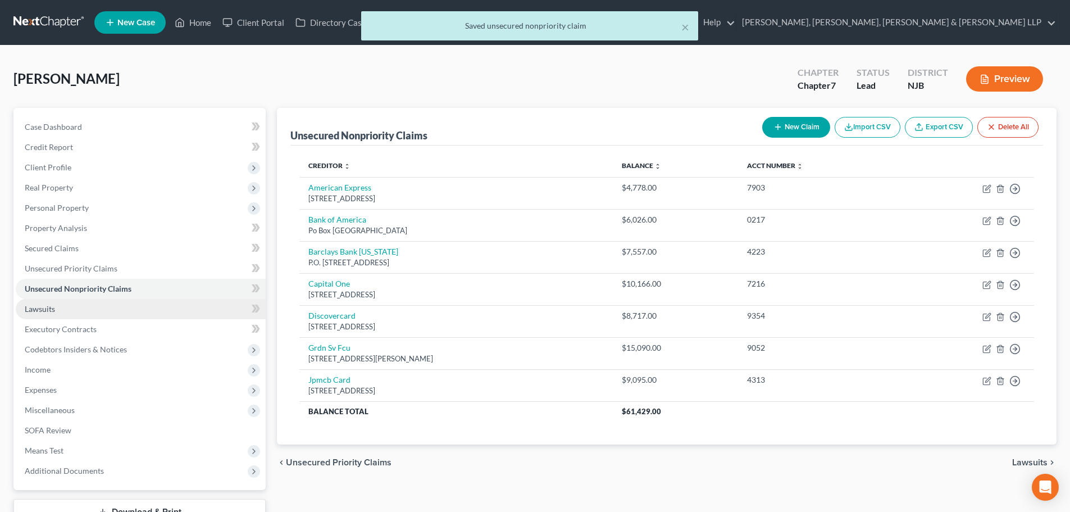
click at [102, 311] on link "Lawsuits" at bounding box center [141, 309] width 250 height 20
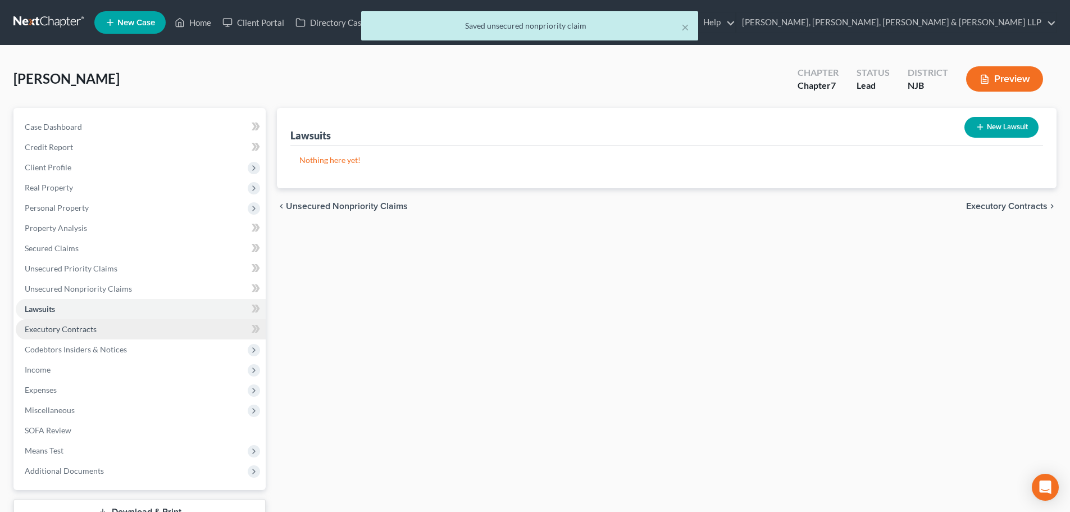
click at [83, 327] on span "Executory Contracts" at bounding box center [61, 329] width 72 height 10
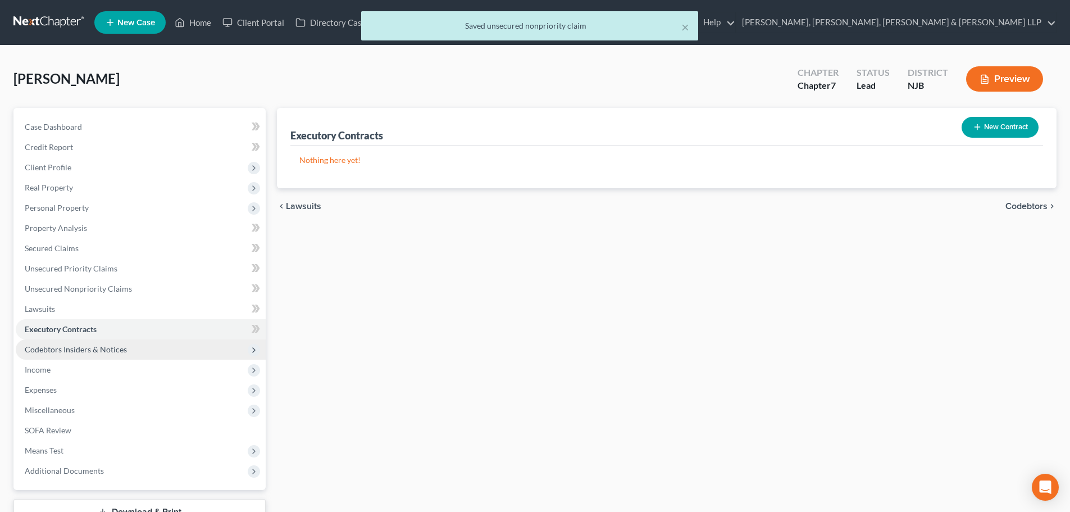
drag, startPoint x: 81, startPoint y: 340, endPoint x: 81, endPoint y: 349, distance: 9.5
click at [81, 340] on span "Codebtors Insiders & Notices" at bounding box center [141, 349] width 250 height 20
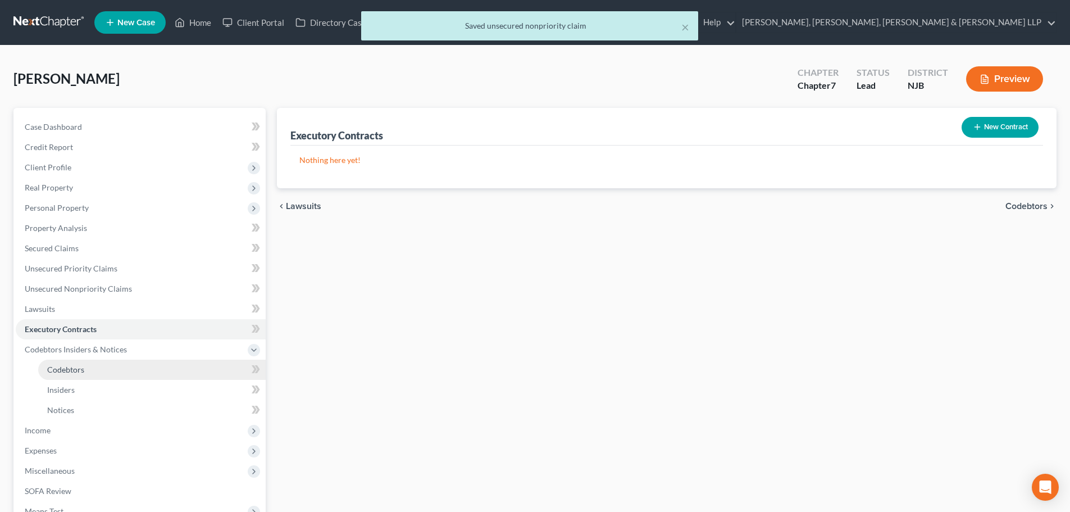
click at [78, 368] on span "Codebtors" at bounding box center [65, 369] width 37 height 10
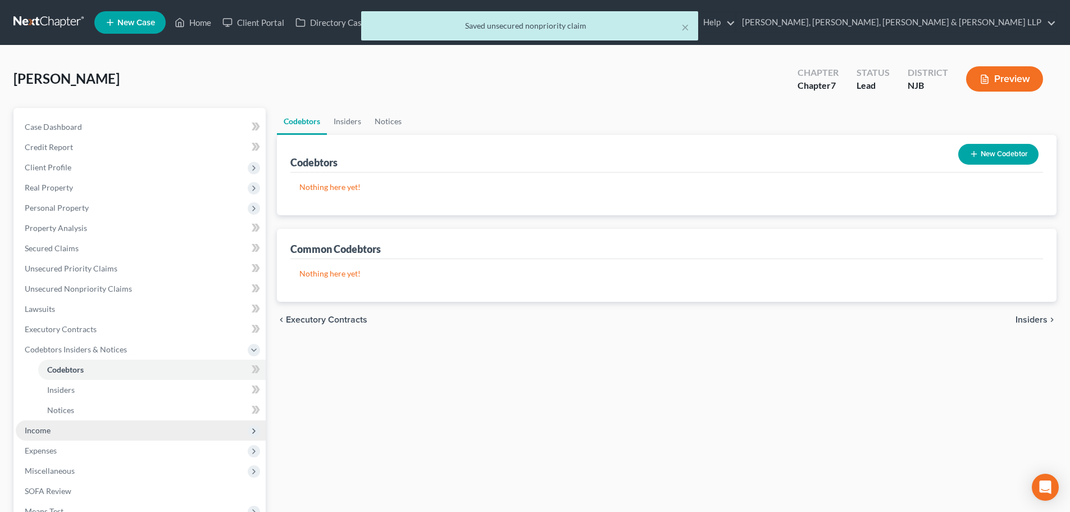
click at [53, 431] on span "Income" at bounding box center [141, 430] width 250 height 20
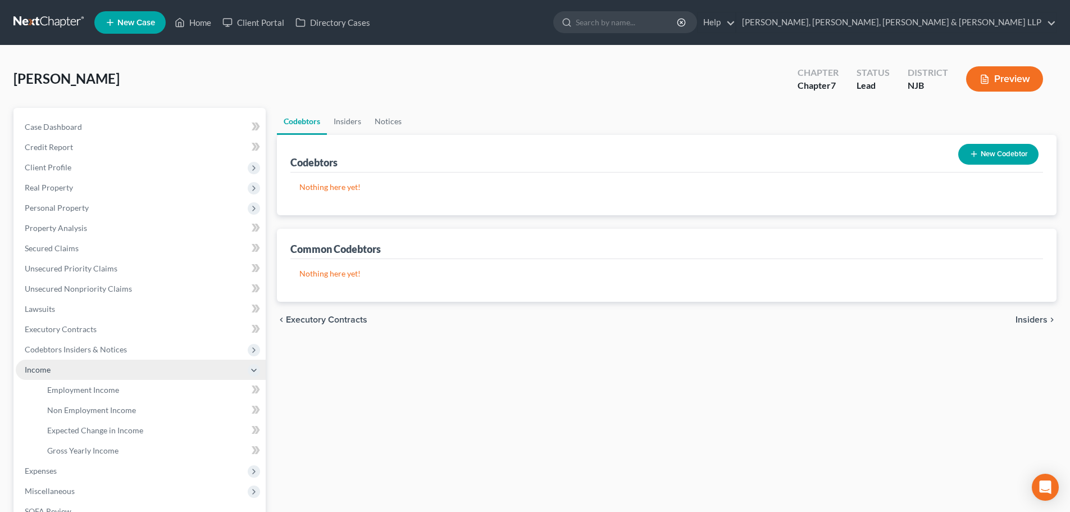
click at [94, 377] on span "Income" at bounding box center [141, 369] width 250 height 20
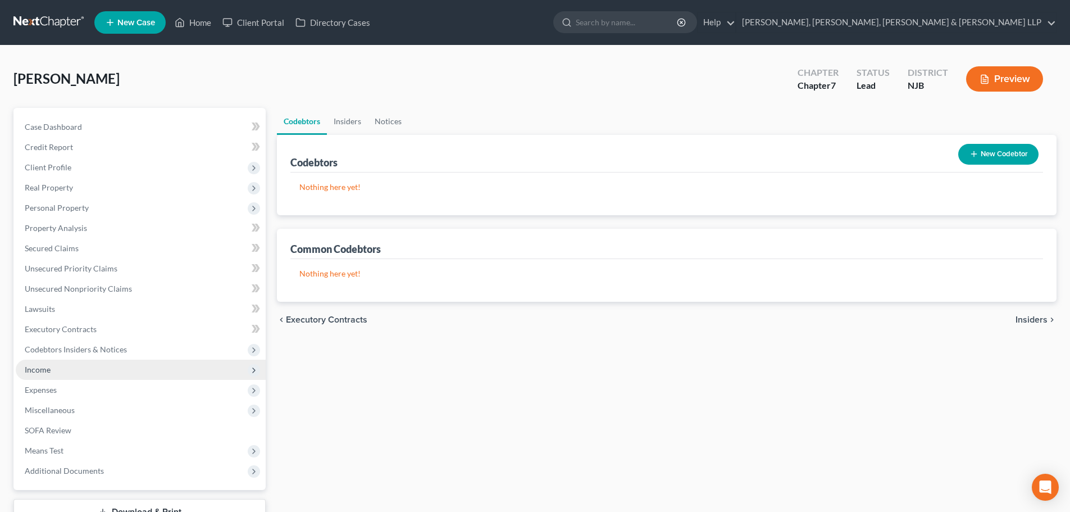
click at [97, 373] on span "Income" at bounding box center [141, 369] width 250 height 20
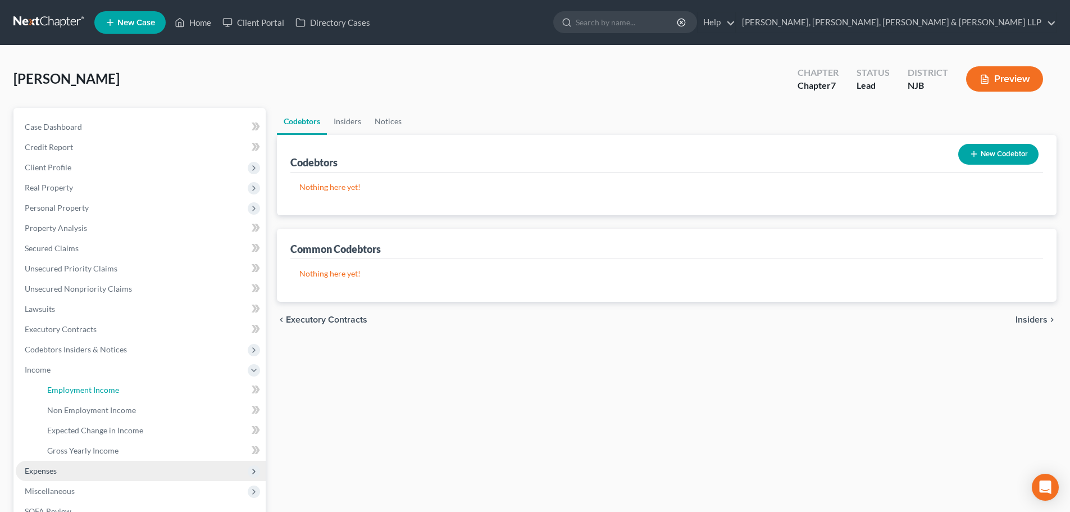
click at [104, 386] on span "Employment Income" at bounding box center [83, 390] width 72 height 10
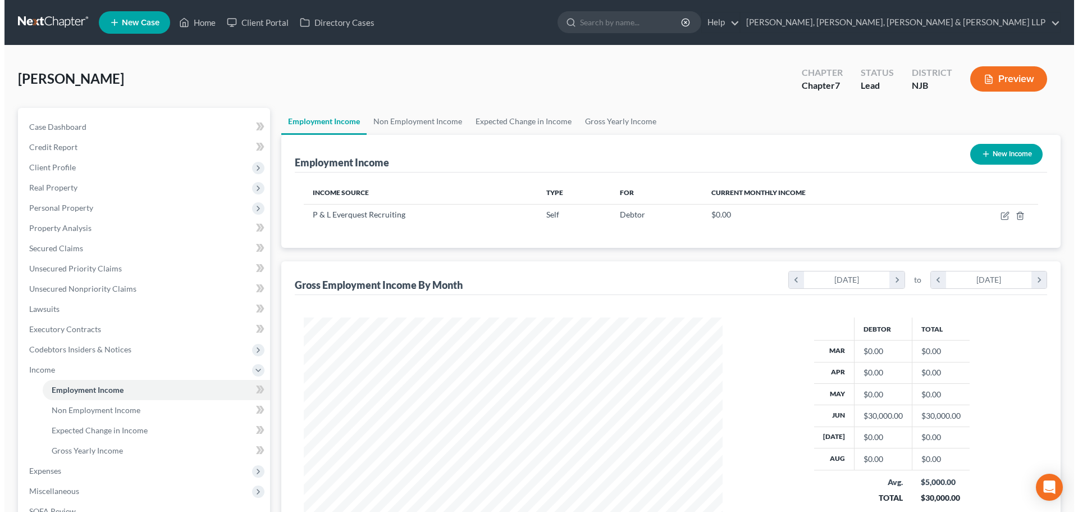
scroll to position [209, 441]
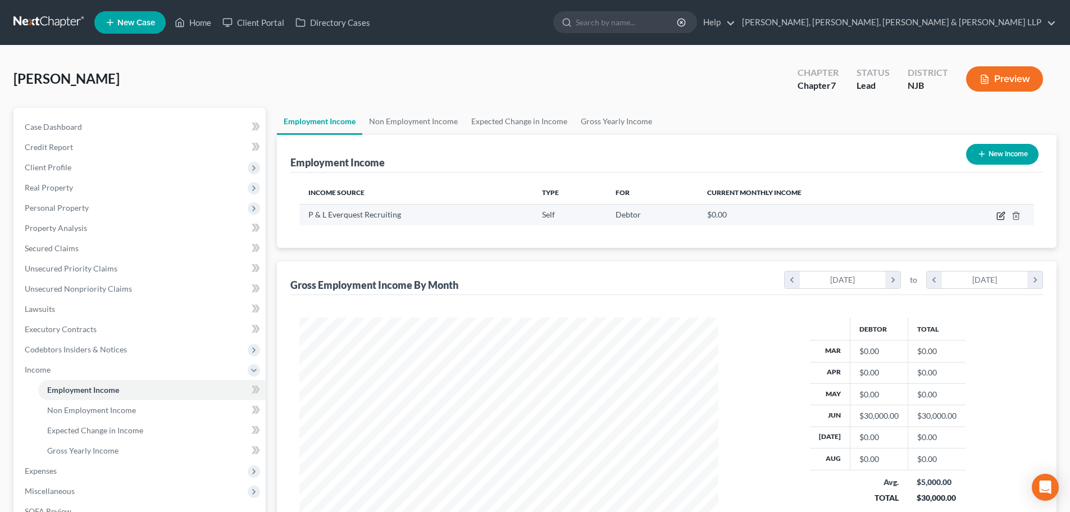
click at [1002, 216] on icon "button" at bounding box center [1001, 214] width 5 height 5
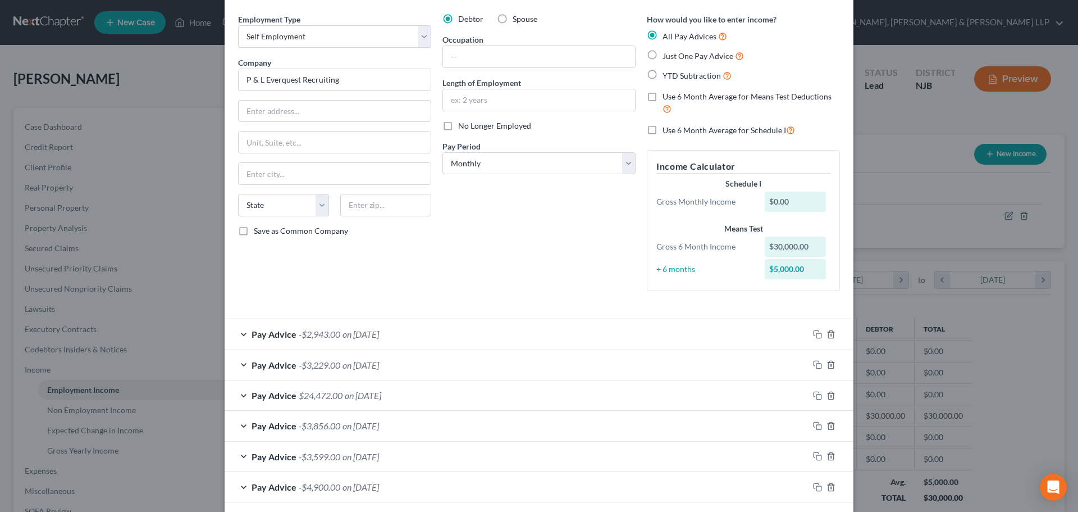
scroll to position [90, 0]
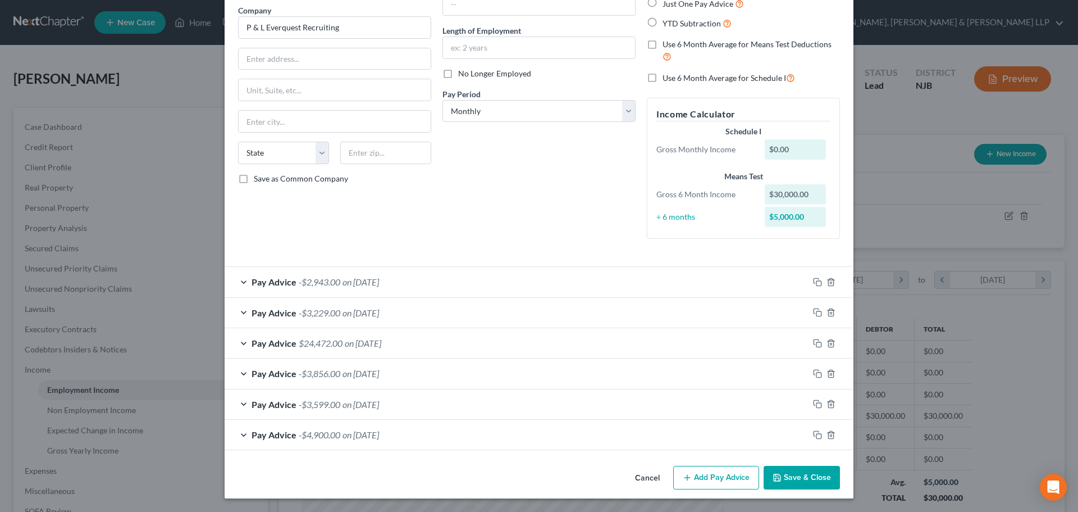
click at [513, 296] on div "Pay Advice -$2,943.00 on [DATE]" at bounding box center [517, 282] width 584 height 30
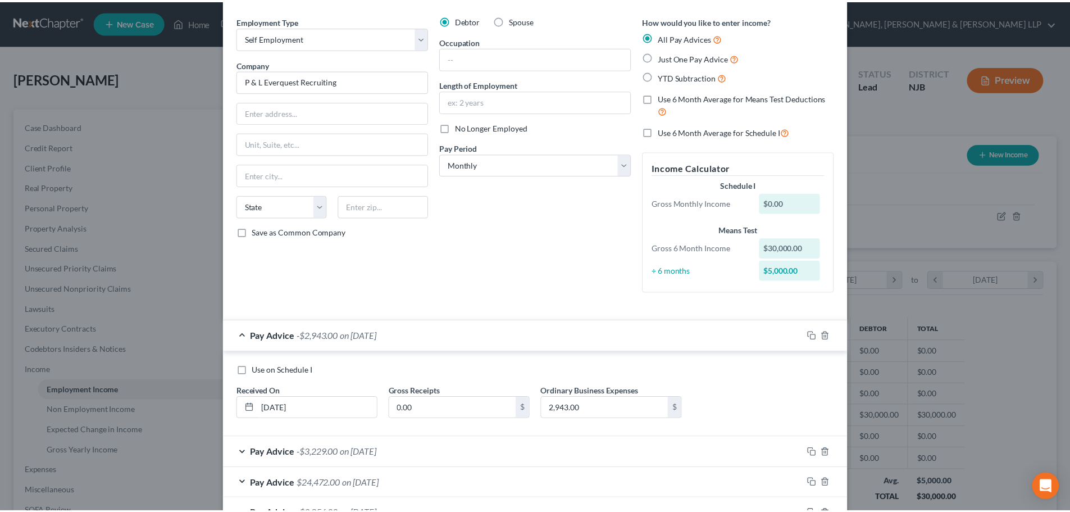
scroll to position [0, 0]
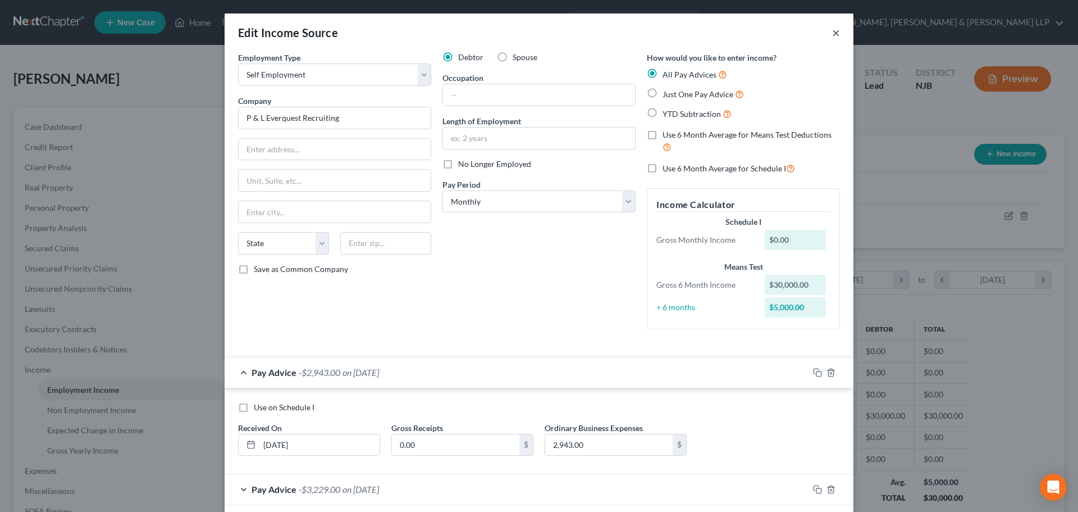
drag, startPoint x: 833, startPoint y: 31, endPoint x: 423, endPoint y: 96, distance: 414.5
click at [833, 31] on button "×" at bounding box center [836, 32] width 8 height 13
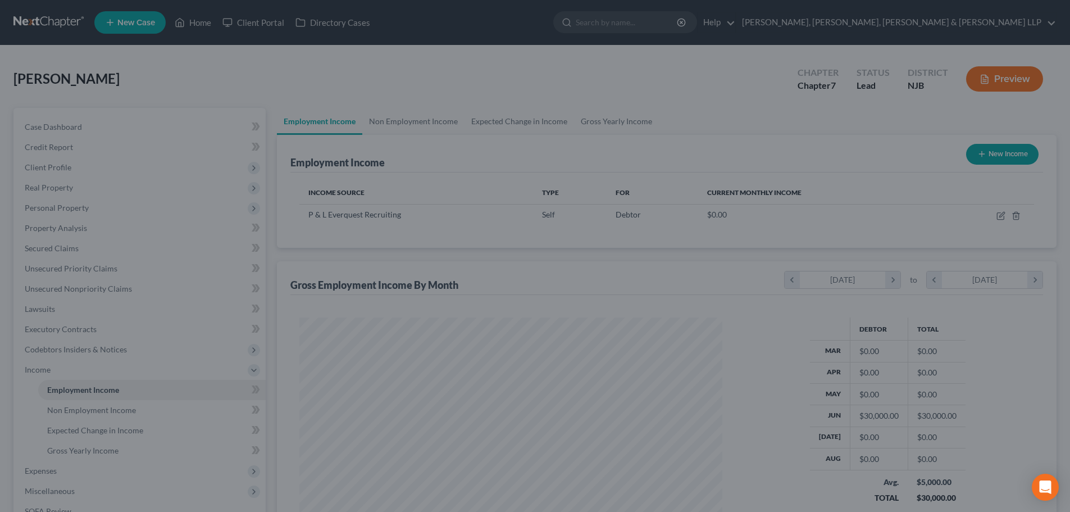
scroll to position [561319, 561087]
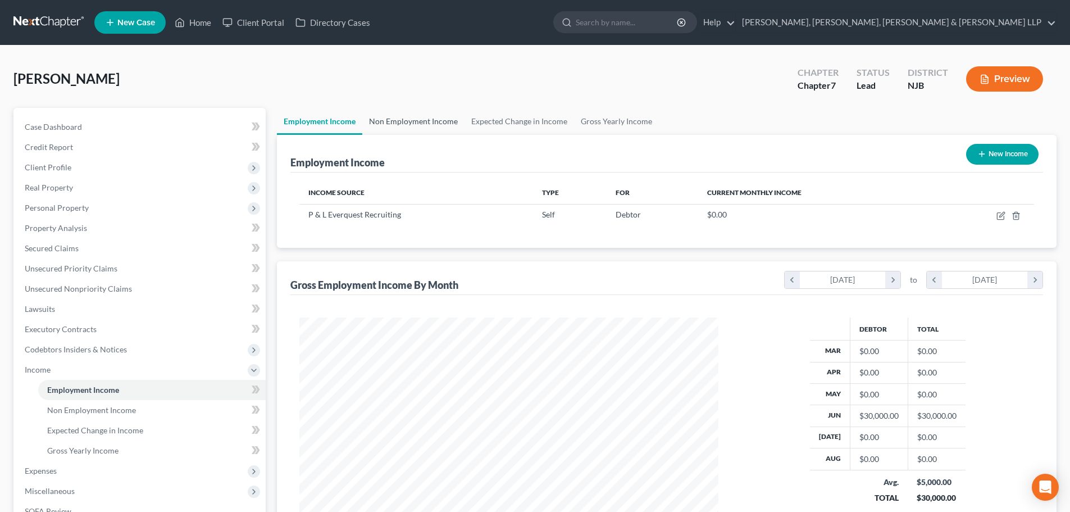
click at [370, 125] on link "Non Employment Income" at bounding box center [413, 121] width 102 height 27
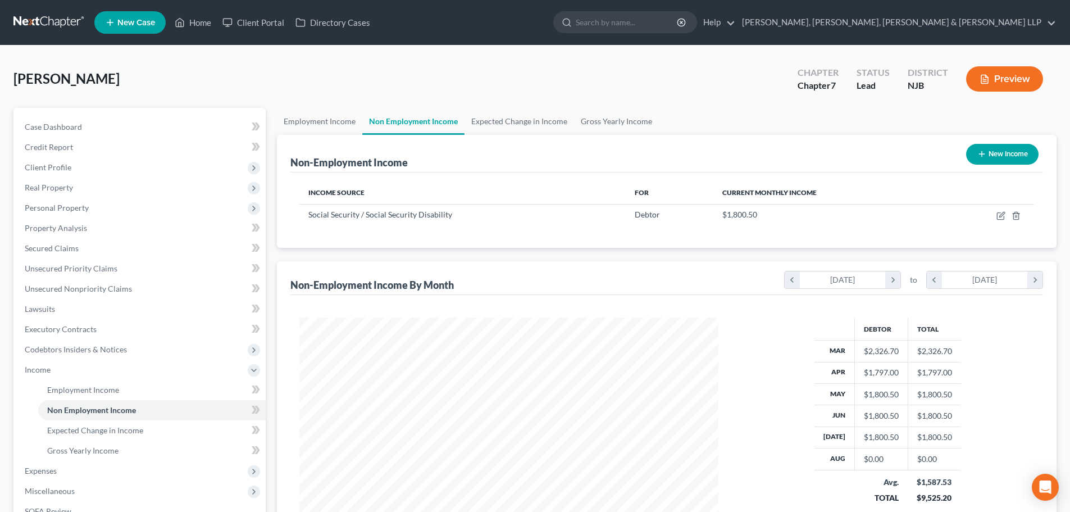
scroll to position [209, 441]
drag, startPoint x: 138, startPoint y: 270, endPoint x: 502, endPoint y: 223, distance: 366.8
click at [137, 270] on link "Unsecured Priority Claims" at bounding box center [141, 268] width 250 height 20
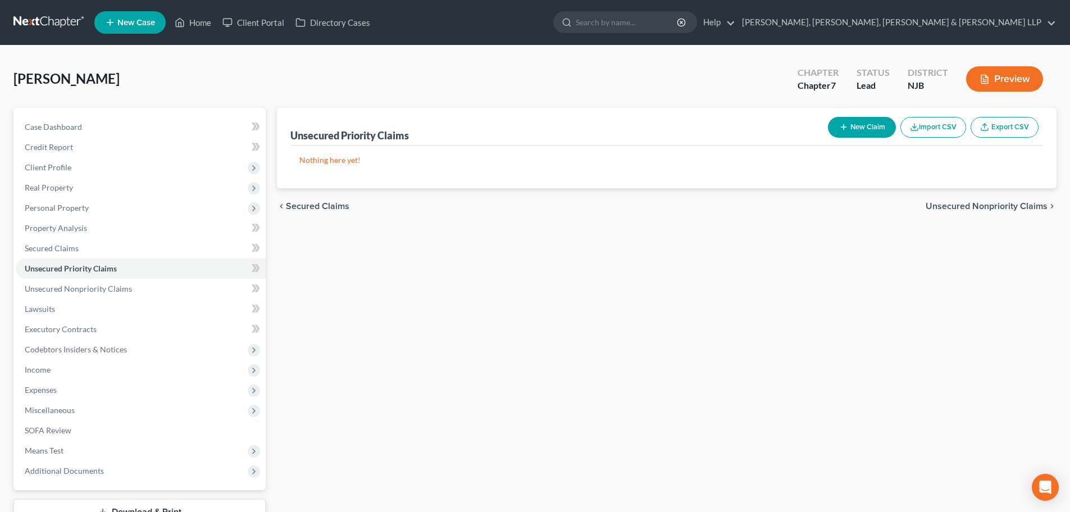
click at [868, 124] on button "New Claim" at bounding box center [862, 127] width 68 height 21
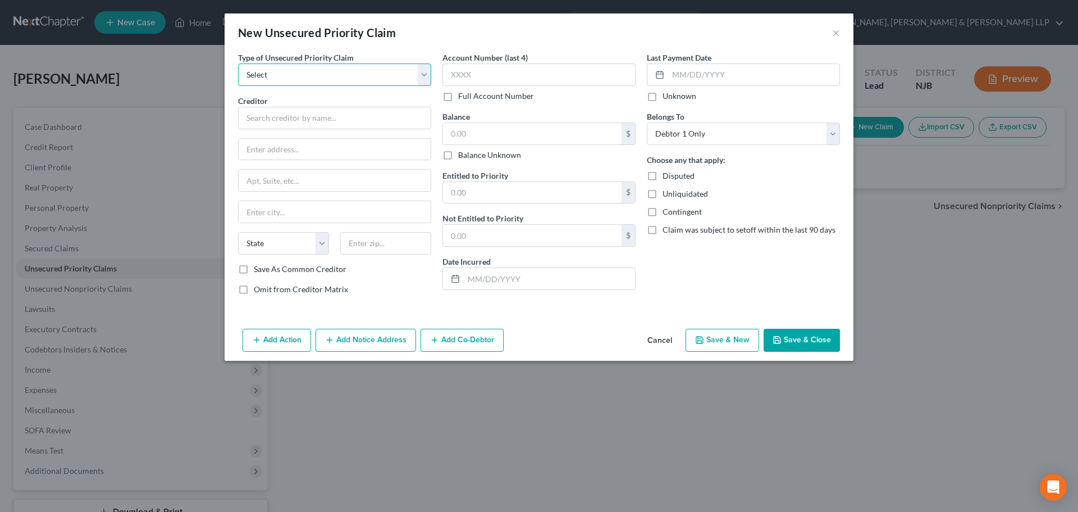
click at [312, 74] on select "Select Taxes & Other Government Units Domestic Support Obligations Extensions o…" at bounding box center [334, 74] width 193 height 22
click at [238, 63] on select "Select Taxes & Other Government Units Domestic Support Obligations Extensions o…" at bounding box center [334, 74] width 193 height 22
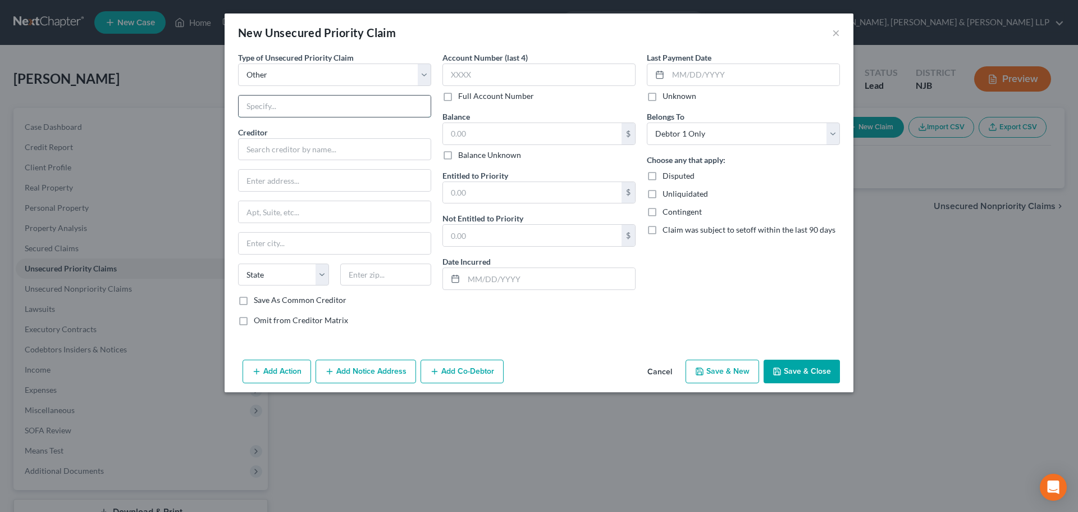
click at [281, 106] on input "text" at bounding box center [335, 105] width 192 height 21
click at [272, 144] on input "text" at bounding box center [334, 149] width 193 height 22
click at [358, 279] on input "text" at bounding box center [385, 274] width 91 height 22
click at [358, 235] on input "[GEOGRAPHIC_DATA]" at bounding box center [335, 242] width 192 height 21
click at [490, 136] on input "text" at bounding box center [532, 133] width 179 height 21
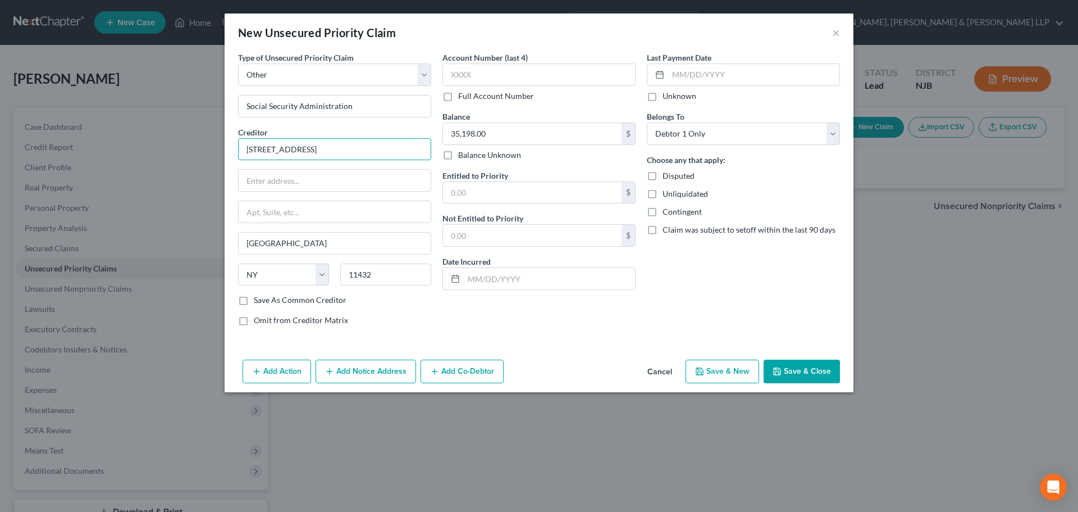
drag, startPoint x: 334, startPoint y: 153, endPoint x: 252, endPoint y: 164, distance: 83.3
click at [200, 158] on div "New Unsecured Priority Claim × Type of Unsecured Priority Claim * Select Taxes …" at bounding box center [539, 256] width 1078 height 512
click at [277, 177] on input "text" at bounding box center [335, 180] width 192 height 21
paste input "[STREET_ADDRESS]"
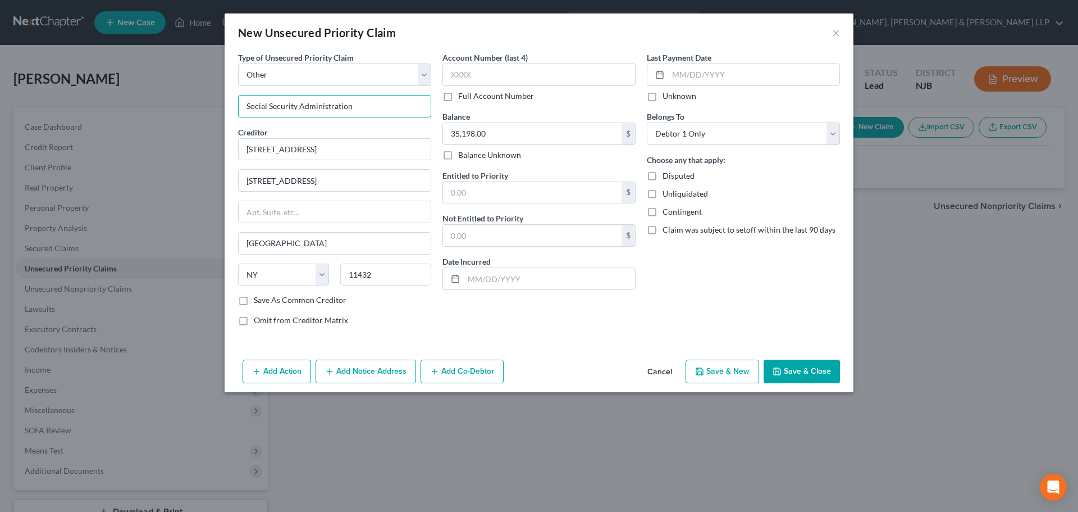
drag, startPoint x: 275, startPoint y: 106, endPoint x: 236, endPoint y: 107, distance: 38.8
click at [234, 106] on div "Type of Unsecured Priority Claim * Select Taxes & Other Government Units Domest…" at bounding box center [334, 193] width 204 height 283
drag, startPoint x: 187, startPoint y: 143, endPoint x: 378, endPoint y: 95, distance: 197.3
click at [180, 143] on div "New Unsecured Priority Claim × Type of Unsecured Priority Claim * Select Taxes …" at bounding box center [539, 256] width 1078 height 512
paste input "Social Security Administration"
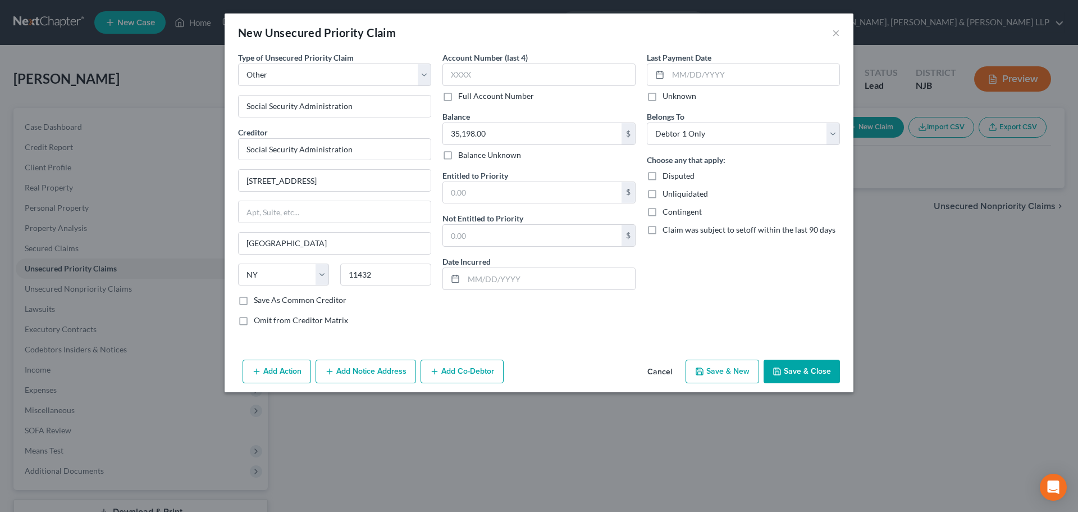
click at [791, 365] on button "Save & Close" at bounding box center [802, 371] width 76 height 24
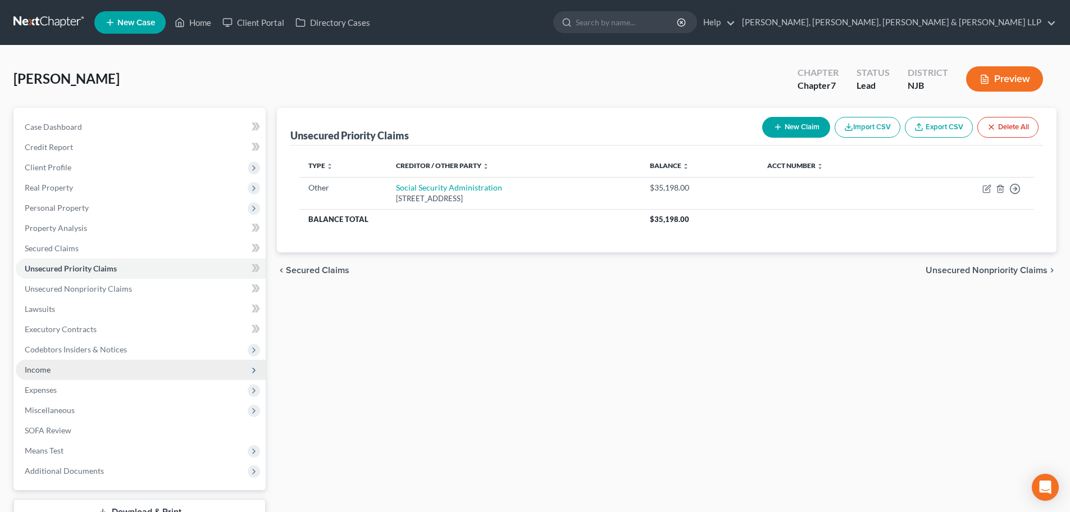
drag, startPoint x: 51, startPoint y: 373, endPoint x: 65, endPoint y: 378, distance: 15.3
click at [51, 373] on span "Income" at bounding box center [141, 369] width 250 height 20
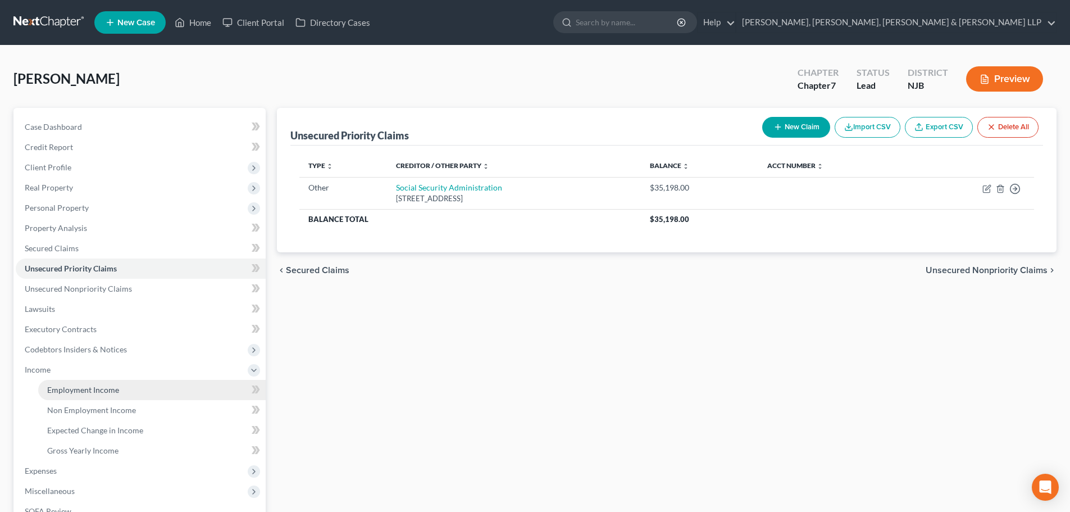
click at [81, 393] on span "Employment Income" at bounding box center [83, 390] width 72 height 10
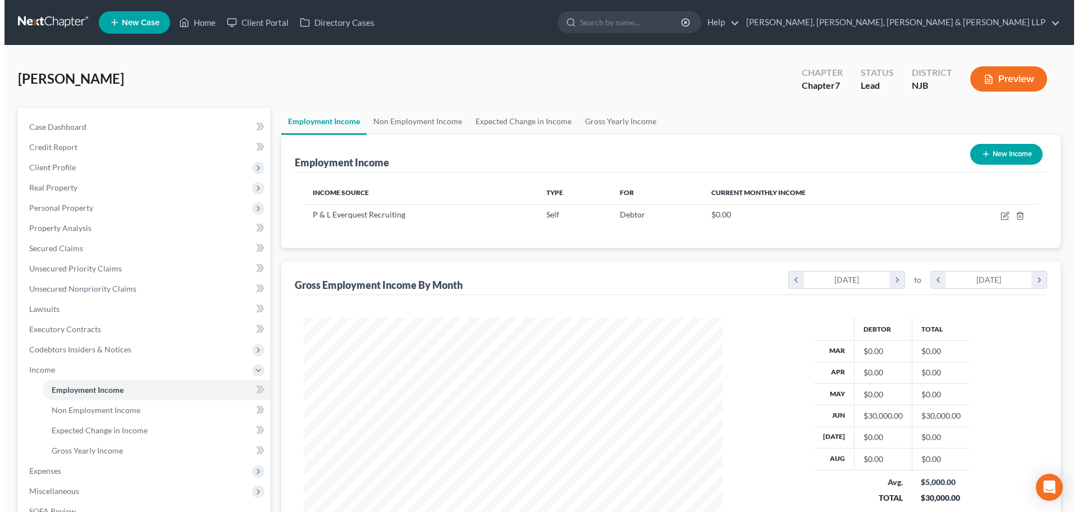
scroll to position [209, 441]
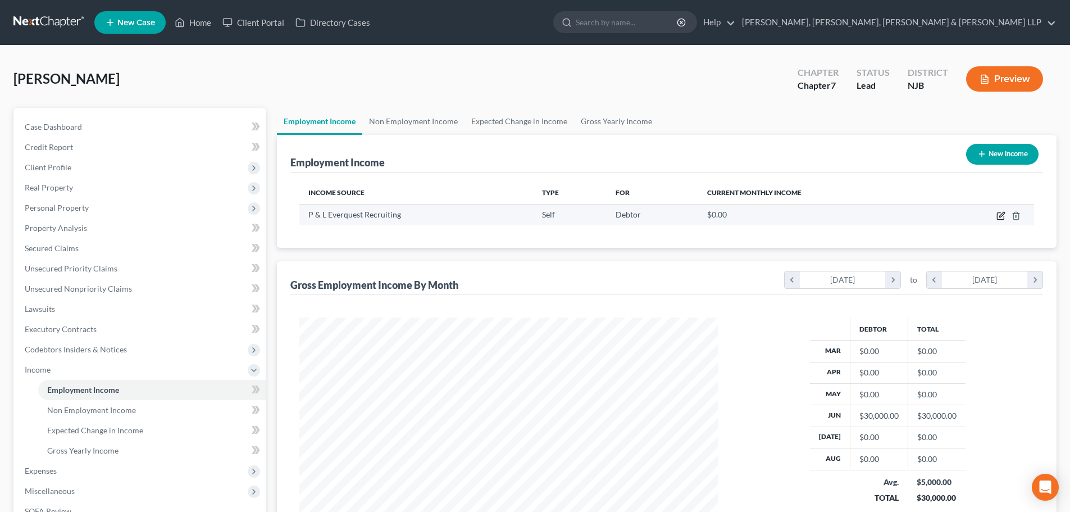
click at [1000, 215] on icon "button" at bounding box center [1000, 215] width 9 height 9
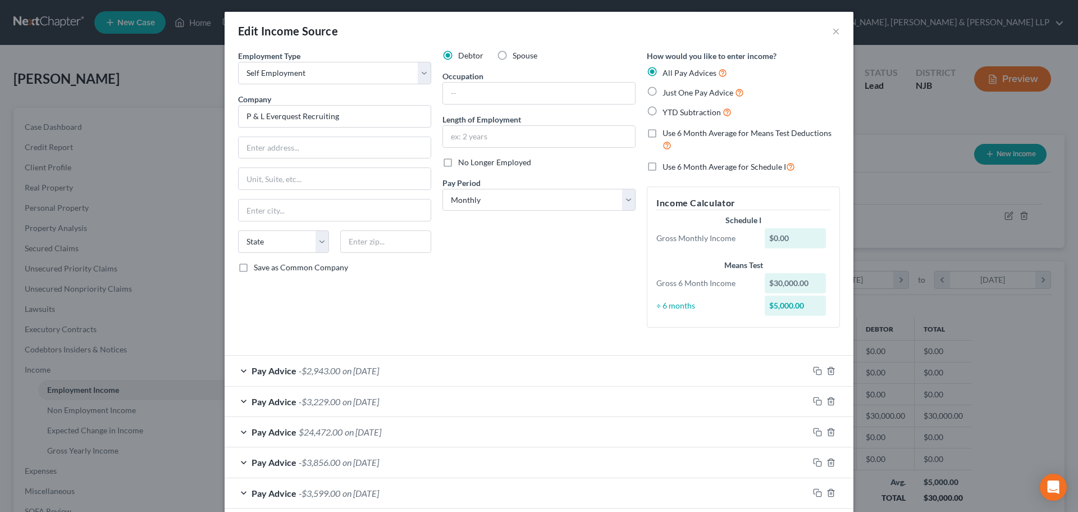
scroll to position [0, 0]
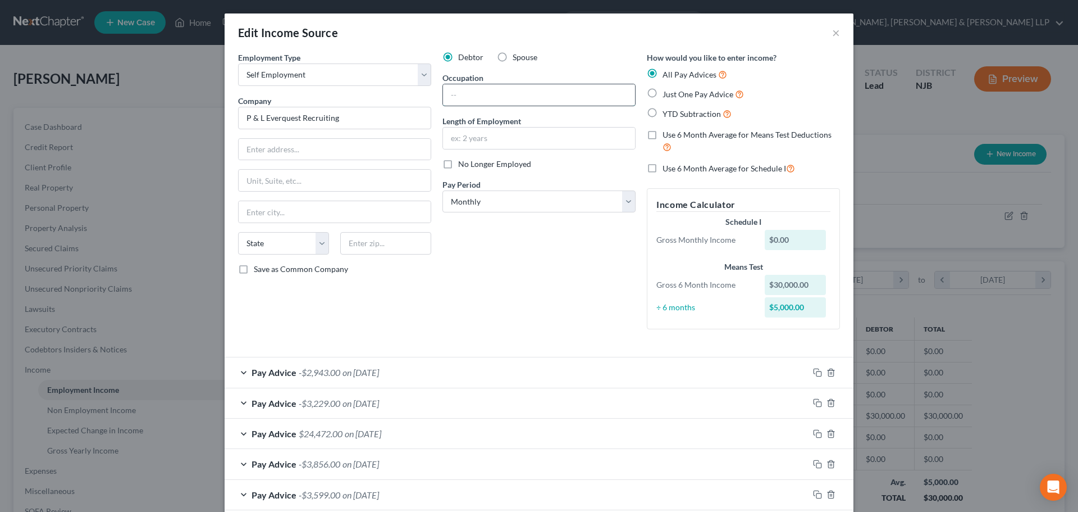
click at [519, 97] on input "text" at bounding box center [539, 94] width 192 height 21
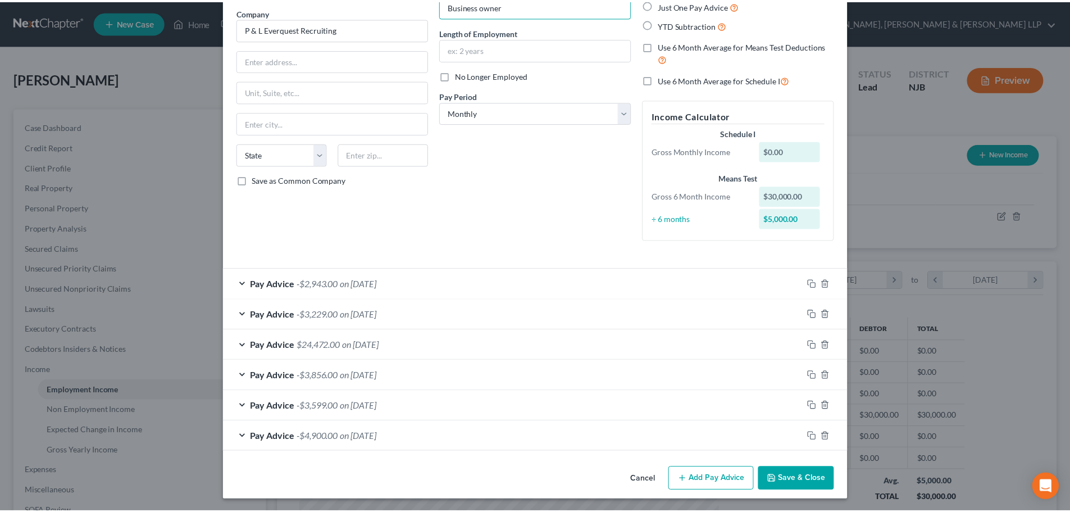
scroll to position [90, 0]
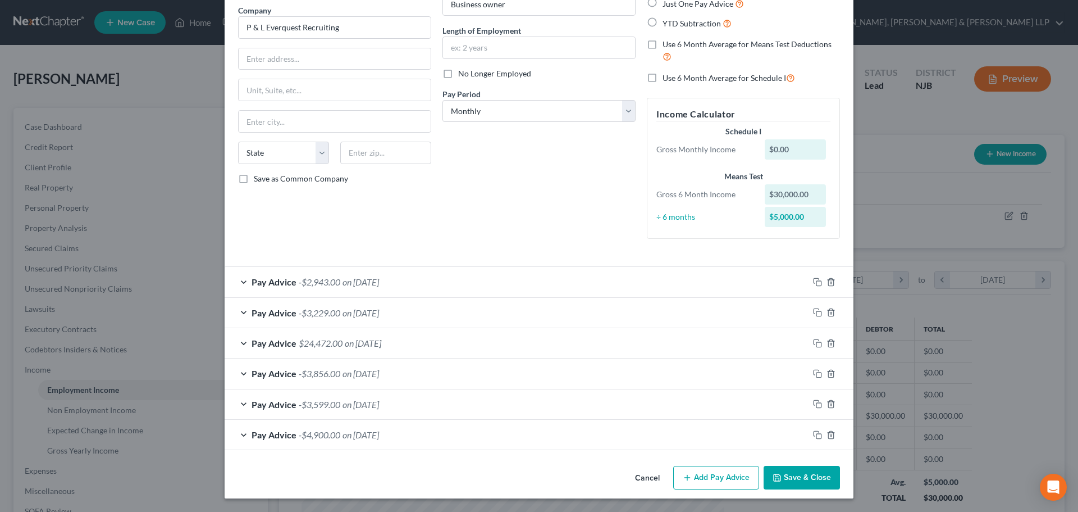
click at [663, 74] on label "Use 6 Month Average for Schedule I" at bounding box center [729, 77] width 133 height 13
click at [667, 74] on input "Use 6 Month Average for Schedule I" at bounding box center [670, 74] width 7 height 7
click at [813, 480] on button "Save & Close" at bounding box center [802, 478] width 76 height 24
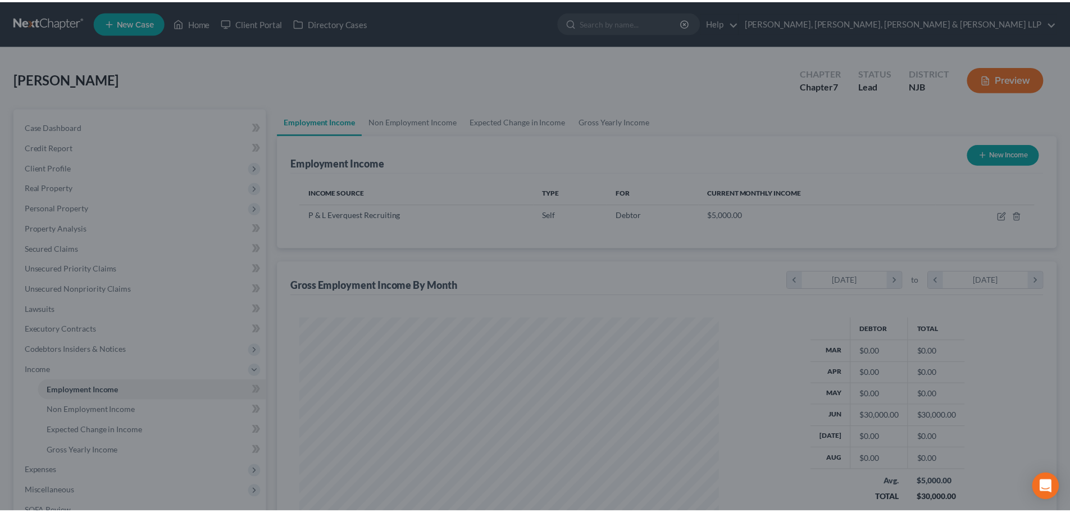
scroll to position [561319, 561087]
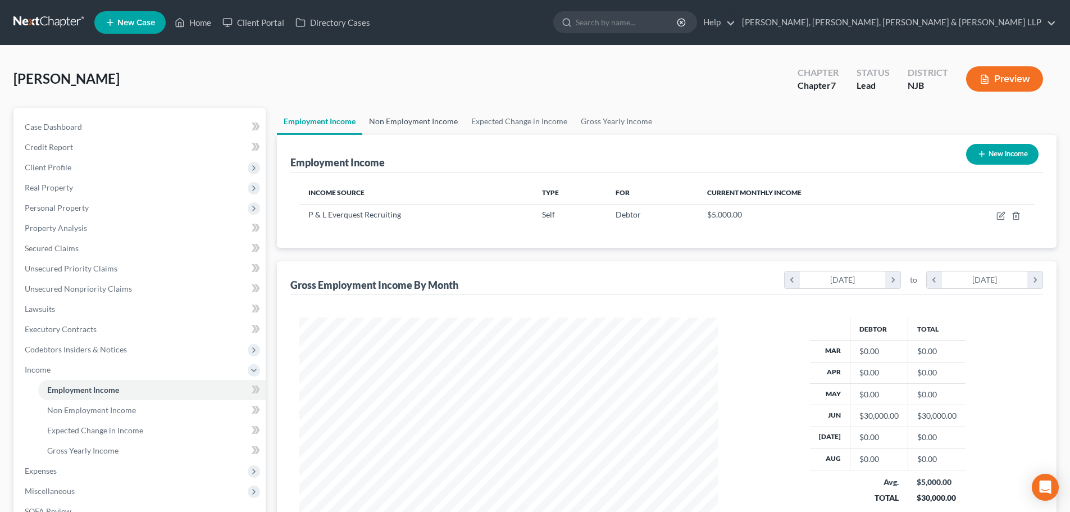
click at [422, 124] on link "Non Employment Income" at bounding box center [413, 121] width 102 height 27
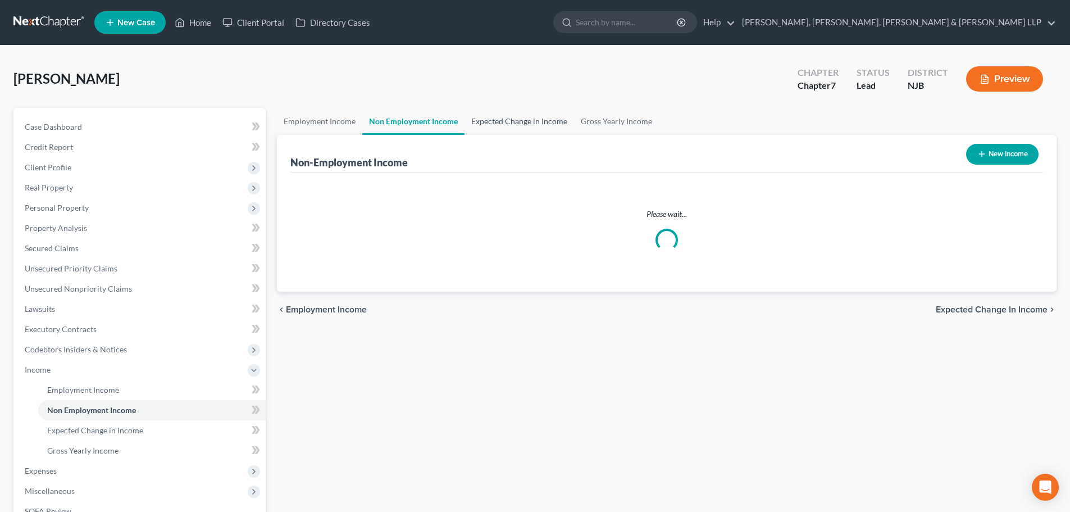
click at [510, 120] on link "Expected Change in Income" at bounding box center [518, 121] width 109 height 27
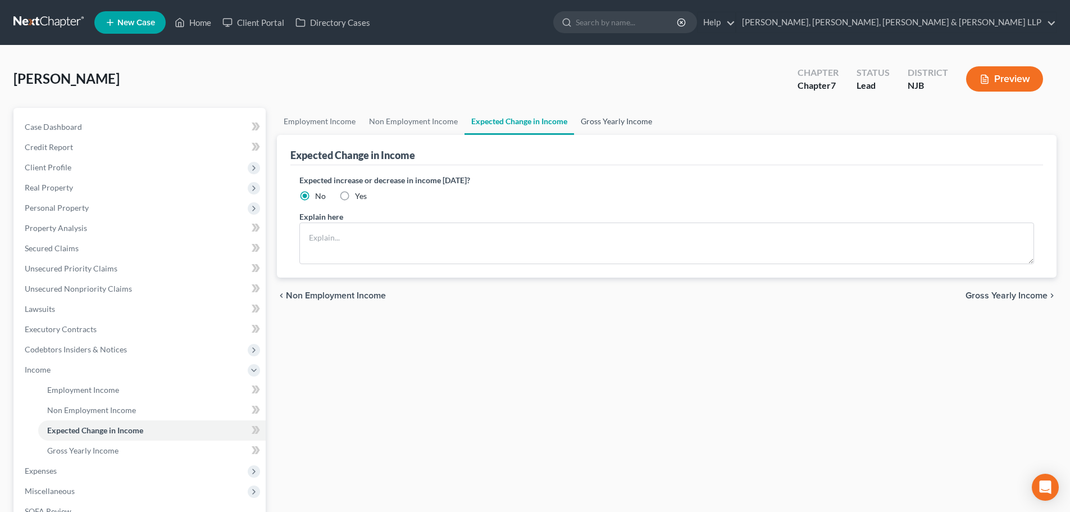
click at [591, 118] on link "Gross Yearly Income" at bounding box center [616, 121] width 85 height 27
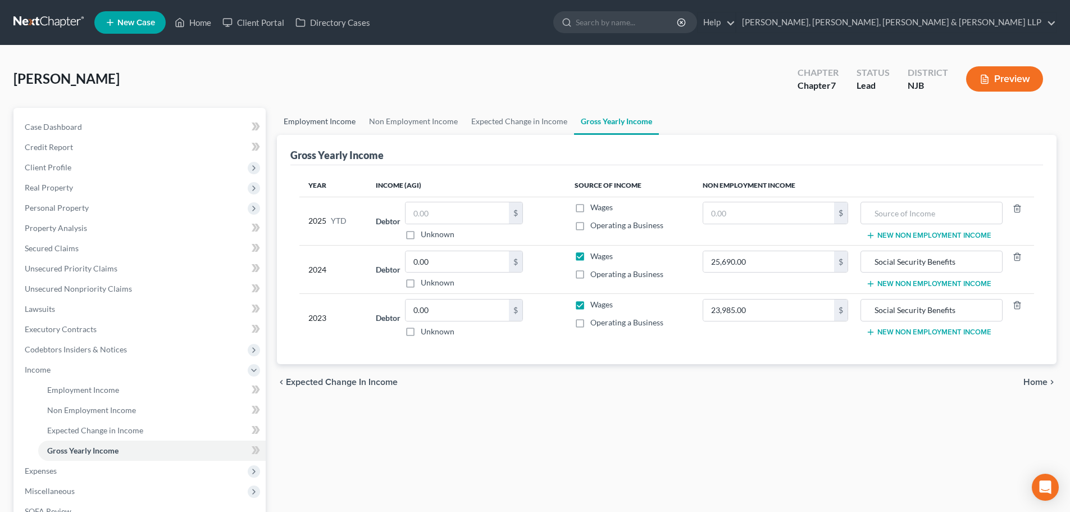
click at [337, 122] on link "Employment Income" at bounding box center [319, 121] width 85 height 27
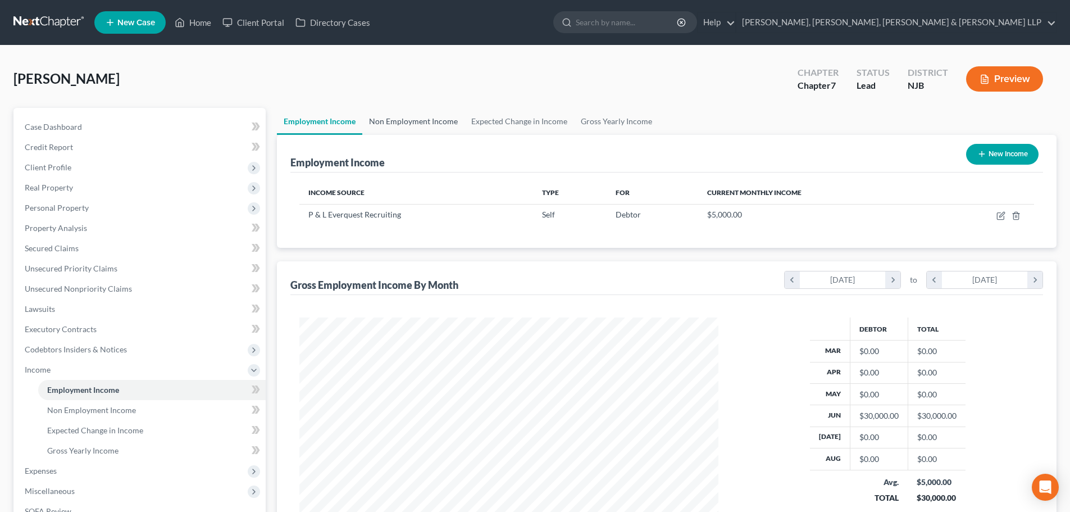
scroll to position [209, 441]
click at [419, 123] on link "Non Employment Income" at bounding box center [413, 121] width 102 height 27
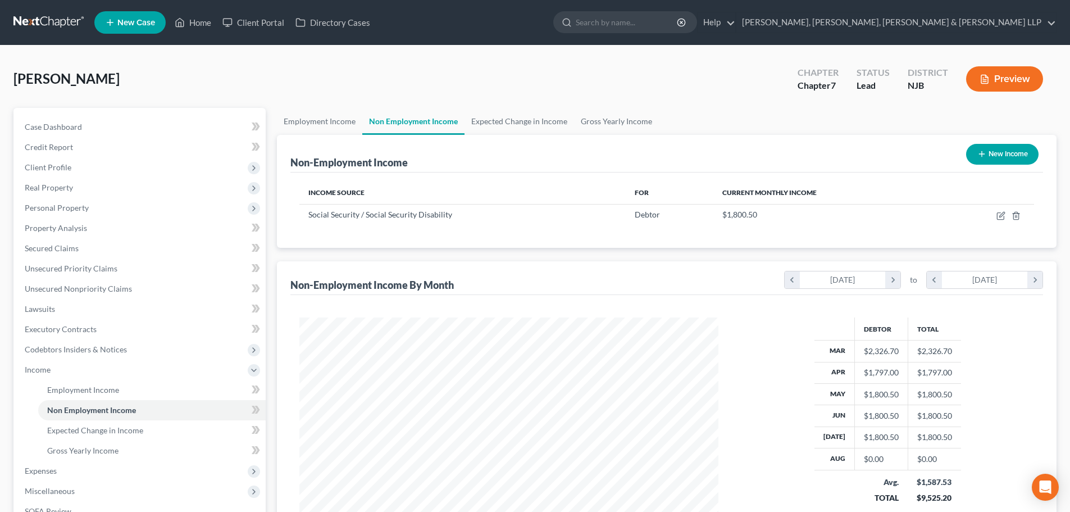
scroll to position [209, 441]
click at [600, 123] on link "Gross Yearly Income" at bounding box center [616, 121] width 85 height 27
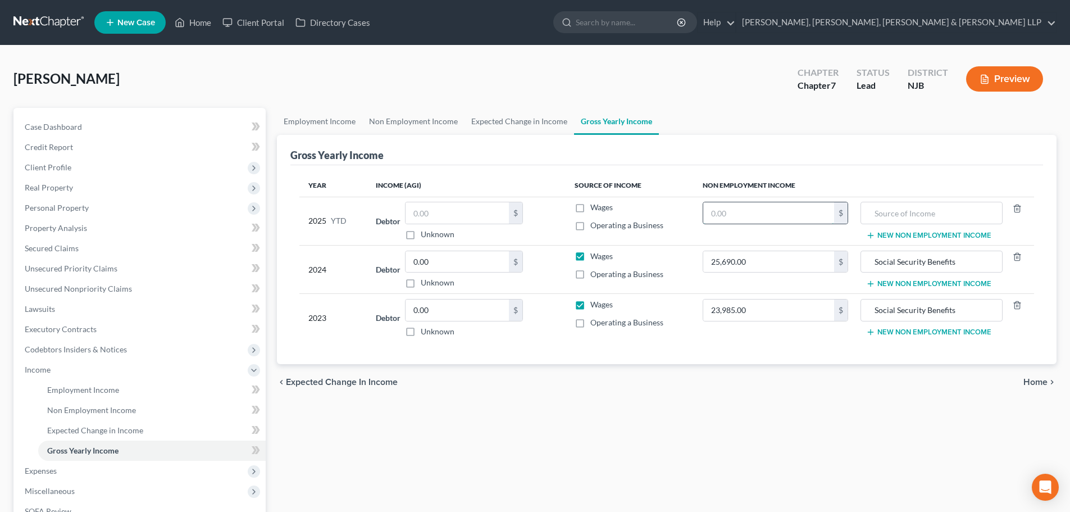
click at [747, 217] on input "text" at bounding box center [768, 212] width 131 height 21
paste input "16,204.5"
drag, startPoint x: 979, startPoint y: 260, endPoint x: 887, endPoint y: 267, distance: 92.4
click at [840, 263] on tr "2024 Debtor 0.00 $ Unknown Balance Undetermined 0.00 $ Unknown Wages Operating …" at bounding box center [666, 269] width 734 height 48
click at [910, 214] on input "text" at bounding box center [930, 212] width 129 height 21
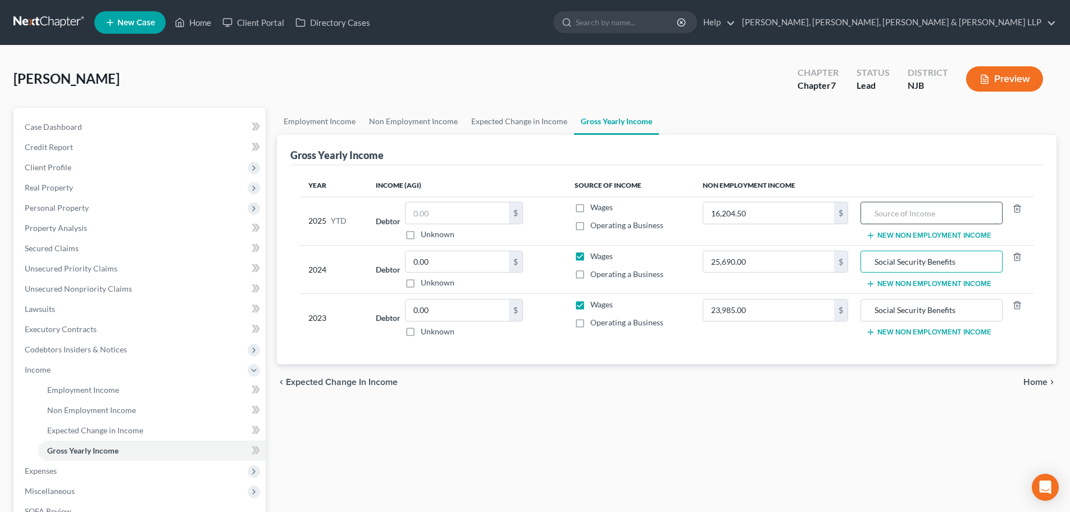
paste input "Social Security Benefits"
click at [526, 121] on link "Expected Change in Income" at bounding box center [518, 121] width 109 height 27
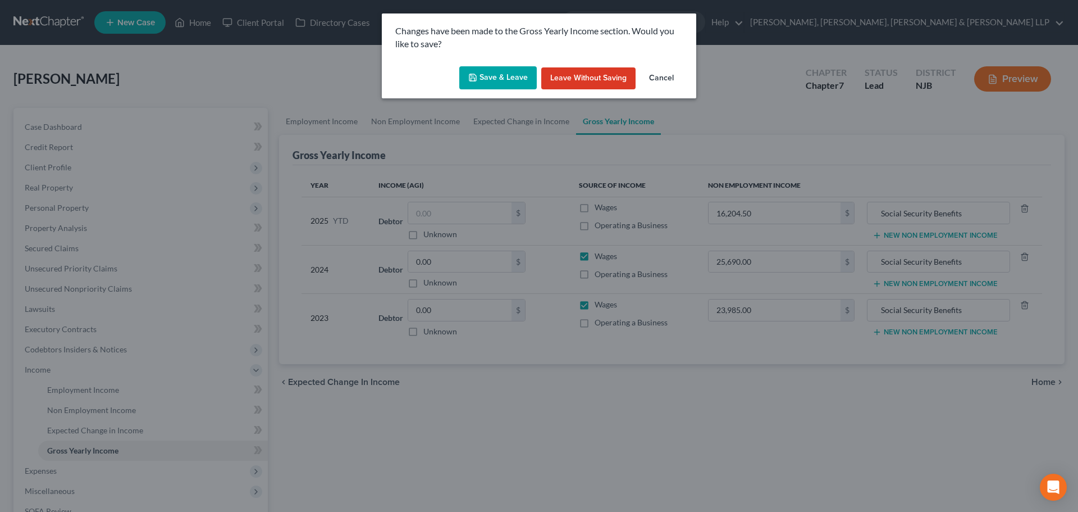
click at [517, 71] on button "Save & Leave" at bounding box center [497, 78] width 77 height 24
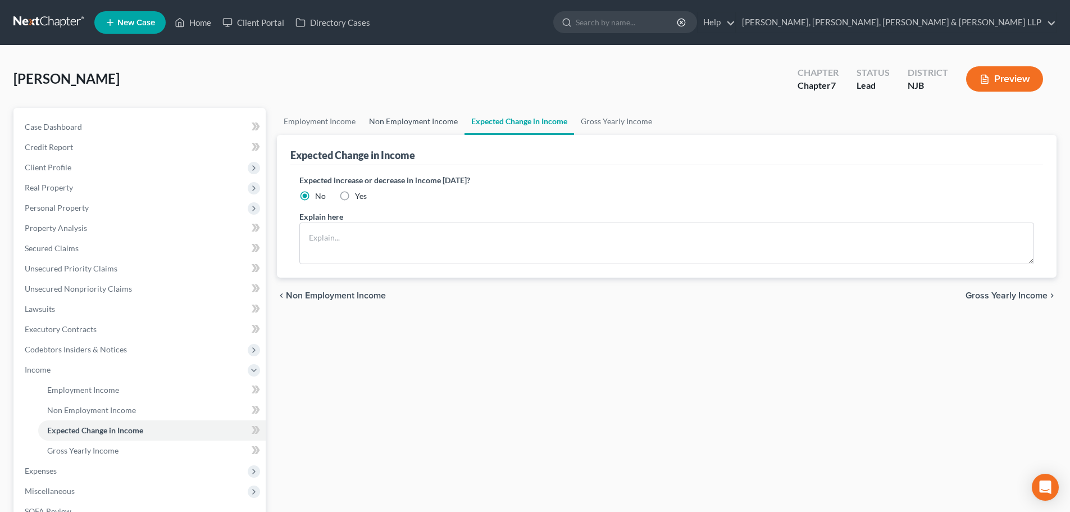
click at [440, 115] on link "Non Employment Income" at bounding box center [413, 121] width 102 height 27
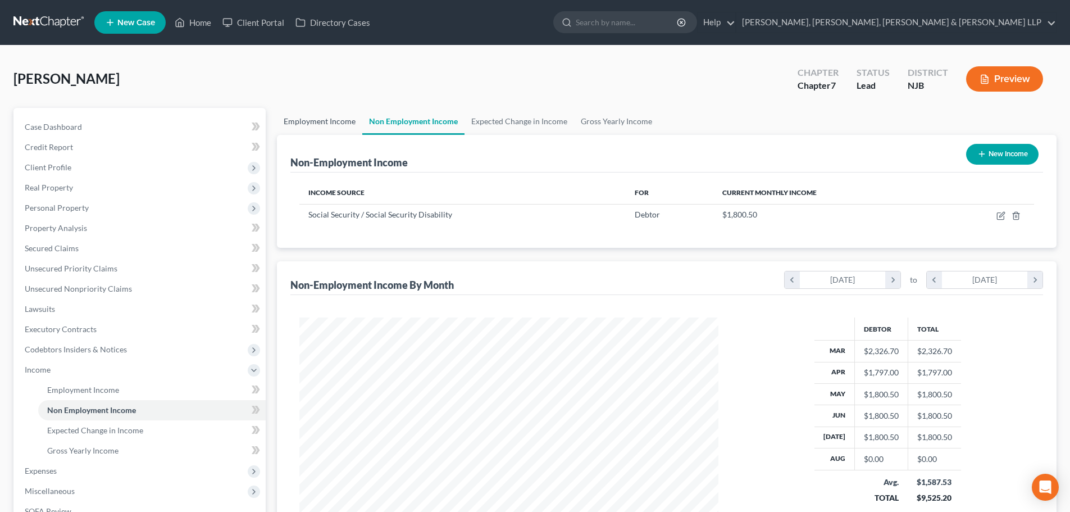
click at [339, 126] on link "Employment Income" at bounding box center [319, 121] width 85 height 27
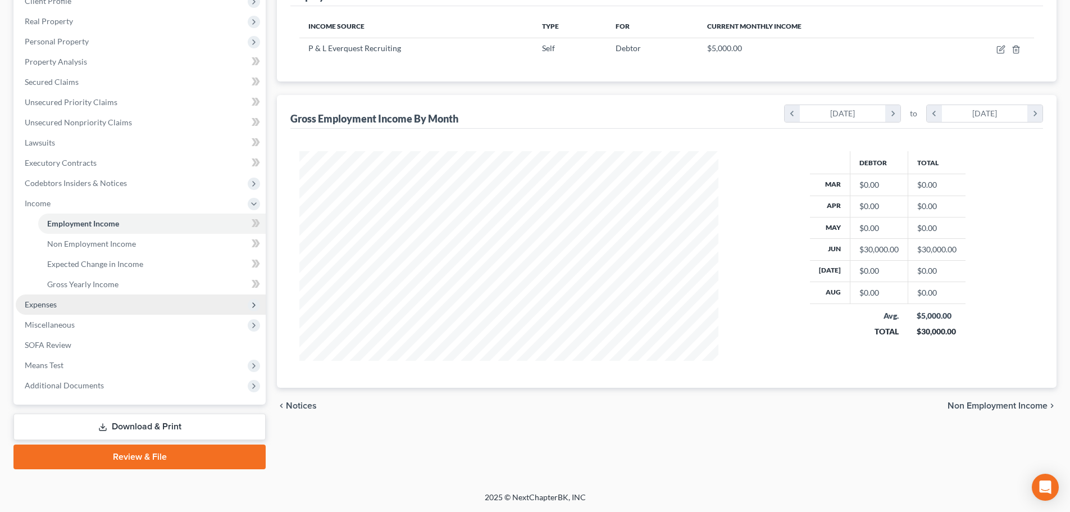
scroll to position [209, 441]
drag, startPoint x: 61, startPoint y: 305, endPoint x: 71, endPoint y: 314, distance: 13.5
click at [61, 305] on span "Expenses" at bounding box center [141, 304] width 250 height 20
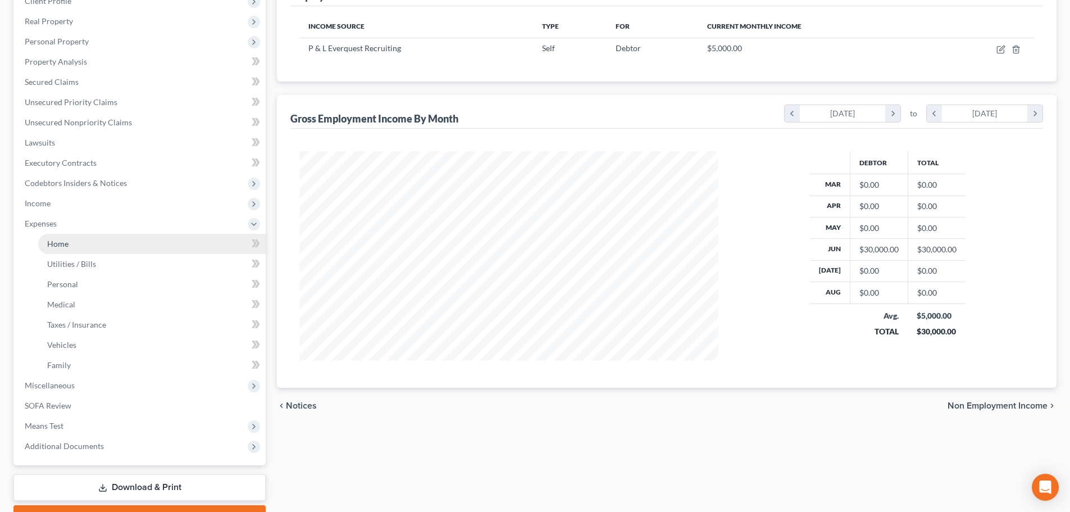
click at [76, 244] on link "Home" at bounding box center [151, 244] width 227 height 20
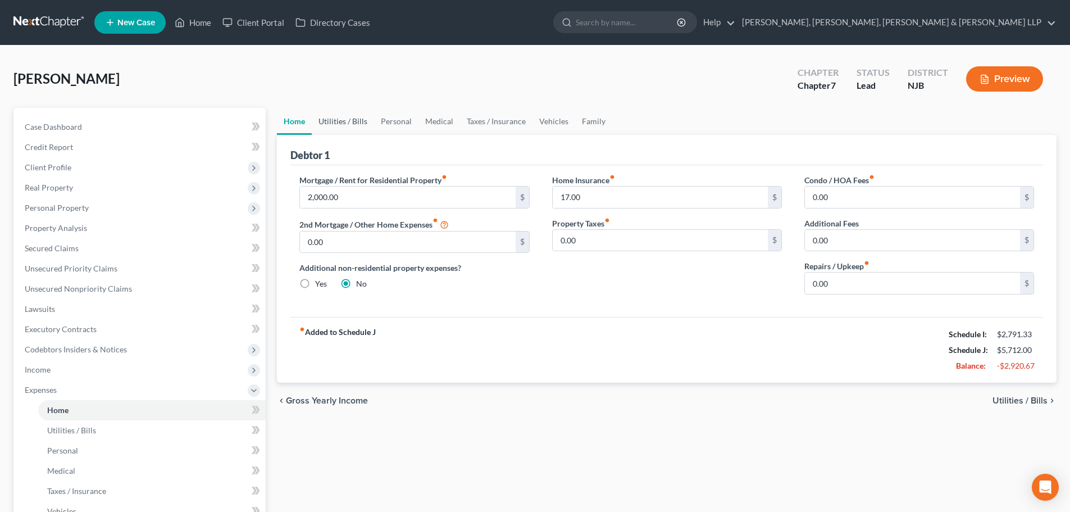
click at [352, 117] on link "Utilities / Bills" at bounding box center [343, 121] width 62 height 27
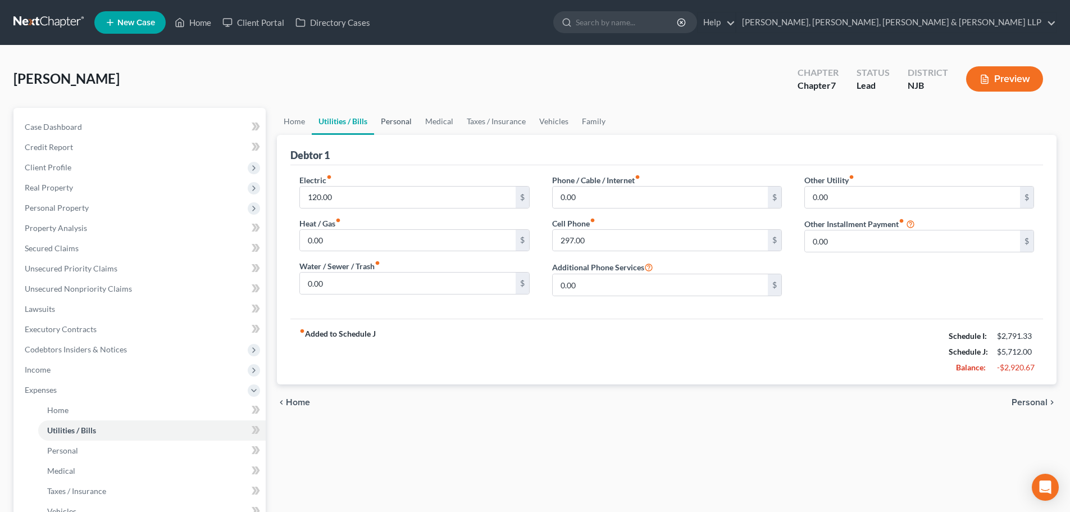
click at [392, 121] on link "Personal" at bounding box center [396, 121] width 44 height 27
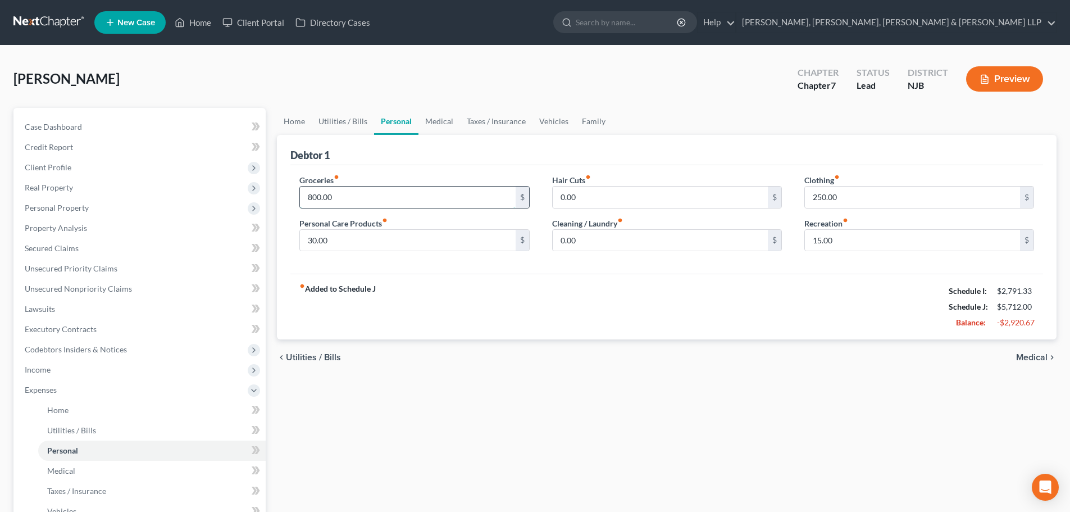
click at [358, 193] on input "800.00" at bounding box center [407, 196] width 215 height 21
click at [477, 117] on link "Taxes / Insurance" at bounding box center [496, 121] width 72 height 27
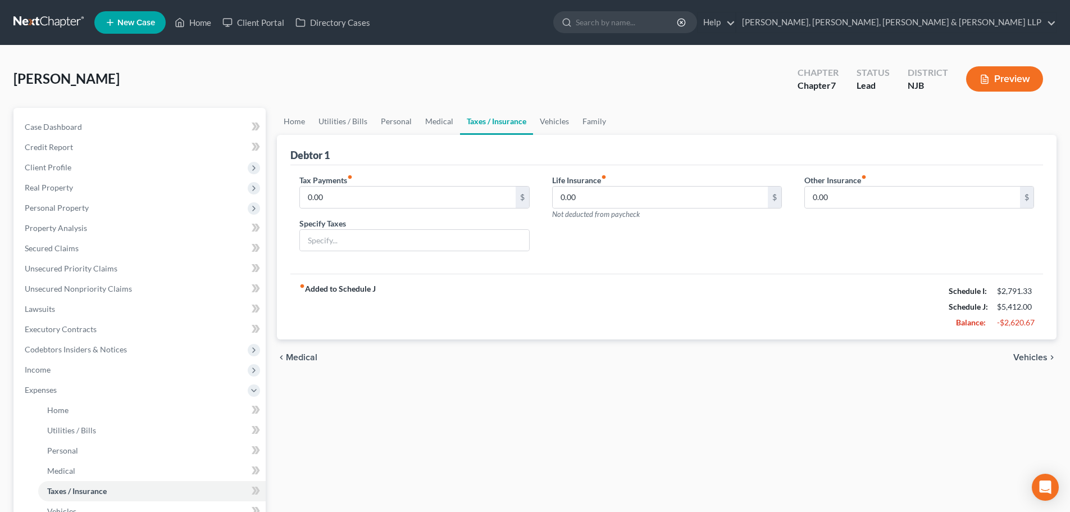
click at [524, 119] on link "Taxes / Insurance" at bounding box center [496, 121] width 73 height 27
click at [558, 119] on link "Vehicles" at bounding box center [554, 121] width 43 height 27
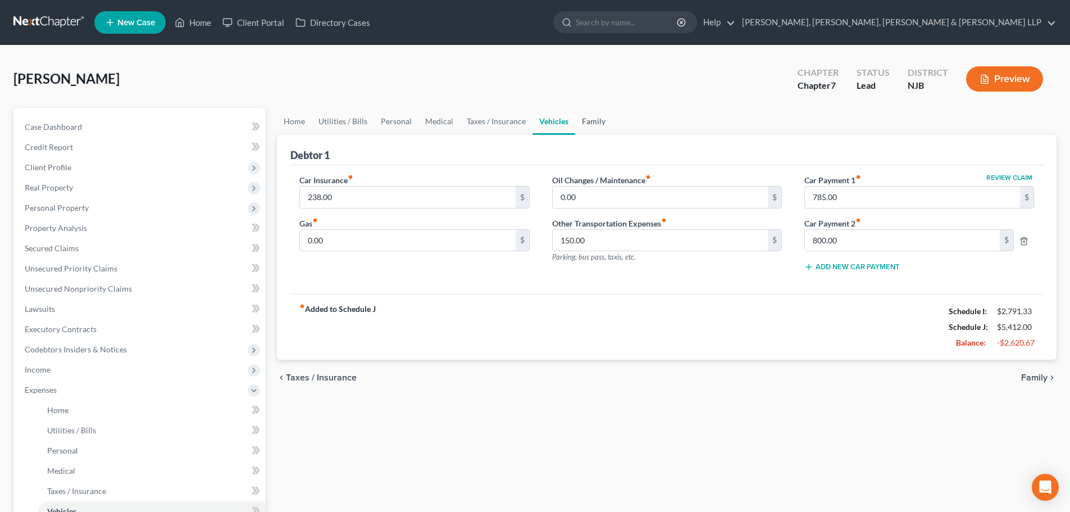
click at [581, 116] on link "Family" at bounding box center [593, 121] width 37 height 27
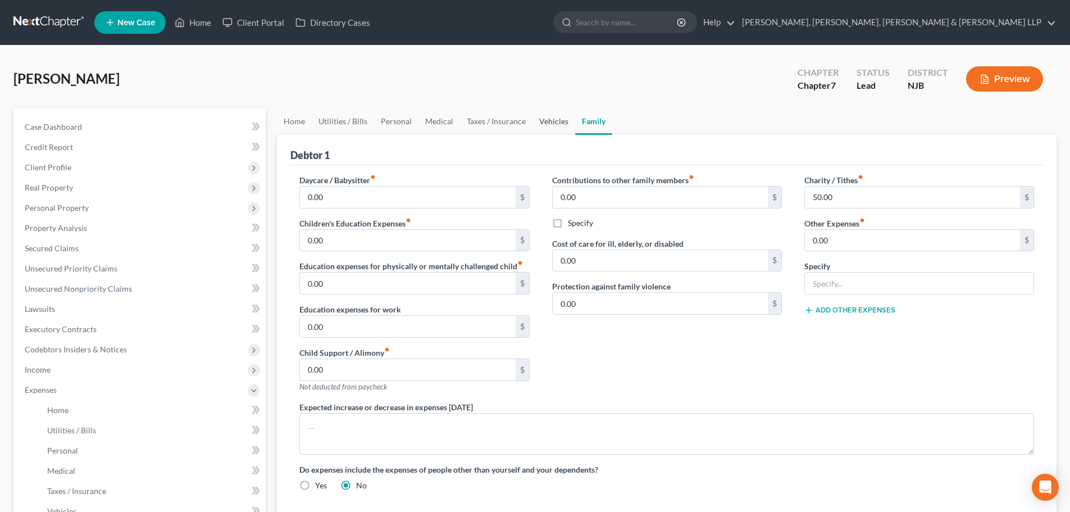
click at [549, 122] on link "Vehicles" at bounding box center [553, 121] width 43 height 27
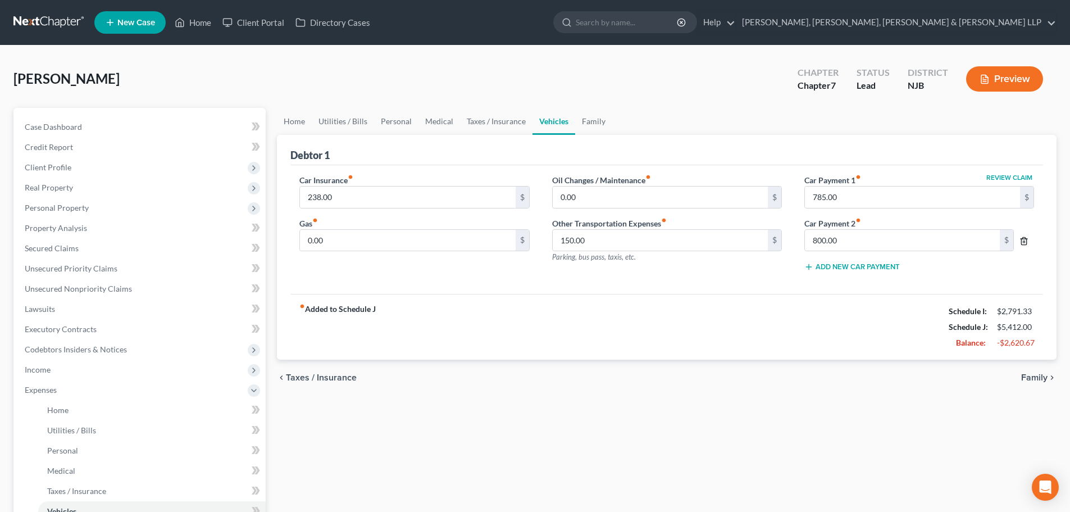
click at [1023, 238] on icon "button" at bounding box center [1023, 240] width 9 height 9
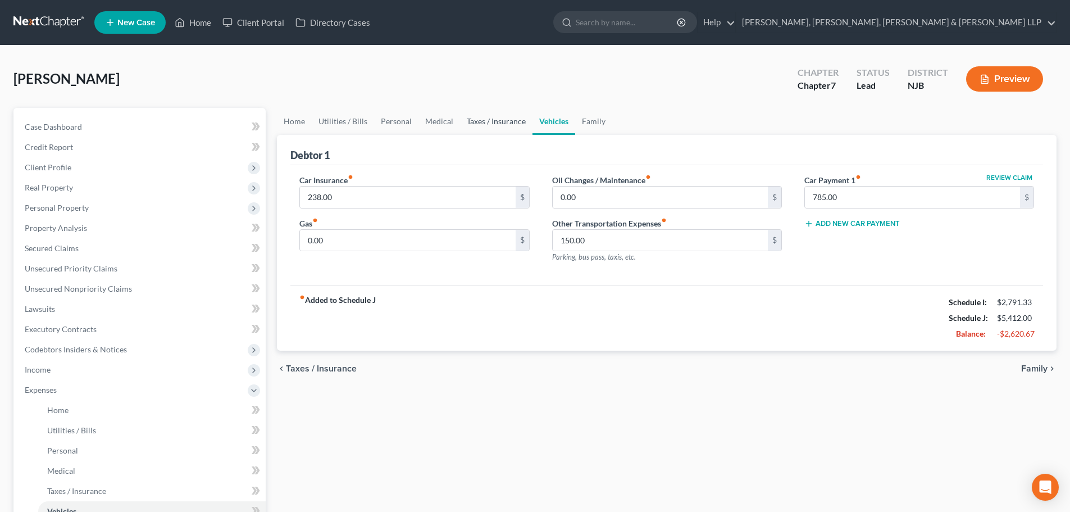
click at [495, 120] on link "Taxes / Insurance" at bounding box center [496, 121] width 72 height 27
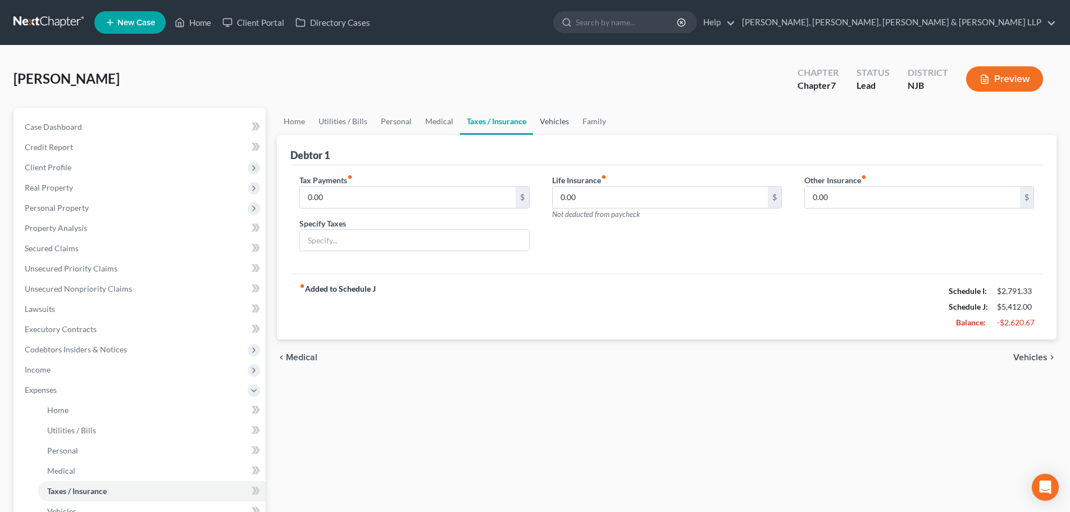
click at [567, 121] on link "Vehicles" at bounding box center [554, 121] width 43 height 27
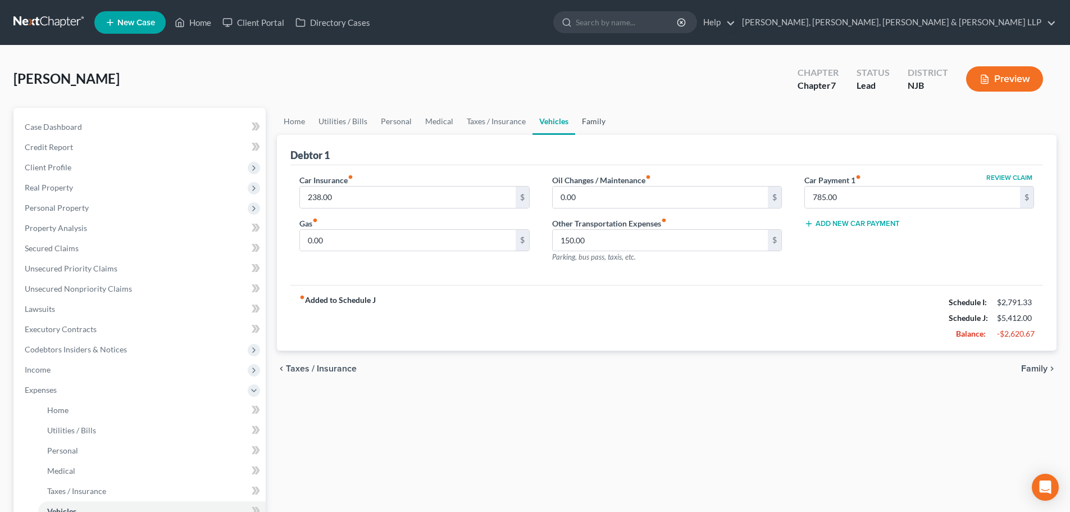
click at [588, 121] on link "Family" at bounding box center [593, 121] width 37 height 27
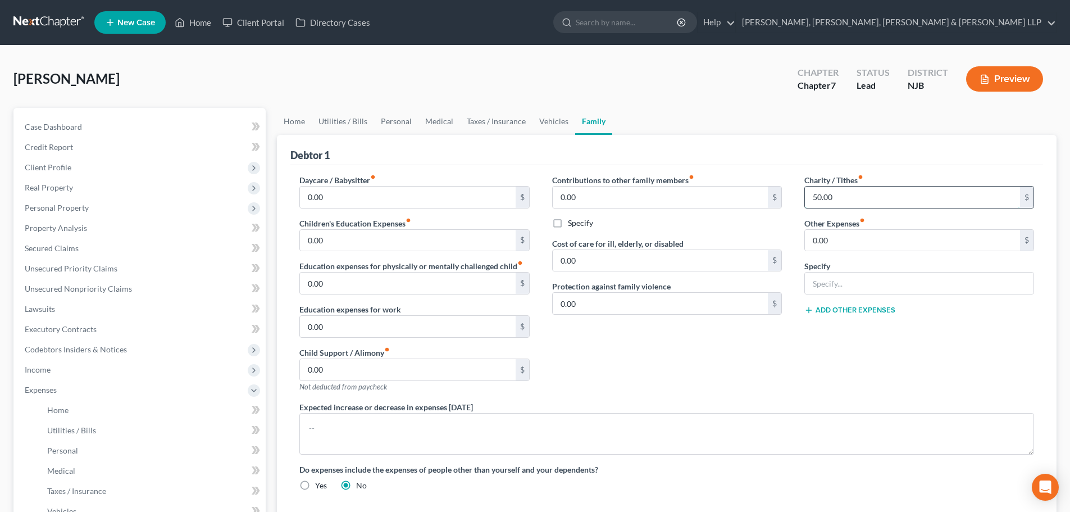
click at [845, 201] on input "50.00" at bounding box center [912, 196] width 215 height 21
click at [550, 120] on link "Vehicles" at bounding box center [553, 121] width 43 height 27
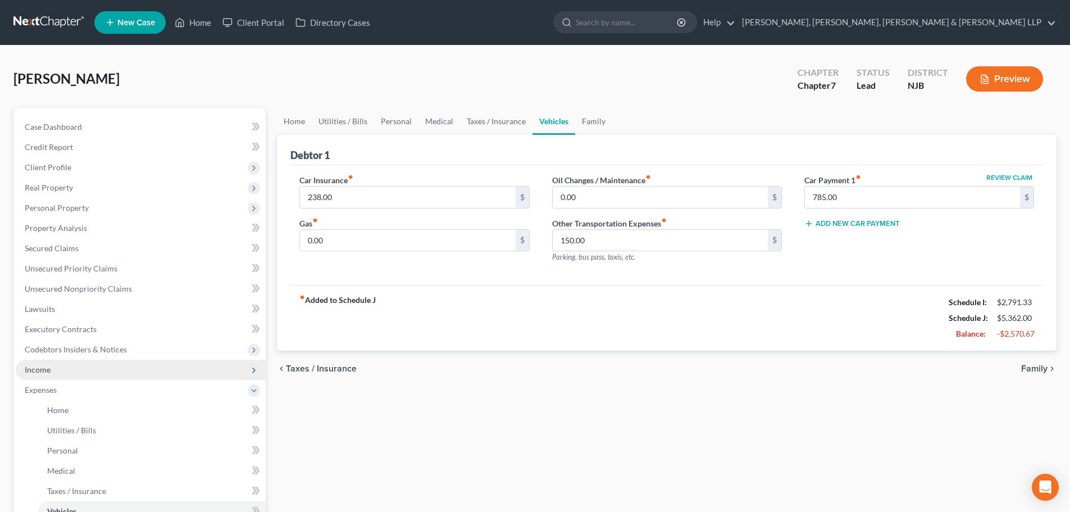
click at [71, 364] on span "Income" at bounding box center [141, 369] width 250 height 20
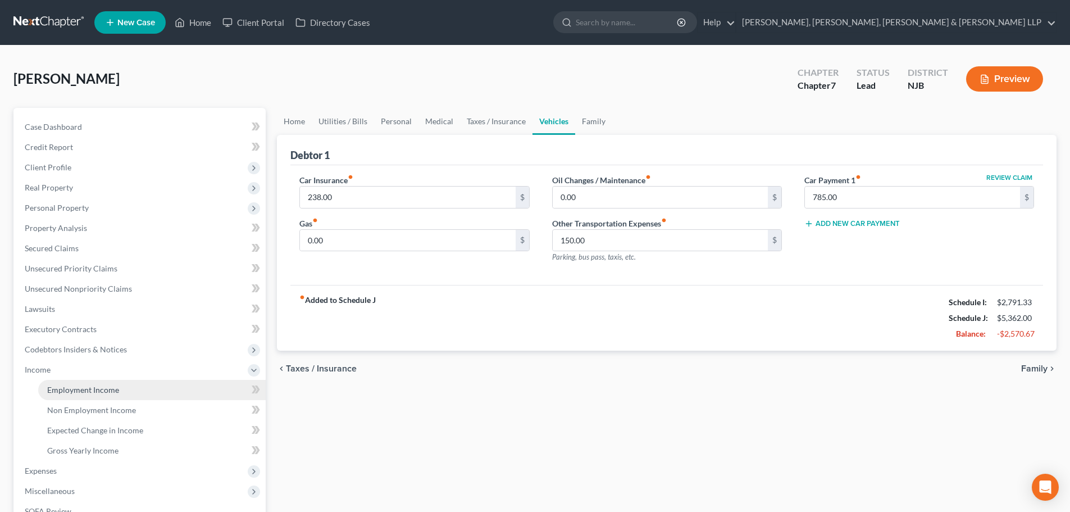
click at [86, 381] on link "Employment Income" at bounding box center [151, 390] width 227 height 20
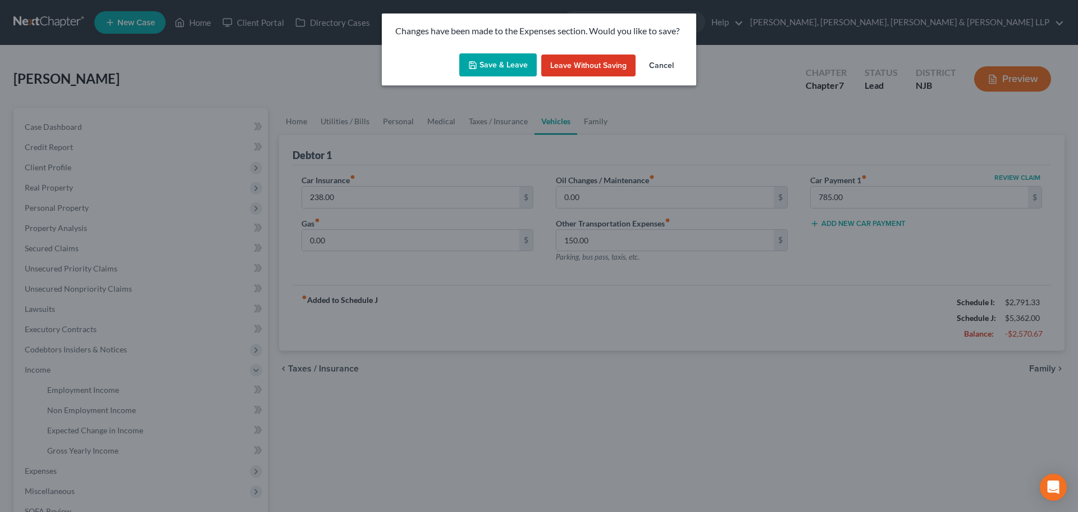
click at [498, 57] on button "Save & Leave" at bounding box center [497, 65] width 77 height 24
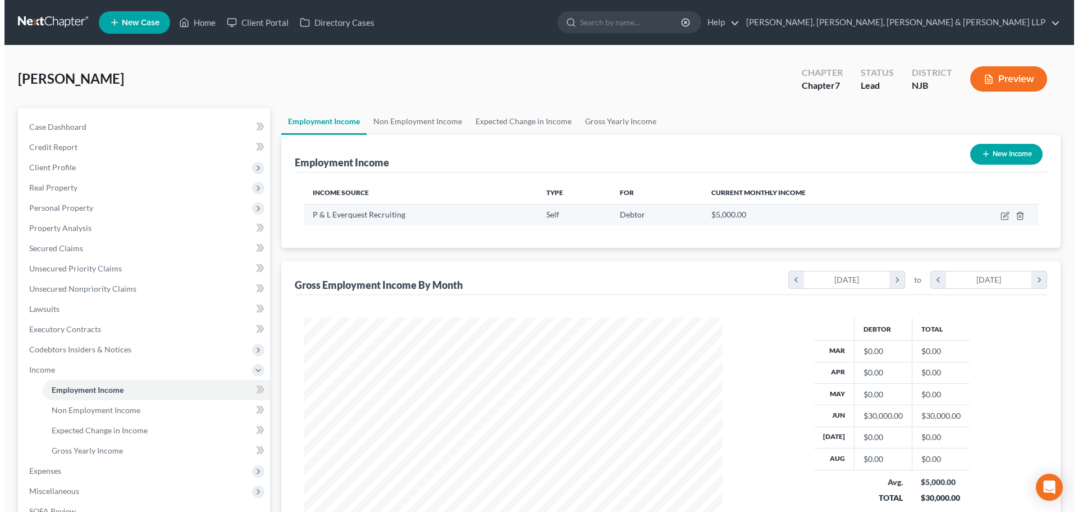
scroll to position [209, 441]
click at [998, 213] on icon "button" at bounding box center [1000, 216] width 7 height 7
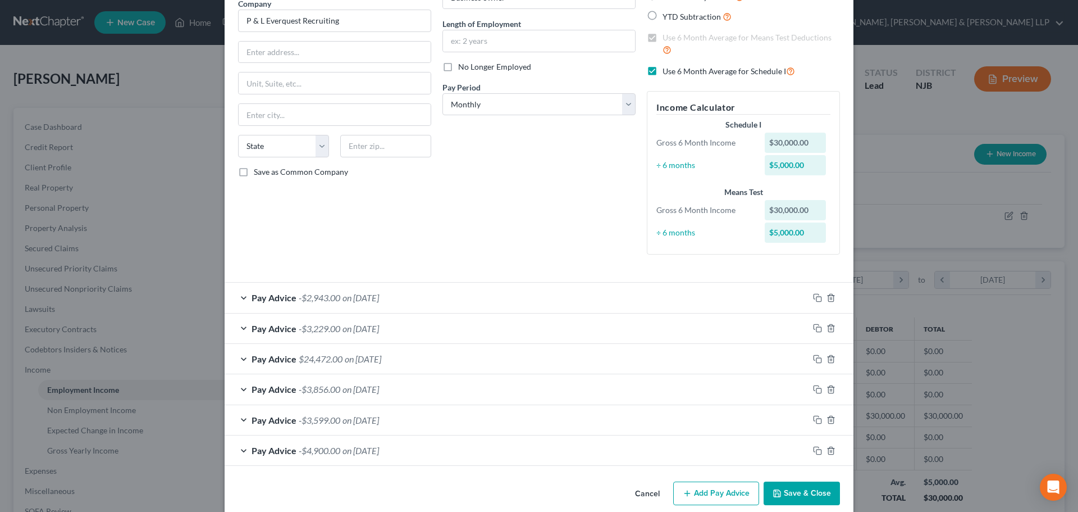
scroll to position [113, 0]
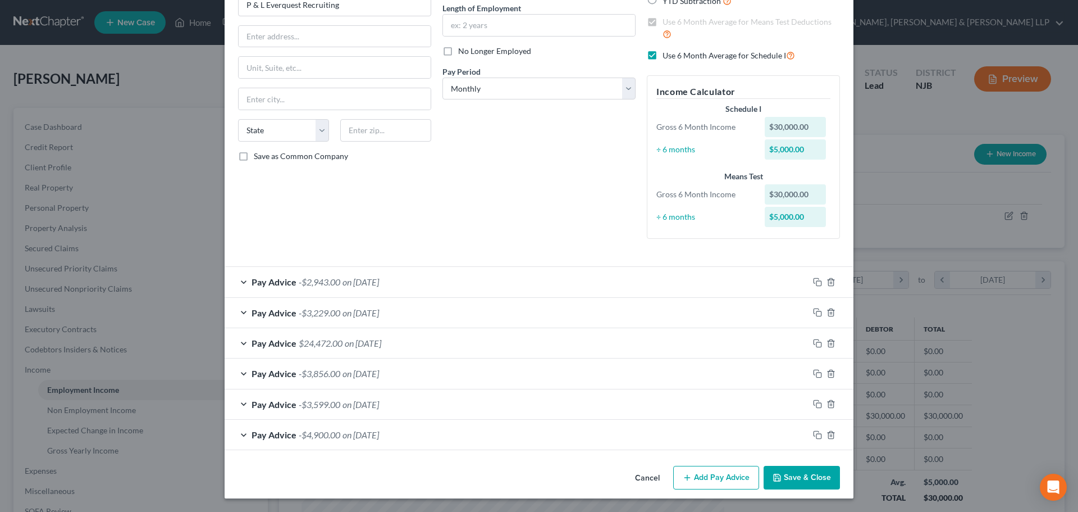
click at [704, 476] on button "Add Pay Advice" at bounding box center [716, 478] width 86 height 24
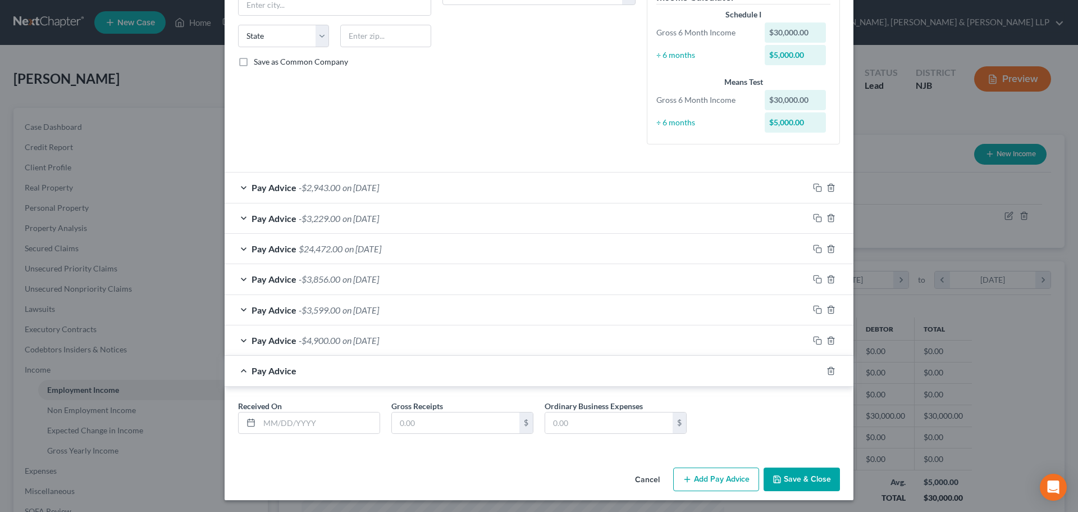
scroll to position [209, 0]
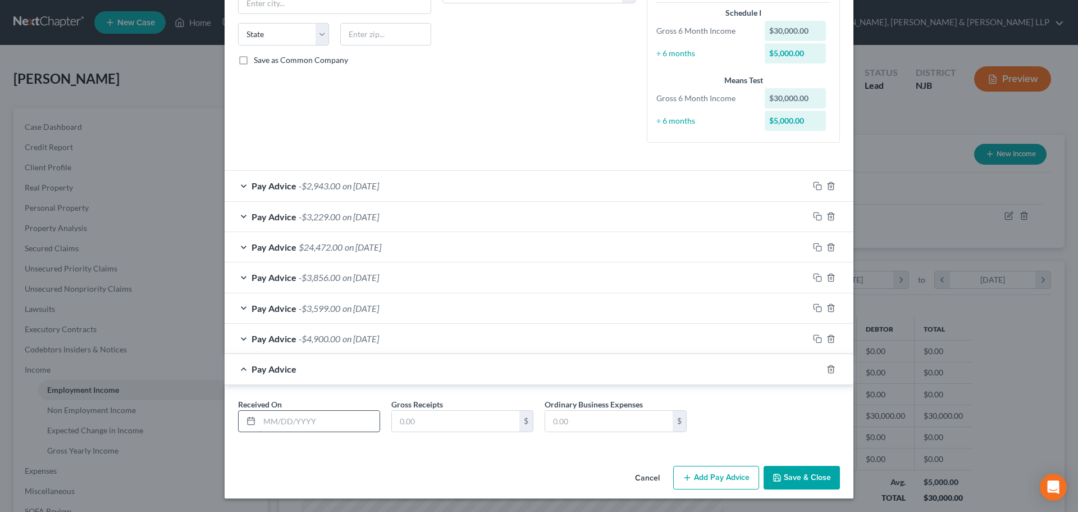
click at [298, 416] on input "text" at bounding box center [319, 420] width 120 height 21
click at [407, 417] on input "text" at bounding box center [455, 420] width 127 height 21
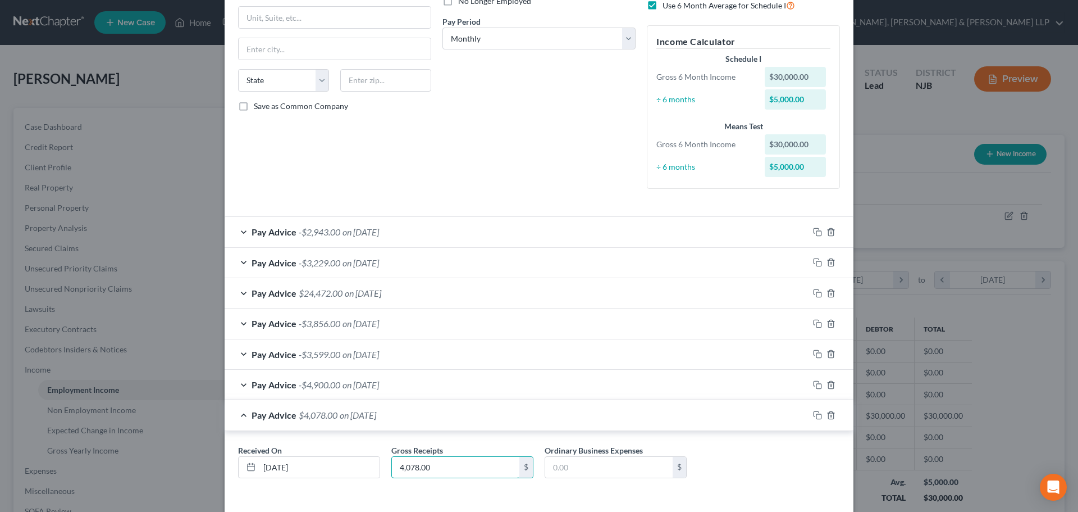
scroll to position [168, 0]
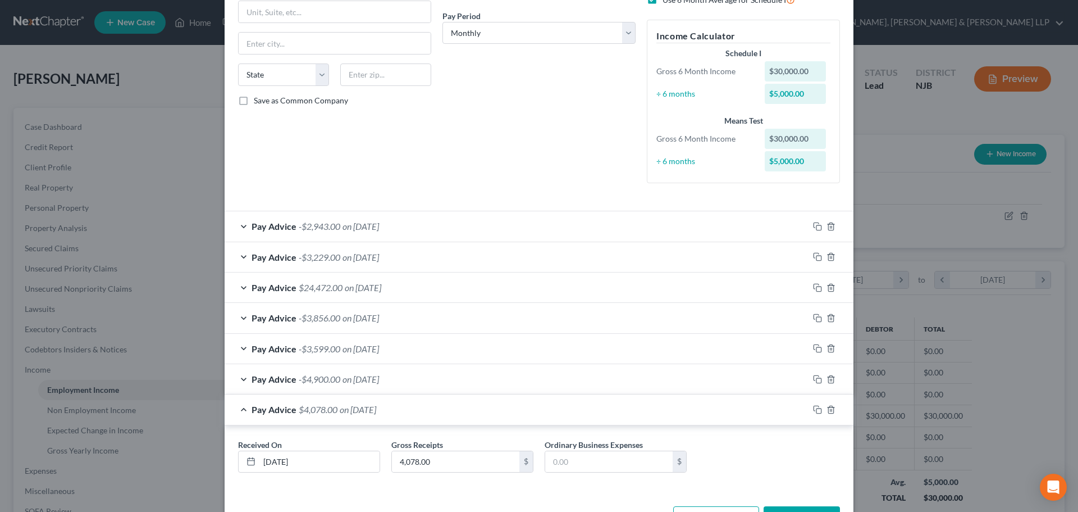
click at [245, 408] on div "Pay Advice $4,078.00 on [DATE]" at bounding box center [517, 409] width 584 height 30
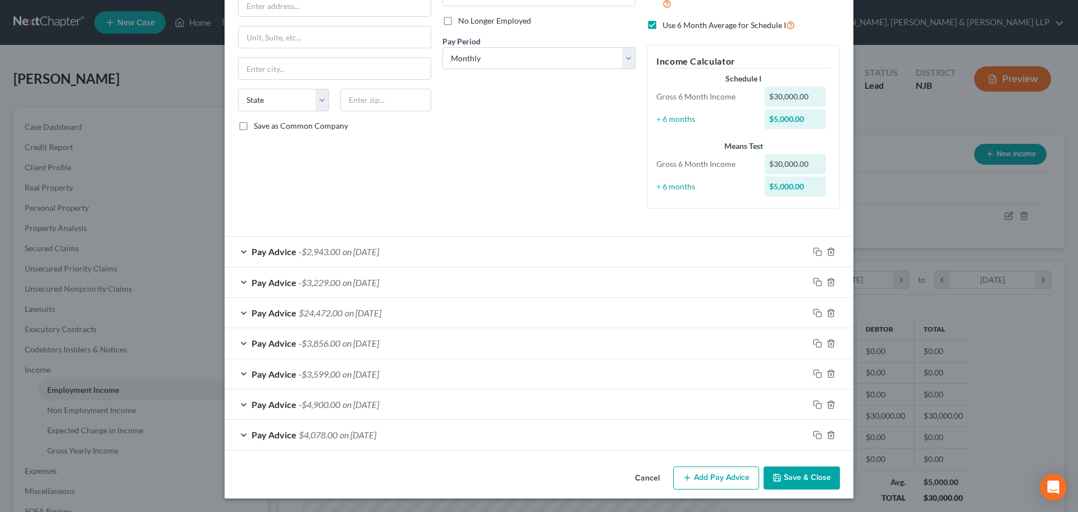
scroll to position [143, 0]
click at [239, 431] on div "Pay Advice $4,078.00 on [DATE]" at bounding box center [517, 434] width 584 height 30
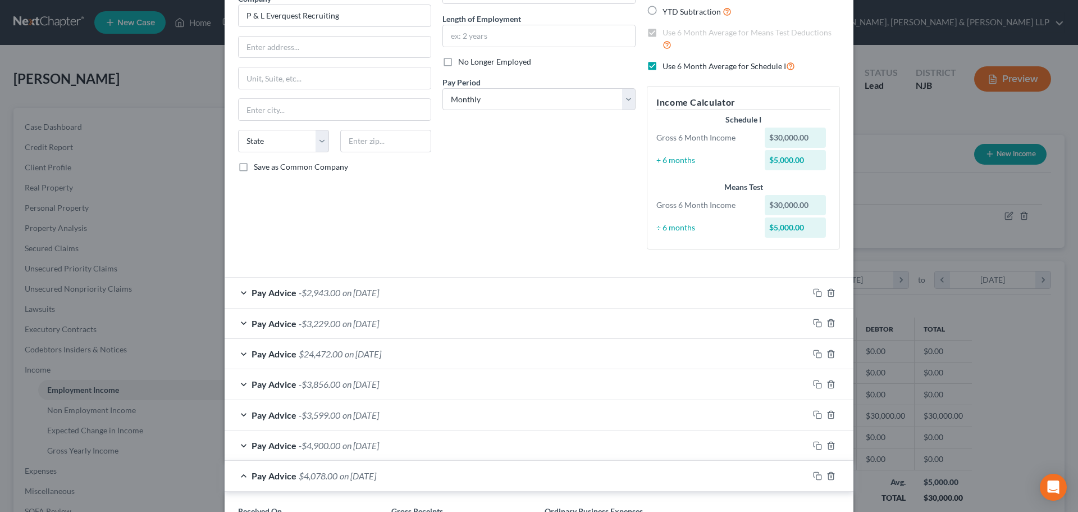
scroll to position [0, 0]
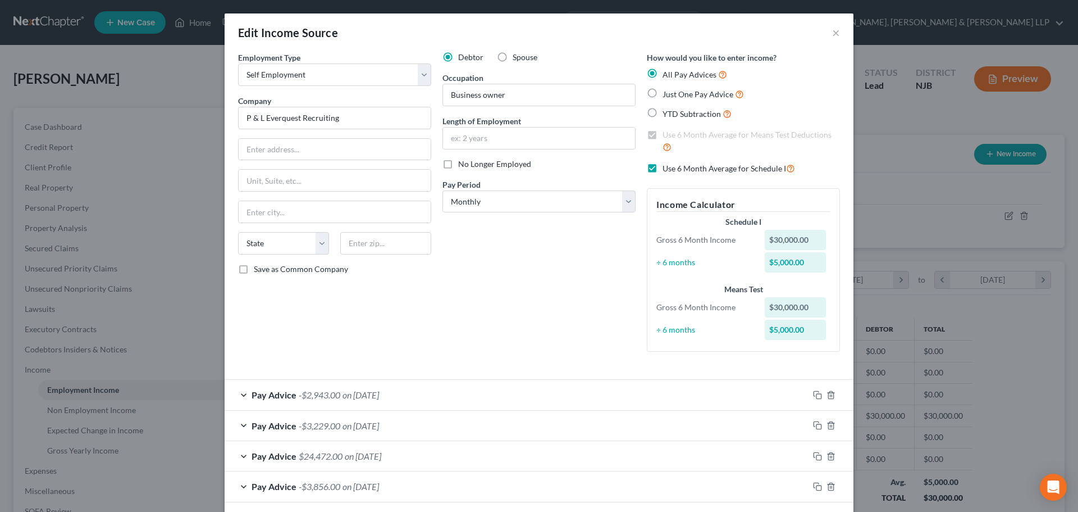
drag, startPoint x: 648, startPoint y: 94, endPoint x: 646, endPoint y: 77, distance: 17.5
click at [663, 94] on label "Just One Pay Advice" at bounding box center [703, 94] width 81 height 13
click at [667, 94] on input "Just One Pay Advice" at bounding box center [670, 91] width 7 height 7
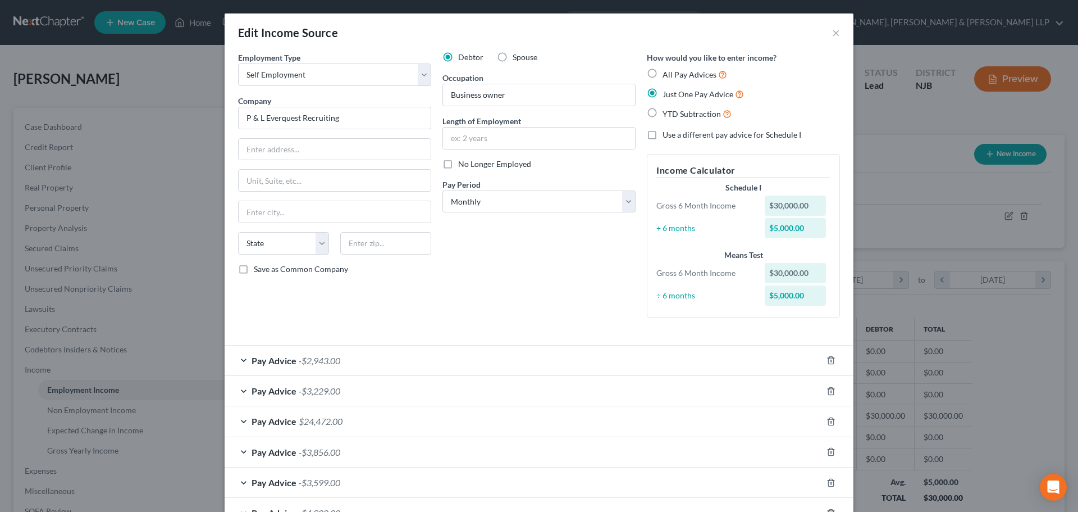
click at [663, 74] on label "All Pay Advices" at bounding box center [695, 74] width 65 height 13
click at [667, 74] on input "All Pay Advices" at bounding box center [670, 71] width 7 height 7
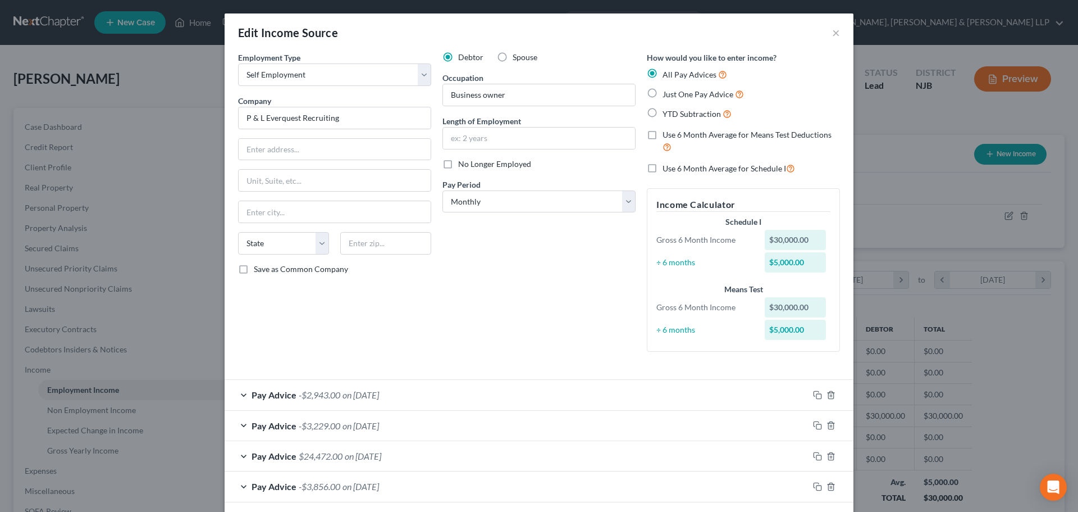
scroll to position [168, 0]
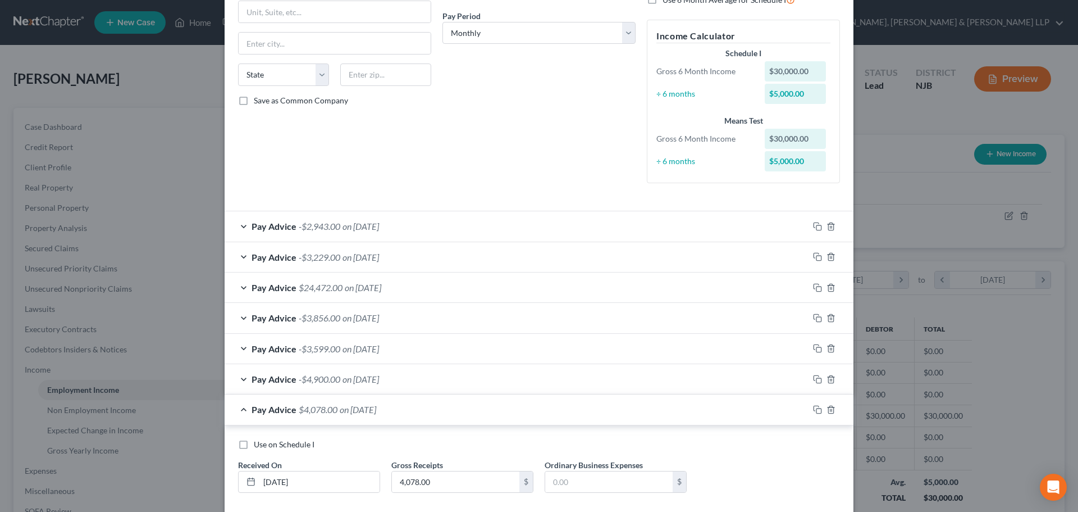
click at [254, 446] on label "Use on Schedule I" at bounding box center [284, 444] width 61 height 11
click at [258, 446] on input "Use on Schedule I" at bounding box center [261, 442] width 7 height 7
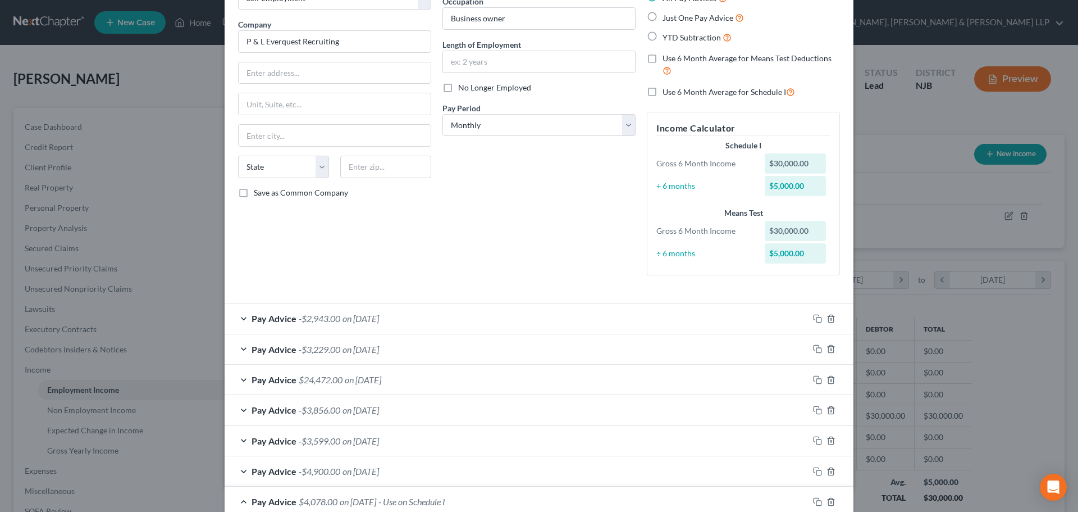
scroll to position [0, 0]
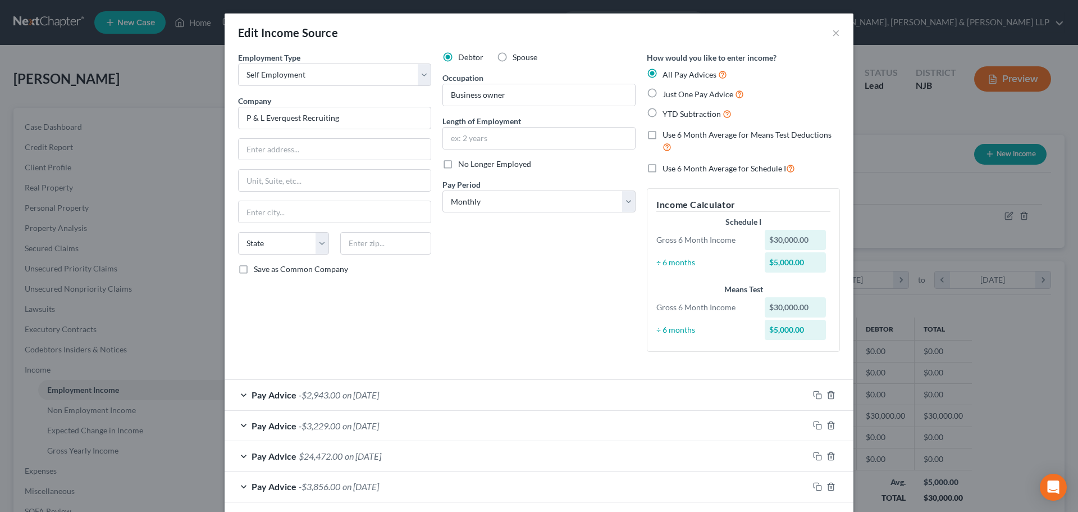
click at [663, 167] on label "Use 6 Month Average for Schedule I" at bounding box center [729, 168] width 133 height 13
click at [667, 167] on input "Use 6 Month Average for Schedule I" at bounding box center [670, 165] width 7 height 7
click at [663, 167] on label "Use 6 Month Average for Schedule I" at bounding box center [729, 168] width 133 height 13
click at [667, 167] on input "Use 6 Month Average for Schedule I" at bounding box center [670, 165] width 7 height 7
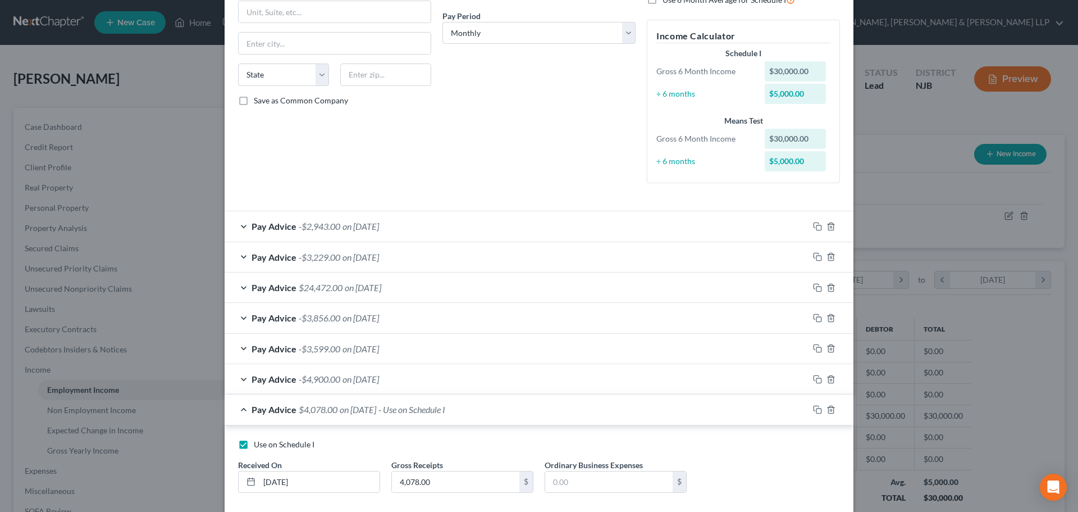
scroll to position [229, 0]
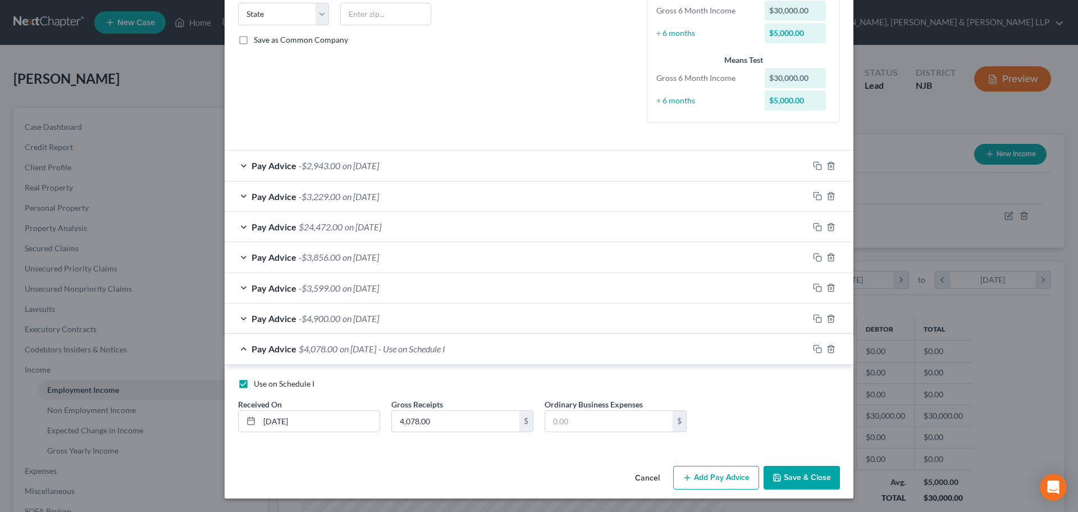
click at [806, 482] on button "Save & Close" at bounding box center [802, 478] width 76 height 24
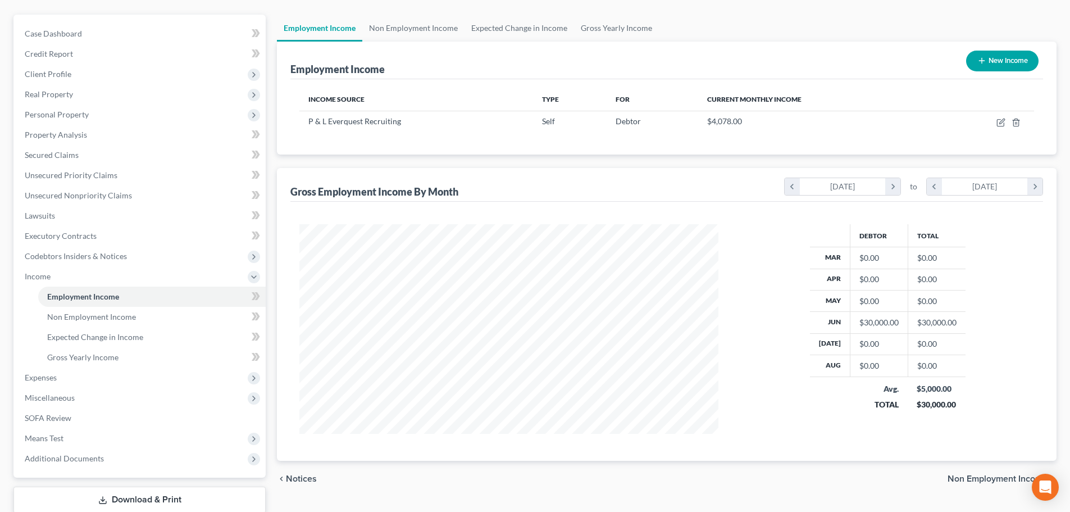
scroll to position [166, 0]
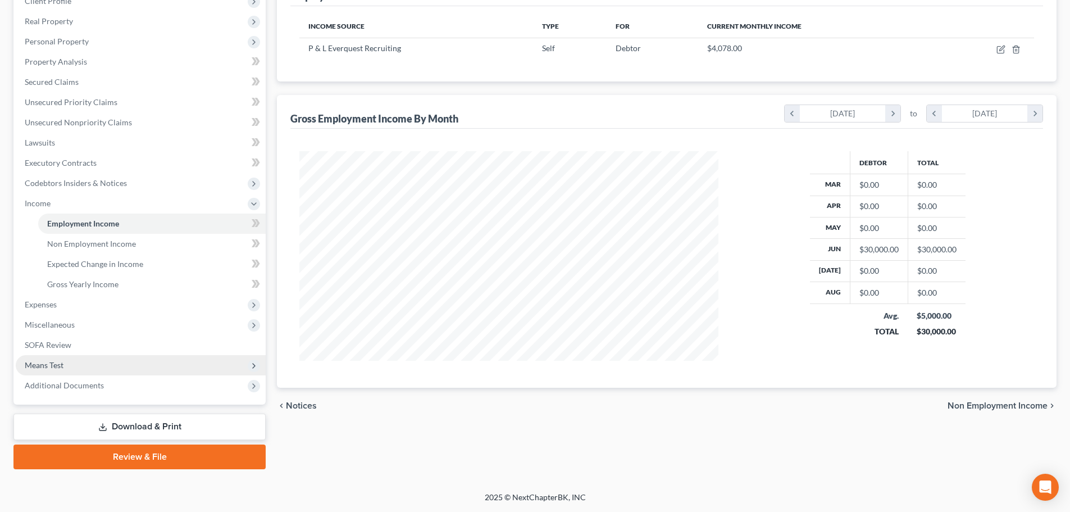
click at [65, 364] on span "Means Test" at bounding box center [141, 365] width 250 height 20
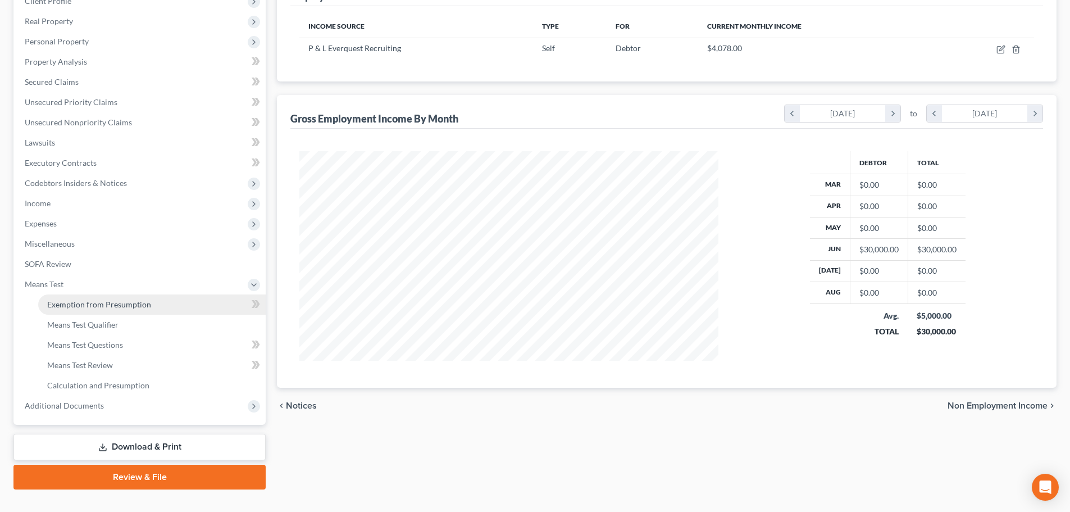
click at [119, 299] on span "Exemption from Presumption" at bounding box center [99, 304] width 104 height 10
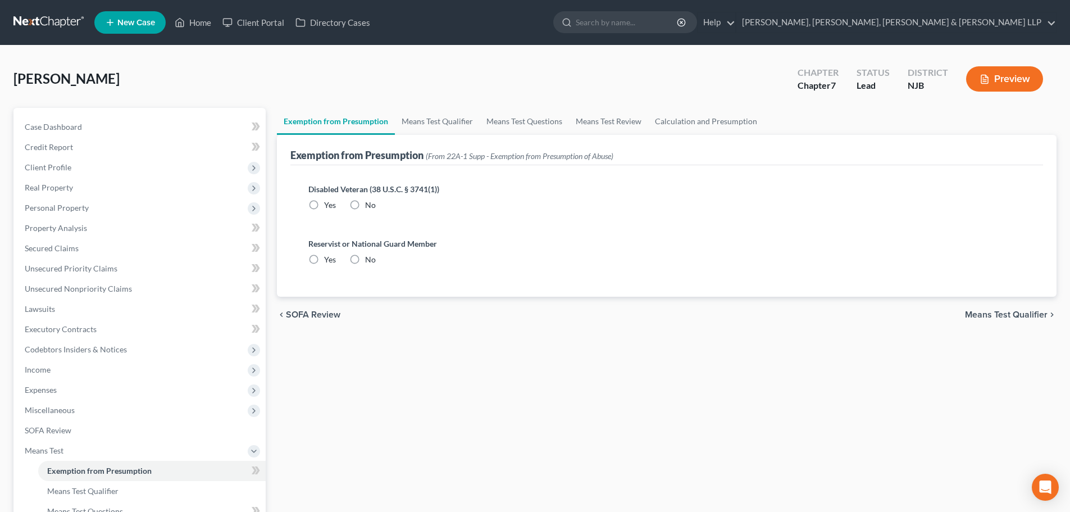
click at [365, 208] on label "No" at bounding box center [370, 204] width 11 height 11
click at [369, 207] on input "No" at bounding box center [372, 202] width 7 height 7
click at [365, 259] on label "No" at bounding box center [370, 259] width 11 height 11
click at [369, 259] on input "No" at bounding box center [372, 257] width 7 height 7
drag, startPoint x: 437, startPoint y: 120, endPoint x: 513, endPoint y: 117, distance: 75.9
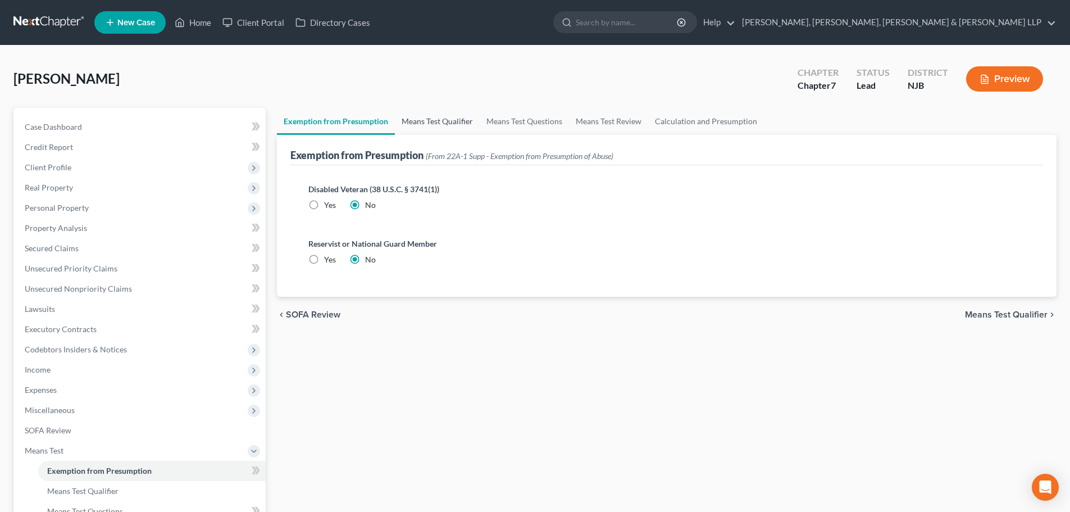
click at [437, 120] on link "Means Test Qualifier" at bounding box center [437, 121] width 85 height 27
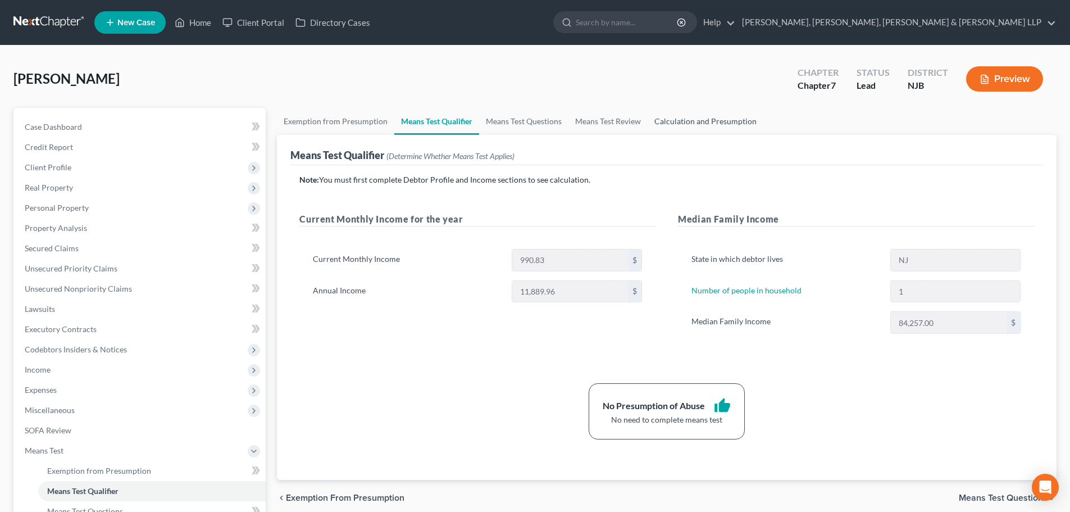
click at [674, 121] on link "Calculation and Presumption" at bounding box center [705, 121] width 116 height 27
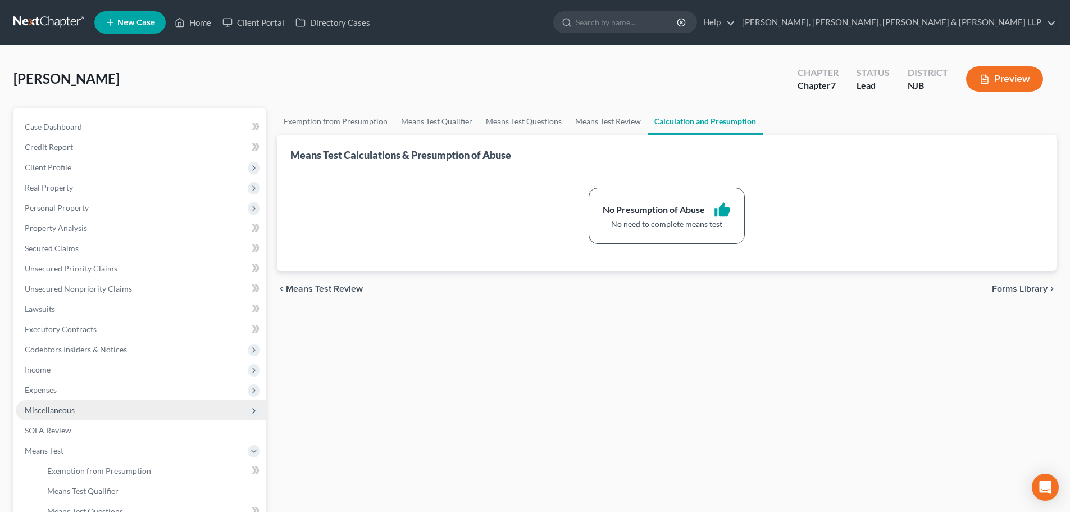
click at [58, 388] on span "Expenses" at bounding box center [141, 390] width 250 height 20
click at [66, 400] on link "Home" at bounding box center [151, 410] width 227 height 20
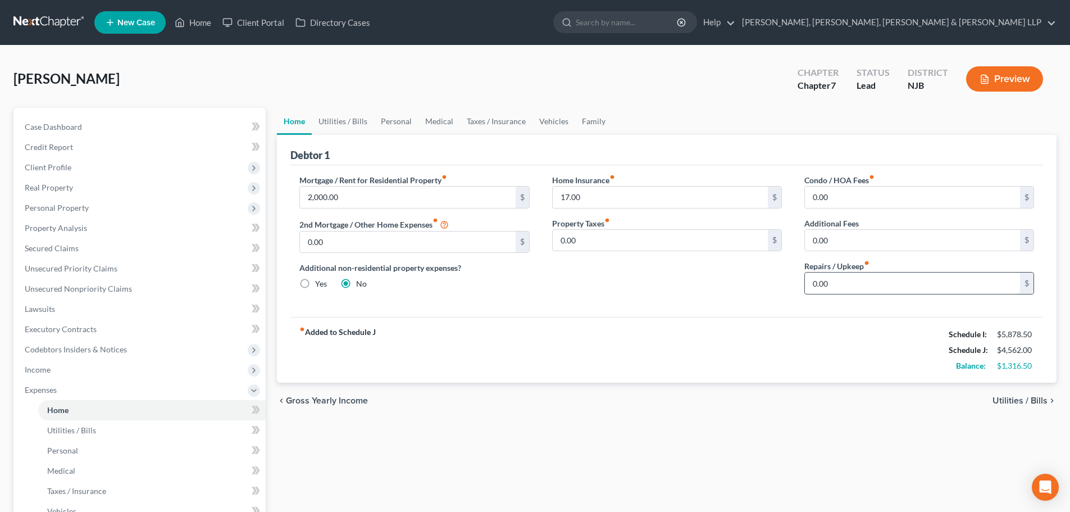
click at [836, 280] on input "0.00" at bounding box center [912, 282] width 215 height 21
drag, startPoint x: 361, startPoint y: 119, endPoint x: 350, endPoint y: 188, distance: 69.2
click at [361, 119] on link "Utilities / Bills" at bounding box center [343, 121] width 62 height 27
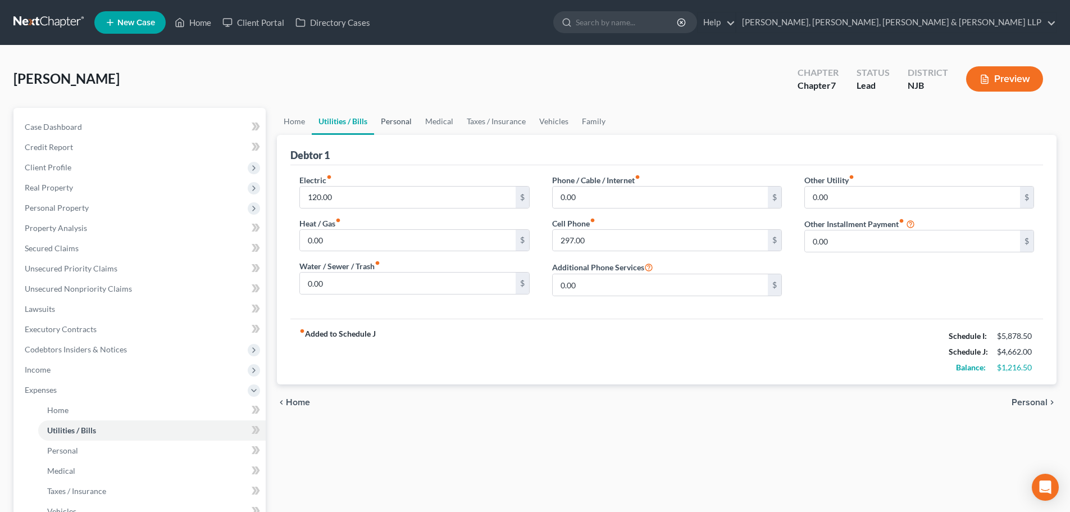
click at [394, 120] on link "Personal" at bounding box center [396, 121] width 44 height 27
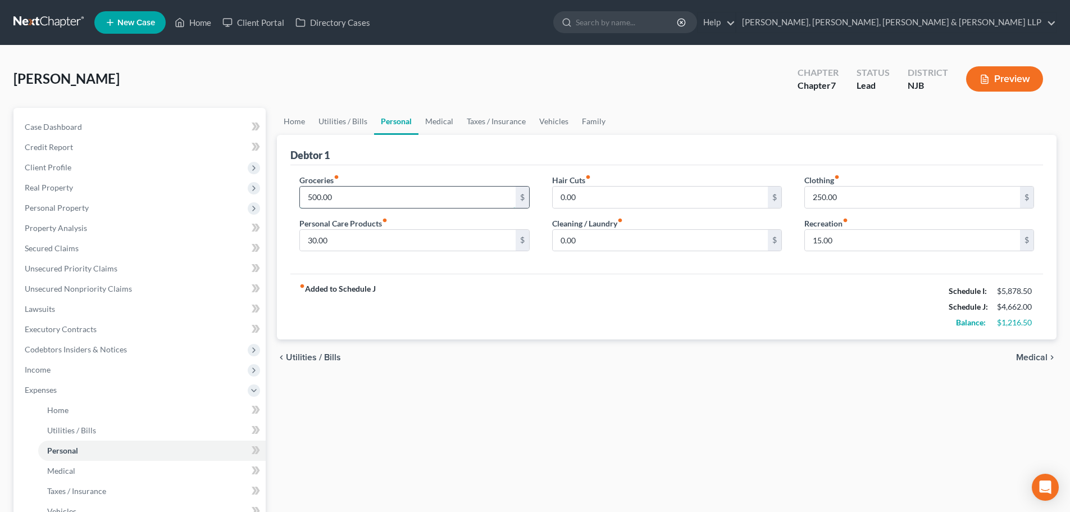
click at [344, 197] on input "500.00" at bounding box center [407, 196] width 215 height 21
click at [332, 239] on input "30.00" at bounding box center [407, 240] width 215 height 21
click at [598, 243] on input "0.00" at bounding box center [660, 240] width 215 height 21
click at [845, 235] on input "15.00" at bounding box center [912, 240] width 215 height 21
click at [431, 119] on link "Medical" at bounding box center [439, 121] width 42 height 27
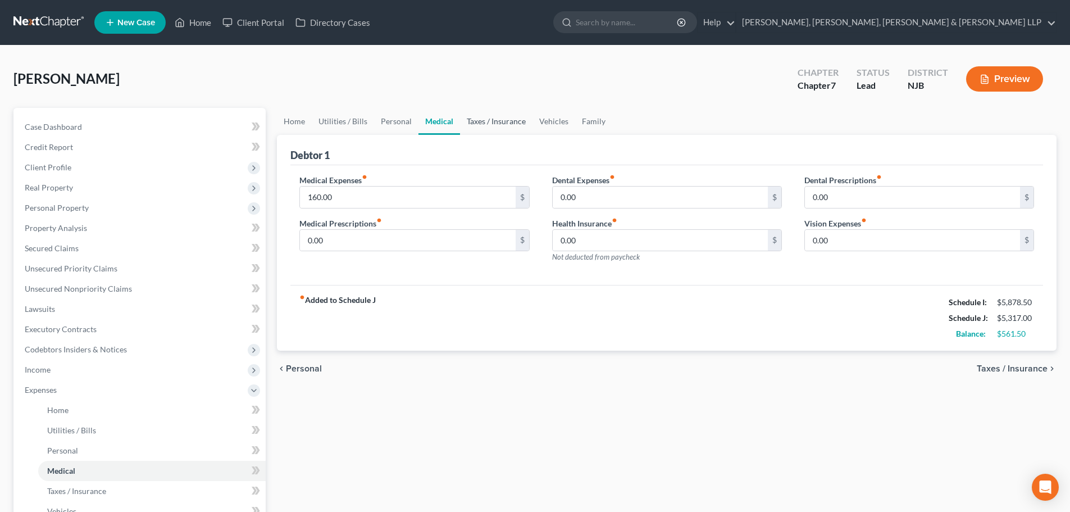
click at [496, 125] on link "Taxes / Insurance" at bounding box center [496, 121] width 72 height 27
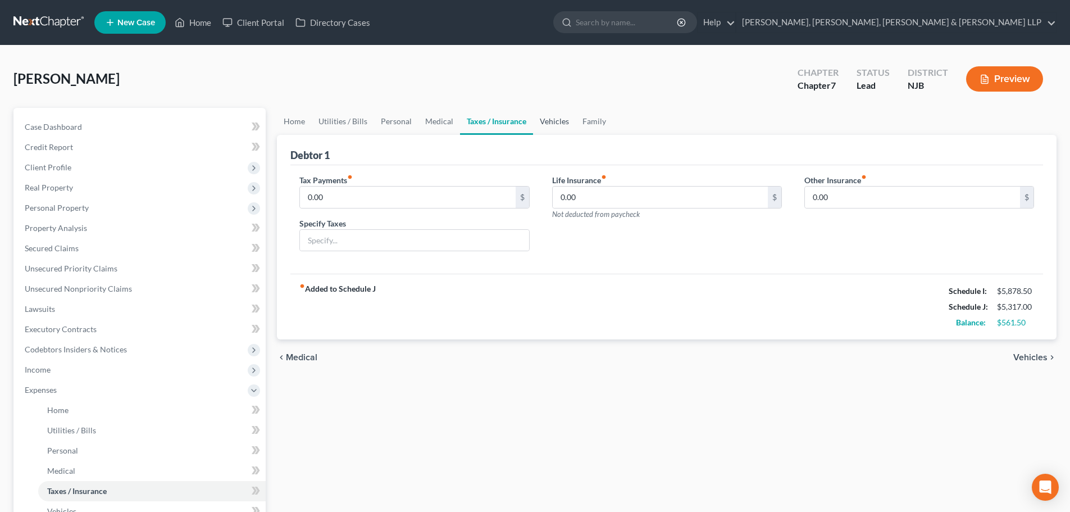
click at [545, 121] on link "Vehicles" at bounding box center [554, 121] width 43 height 27
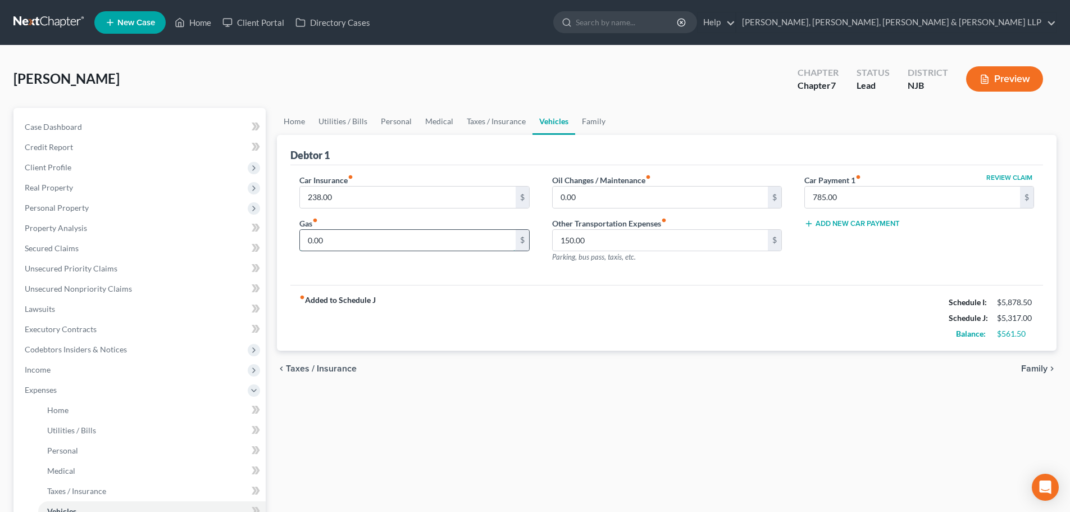
click at [343, 241] on input "0.00" at bounding box center [407, 240] width 215 height 21
click at [595, 121] on link "Family" at bounding box center [593, 121] width 37 height 27
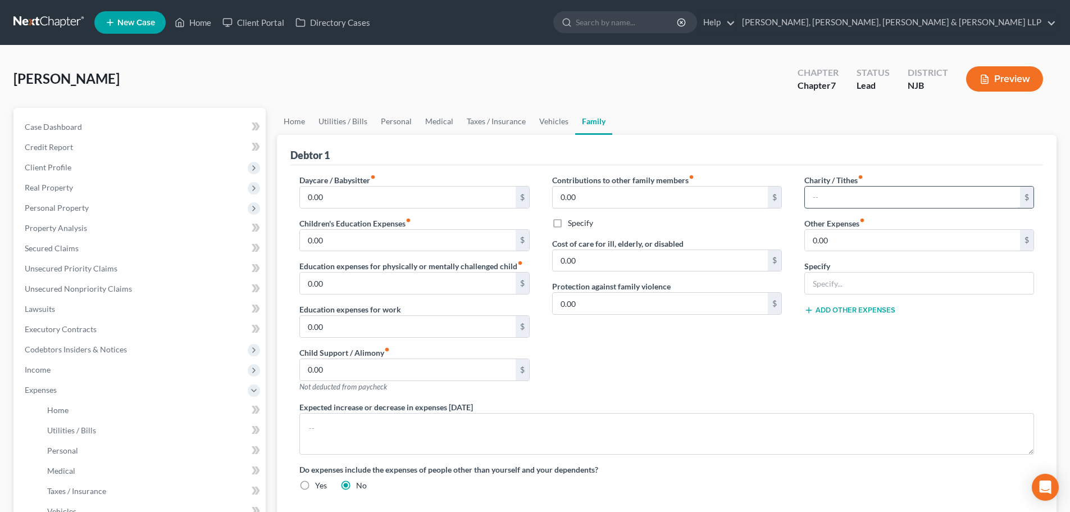
click at [854, 192] on input "text" at bounding box center [912, 196] width 215 height 21
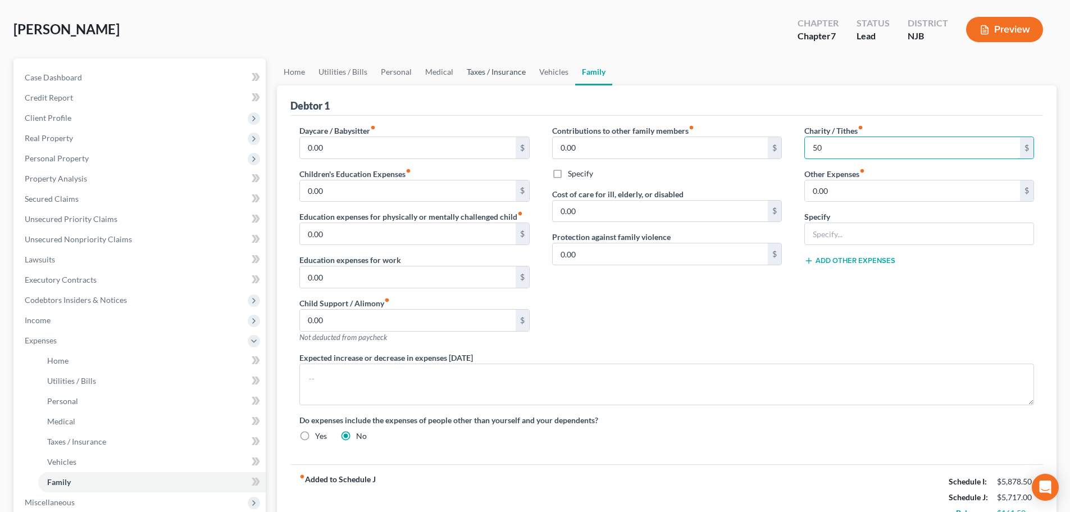
scroll to position [2, 0]
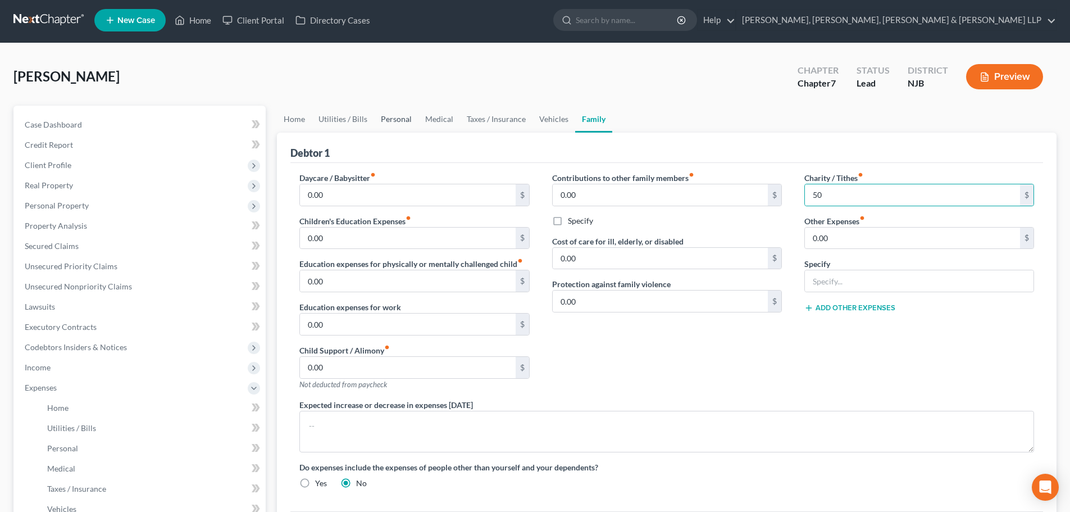
click at [407, 118] on link "Personal" at bounding box center [396, 119] width 44 height 27
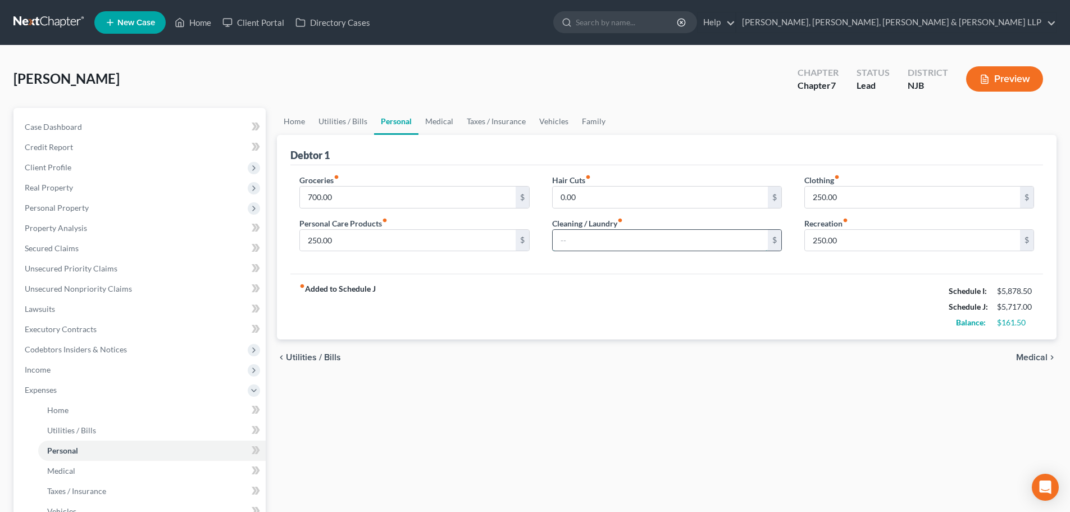
click at [583, 247] on input "text" at bounding box center [660, 240] width 215 height 21
drag, startPoint x: 868, startPoint y: 193, endPoint x: 854, endPoint y: 198, distance: 14.6
click at [868, 193] on input "250.00" at bounding box center [912, 196] width 215 height 21
click at [857, 236] on input "250.00" at bounding box center [912, 240] width 215 height 21
click at [381, 241] on input "250.00" at bounding box center [407, 240] width 215 height 21
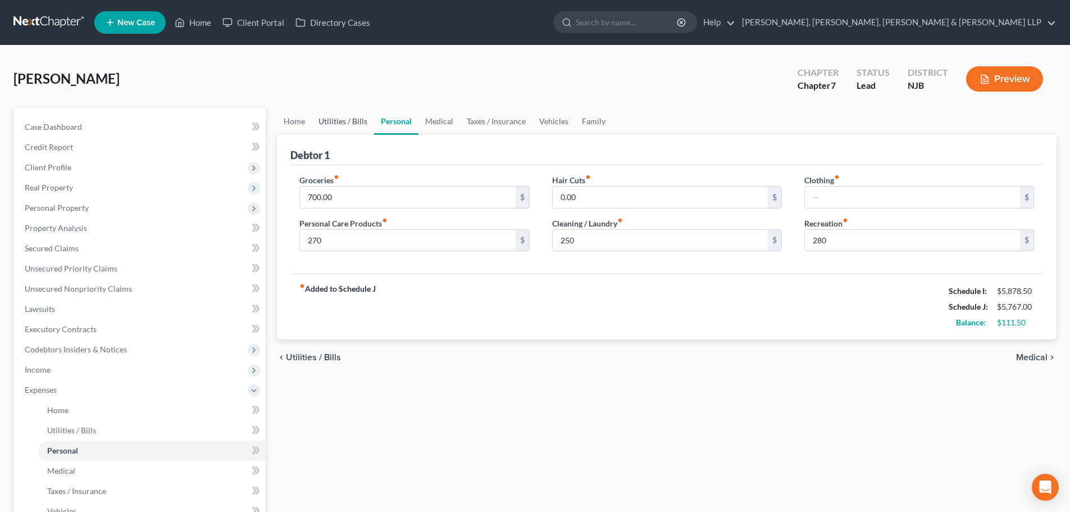
click at [332, 126] on link "Utilities / Bills" at bounding box center [343, 121] width 62 height 27
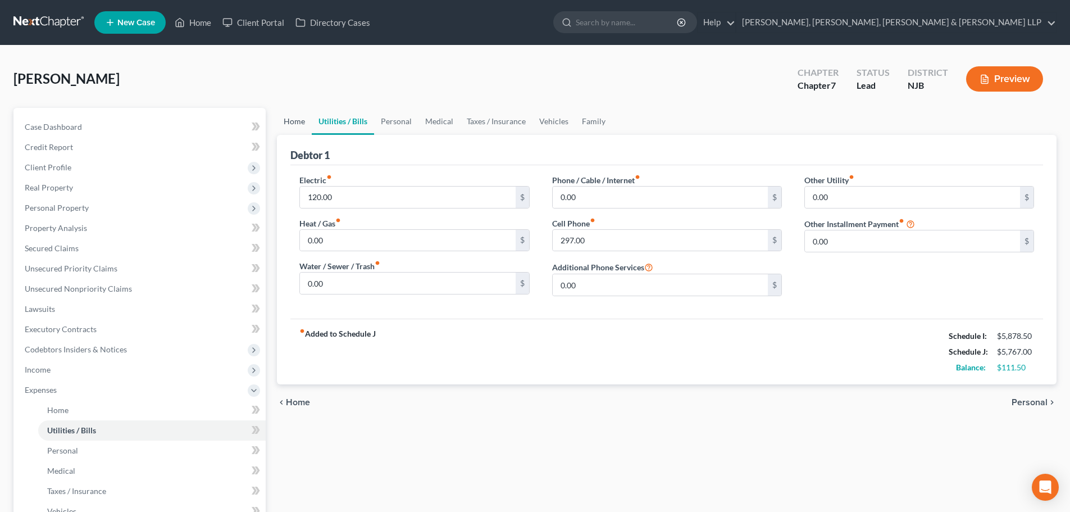
click at [308, 121] on link "Home" at bounding box center [294, 121] width 35 height 27
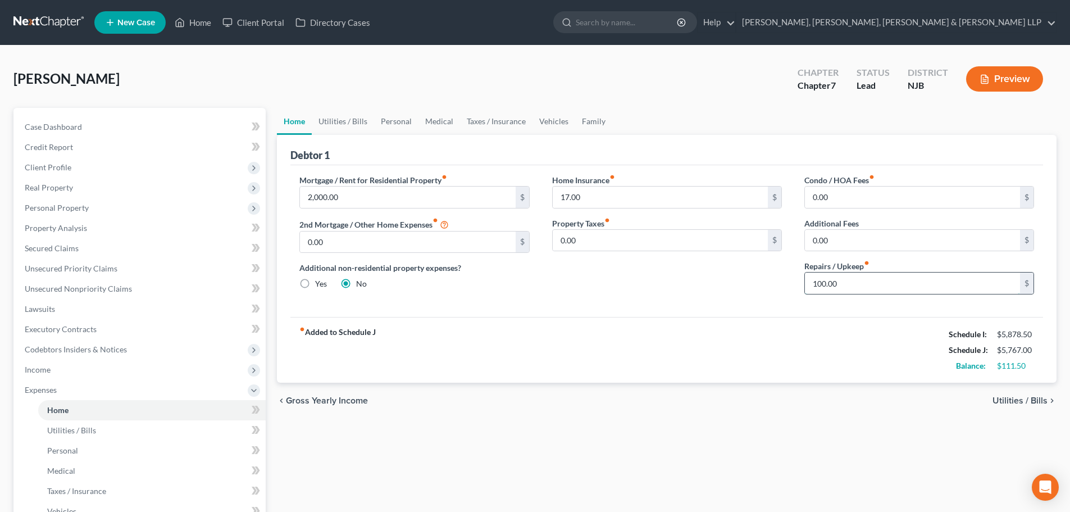
click at [858, 282] on input "100.00" at bounding box center [912, 282] width 215 height 21
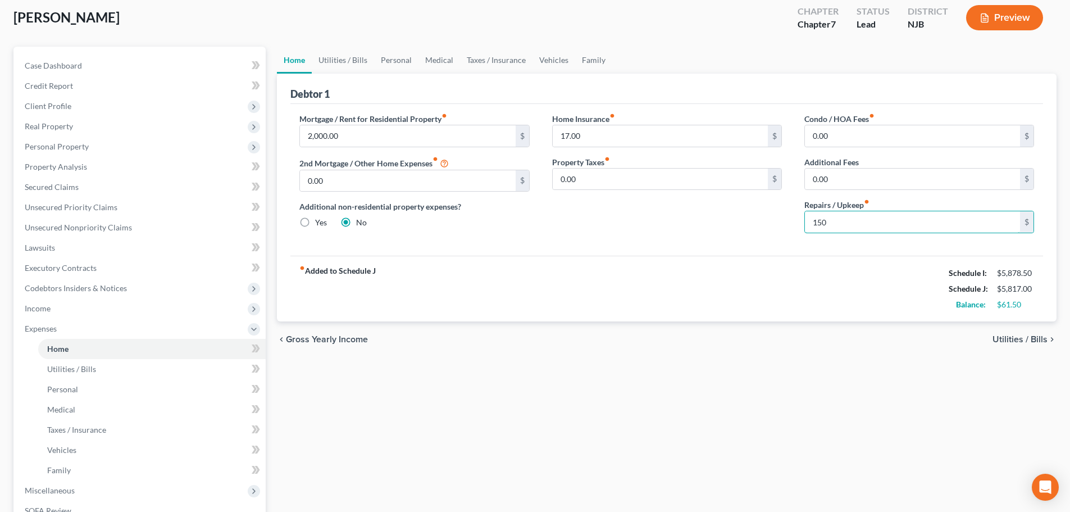
scroll to position [225, 0]
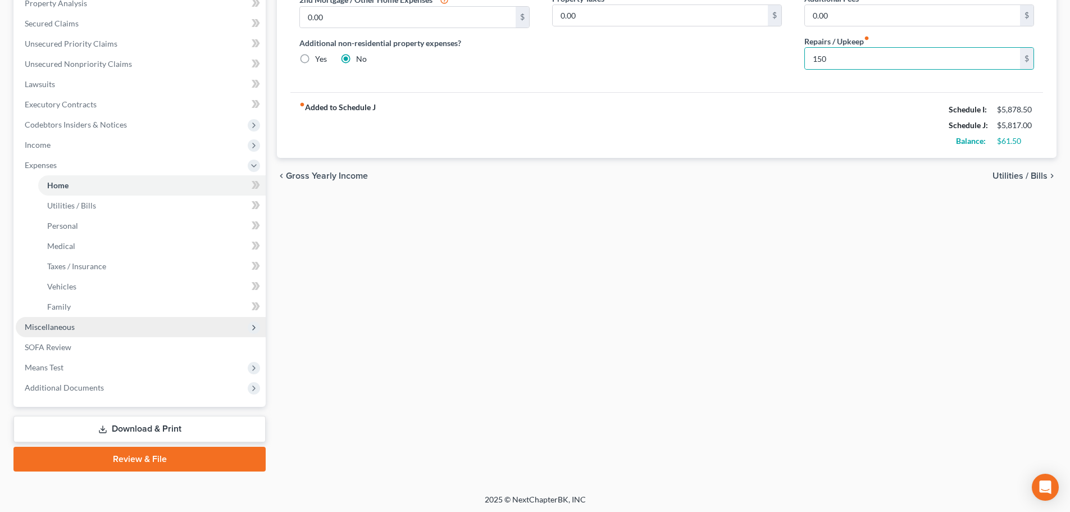
click at [89, 327] on span "Miscellaneous" at bounding box center [141, 327] width 250 height 20
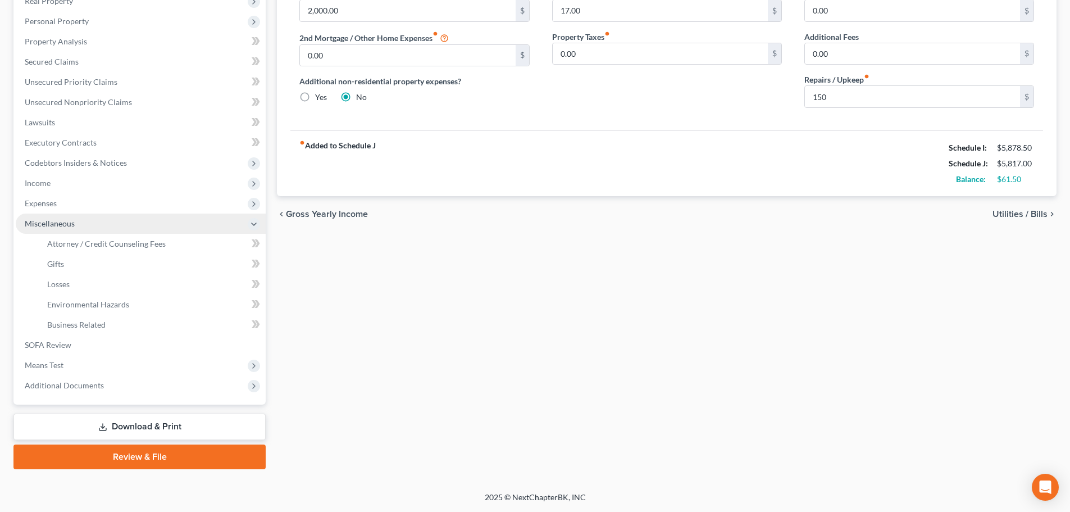
scroll to position [186, 0]
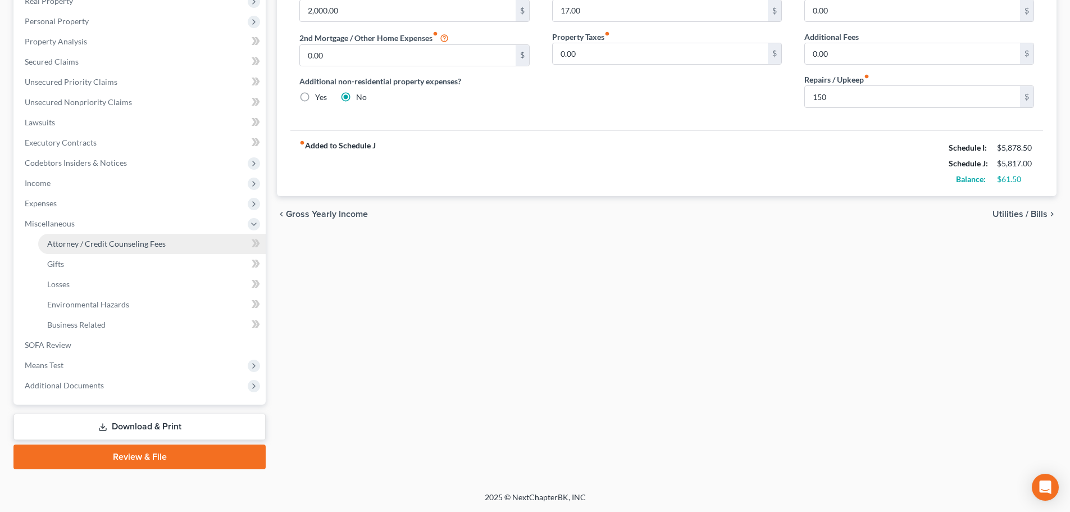
click at [130, 248] on span "Attorney / Credit Counseling Fees" at bounding box center [106, 244] width 118 height 10
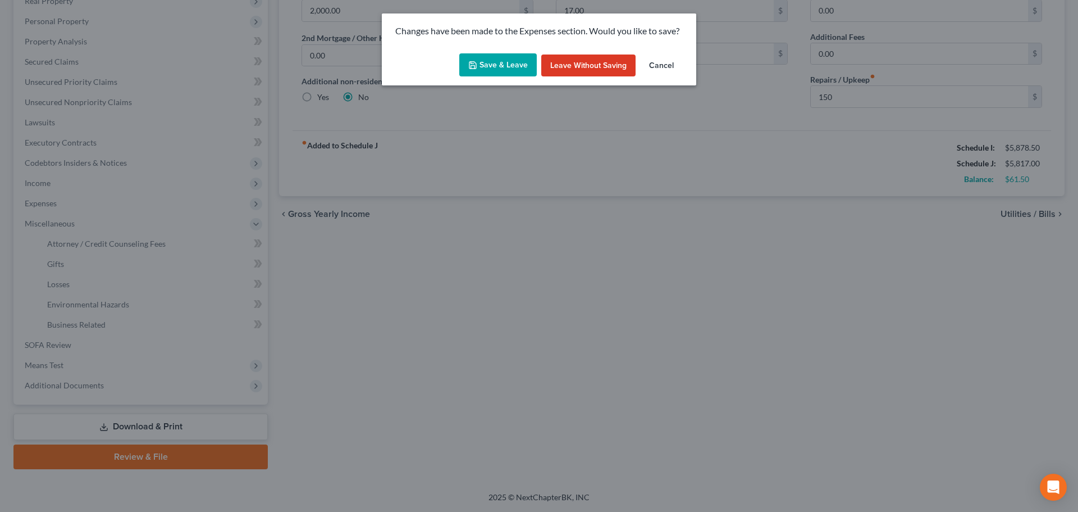
click at [491, 71] on button "Save & Leave" at bounding box center [497, 65] width 77 height 24
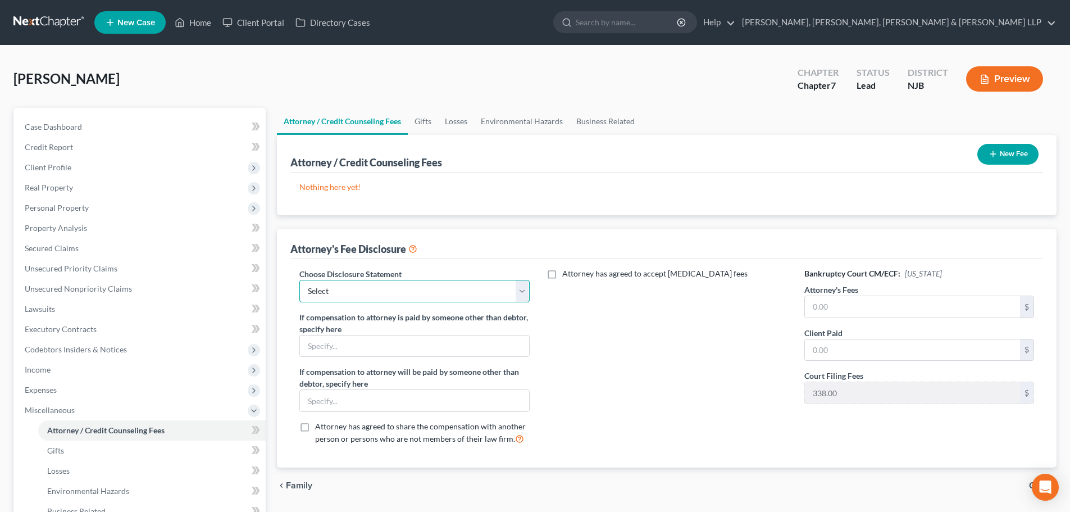
drag, startPoint x: 352, startPoint y: 288, endPoint x: 352, endPoint y: 300, distance: 12.4
click at [352, 288] on select "Select Chapter 13 Disclosure Statement Chapter 7 Disclosure Statement" at bounding box center [414, 291] width 230 height 22
click at [299, 280] on select "Select Chapter 13 Disclosure Statement Chapter 7 Disclosure Statement" at bounding box center [414, 291] width 230 height 22
click at [819, 304] on input "text" at bounding box center [912, 306] width 215 height 21
click at [839, 343] on input "text" at bounding box center [912, 349] width 215 height 21
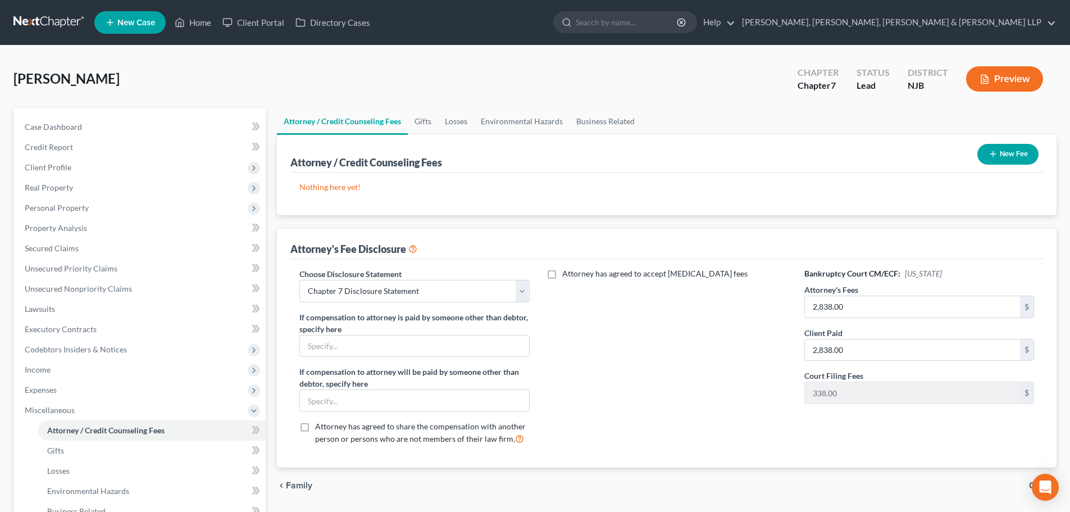
click at [1001, 151] on button "New Fee" at bounding box center [1007, 154] width 61 height 21
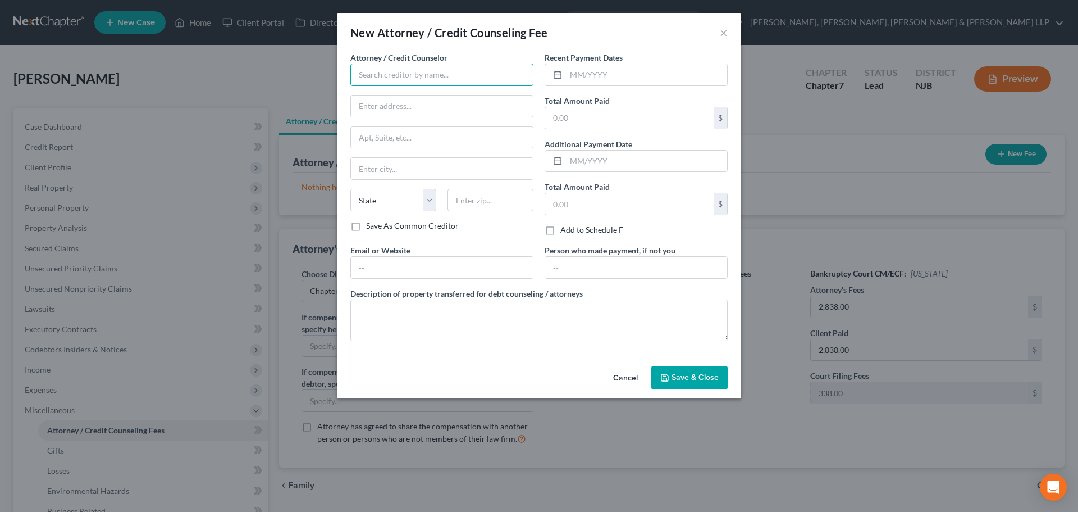
click at [376, 77] on input "text" at bounding box center [441, 74] width 183 height 22
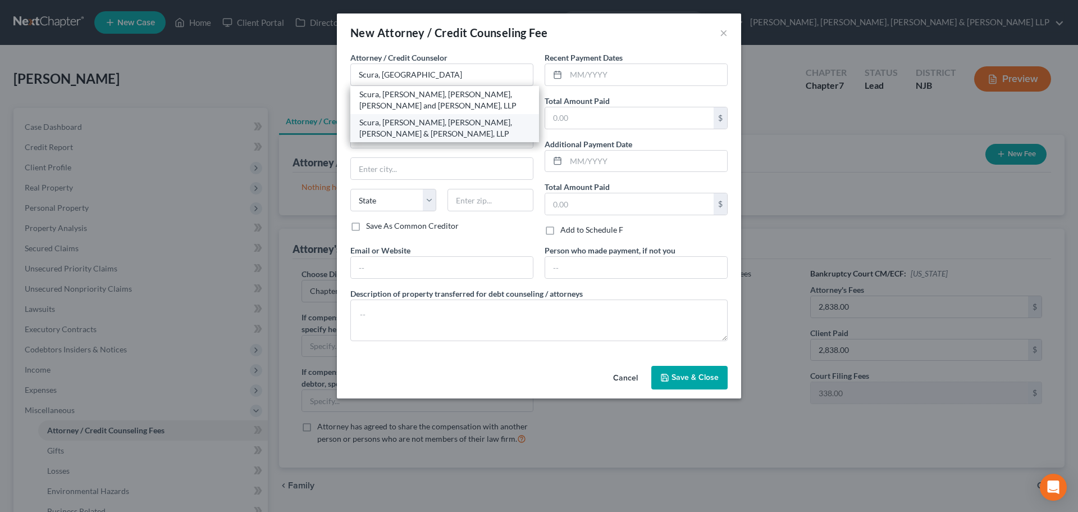
click at [430, 122] on div "Scura, [PERSON_NAME], [PERSON_NAME], [PERSON_NAME] & [PERSON_NAME], LLP" at bounding box center [444, 128] width 171 height 22
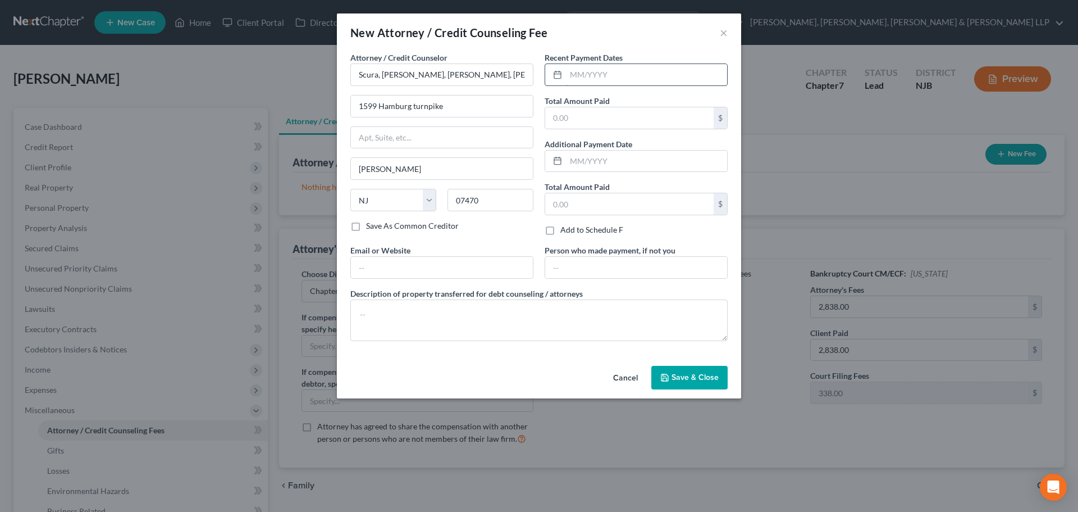
click at [592, 78] on input "text" at bounding box center [646, 74] width 161 height 21
click at [596, 124] on input "text" at bounding box center [629, 117] width 168 height 21
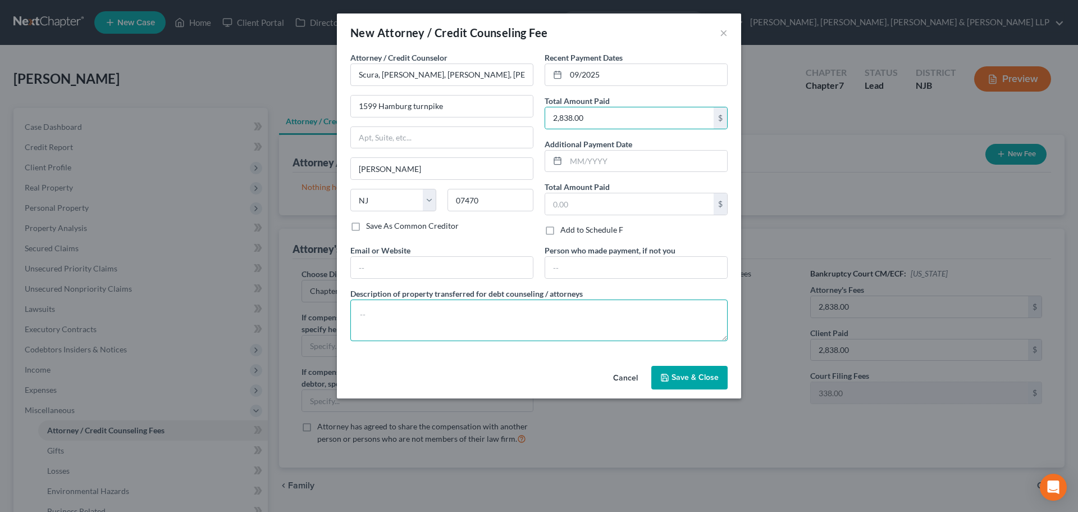
click at [490, 305] on textarea at bounding box center [538, 320] width 377 height 42
click at [685, 377] on span "Save & Close" at bounding box center [695, 377] width 47 height 10
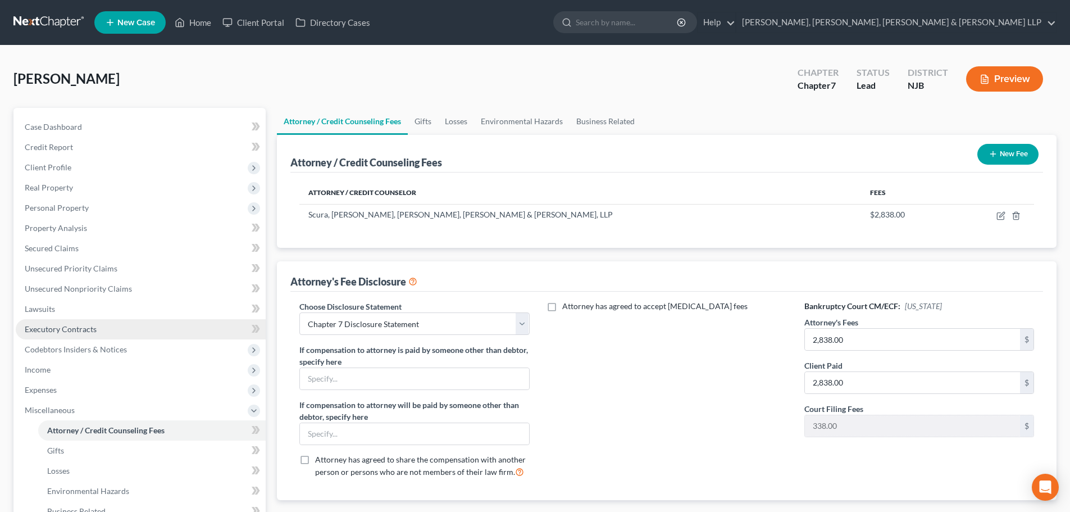
click at [98, 328] on link "Executory Contracts" at bounding box center [141, 329] width 250 height 20
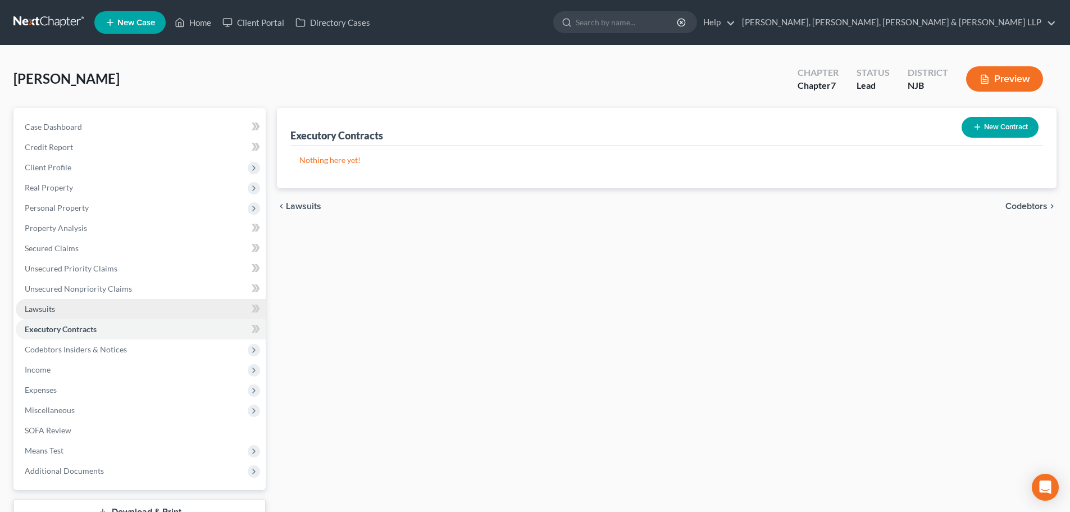
click at [81, 312] on link "Lawsuits" at bounding box center [141, 309] width 250 height 20
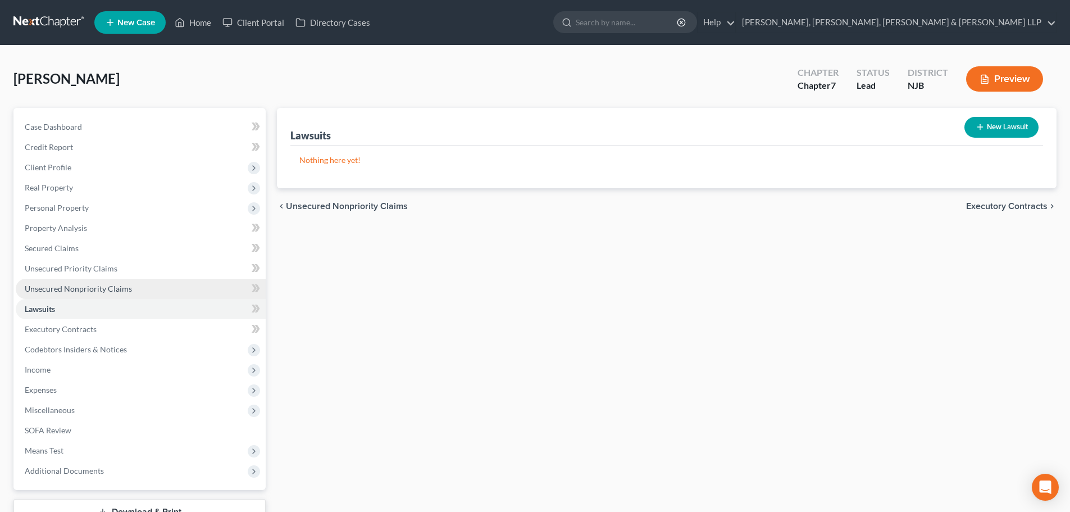
click at [118, 290] on span "Unsecured Nonpriority Claims" at bounding box center [78, 289] width 107 height 10
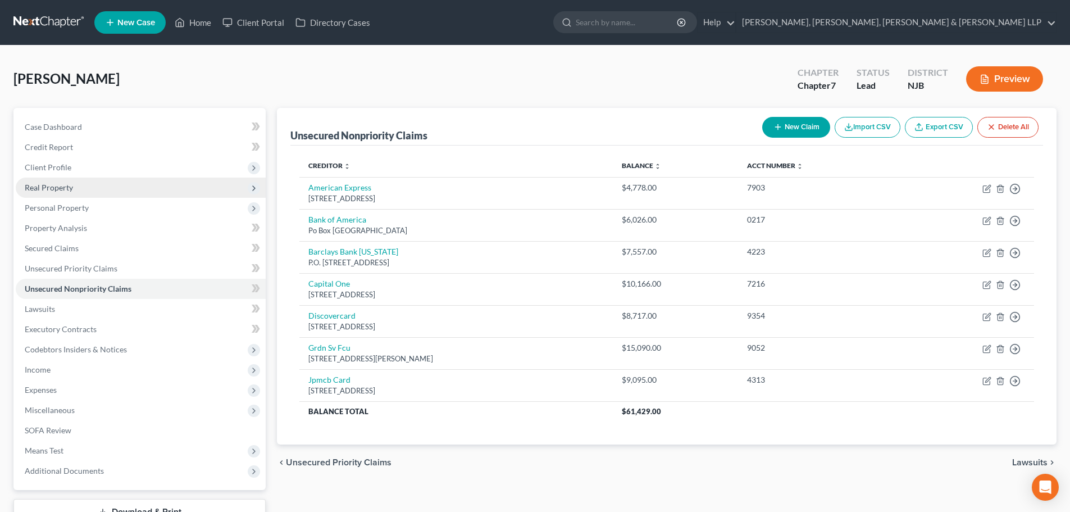
click at [107, 189] on span "Real Property" at bounding box center [141, 187] width 250 height 20
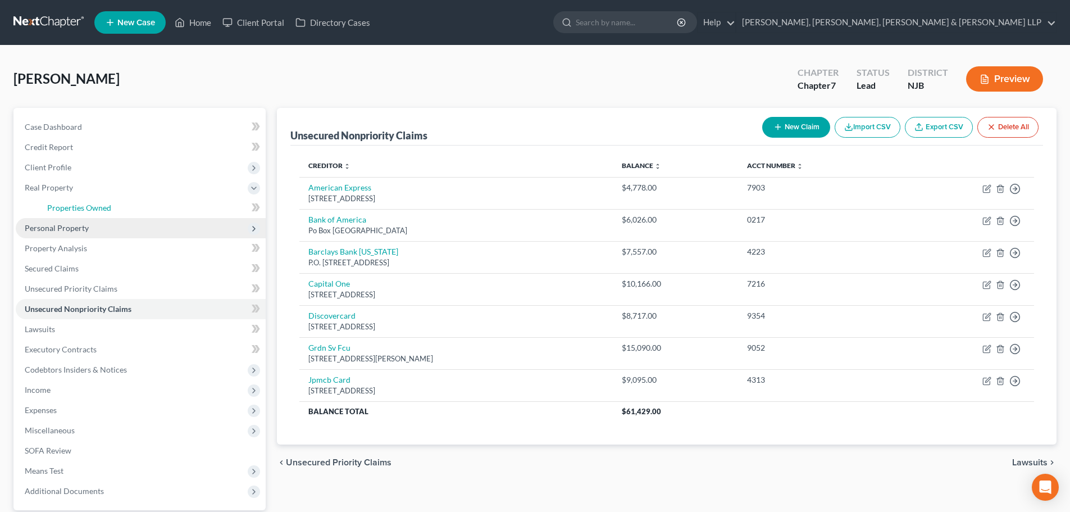
click at [107, 207] on span "Properties Owned" at bounding box center [79, 208] width 64 height 10
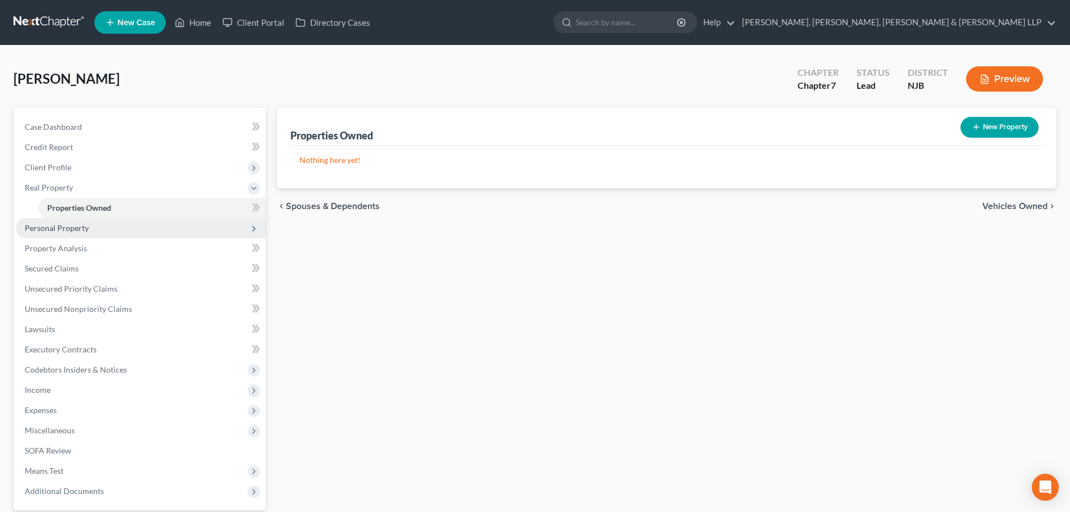
click at [118, 228] on span "Personal Property" at bounding box center [141, 228] width 250 height 20
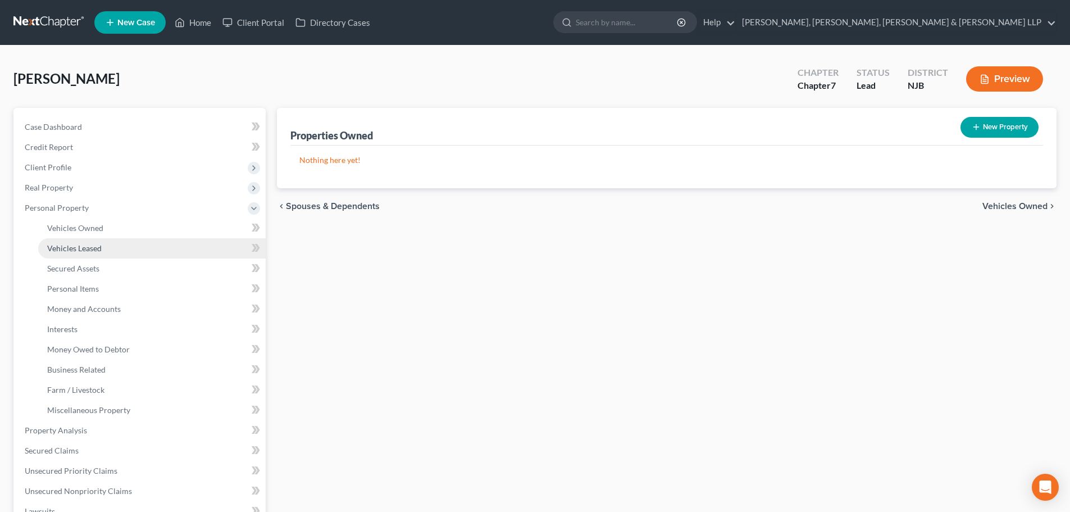
click at [99, 243] on span "Vehicles Leased" at bounding box center [74, 248] width 54 height 10
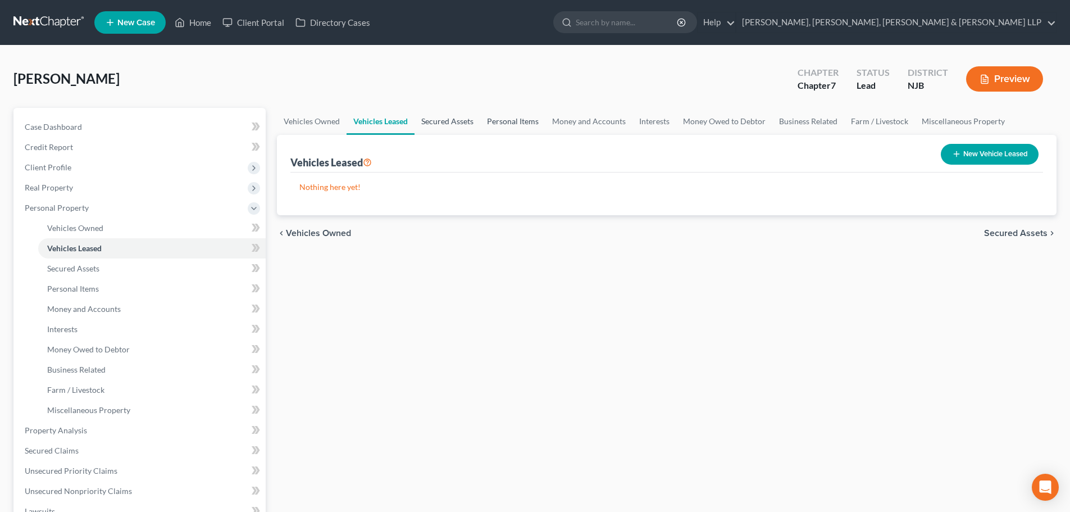
click at [438, 127] on link "Secured Assets" at bounding box center [447, 121] width 66 height 27
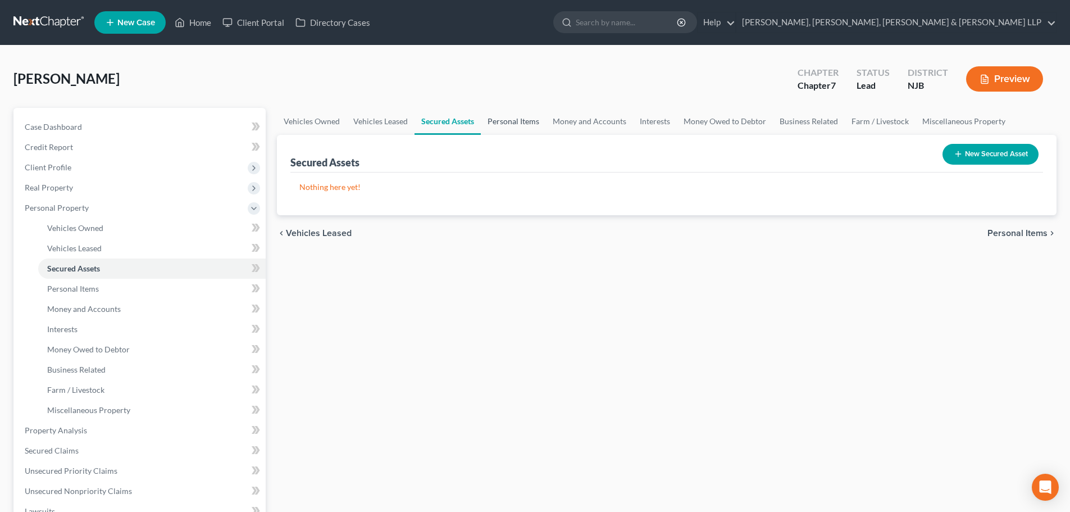
click at [519, 124] on link "Personal Items" at bounding box center [513, 121] width 65 height 27
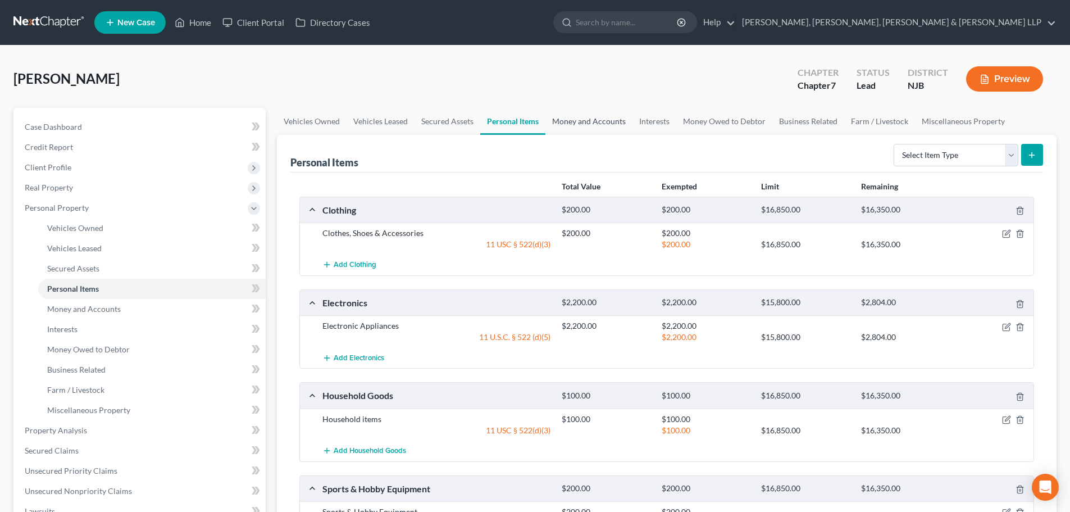
click at [571, 123] on link "Money and Accounts" at bounding box center [588, 121] width 87 height 27
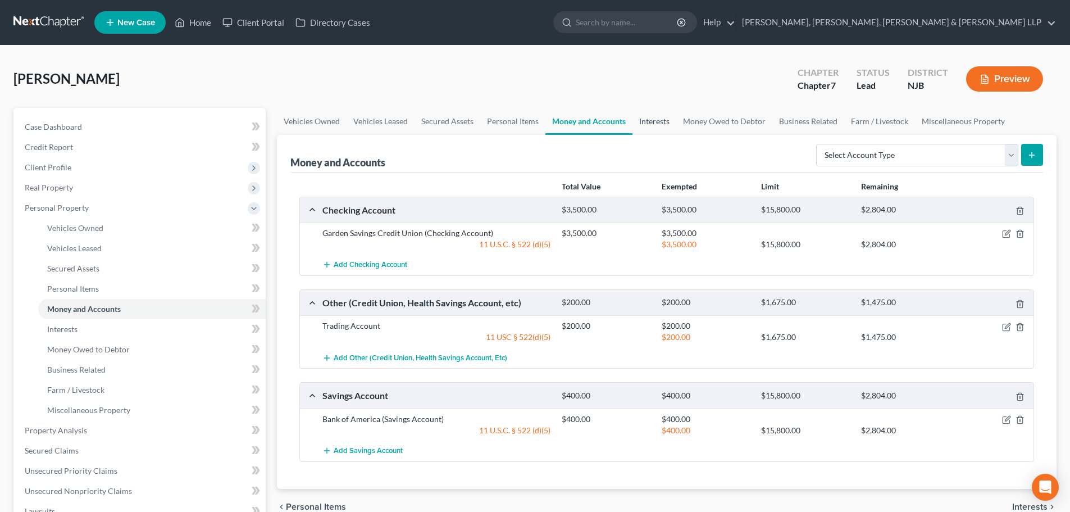
click at [645, 125] on link "Interests" at bounding box center [654, 121] width 44 height 27
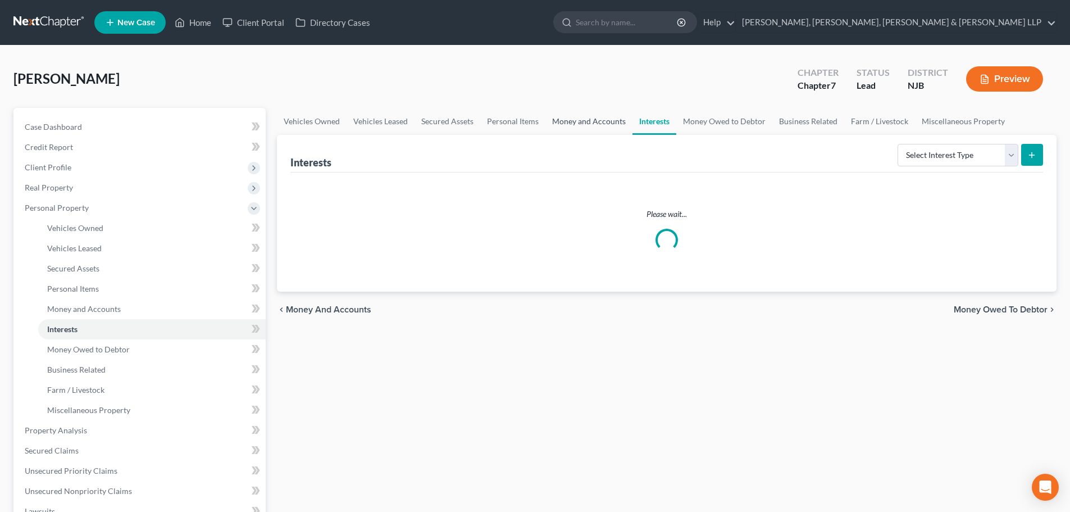
click at [603, 121] on link "Money and Accounts" at bounding box center [588, 121] width 87 height 27
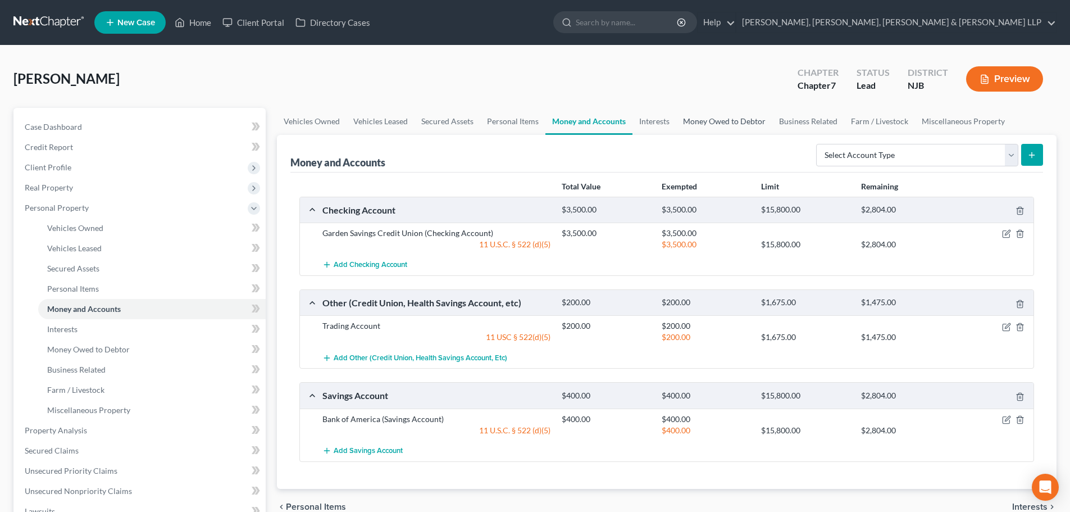
click at [710, 123] on link "Money Owed to Debtor" at bounding box center [724, 121] width 96 height 27
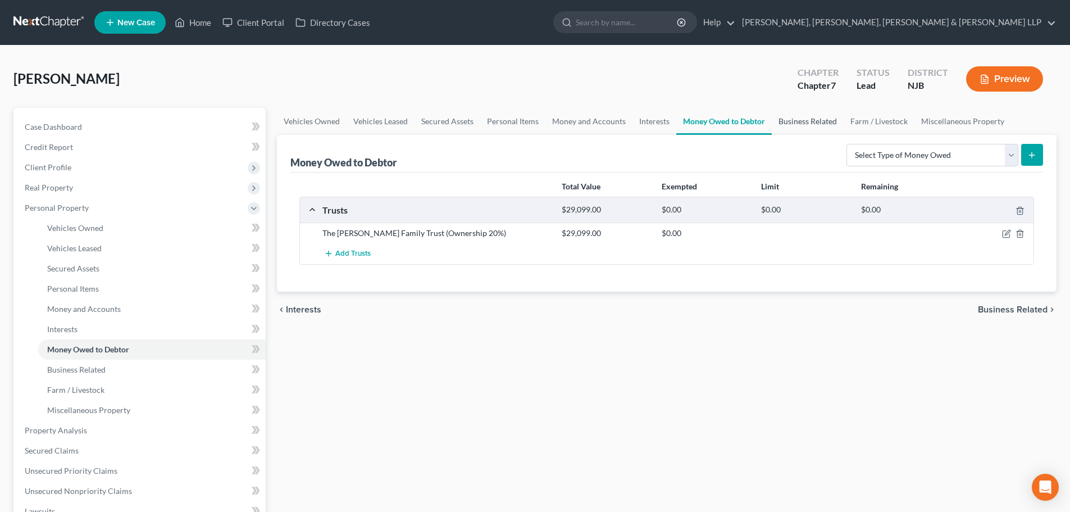
click at [815, 121] on link "Business Related" at bounding box center [808, 121] width 72 height 27
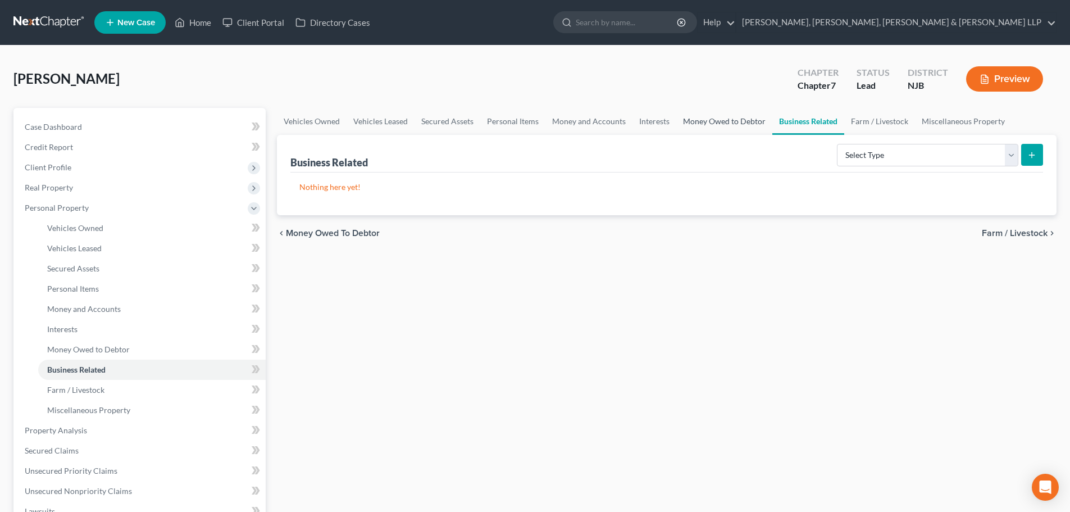
click at [739, 128] on link "Money Owed to Debtor" at bounding box center [724, 121] width 96 height 27
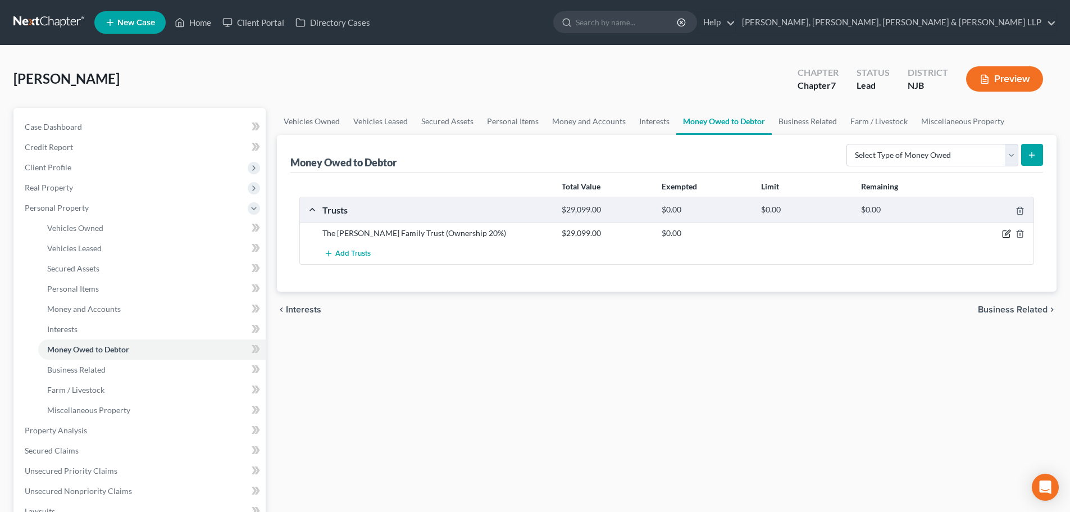
click at [1006, 236] on icon "button" at bounding box center [1006, 233] width 9 height 9
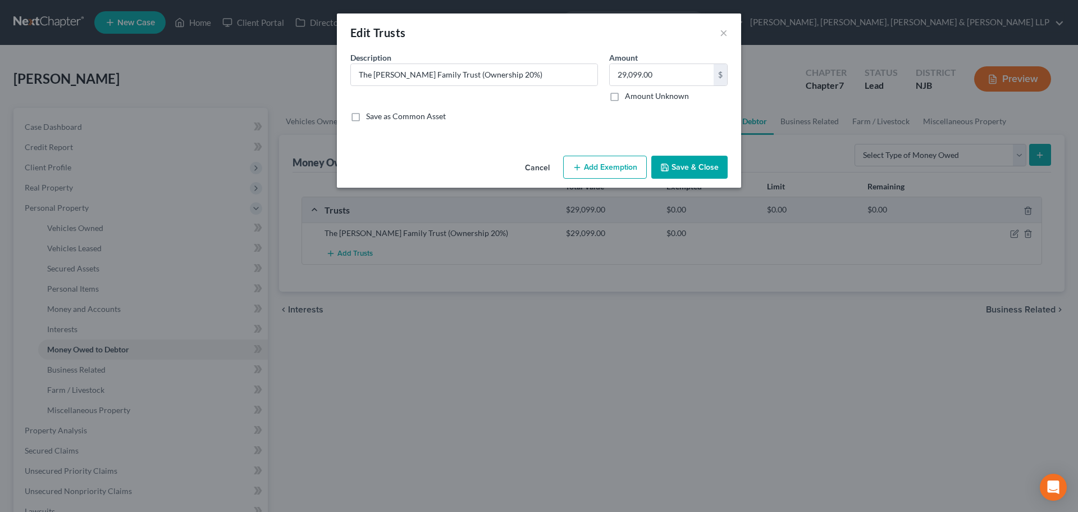
click at [595, 174] on button "Add Exemption" at bounding box center [605, 168] width 84 height 24
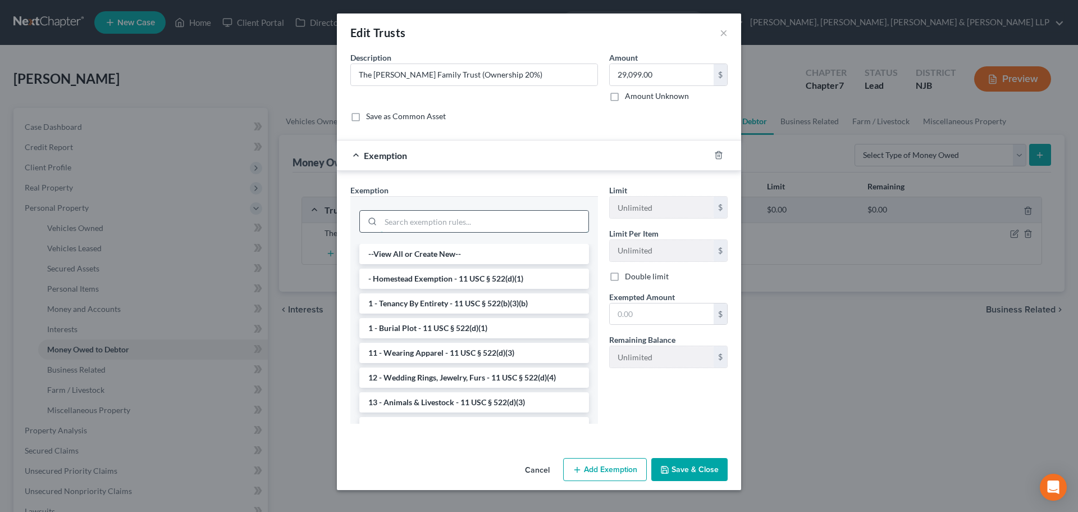
click at [509, 215] on input "search" at bounding box center [485, 221] width 208 height 21
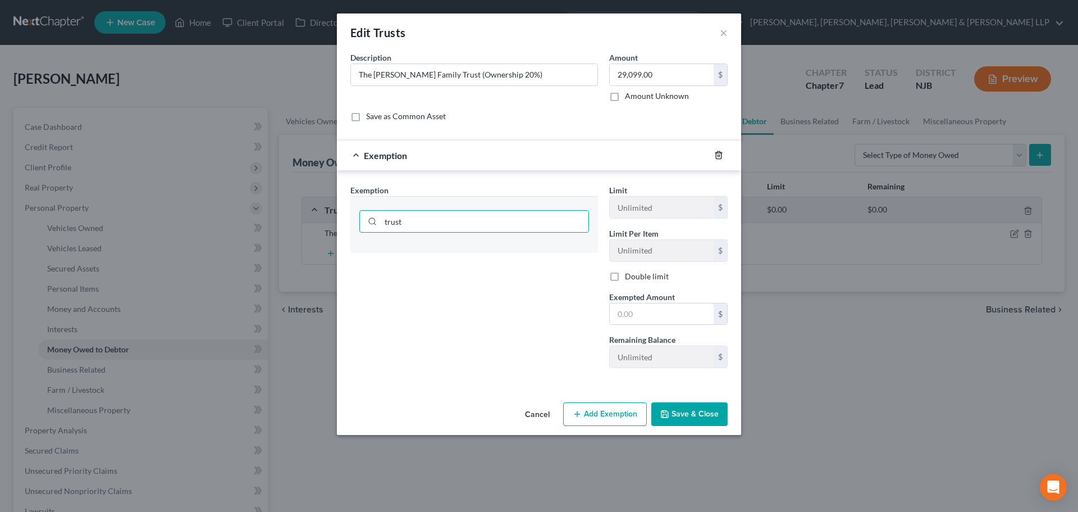
click at [720, 154] on icon "button" at bounding box center [718, 154] width 9 height 9
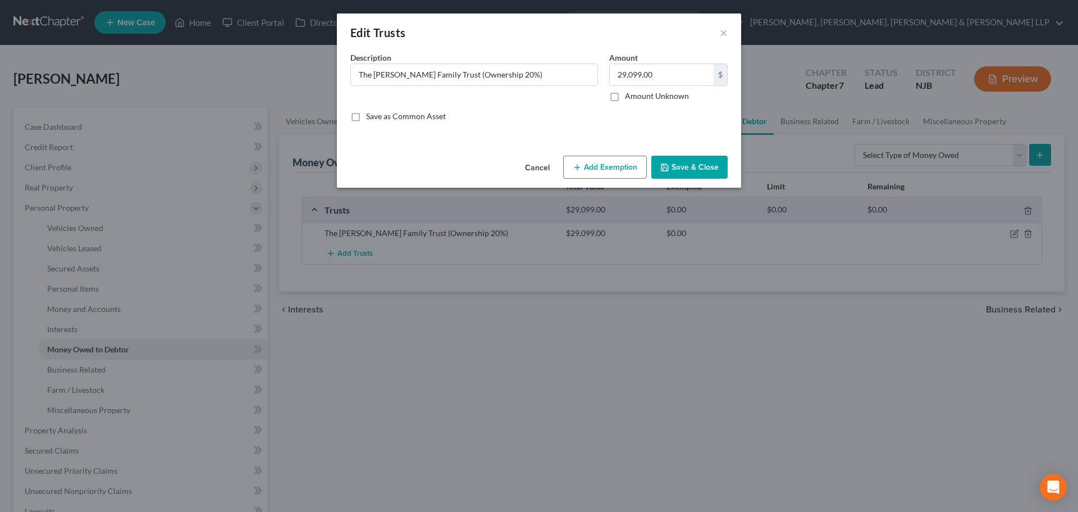
click at [693, 172] on button "Save & Close" at bounding box center [689, 168] width 76 height 24
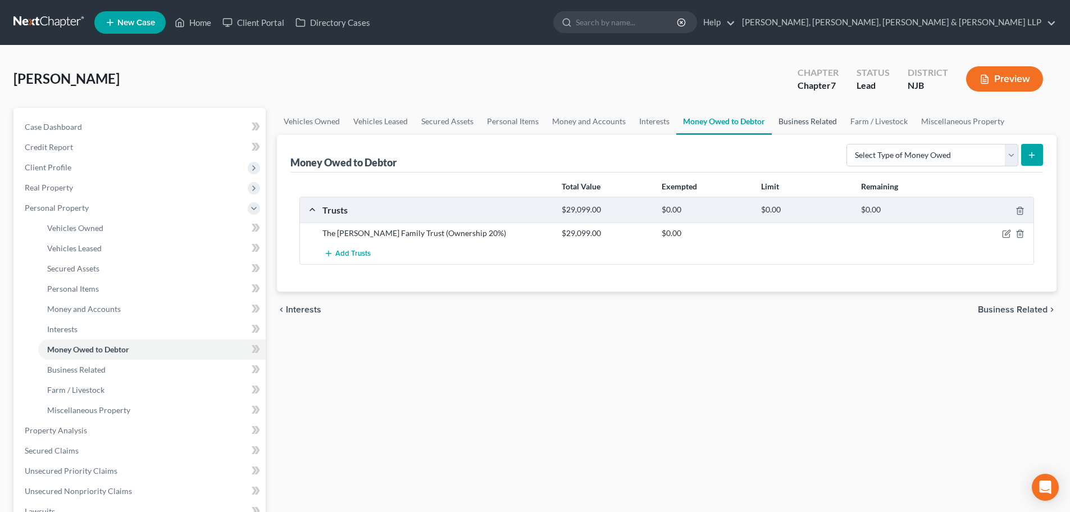
click at [802, 127] on link "Business Related" at bounding box center [808, 121] width 72 height 27
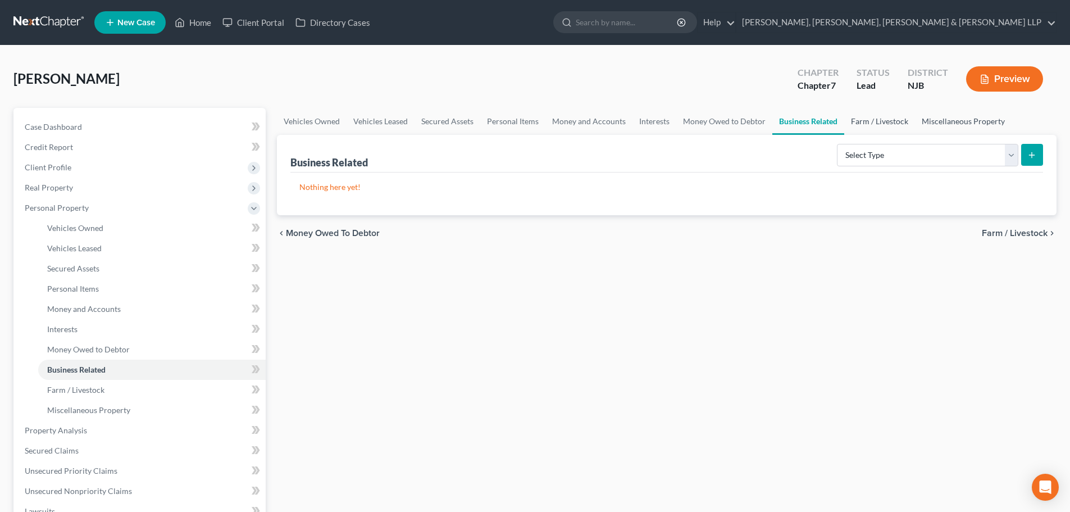
drag, startPoint x: 865, startPoint y: 125, endPoint x: 957, endPoint y: 125, distance: 92.7
click at [865, 125] on link "Farm / Livestock" at bounding box center [879, 121] width 71 height 27
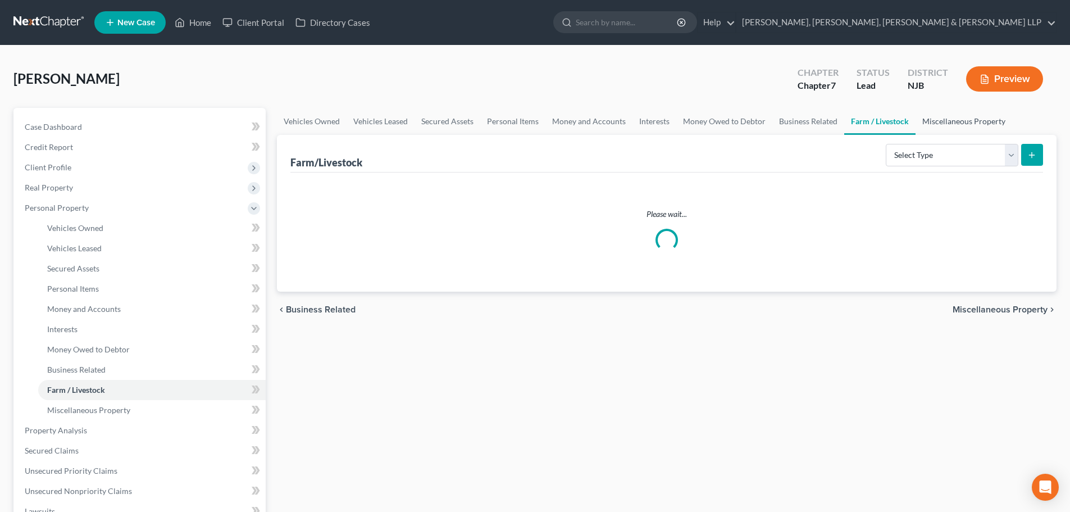
click at [957, 125] on link "Miscellaneous Property" at bounding box center [963, 121] width 97 height 27
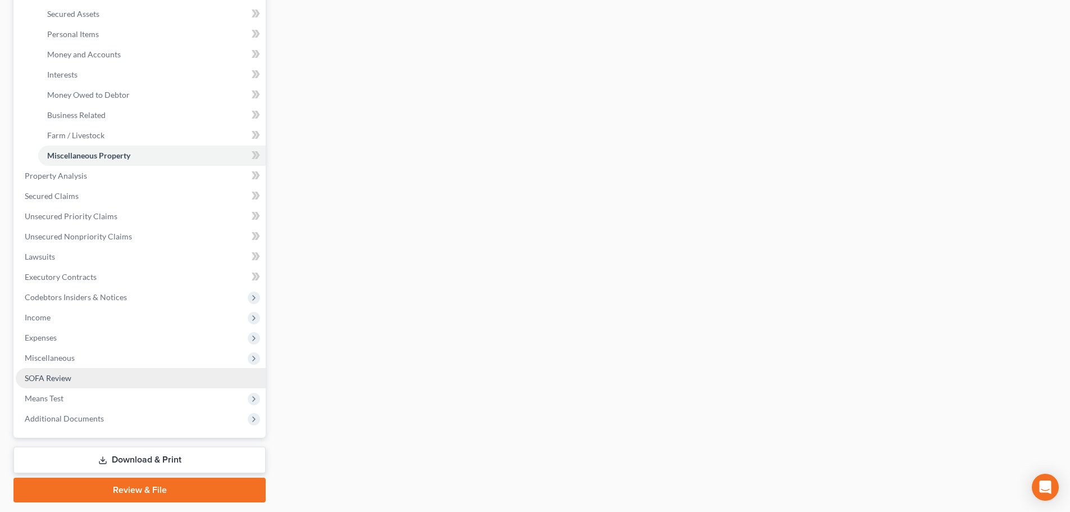
scroll to position [281, 0]
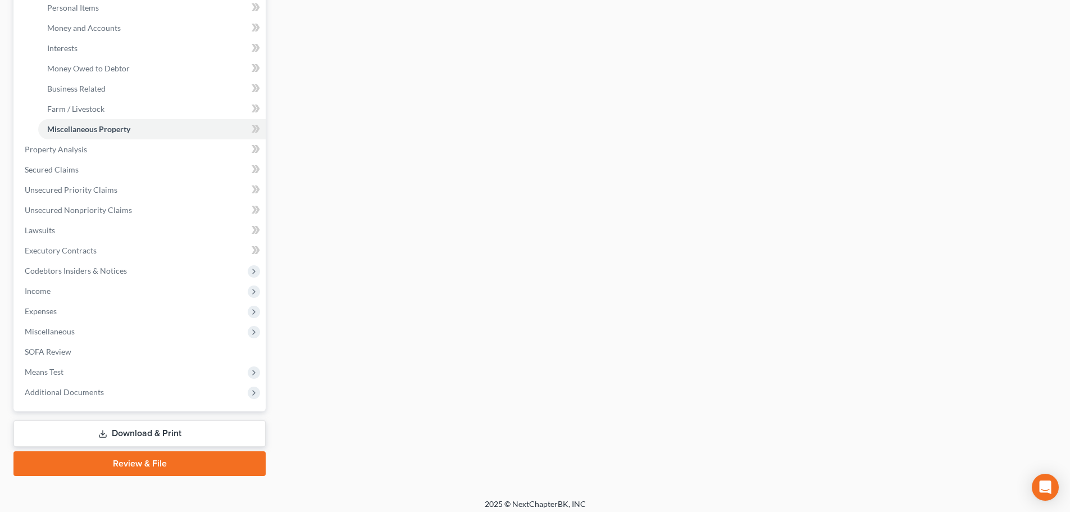
drag, startPoint x: 172, startPoint y: 437, endPoint x: 536, endPoint y: 316, distance: 384.3
click at [172, 437] on link "Download & Print" at bounding box center [139, 433] width 252 height 26
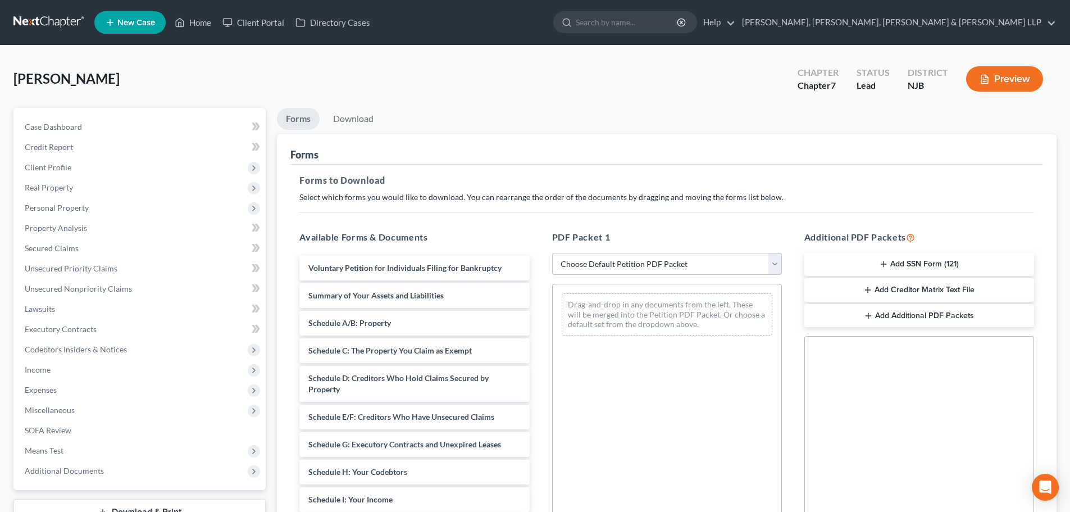
drag, startPoint x: 602, startPoint y: 259, endPoint x: 604, endPoint y: 274, distance: 15.3
click at [602, 259] on select "Choose Default Petition PDF Packet Complete Bankruptcy Petition (all forms and …" at bounding box center [667, 264] width 230 height 22
click at [552, 253] on select "Choose Default Petition PDF Packet Complete Bankruptcy Petition (all forms and …" at bounding box center [667, 264] width 230 height 22
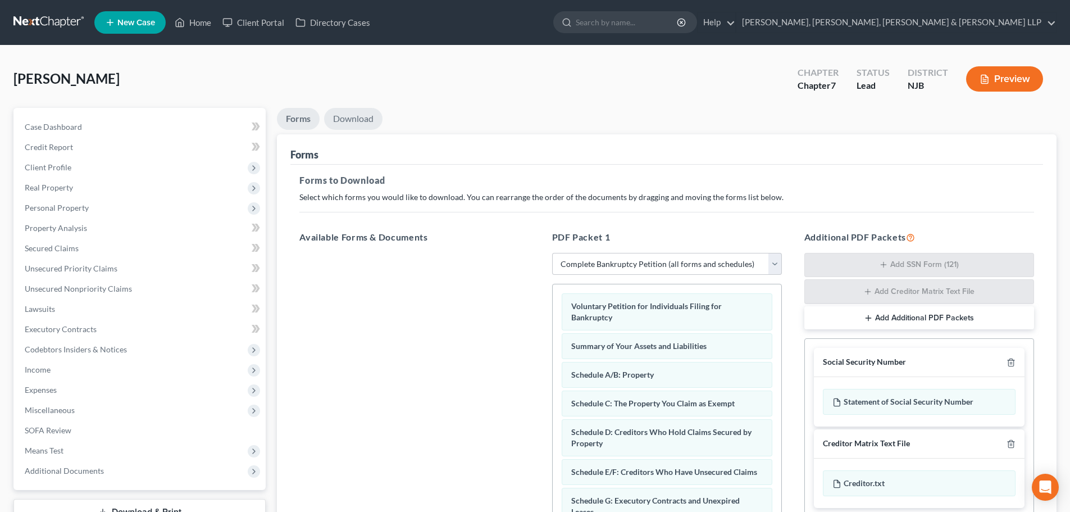
click at [366, 118] on link "Download" at bounding box center [353, 119] width 58 height 22
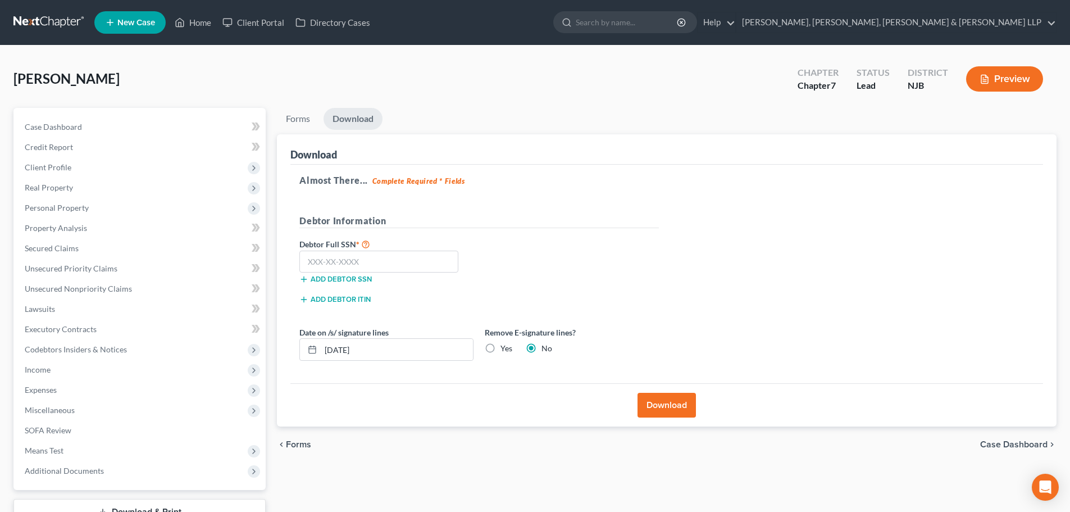
click at [500, 348] on label "Yes" at bounding box center [506, 348] width 12 height 11
click at [505, 348] on input "Yes" at bounding box center [508, 346] width 7 height 7
drag, startPoint x: 328, startPoint y: 258, endPoint x: 11, endPoint y: 232, distance: 318.3
click at [328, 258] on input "text" at bounding box center [378, 261] width 159 height 22
click at [677, 409] on button "Download" at bounding box center [666, 405] width 58 height 25
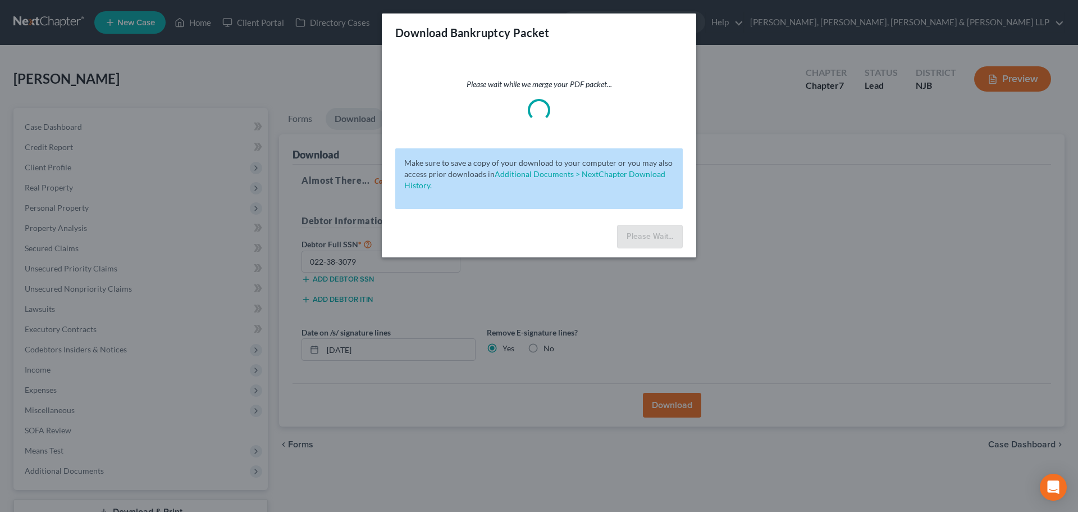
click at [793, 250] on div "Download Bankruptcy Packet Please wait while we merge your PDF packet... Make s…" at bounding box center [539, 256] width 1078 height 512
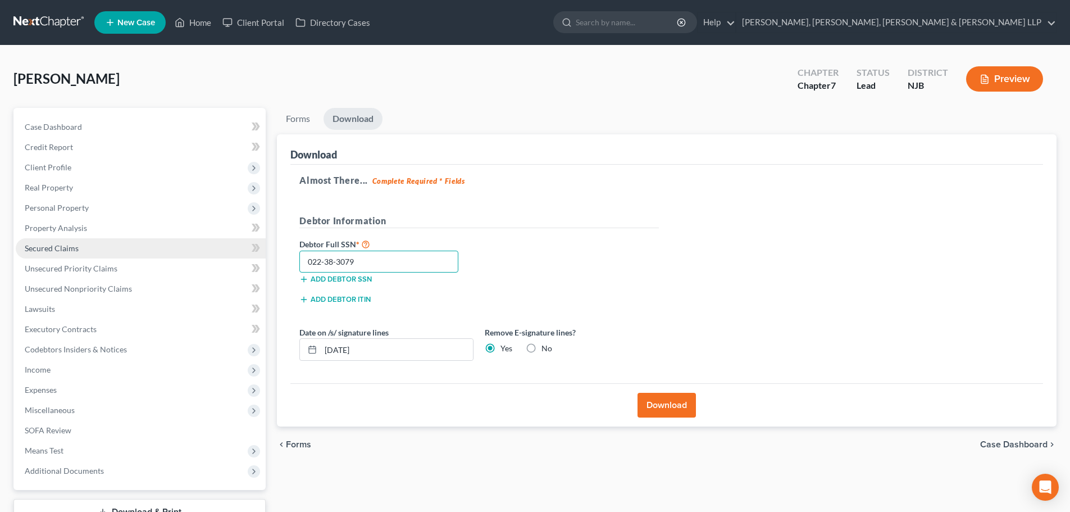
drag, startPoint x: 350, startPoint y: 258, endPoint x: 151, endPoint y: 254, distance: 199.4
click at [281, 258] on div "Download Almost There... Complete Required * Fields Debtor Information Debtor F…" at bounding box center [666, 280] width 779 height 293
click at [106, 242] on link "Secured Claims" at bounding box center [141, 248] width 250 height 20
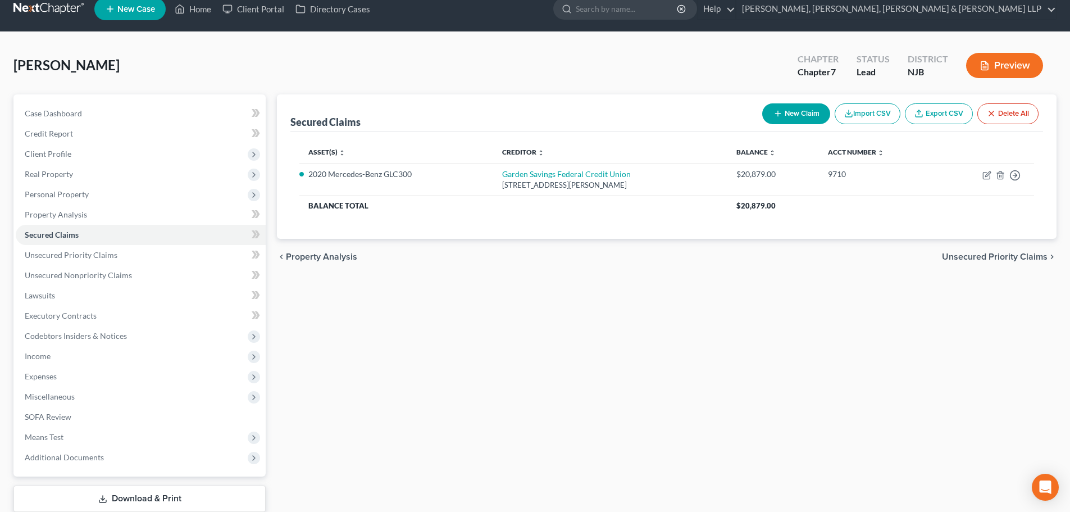
scroll to position [85, 0]
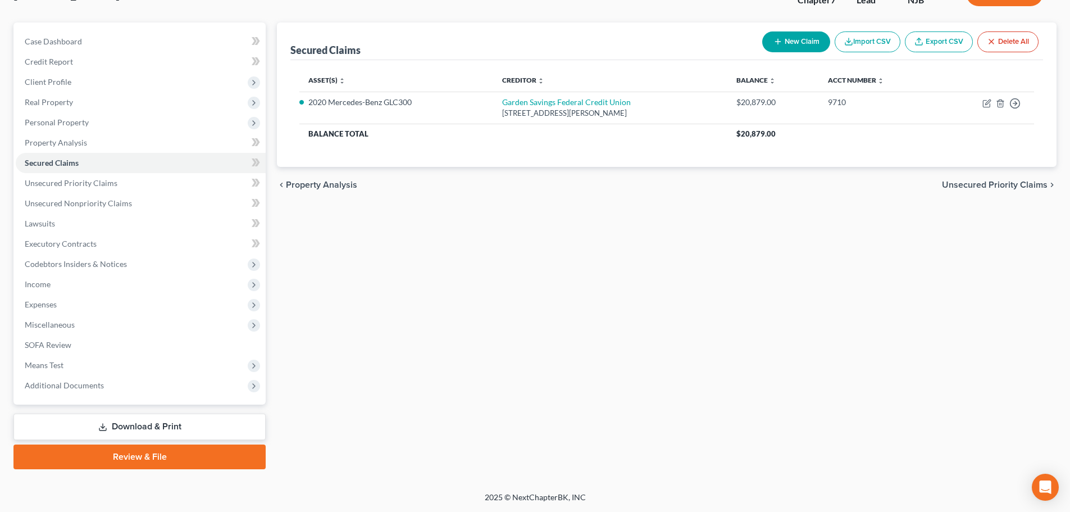
click at [123, 416] on link "Download & Print" at bounding box center [139, 426] width 252 height 26
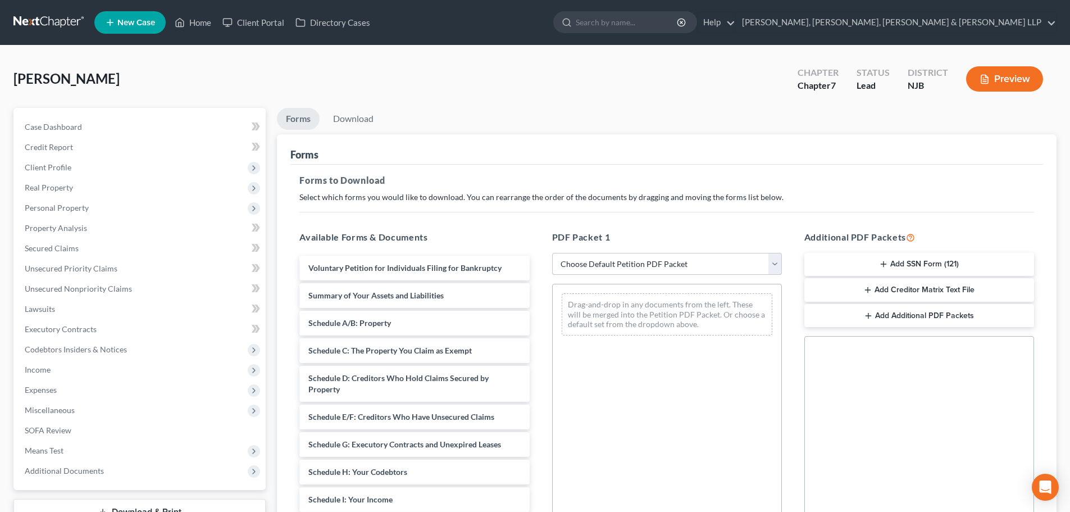
drag, startPoint x: 594, startPoint y: 264, endPoint x: 597, endPoint y: 274, distance: 10.1
click at [594, 264] on select "Choose Default Petition PDF Packet Complete Bankruptcy Petition (all forms and …" at bounding box center [667, 264] width 230 height 22
click at [552, 253] on select "Choose Default Petition PDF Packet Complete Bankruptcy Petition (all forms and …" at bounding box center [667, 264] width 230 height 22
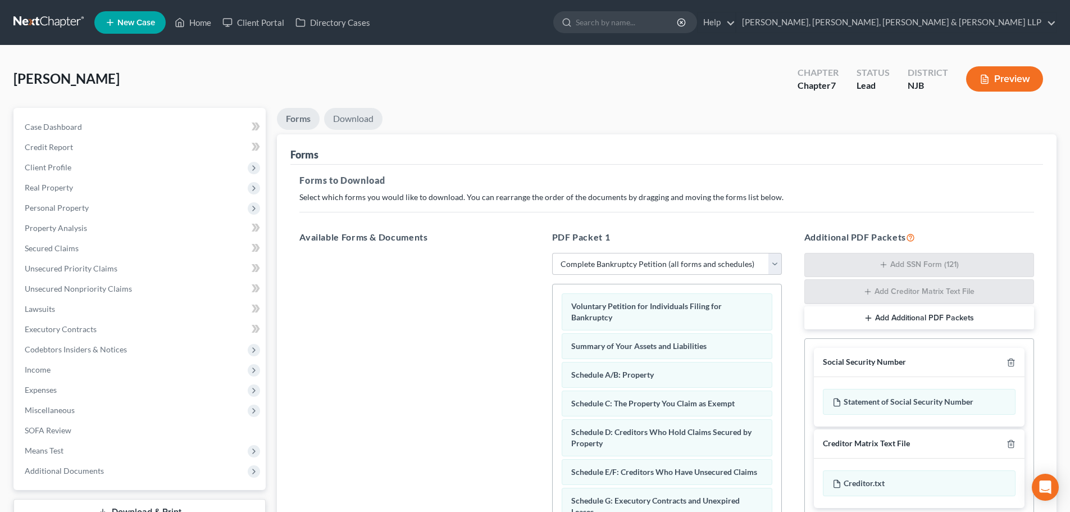
click at [365, 116] on link "Download" at bounding box center [353, 119] width 58 height 22
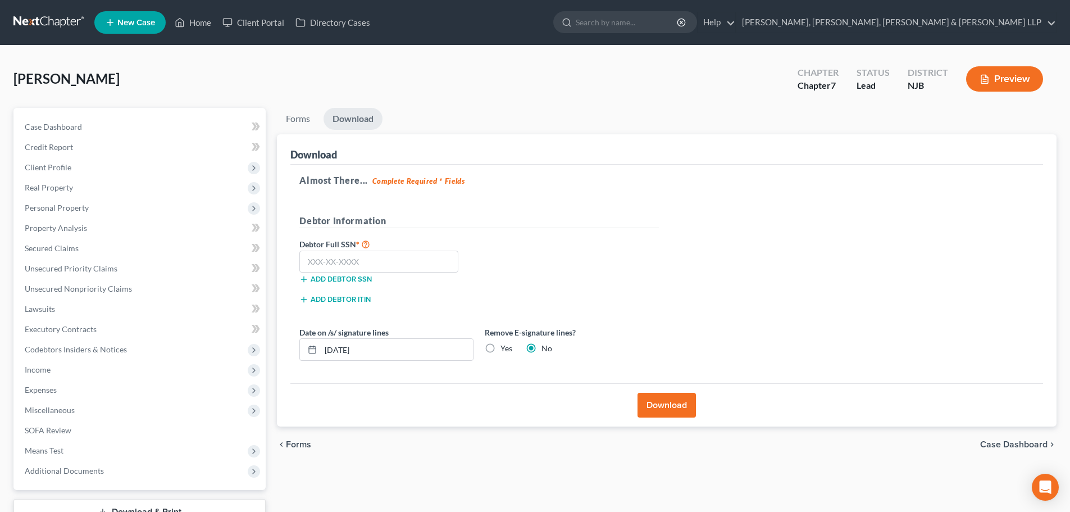
click at [500, 345] on label "Yes" at bounding box center [506, 348] width 12 height 11
click at [505, 345] on input "Yes" at bounding box center [508, 346] width 7 height 7
click at [320, 259] on input "text" at bounding box center [378, 261] width 159 height 22
paste input "022-38-3079"
click at [346, 346] on input "[DATE]" at bounding box center [397, 349] width 152 height 21
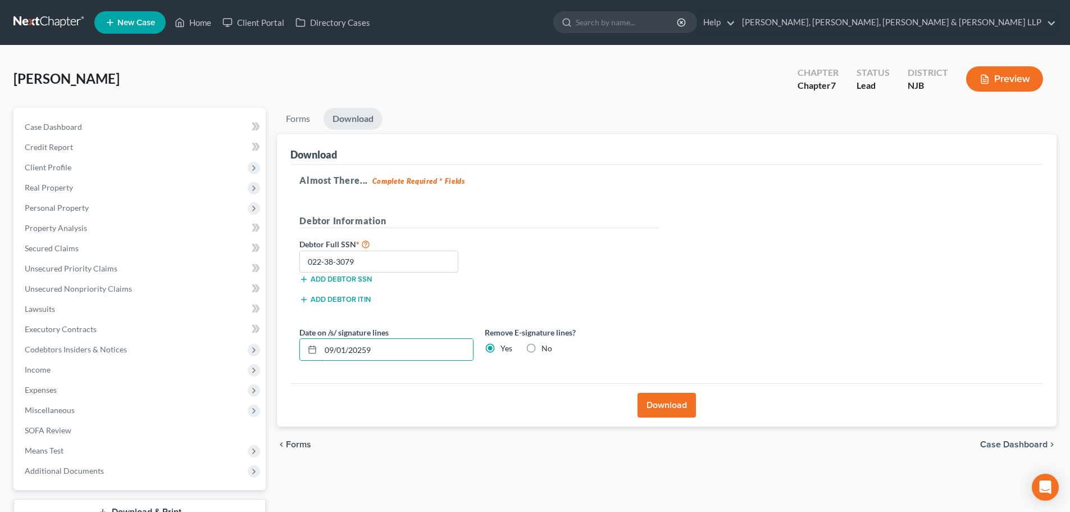
drag, startPoint x: 396, startPoint y: 355, endPoint x: 282, endPoint y: 362, distance: 114.7
click at [282, 362] on div "Download Almost There... Complete Required * Fields Debtor Information Debtor F…" at bounding box center [666, 280] width 779 height 293
click at [654, 399] on button "Download" at bounding box center [666, 405] width 58 height 25
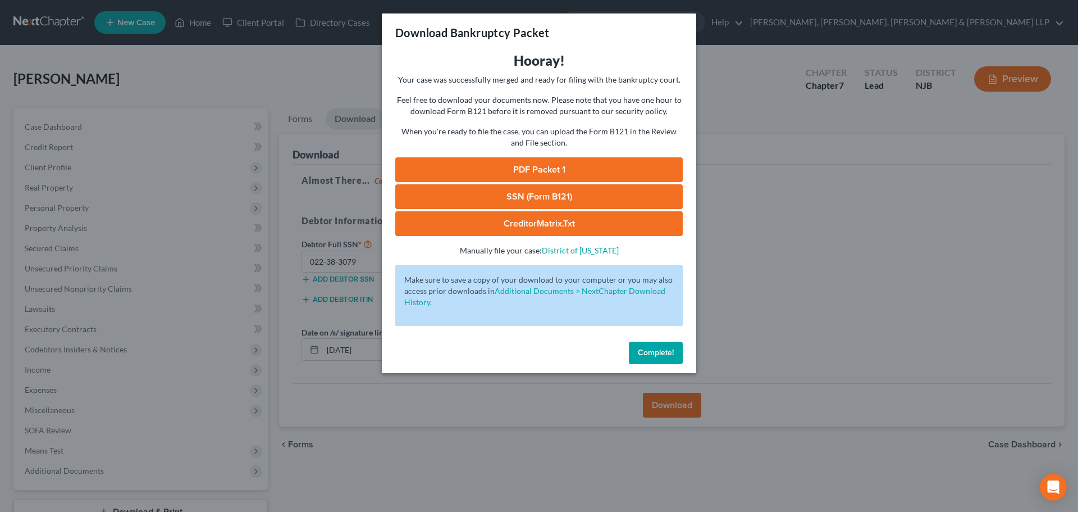
drag, startPoint x: 656, startPoint y: 162, endPoint x: 976, endPoint y: 76, distance: 331.4
click at [656, 162] on link "PDF Packet 1" at bounding box center [539, 169] width 288 height 25
click at [508, 193] on link "SSN (Form B121)" at bounding box center [539, 196] width 288 height 25
click at [246, 83] on div "Download Bankruptcy Packet Hooray! Your case was successfully merged and ready …" at bounding box center [539, 256] width 1078 height 512
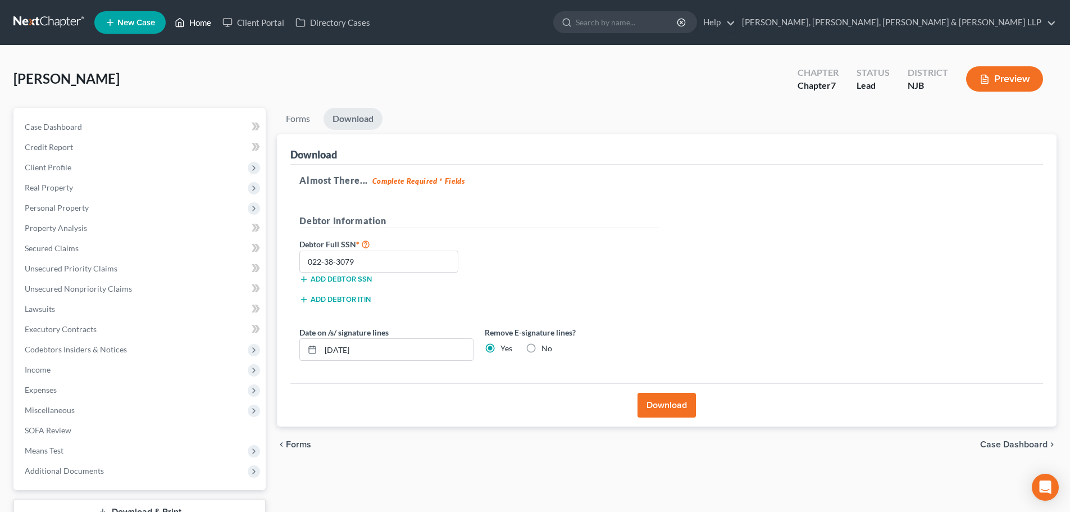
click at [197, 19] on link "Home" at bounding box center [193, 22] width 48 height 20
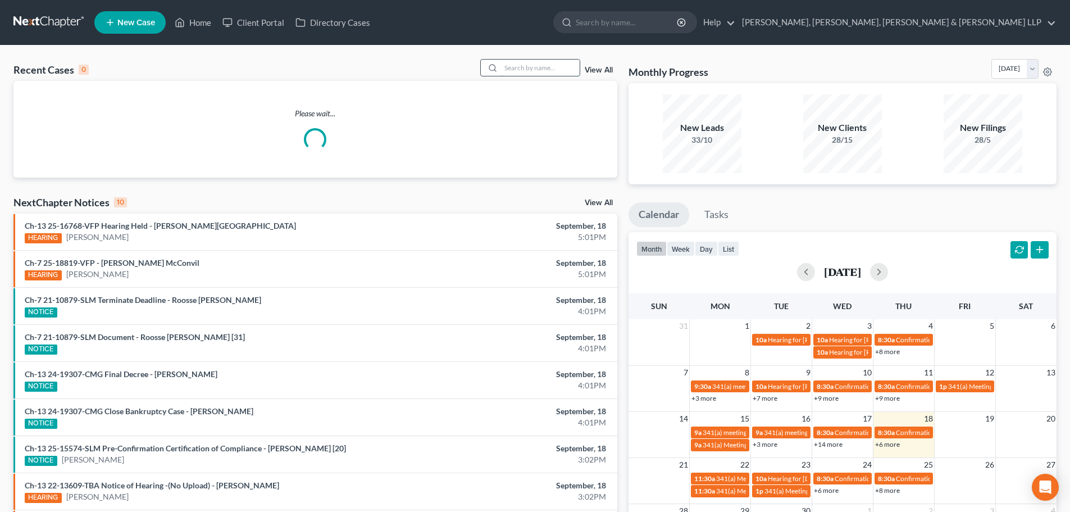
click at [531, 70] on input "search" at bounding box center [540, 68] width 79 height 16
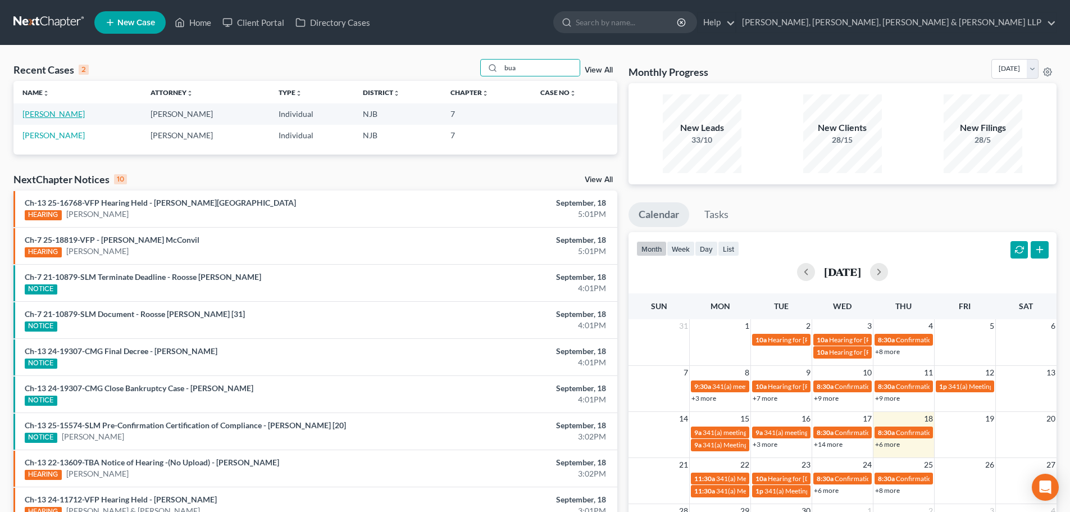
click at [47, 116] on link "[PERSON_NAME]" at bounding box center [53, 114] width 62 height 10
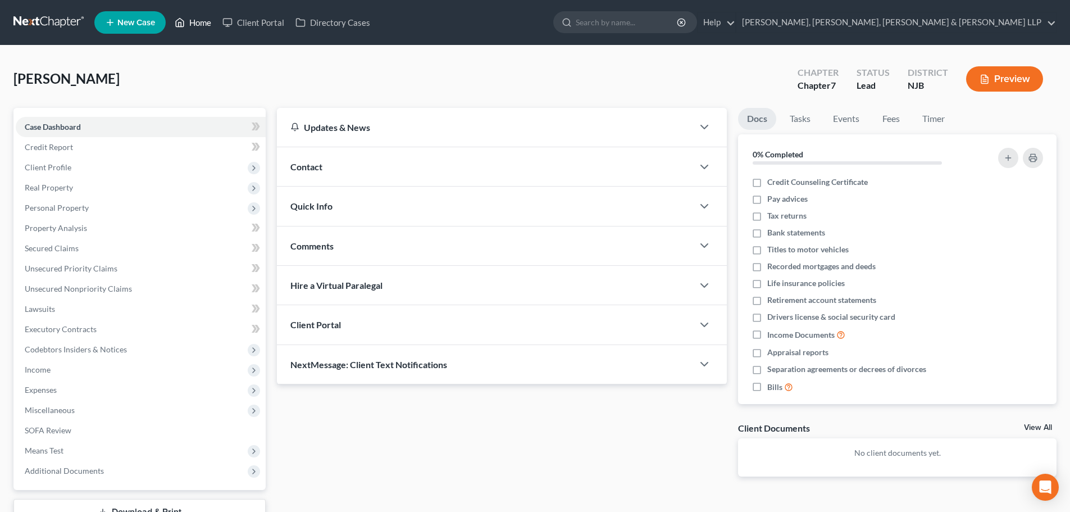
click at [204, 16] on link "Home" at bounding box center [193, 22] width 48 height 20
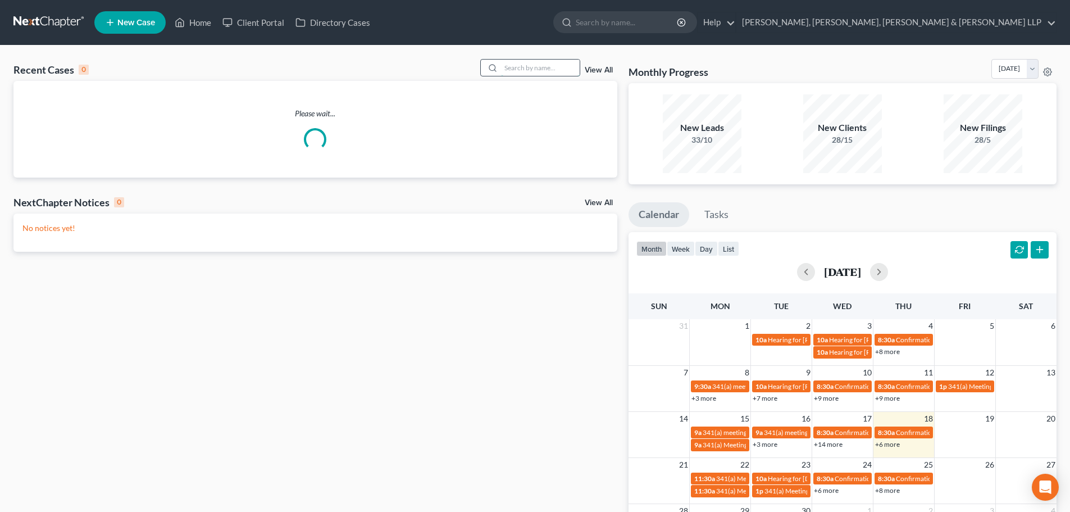
click at [513, 68] on input "search" at bounding box center [540, 68] width 79 height 16
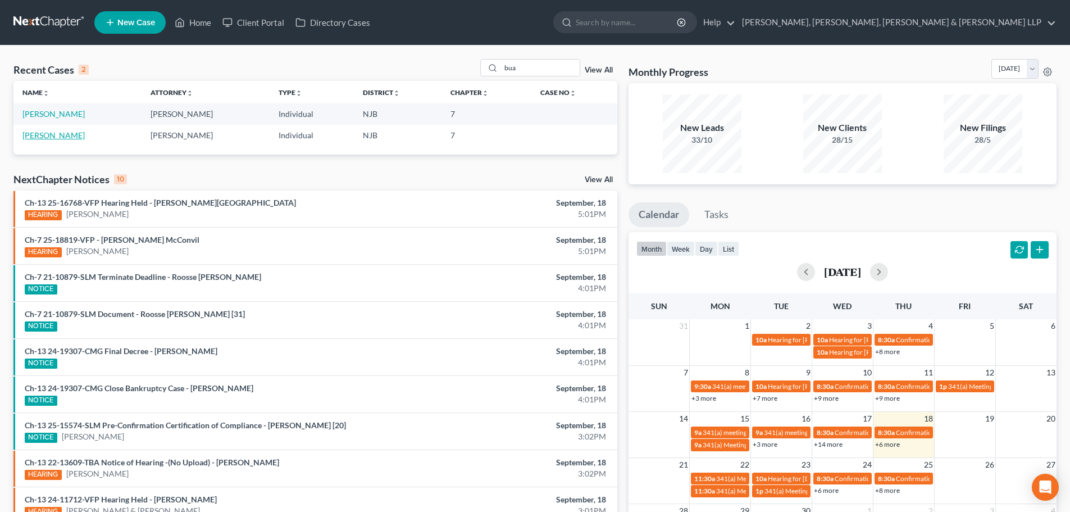
click at [53, 135] on link "[PERSON_NAME]" at bounding box center [53, 135] width 62 height 10
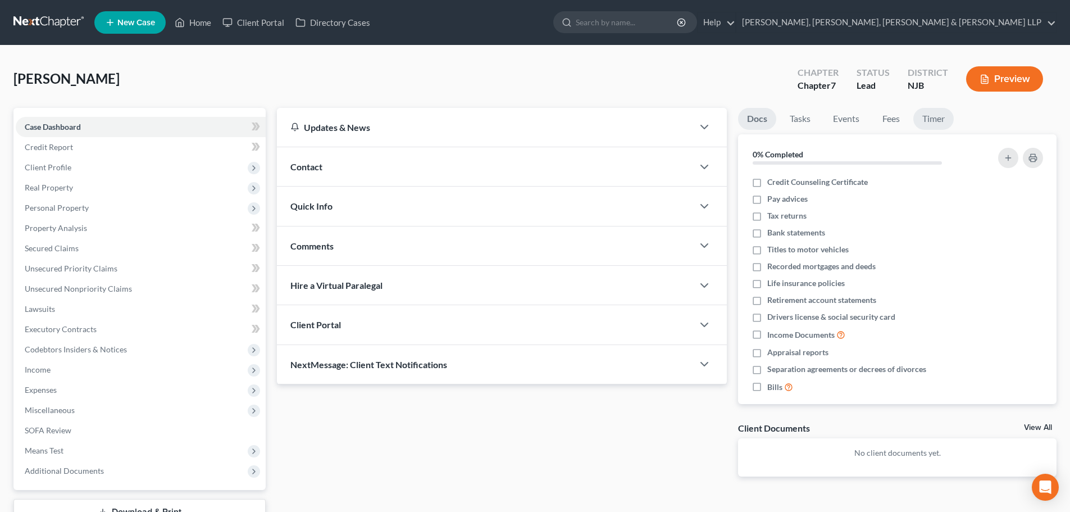
click at [925, 118] on link "Timer" at bounding box center [933, 119] width 40 height 22
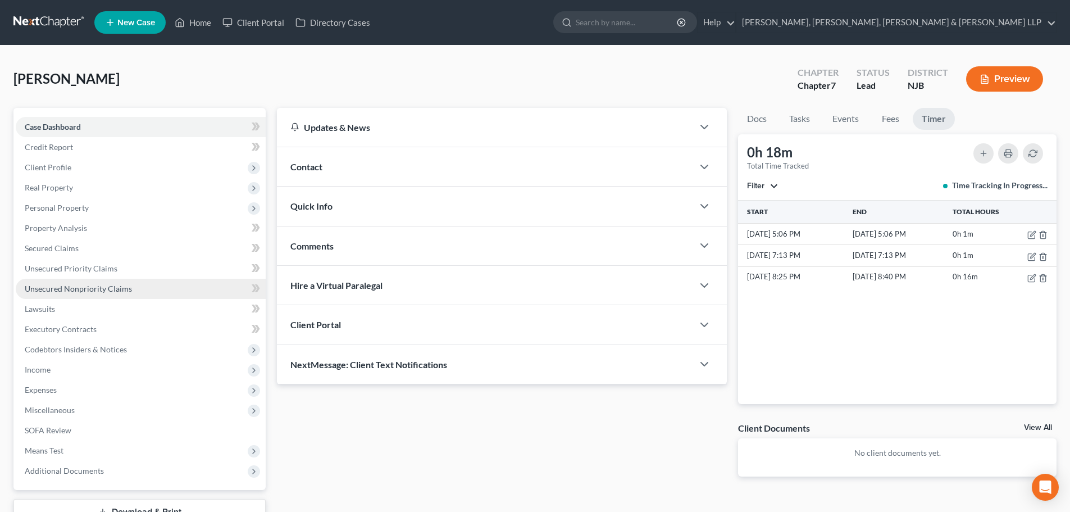
click at [77, 292] on span "Unsecured Nonpriority Claims" at bounding box center [78, 289] width 107 height 10
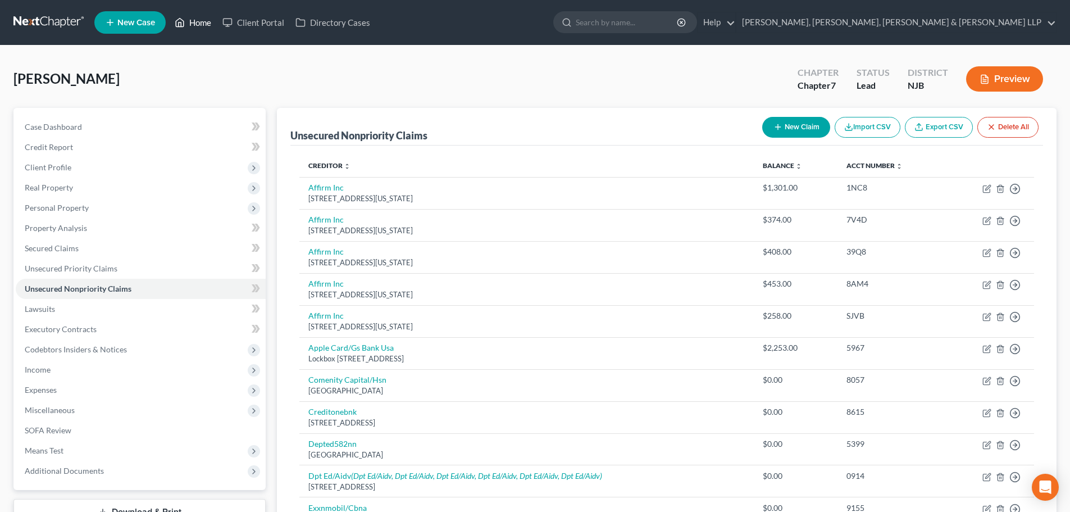
click at [215, 21] on link "Home" at bounding box center [193, 22] width 48 height 20
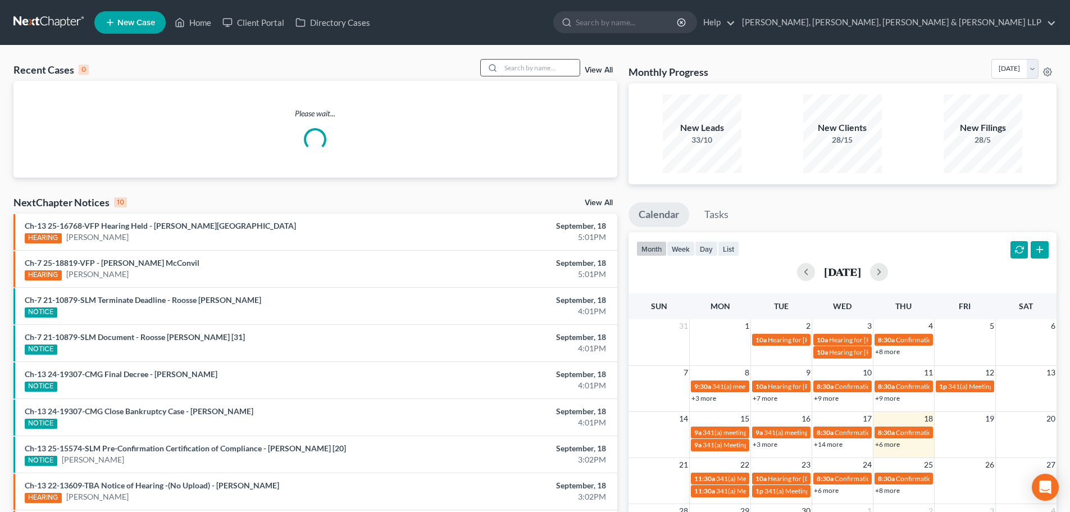
click at [553, 71] on input "search" at bounding box center [540, 68] width 79 height 16
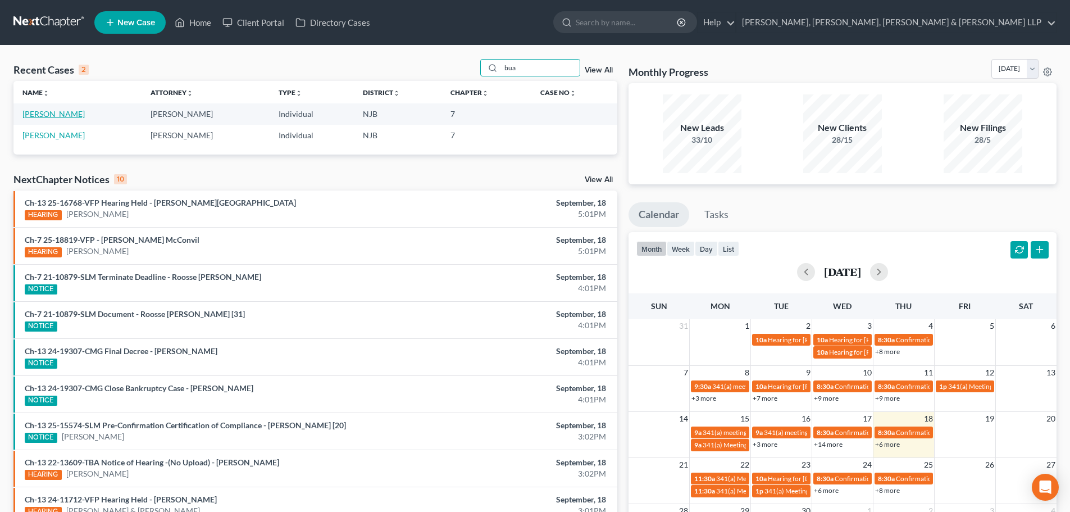
click at [46, 113] on link "[PERSON_NAME]" at bounding box center [53, 114] width 62 height 10
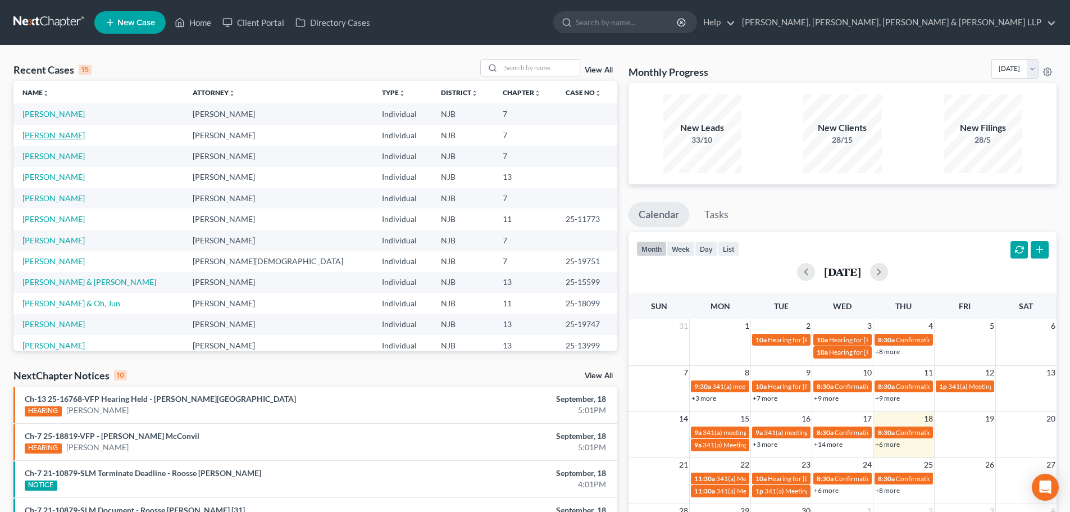
click at [47, 134] on link "[PERSON_NAME]" at bounding box center [53, 135] width 62 height 10
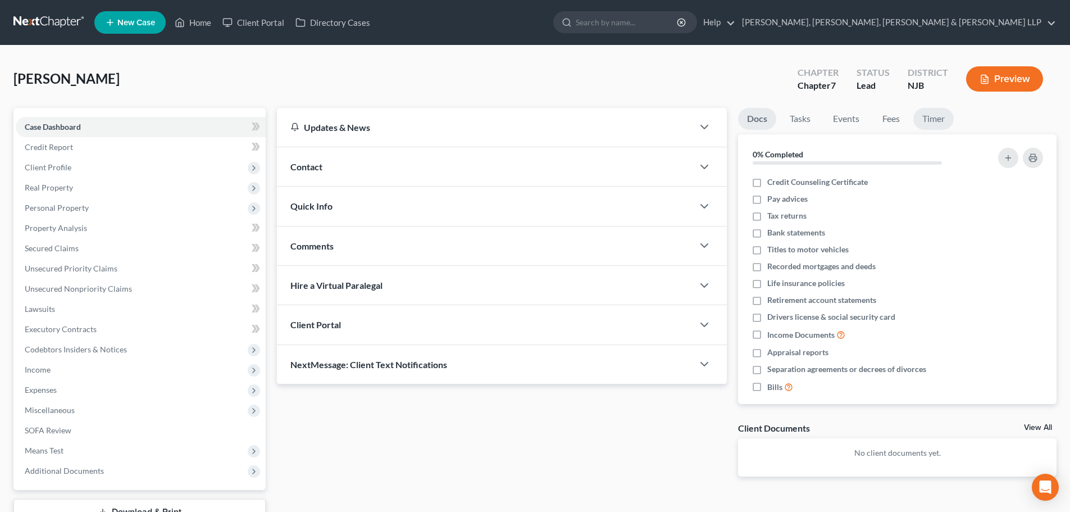
click at [935, 128] on link "Timer" at bounding box center [933, 119] width 40 height 22
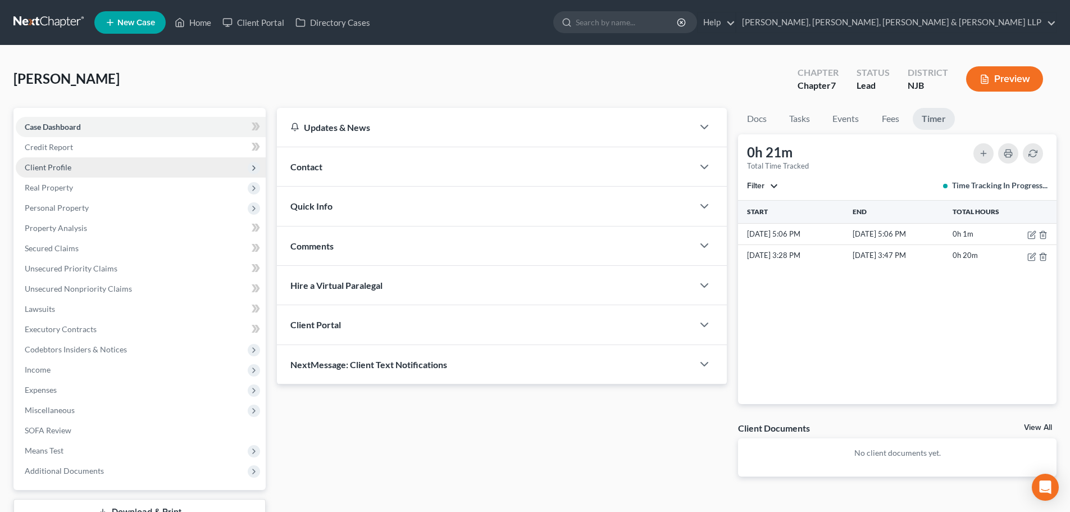
click at [90, 170] on span "Client Profile" at bounding box center [141, 167] width 250 height 20
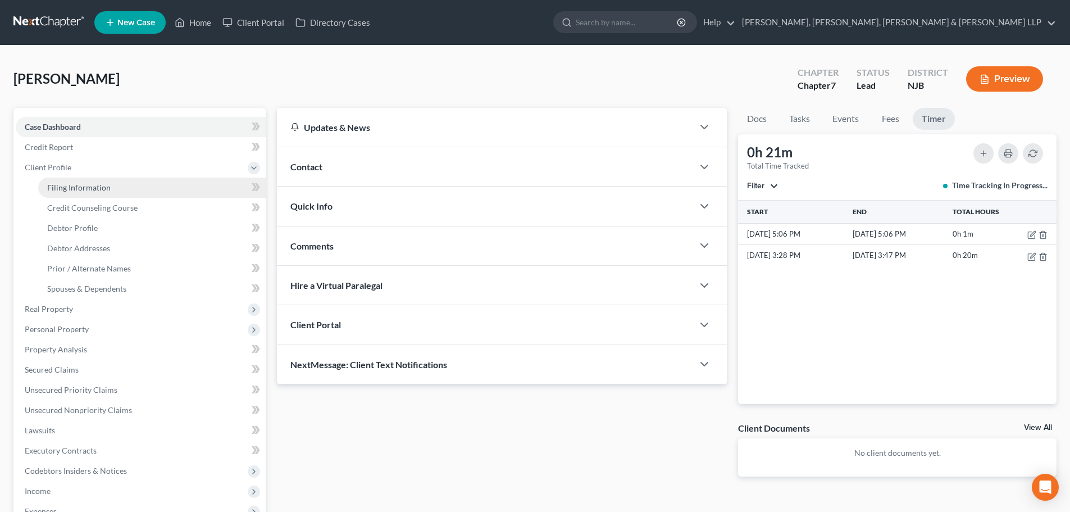
click at [80, 189] on span "Filing Information" at bounding box center [78, 187] width 63 height 10
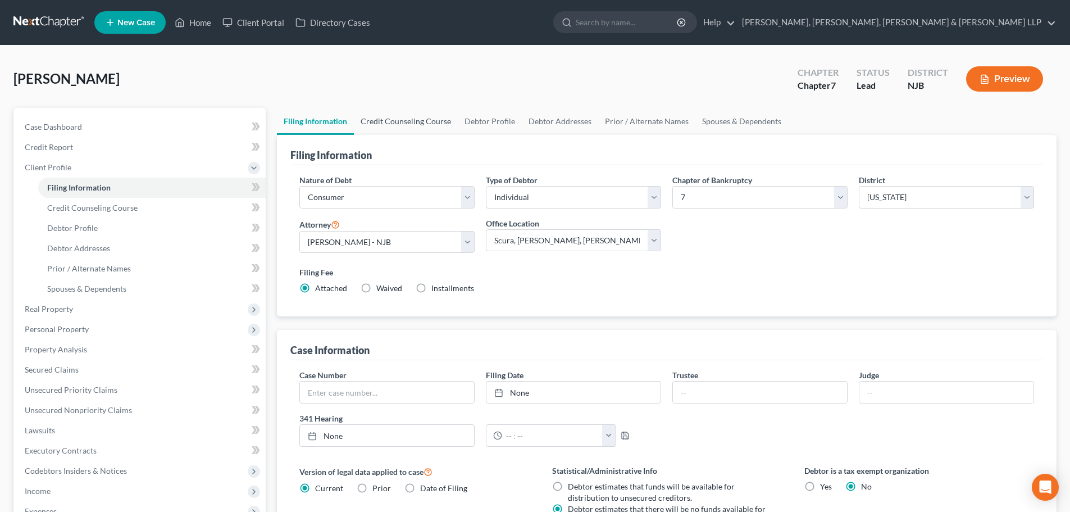
click at [384, 122] on link "Credit Counseling Course" at bounding box center [406, 121] width 104 height 27
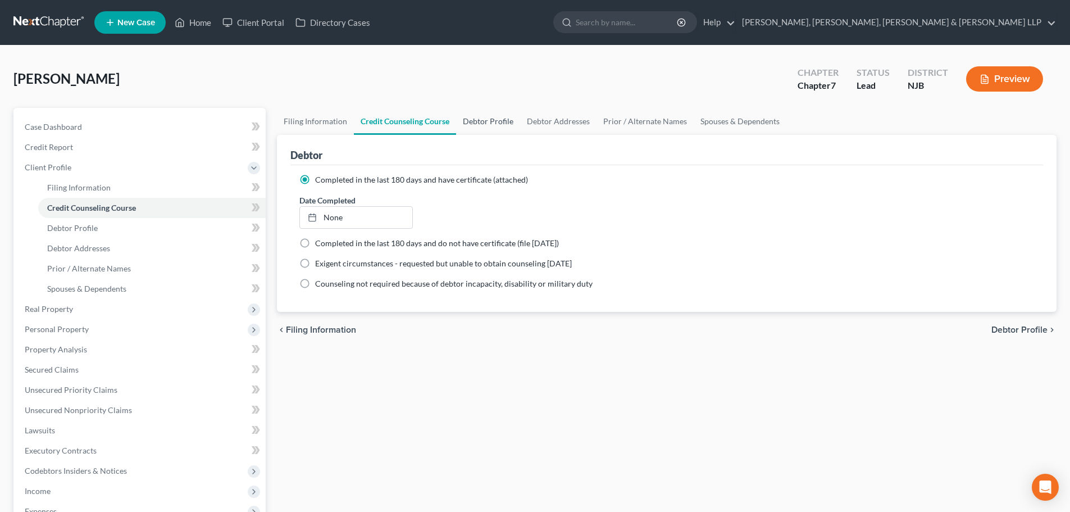
click at [484, 124] on link "Debtor Profile" at bounding box center [488, 121] width 64 height 27
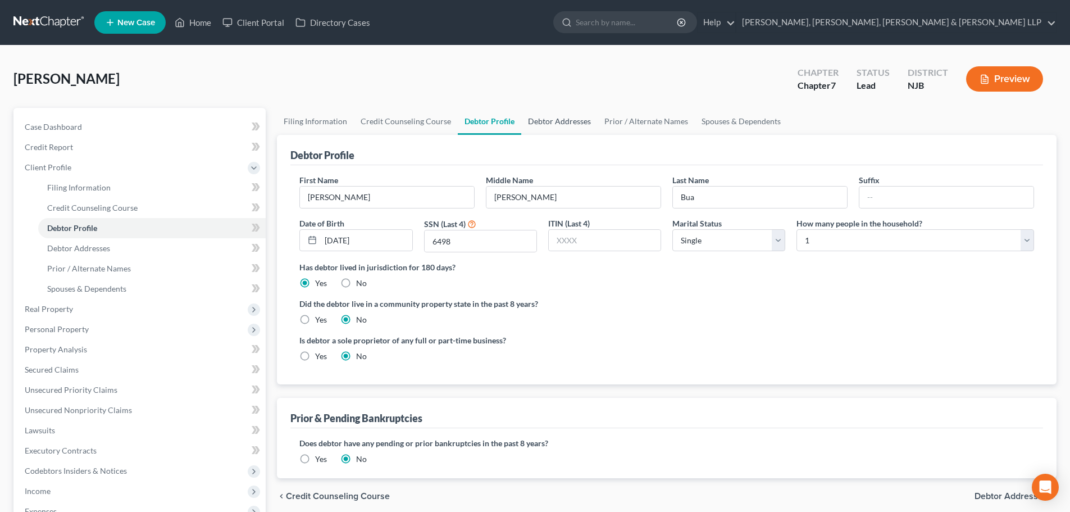
click at [538, 126] on link "Debtor Addresses" at bounding box center [559, 121] width 76 height 27
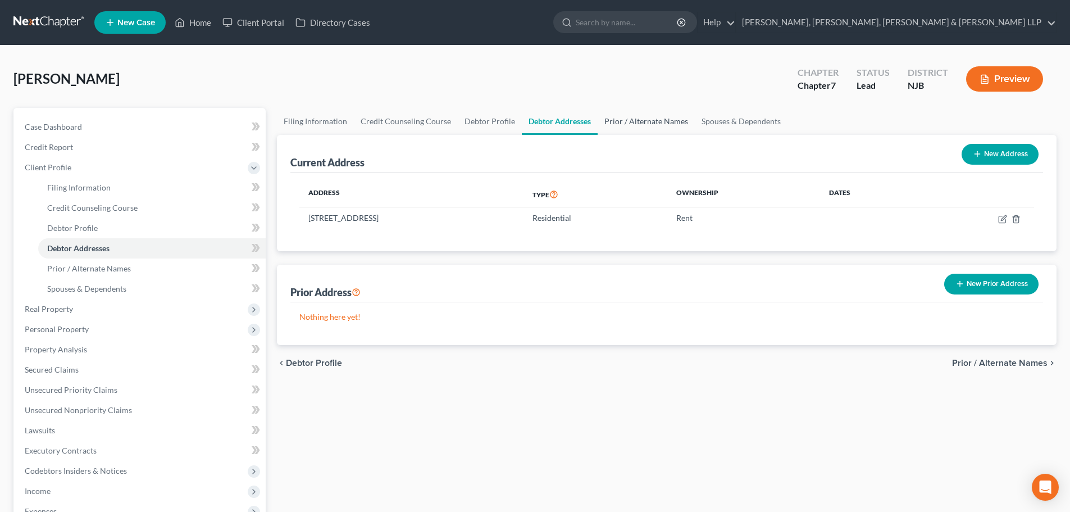
click at [633, 123] on link "Prior / Alternate Names" at bounding box center [645, 121] width 97 height 27
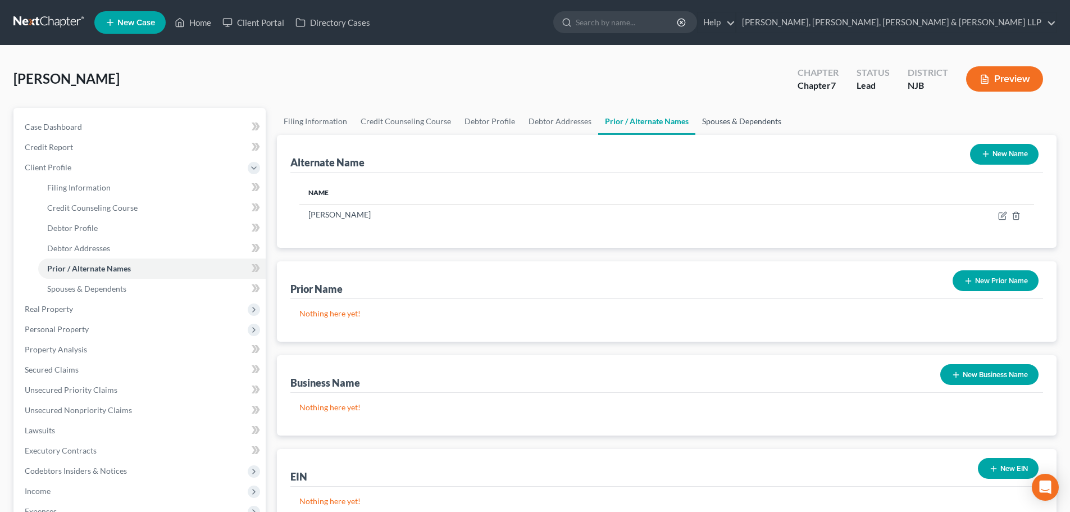
click at [724, 126] on link "Spouses & Dependents" at bounding box center [741, 121] width 93 height 27
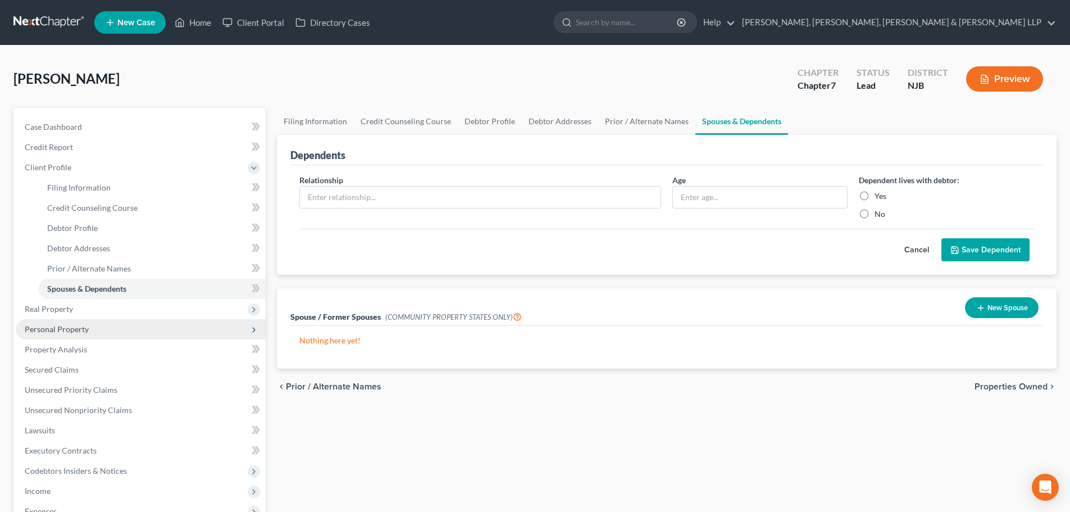
click at [66, 327] on span "Personal Property" at bounding box center [57, 329] width 64 height 10
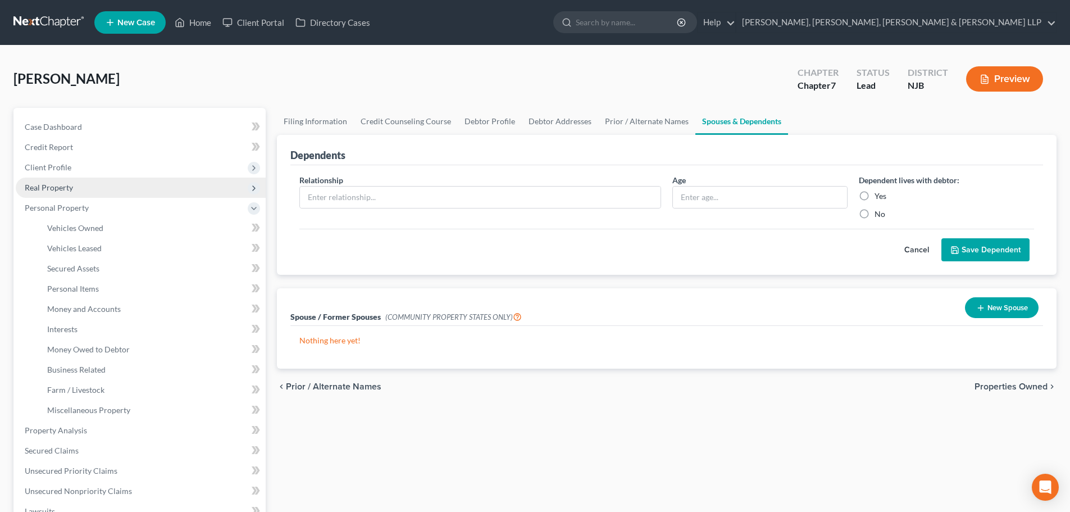
click at [81, 192] on span "Real Property" at bounding box center [141, 187] width 250 height 20
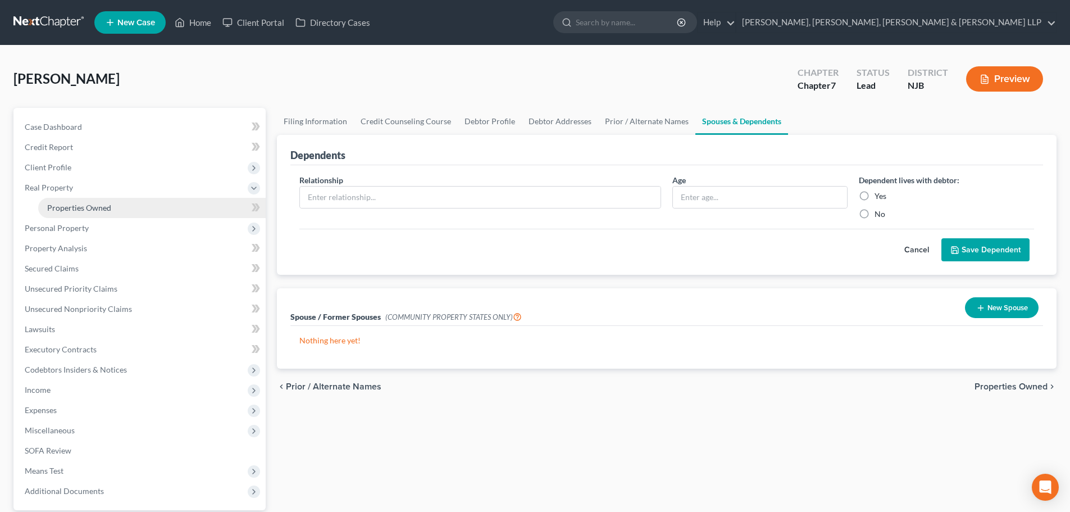
click at [87, 204] on span "Properties Owned" at bounding box center [79, 208] width 64 height 10
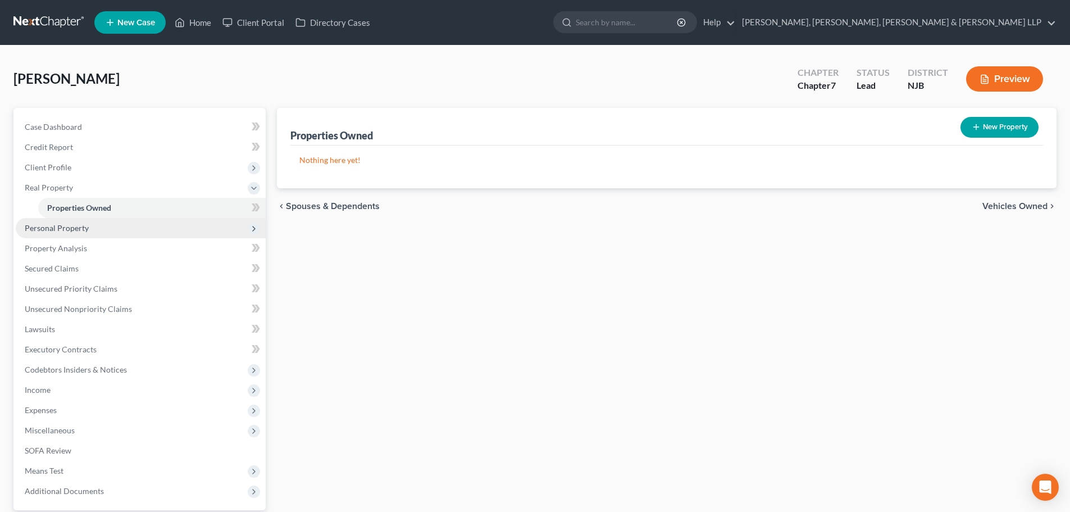
click at [88, 230] on span "Personal Property" at bounding box center [141, 228] width 250 height 20
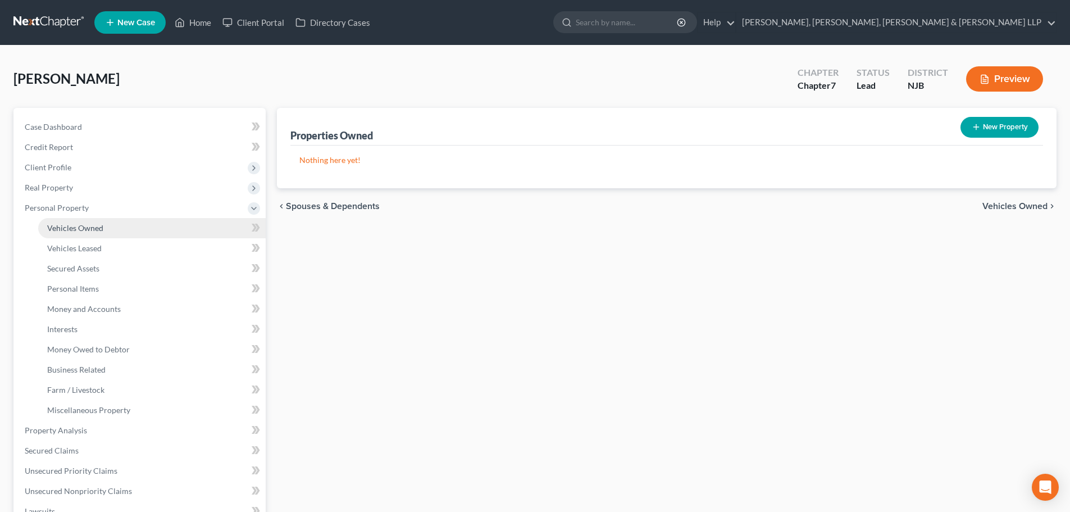
click at [98, 228] on span "Vehicles Owned" at bounding box center [75, 228] width 56 height 10
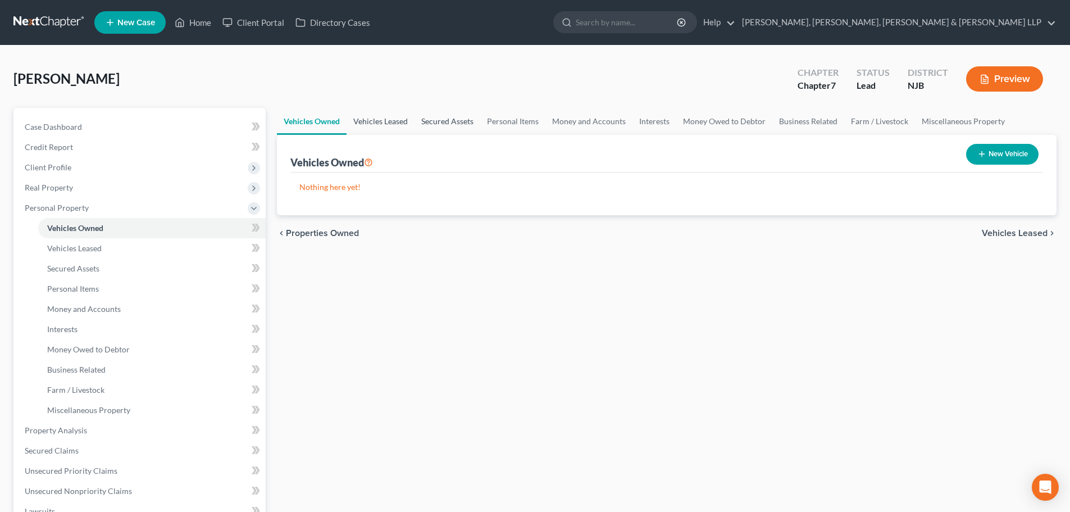
drag, startPoint x: 363, startPoint y: 130, endPoint x: 464, endPoint y: 127, distance: 101.1
click at [363, 130] on link "Vehicles Leased" at bounding box center [380, 121] width 68 height 27
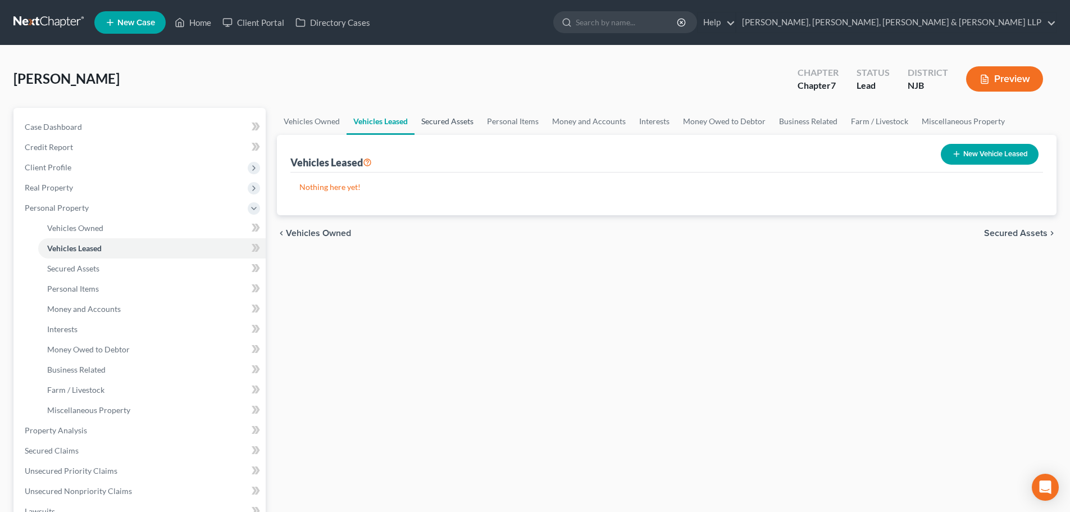
click at [464, 127] on link "Secured Assets" at bounding box center [447, 121] width 66 height 27
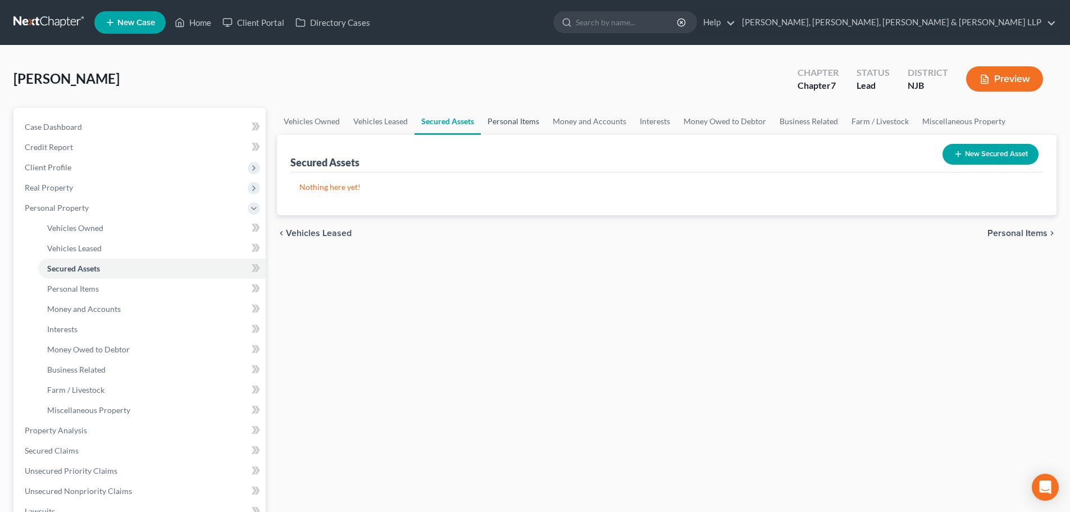
click at [503, 127] on link "Personal Items" at bounding box center [513, 121] width 65 height 27
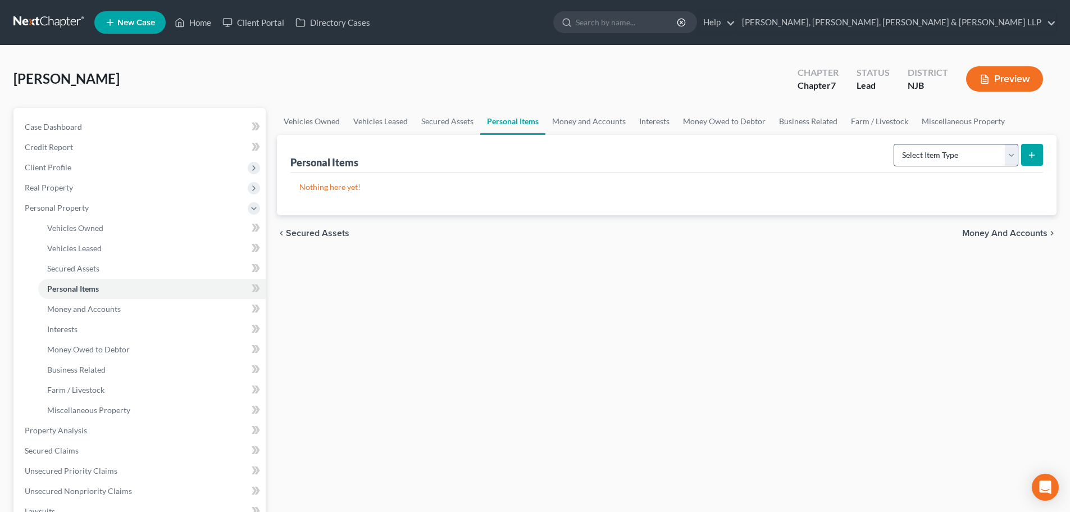
drag, startPoint x: 891, startPoint y: 156, endPoint x: 910, endPoint y: 166, distance: 21.3
click at [891, 157] on div "Select Item Type Clothing Collectibles Of Value Electronics Firearms Household …" at bounding box center [966, 154] width 154 height 30
click at [904, 157] on select "Select Item Type Clothing Collectibles Of Value Electronics Firearms Household …" at bounding box center [955, 155] width 125 height 22
click at [895, 144] on select "Select Item Type Clothing Collectibles Of Value Electronics Firearms Household …" at bounding box center [955, 155] width 125 height 22
click at [1033, 157] on icon "submit" at bounding box center [1031, 154] width 9 height 9
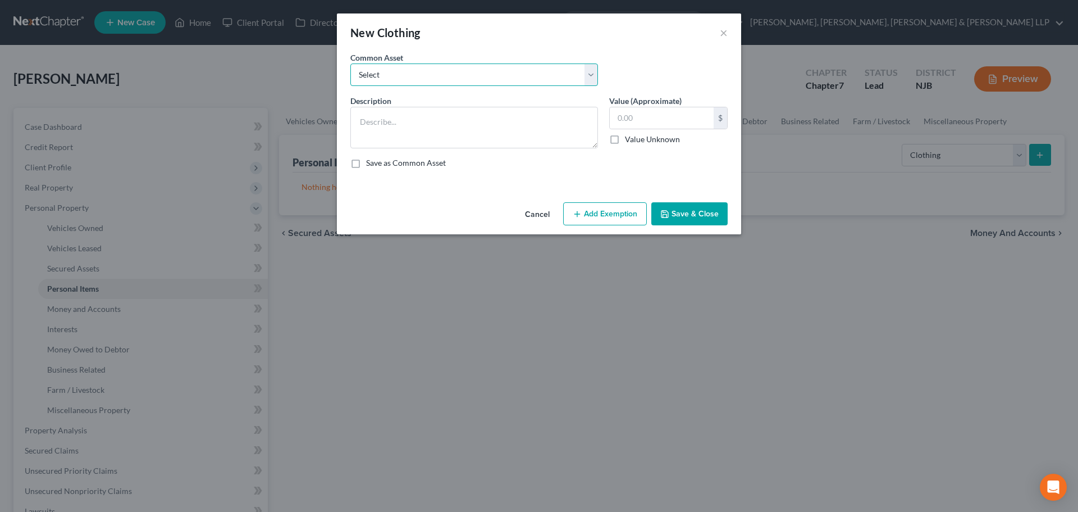
click at [396, 74] on select "Select Clothes, Shoes & Accessories" at bounding box center [474, 74] width 248 height 22
click at [350, 63] on select "Select Clothes, Shoes & Accessories" at bounding box center [474, 74] width 248 height 22
click at [661, 114] on input "300.00" at bounding box center [662, 117] width 104 height 21
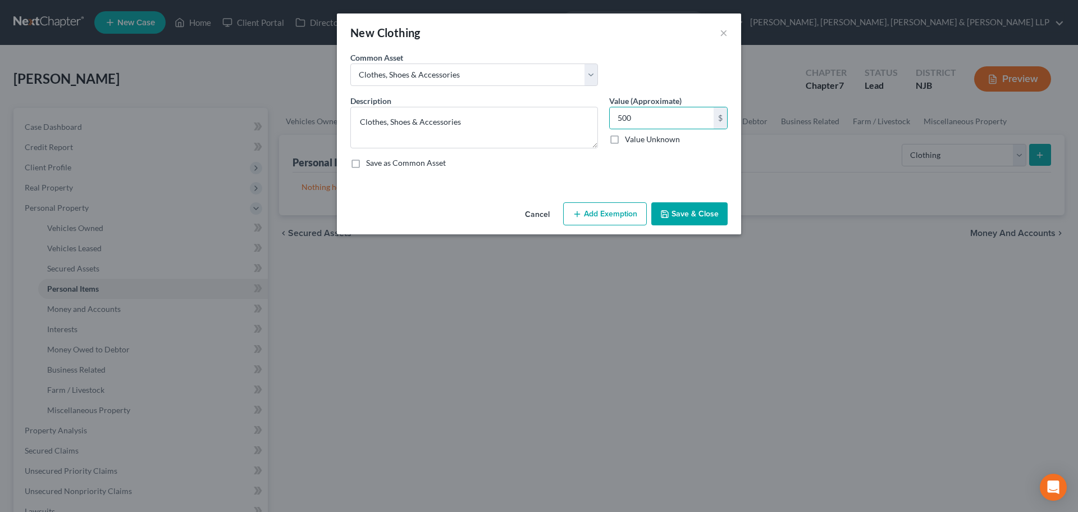
click at [621, 228] on div "Cancel Add Exemption Save & Close" at bounding box center [539, 216] width 404 height 37
click at [617, 220] on button "Add Exemption" at bounding box center [605, 214] width 84 height 24
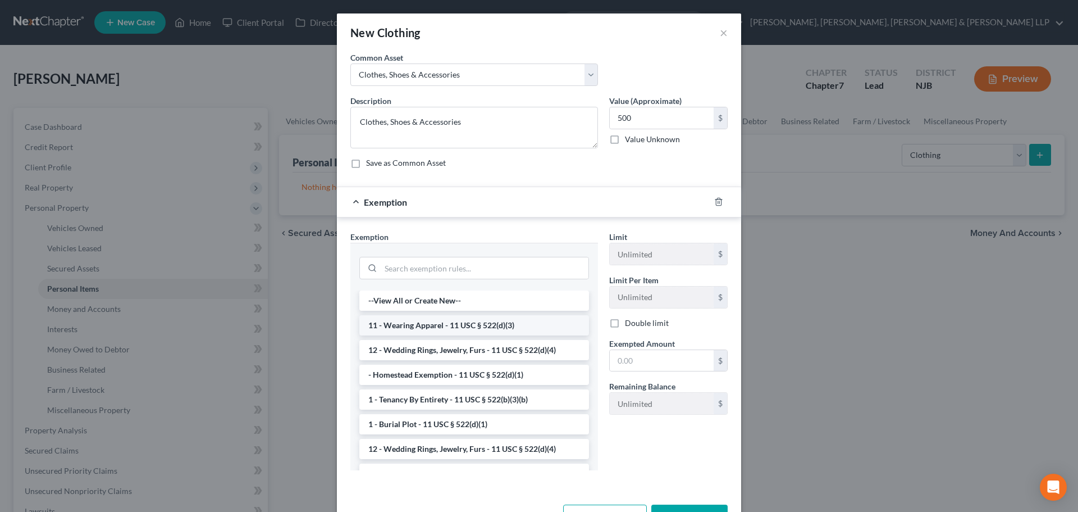
click at [432, 327] on li "11 - Wearing Apparel - 11 USC § 522(d)(3)" at bounding box center [474, 325] width 230 height 20
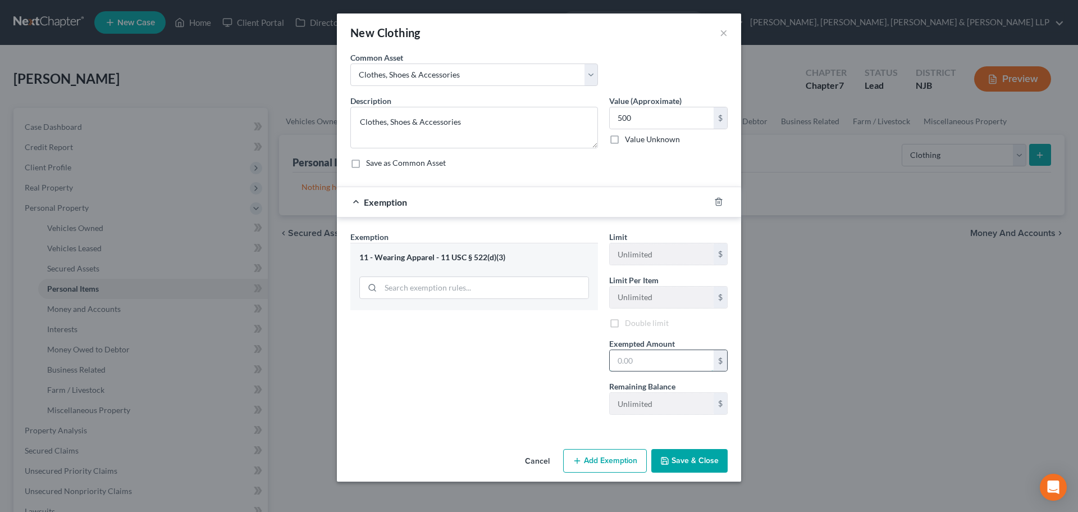
click at [641, 360] on input "text" at bounding box center [662, 360] width 104 height 21
drag, startPoint x: 538, startPoint y: 362, endPoint x: 945, endPoint y: 158, distance: 455.0
click at [539, 362] on div "Exemption Set must be selected for CA. Exemption * 11 - Wearing Apparel - 11 US…" at bounding box center [474, 327] width 259 height 193
click at [684, 457] on button "Save & Close" at bounding box center [689, 461] width 76 height 24
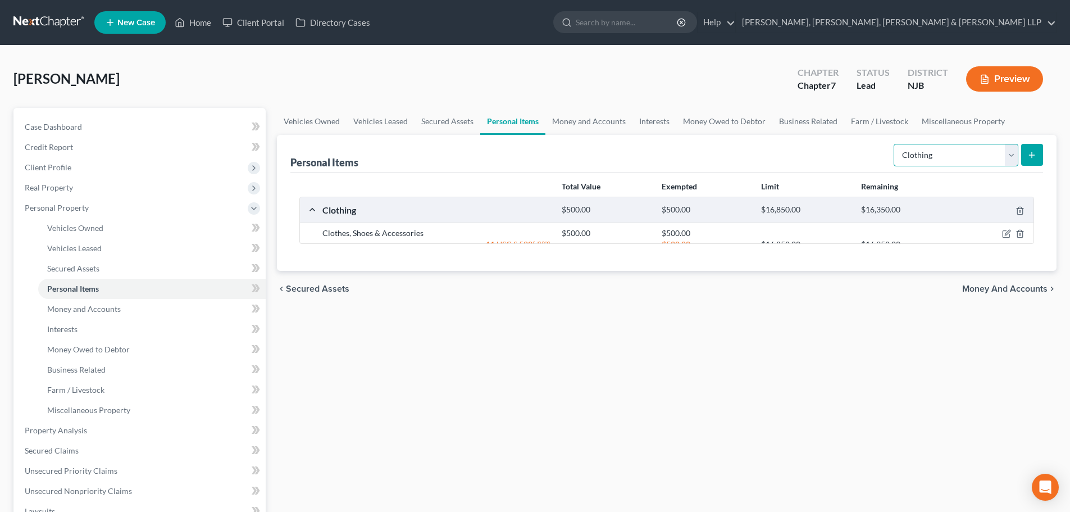
drag, startPoint x: 945, startPoint y: 157, endPoint x: 942, endPoint y: 166, distance: 9.1
click at [945, 157] on select "Select Item Type Clothing Collectibles Of Value Electronics Firearms Household …" at bounding box center [955, 155] width 125 height 22
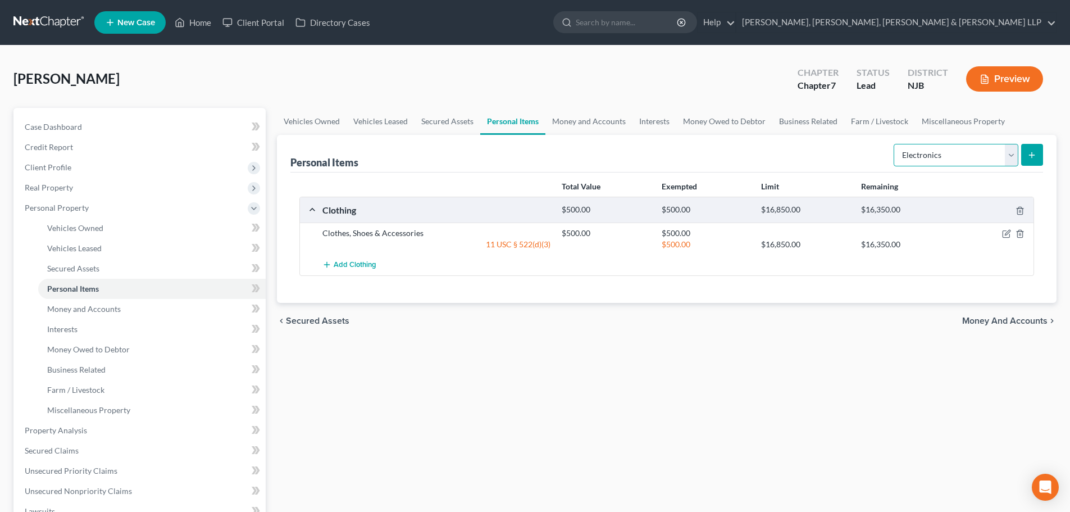
click at [895, 144] on select "Select Item Type Clothing Collectibles Of Value Electronics Firearms Household …" at bounding box center [955, 155] width 125 height 22
click at [1034, 153] on icon "submit" at bounding box center [1031, 154] width 9 height 9
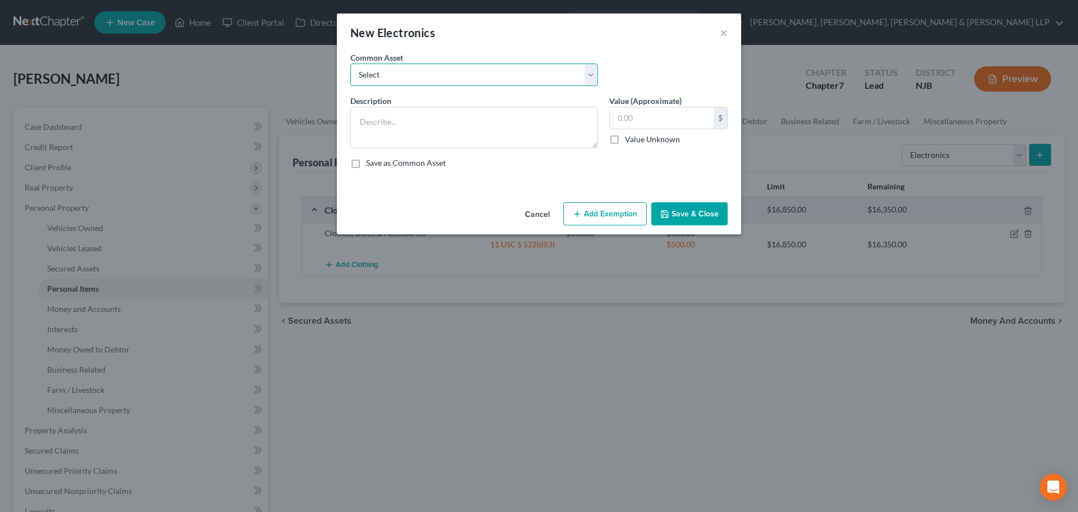
click at [443, 63] on select "Select Cellphone, TVs Electronic Appliances" at bounding box center [474, 74] width 248 height 22
click at [350, 63] on select "Select Cellphone, TVs Electronic Appliances" at bounding box center [474, 74] width 248 height 22
click at [649, 113] on input "200.00" at bounding box center [662, 117] width 104 height 21
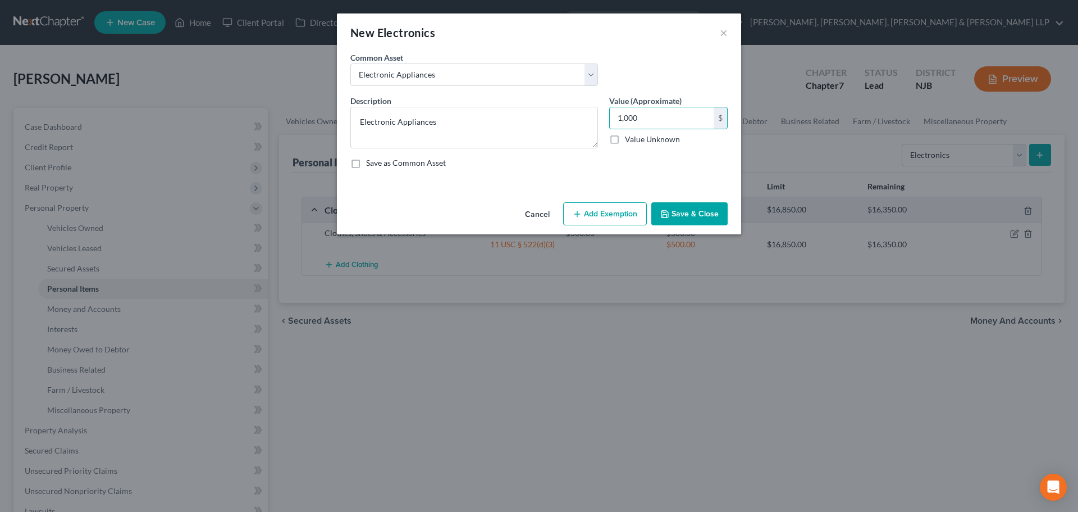
click at [606, 211] on button "Add Exemption" at bounding box center [605, 214] width 84 height 24
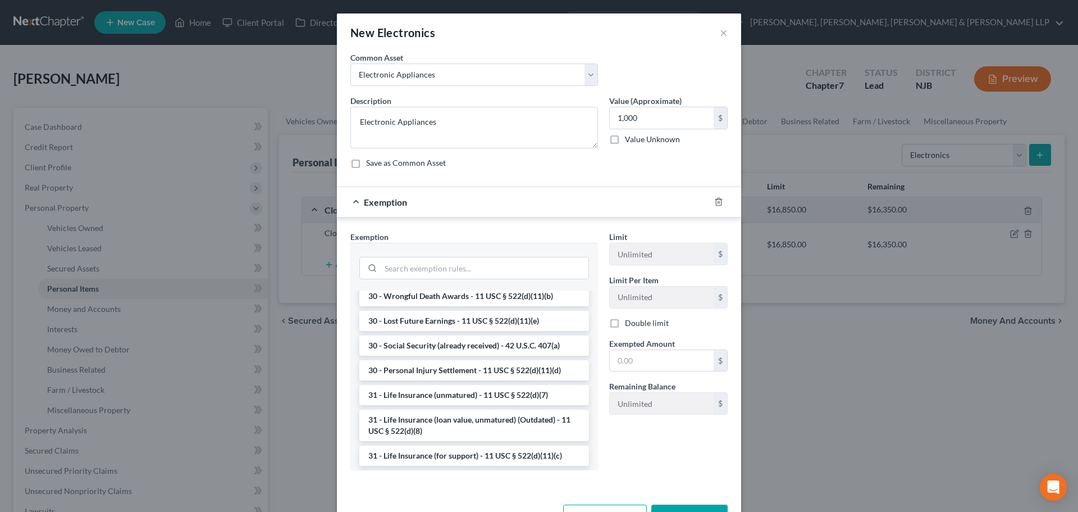
scroll to position [898, 0]
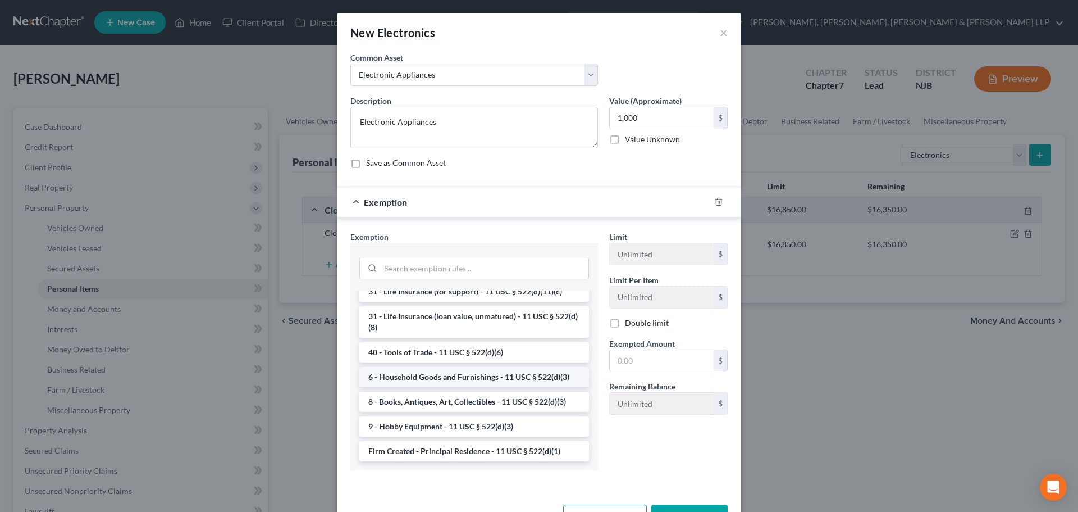
click at [427, 387] on li "6 - Household Goods and Furnishings - 11 USC § 522(d)(3)" at bounding box center [474, 377] width 230 height 20
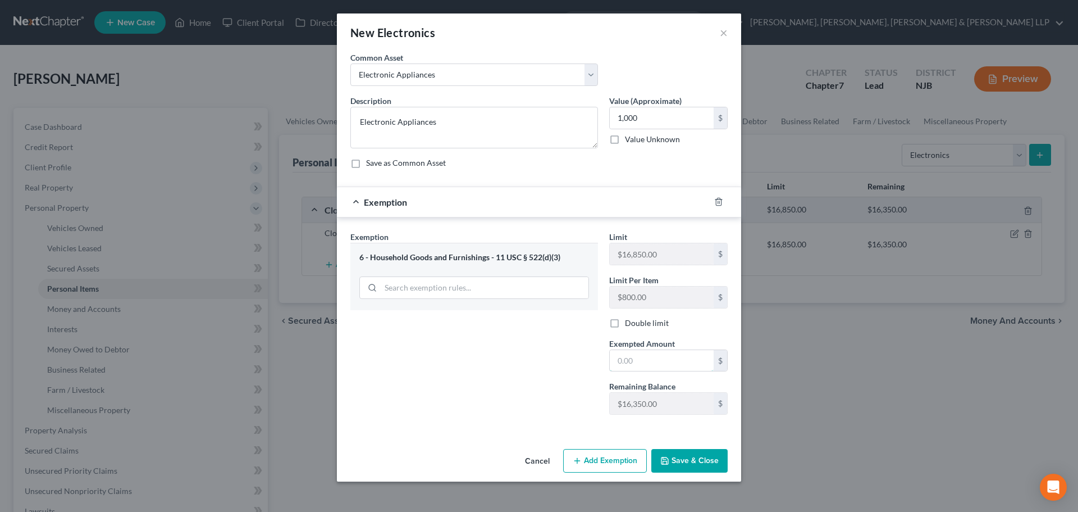
drag, startPoint x: 639, startPoint y: 363, endPoint x: 463, endPoint y: 369, distance: 176.4
click at [639, 363] on input "text" at bounding box center [662, 360] width 104 height 21
drag, startPoint x: 456, startPoint y: 372, endPoint x: 668, endPoint y: 455, distance: 228.2
click at [456, 373] on div "Exemption Set must be selected for CA. Exemption * 6 - Household Goods and Furn…" at bounding box center [474, 327] width 259 height 193
click at [668, 455] on button "Save & Close" at bounding box center [689, 461] width 76 height 24
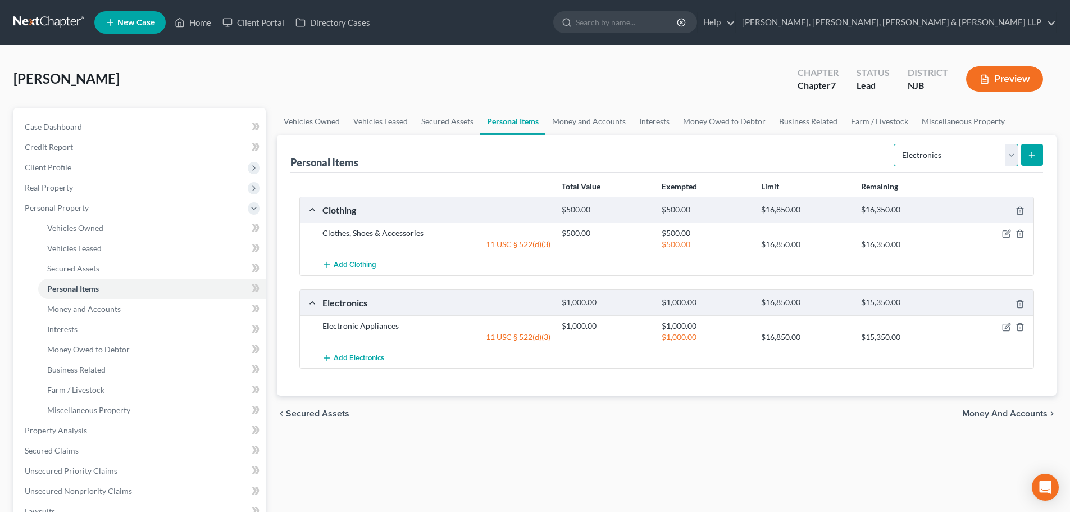
click at [972, 156] on select "Select Item Type Clothing Collectibles Of Value Electronics Firearms Household …" at bounding box center [955, 155] width 125 height 22
click at [895, 144] on select "Select Item Type Clothing Collectibles Of Value Electronics Firearms Household …" at bounding box center [955, 155] width 125 height 22
click at [1033, 156] on icon "submit" at bounding box center [1031, 154] width 9 height 9
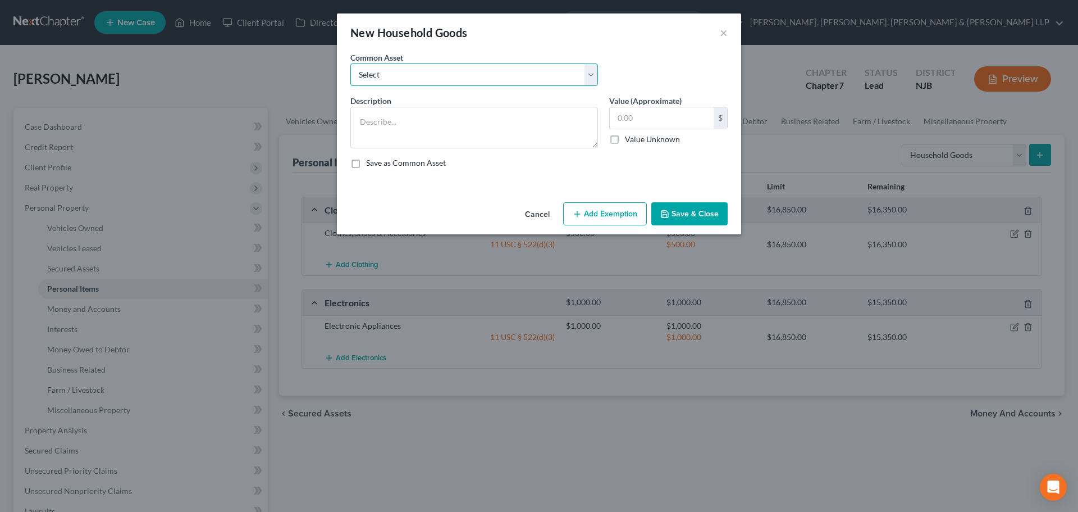
drag, startPoint x: 483, startPoint y: 78, endPoint x: 482, endPoint y: 85, distance: 7.4
click at [483, 78] on select "Select Household items" at bounding box center [474, 74] width 248 height 22
click at [350, 63] on select "Select Household items" at bounding box center [474, 74] width 248 height 22
click at [658, 115] on input "2,000.00" at bounding box center [662, 117] width 104 height 21
click at [615, 216] on button "Add Exemption" at bounding box center [605, 214] width 84 height 24
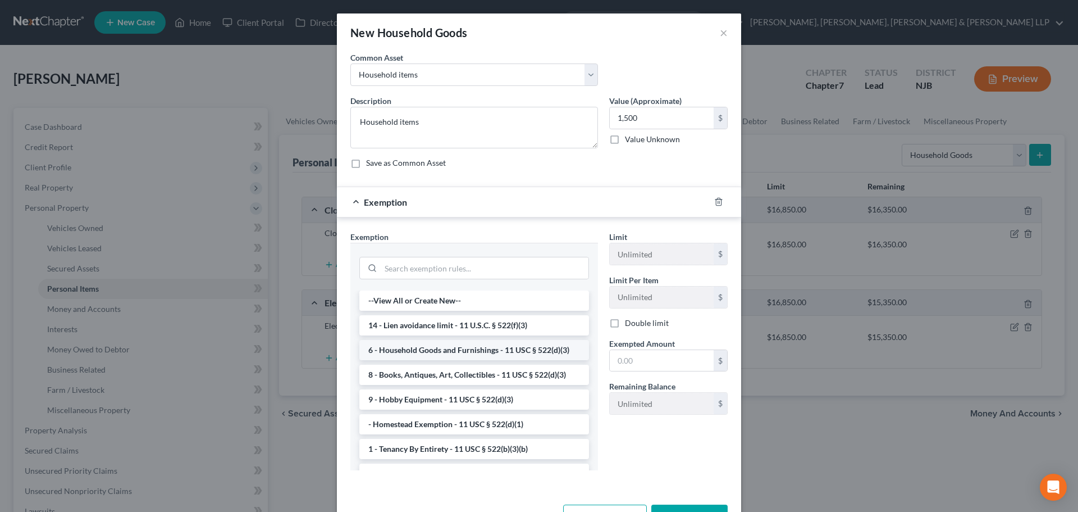
click at [440, 343] on li "6 - Household Goods and Furnishings - 11 USC § 522(d)(3)" at bounding box center [474, 350] width 230 height 20
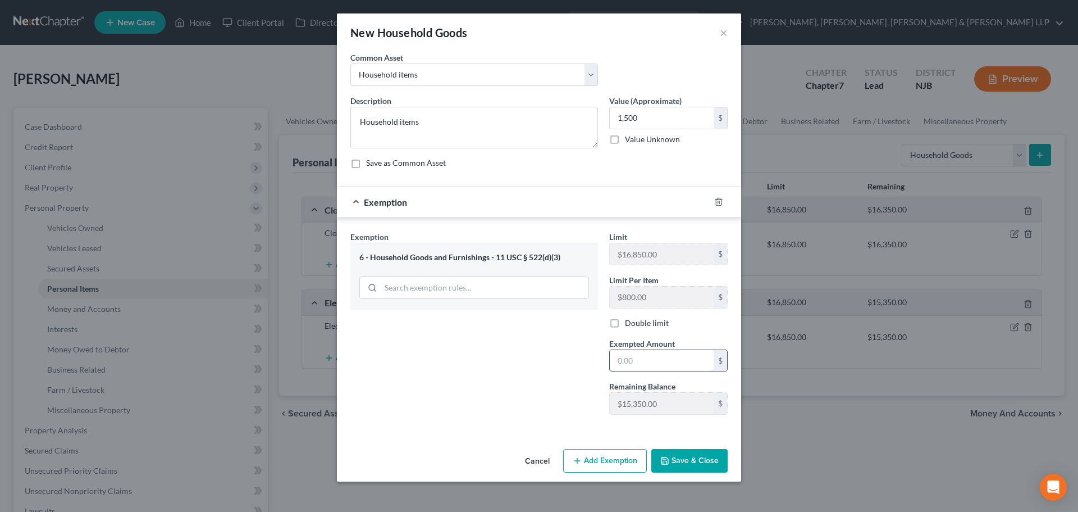
click at [636, 359] on input "text" at bounding box center [662, 360] width 104 height 21
click at [520, 380] on div "Exemption Set must be selected for CA. Exemption * 6 - Household Goods and Furn…" at bounding box center [474, 327] width 259 height 193
click at [682, 463] on button "Save & Close" at bounding box center [689, 461] width 76 height 24
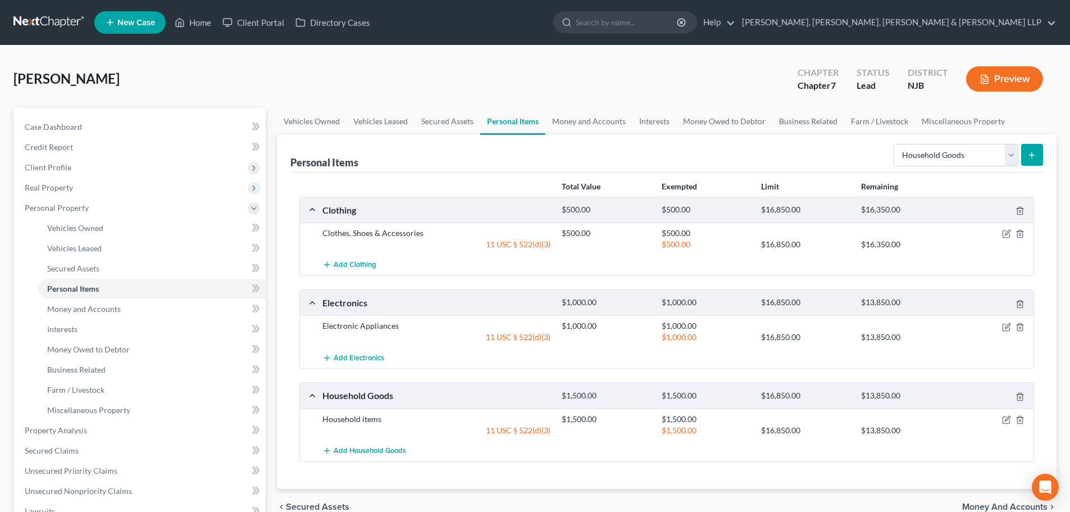
click at [943, 168] on div "Select Item Type Clothing Collectibles Of Value Electronics Firearms Household …" at bounding box center [966, 154] width 154 height 30
drag, startPoint x: 943, startPoint y: 159, endPoint x: 943, endPoint y: 166, distance: 6.2
click at [943, 160] on select "Select Item Type Clothing Collectibles Of Value Electronics Firearms Household …" at bounding box center [955, 155] width 125 height 22
click at [895, 144] on select "Select Item Type Clothing Collectibles Of Value Electronics Firearms Household …" at bounding box center [955, 155] width 125 height 22
click at [1036, 157] on icon "submit" at bounding box center [1031, 154] width 9 height 9
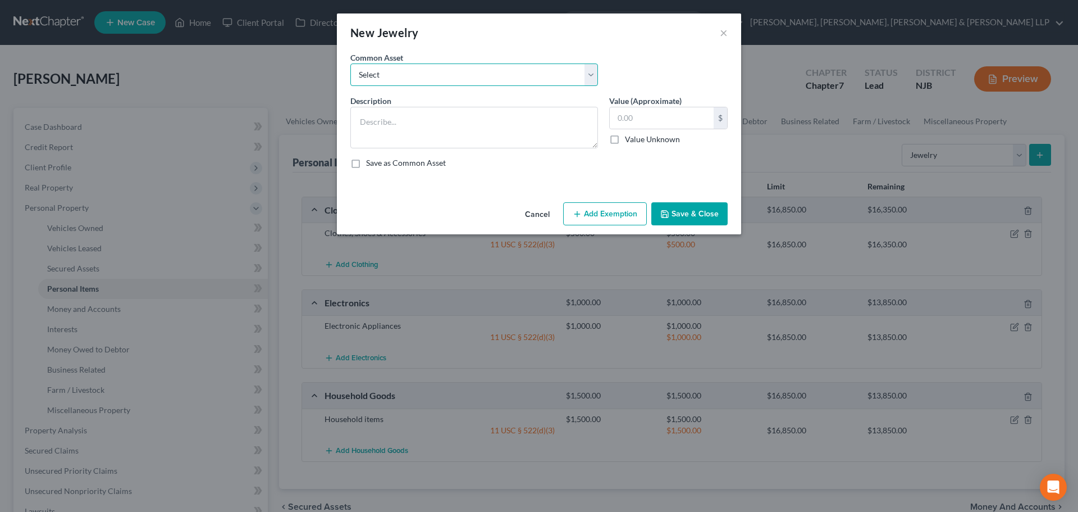
click at [459, 77] on select "Select Jewelry" at bounding box center [474, 74] width 248 height 22
click at [350, 63] on select "Select Jewelry" at bounding box center [474, 74] width 248 height 22
click at [651, 118] on input "150.00" at bounding box center [662, 117] width 104 height 21
click at [614, 198] on div "Cancel Add Exemption Save & Close" at bounding box center [539, 216] width 404 height 37
click at [620, 208] on button "Add Exemption" at bounding box center [605, 214] width 84 height 24
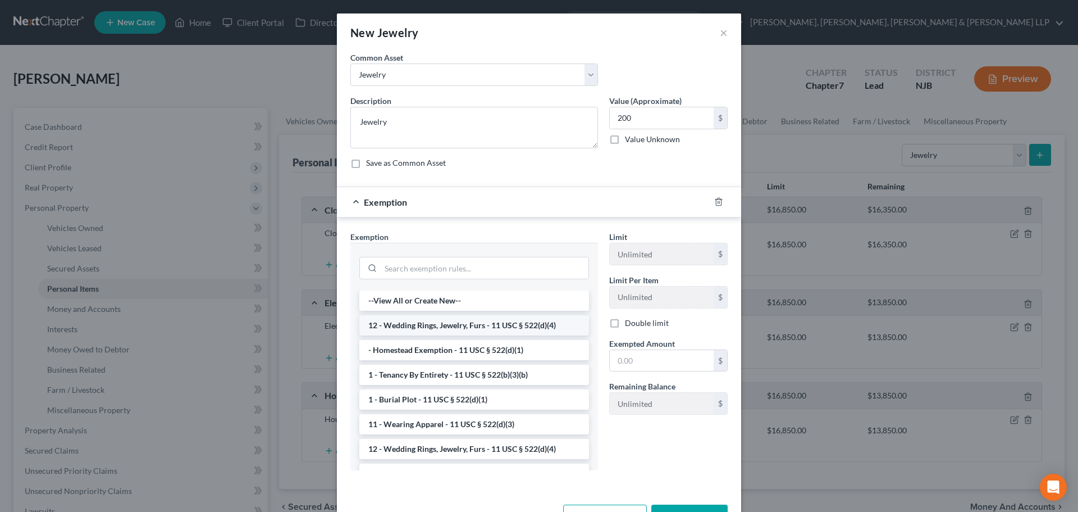
click at [454, 316] on li "12 - Wedding Rings, Jewelry, Furs - 11 USC § 522(d)(4)" at bounding box center [474, 325] width 230 height 20
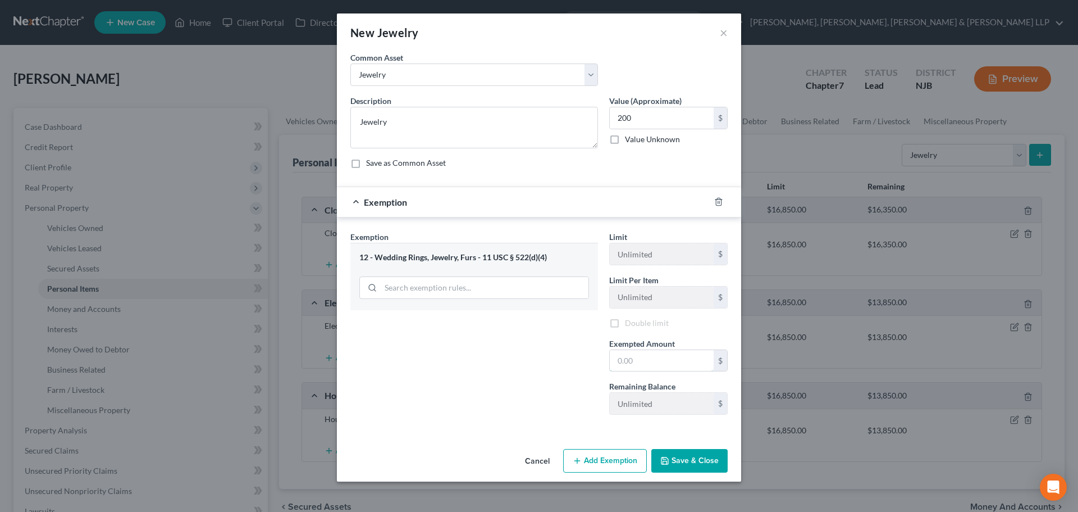
click at [623, 361] on input "text" at bounding box center [662, 360] width 104 height 21
drag, startPoint x: 525, startPoint y: 353, endPoint x: 827, endPoint y: 242, distance: 321.7
click at [526, 353] on div "Exemption Set must be selected for CA. Exemption * 12 - Wedding Rings, Jewelry,…" at bounding box center [474, 327] width 259 height 193
click at [718, 460] on button "Save & Close" at bounding box center [689, 461] width 76 height 24
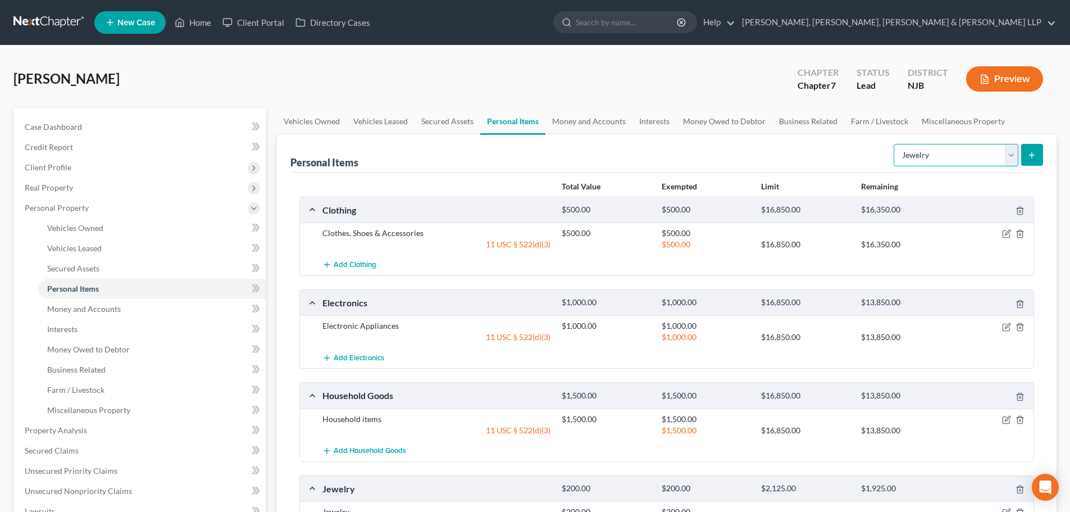
drag, startPoint x: 943, startPoint y: 160, endPoint x: 703, endPoint y: 155, distance: 239.8
click at [943, 160] on select "Select Item Type Clothing Collectibles Of Value Electronics Firearms Household …" at bounding box center [955, 155] width 125 height 22
click at [620, 124] on link "Money and Accounts" at bounding box center [588, 121] width 87 height 27
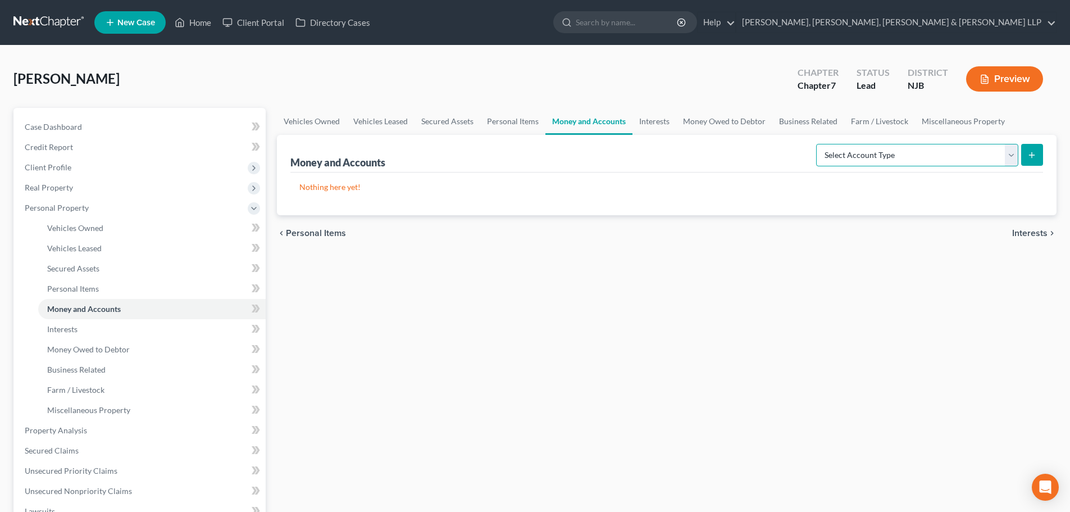
click at [905, 153] on select "Select Account Type Brokerage Cash on Hand Certificates of Deposit Checking Acc…" at bounding box center [917, 155] width 202 height 22
click at [818, 144] on select "Select Account Type Brokerage Cash on Hand Certificates of Deposit Checking Acc…" at bounding box center [917, 155] width 202 height 22
click at [1019, 153] on form "Select Account Type Brokerage Cash on Hand Certificates of Deposit Checking Acc…" at bounding box center [929, 155] width 227 height 23
click at [1028, 156] on icon "submit" at bounding box center [1031, 154] width 9 height 9
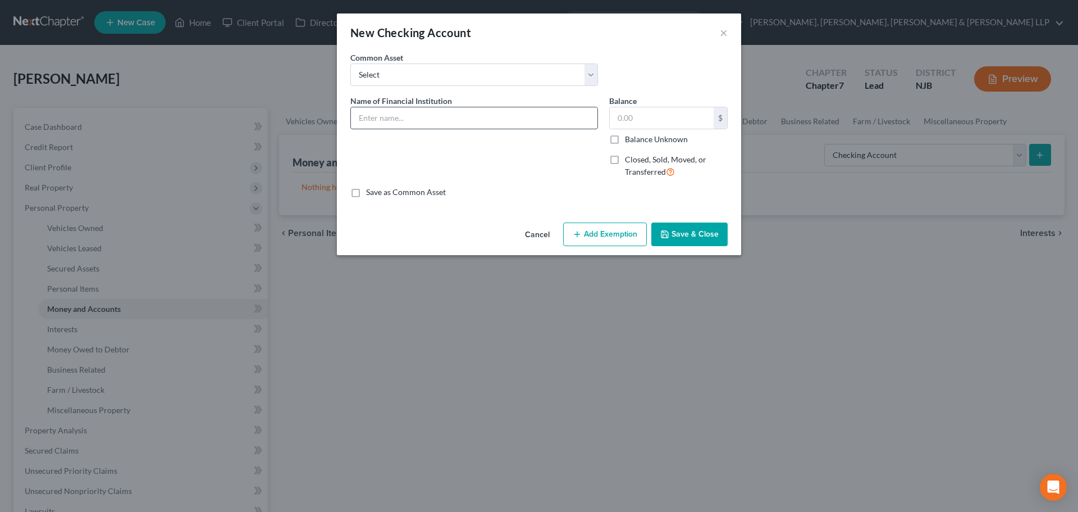
click at [419, 111] on input "text" at bounding box center [474, 117] width 247 height 21
click at [674, 126] on input "text" at bounding box center [662, 117] width 104 height 21
click at [602, 241] on button "Add Exemption" at bounding box center [605, 234] width 84 height 24
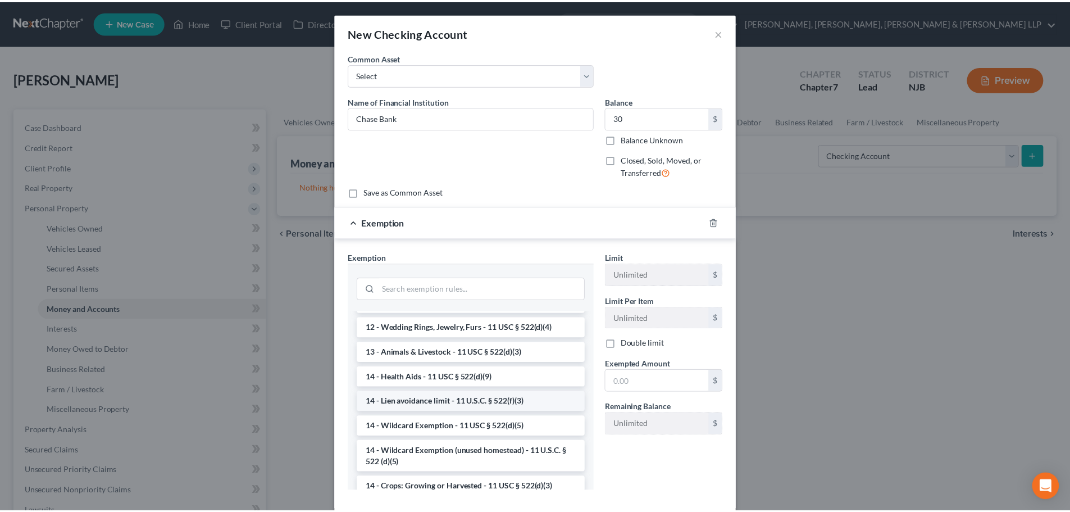
scroll to position [168, 0]
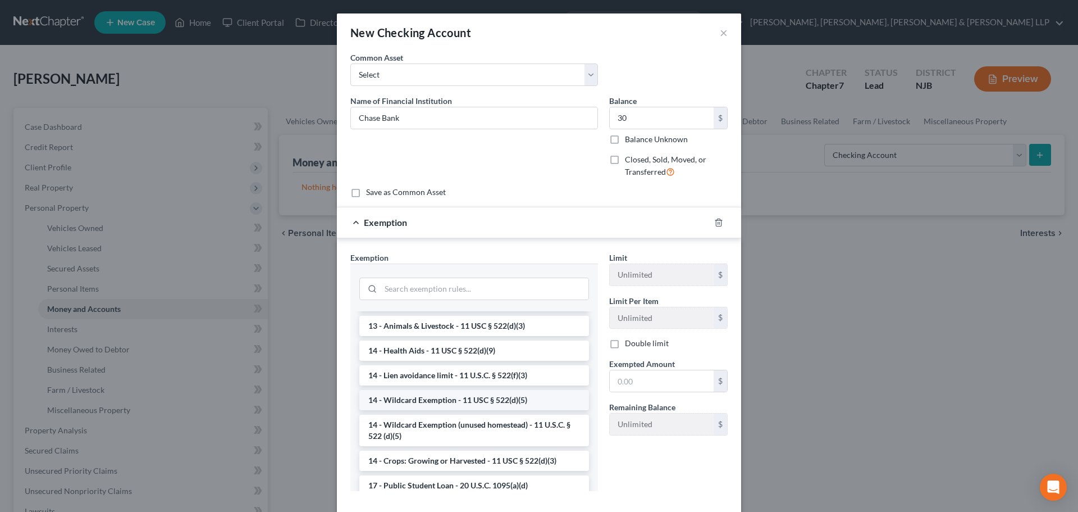
click at [445, 407] on li "14 - Wildcard Exemption - 11 USC § 522(d)(5)" at bounding box center [474, 400] width 230 height 20
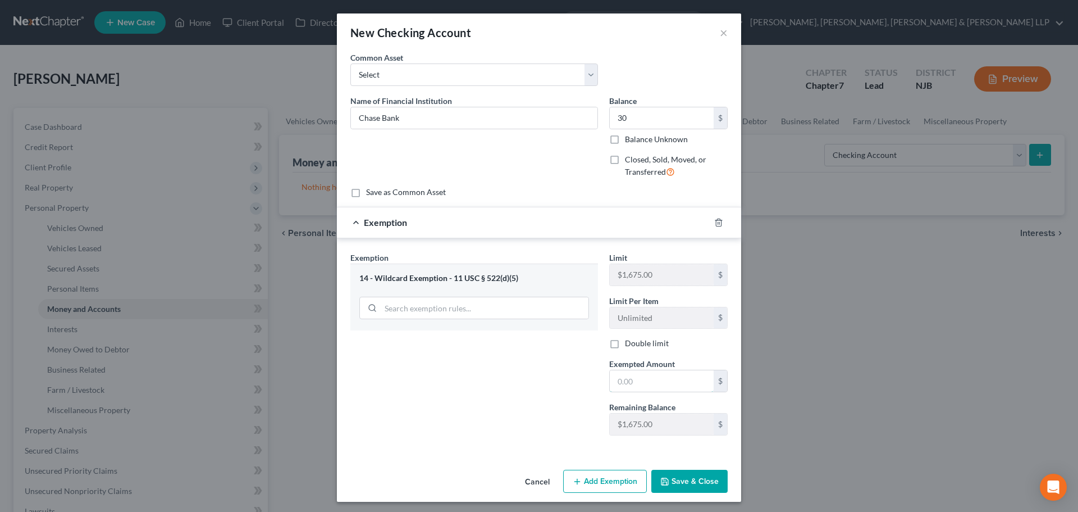
drag, startPoint x: 627, startPoint y: 387, endPoint x: 512, endPoint y: 387, distance: 114.6
click at [627, 387] on input "text" at bounding box center [662, 380] width 104 height 21
drag, startPoint x: 505, startPoint y: 387, endPoint x: 682, endPoint y: 446, distance: 186.8
click at [505, 387] on div "Exemption Set must be selected for CA. Exemption * 14 - Wildcard Exemption - 11…" at bounding box center [474, 348] width 259 height 193
click at [683, 483] on button "Save & Close" at bounding box center [689, 481] width 76 height 24
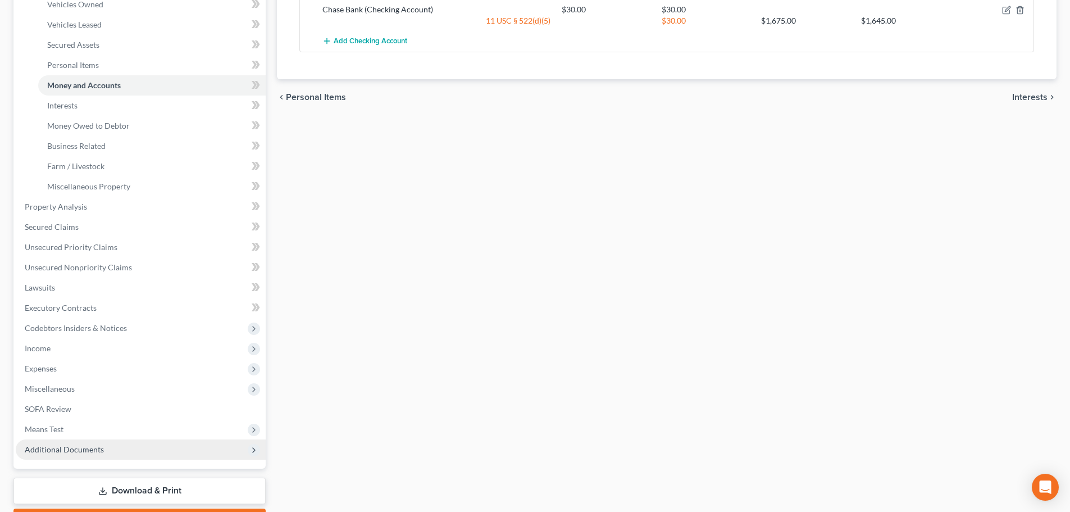
scroll to position [225, 0]
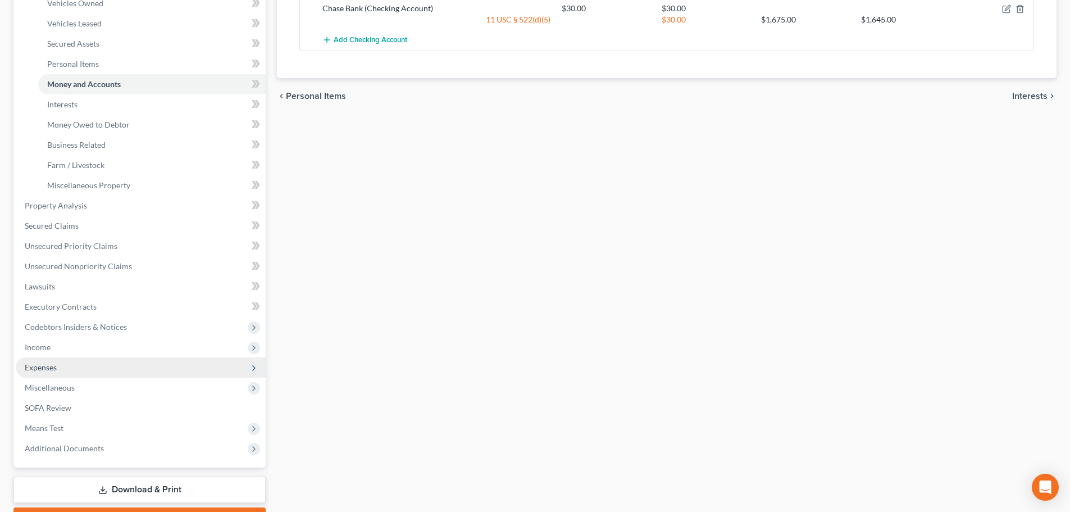
click at [69, 372] on span "Expenses" at bounding box center [141, 367] width 250 height 20
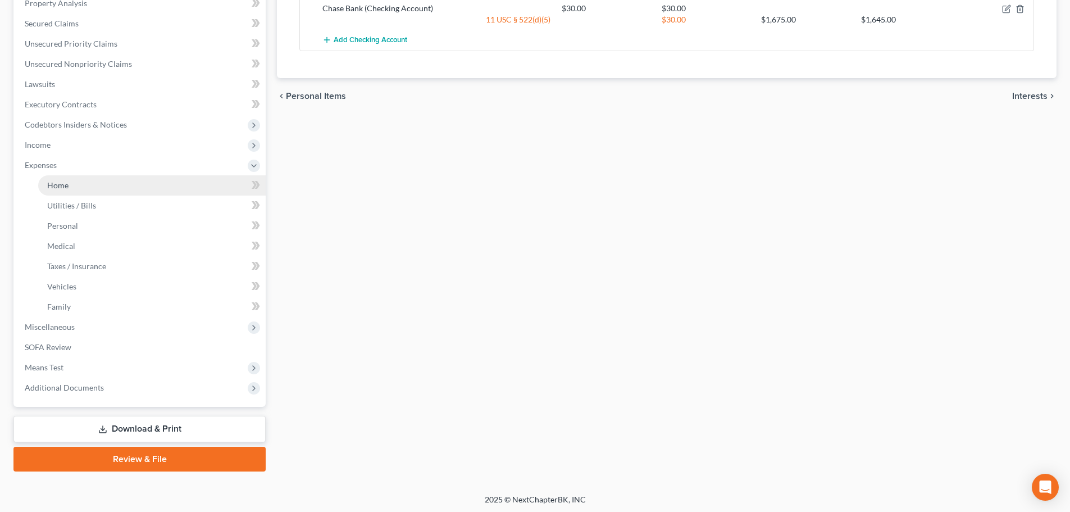
click at [104, 184] on link "Home" at bounding box center [151, 185] width 227 height 20
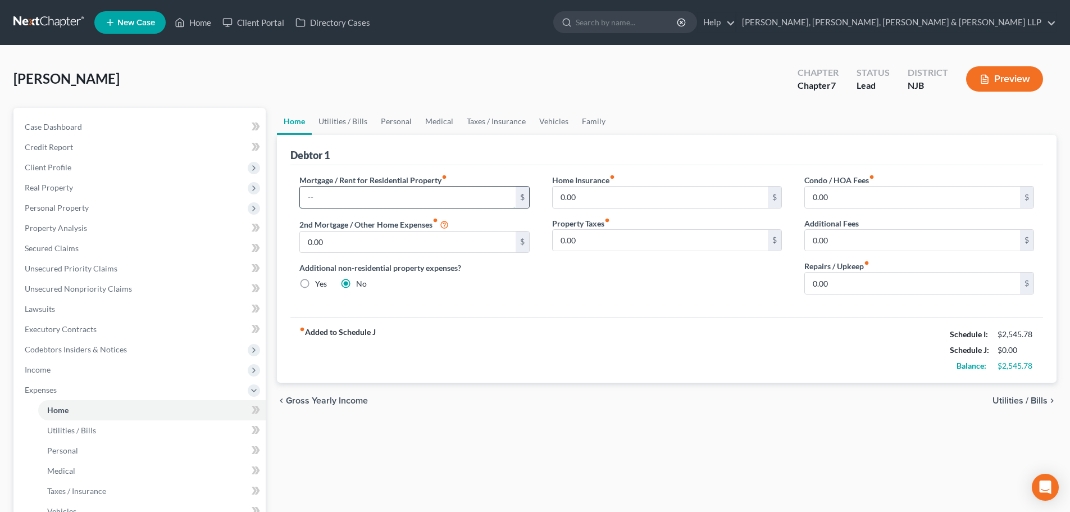
click at [332, 196] on input "text" at bounding box center [407, 196] width 215 height 21
click at [349, 120] on link "Utilities / Bills" at bounding box center [343, 121] width 62 height 27
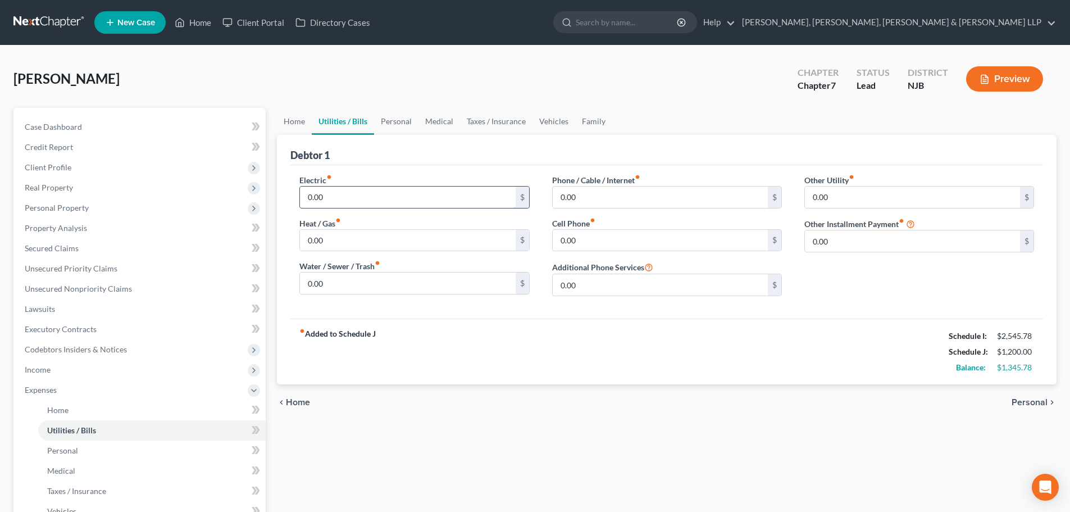
click at [338, 194] on input "0.00" at bounding box center [407, 196] width 215 height 21
click at [587, 203] on input "0.00" at bounding box center [660, 196] width 215 height 21
click at [387, 120] on link "Personal" at bounding box center [396, 121] width 44 height 27
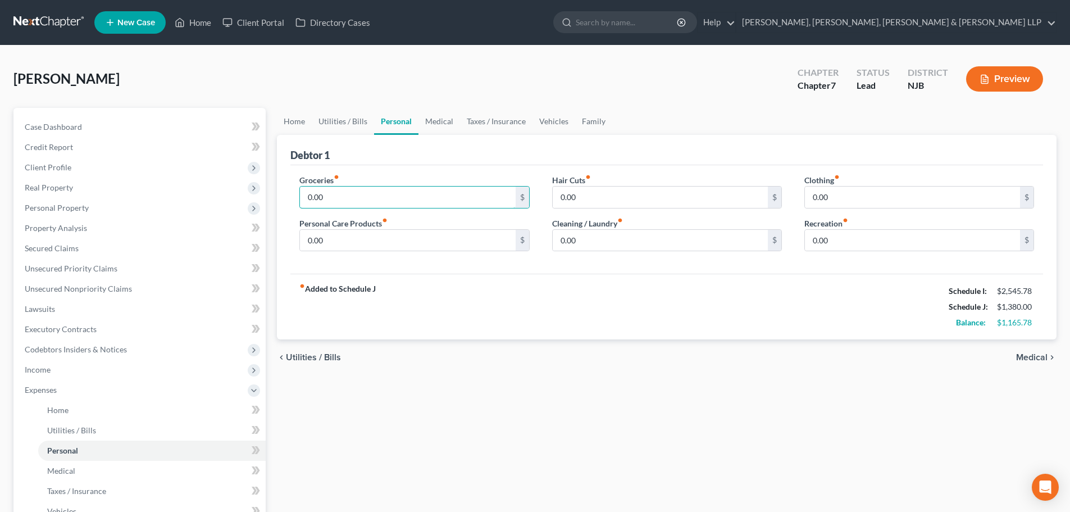
click at [350, 197] on input "0.00" at bounding box center [407, 196] width 215 height 21
click at [328, 240] on input "0.00" at bounding box center [407, 240] width 215 height 21
click at [594, 246] on input "0.00" at bounding box center [660, 240] width 215 height 21
click at [833, 242] on input "0.00" at bounding box center [912, 240] width 215 height 21
click at [434, 127] on link "Medical" at bounding box center [439, 121] width 42 height 27
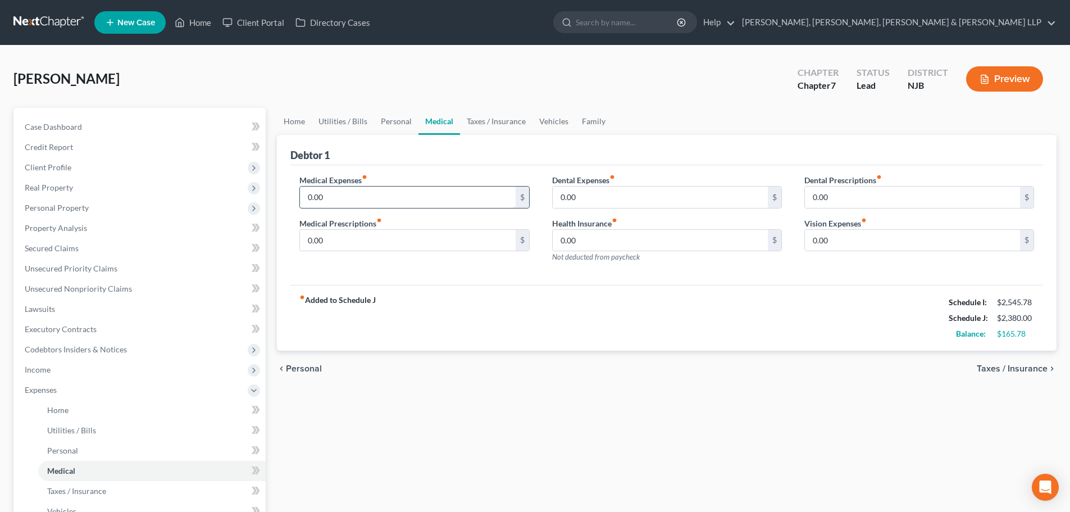
drag, startPoint x: 337, startPoint y: 197, endPoint x: 365, endPoint y: 193, distance: 28.3
click at [336, 197] on input "0.00" at bounding box center [407, 196] width 215 height 21
click at [499, 121] on link "Taxes / Insurance" at bounding box center [496, 121] width 72 height 27
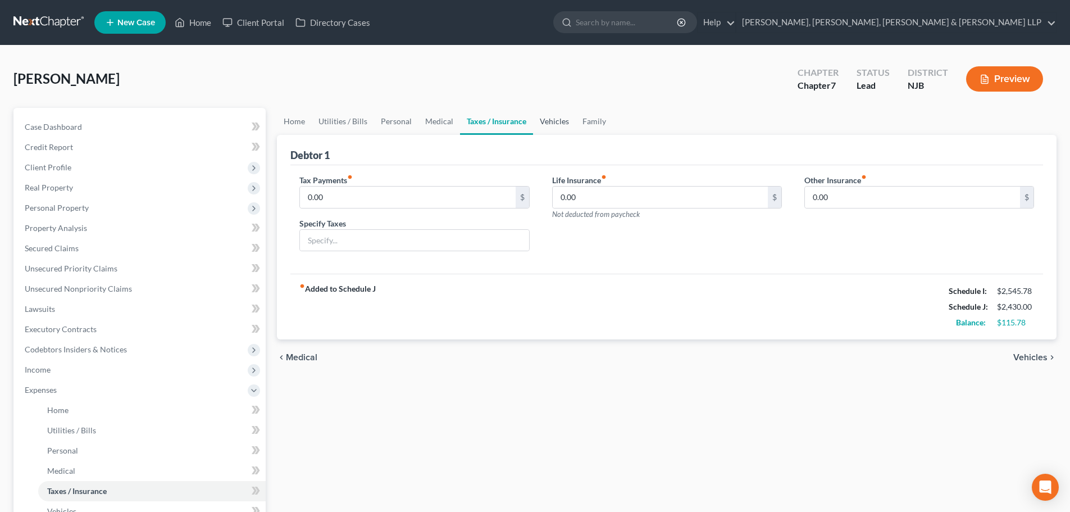
click at [558, 122] on link "Vehicles" at bounding box center [554, 121] width 43 height 27
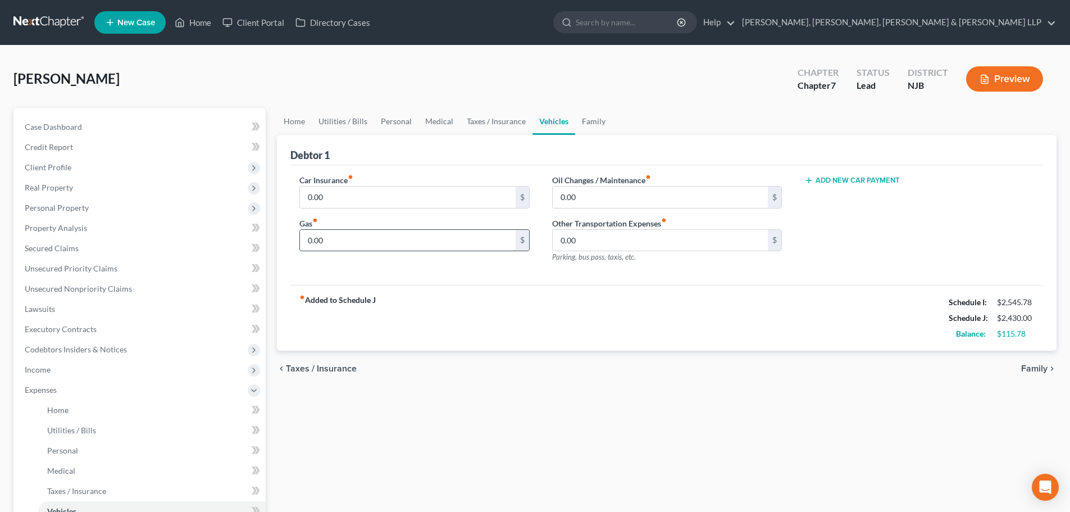
click at [369, 240] on input "0.00" at bounding box center [407, 240] width 215 height 21
click at [432, 122] on link "Medical" at bounding box center [439, 121] width 42 height 27
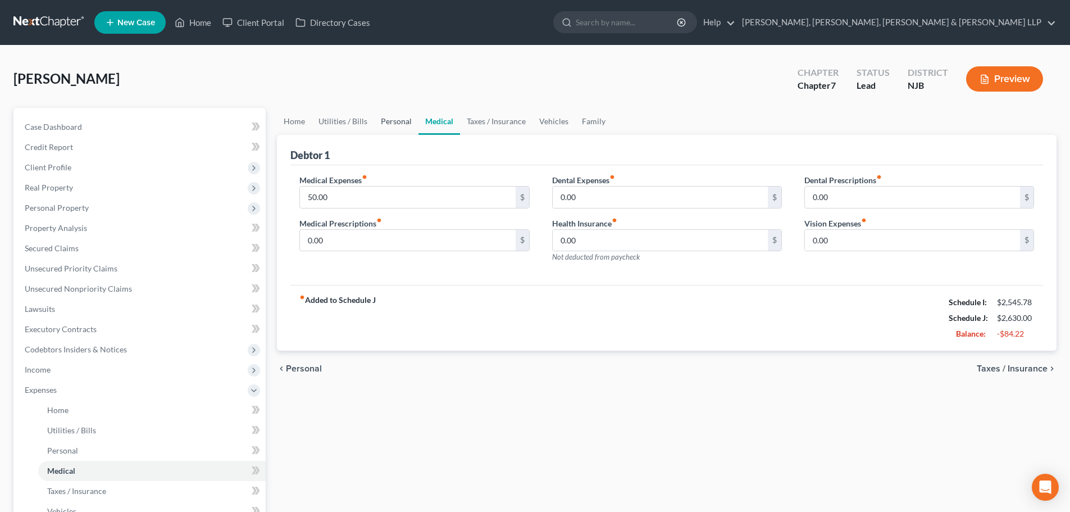
click at [384, 121] on link "Personal" at bounding box center [396, 121] width 44 height 27
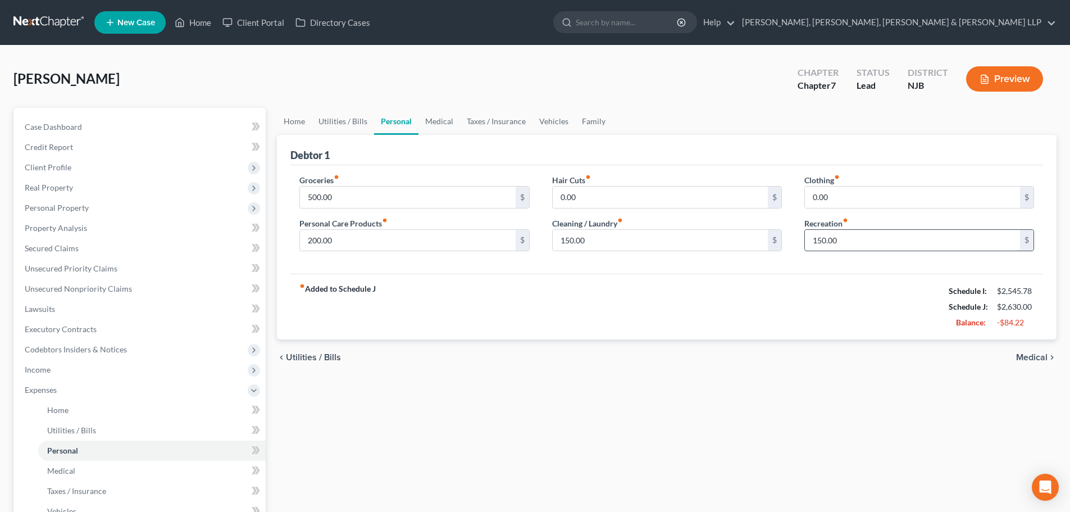
click at [858, 245] on input "150.00" at bounding box center [912, 240] width 215 height 21
click at [358, 238] on input "200.00" at bounding box center [407, 240] width 215 height 21
click at [363, 198] on input "500.00" at bounding box center [407, 196] width 215 height 21
click at [343, 126] on link "Utilities / Bills" at bounding box center [343, 121] width 62 height 27
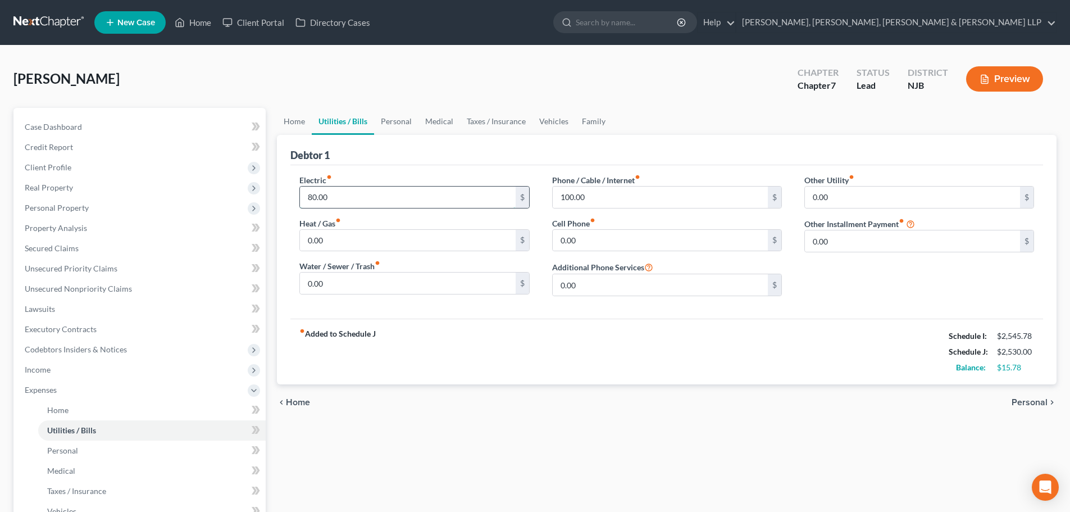
click at [343, 202] on input "80.00" at bounding box center [407, 196] width 215 height 21
click at [594, 202] on input "100.00" at bounding box center [660, 196] width 215 height 21
click at [293, 126] on link "Home" at bounding box center [294, 121] width 35 height 27
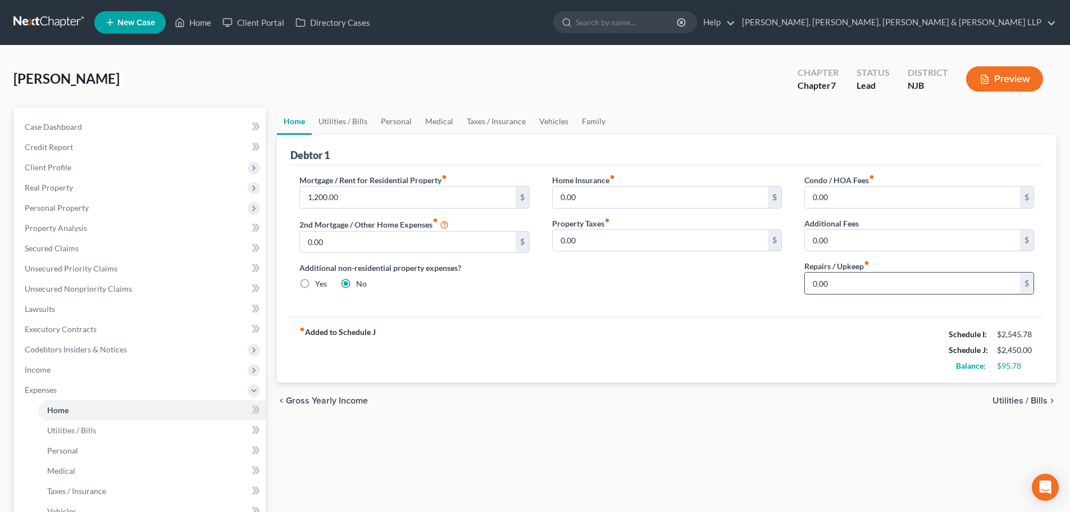
click at [843, 286] on input "0.00" at bounding box center [912, 282] width 215 height 21
click at [380, 126] on link "Personal" at bounding box center [396, 121] width 44 height 27
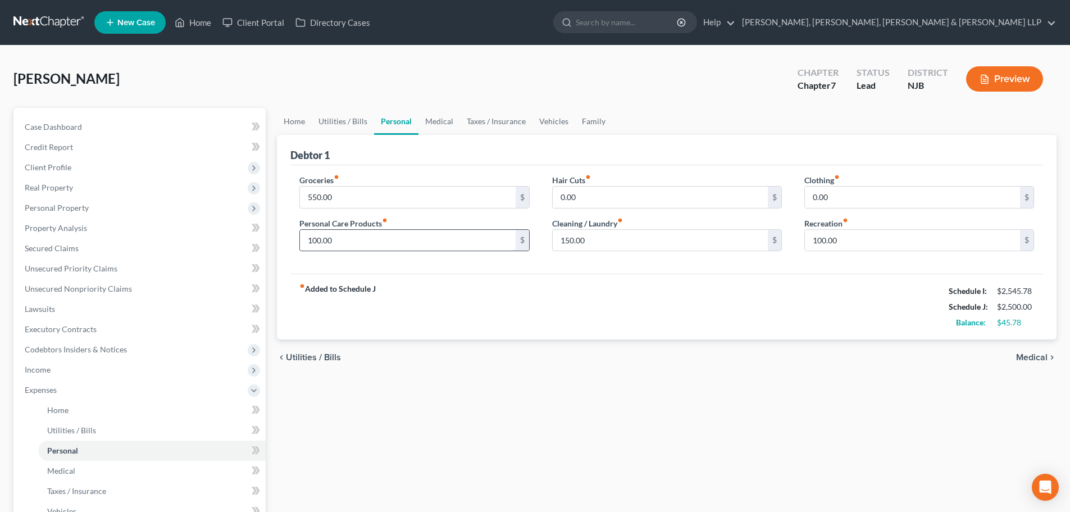
click at [380, 241] on input "100.00" at bounding box center [407, 240] width 215 height 21
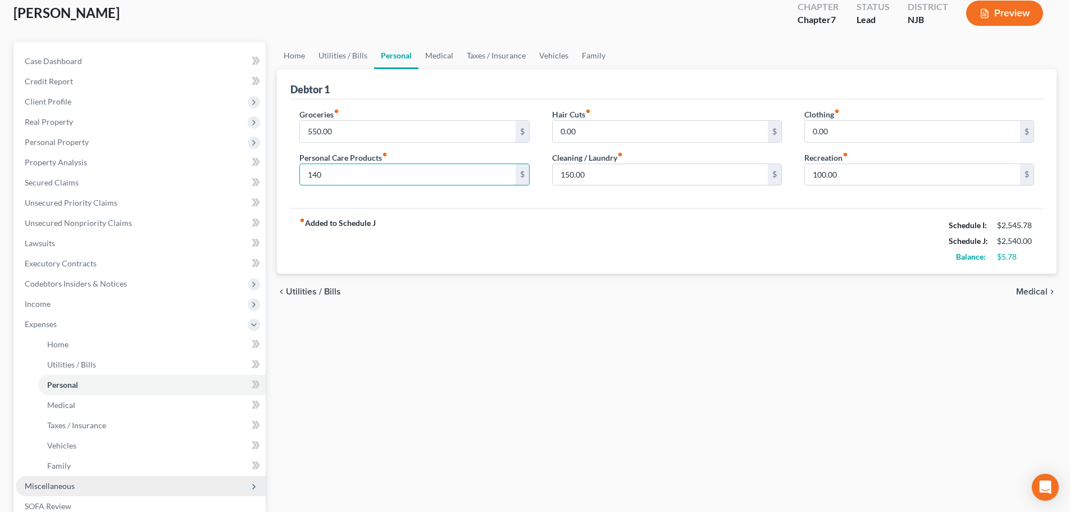
scroll to position [225, 0]
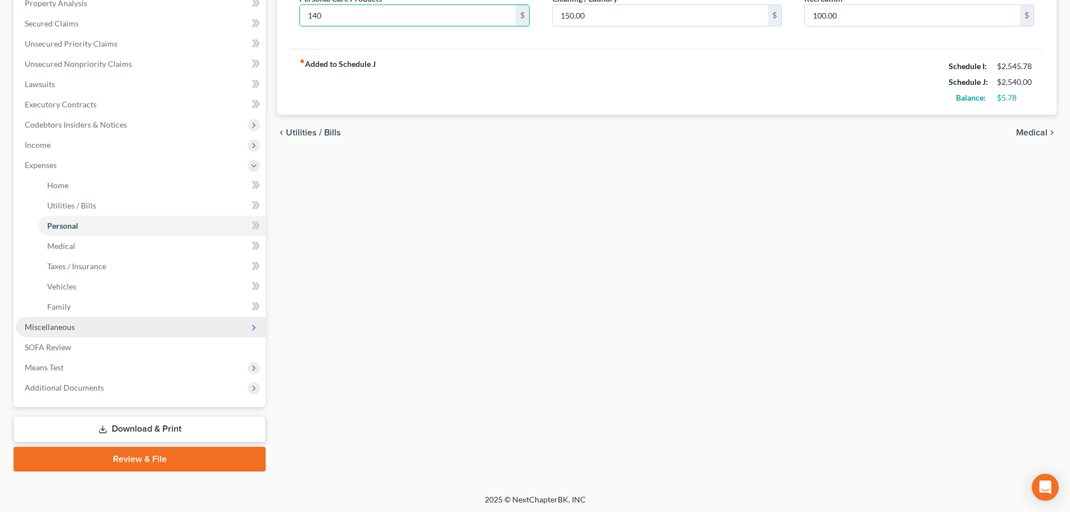
click at [92, 324] on span "Miscellaneous" at bounding box center [141, 327] width 250 height 20
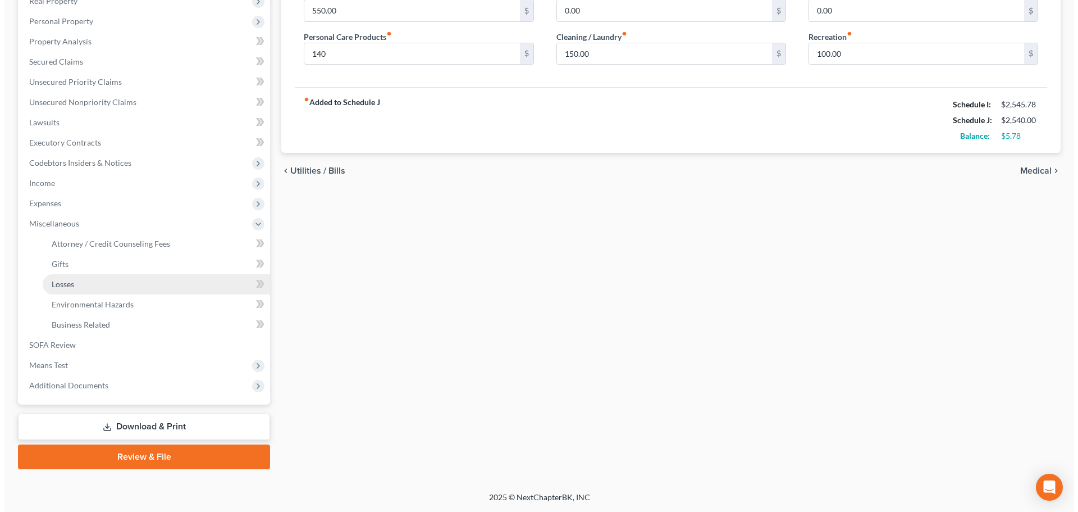
scroll to position [186, 0]
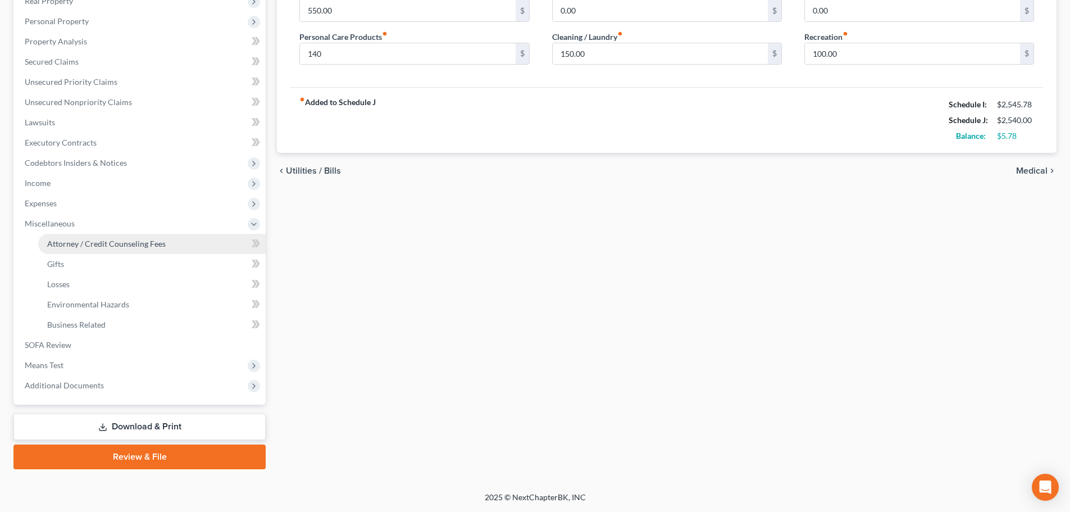
click at [134, 236] on link "Attorney / Credit Counseling Fees" at bounding box center [151, 244] width 227 height 20
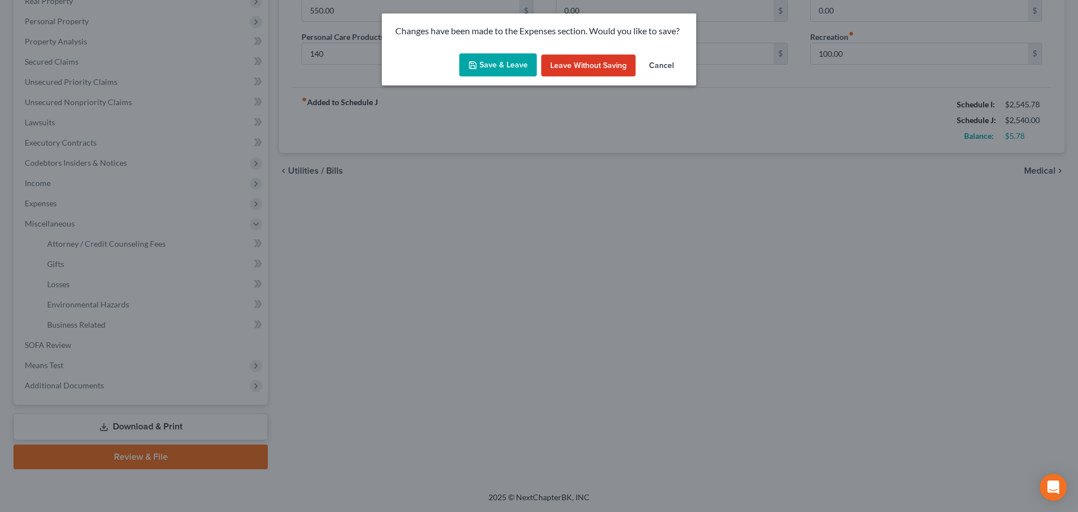
click at [494, 66] on button "Save & Leave" at bounding box center [497, 65] width 77 height 24
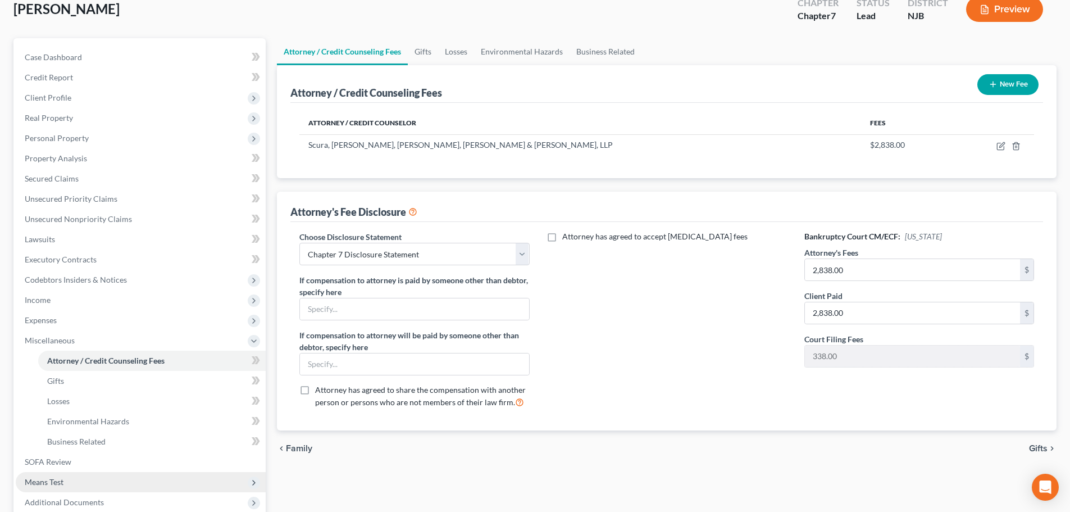
scroll to position [186, 0]
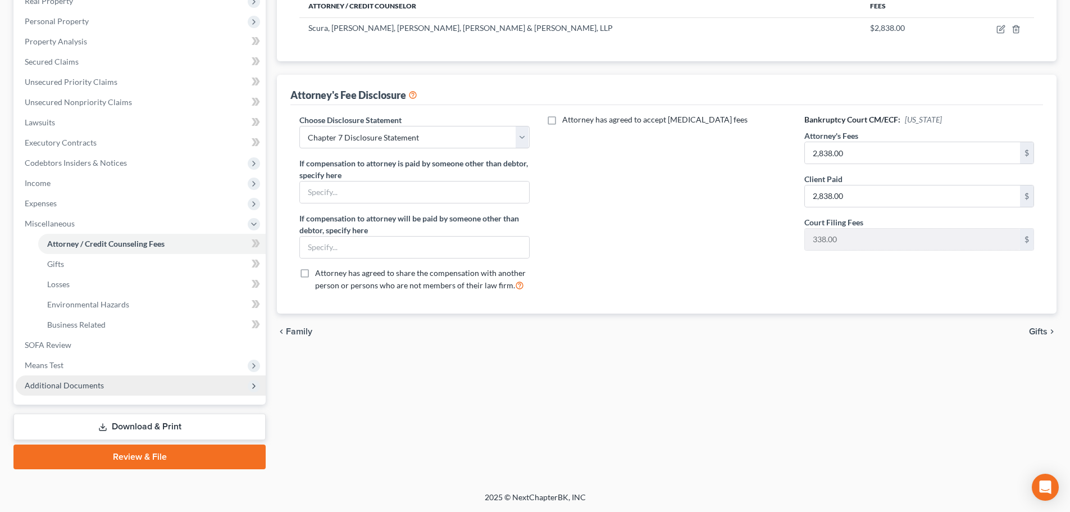
drag, startPoint x: 106, startPoint y: 417, endPoint x: 197, endPoint y: 386, distance: 96.2
click at [104, 418] on link "Download & Print" at bounding box center [139, 426] width 252 height 26
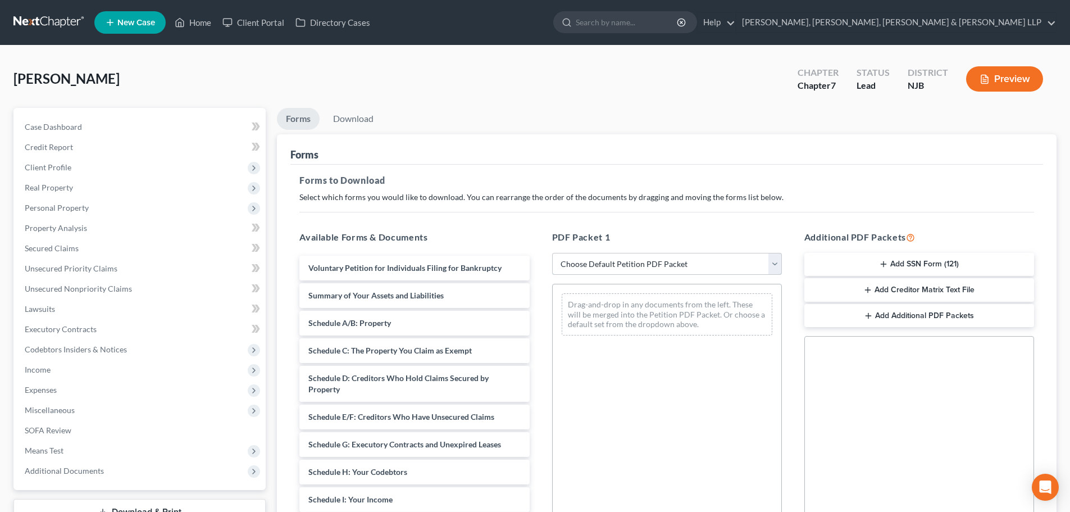
drag, startPoint x: 586, startPoint y: 263, endPoint x: 587, endPoint y: 274, distance: 10.7
click at [586, 263] on select "Choose Default Petition PDF Packet Complete Bankruptcy Petition (all forms and …" at bounding box center [667, 264] width 230 height 22
click at [552, 253] on select "Choose Default Petition PDF Packet Complete Bankruptcy Petition (all forms and …" at bounding box center [667, 264] width 230 height 22
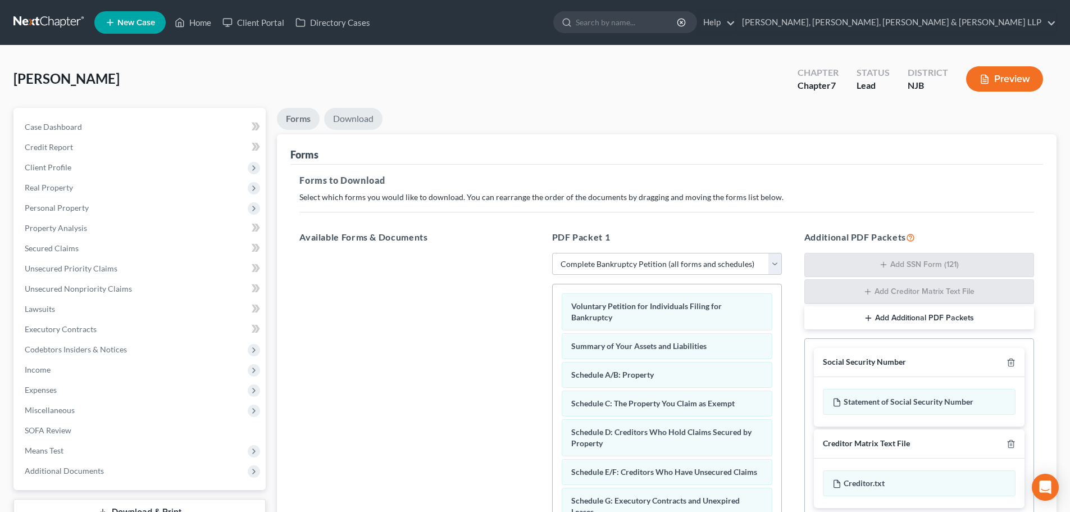
click at [337, 116] on link "Download" at bounding box center [353, 119] width 58 height 22
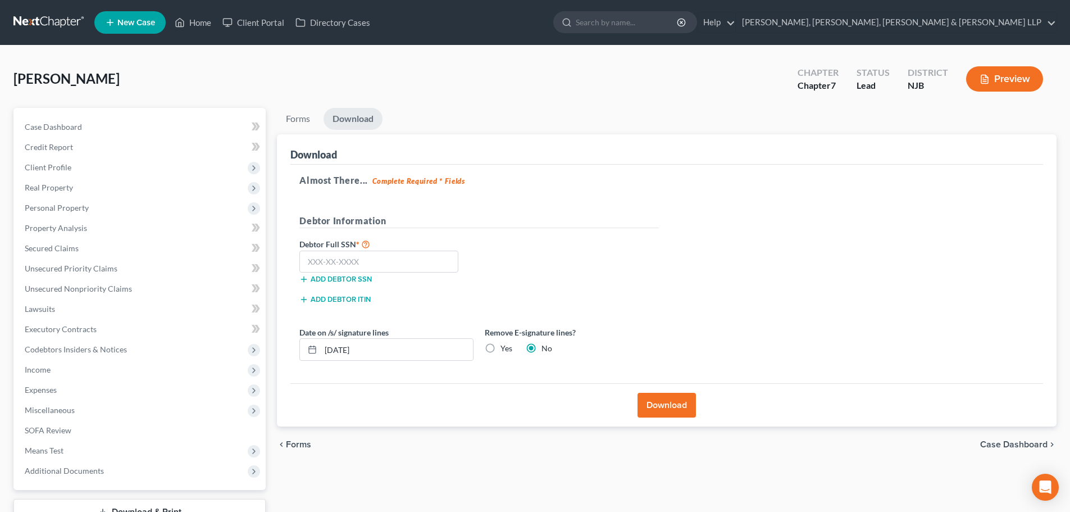
click at [500, 349] on label "Yes" at bounding box center [506, 348] width 12 height 11
click at [505, 349] on input "Yes" at bounding box center [508, 346] width 7 height 7
click at [341, 259] on input "text" at bounding box center [378, 261] width 159 height 22
click at [334, 264] on input "text" at bounding box center [378, 261] width 159 height 22
click at [663, 405] on button "Download" at bounding box center [666, 405] width 58 height 25
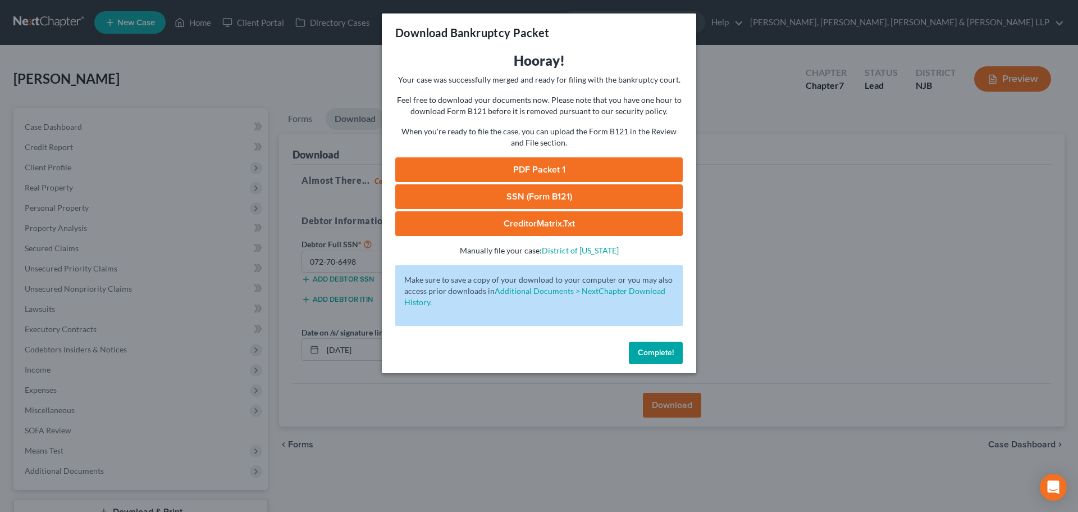
drag, startPoint x: 617, startPoint y: 161, endPoint x: 810, endPoint y: 131, distance: 195.4
click at [617, 161] on link "PDF Packet 1" at bounding box center [539, 169] width 288 height 25
drag, startPoint x: 486, startPoint y: 192, endPoint x: 1018, endPoint y: 80, distance: 543.9
click at [486, 192] on link "SSN (Form B121)" at bounding box center [539, 196] width 288 height 25
click at [231, 66] on div "Download Bankruptcy Packet Hooray! Your case was successfully merged and ready …" at bounding box center [539, 256] width 1078 height 512
